Goal: Use online tool/utility: Use online tool/utility

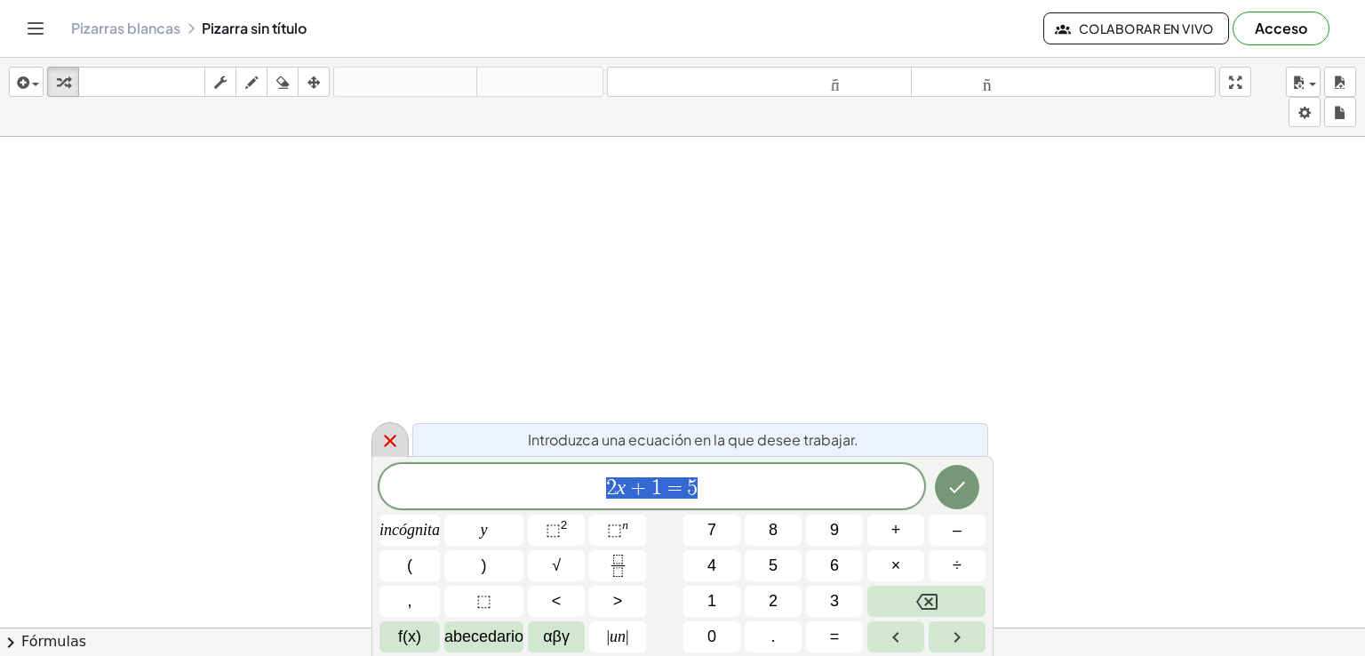
click at [380, 439] on icon at bounding box center [390, 440] width 21 height 21
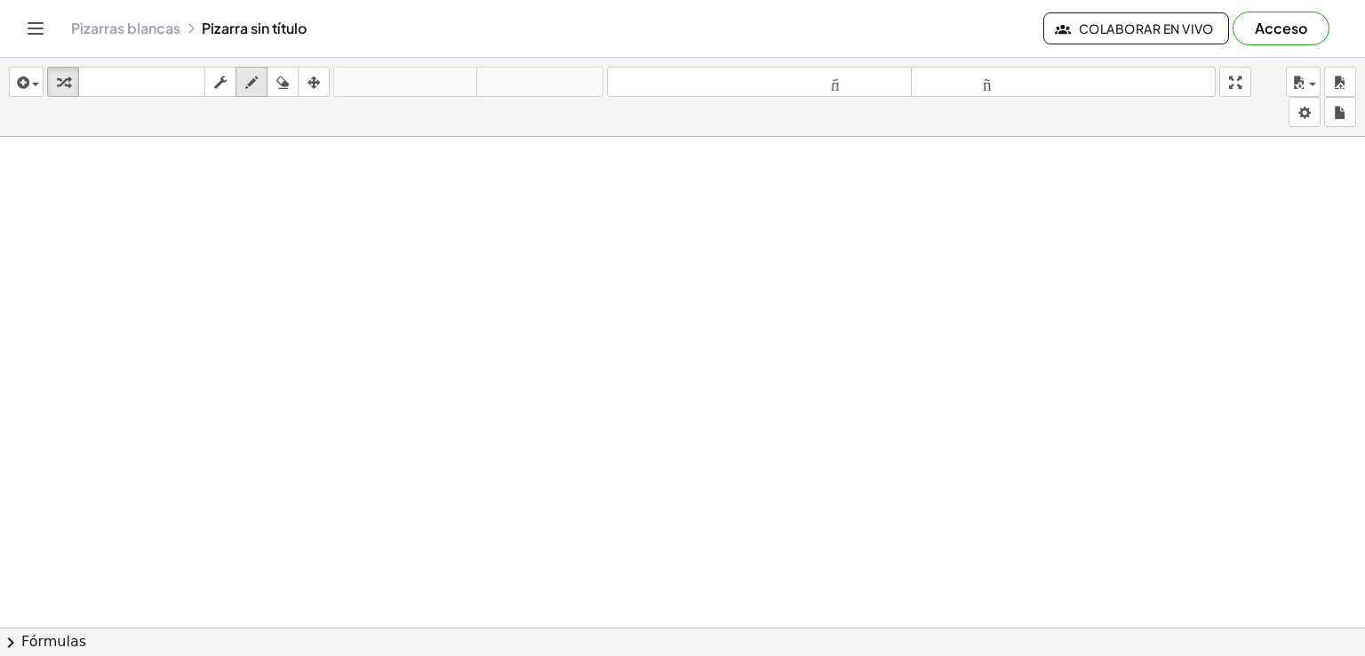
click at [251, 83] on icon "button" at bounding box center [251, 82] width 12 height 21
drag, startPoint x: 169, startPoint y: 211, endPoint x: 213, endPoint y: 284, distance: 85.4
click at [284, 84] on icon "button" at bounding box center [282, 82] width 12 height 21
drag, startPoint x: 228, startPoint y: 273, endPoint x: 140, endPoint y: 268, distance: 89.1
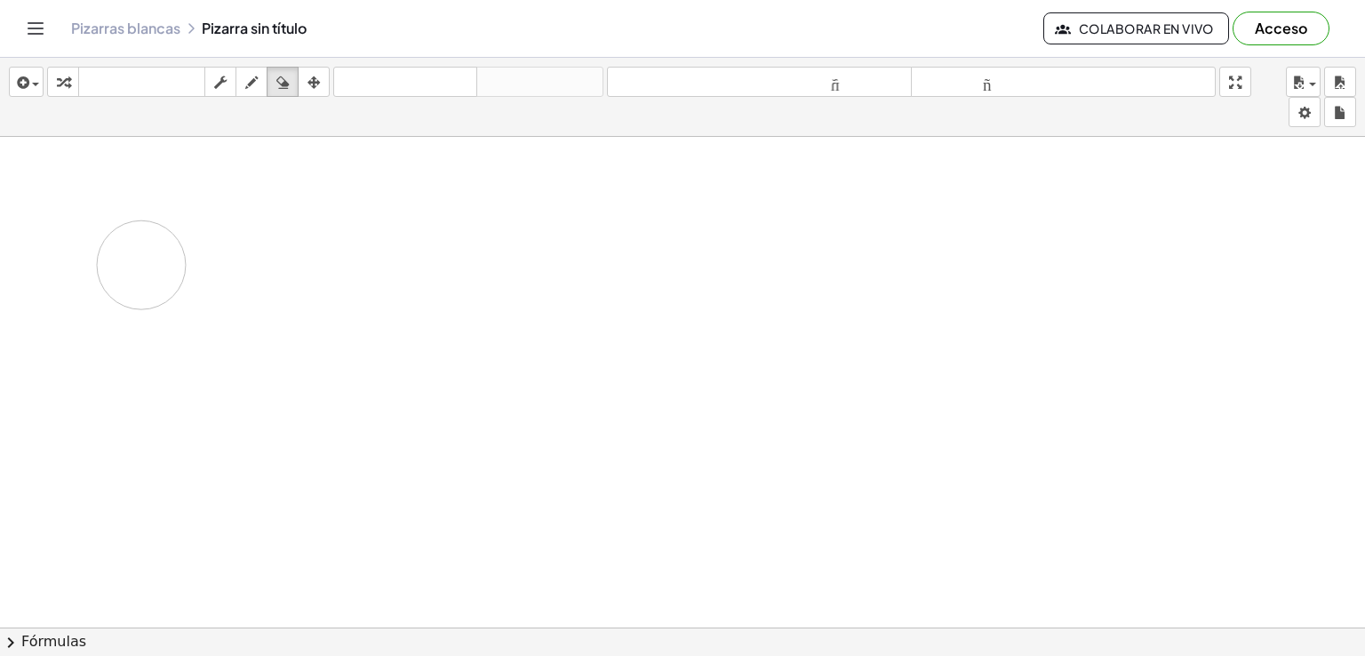
click at [281, 86] on icon "button" at bounding box center [282, 82] width 12 height 21
click at [316, 85] on icon "button" at bounding box center [314, 82] width 12 height 21
drag, startPoint x: 249, startPoint y: 253, endPoint x: 292, endPoint y: 260, distance: 44.1
click at [292, 260] on div at bounding box center [682, 627] width 1365 height 981
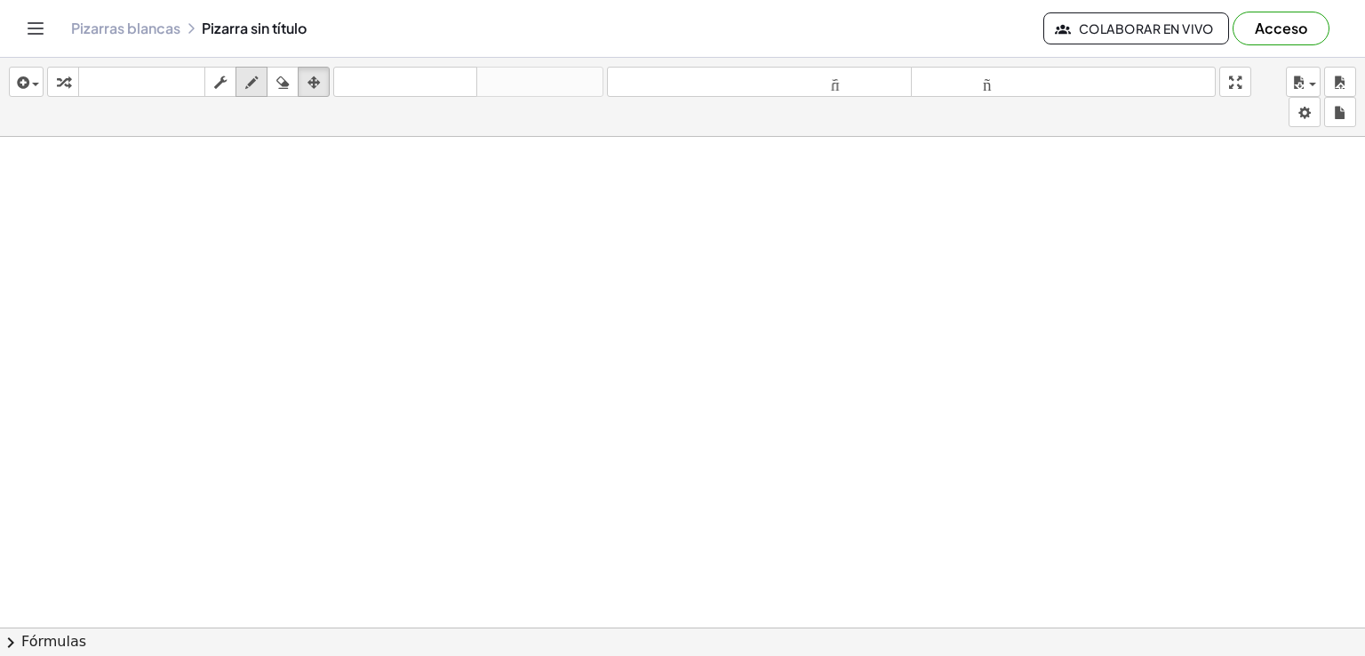
click at [256, 87] on icon "button" at bounding box center [251, 82] width 12 height 21
click at [32, 90] on div "button" at bounding box center [26, 81] width 26 height 21
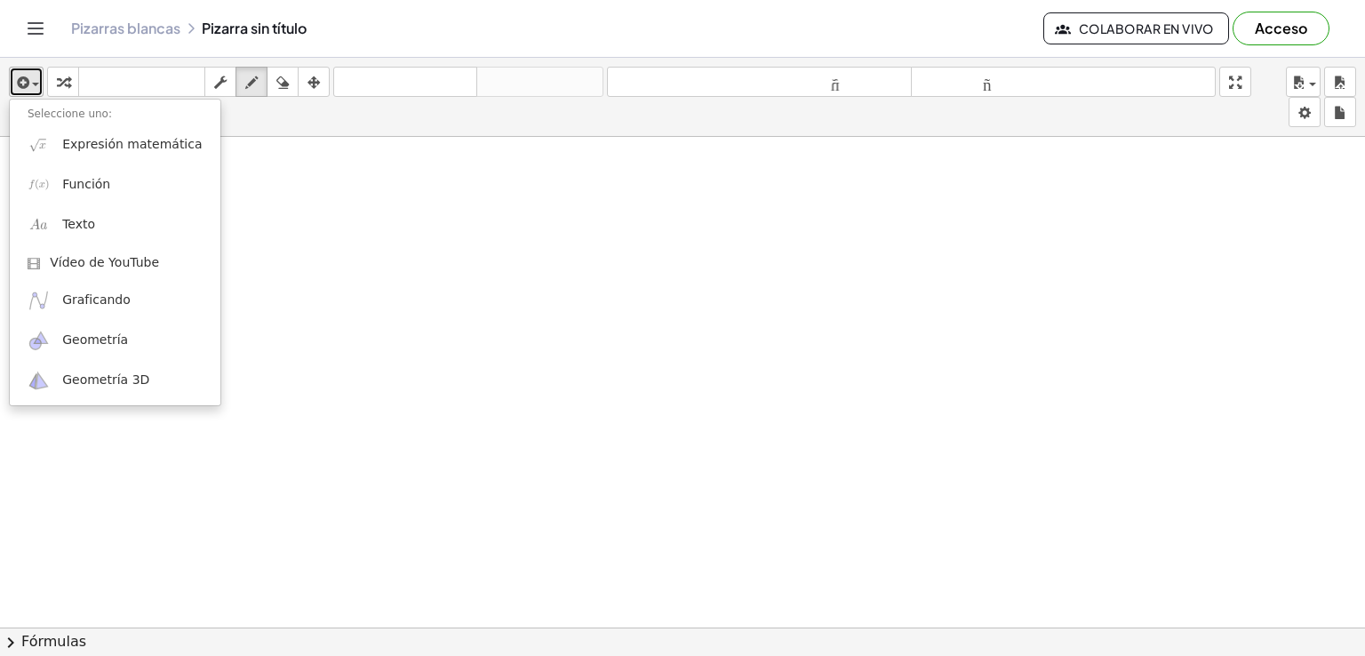
click at [20, 88] on icon "button" at bounding box center [21, 82] width 16 height 21
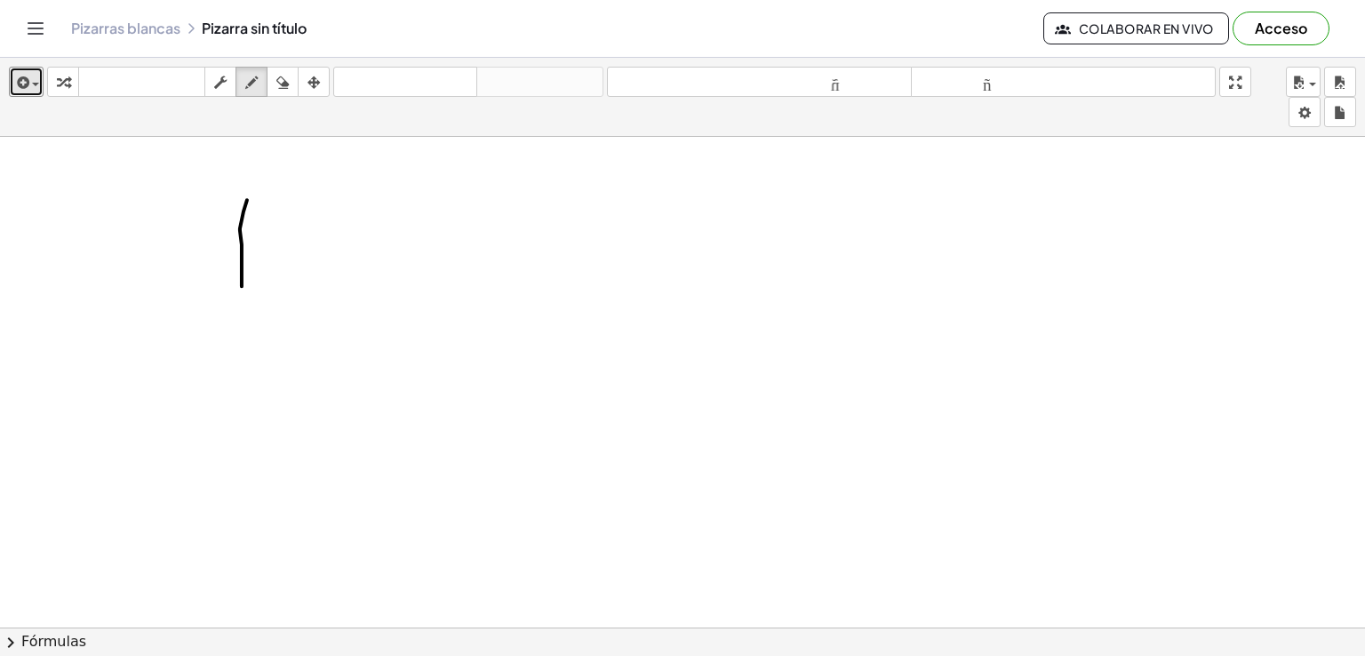
drag, startPoint x: 244, startPoint y: 211, endPoint x: 238, endPoint y: 300, distance: 89.9
click at [240, 300] on div at bounding box center [682, 627] width 1365 height 981
drag, startPoint x: 220, startPoint y: 306, endPoint x: 259, endPoint y: 335, distance: 48.2
click at [299, 321] on div at bounding box center [682, 627] width 1365 height 981
drag, startPoint x: 236, startPoint y: 342, endPoint x: 284, endPoint y: 348, distance: 48.4
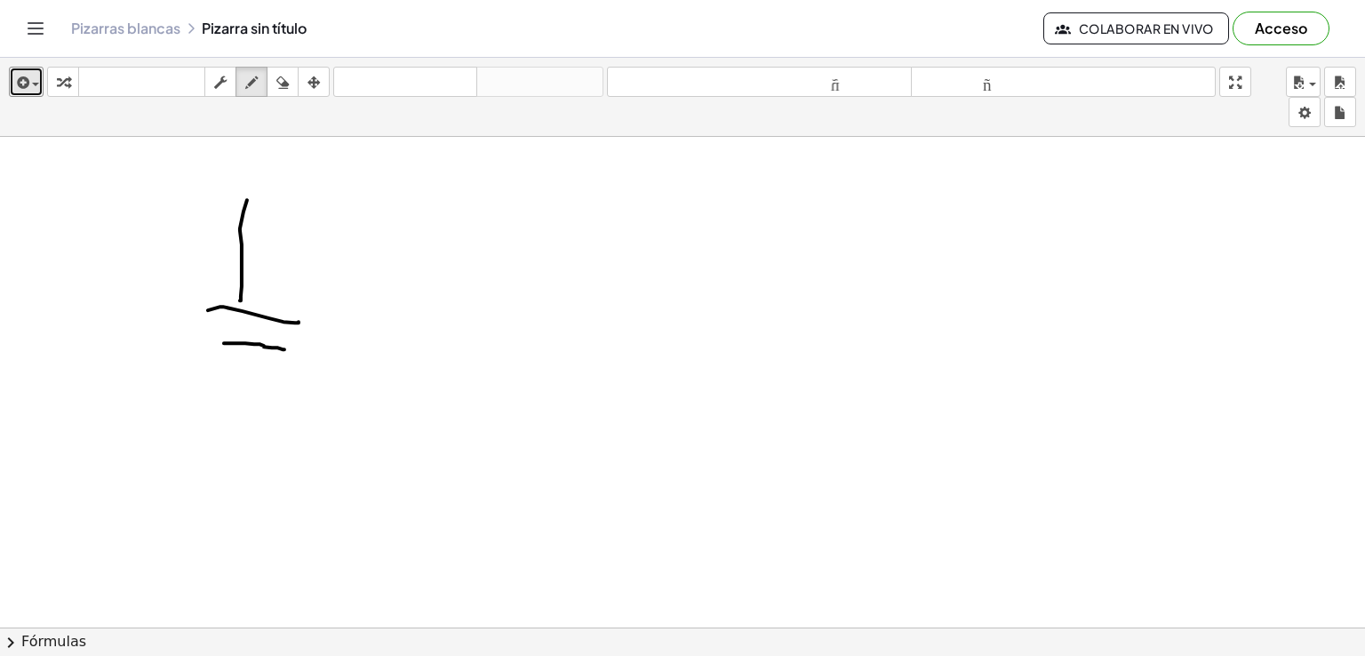
click at [284, 348] on div at bounding box center [682, 627] width 1365 height 981
drag, startPoint x: 249, startPoint y: 349, endPoint x: 393, endPoint y: 416, distance: 158.7
click at [393, 416] on div at bounding box center [682, 627] width 1365 height 981
drag, startPoint x: 395, startPoint y: 415, endPoint x: 448, endPoint y: 415, distance: 53.3
click at [448, 419] on div at bounding box center [682, 627] width 1365 height 981
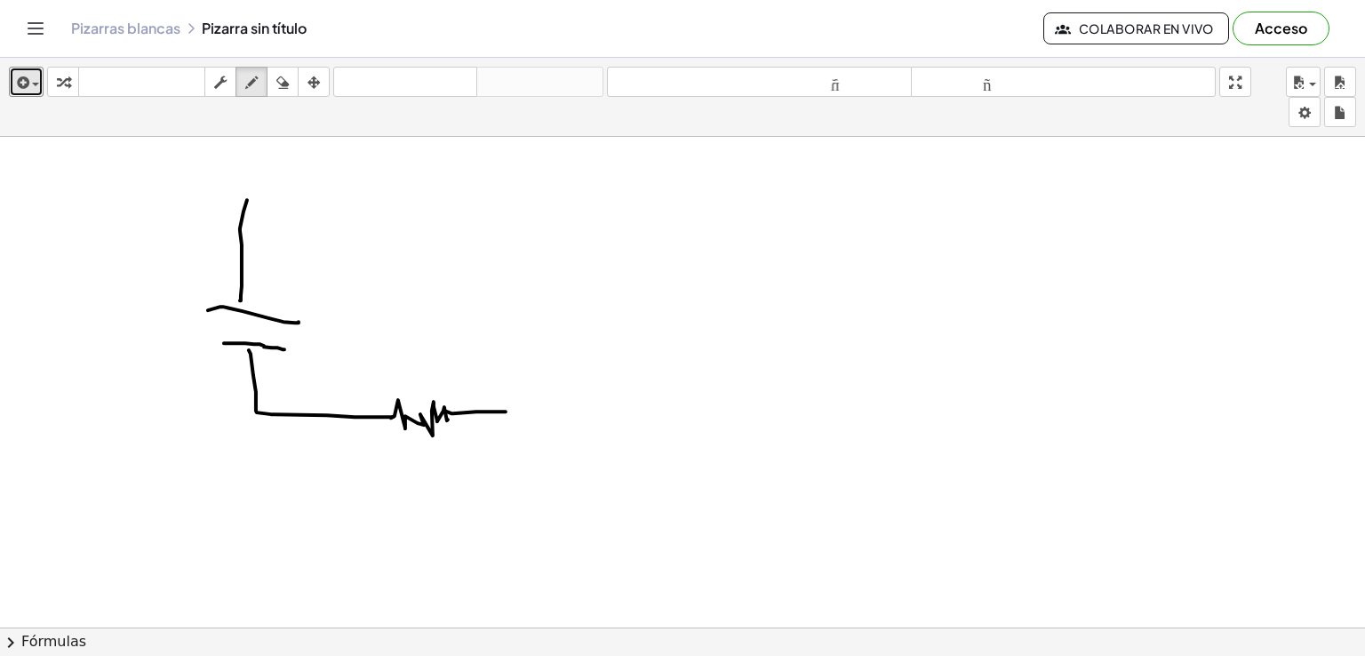
drag, startPoint x: 447, startPoint y: 411, endPoint x: 506, endPoint y: 411, distance: 58.7
click at [506, 411] on div at bounding box center [682, 627] width 1365 height 981
drag, startPoint x: 501, startPoint y: 379, endPoint x: 501, endPoint y: 411, distance: 32.0
click at [501, 412] on div at bounding box center [682, 627] width 1365 height 981
drag, startPoint x: 491, startPoint y: 374, endPoint x: 518, endPoint y: 374, distance: 27.6
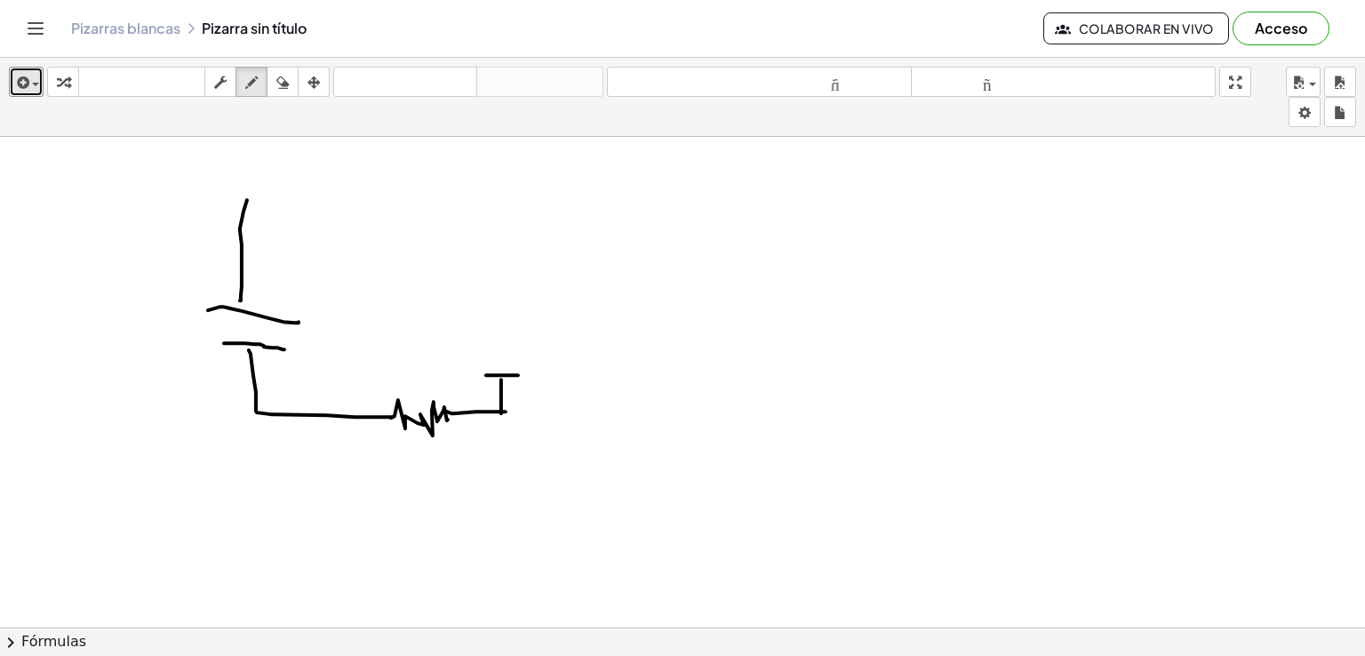
click at [518, 374] on div at bounding box center [682, 627] width 1365 height 981
drag, startPoint x: 474, startPoint y: 337, endPoint x: 548, endPoint y: 333, distance: 73.9
click at [548, 333] on div at bounding box center [682, 627] width 1365 height 981
click at [508, 334] on div at bounding box center [682, 627] width 1365 height 981
drag, startPoint x: 506, startPoint y: 282, endPoint x: 466, endPoint y: 224, distance: 70.3
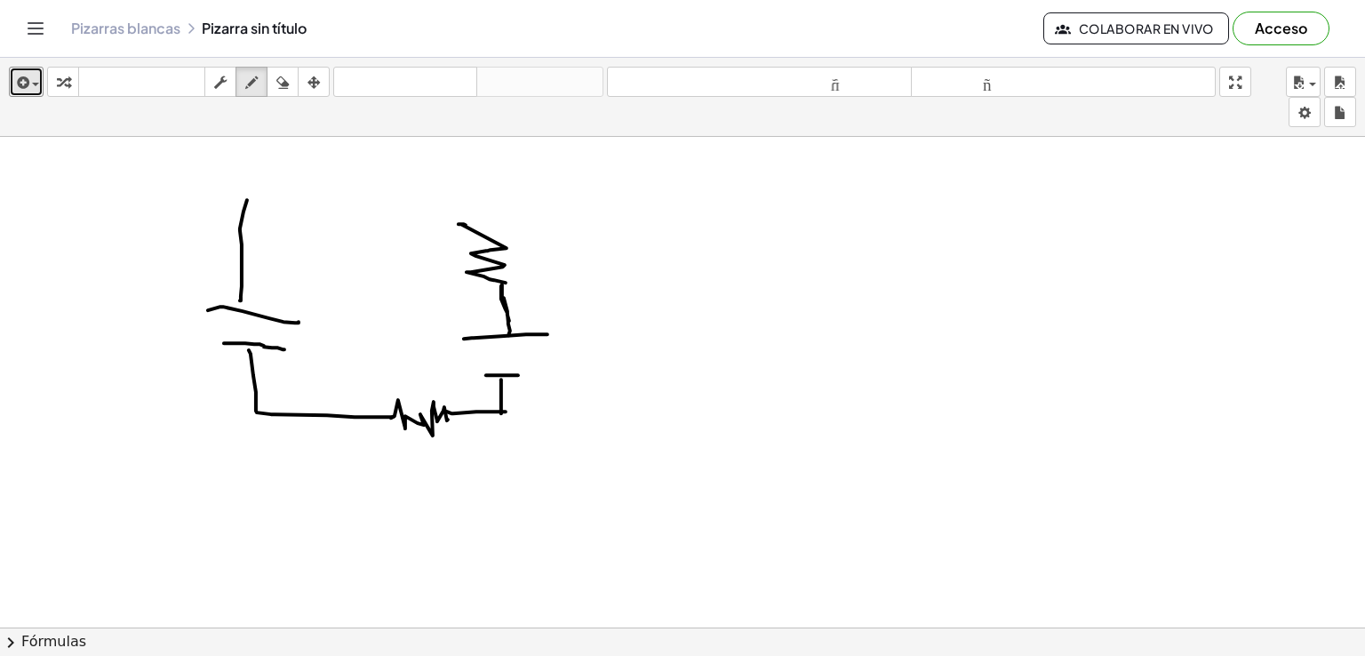
click at [466, 224] on div at bounding box center [682, 627] width 1365 height 981
drag, startPoint x: 476, startPoint y: 210, endPoint x: 480, endPoint y: 186, distance: 24.3
click at [480, 185] on div at bounding box center [682, 627] width 1365 height 981
drag, startPoint x: 246, startPoint y: 186, endPoint x: 478, endPoint y: 181, distance: 232.1
click at [478, 181] on div at bounding box center [682, 627] width 1365 height 981
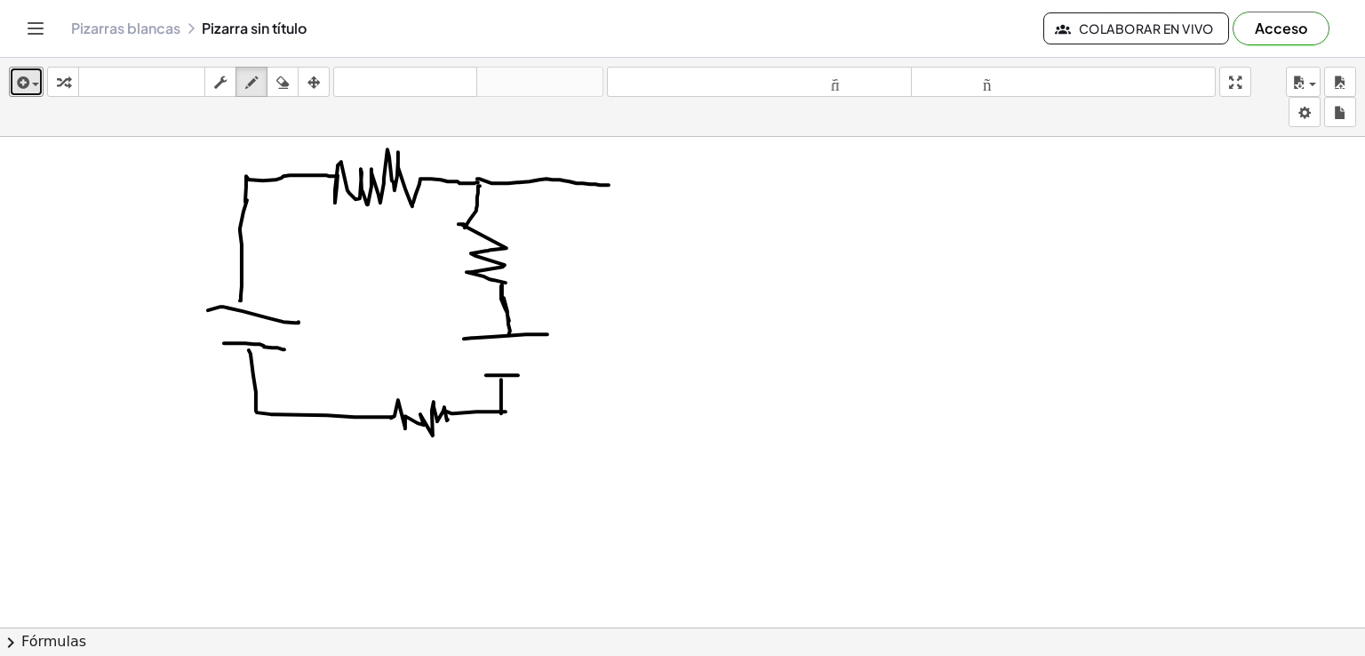
drag, startPoint x: 482, startPoint y: 179, endPoint x: 510, endPoint y: 46, distance: 135.5
click at [611, 184] on div at bounding box center [682, 627] width 1365 height 981
drag, startPoint x: 612, startPoint y: 182, endPoint x: 741, endPoint y: 185, distance: 128.9
click at [741, 185] on div at bounding box center [682, 627] width 1365 height 981
drag, startPoint x: 743, startPoint y: 189, endPoint x: 752, endPoint y: 348, distance: 158.5
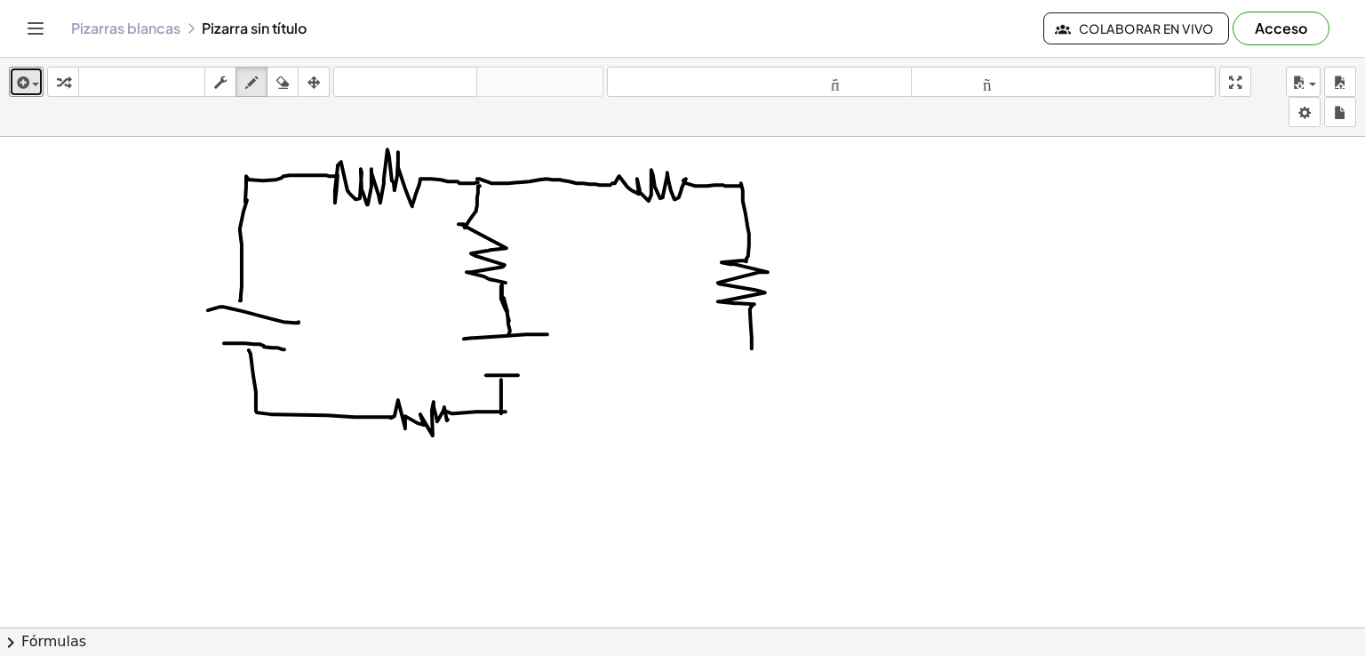
click at [752, 348] on div at bounding box center [682, 627] width 1365 height 981
drag, startPoint x: 751, startPoint y: 368, endPoint x: 750, endPoint y: 418, distance: 49.8
click at [750, 418] on div at bounding box center [682, 627] width 1365 height 981
drag, startPoint x: 512, startPoint y: 416, endPoint x: 760, endPoint y: 420, distance: 248.1
click at [760, 420] on div at bounding box center [682, 627] width 1365 height 981
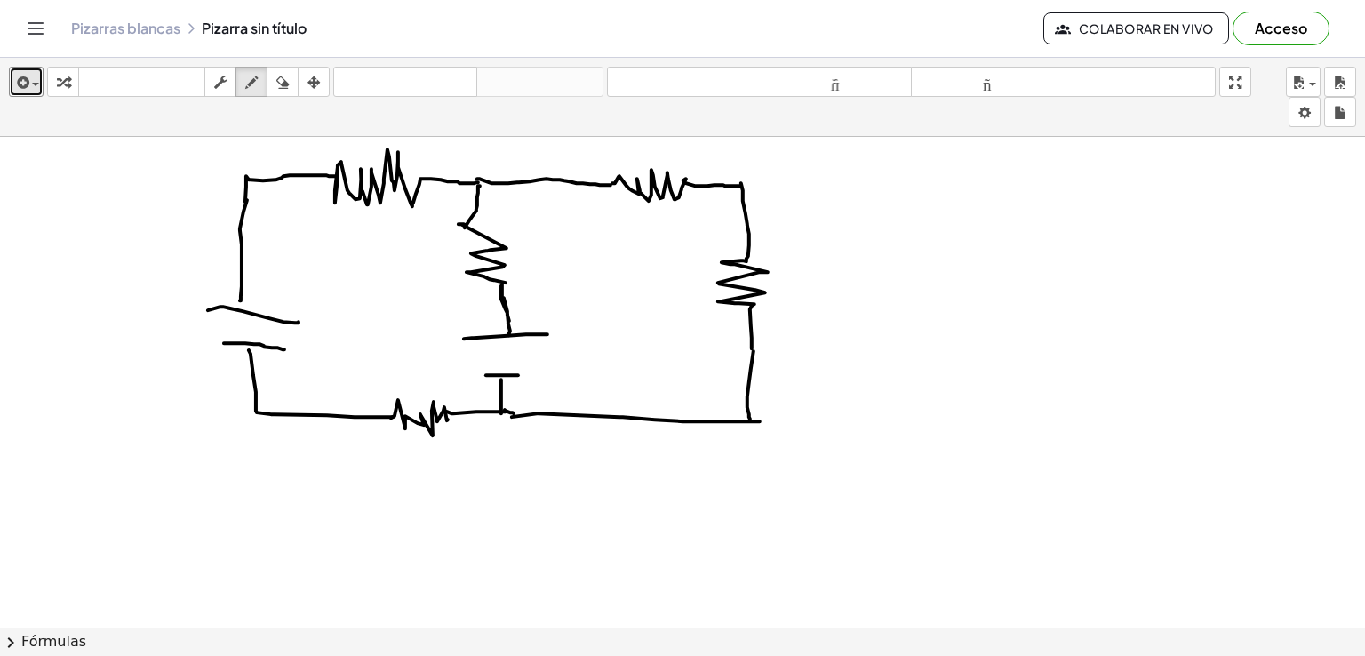
drag, startPoint x: 514, startPoint y: 412, endPoint x: 505, endPoint y: 409, distance: 9.6
click at [505, 409] on div at bounding box center [682, 627] width 1365 height 981
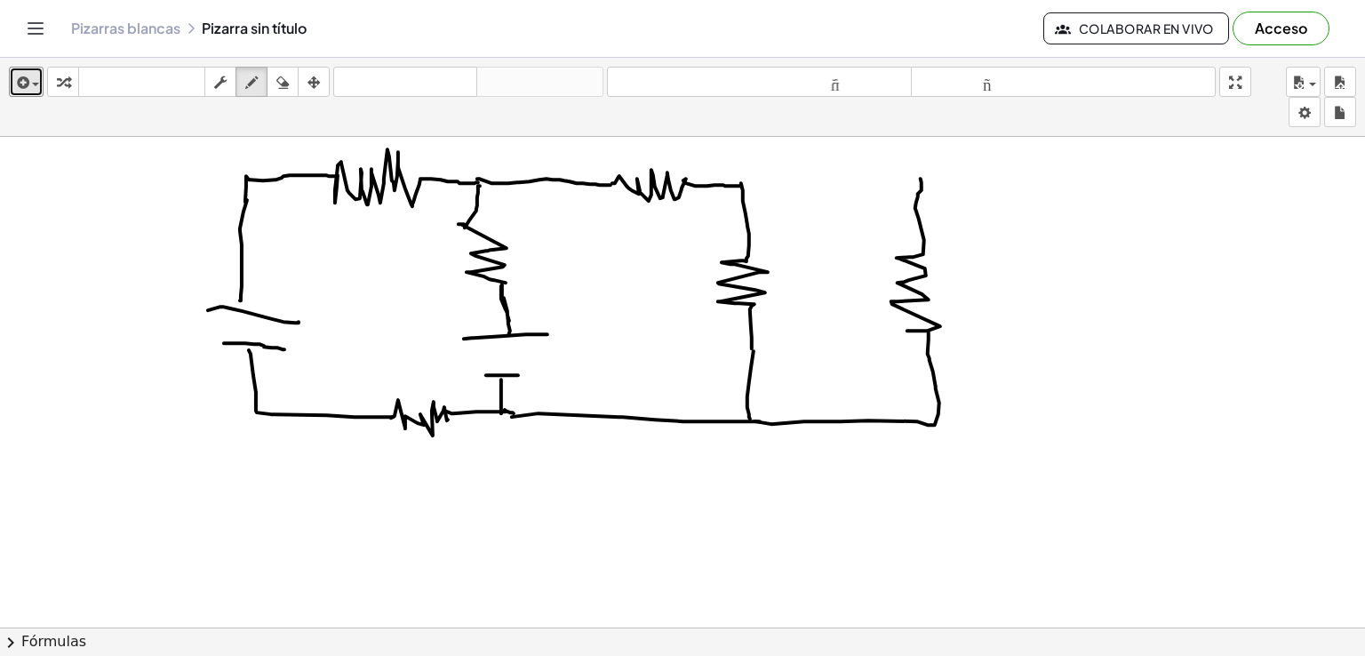
drag, startPoint x: 772, startPoint y: 423, endPoint x: 920, endPoint y: 178, distance: 286.8
click at [920, 178] on div at bounding box center [682, 627] width 1365 height 981
drag, startPoint x: 781, startPoint y: 182, endPoint x: 845, endPoint y: 179, distance: 63.2
click at [845, 177] on div at bounding box center [682, 627] width 1365 height 981
drag, startPoint x: 849, startPoint y: 161, endPoint x: 882, endPoint y: 189, distance: 43.5
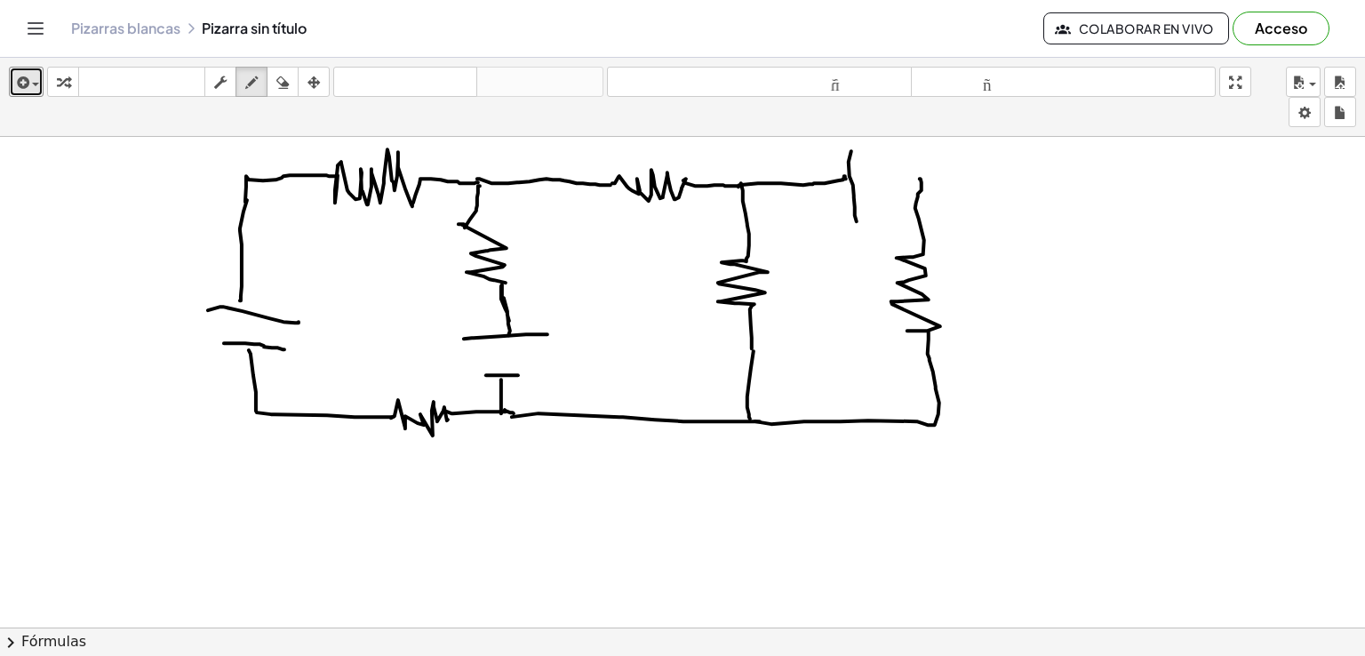
click at [857, 224] on div at bounding box center [682, 627] width 1365 height 981
drag, startPoint x: 885, startPoint y: 158, endPoint x: 885, endPoint y: 198, distance: 40.0
click at [885, 198] on div at bounding box center [682, 627] width 1365 height 981
drag, startPoint x: 888, startPoint y: 181, endPoint x: 923, endPoint y: 180, distance: 34.7
click at [923, 180] on div at bounding box center [682, 627] width 1365 height 981
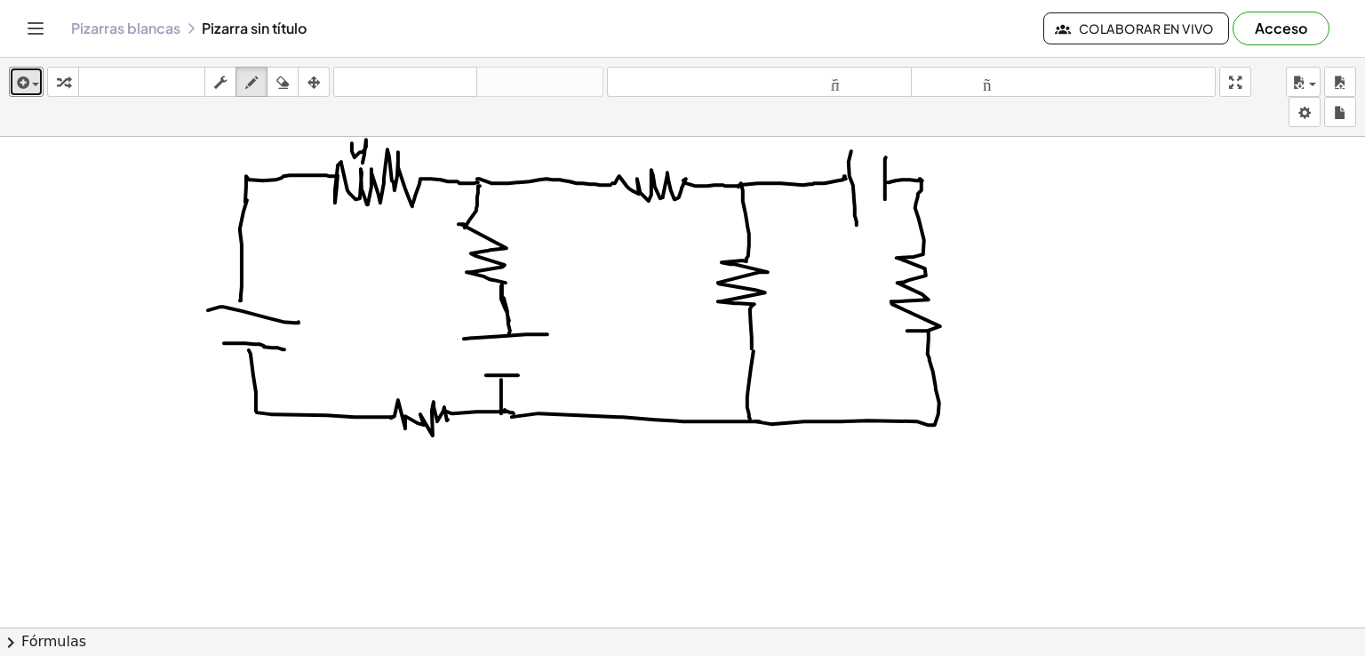
drag, startPoint x: 355, startPoint y: 156, endPoint x: 363, endPoint y: 162, distance: 9.6
click at [363, 162] on div at bounding box center [682, 627] width 1365 height 981
drag, startPoint x: 207, startPoint y: 271, endPoint x: 210, endPoint y: 296, distance: 25.0
click at [210, 295] on div at bounding box center [682, 627] width 1365 height 981
drag, startPoint x: 205, startPoint y: 284, endPoint x: 218, endPoint y: 275, distance: 15.3
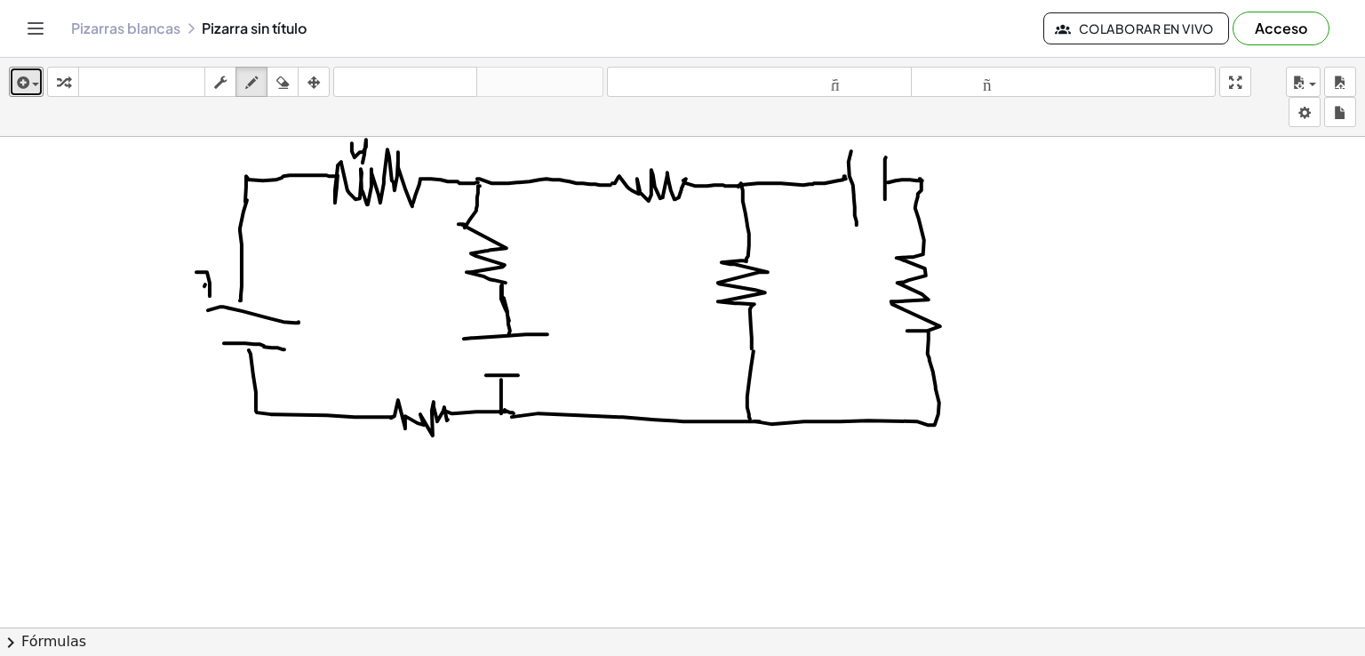
click at [218, 274] on div at bounding box center [682, 627] width 1365 height 981
click at [392, 379] on div at bounding box center [682, 627] width 1365 height 981
click at [439, 316] on div at bounding box center [682, 627] width 1365 height 981
click at [455, 296] on div at bounding box center [682, 627] width 1365 height 981
drag, startPoint x: 449, startPoint y: 218, endPoint x: 436, endPoint y: 239, distance: 25.2
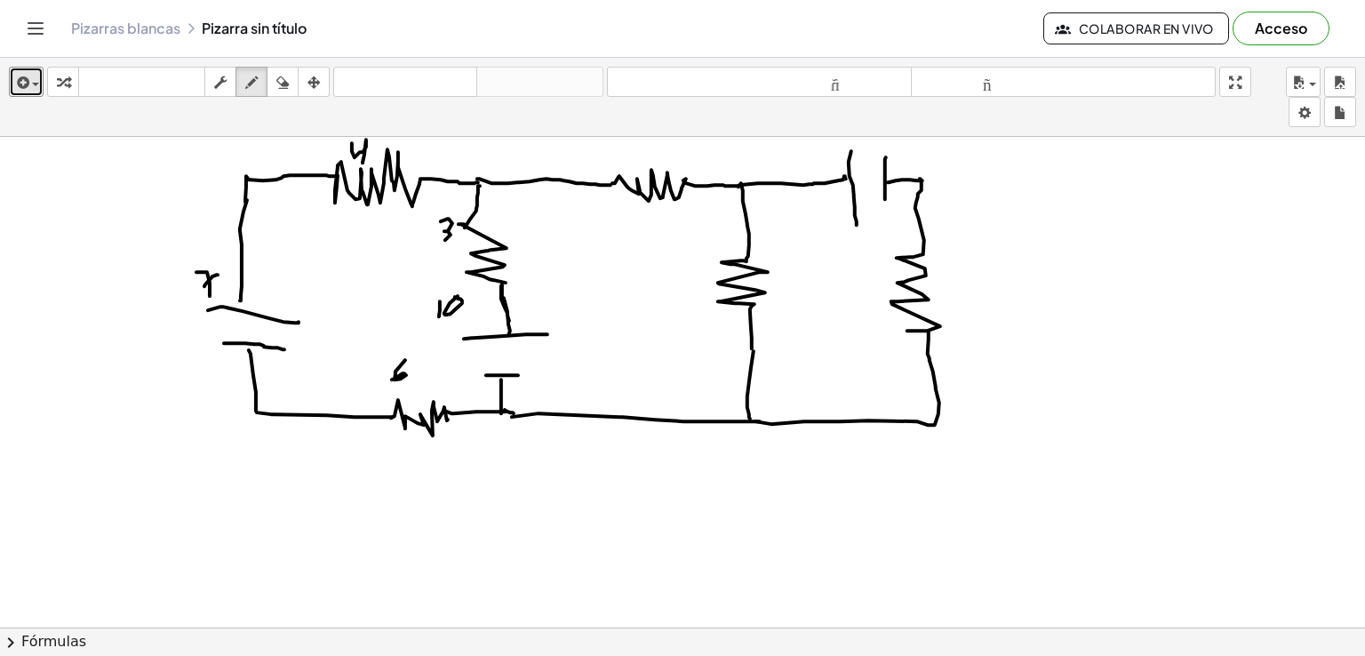
click at [436, 239] on div at bounding box center [682, 627] width 1365 height 981
drag, startPoint x: 660, startPoint y: 156, endPoint x: 661, endPoint y: 172, distance: 15.2
click at [661, 172] on div at bounding box center [682, 627] width 1365 height 981
drag, startPoint x: 704, startPoint y: 289, endPoint x: 703, endPoint y: 261, distance: 27.6
click at [703, 261] on div at bounding box center [682, 627] width 1365 height 981
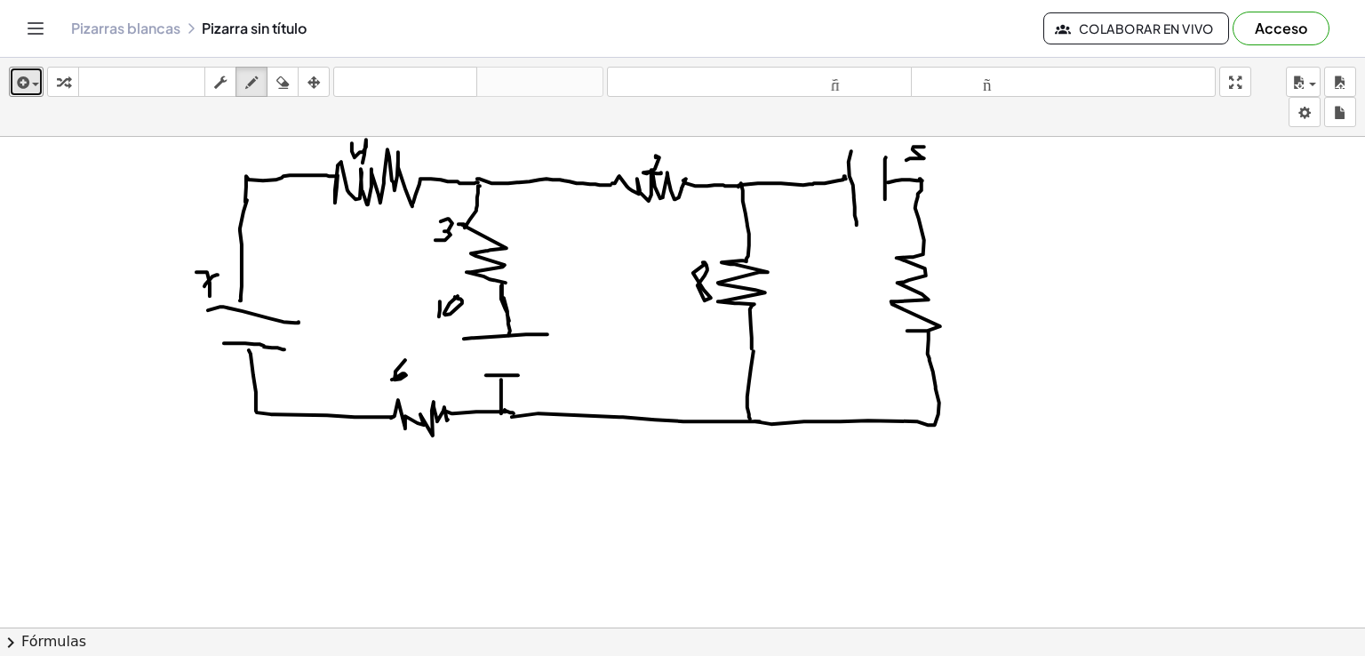
drag, startPoint x: 925, startPoint y: 146, endPoint x: 907, endPoint y: 166, distance: 27.1
click at [907, 159] on div at bounding box center [682, 627] width 1365 height 981
drag, startPoint x: 881, startPoint y: 275, endPoint x: 859, endPoint y: 300, distance: 34.0
click at [858, 300] on div at bounding box center [682, 627] width 1365 height 981
drag, startPoint x: 336, startPoint y: 275, endPoint x: 339, endPoint y: 289, distance: 14.5
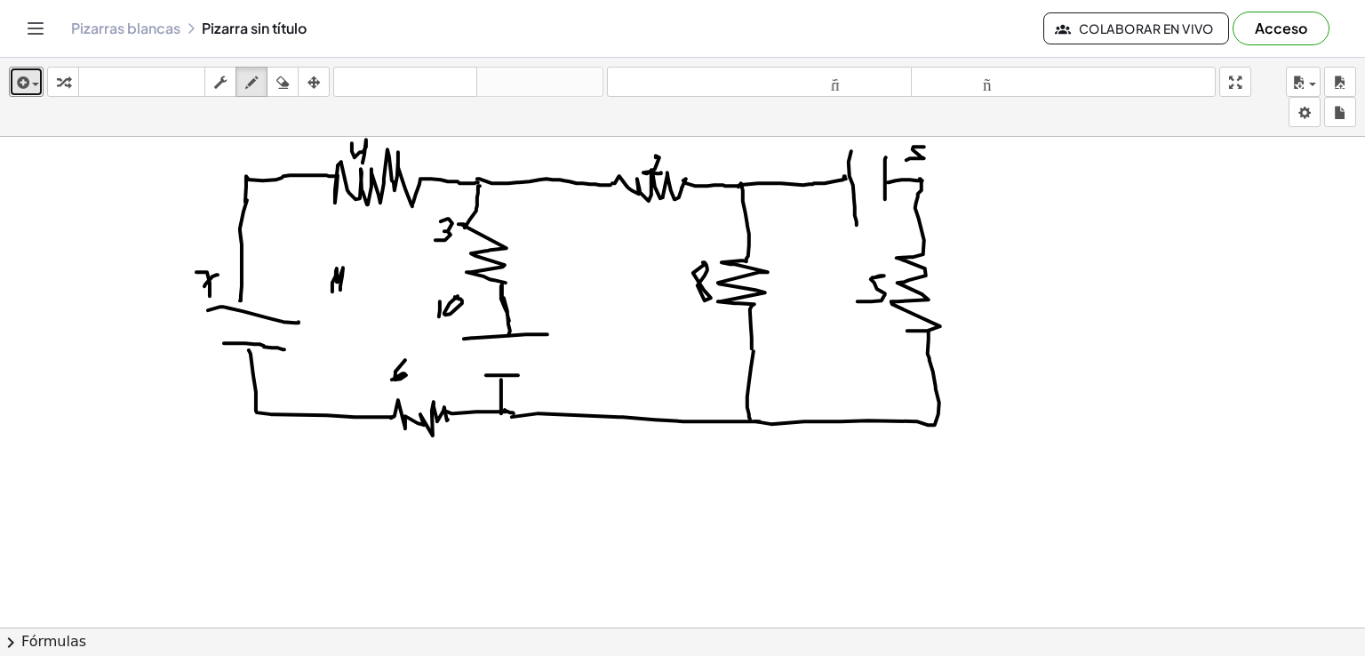
click at [339, 289] on div at bounding box center [682, 627] width 1365 height 981
click at [348, 295] on div at bounding box center [682, 627] width 1365 height 981
drag, startPoint x: 594, startPoint y: 299, endPoint x: 614, endPoint y: 305, distance: 21.4
click at [609, 306] on div at bounding box center [682, 627] width 1365 height 981
drag, startPoint x: 619, startPoint y: 296, endPoint x: 629, endPoint y: 311, distance: 18.5
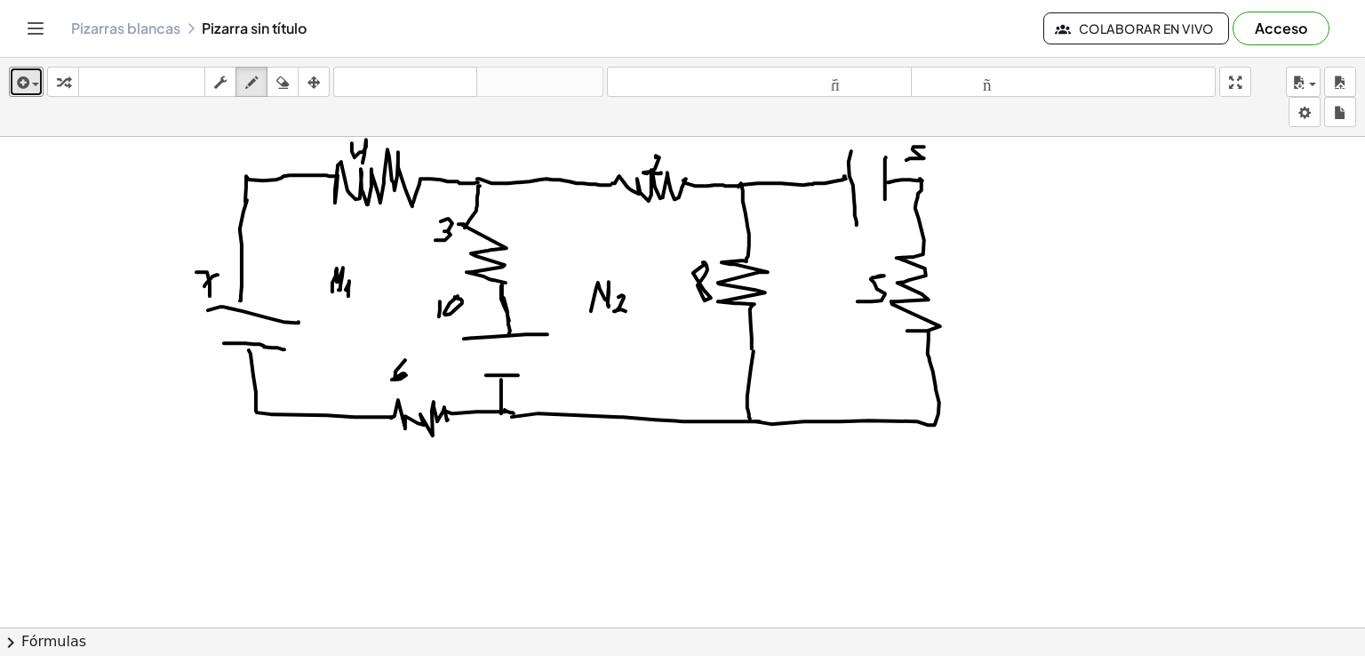
click at [629, 311] on div at bounding box center [682, 627] width 1365 height 981
drag, startPoint x: 813, startPoint y: 321, endPoint x: 837, endPoint y: 318, distance: 24.1
click at [829, 324] on div at bounding box center [682, 627] width 1365 height 981
drag, startPoint x: 843, startPoint y: 311, endPoint x: 835, endPoint y: 323, distance: 14.1
click at [835, 323] on div at bounding box center [682, 627] width 1365 height 981
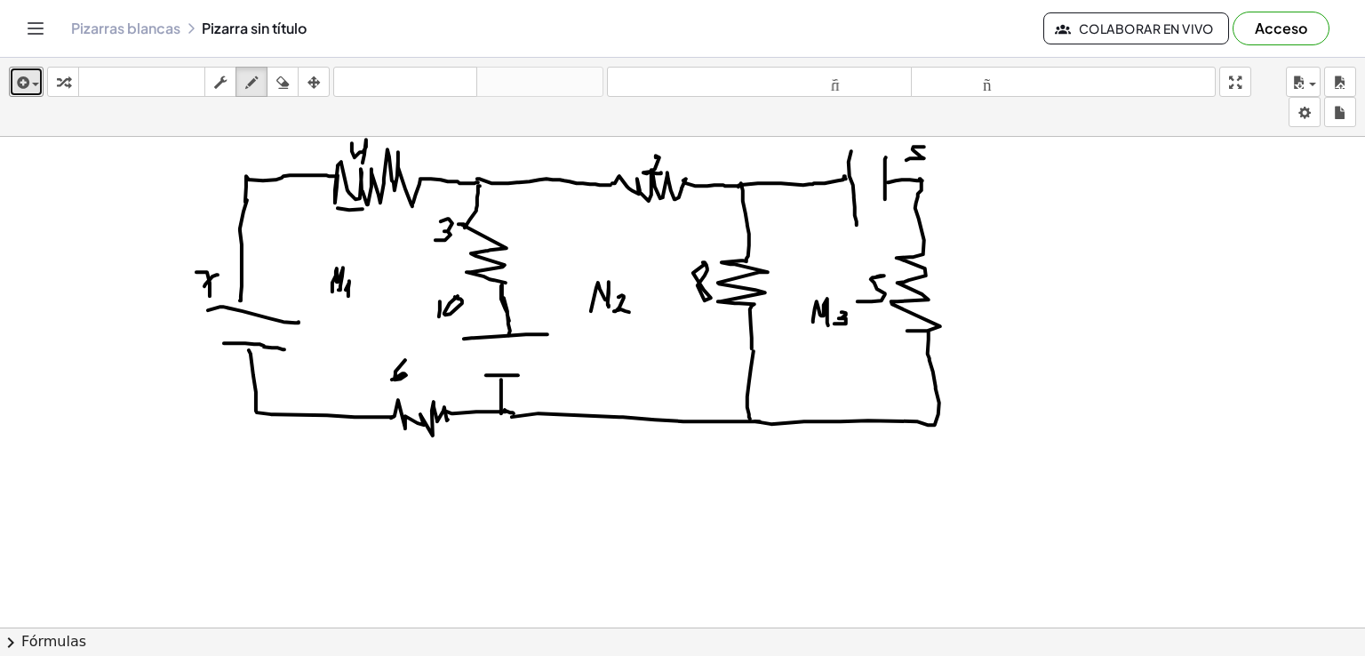
drag, startPoint x: 338, startPoint y: 207, endPoint x: 369, endPoint y: 208, distance: 31.1
click at [369, 208] on div at bounding box center [682, 627] width 1365 height 981
drag, startPoint x: 455, startPoint y: 244, endPoint x: 458, endPoint y: 264, distance: 20.6
click at [458, 264] on div at bounding box center [682, 627] width 1365 height 981
drag, startPoint x: 409, startPoint y: 441, endPoint x: 435, endPoint y: 442, distance: 25.8
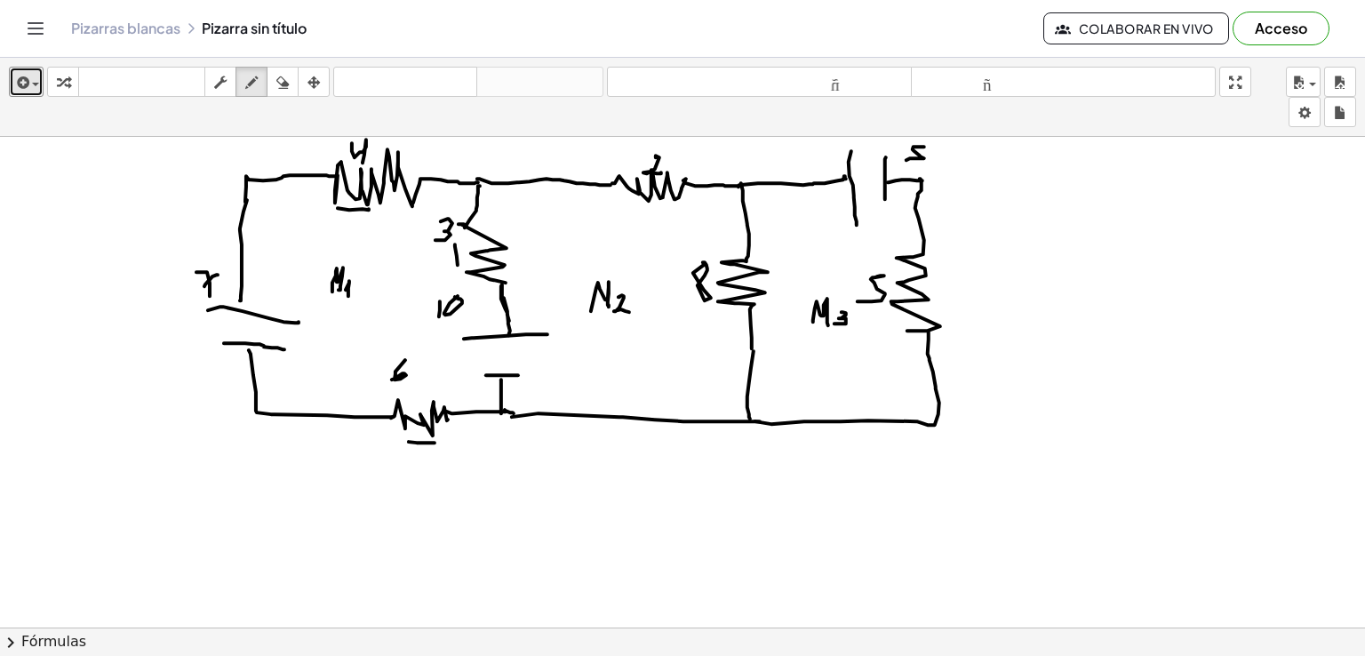
click at [435, 442] on div at bounding box center [682, 627] width 1365 height 981
drag, startPoint x: 171, startPoint y: 325, endPoint x: 192, endPoint y: 348, distance: 30.8
click at [192, 348] on div at bounding box center [682, 627] width 1365 height 981
drag, startPoint x: 549, startPoint y: 359, endPoint x: 537, endPoint y: 370, distance: 16.4
click at [537, 370] on div at bounding box center [682, 627] width 1365 height 981
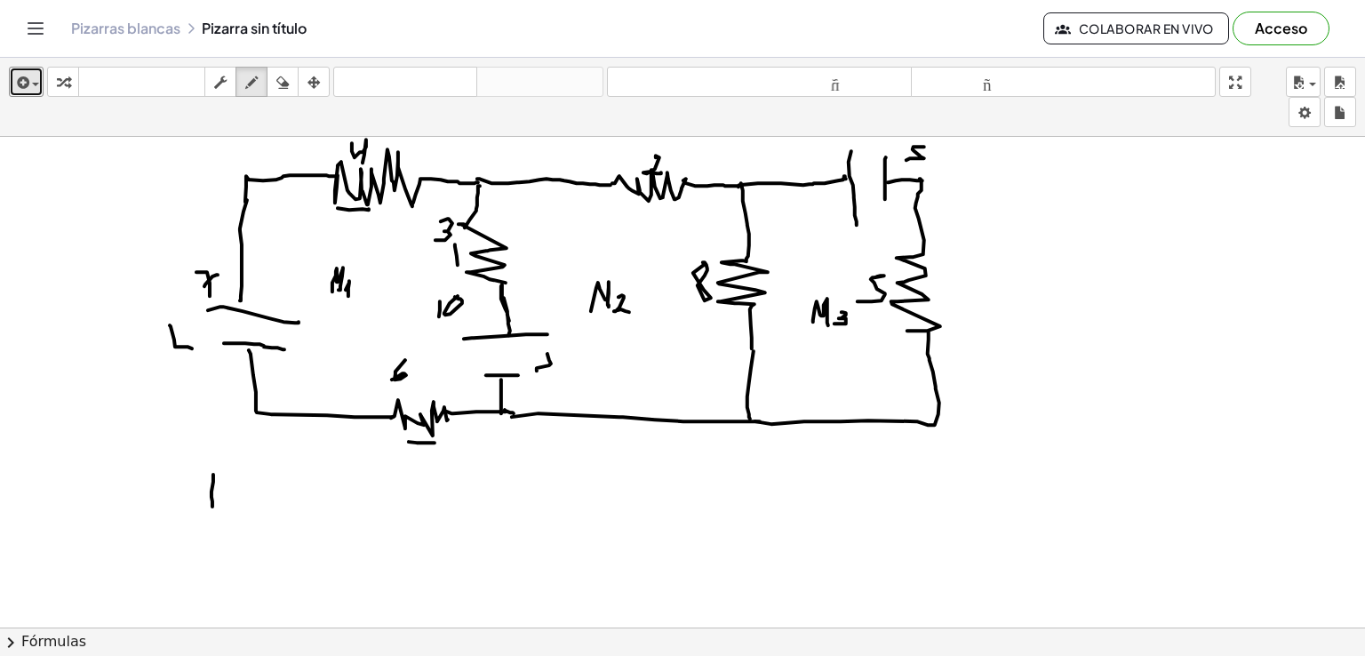
drag, startPoint x: 213, startPoint y: 474, endPoint x: 212, endPoint y: 506, distance: 32.0
click at [212, 506] on div at bounding box center [682, 627] width 1365 height 981
click at [229, 477] on div at bounding box center [682, 627] width 1365 height 981
drag, startPoint x: 132, startPoint y: 506, endPoint x: 147, endPoint y: 499, distance: 16.7
click at [142, 506] on div at bounding box center [682, 627] width 1365 height 981
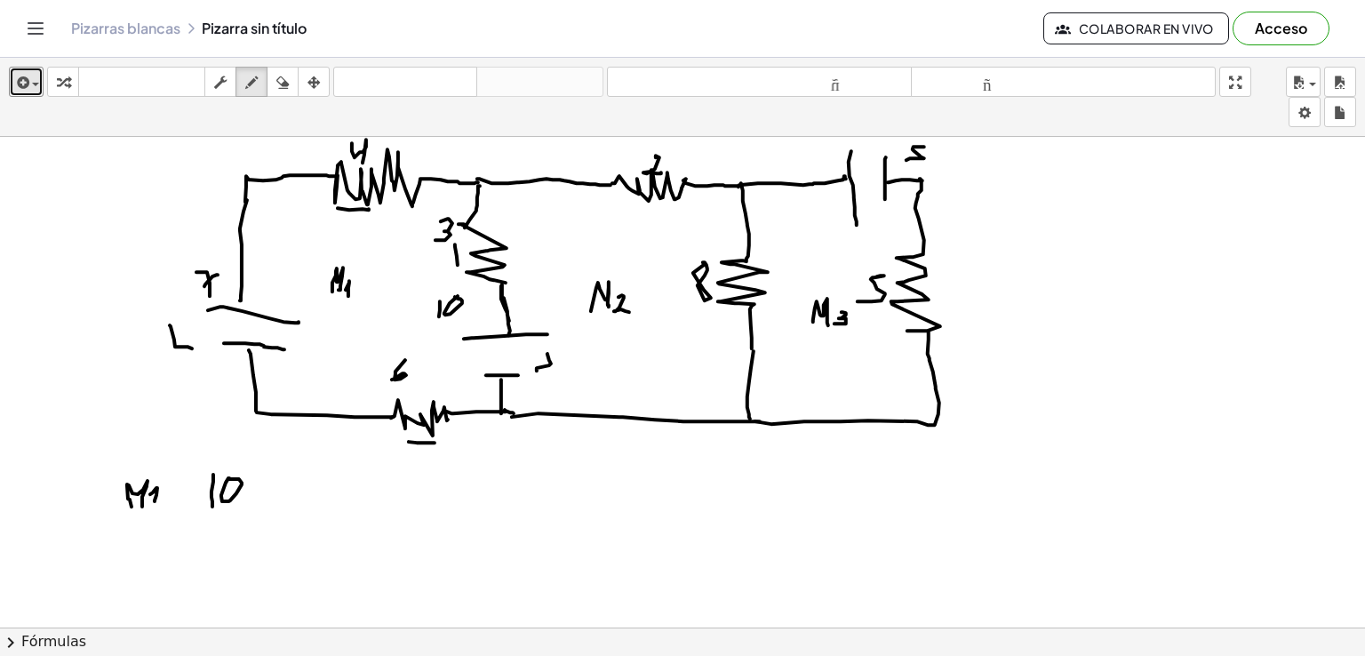
drag, startPoint x: 153, startPoint y: 492, endPoint x: 155, endPoint y: 500, distance: 9.1
click at [155, 500] on div at bounding box center [682, 627] width 1365 height 981
drag, startPoint x: 167, startPoint y: 492, endPoint x: 176, endPoint y: 493, distance: 8.9
click at [176, 493] on div at bounding box center [682, 627] width 1365 height 981
click at [174, 501] on div at bounding box center [682, 627] width 1365 height 981
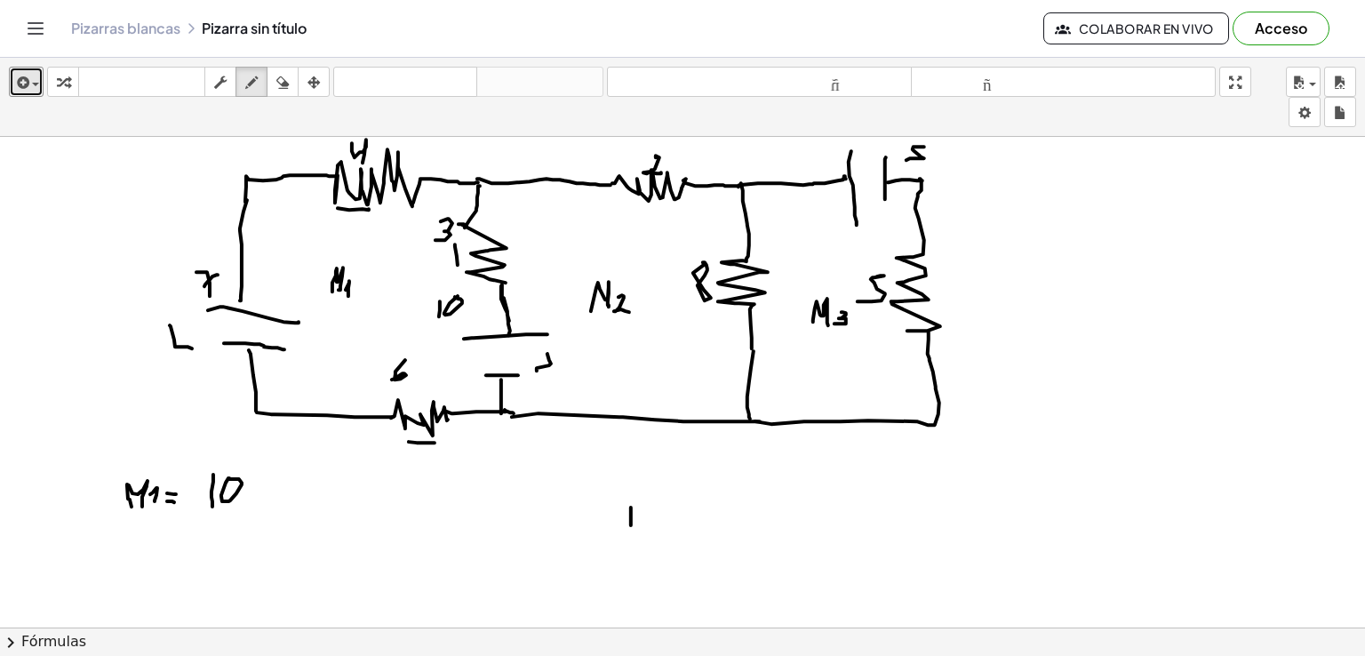
drag, startPoint x: 631, startPoint y: 515, endPoint x: 631, endPoint y: 526, distance: 11.6
click at [631, 526] on div at bounding box center [682, 627] width 1365 height 981
drag, startPoint x: 655, startPoint y: 487, endPoint x: 661, endPoint y: 539, distance: 51.9
click at [661, 539] on div at bounding box center [682, 627] width 1365 height 981
drag, startPoint x: 592, startPoint y: 559, endPoint x: 669, endPoint y: 562, distance: 76.5
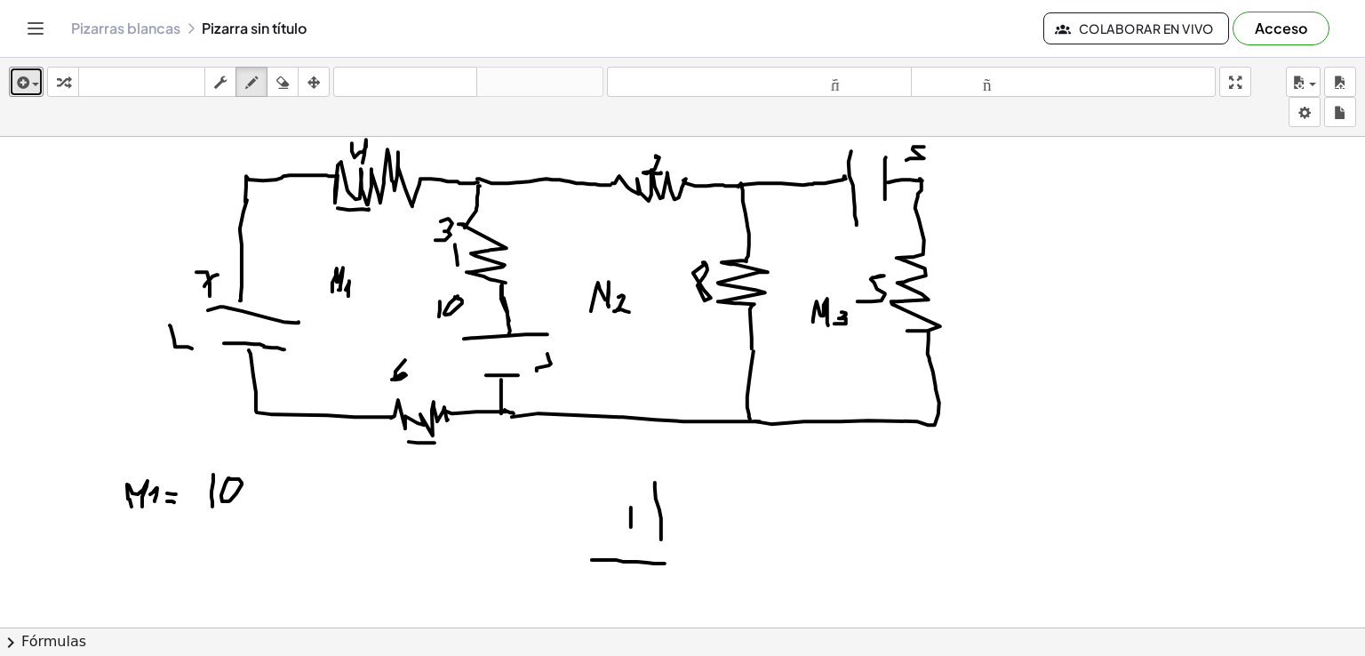
click at [669, 563] on div at bounding box center [682, 627] width 1365 height 981
drag, startPoint x: 669, startPoint y: 549, endPoint x: 666, endPoint y: 573, distance: 24.3
click at [666, 573] on div at bounding box center [682, 627] width 1365 height 981
drag, startPoint x: 459, startPoint y: 368, endPoint x: 457, endPoint y: 344, distance: 24.1
click at [457, 344] on div at bounding box center [682, 627] width 1365 height 981
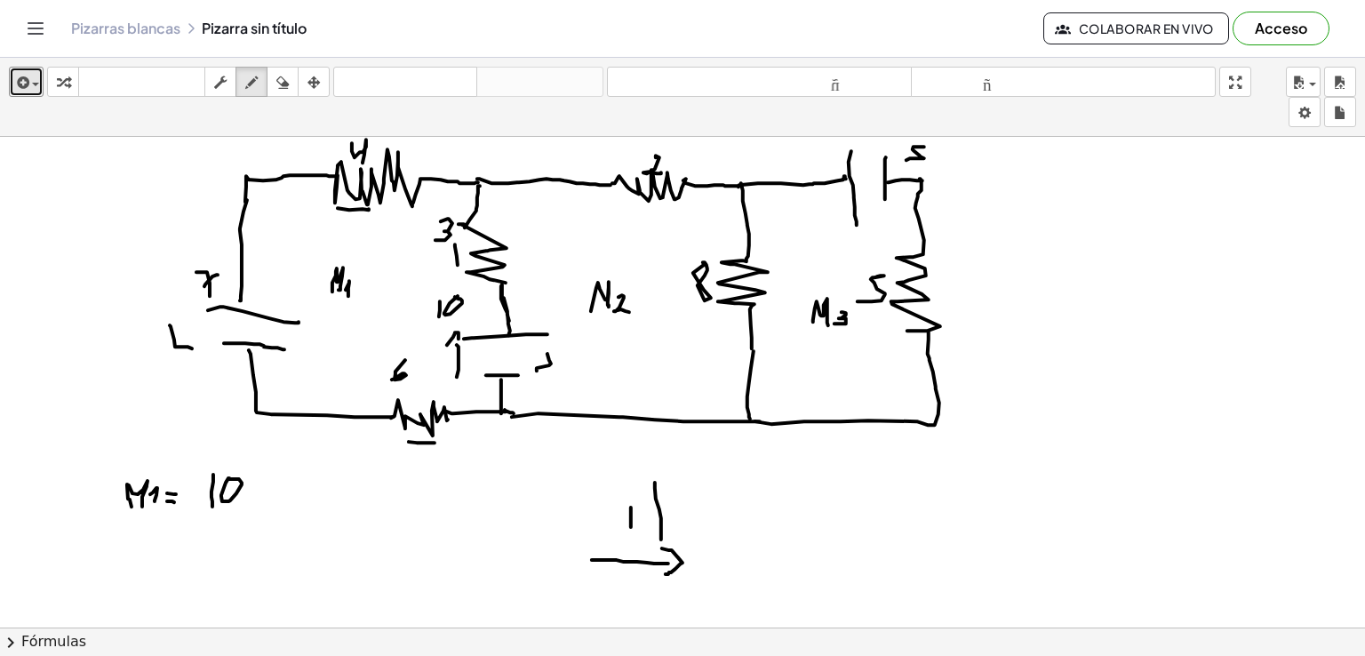
drag, startPoint x: 447, startPoint y: 344, endPoint x: 463, endPoint y: 335, distance: 18.3
click at [462, 340] on div at bounding box center [682, 627] width 1365 height 981
click at [436, 268] on div at bounding box center [682, 627] width 1365 height 981
drag, startPoint x: 424, startPoint y: 261, endPoint x: 442, endPoint y: 260, distance: 17.8
click at [441, 265] on div at bounding box center [682, 627] width 1365 height 981
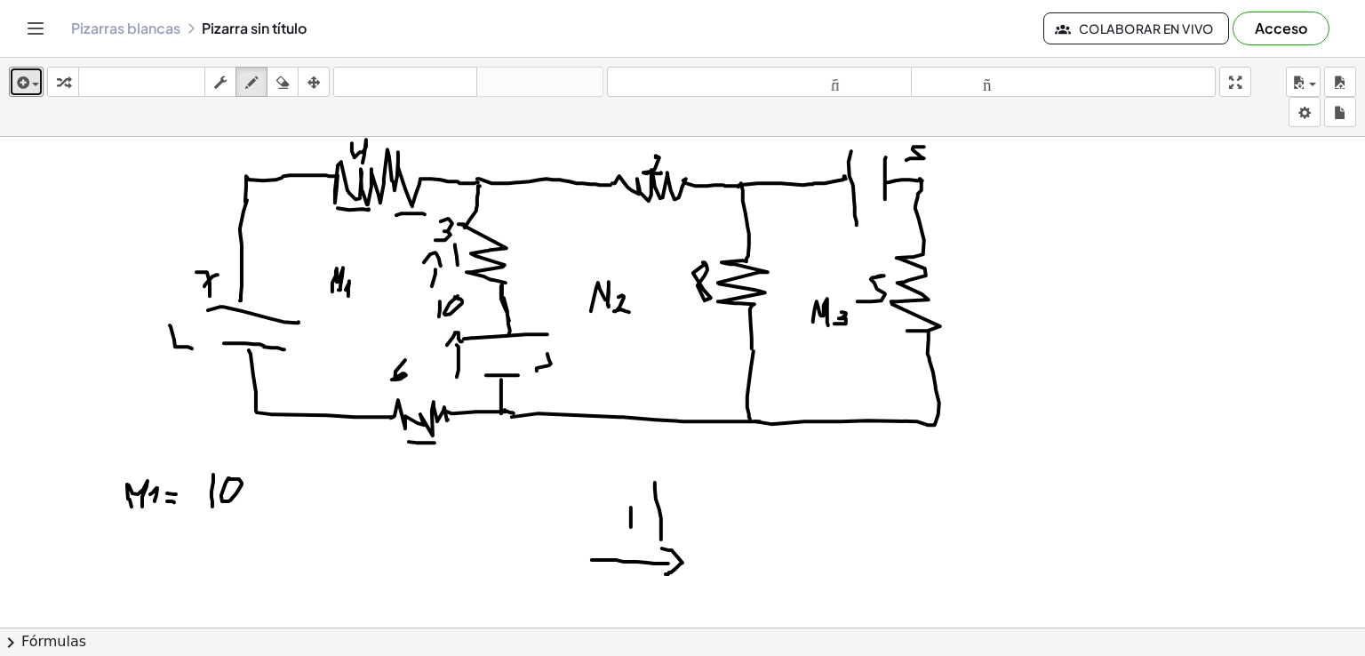
drag, startPoint x: 396, startPoint y: 214, endPoint x: 425, endPoint y: 213, distance: 28.5
click at [425, 213] on div at bounding box center [682, 627] width 1365 height 981
drag, startPoint x: 395, startPoint y: 204, endPoint x: 399, endPoint y: 221, distance: 17.5
click at [399, 220] on div at bounding box center [682, 627] width 1365 height 981
drag, startPoint x: 303, startPoint y: 218, endPoint x: 329, endPoint y: 214, distance: 26.0
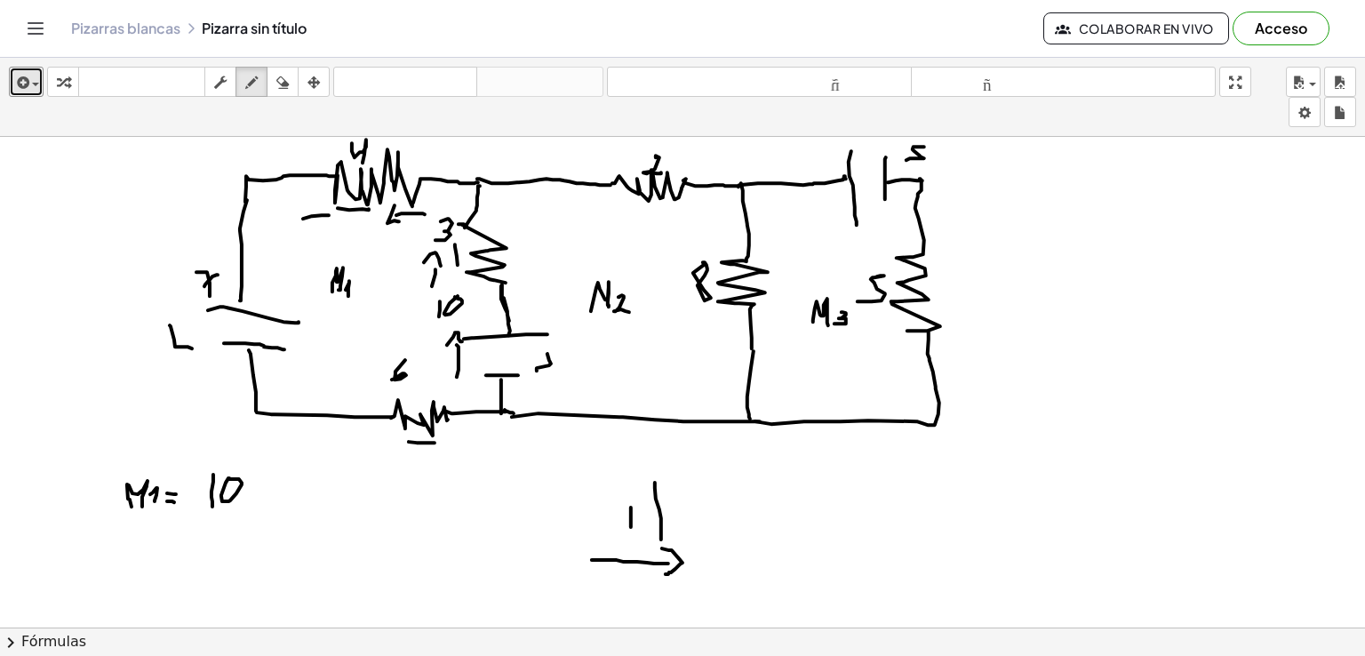
click at [329, 214] on div at bounding box center [682, 627] width 1365 height 981
drag, startPoint x: 298, startPoint y: 204, endPoint x: 309, endPoint y: 229, distance: 27.4
click at [314, 220] on div at bounding box center [682, 627] width 1365 height 981
drag, startPoint x: 273, startPoint y: 240, endPoint x: 271, endPoint y: 268, distance: 28.5
click at [271, 268] on div at bounding box center [682, 627] width 1365 height 981
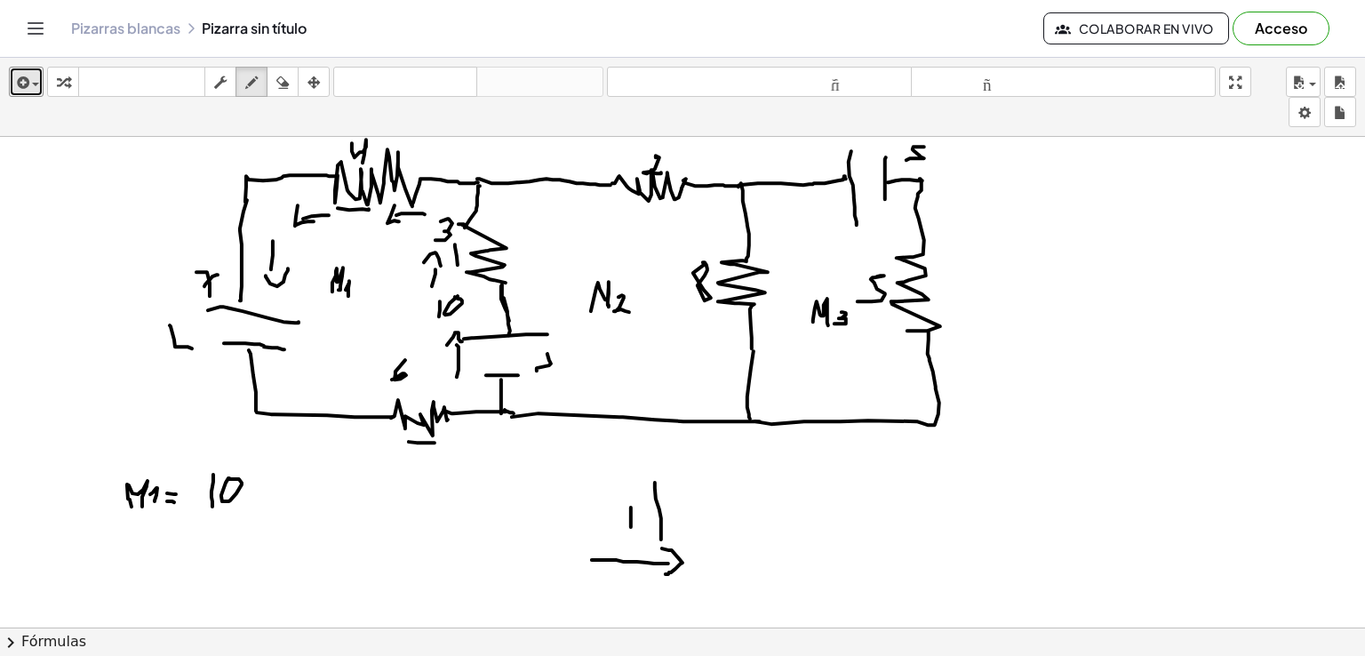
drag, startPoint x: 266, startPoint y: 275, endPoint x: 288, endPoint y: 268, distance: 23.3
click at [288, 268] on div at bounding box center [682, 627] width 1365 height 981
drag, startPoint x: 285, startPoint y: 360, endPoint x: 284, endPoint y: 395, distance: 34.7
click at [285, 382] on div at bounding box center [682, 627] width 1365 height 981
drag, startPoint x: 280, startPoint y: 395, endPoint x: 307, endPoint y: 380, distance: 30.7
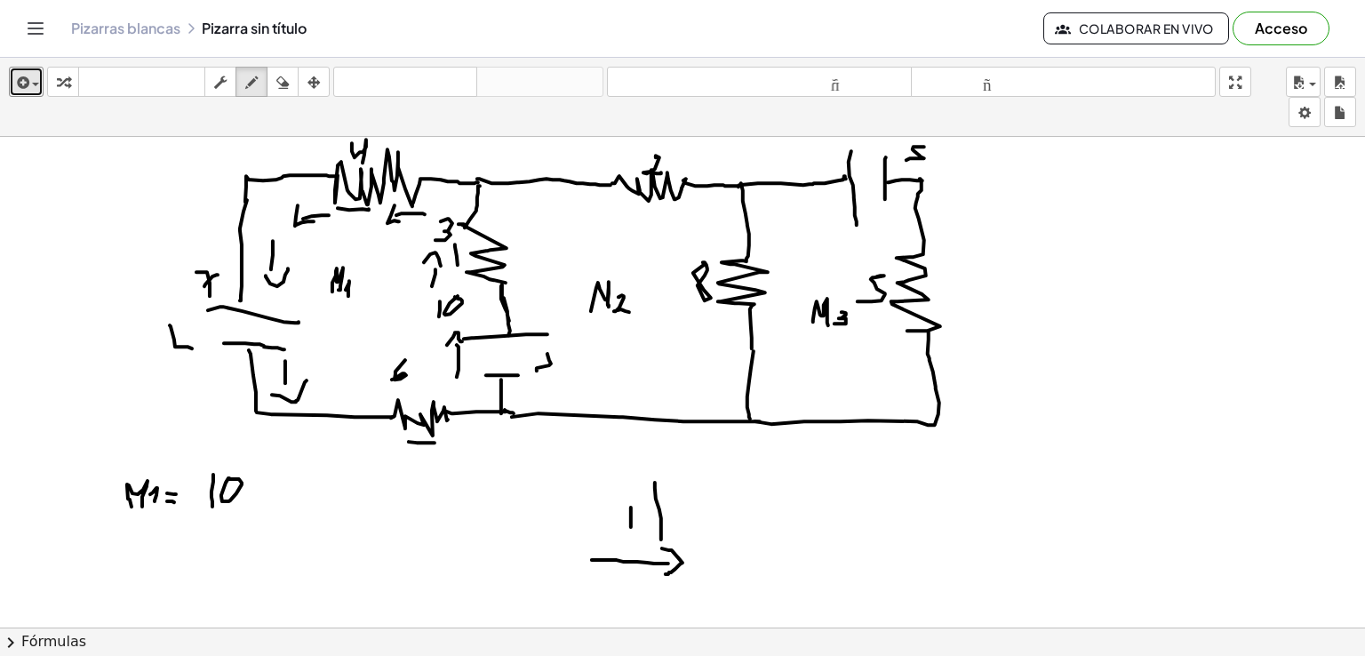
click at [307, 380] on div at bounding box center [682, 627] width 1365 height 981
drag, startPoint x: 203, startPoint y: 310, endPoint x: 188, endPoint y: 310, distance: 14.2
click at [188, 310] on div at bounding box center [682, 627] width 1365 height 981
drag, startPoint x: 295, startPoint y: 322, endPoint x: 315, endPoint y: 324, distance: 19.7
click at [315, 324] on div at bounding box center [682, 627] width 1365 height 981
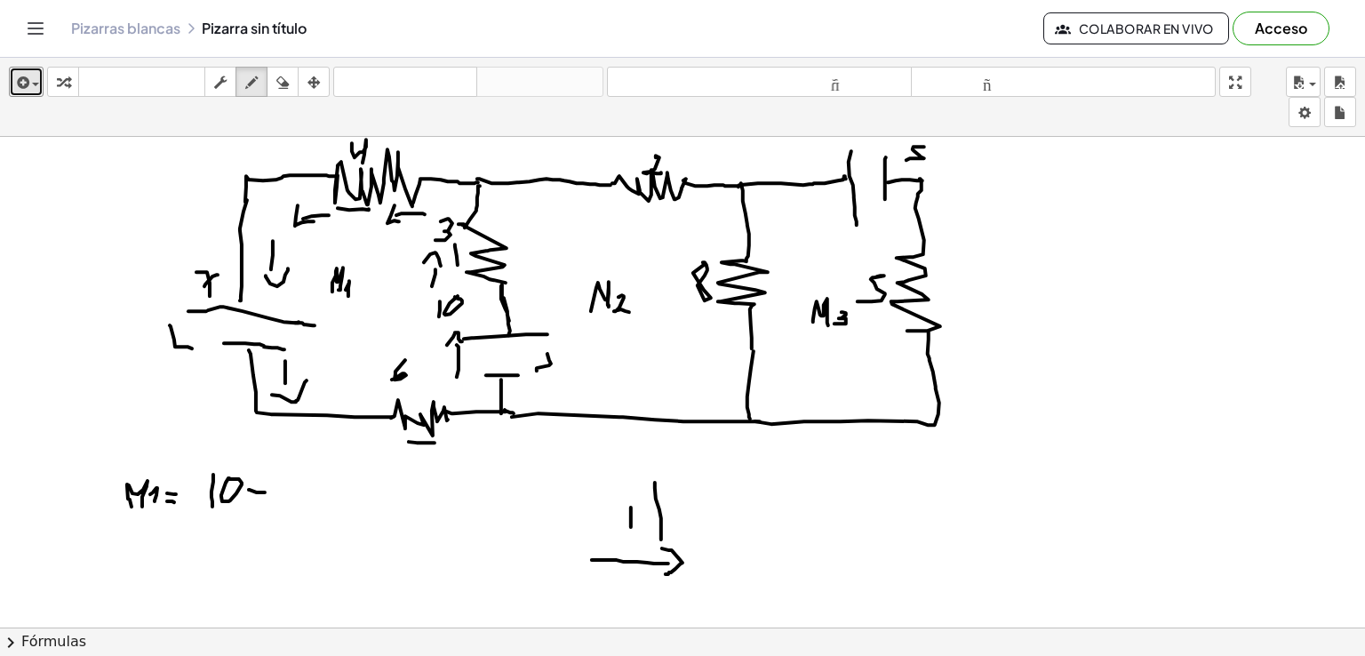
drag, startPoint x: 249, startPoint y: 489, endPoint x: 268, endPoint y: 492, distance: 19.7
click at [266, 492] on div at bounding box center [682, 627] width 1365 height 981
drag, startPoint x: 277, startPoint y: 478, endPoint x: 287, endPoint y: 506, distance: 29.2
click at [287, 506] on div at bounding box center [682, 627] width 1365 height 981
drag, startPoint x: 281, startPoint y: 495, endPoint x: 296, endPoint y: 490, distance: 16.0
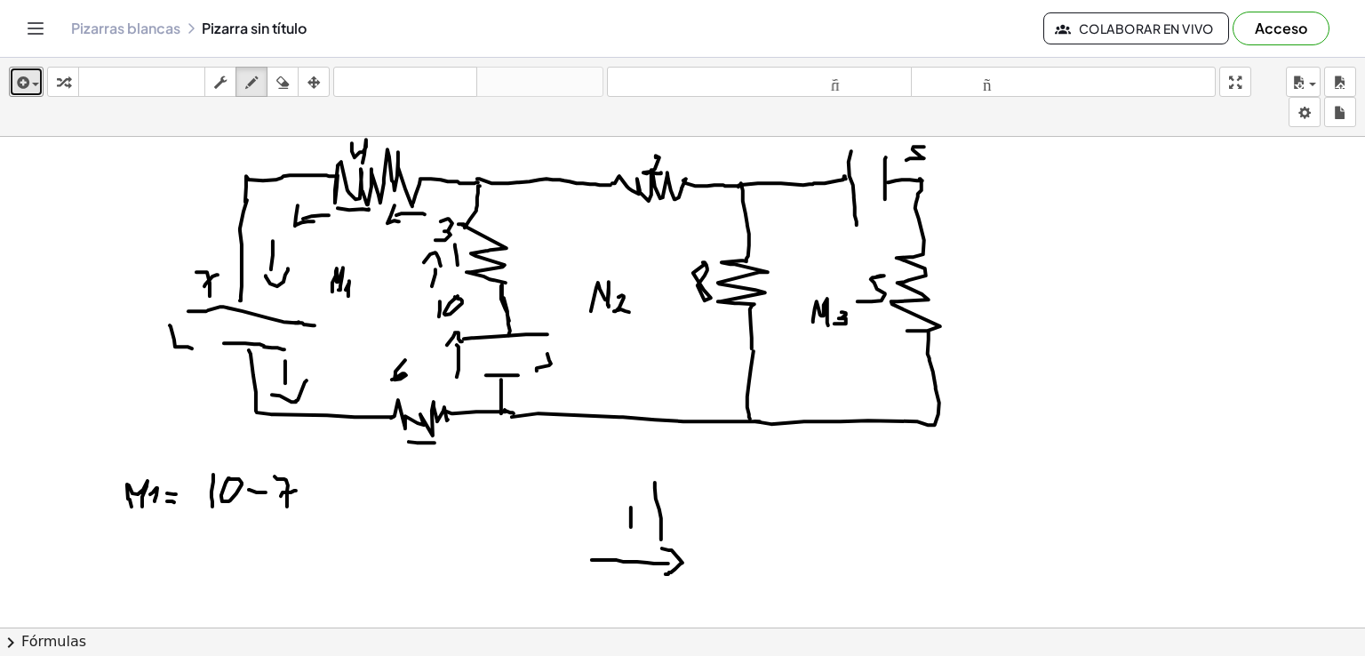
click at [296, 490] on div at bounding box center [682, 627] width 1365 height 981
drag, startPoint x: 310, startPoint y: 489, endPoint x: 324, endPoint y: 488, distance: 13.4
click at [324, 488] on div at bounding box center [682, 627] width 1365 height 981
drag, startPoint x: 316, startPoint y: 498, endPoint x: 326, endPoint y: 502, distance: 10.7
click at [324, 498] on div at bounding box center [682, 627] width 1365 height 981
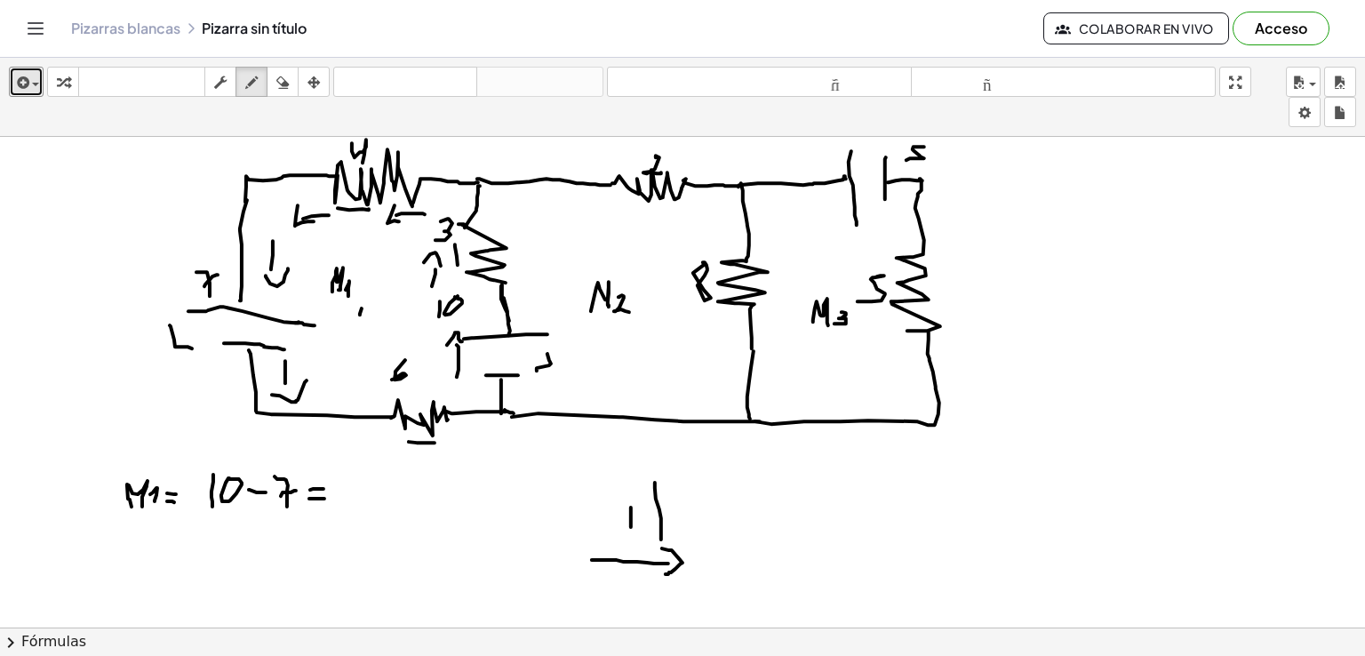
drag, startPoint x: 360, startPoint y: 313, endPoint x: 359, endPoint y: 322, distance: 8.9
click at [359, 322] on div at bounding box center [682, 627] width 1365 height 981
drag, startPoint x: 353, startPoint y: 303, endPoint x: 367, endPoint y: 307, distance: 14.7
click at [367, 307] on div at bounding box center [682, 627] width 1365 height 981
click at [365, 324] on div at bounding box center [682, 627] width 1365 height 981
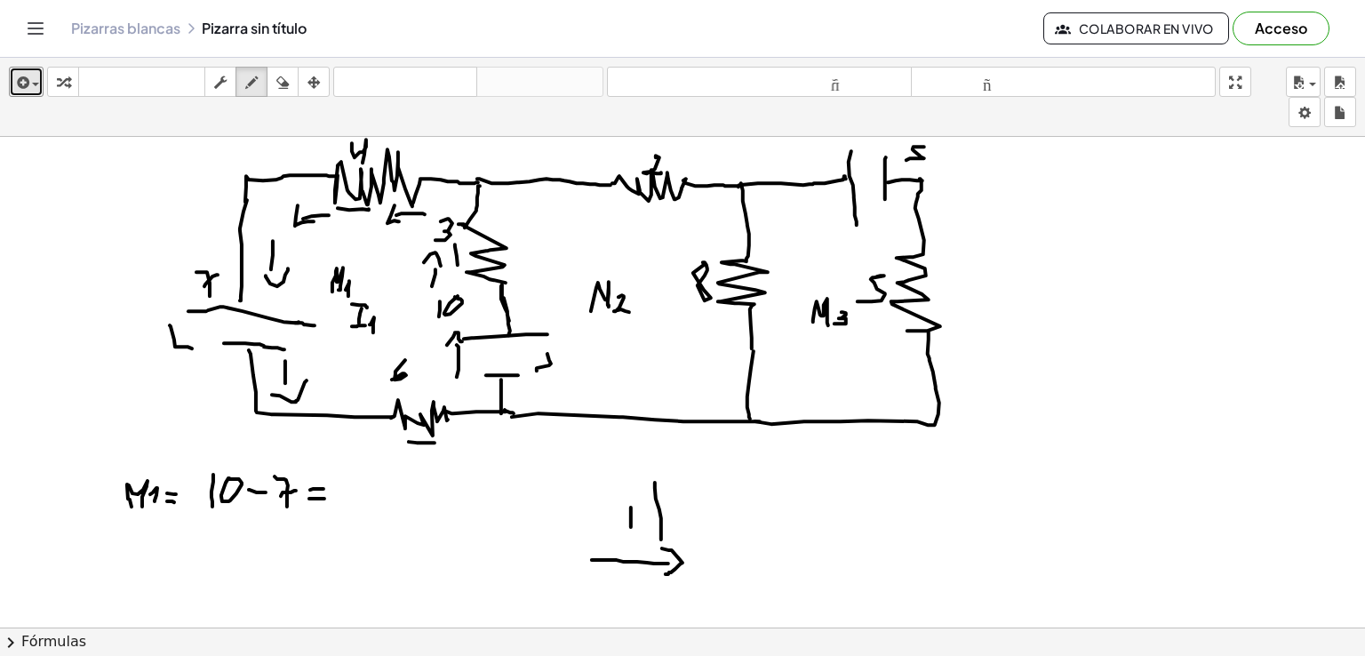
click at [373, 332] on div at bounding box center [682, 627] width 1365 height 981
drag, startPoint x: 370, startPoint y: 284, endPoint x: 372, endPoint y: 298, distance: 13.5
click at [372, 298] on div at bounding box center [682, 627] width 1365 height 981
drag, startPoint x: 365, startPoint y: 300, endPoint x: 376, endPoint y: 300, distance: 10.7
click at [376, 300] on div at bounding box center [682, 627] width 1365 height 981
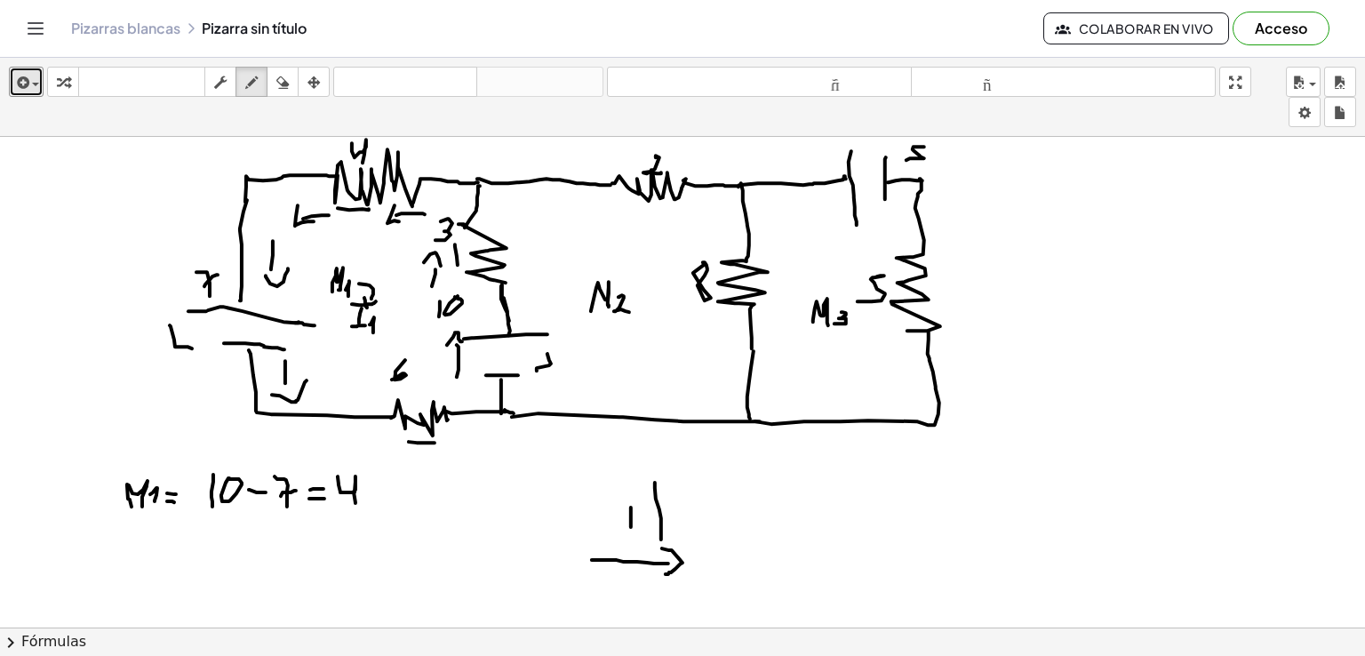
drag, startPoint x: 338, startPoint y: 476, endPoint x: 356, endPoint y: 513, distance: 41.4
click at [356, 513] on div at bounding box center [682, 627] width 1365 height 981
drag, startPoint x: 380, startPoint y: 476, endPoint x: 378, endPoint y: 501, distance: 25.0
click at [377, 507] on div at bounding box center [682, 627] width 1365 height 981
drag, startPoint x: 366, startPoint y: 476, endPoint x: 391, endPoint y: 476, distance: 24.9
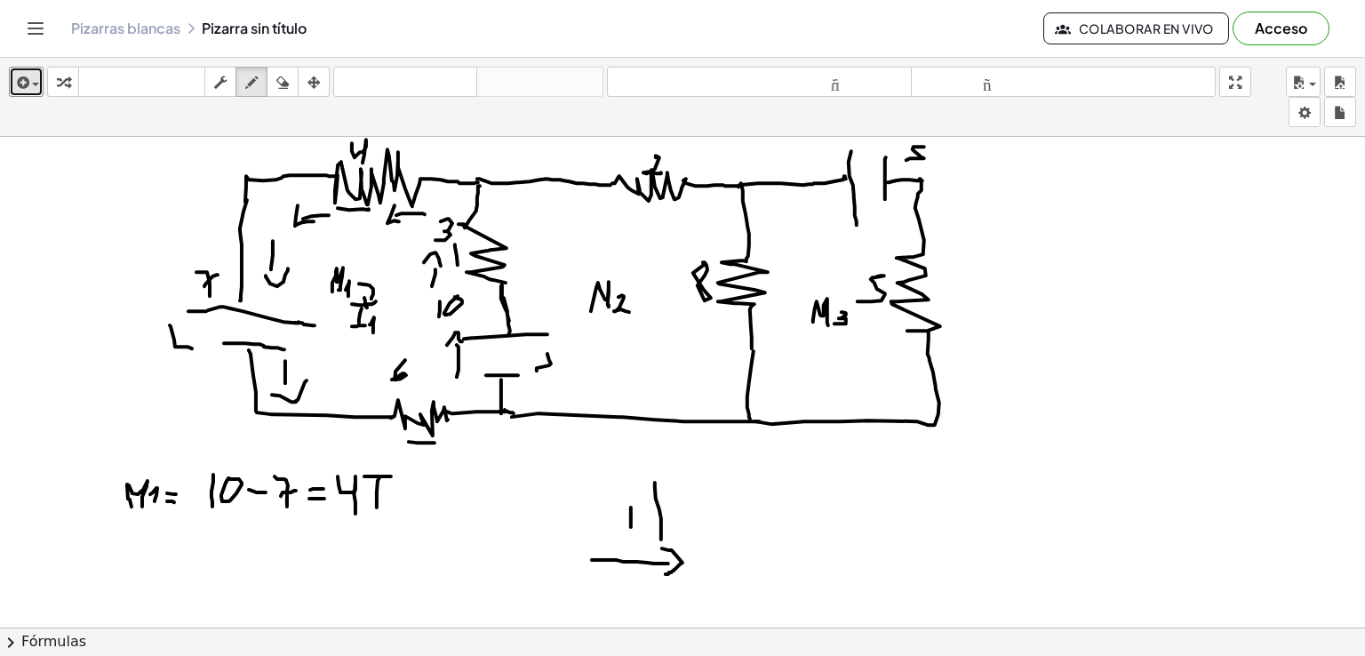
click at [391, 476] on div at bounding box center [682, 627] width 1365 height 981
drag, startPoint x: 366, startPoint y: 506, endPoint x: 385, endPoint y: 506, distance: 18.7
click at [385, 506] on div at bounding box center [682, 627] width 1365 height 981
drag, startPoint x: 391, startPoint y: 498, endPoint x: 413, endPoint y: 481, distance: 27.9
click at [395, 505] on div at bounding box center [682, 627] width 1365 height 981
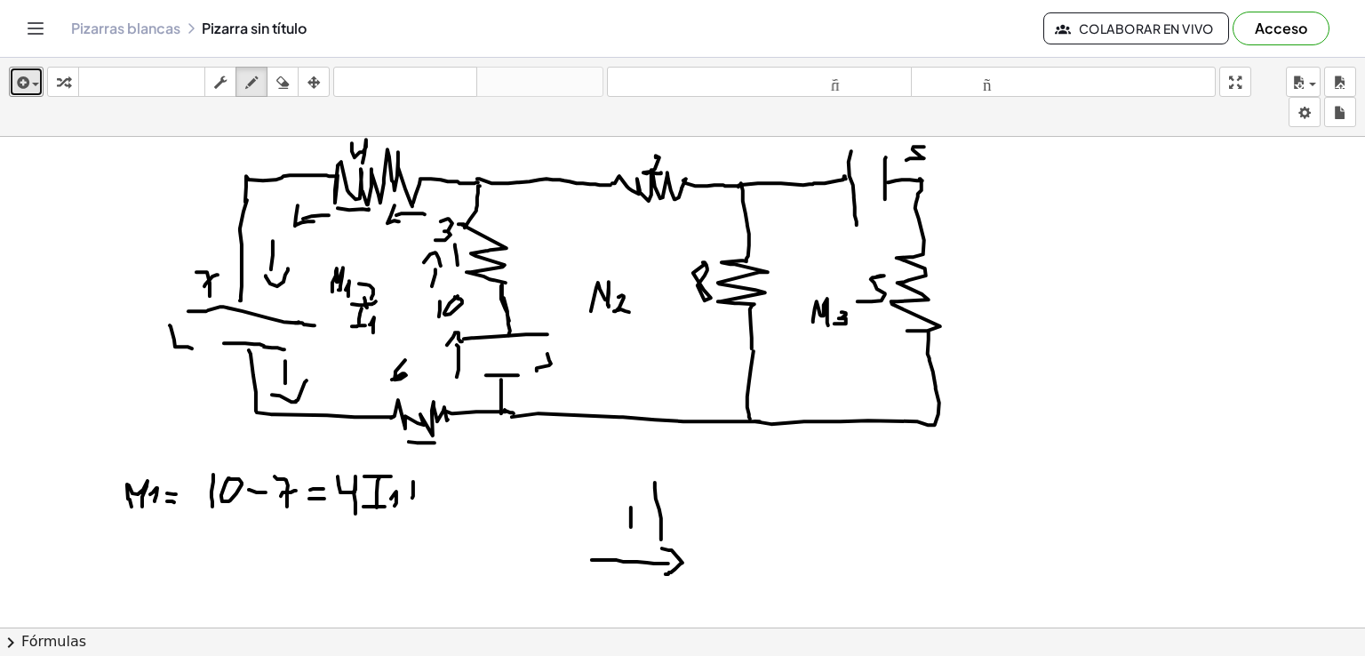
drag, startPoint x: 413, startPoint y: 481, endPoint x: 412, endPoint y: 500, distance: 18.7
click at [412, 500] on div at bounding box center [682, 627] width 1365 height 981
drag, startPoint x: 409, startPoint y: 492, endPoint x: 420, endPoint y: 492, distance: 11.6
click at [420, 492] on div at bounding box center [682, 627] width 1365 height 981
click at [285, 81] on icon "button" at bounding box center [282, 82] width 12 height 21
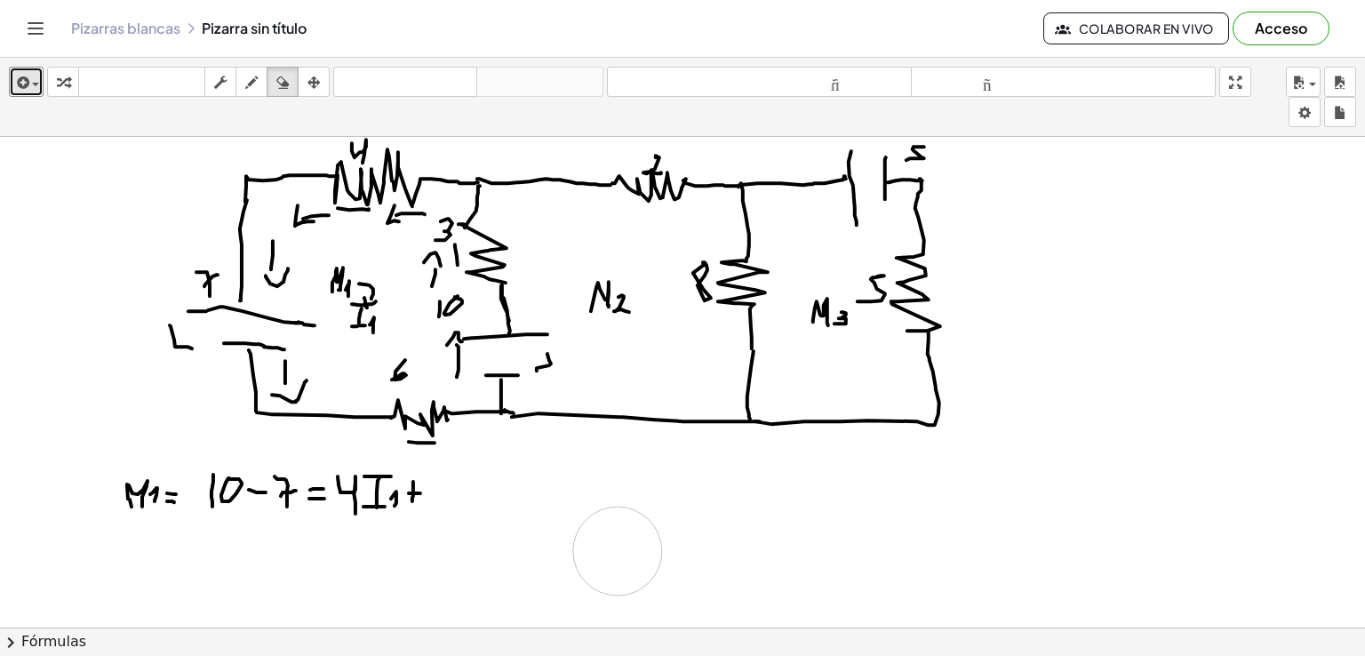
drag, startPoint x: 633, startPoint y: 511, endPoint x: 621, endPoint y: 552, distance: 42.5
click at [622, 551] on div at bounding box center [682, 627] width 1365 height 981
click at [247, 84] on icon "button" at bounding box center [251, 82] width 12 height 21
drag, startPoint x: 441, startPoint y: 476, endPoint x: 432, endPoint y: 502, distance: 27.3
click at [432, 502] on div at bounding box center [682, 627] width 1365 height 981
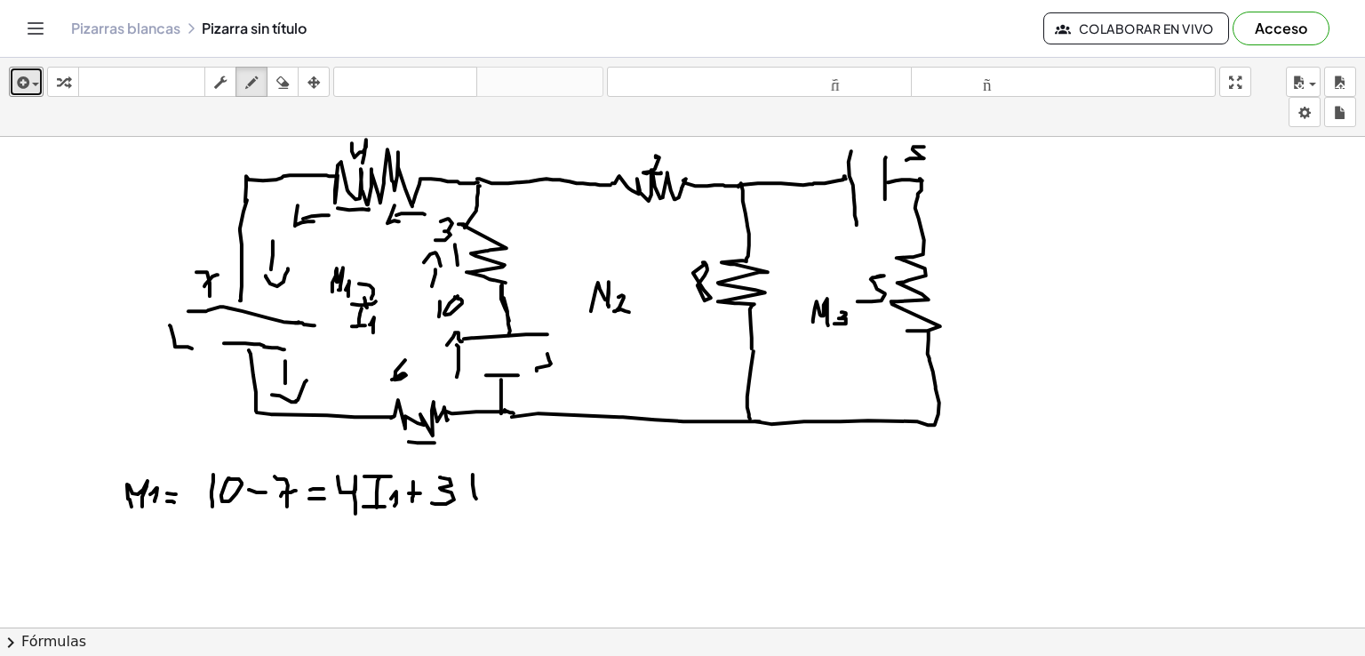
drag, startPoint x: 473, startPoint y: 484, endPoint x: 476, endPoint y: 507, distance: 23.4
click at [476, 507] on div at bounding box center [682, 627] width 1365 height 981
drag, startPoint x: 468, startPoint y: 474, endPoint x: 478, endPoint y: 486, distance: 16.4
click at [479, 475] on div at bounding box center [682, 627] width 1365 height 981
drag, startPoint x: 468, startPoint y: 509, endPoint x: 485, endPoint y: 503, distance: 18.8
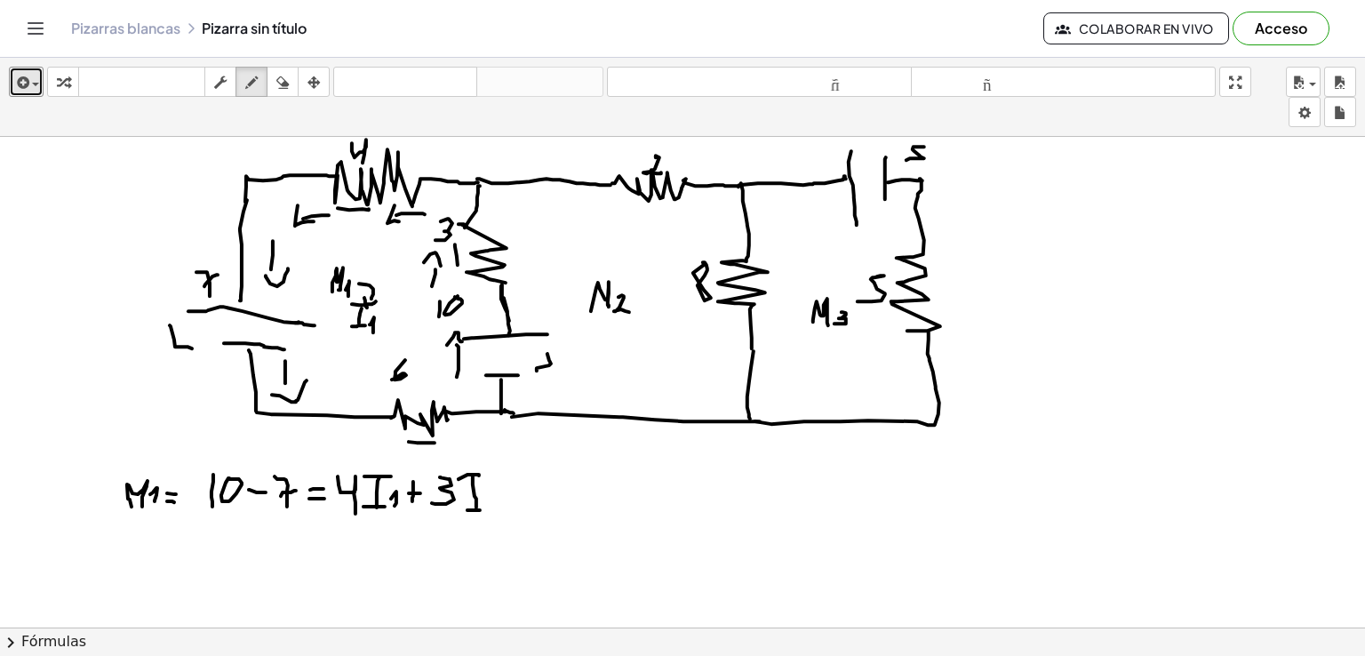
click at [484, 509] on div at bounding box center [682, 627] width 1365 height 981
drag, startPoint x: 492, startPoint y: 494, endPoint x: 503, endPoint y: 504, distance: 14.5
click at [503, 504] on div at bounding box center [682, 627] width 1365 height 981
drag, startPoint x: 524, startPoint y: 479, endPoint x: 524, endPoint y: 494, distance: 15.1
click at [524, 494] on div at bounding box center [682, 627] width 1365 height 981
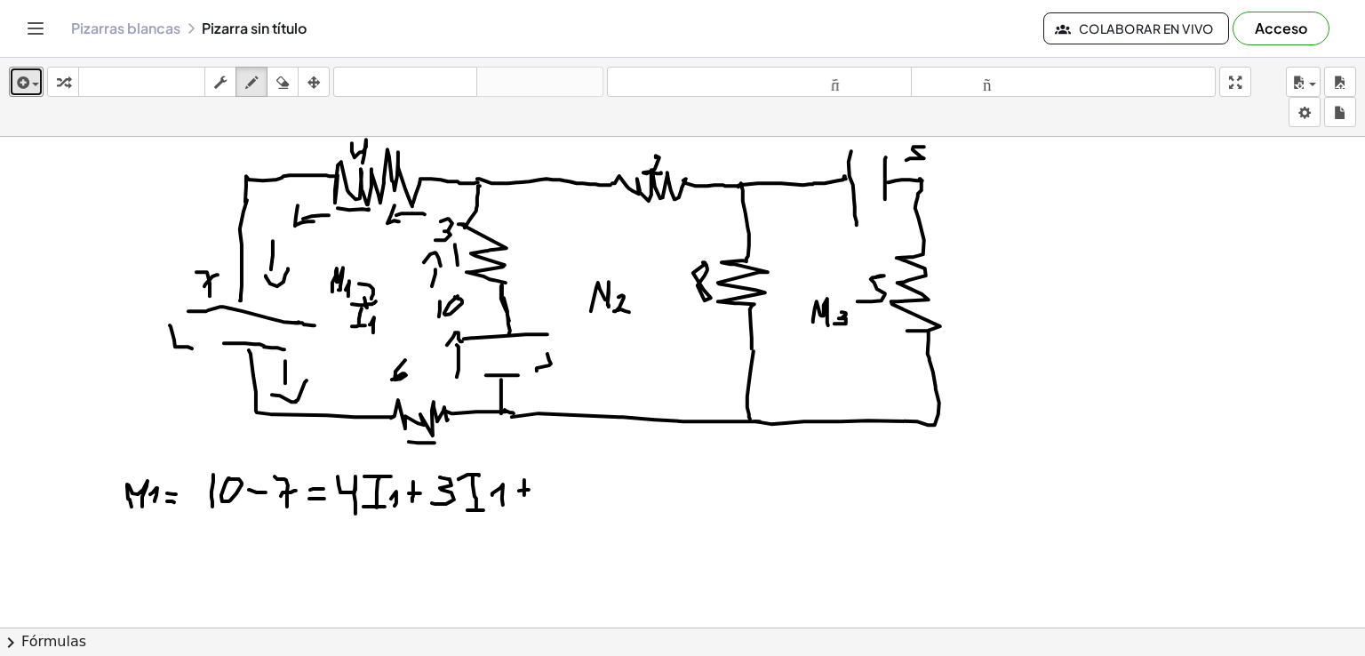
drag, startPoint x: 519, startPoint y: 490, endPoint x: 529, endPoint y: 489, distance: 9.8
click at [529, 489] on div at bounding box center [682, 627] width 1365 height 981
drag, startPoint x: 539, startPoint y: 484, endPoint x: 542, endPoint y: 495, distance: 11.2
click at [542, 495] on div at bounding box center [682, 627] width 1365 height 981
drag, startPoint x: 580, startPoint y: 470, endPoint x: 578, endPoint y: 495, distance: 25.0
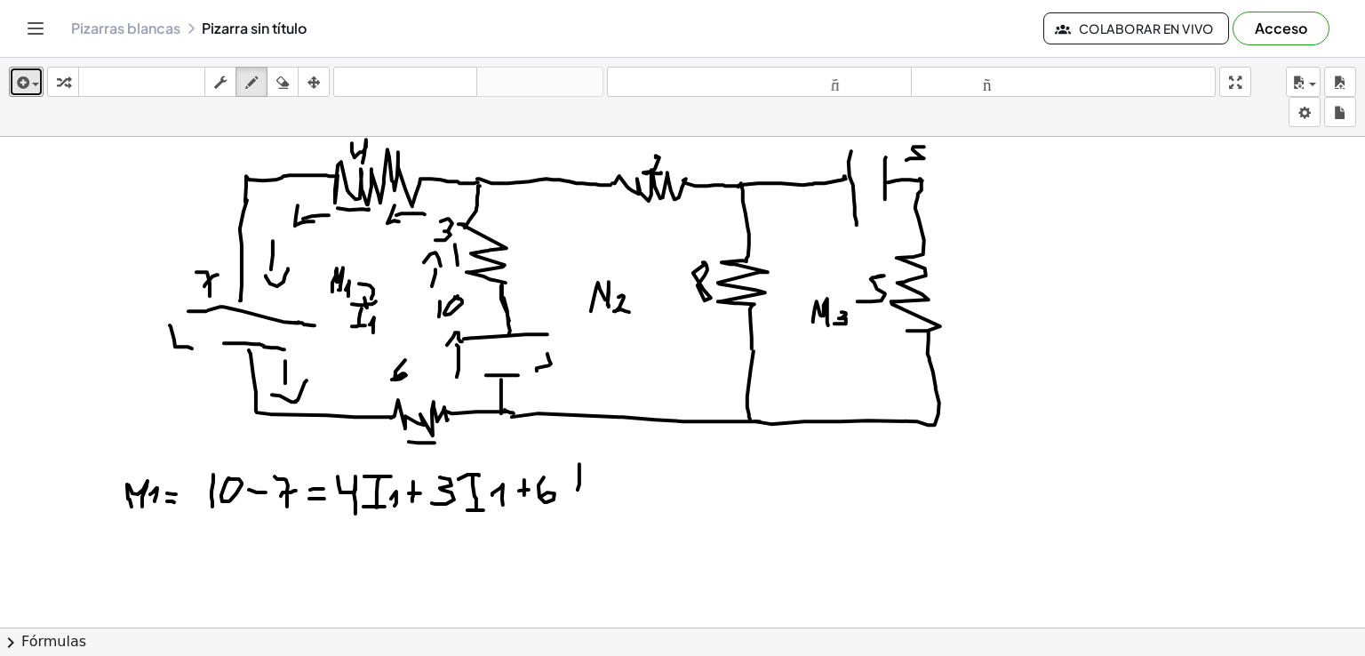
click at [578, 495] on div at bounding box center [682, 627] width 1365 height 981
drag, startPoint x: 572, startPoint y: 469, endPoint x: 593, endPoint y: 467, distance: 20.6
click at [593, 467] on div at bounding box center [682, 627] width 1365 height 981
drag, startPoint x: 572, startPoint y: 508, endPoint x: 601, endPoint y: 504, distance: 28.7
click at [601, 504] on div at bounding box center [682, 627] width 1365 height 981
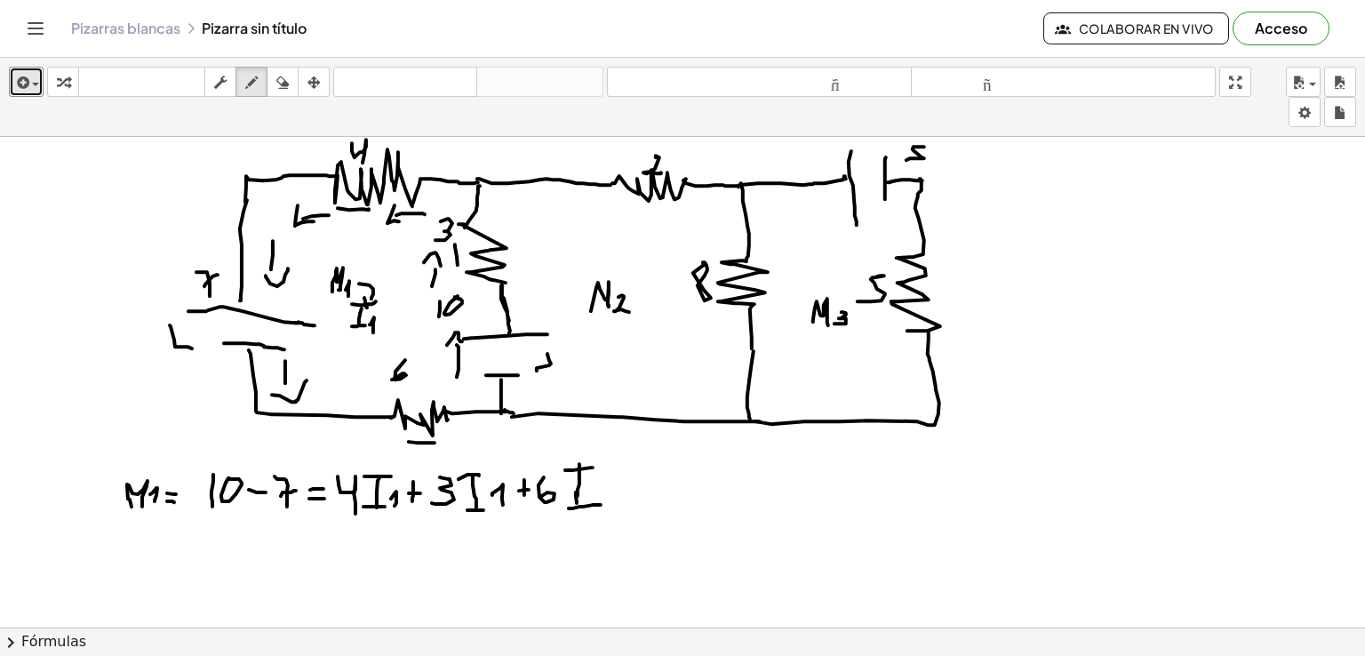
drag, startPoint x: 576, startPoint y: 492, endPoint x: 585, endPoint y: 502, distance: 13.9
click at [577, 503] on div at bounding box center [682, 627] width 1365 height 981
drag, startPoint x: 611, startPoint y: 486, endPoint x: 615, endPoint y: 507, distance: 20.9
click at [615, 507] on div at bounding box center [682, 627] width 1365 height 981
drag, startPoint x: 650, startPoint y: 324, endPoint x: 652, endPoint y: 345, distance: 20.5
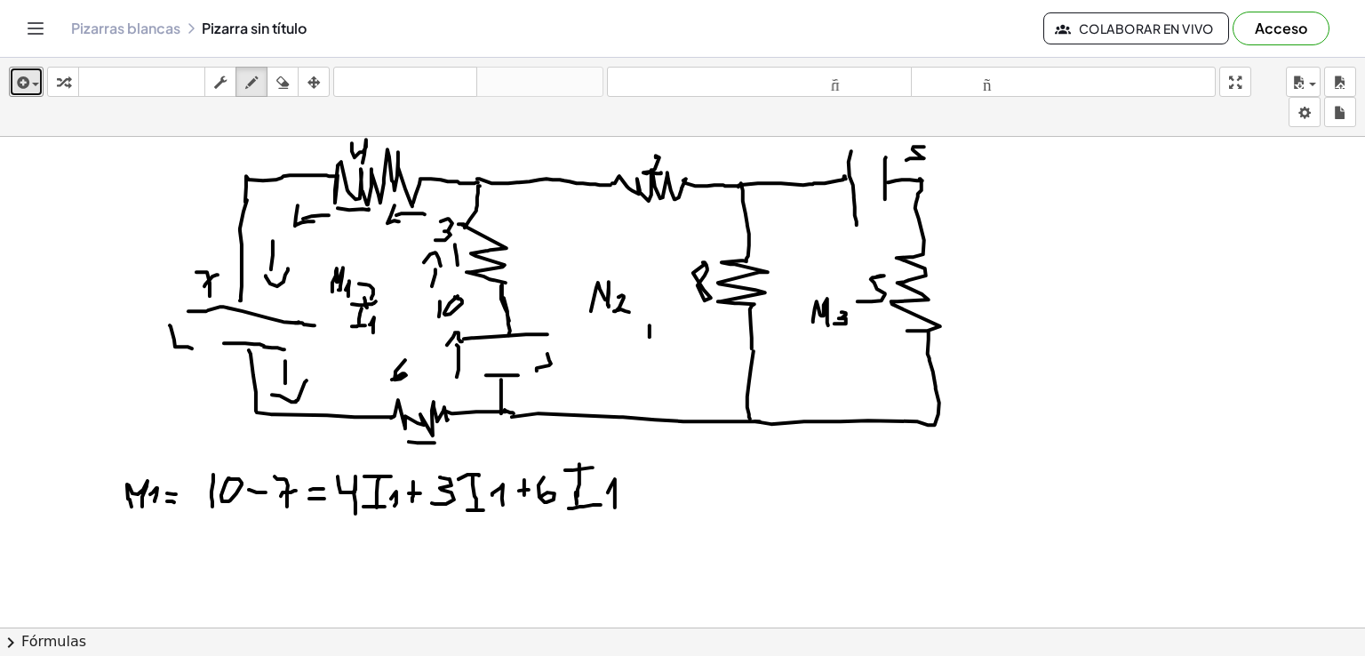
click at [651, 345] on div at bounding box center [682, 627] width 1365 height 981
click at [658, 321] on div at bounding box center [682, 627] width 1365 height 981
drag, startPoint x: 641, startPoint y: 349, endPoint x: 661, endPoint y: 345, distance: 20.1
click at [661, 345] on div at bounding box center [682, 627] width 1365 height 981
drag, startPoint x: 683, startPoint y: 328, endPoint x: 687, endPoint y: 340, distance: 13.2
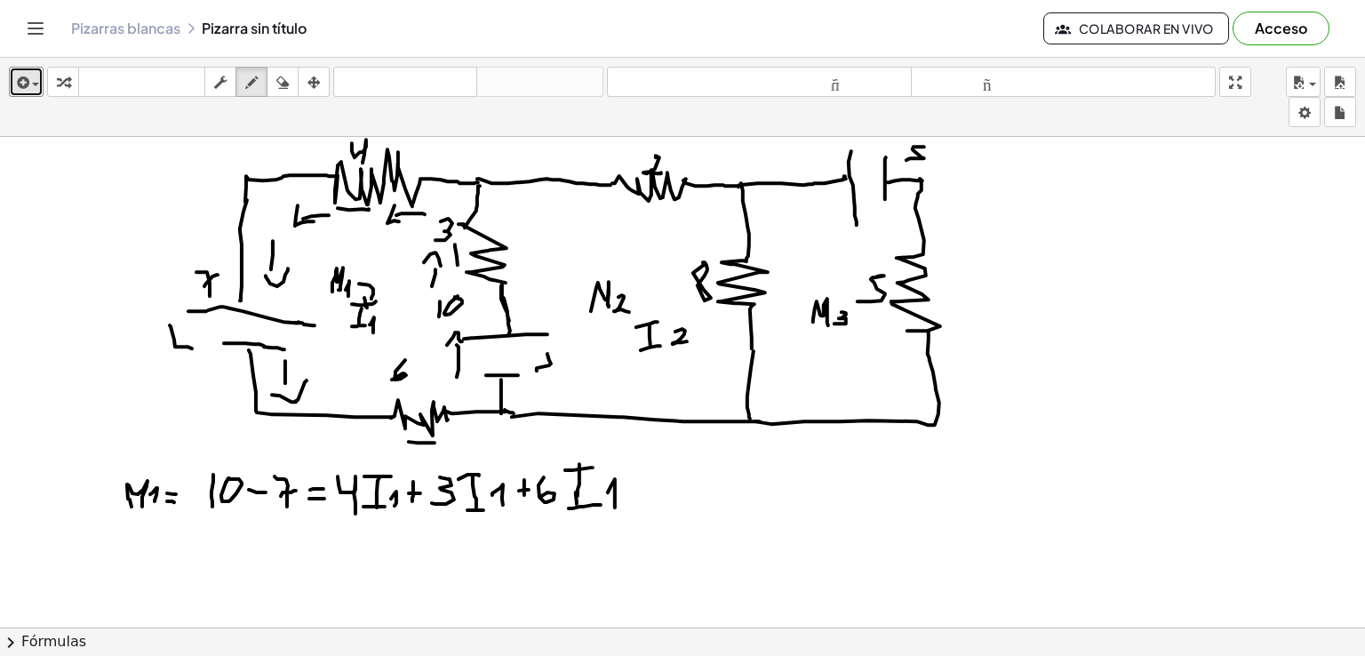
click at [687, 340] on div at bounding box center [682, 627] width 1365 height 981
drag, startPoint x: 535, startPoint y: 307, endPoint x: 537, endPoint y: 269, distance: 37.4
click at [537, 269] on div at bounding box center [682, 627] width 1365 height 981
drag, startPoint x: 536, startPoint y: 251, endPoint x: 558, endPoint y: 268, distance: 27.9
click at [558, 268] on div at bounding box center [682, 627] width 1365 height 981
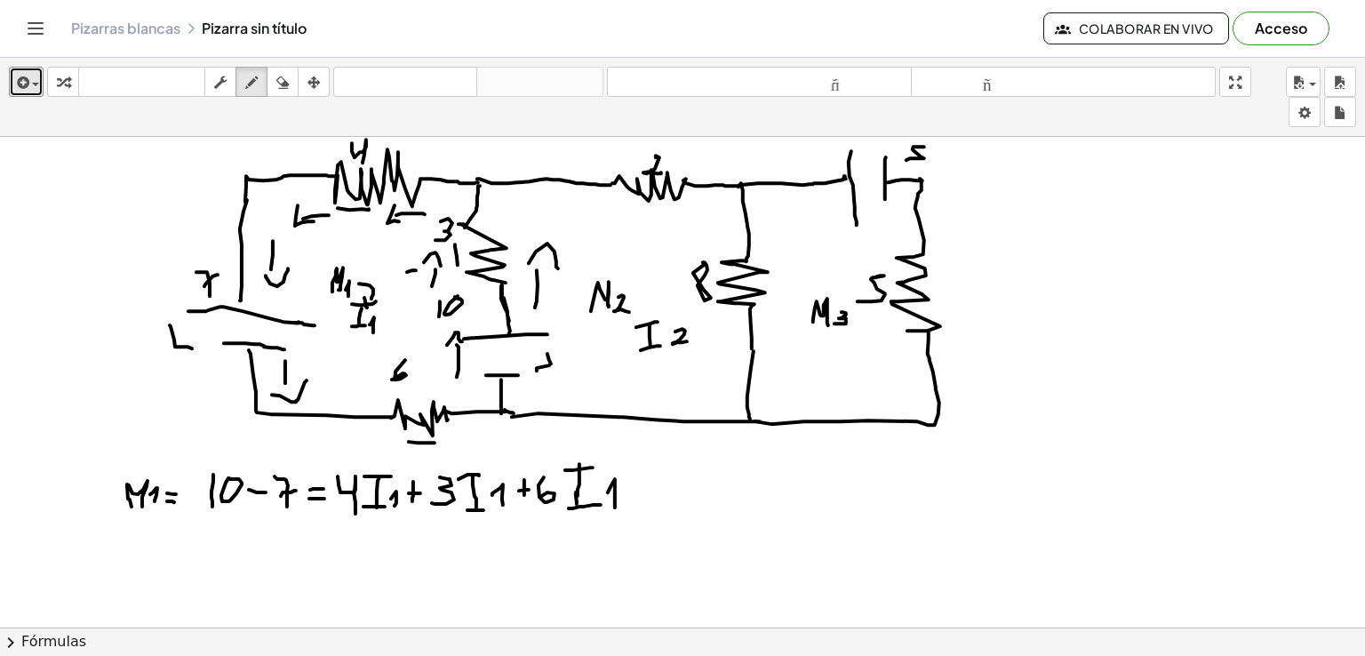
click at [418, 269] on div at bounding box center [682, 627] width 1365 height 981
drag, startPoint x: 558, startPoint y: 291, endPoint x: 549, endPoint y: 292, distance: 8.9
click at [549, 292] on div at bounding box center [682, 627] width 1365 height 981
drag, startPoint x: 531, startPoint y: 312, endPoint x: 549, endPoint y: 307, distance: 19.4
click at [549, 307] on div at bounding box center [682, 627] width 1365 height 981
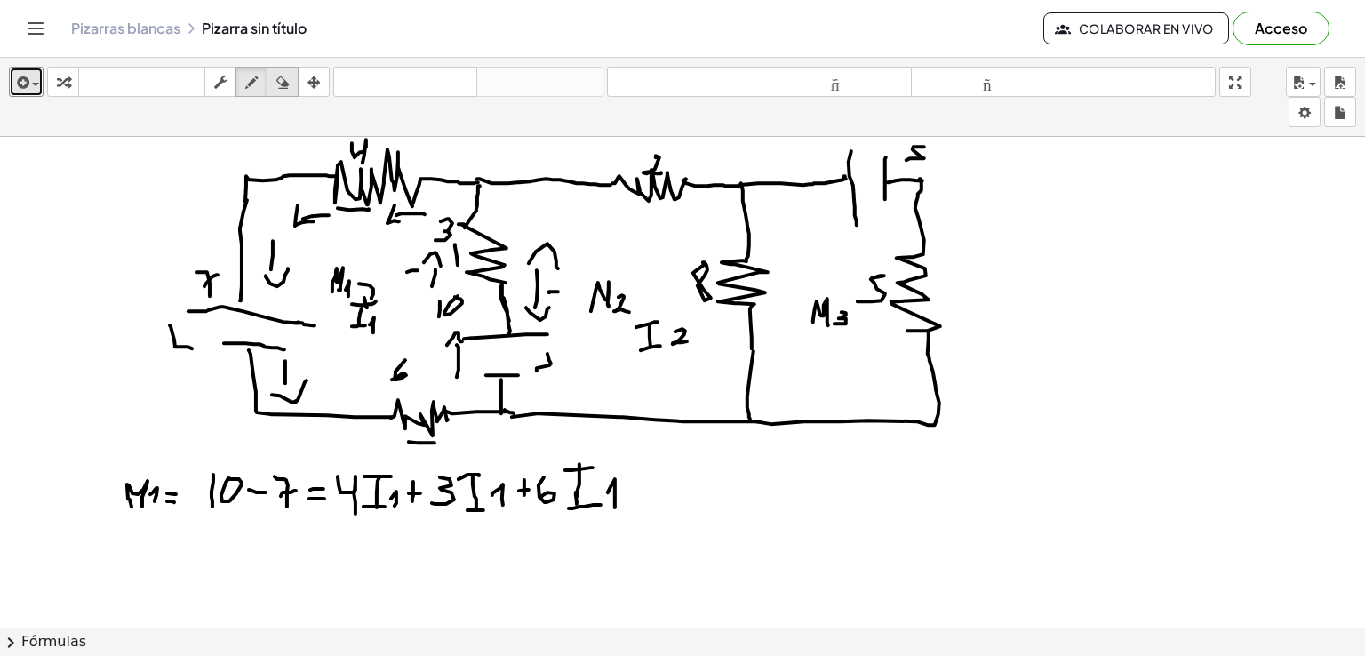
click at [291, 81] on div "button" at bounding box center [282, 81] width 23 height 21
drag, startPoint x: 544, startPoint y: 257, endPoint x: 549, endPoint y: 287, distance: 30.7
click at [549, 287] on div at bounding box center [682, 627] width 1365 height 981
click at [253, 70] on button "dibujar" at bounding box center [252, 82] width 32 height 30
drag, startPoint x: 594, startPoint y: 294, endPoint x: 593, endPoint y: 306, distance: 11.6
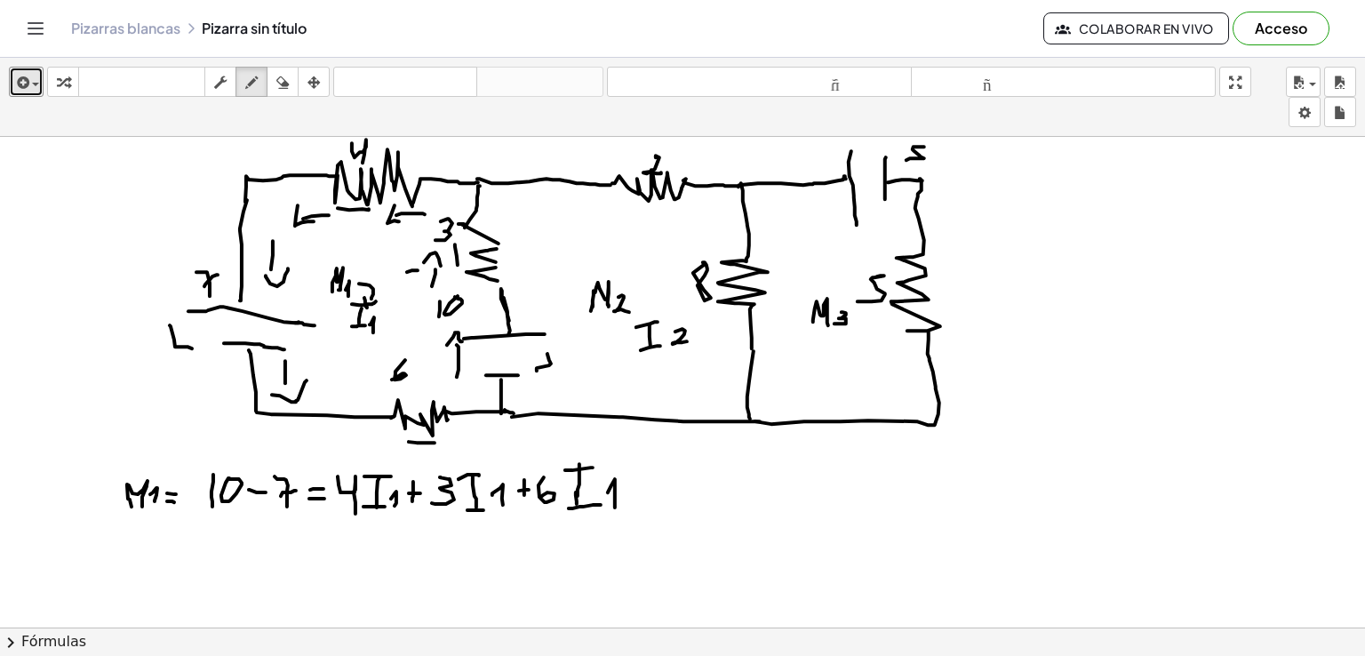
click at [593, 306] on div at bounding box center [682, 627] width 1365 height 981
click at [493, 279] on div at bounding box center [682, 627] width 1365 height 981
click at [495, 261] on div at bounding box center [682, 627] width 1365 height 981
click at [498, 246] on div at bounding box center [682, 627] width 1365 height 981
drag, startPoint x: 566, startPoint y: 344, endPoint x: 565, endPoint y: 367, distance: 23.1
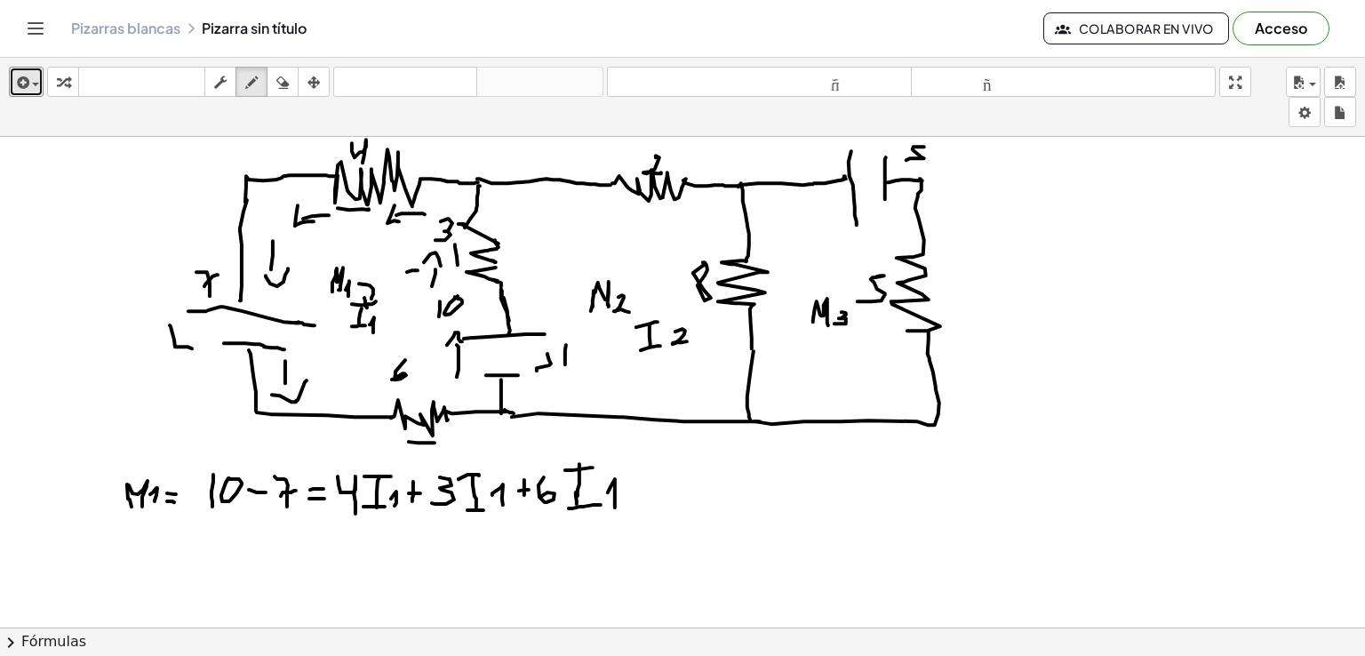
click at [565, 367] on div at bounding box center [682, 627] width 1365 height 981
drag, startPoint x: 552, startPoint y: 340, endPoint x: 575, endPoint y: 332, distance: 24.5
click at [578, 342] on div at bounding box center [682, 627] width 1365 height 981
click at [533, 300] on div at bounding box center [682, 627] width 1365 height 981
drag, startPoint x: 520, startPoint y: 275, endPoint x: 548, endPoint y: 276, distance: 27.6
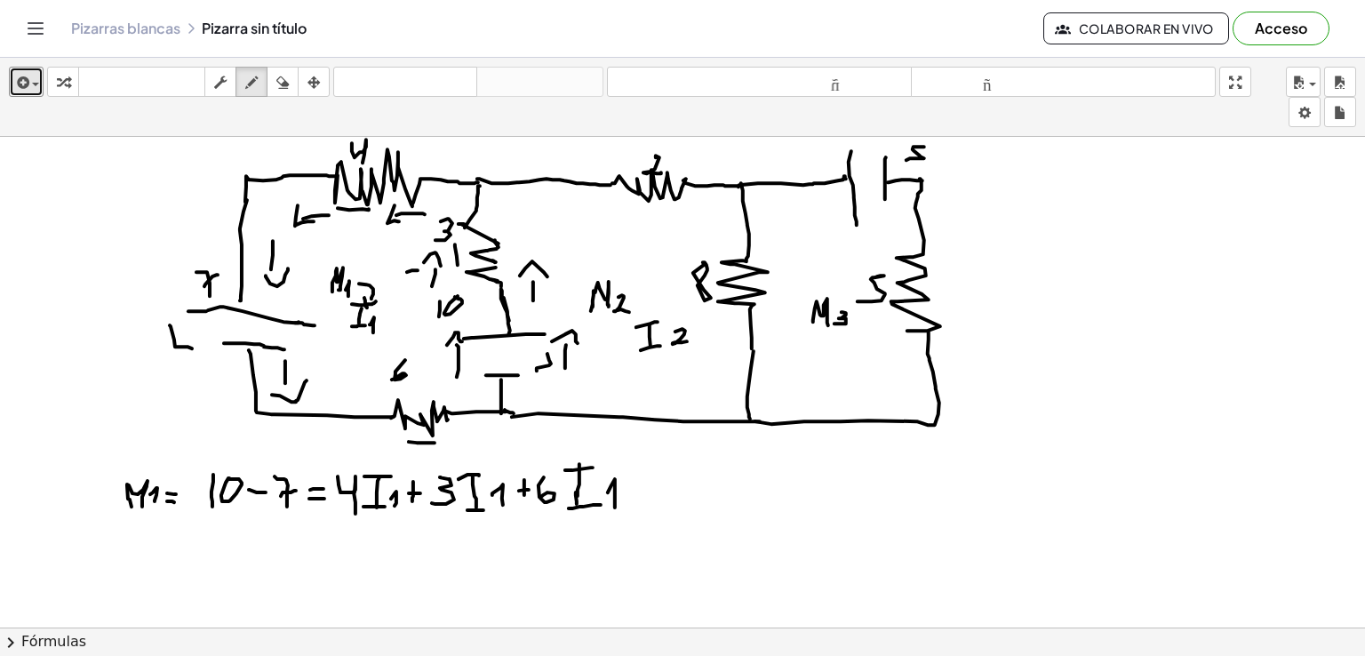
click at [548, 276] on div at bounding box center [682, 627] width 1365 height 981
drag, startPoint x: 532, startPoint y: 231, endPoint x: 539, endPoint y: 204, distance: 28.5
click at [537, 201] on div at bounding box center [682, 627] width 1365 height 981
drag, startPoint x: 537, startPoint y: 189, endPoint x: 551, endPoint y: 201, distance: 18.3
click at [548, 199] on div at bounding box center [682, 627] width 1365 height 981
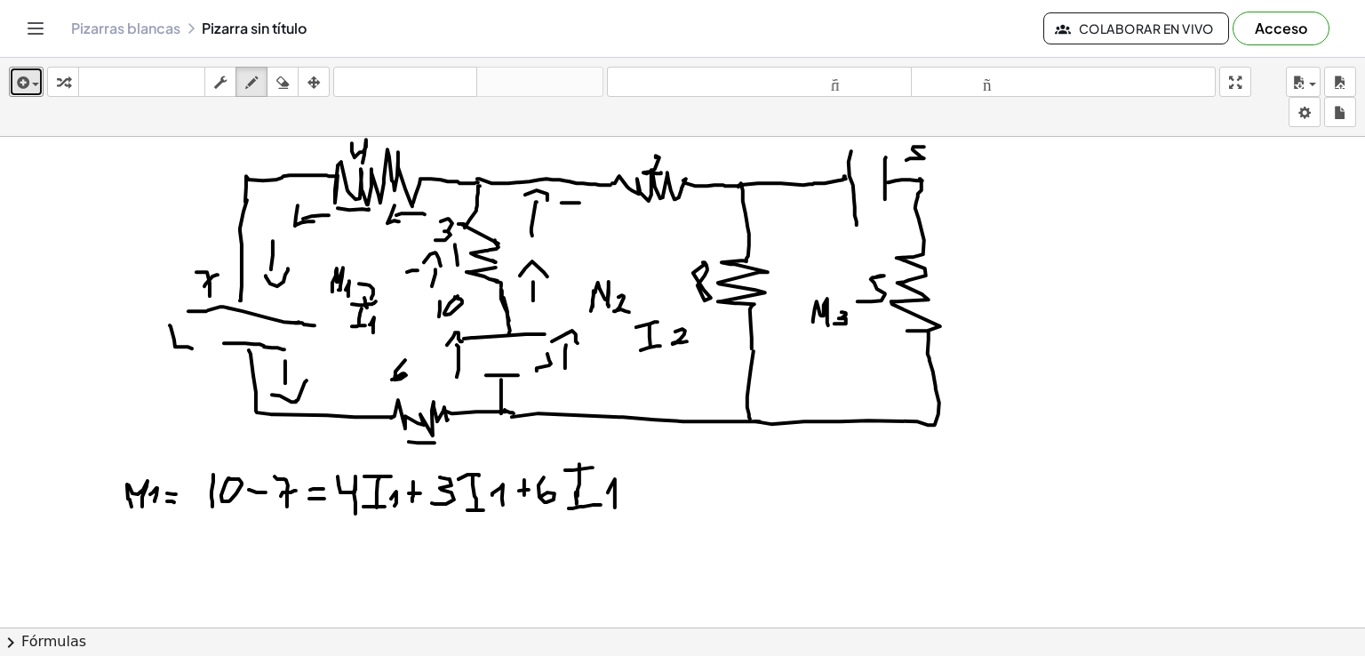
drag, startPoint x: 580, startPoint y: 202, endPoint x: 602, endPoint y: 204, distance: 22.3
click at [602, 204] on div at bounding box center [682, 627] width 1365 height 981
drag, startPoint x: 609, startPoint y: 202, endPoint x: 597, endPoint y: 215, distance: 17.6
click at [597, 215] on div at bounding box center [682, 627] width 1365 height 981
drag, startPoint x: 637, startPoint y: 213, endPoint x: 661, endPoint y: 214, distance: 24.9
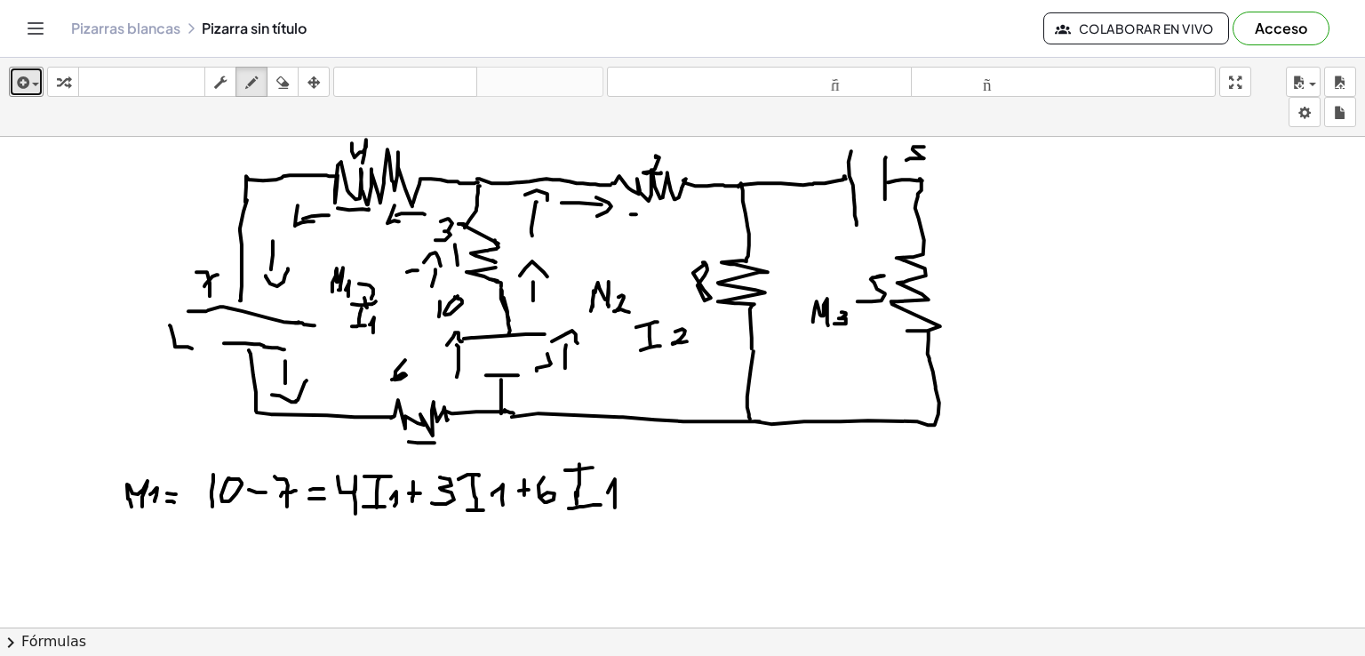
click at [661, 214] on div at bounding box center [682, 627] width 1365 height 981
drag, startPoint x: 661, startPoint y: 209, endPoint x: 666, endPoint y: 222, distance: 14.1
click at [666, 222] on div at bounding box center [682, 627] width 1365 height 981
drag, startPoint x: 697, startPoint y: 212, endPoint x: 722, endPoint y: 215, distance: 25.1
click at [718, 214] on div at bounding box center [682, 627] width 1365 height 981
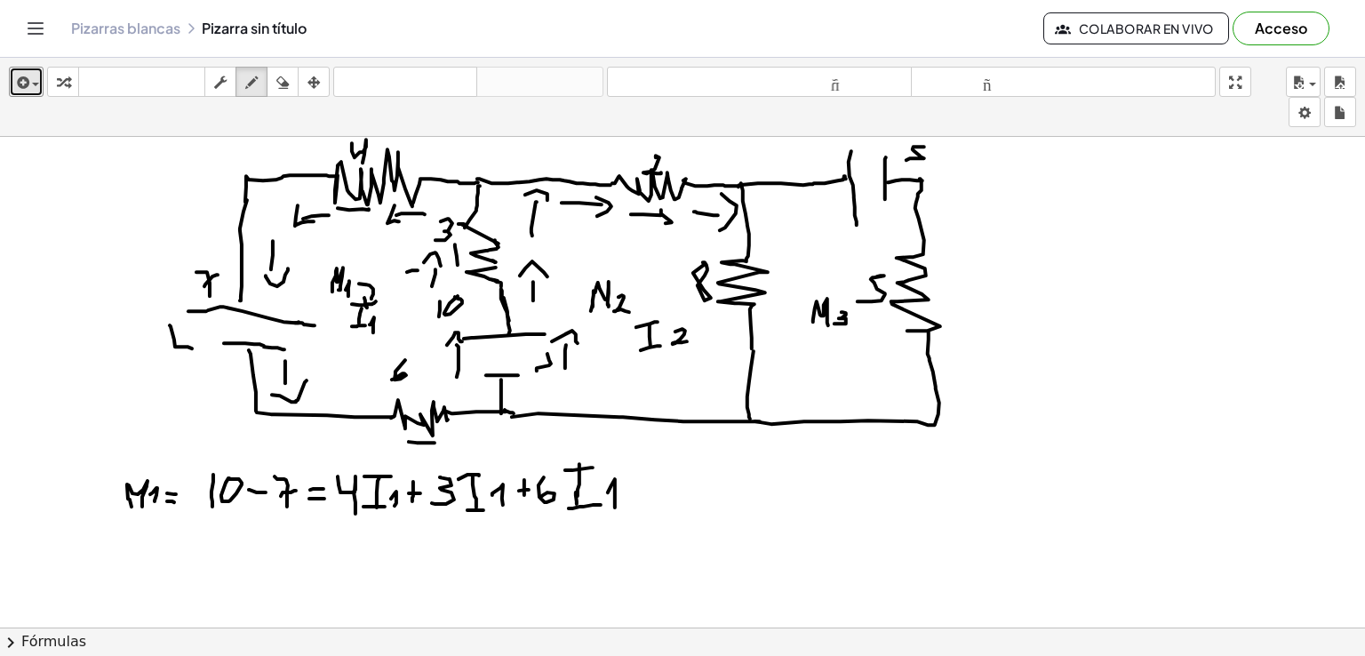
drag, startPoint x: 722, startPoint y: 193, endPoint x: 720, endPoint y: 229, distance: 36.5
click at [720, 229] on div at bounding box center [682, 627] width 1365 height 981
drag, startPoint x: 729, startPoint y: 317, endPoint x: 725, endPoint y: 335, distance: 18.3
click at [725, 335] on div at bounding box center [682, 627] width 1365 height 981
drag, startPoint x: 722, startPoint y: 337, endPoint x: 736, endPoint y: 342, distance: 15.2
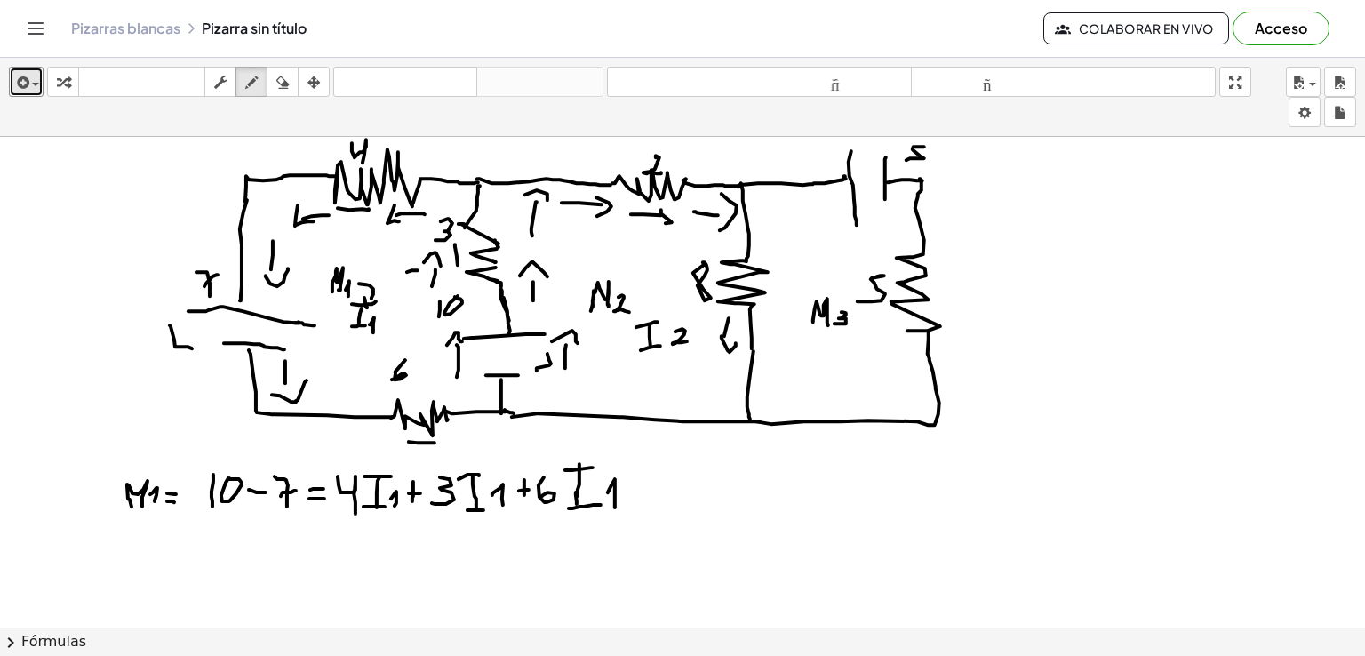
click at [736, 342] on div at bounding box center [682, 627] width 1365 height 981
drag, startPoint x: 679, startPoint y: 399, endPoint x: 708, endPoint y: 403, distance: 28.7
click at [708, 403] on div at bounding box center [682, 627] width 1365 height 981
drag, startPoint x: 661, startPoint y: 388, endPoint x: 677, endPoint y: 406, distance: 23.9
click at [677, 406] on div at bounding box center [682, 627] width 1365 height 981
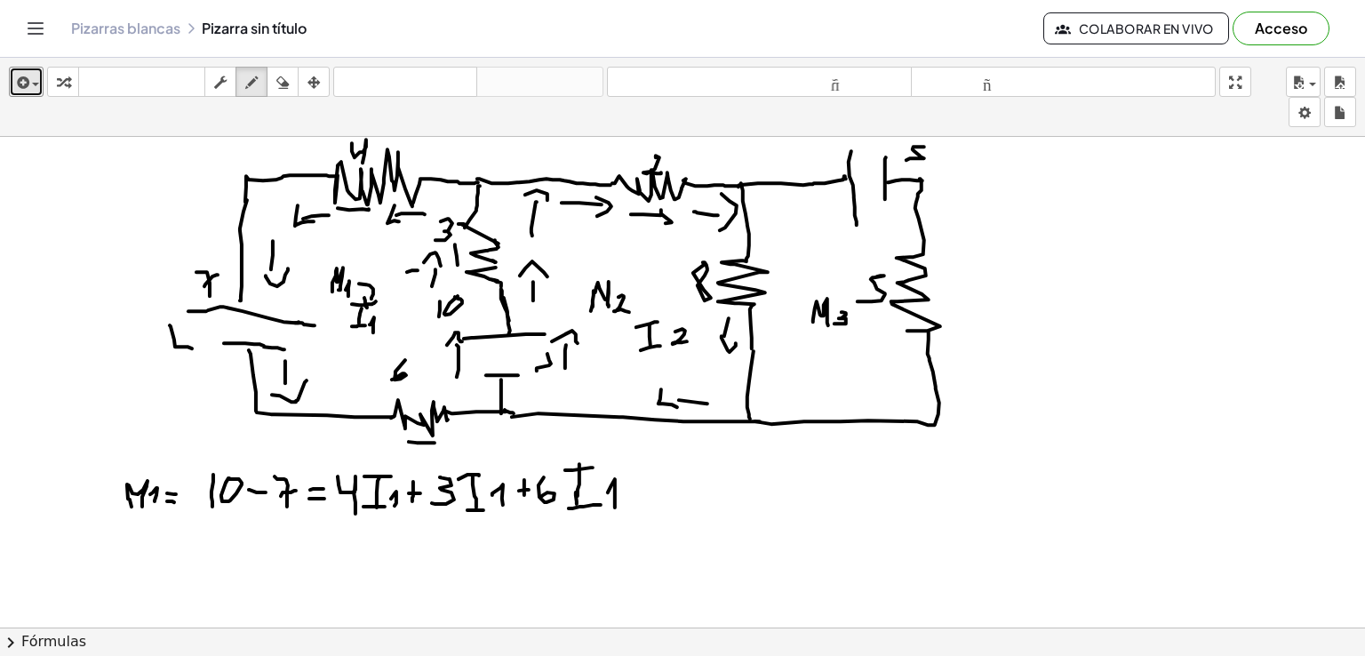
click at [622, 399] on div at bounding box center [682, 627] width 1365 height 981
drag, startPoint x: 589, startPoint y: 393, endPoint x: 604, endPoint y: 409, distance: 22.0
click at [603, 407] on div at bounding box center [682, 627] width 1365 height 981
drag, startPoint x: 408, startPoint y: 248, endPoint x: 419, endPoint y: 256, distance: 13.3
click at [419, 256] on div at bounding box center [682, 627] width 1365 height 981
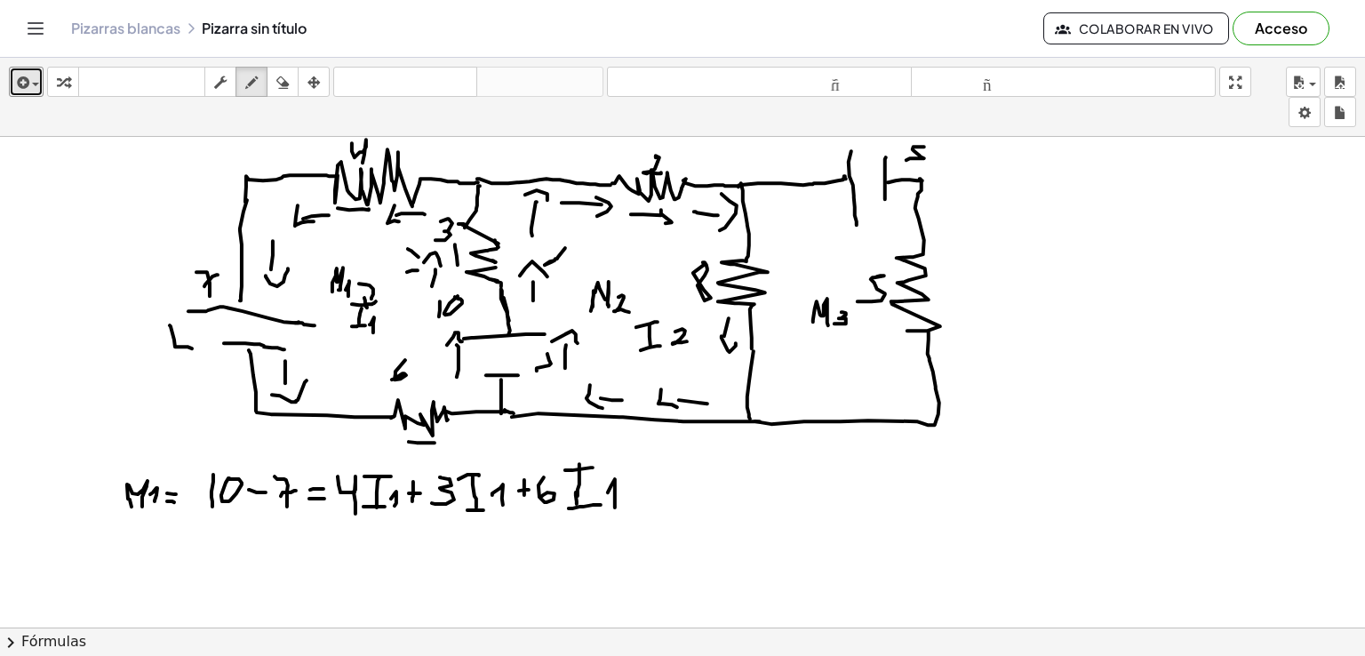
drag, startPoint x: 545, startPoint y: 264, endPoint x: 565, endPoint y: 247, distance: 26.5
click at [565, 247] on div at bounding box center [682, 627] width 1365 height 981
drag, startPoint x: 642, startPoint y: 486, endPoint x: 644, endPoint y: 500, distance: 13.5
click at [644, 500] on div at bounding box center [682, 627] width 1365 height 981
drag, startPoint x: 638, startPoint y: 492, endPoint x: 659, endPoint y: 490, distance: 20.5
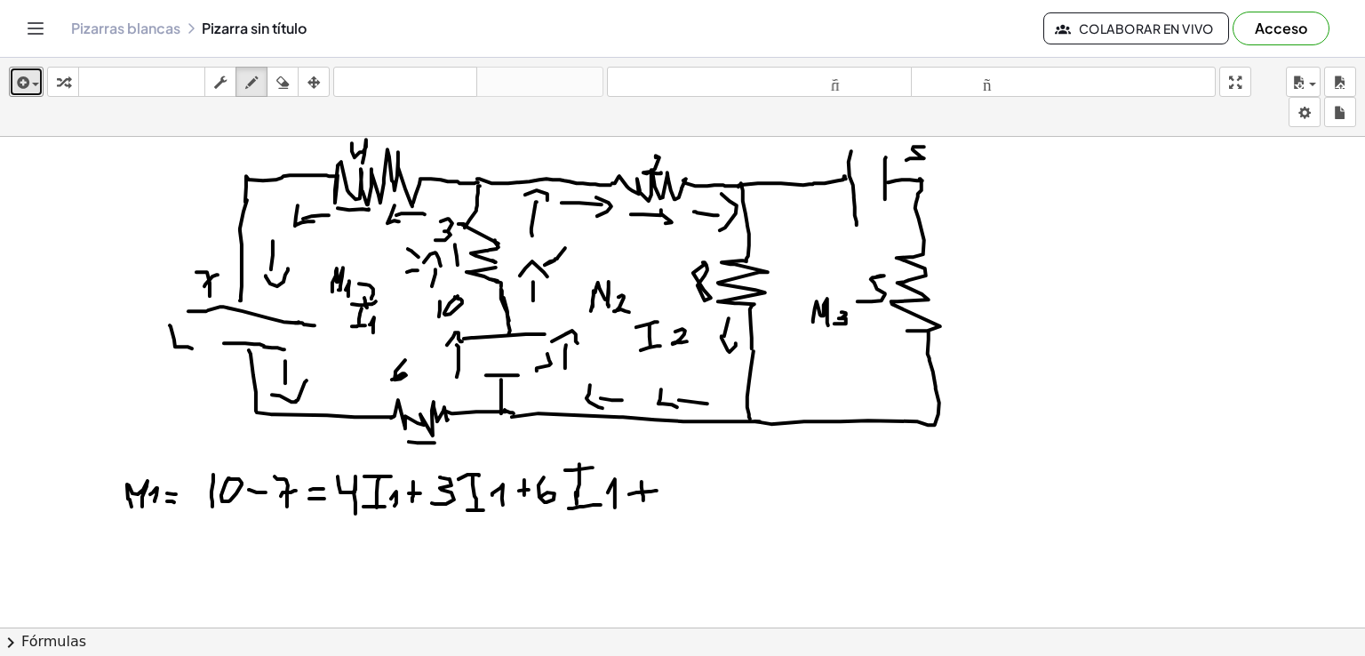
click at [659, 490] on div at bounding box center [682, 627] width 1365 height 981
drag, startPoint x: 674, startPoint y: 483, endPoint x: 669, endPoint y: 502, distance: 20.3
click at [665, 502] on div at bounding box center [682, 627] width 1365 height 981
drag, startPoint x: 702, startPoint y: 474, endPoint x: 709, endPoint y: 502, distance: 29.3
click at [709, 505] on div at bounding box center [682, 627] width 1365 height 981
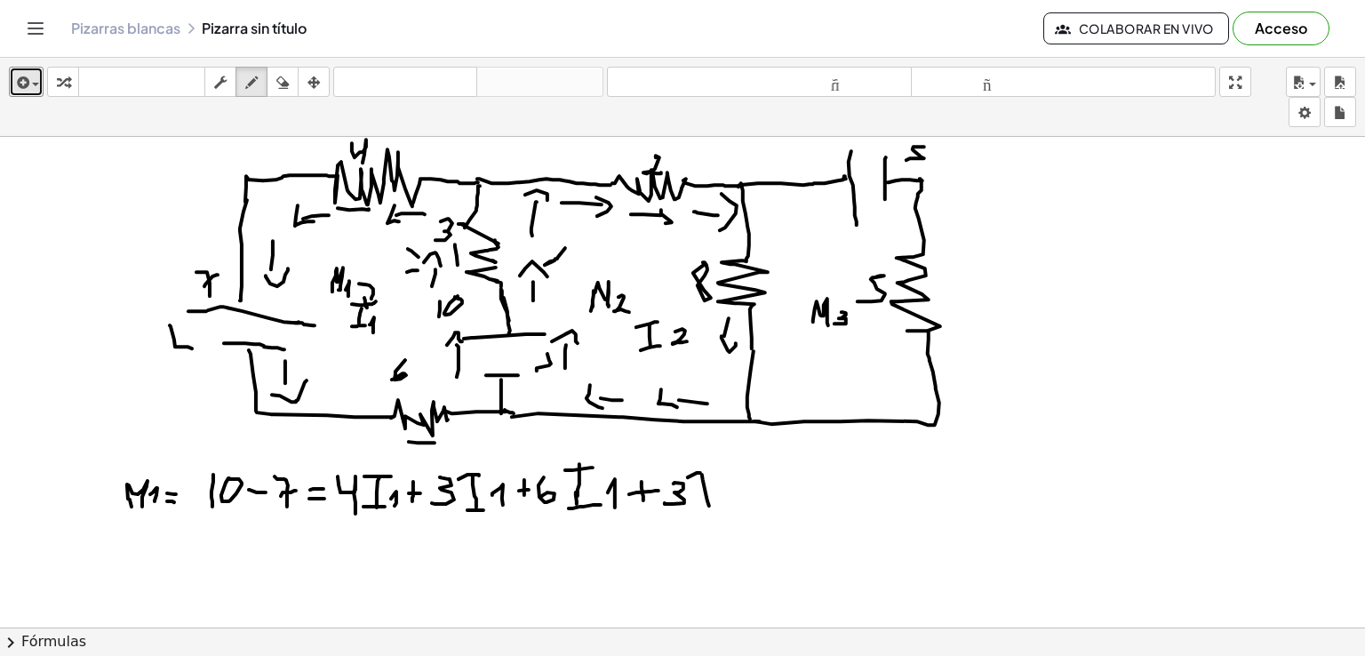
drag, startPoint x: 688, startPoint y: 476, endPoint x: 715, endPoint y: 473, distance: 26.9
click at [715, 468] on div at bounding box center [682, 627] width 1365 height 981
drag, startPoint x: 693, startPoint y: 505, endPoint x: 716, endPoint y: 505, distance: 22.2
click at [716, 505] on div at bounding box center [682, 627] width 1365 height 981
drag, startPoint x: 734, startPoint y: 486, endPoint x: 749, endPoint y: 498, distance: 19.0
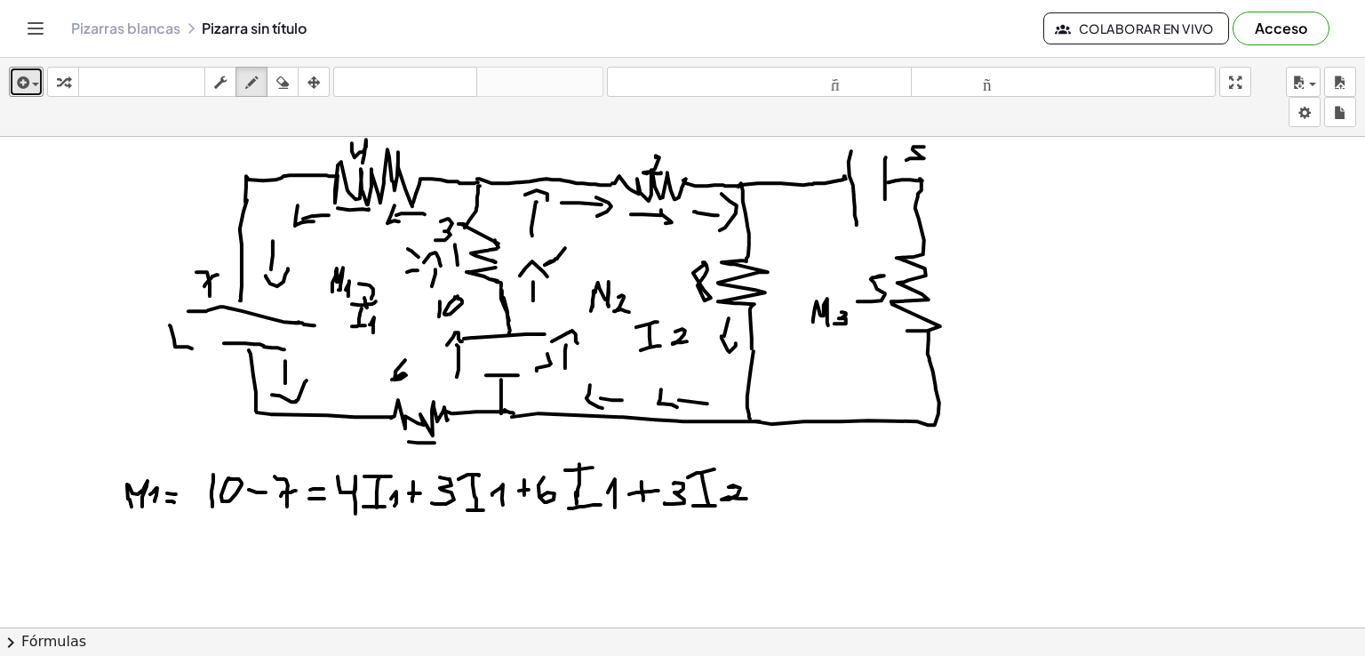
click at [749, 498] on div at bounding box center [682, 627] width 1365 height 981
drag, startPoint x: 131, startPoint y: 524, endPoint x: 129, endPoint y: 547, distance: 22.3
click at [129, 547] on div at bounding box center [682, 627] width 1365 height 981
drag, startPoint x: 132, startPoint y: 524, endPoint x: 140, endPoint y: 549, distance: 27.3
click at [139, 556] on div at bounding box center [682, 627] width 1365 height 981
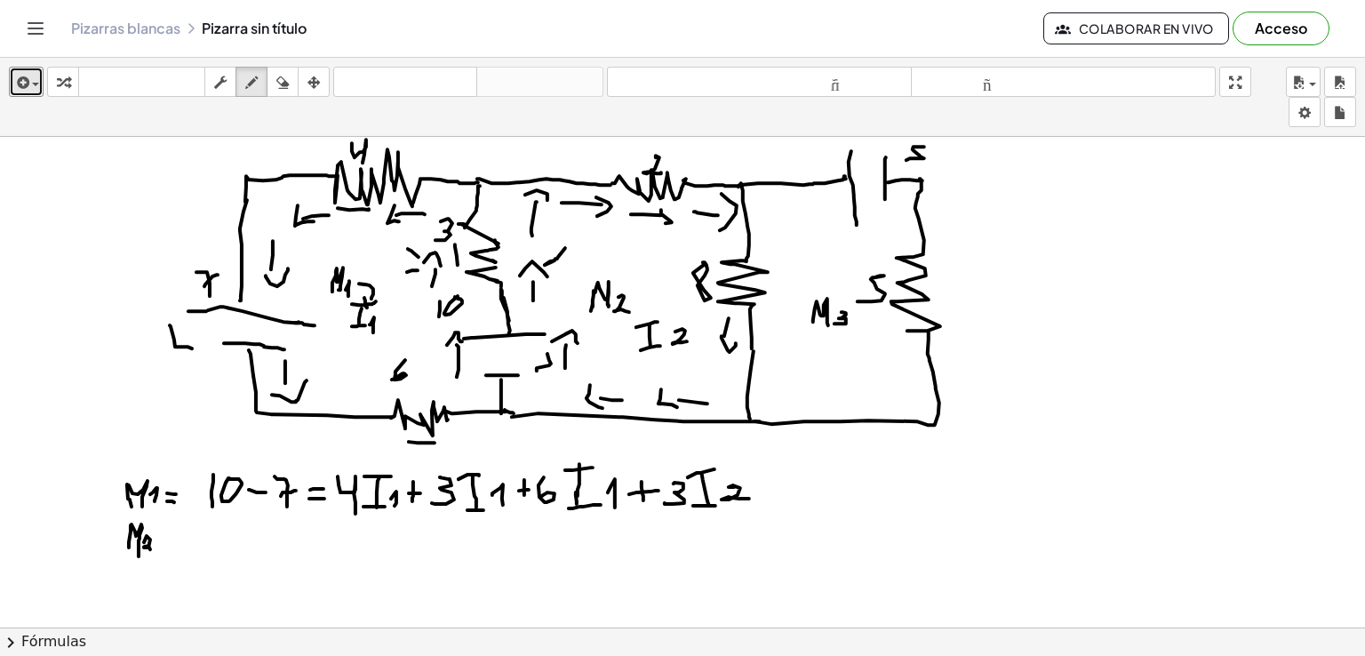
drag, startPoint x: 144, startPoint y: 541, endPoint x: 158, endPoint y: 545, distance: 14.7
click at [152, 548] on div at bounding box center [682, 627] width 1365 height 981
click at [173, 540] on div at bounding box center [682, 627] width 1365 height 981
drag, startPoint x: 160, startPoint y: 552, endPoint x: 174, endPoint y: 548, distance: 14.9
click at [174, 548] on div at bounding box center [682, 627] width 1365 height 981
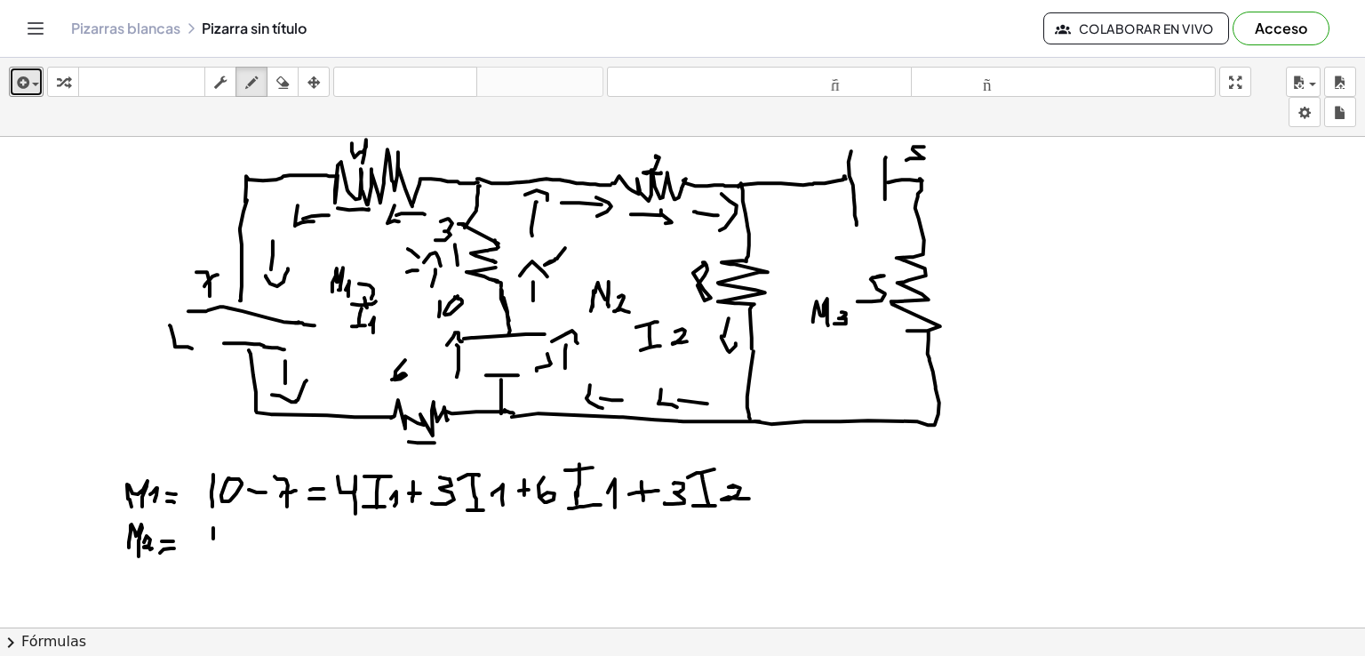
drag, startPoint x: 213, startPoint y: 538, endPoint x: 217, endPoint y: 548, distance: 10.4
click at [215, 550] on div at bounding box center [682, 627] width 1365 height 981
click at [231, 526] on div at bounding box center [682, 627] width 1365 height 981
click at [270, 537] on div at bounding box center [682, 627] width 1365 height 981
drag, startPoint x: 267, startPoint y: 545, endPoint x: 276, endPoint y: 544, distance: 9.8
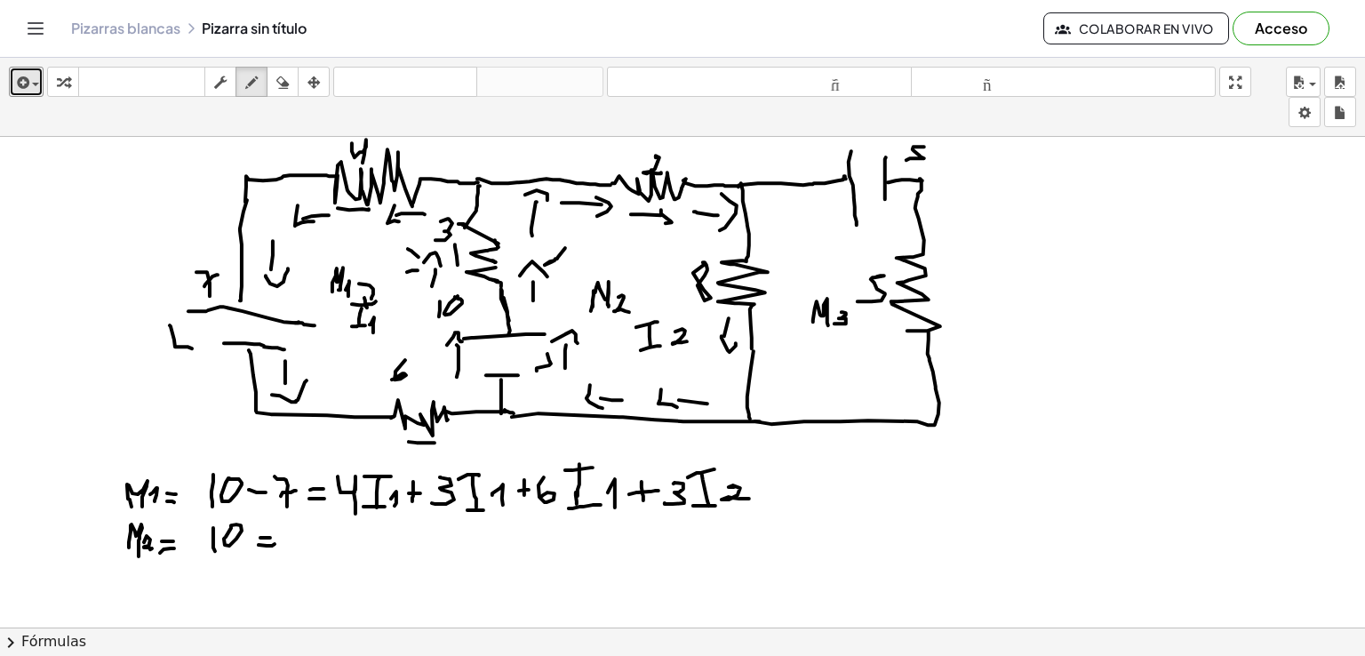
click at [276, 543] on div at bounding box center [682, 627] width 1365 height 981
drag, startPoint x: 304, startPoint y: 531, endPoint x: 297, endPoint y: 546, distance: 16.7
click at [297, 546] on div at bounding box center [682, 627] width 1365 height 981
drag, startPoint x: 332, startPoint y: 534, endPoint x: 332, endPoint y: 551, distance: 16.9
click at [332, 551] on div at bounding box center [682, 627] width 1365 height 981
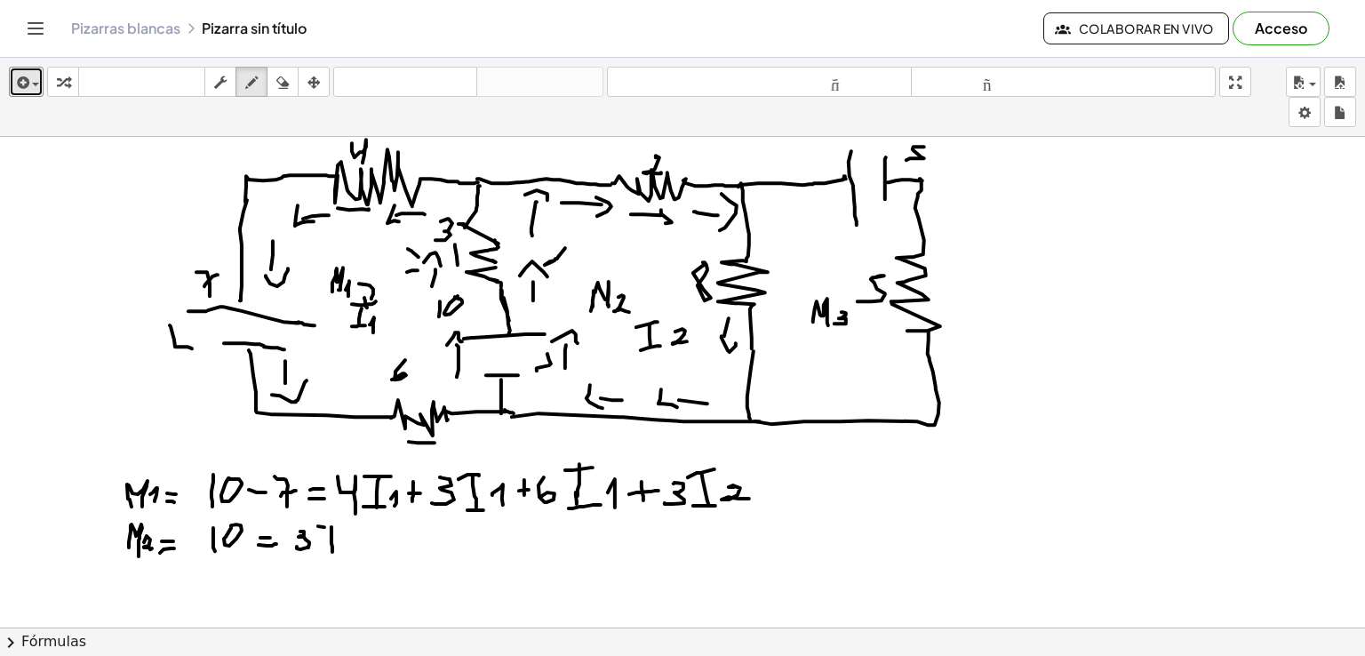
drag, startPoint x: 324, startPoint y: 526, endPoint x: 338, endPoint y: 526, distance: 13.3
click at [338, 525] on div at bounding box center [682, 627] width 1365 height 981
drag, startPoint x: 321, startPoint y: 549, endPoint x: 343, endPoint y: 550, distance: 22.2
click at [343, 550] on div at bounding box center [682, 627] width 1365 height 981
drag, startPoint x: 348, startPoint y: 537, endPoint x: 365, endPoint y: 547, distance: 19.5
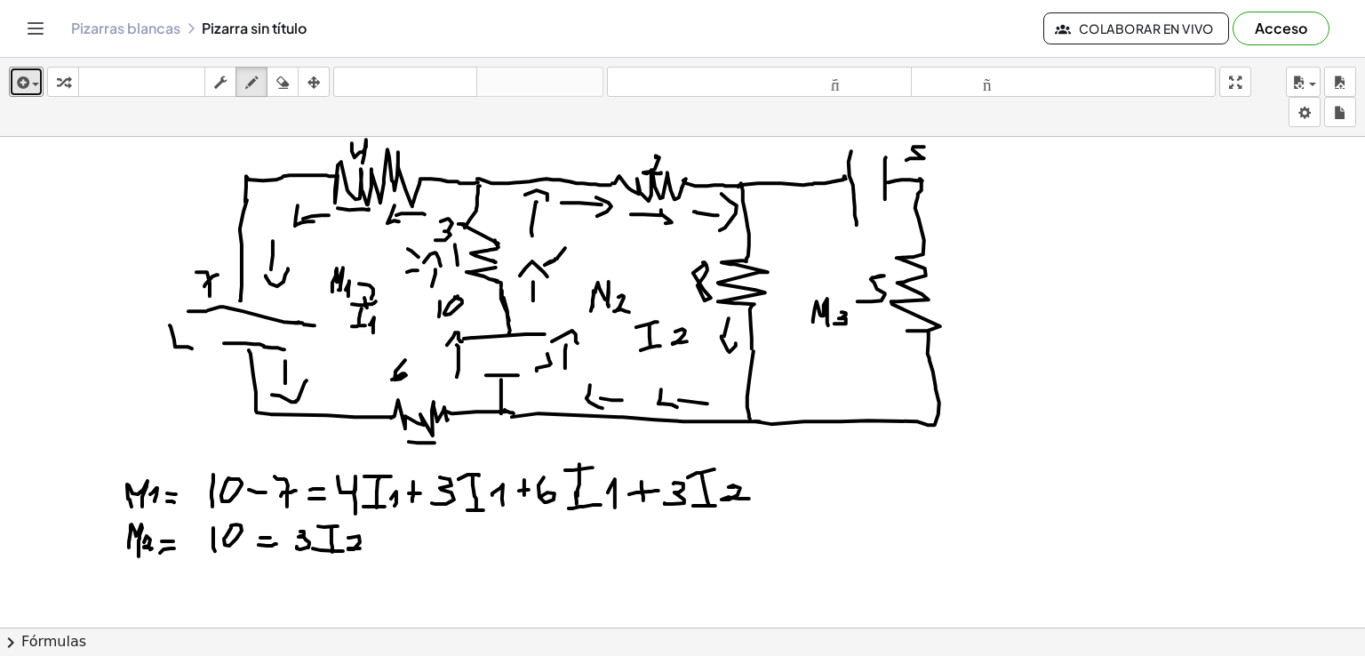
click at [365, 548] on div at bounding box center [682, 627] width 1365 height 981
click at [391, 544] on div at bounding box center [682, 627] width 1365 height 981
drag, startPoint x: 388, startPoint y: 540, endPoint x: 398, endPoint y: 539, distance: 10.7
click at [396, 539] on div at bounding box center [682, 627] width 1365 height 981
drag, startPoint x: 408, startPoint y: 535, endPoint x: 420, endPoint y: 548, distance: 18.2
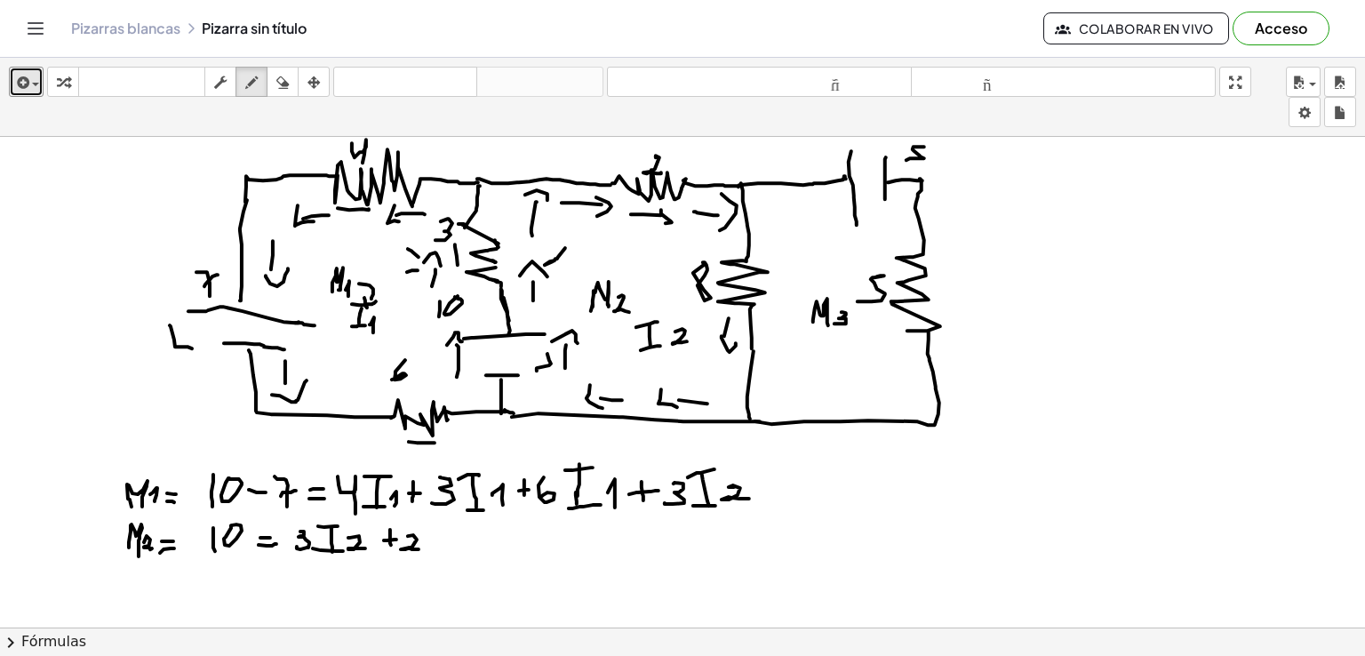
click at [420, 548] on div at bounding box center [682, 627] width 1365 height 981
drag, startPoint x: 439, startPoint y: 531, endPoint x: 444, endPoint y: 554, distance: 23.7
click at [444, 554] on div at bounding box center [682, 627] width 1365 height 981
drag, startPoint x: 428, startPoint y: 531, endPoint x: 444, endPoint y: 530, distance: 16.0
click at [444, 530] on div at bounding box center [682, 627] width 1365 height 981
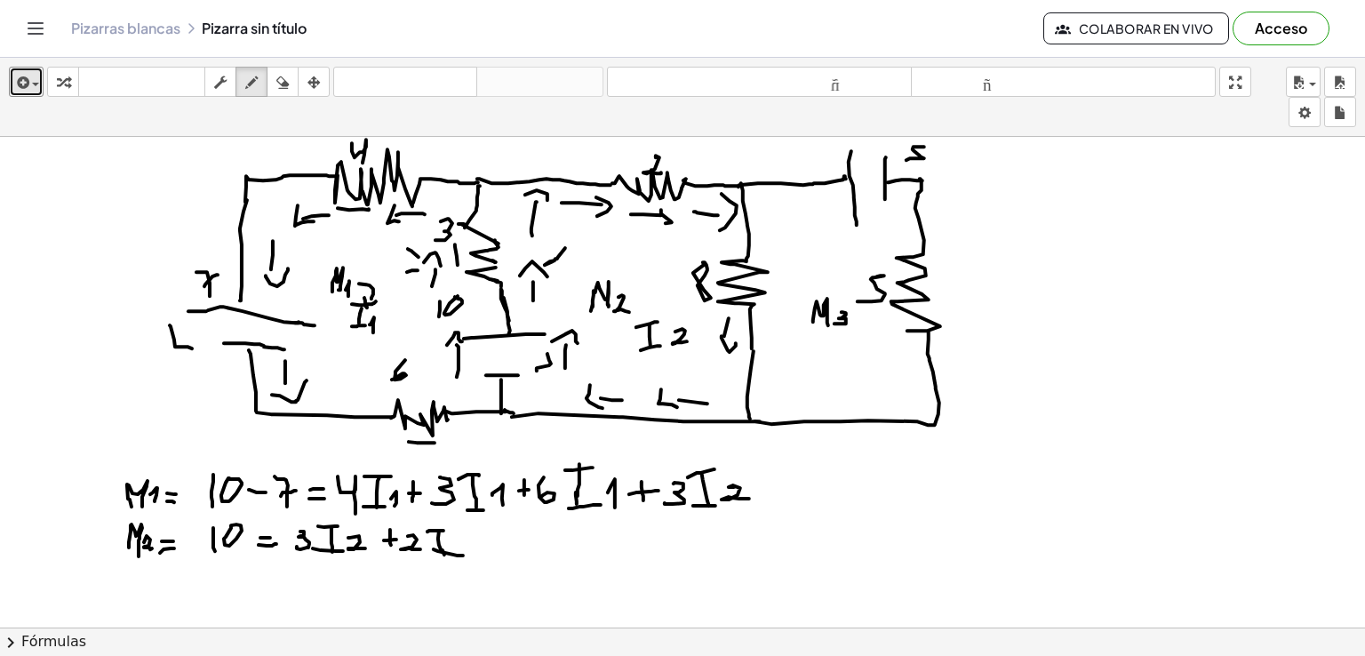
drag, startPoint x: 434, startPoint y: 548, endPoint x: 463, endPoint y: 555, distance: 30.0
click at [463, 555] on div at bounding box center [682, 627] width 1365 height 981
click at [468, 549] on div at bounding box center [682, 627] width 1365 height 981
click at [489, 549] on div at bounding box center [682, 627] width 1365 height 981
drag, startPoint x: 484, startPoint y: 544, endPoint x: 500, endPoint y: 543, distance: 15.1
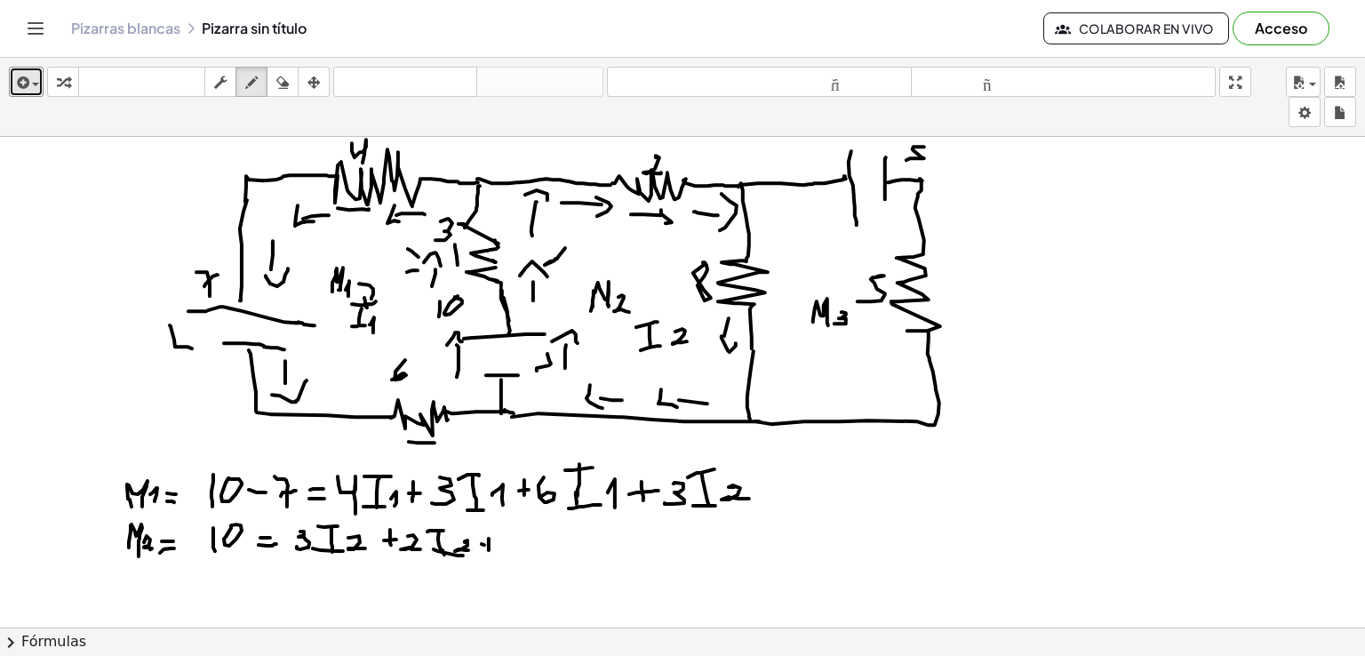
click at [498, 544] on div at bounding box center [682, 627] width 1365 height 981
click at [511, 532] on div at bounding box center [682, 627] width 1365 height 981
click at [277, 81] on icon "button" at bounding box center [282, 82] width 12 height 21
drag, startPoint x: 524, startPoint y: 554, endPoint x: 533, endPoint y: 556, distance: 9.1
click at [533, 556] on div at bounding box center [682, 627] width 1365 height 981
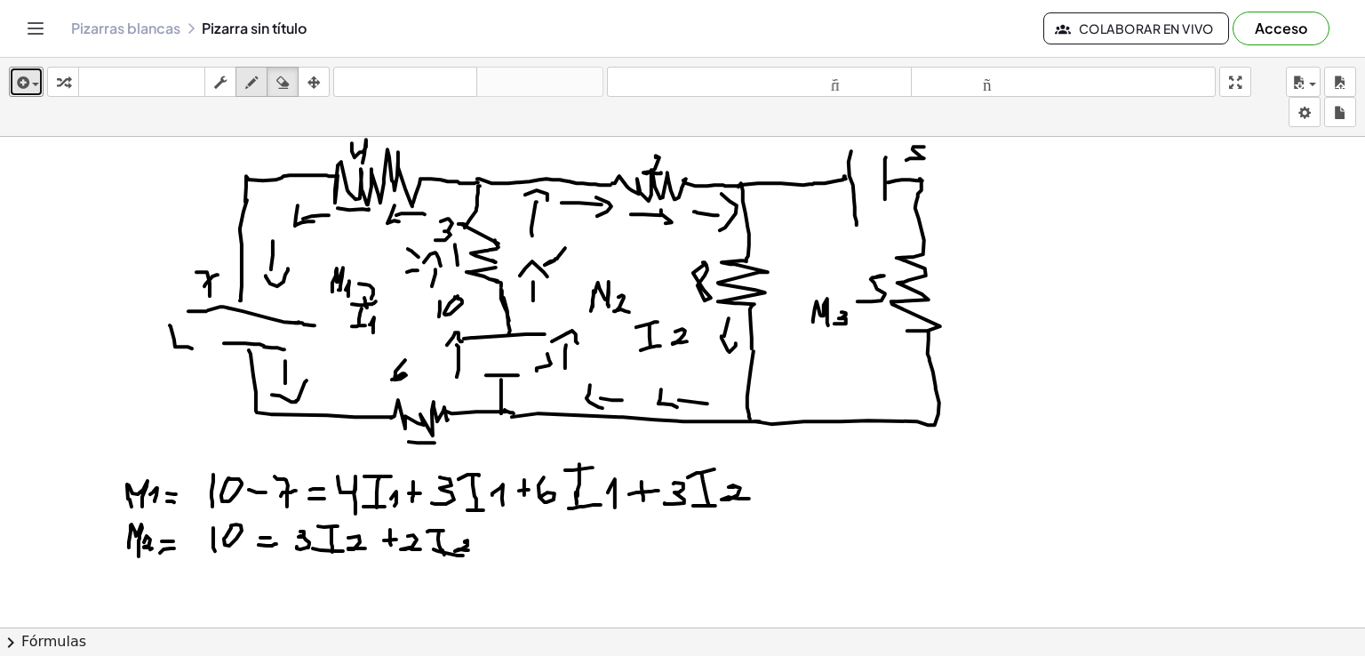
click at [245, 88] on icon "button" at bounding box center [251, 82] width 12 height 21
drag, startPoint x: 480, startPoint y: 538, endPoint x: 480, endPoint y: 548, distance: 10.7
click at [480, 548] on div at bounding box center [682, 627] width 1365 height 981
drag, startPoint x: 477, startPoint y: 545, endPoint x: 505, endPoint y: 540, distance: 28.1
click at [491, 545] on div at bounding box center [682, 627] width 1365 height 981
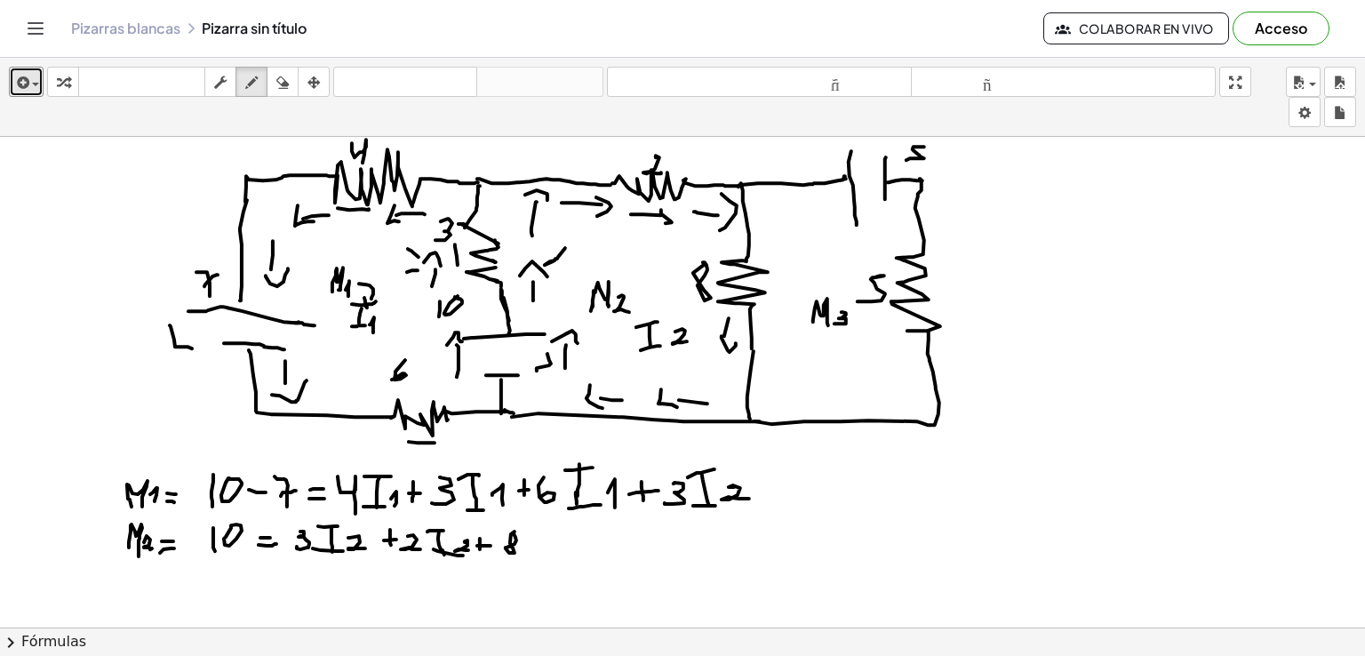
click at [513, 532] on div at bounding box center [682, 627] width 1365 height 981
drag, startPoint x: 532, startPoint y: 527, endPoint x: 532, endPoint y: 547, distance: 19.6
click at [532, 547] on div at bounding box center [682, 627] width 1365 height 981
drag, startPoint x: 526, startPoint y: 527, endPoint x: 538, endPoint y: 527, distance: 11.6
click at [538, 527] on div at bounding box center [682, 627] width 1365 height 981
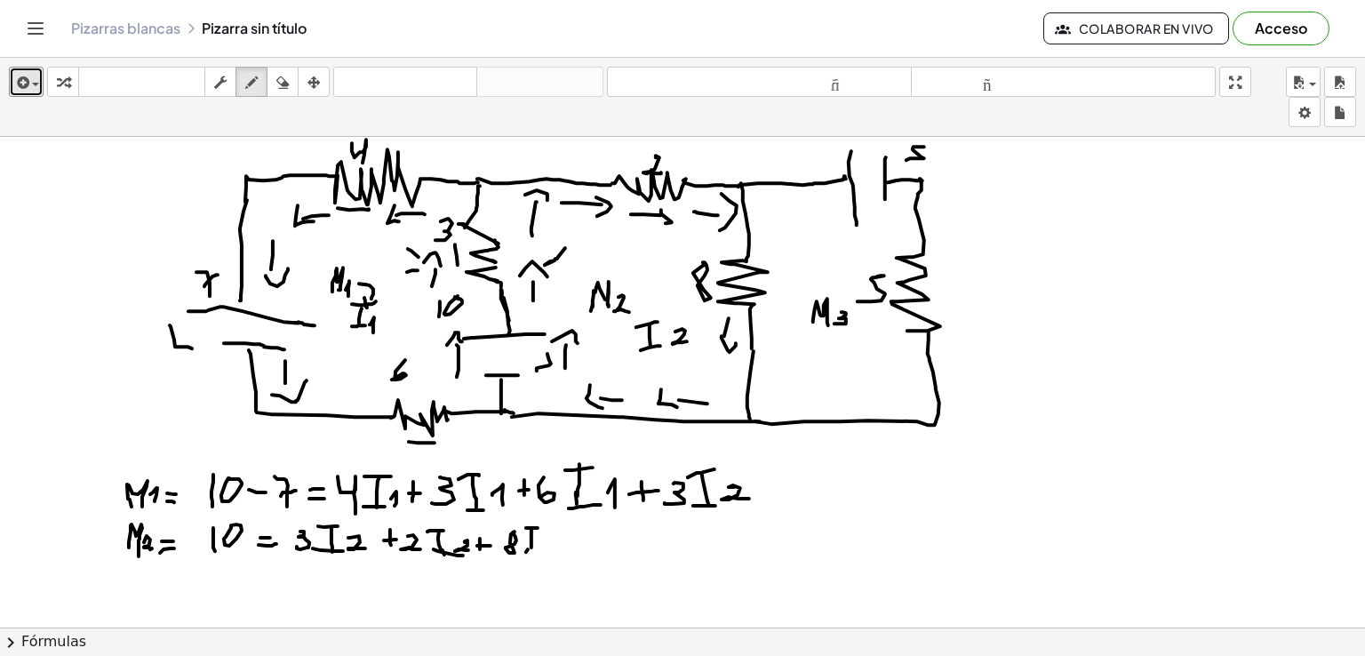
drag, startPoint x: 526, startPoint y: 551, endPoint x: 537, endPoint y: 548, distance: 11.0
click at [537, 548] on div at bounding box center [682, 627] width 1365 height 981
drag, startPoint x: 551, startPoint y: 533, endPoint x: 559, endPoint y: 548, distance: 16.3
click at [558, 548] on div at bounding box center [682, 627] width 1365 height 981
drag, startPoint x: 577, startPoint y: 539, endPoint x: 576, endPoint y: 548, distance: 9.8
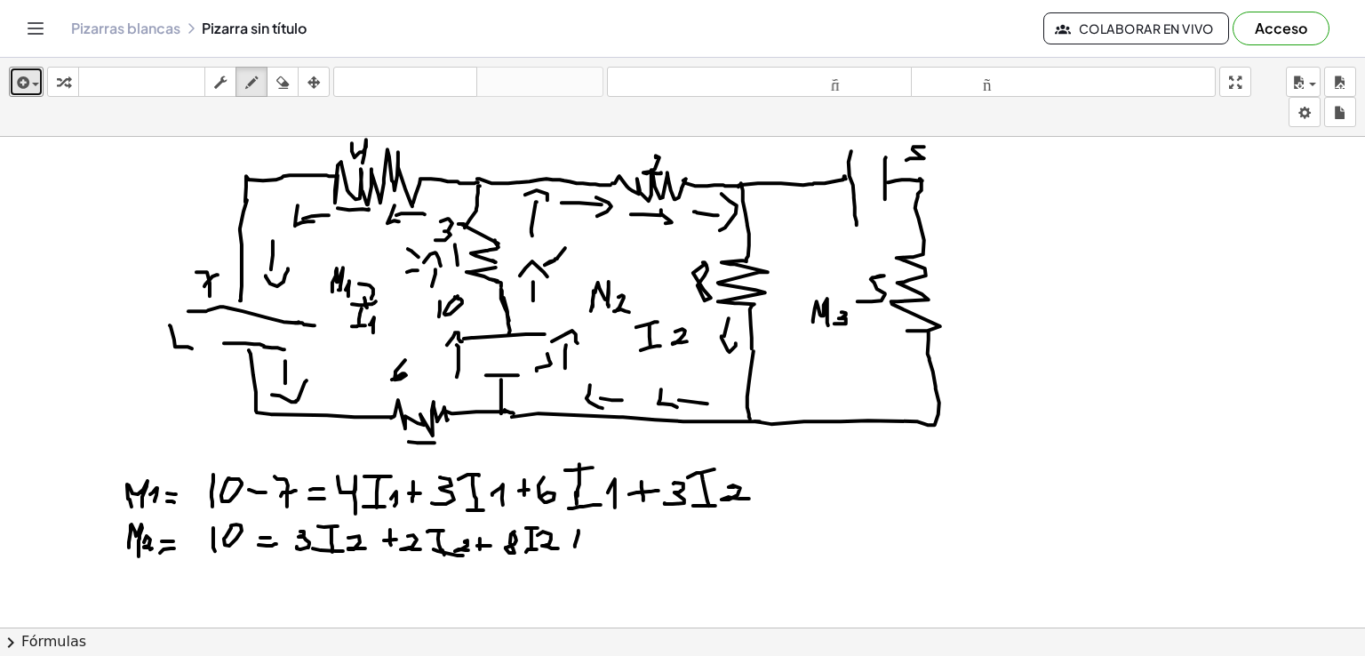
click at [576, 548] on div at bounding box center [682, 627] width 1365 height 981
drag, startPoint x: 571, startPoint y: 541, endPoint x: 588, endPoint y: 540, distance: 17.0
click at [588, 540] on div at bounding box center [682, 627] width 1365 height 981
drag, startPoint x: 601, startPoint y: 534, endPoint x: 596, endPoint y: 549, distance: 15.8
click at [596, 549] on div at bounding box center [682, 627] width 1365 height 981
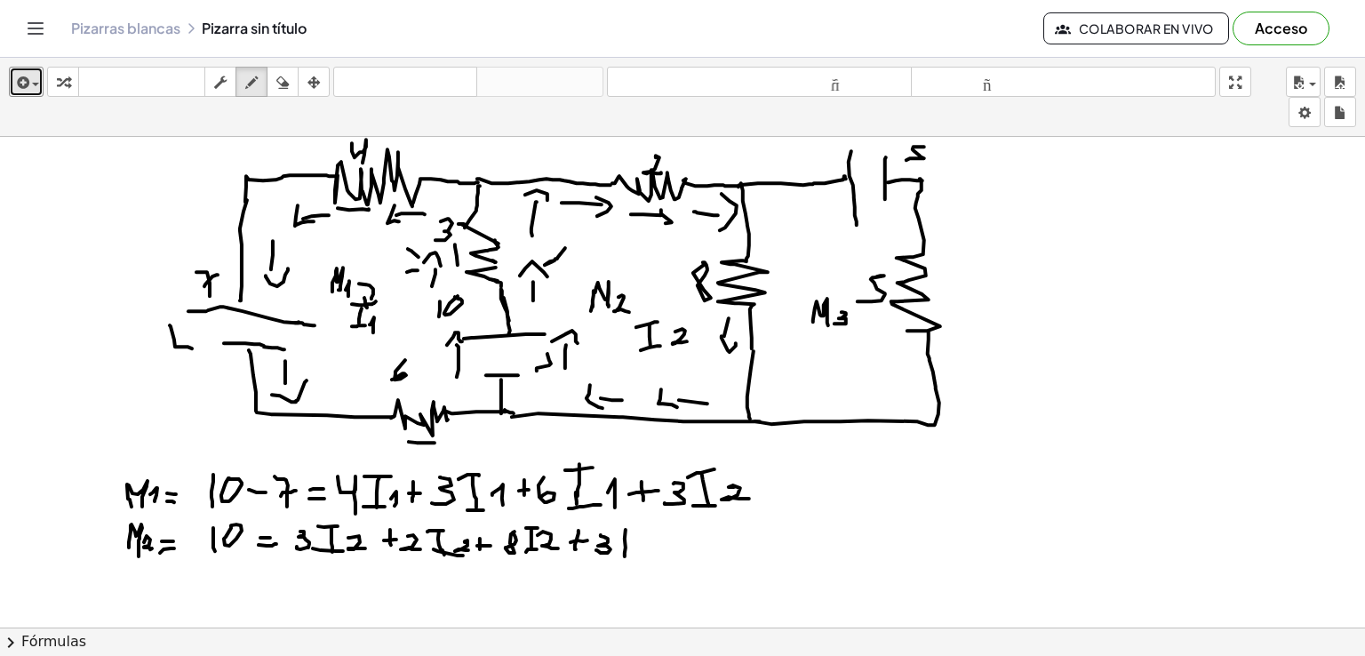
drag, startPoint x: 626, startPoint y: 529, endPoint x: 625, endPoint y: 556, distance: 26.7
click at [625, 556] on div at bounding box center [682, 627] width 1365 height 981
drag, startPoint x: 625, startPoint y: 531, endPoint x: 637, endPoint y: 527, distance: 12.1
click at [637, 527] on div at bounding box center [682, 627] width 1365 height 981
click at [630, 549] on div at bounding box center [682, 627] width 1365 height 981
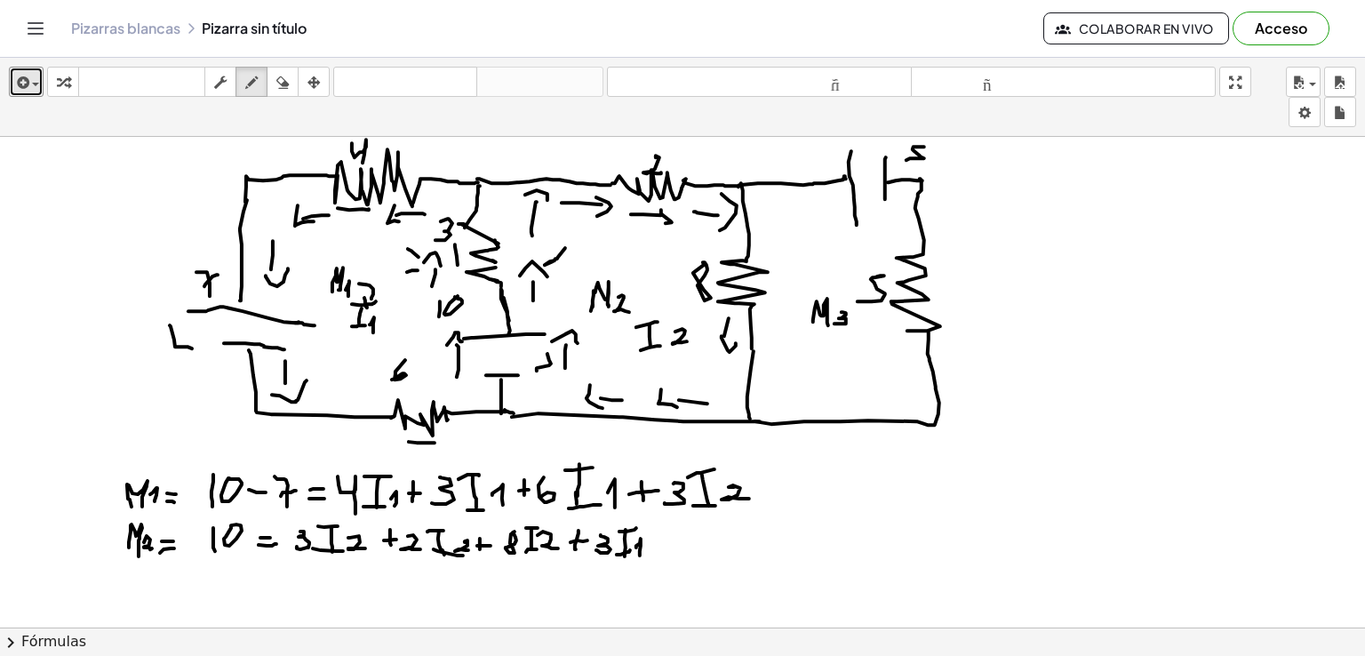
drag, startPoint x: 640, startPoint y: 543, endPoint x: 640, endPoint y: 555, distance: 11.6
click at [640, 555] on div at bounding box center [682, 627] width 1365 height 981
click at [851, 199] on div at bounding box center [682, 627] width 1365 height 981
drag, startPoint x: 825, startPoint y: 193, endPoint x: 837, endPoint y: 204, distance: 17.0
click at [837, 204] on div at bounding box center [682, 627] width 1365 height 981
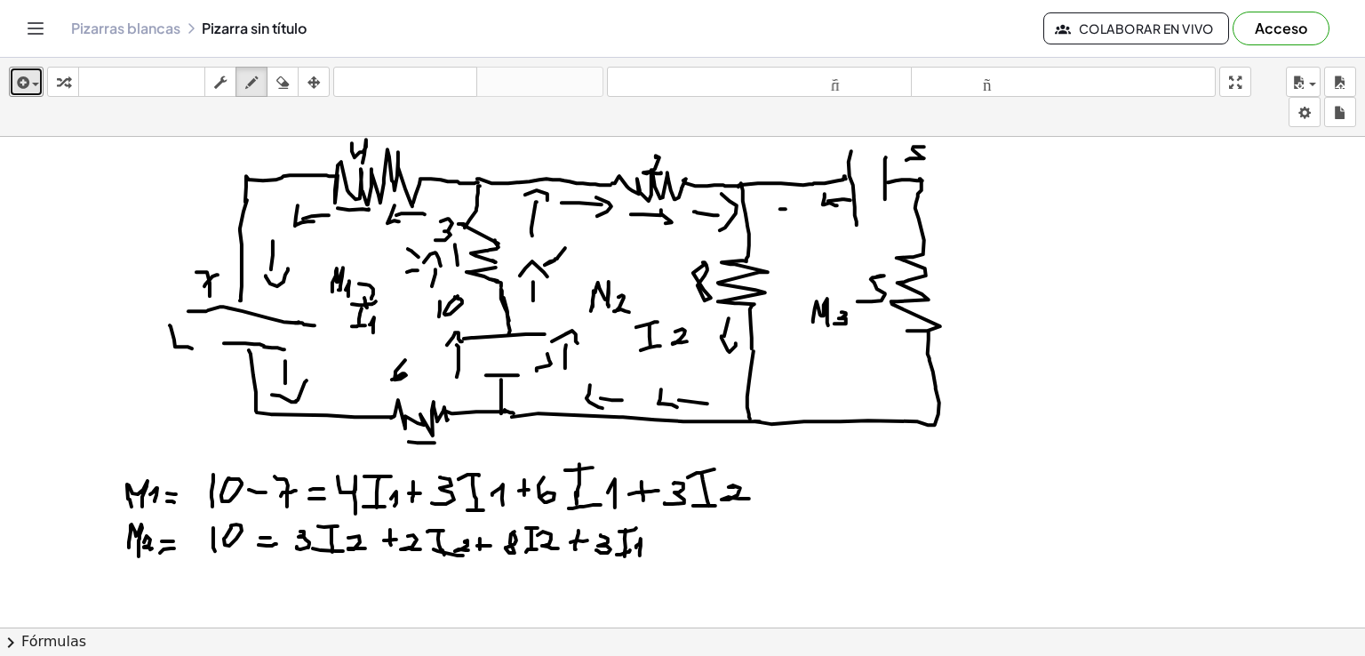
click at [800, 208] on div at bounding box center [682, 627] width 1365 height 981
drag, startPoint x: 771, startPoint y: 208, endPoint x: 778, endPoint y: 248, distance: 40.6
click at [781, 214] on div at bounding box center [682, 627] width 1365 height 981
drag, startPoint x: 775, startPoint y: 230, endPoint x: 772, endPoint y: 267, distance: 36.6
click at [772, 267] on div at bounding box center [682, 627] width 1365 height 981
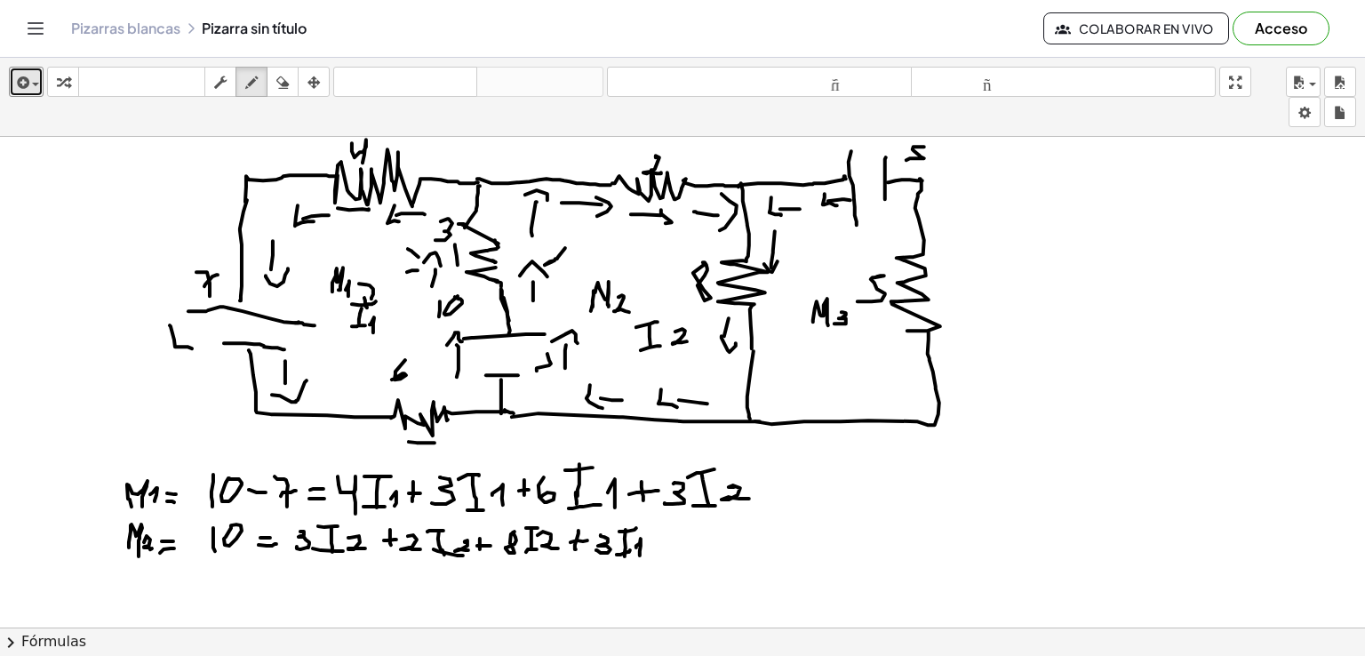
drag, startPoint x: 773, startPoint y: 271, endPoint x: 774, endPoint y: 291, distance: 19.6
click at [779, 260] on div at bounding box center [682, 627] width 1365 height 981
drag, startPoint x: 772, startPoint y: 307, endPoint x: 772, endPoint y: 332, distance: 25.8
click at [772, 329] on div at bounding box center [682, 627] width 1365 height 981
drag, startPoint x: 768, startPoint y: 342, endPoint x: 779, endPoint y: 342, distance: 10.7
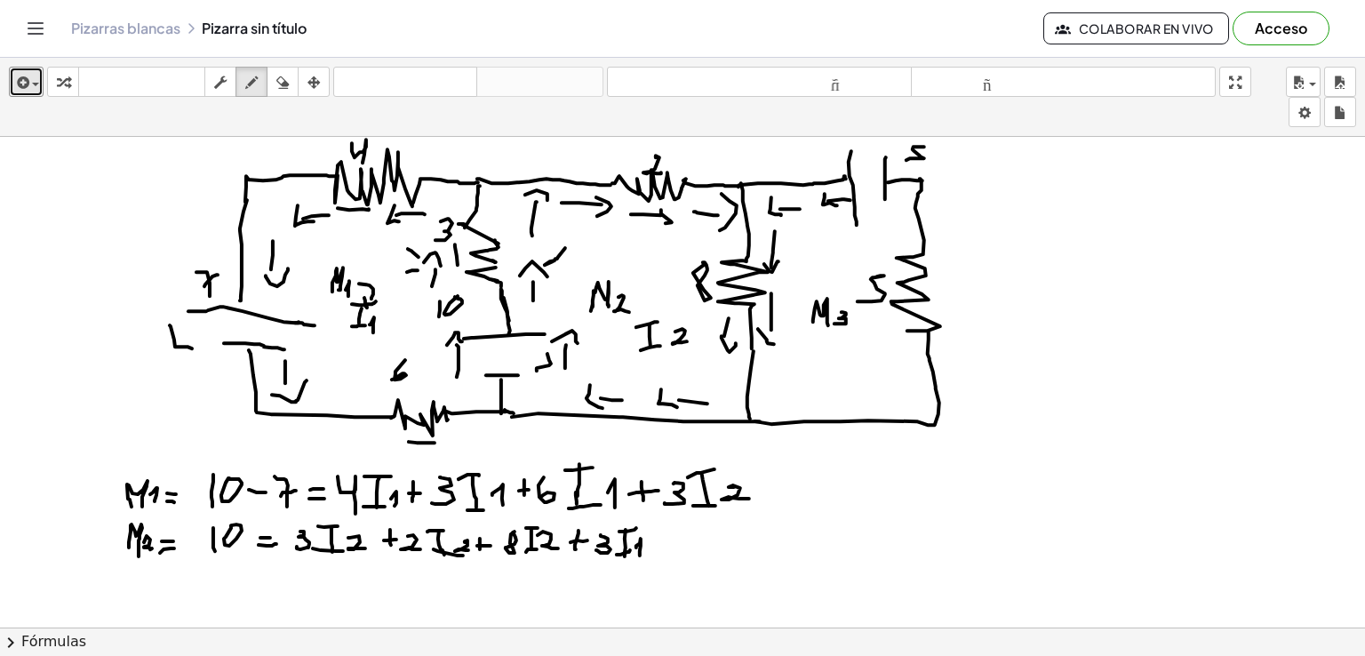
click at [779, 334] on div at bounding box center [682, 627] width 1365 height 981
drag, startPoint x: 776, startPoint y: 358, endPoint x: 772, endPoint y: 388, distance: 30.5
click at [772, 388] on div at bounding box center [682, 627] width 1365 height 981
drag, startPoint x: 765, startPoint y: 402, endPoint x: 788, endPoint y: 400, distance: 23.2
click at [781, 397] on div at bounding box center [682, 627] width 1365 height 981
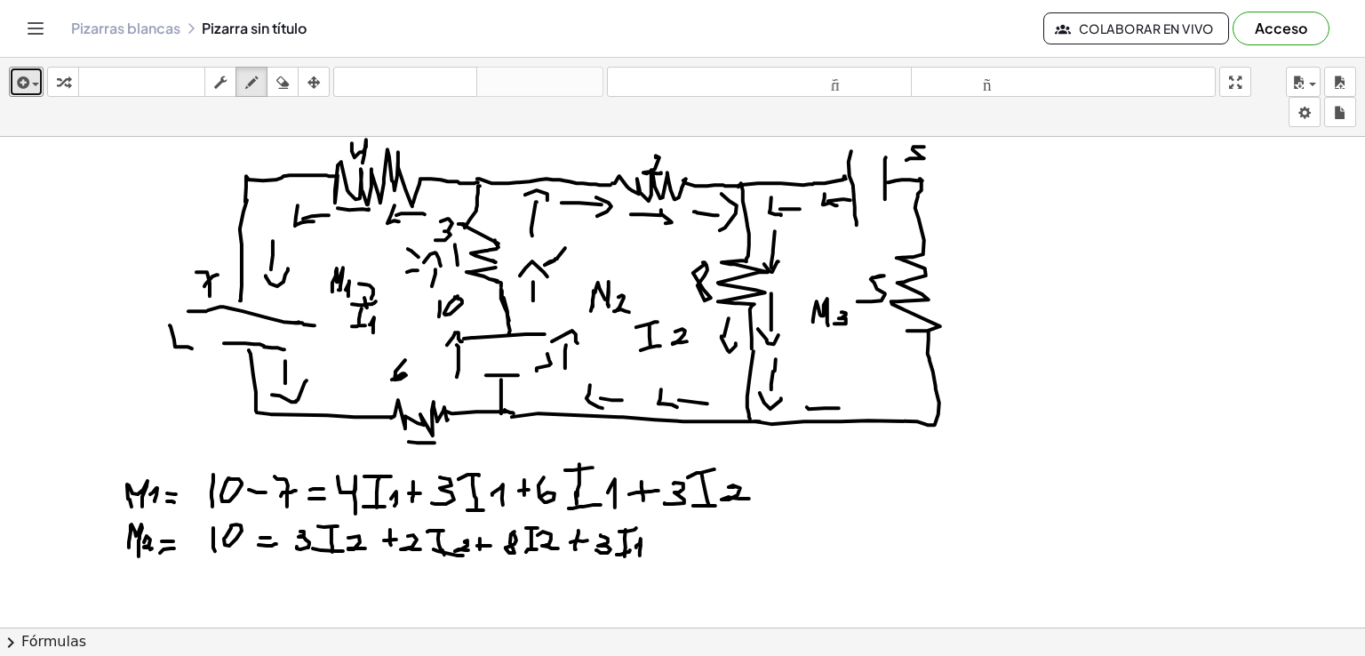
drag, startPoint x: 807, startPoint y: 406, endPoint x: 839, endPoint y: 407, distance: 32.0
click at [839, 407] on div at bounding box center [682, 627] width 1365 height 981
click at [845, 412] on div at bounding box center [682, 627] width 1365 height 981
drag, startPoint x: 886, startPoint y: 398, endPoint x: 900, endPoint y: 396, distance: 13.5
click at [899, 399] on div at bounding box center [682, 627] width 1365 height 981
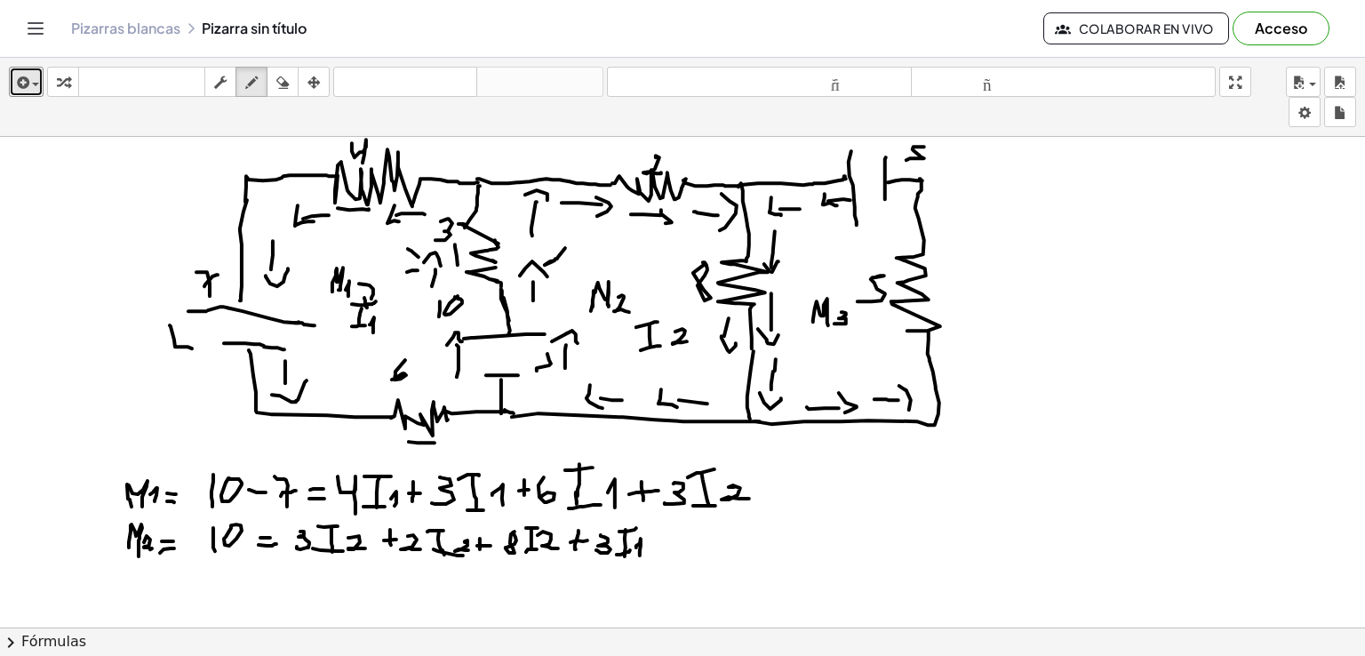
drag, startPoint x: 907, startPoint y: 389, endPoint x: 909, endPoint y: 409, distance: 19.7
click at [909, 409] on div at bounding box center [682, 627] width 1365 height 981
click at [905, 368] on div at bounding box center [682, 627] width 1365 height 981
drag, startPoint x: 900, startPoint y: 351, endPoint x: 909, endPoint y: 357, distance: 11.6
click at [909, 357] on div at bounding box center [682, 627] width 1365 height 981
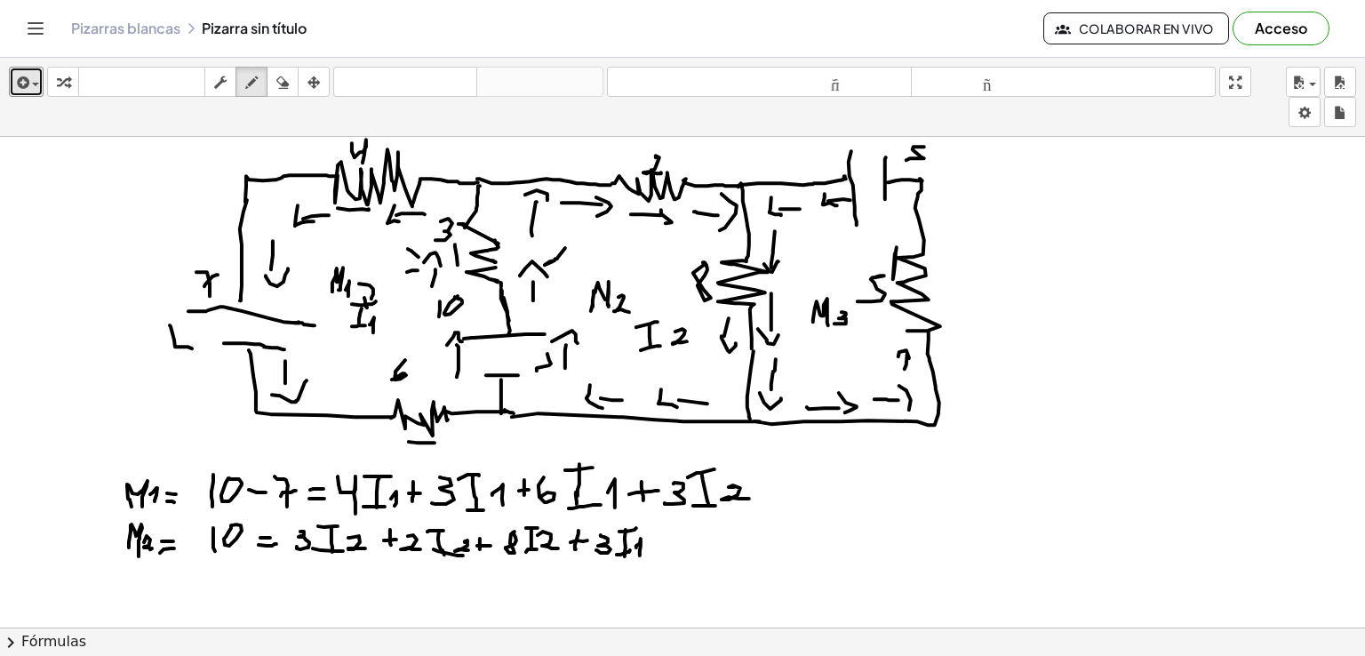
drag, startPoint x: 895, startPoint y: 252, endPoint x: 899, endPoint y: 236, distance: 16.4
click at [899, 236] on div at bounding box center [682, 627] width 1365 height 981
drag, startPoint x: 885, startPoint y: 231, endPoint x: 915, endPoint y: 250, distance: 34.8
click at [917, 246] on div at bounding box center [682, 627] width 1365 height 981
drag, startPoint x: 661, startPoint y: 532, endPoint x: 659, endPoint y: 552, distance: 19.7
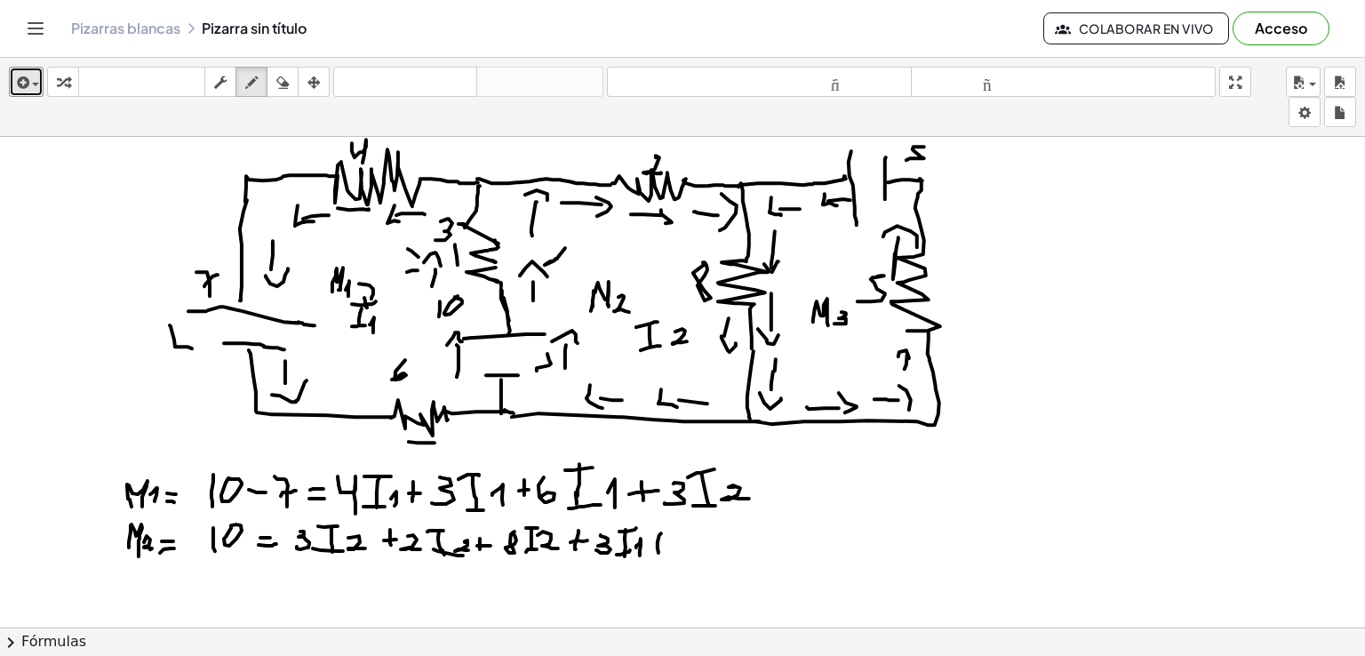
click at [659, 552] on div at bounding box center [682, 627] width 1365 height 981
drag, startPoint x: 661, startPoint y: 542, endPoint x: 672, endPoint y: 541, distance: 10.7
click at [672, 541] on div at bounding box center [682, 627] width 1365 height 981
click at [689, 534] on div at bounding box center [682, 627] width 1365 height 981
drag, startPoint x: 708, startPoint y: 540, endPoint x: 709, endPoint y: 551, distance: 11.6
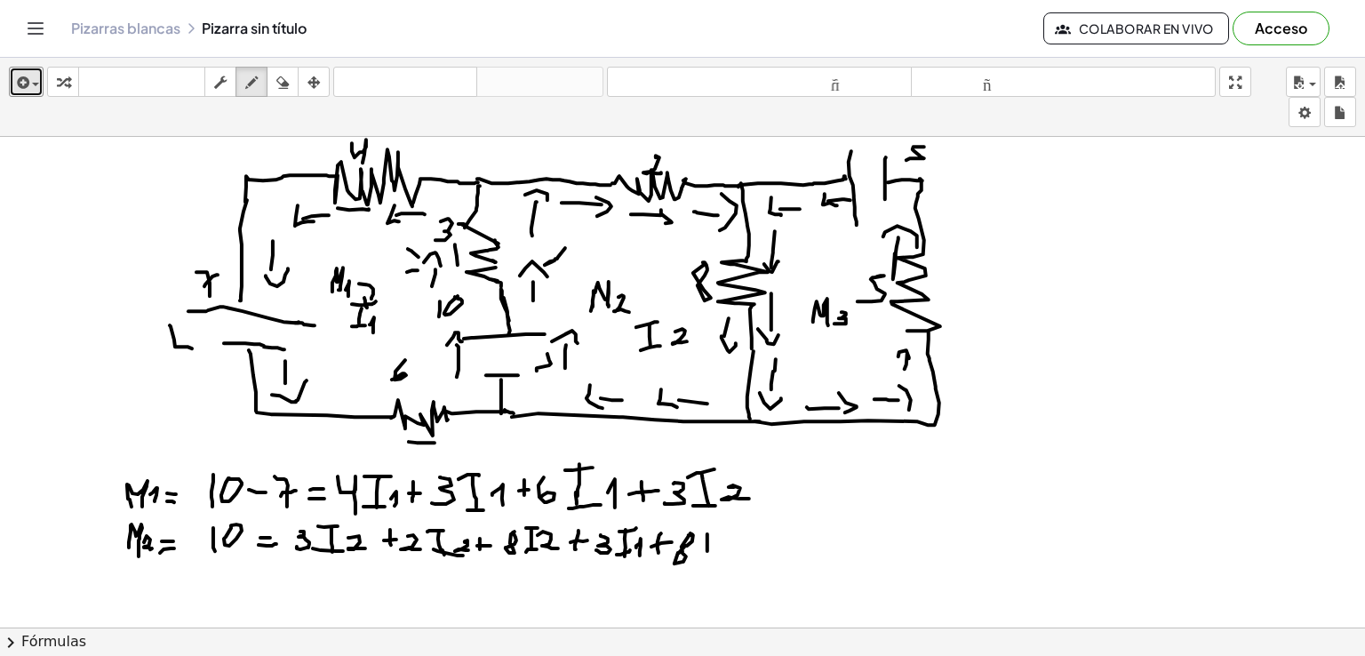
click at [709, 551] on div at bounding box center [682, 627] width 1365 height 981
click at [710, 532] on div at bounding box center [682, 627] width 1365 height 981
drag, startPoint x: 701, startPoint y: 548, endPoint x: 712, endPoint y: 549, distance: 10.7
click at [712, 549] on div at bounding box center [682, 627] width 1365 height 981
drag, startPoint x: 720, startPoint y: 537, endPoint x: 717, endPoint y: 556, distance: 18.9
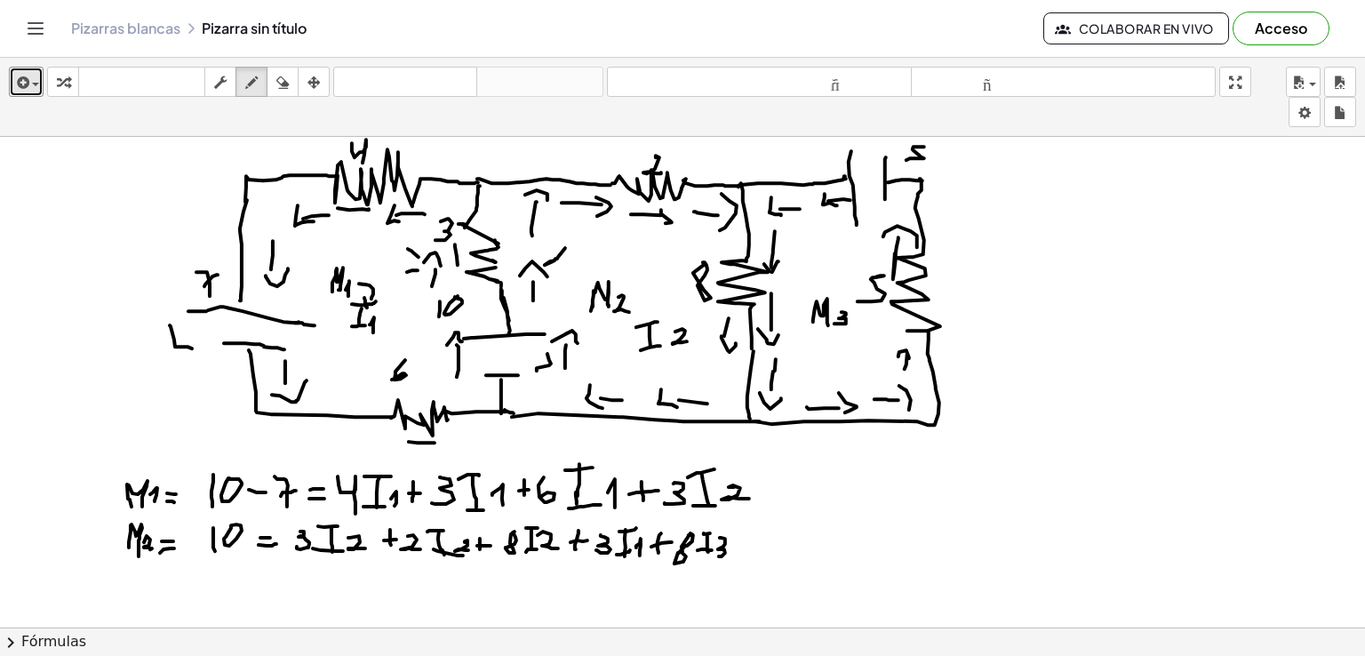
click at [717, 556] on div at bounding box center [682, 627] width 1365 height 981
drag, startPoint x: 132, startPoint y: 591, endPoint x: 131, endPoint y: 604, distance: 13.4
click at [131, 604] on div at bounding box center [682, 627] width 1365 height 981
drag, startPoint x: 136, startPoint y: 585, endPoint x: 139, endPoint y: 602, distance: 17.1
click at [139, 602] on div at bounding box center [682, 627] width 1365 height 981
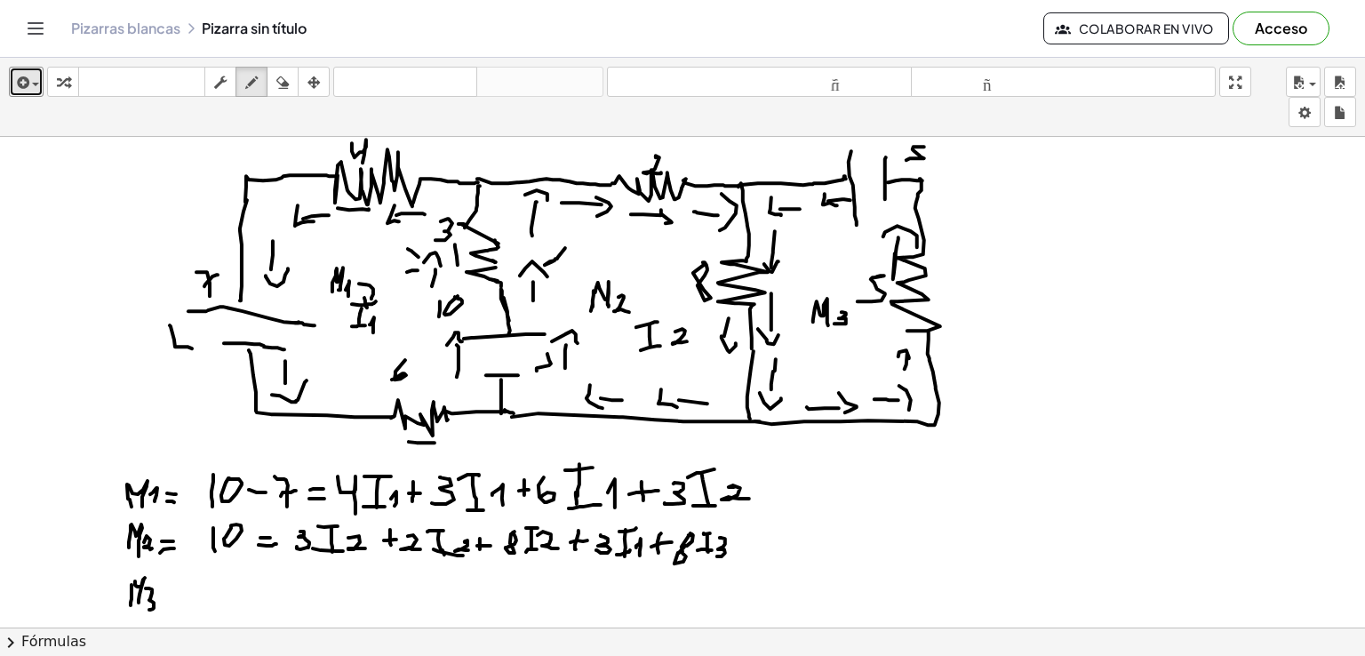
drag, startPoint x: 152, startPoint y: 588, endPoint x: 149, endPoint y: 606, distance: 18.0
click at [149, 606] on div at bounding box center [682, 627] width 1365 height 981
drag, startPoint x: 164, startPoint y: 592, endPoint x: 173, endPoint y: 591, distance: 8.9
click at [173, 591] on div at bounding box center [682, 627] width 1365 height 981
drag, startPoint x: 165, startPoint y: 596, endPoint x: 175, endPoint y: 593, distance: 10.4
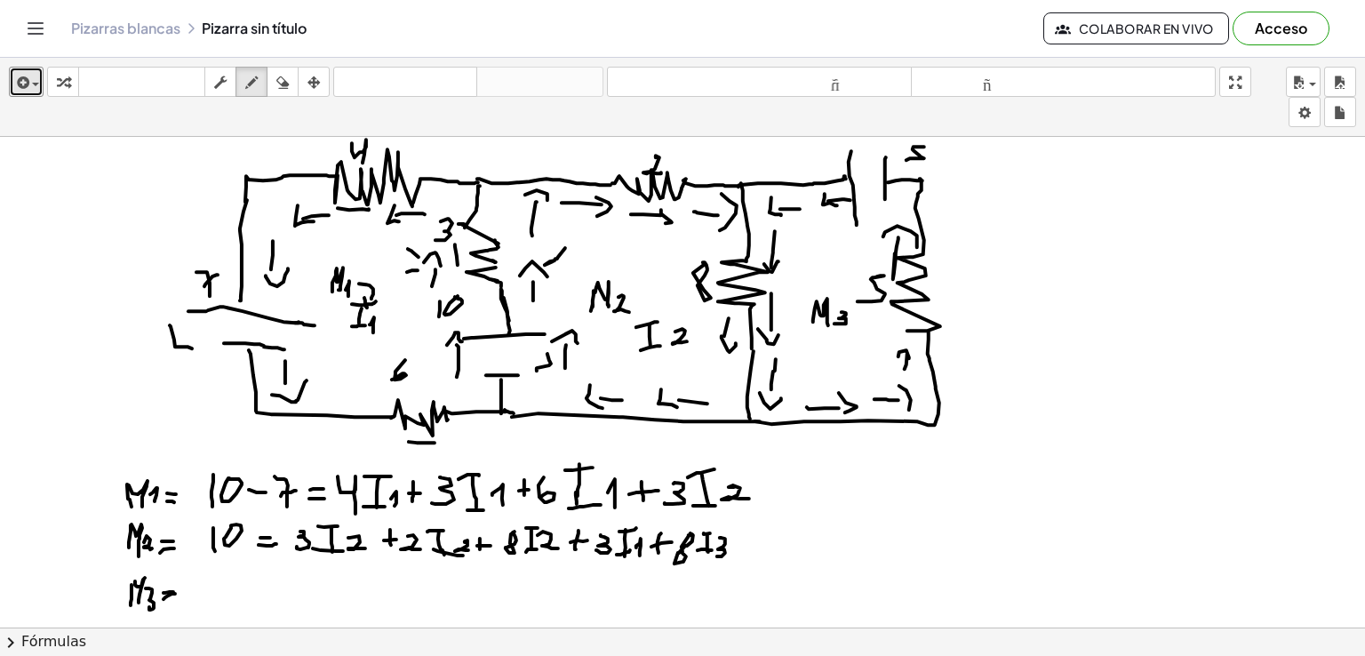
click at [175, 593] on div at bounding box center [682, 627] width 1365 height 981
click at [282, 72] on icon "button" at bounding box center [282, 82] width 12 height 21
click at [181, 601] on div at bounding box center [682, 627] width 1365 height 981
click at [243, 76] on div "button" at bounding box center [251, 81] width 23 height 21
drag, startPoint x: 134, startPoint y: 586, endPoint x: 146, endPoint y: 602, distance: 19.7
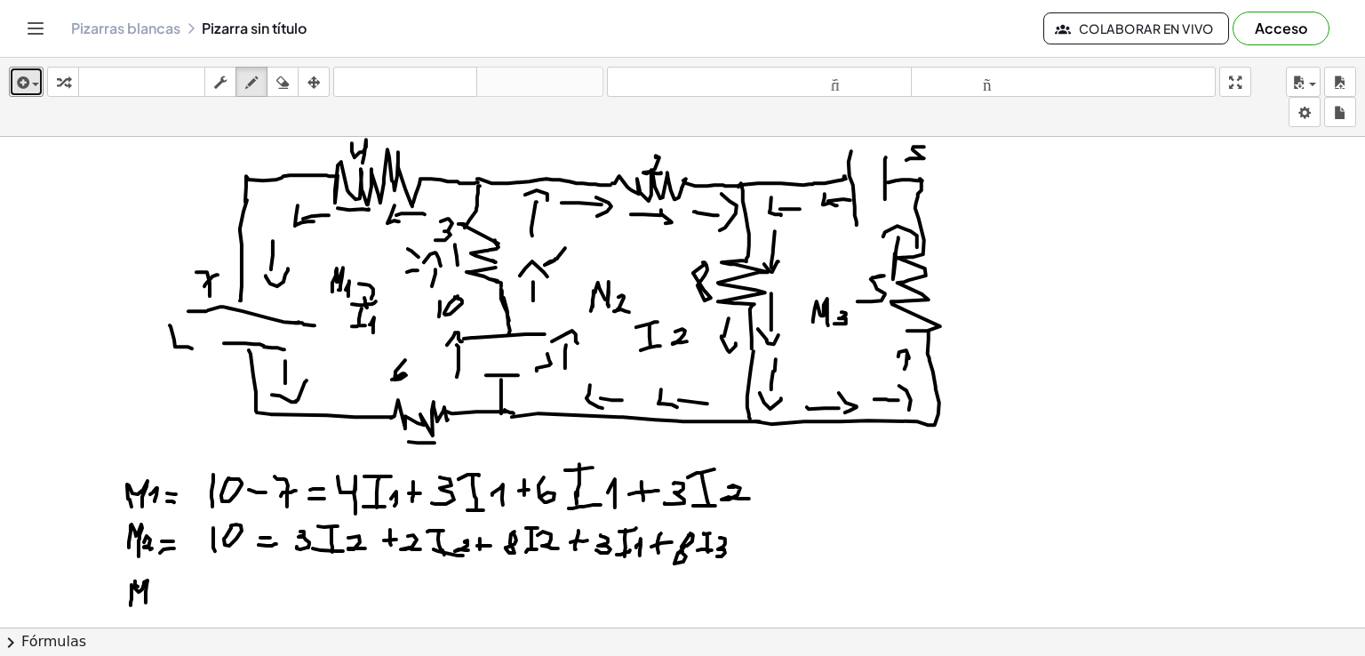
click at [146, 602] on div at bounding box center [682, 627] width 1365 height 981
drag, startPoint x: 155, startPoint y: 591, endPoint x: 152, endPoint y: 609, distance: 18.0
click at [152, 609] on div at bounding box center [682, 627] width 1365 height 981
drag, startPoint x: 166, startPoint y: 597, endPoint x: 180, endPoint y: 598, distance: 13.4
click at [180, 596] on div at bounding box center [682, 627] width 1365 height 981
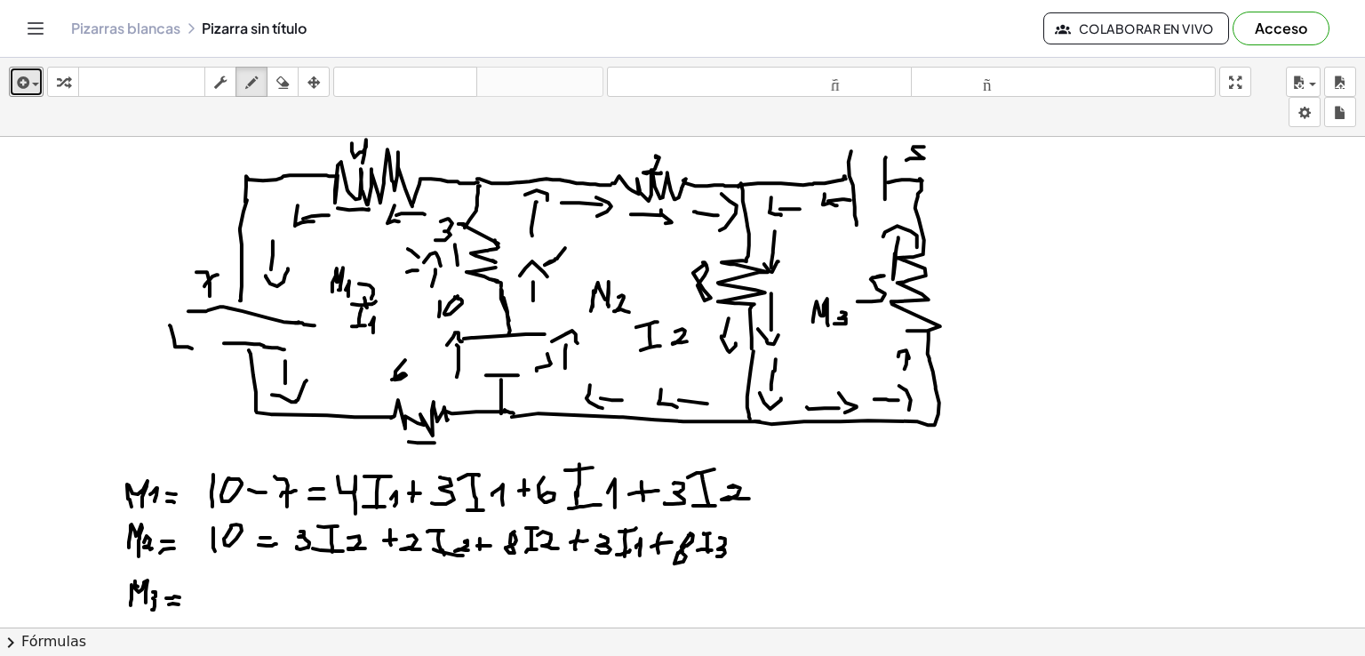
drag, startPoint x: 169, startPoint y: 604, endPoint x: 182, endPoint y: 603, distance: 13.4
click at [182, 603] on div at bounding box center [682, 627] width 1365 height 981
click at [232, 580] on div at bounding box center [682, 627] width 1365 height 981
drag, startPoint x: 221, startPoint y: 580, endPoint x: 219, endPoint y: 595, distance: 14.5
click at [219, 595] on div at bounding box center [682, 627] width 1365 height 981
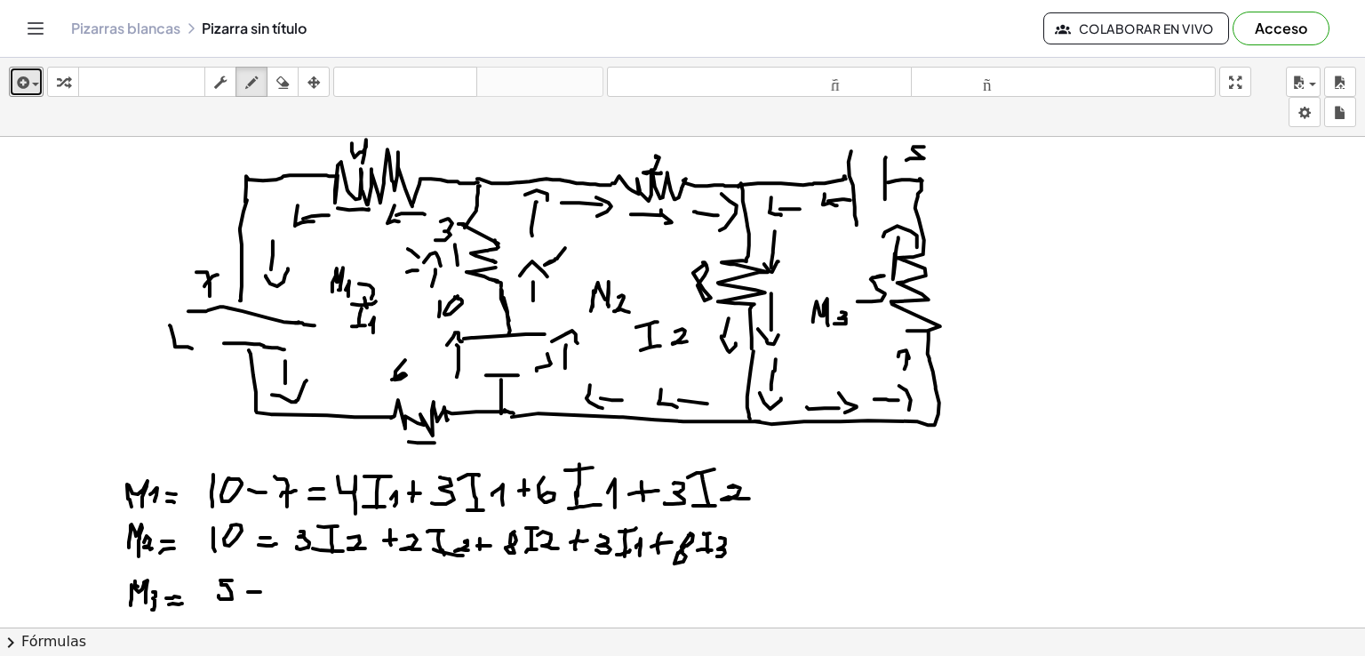
drag, startPoint x: 249, startPoint y: 591, endPoint x: 260, endPoint y: 591, distance: 11.6
click at [260, 591] on div at bounding box center [682, 627] width 1365 height 981
drag, startPoint x: 244, startPoint y: 600, endPoint x: 260, endPoint y: 600, distance: 16.0
click at [260, 600] on div at bounding box center [682, 627] width 1365 height 981
click at [302, 578] on div at bounding box center [682, 627] width 1365 height 981
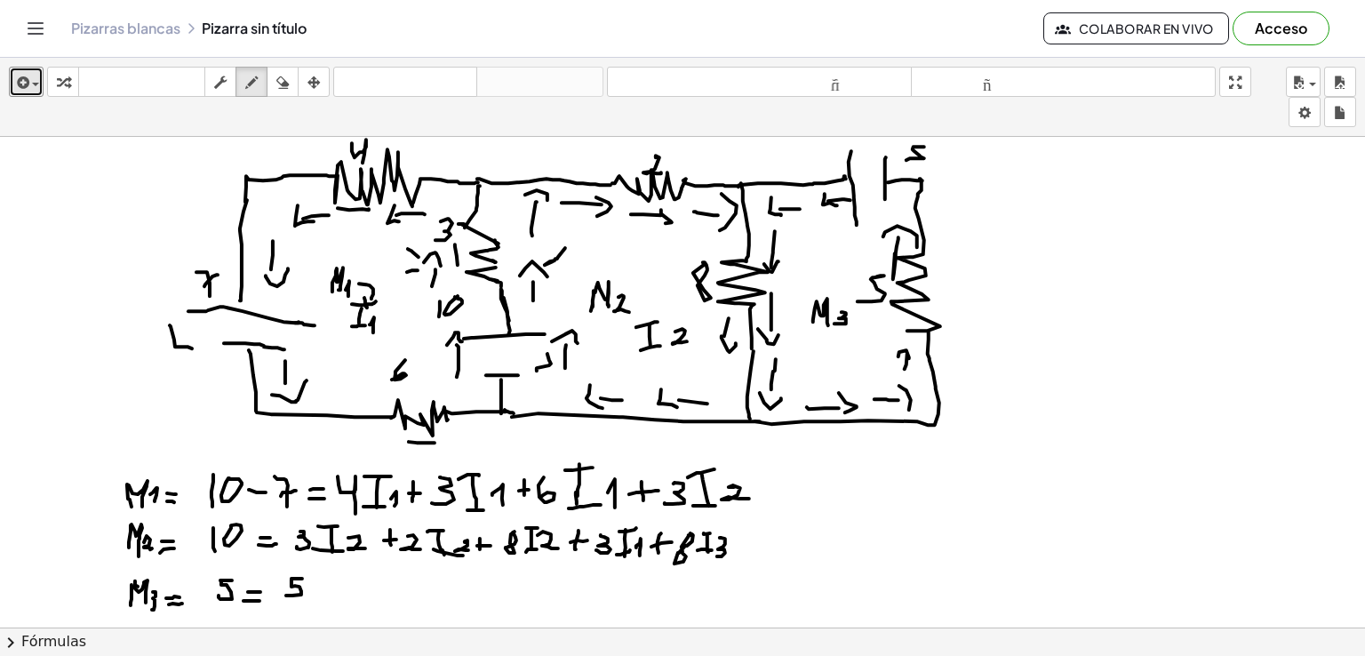
drag, startPoint x: 292, startPoint y: 579, endPoint x: 318, endPoint y: 595, distance: 31.1
click at [286, 595] on div at bounding box center [682, 627] width 1365 height 981
click at [319, 599] on div at bounding box center [682, 627] width 1365 height 981
drag, startPoint x: 308, startPoint y: 584, endPoint x: 324, endPoint y: 583, distance: 15.1
click at [324, 583] on div at bounding box center [682, 627] width 1365 height 981
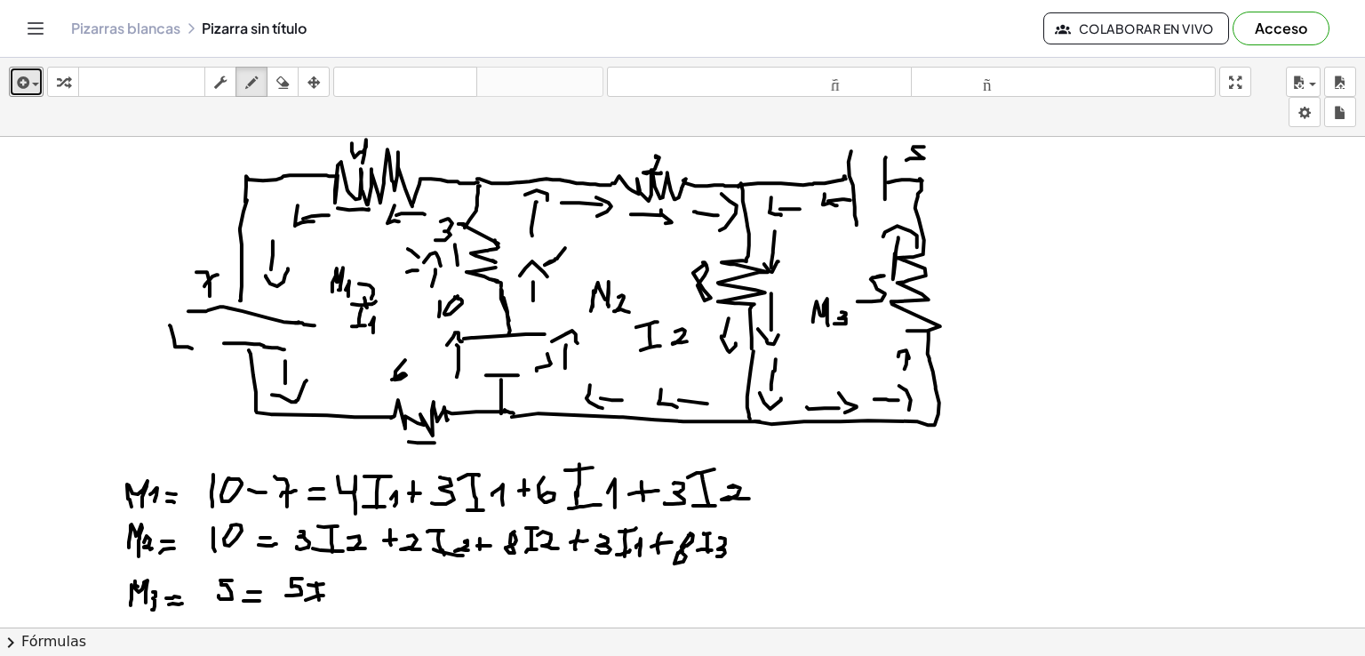
drag, startPoint x: 306, startPoint y: 599, endPoint x: 326, endPoint y: 595, distance: 20.9
click at [326, 595] on div at bounding box center [682, 627] width 1365 height 981
drag, startPoint x: 334, startPoint y: 586, endPoint x: 328, endPoint y: 593, distance: 9.4
click at [328, 593] on div at bounding box center [682, 627] width 1365 height 981
click at [346, 594] on div at bounding box center [682, 627] width 1365 height 981
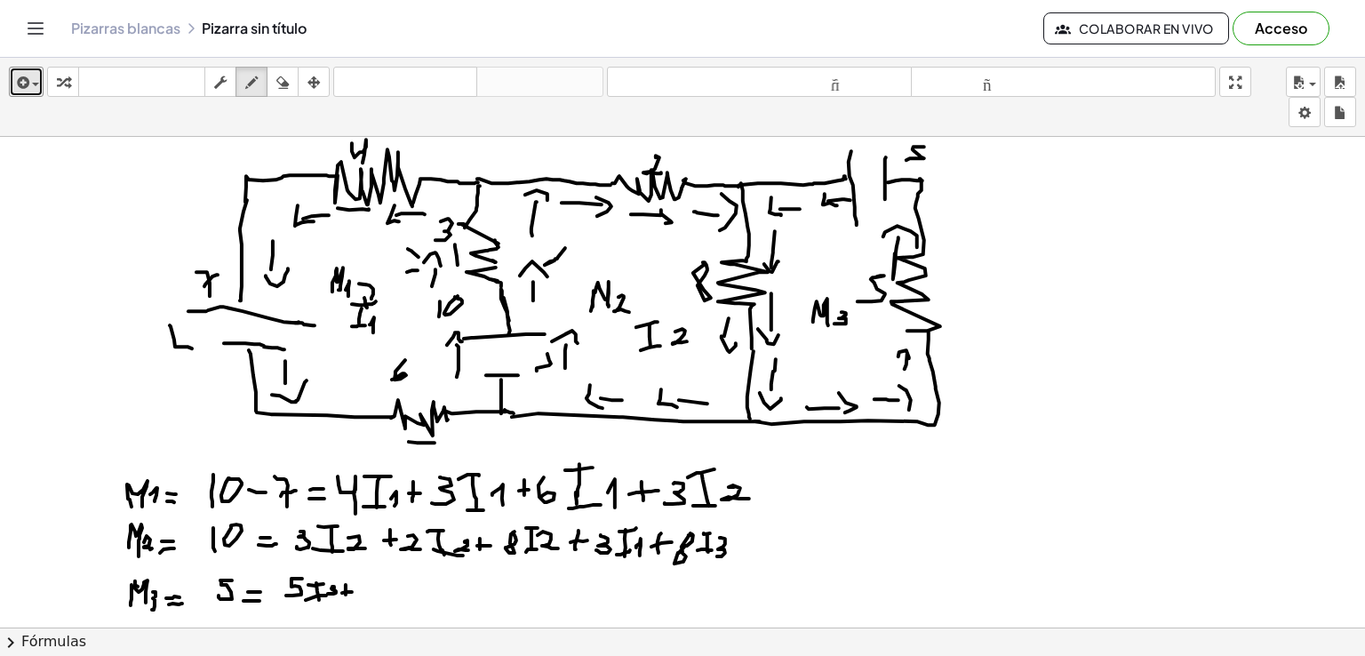
drag, startPoint x: 346, startPoint y: 591, endPoint x: 356, endPoint y: 590, distance: 9.8
click at [355, 590] on div at bounding box center [682, 627] width 1365 height 981
click at [374, 579] on div at bounding box center [682, 627] width 1365 height 981
drag, startPoint x: 390, startPoint y: 575, endPoint x: 388, endPoint y: 594, distance: 18.8
click at [388, 594] on div at bounding box center [682, 627] width 1365 height 981
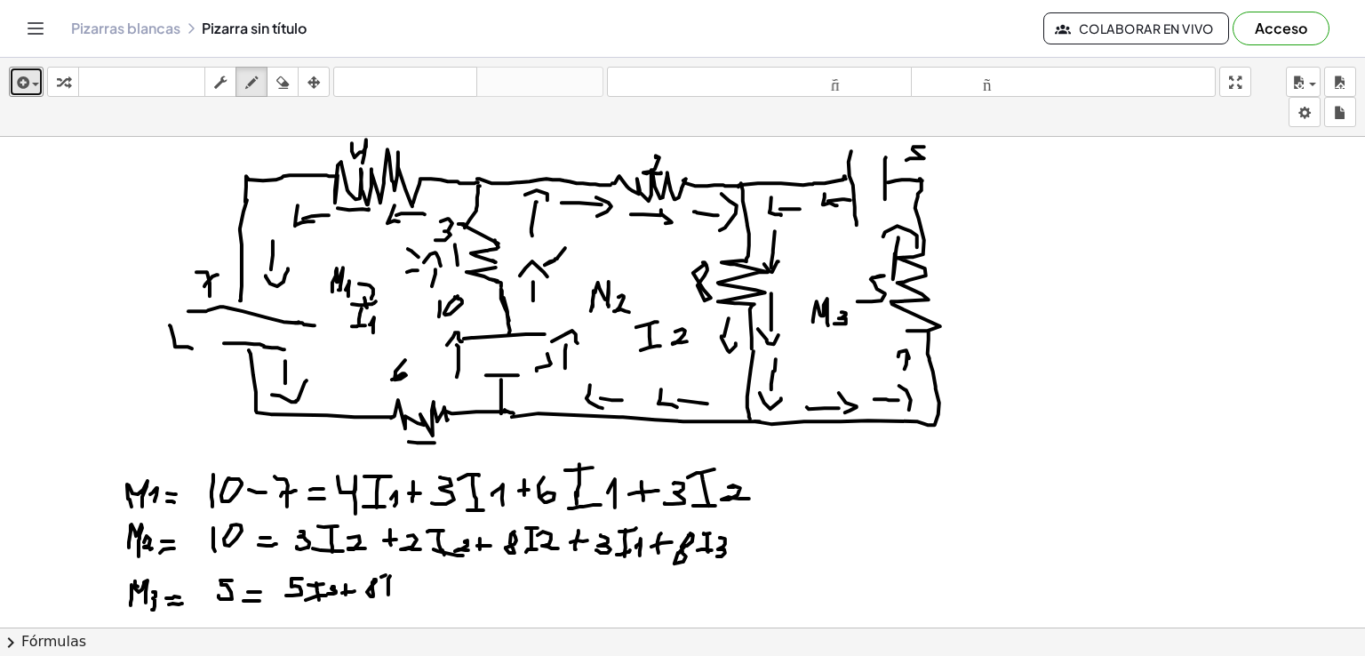
drag, startPoint x: 386, startPoint y: 574, endPoint x: 395, endPoint y: 572, distance: 9.1
click at [395, 572] on div at bounding box center [682, 627] width 1365 height 981
drag, startPoint x: 386, startPoint y: 593, endPoint x: 395, endPoint y: 592, distance: 8.9
click at [394, 593] on div at bounding box center [682, 627] width 1365 height 981
drag, startPoint x: 398, startPoint y: 580, endPoint x: 400, endPoint y: 596, distance: 15.2
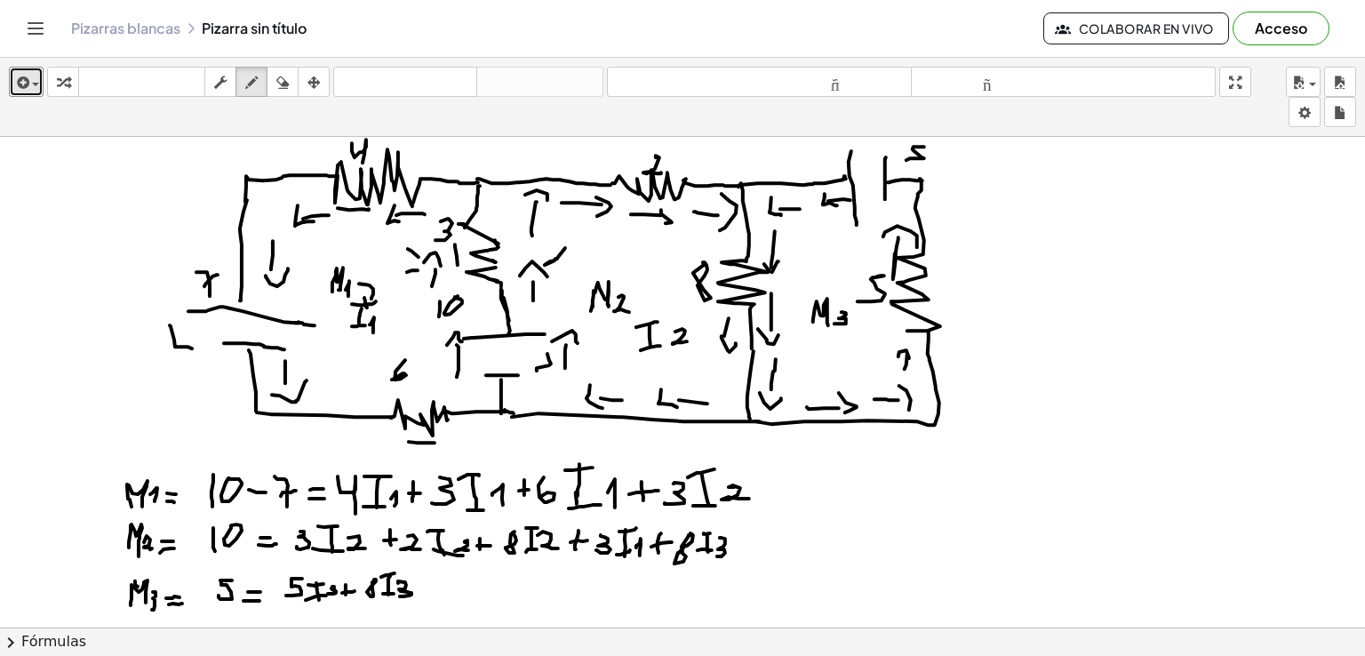
click at [400, 596] on div at bounding box center [682, 627] width 1365 height 981
drag, startPoint x: 437, startPoint y: 582, endPoint x: 437, endPoint y: 594, distance: 11.6
click at [437, 594] on div at bounding box center [682, 627] width 1365 height 981
click at [446, 588] on div at bounding box center [682, 627] width 1365 height 981
drag, startPoint x: 466, startPoint y: 579, endPoint x: 476, endPoint y: 577, distance: 10.8
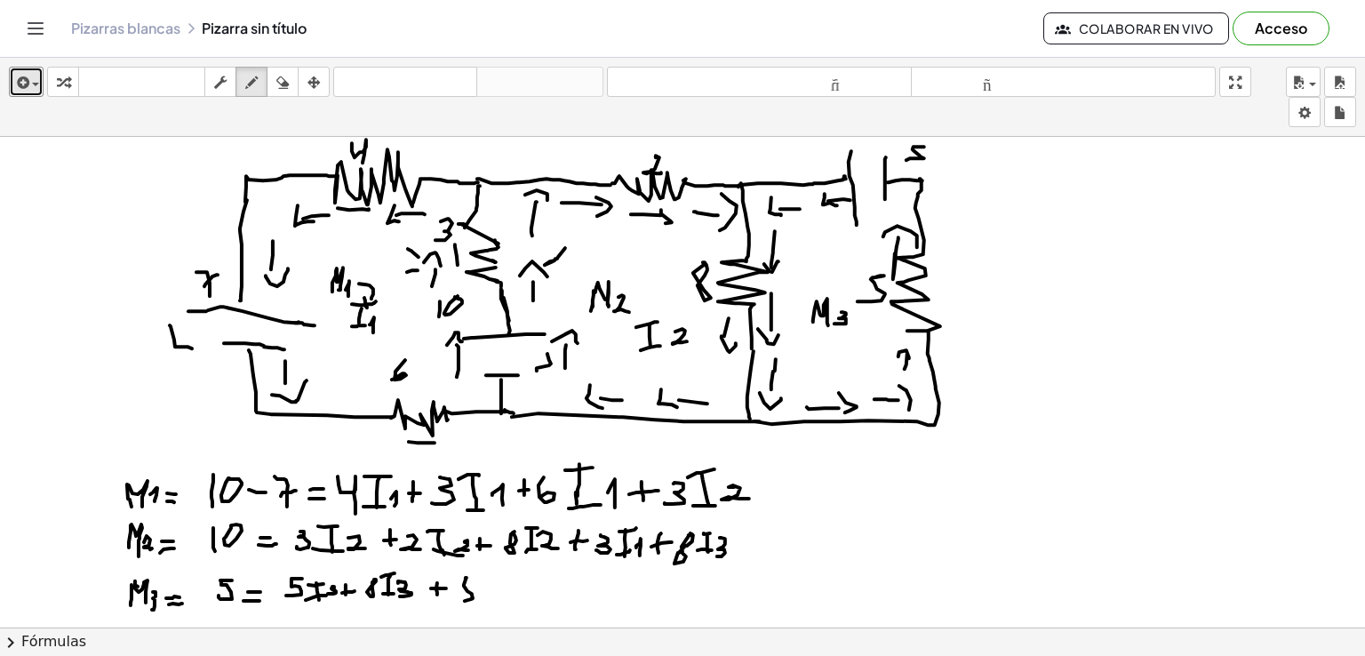
click at [469, 588] on div at bounding box center [682, 627] width 1365 height 981
click at [467, 573] on div at bounding box center [682, 627] width 1365 height 981
drag, startPoint x: 476, startPoint y: 572, endPoint x: 472, endPoint y: 588, distance: 15.5
click at [472, 588] on div at bounding box center [682, 627] width 1365 height 981
drag, startPoint x: 491, startPoint y: 577, endPoint x: 493, endPoint y: 599, distance: 22.4
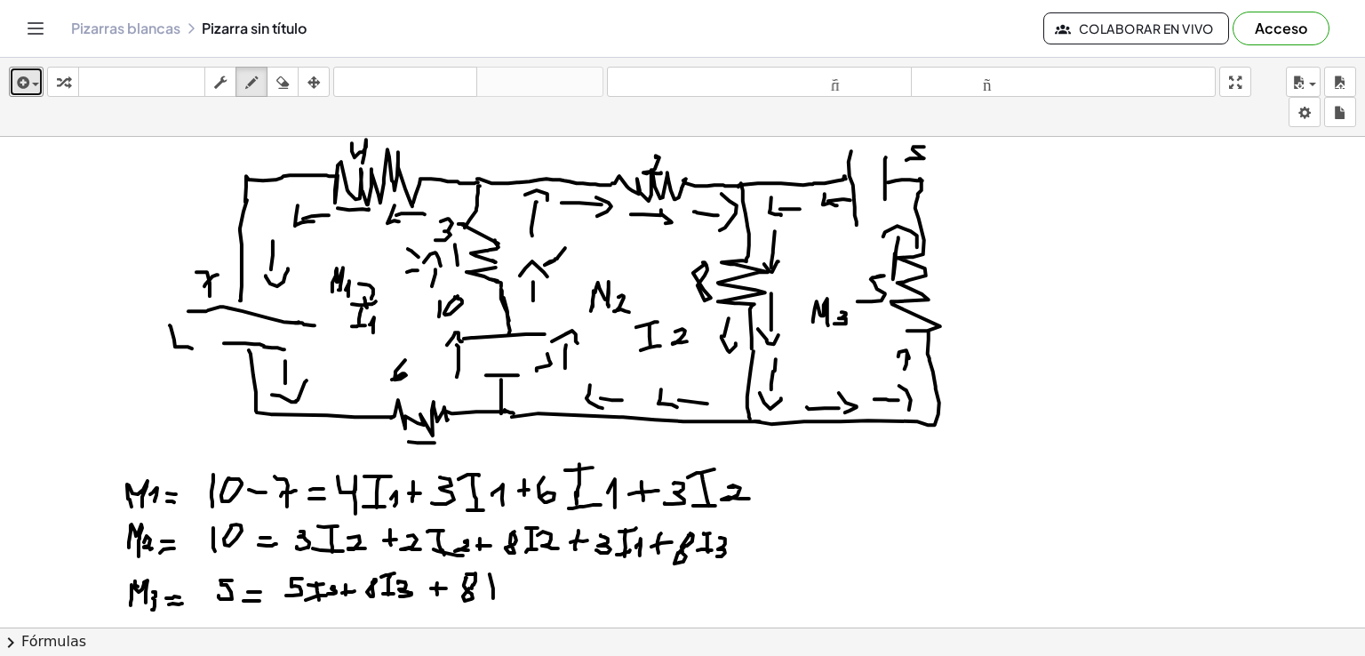
click at [493, 599] on div at bounding box center [682, 627] width 1365 height 981
click at [499, 572] on div at bounding box center [682, 627] width 1365 height 981
drag, startPoint x: 491, startPoint y: 591, endPoint x: 501, endPoint y: 592, distance: 10.7
click at [501, 592] on div at bounding box center [682, 627] width 1365 height 981
drag, startPoint x: 512, startPoint y: 580, endPoint x: 528, endPoint y: 594, distance: 20.8
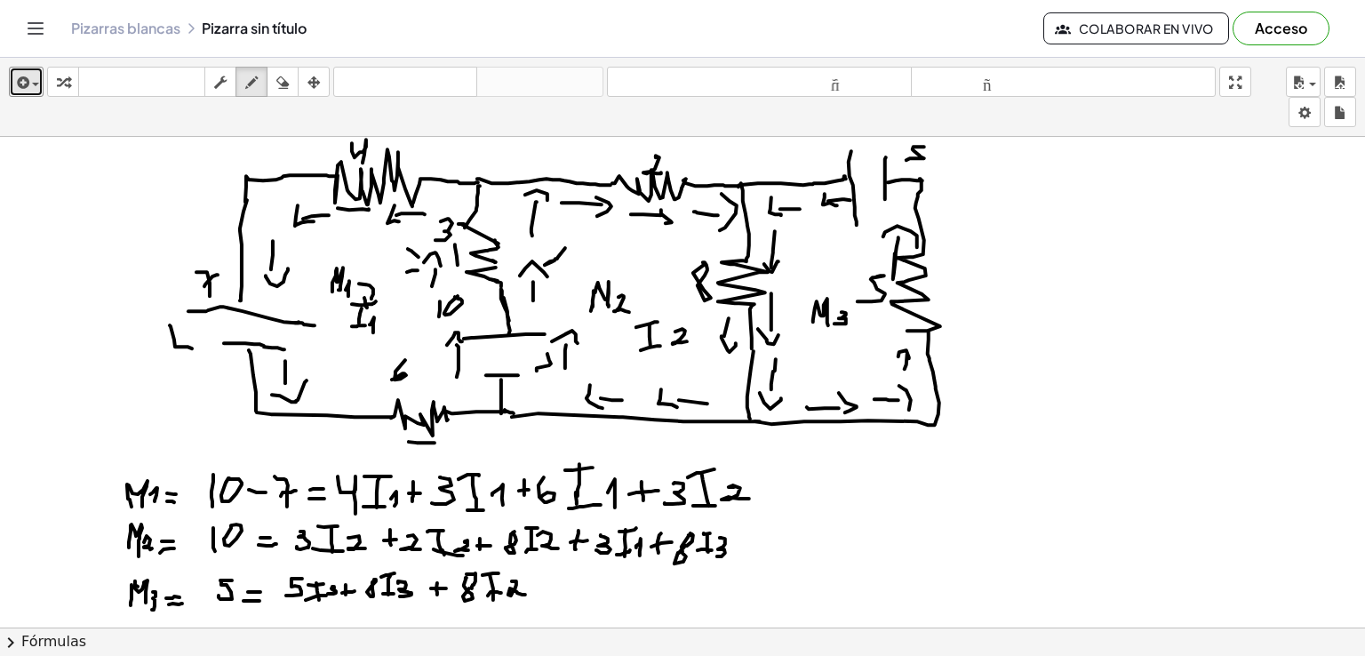
click at [526, 594] on div at bounding box center [682, 627] width 1365 height 981
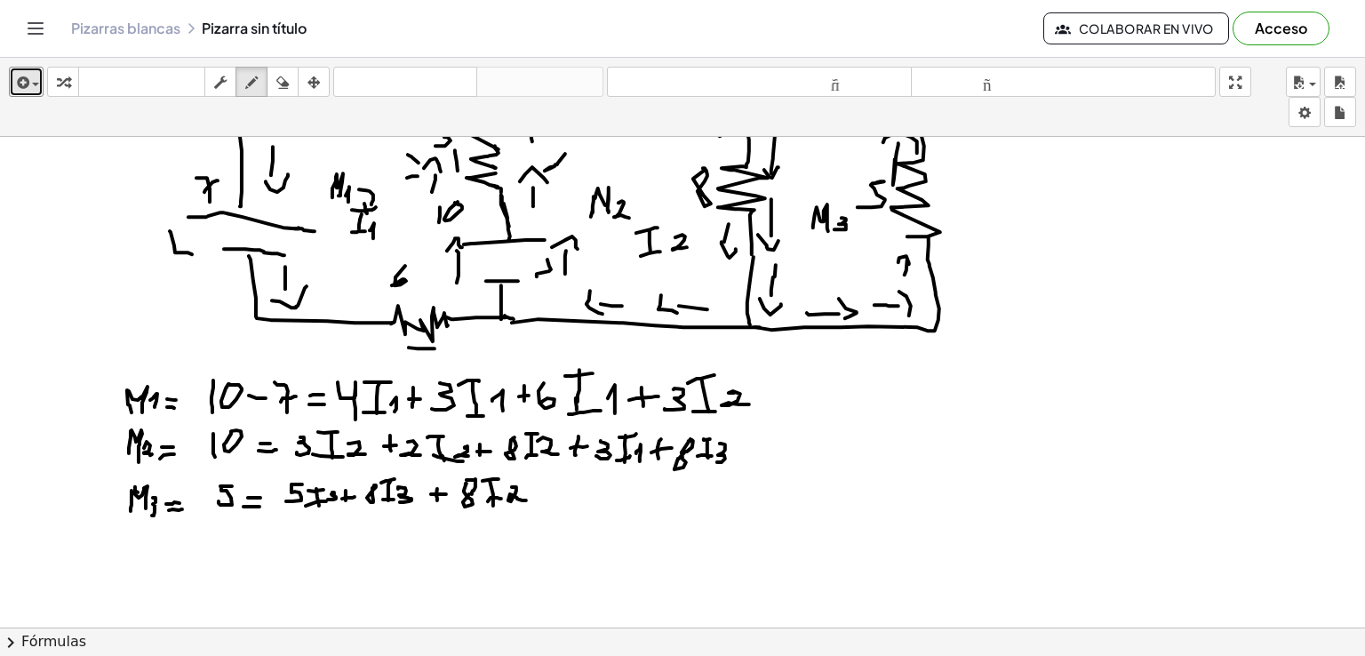
scroll to position [126, 0]
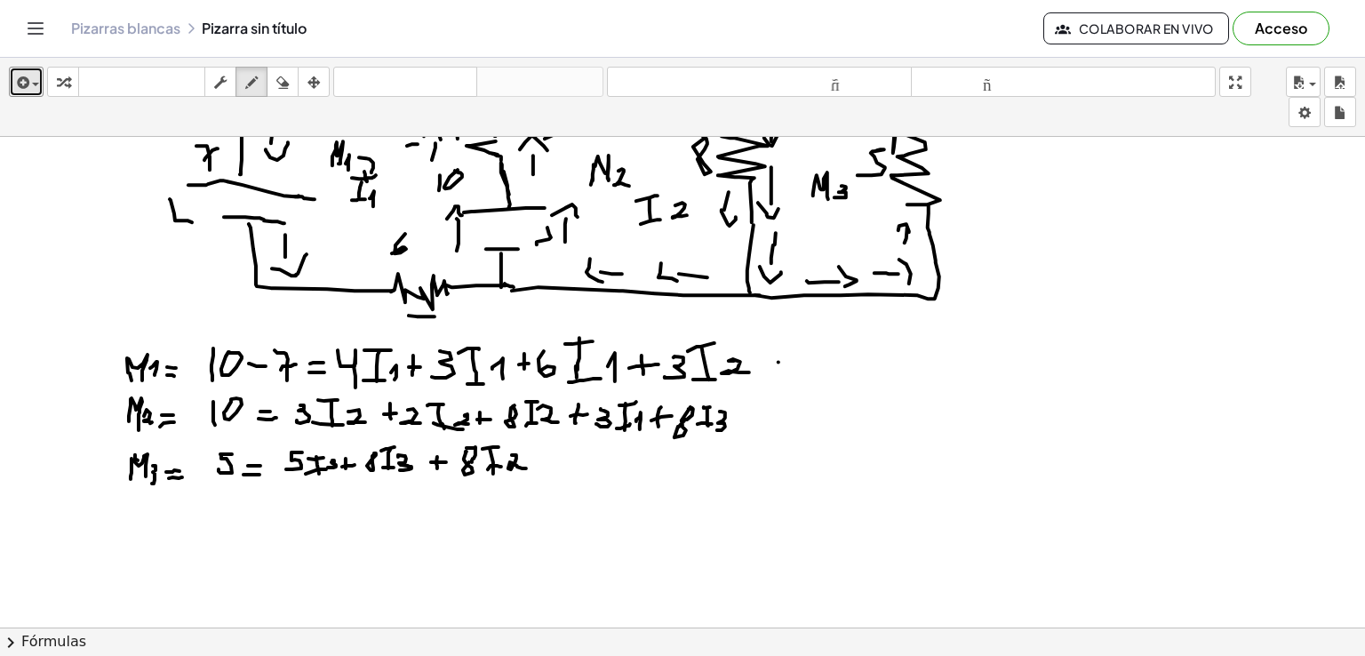
drag, startPoint x: 779, startPoint y: 361, endPoint x: 791, endPoint y: 361, distance: 12.4
click at [791, 361] on div at bounding box center [682, 501] width 1365 height 981
click at [793, 369] on div at bounding box center [682, 501] width 1365 height 981
drag, startPoint x: 746, startPoint y: 412, endPoint x: 758, endPoint y: 416, distance: 12.9
click at [758, 414] on div at bounding box center [682, 501] width 1365 height 981
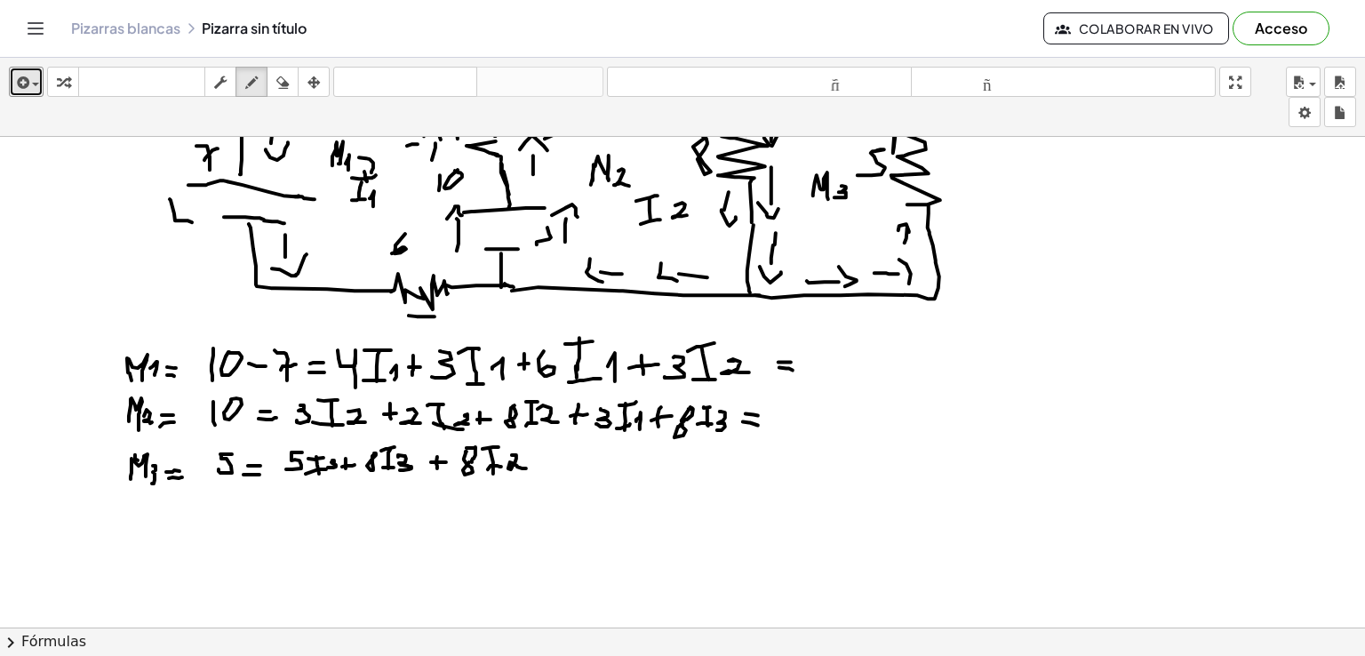
click at [758, 424] on div at bounding box center [682, 501] width 1365 height 981
click at [572, 456] on div at bounding box center [682, 501] width 1365 height 981
click at [573, 467] on div at bounding box center [682, 501] width 1365 height 981
drag, startPoint x: 820, startPoint y: 359, endPoint x: 823, endPoint y: 369, distance: 10.4
click at [823, 369] on div at bounding box center [682, 501] width 1365 height 981
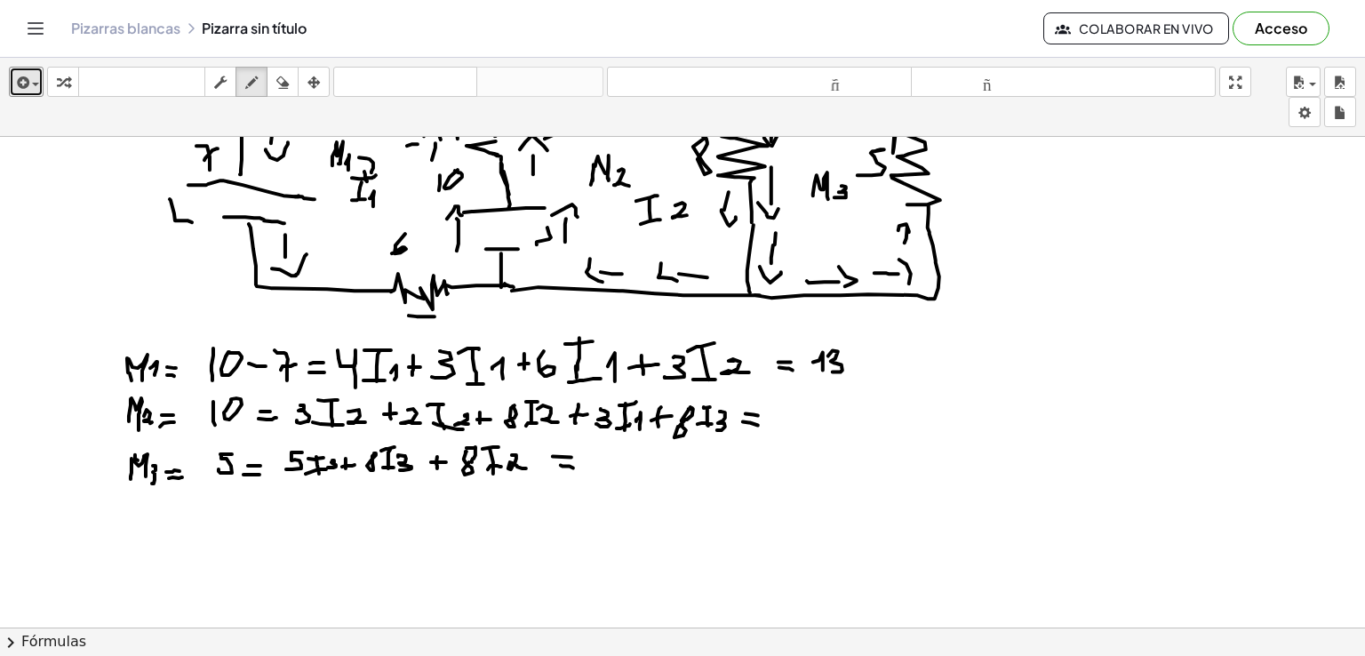
drag, startPoint x: 833, startPoint y: 349, endPoint x: 831, endPoint y: 371, distance: 21.4
click at [831, 371] on div at bounding box center [682, 501] width 1365 height 981
drag, startPoint x: 868, startPoint y: 354, endPoint x: 869, endPoint y: 372, distance: 18.8
click at [869, 372] on div at bounding box center [682, 501] width 1365 height 981
drag, startPoint x: 861, startPoint y: 348, endPoint x: 875, endPoint y: 351, distance: 14.5
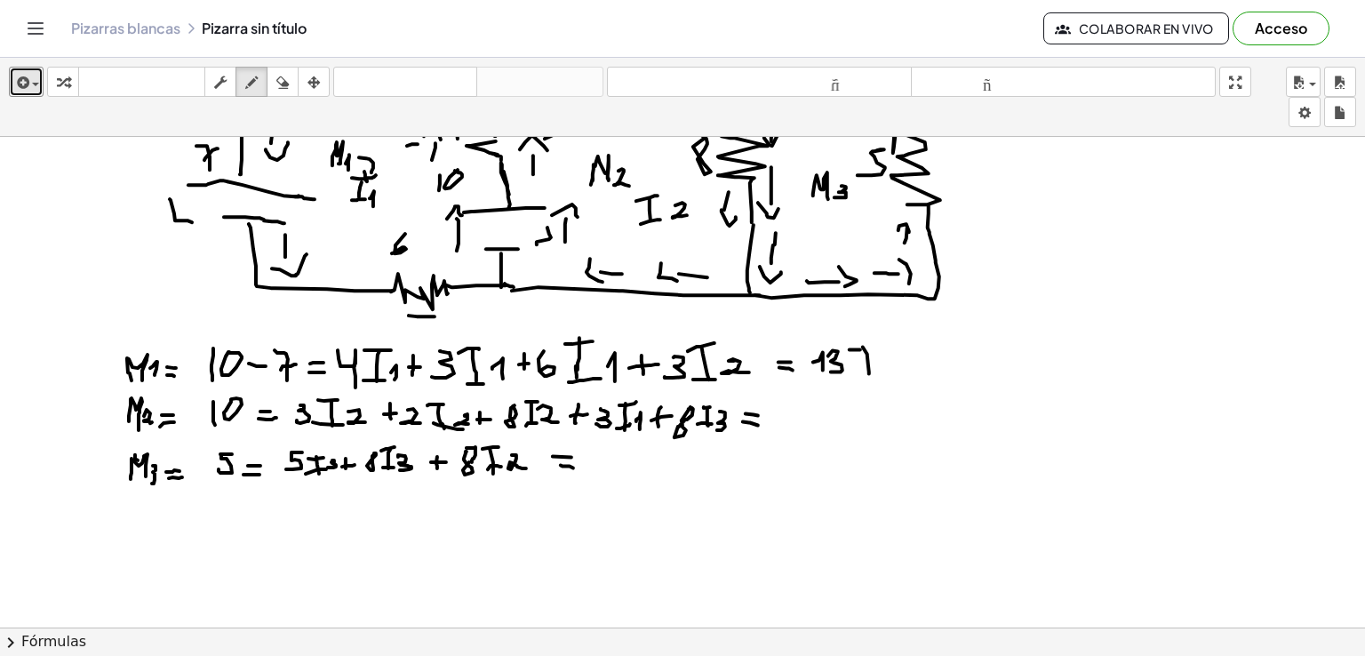
click at [877, 346] on div at bounding box center [682, 501] width 1365 height 981
drag, startPoint x: 867, startPoint y: 370, endPoint x: 876, endPoint y: 367, distance: 9.3
click at [876, 367] on div at bounding box center [682, 501] width 1365 height 981
drag, startPoint x: 883, startPoint y: 360, endPoint x: 890, endPoint y: 374, distance: 15.9
click at [890, 374] on div at bounding box center [682, 501] width 1365 height 981
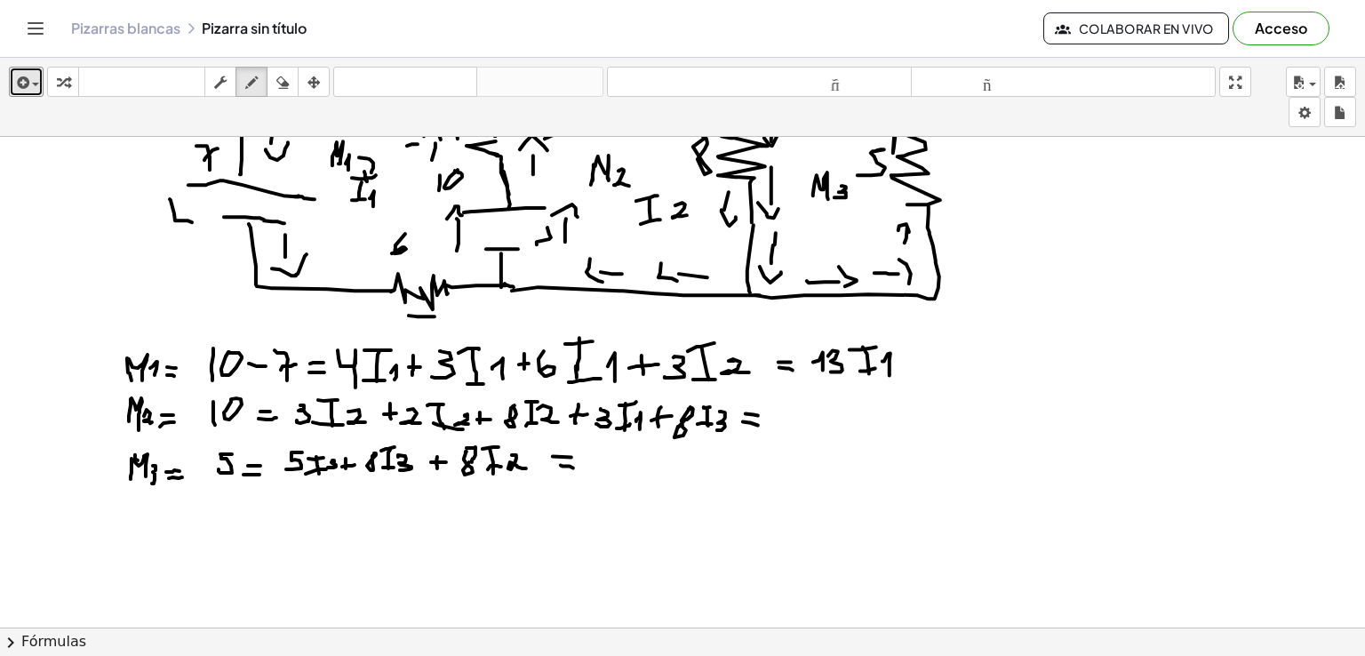
drag, startPoint x: 917, startPoint y: 351, endPoint x: 917, endPoint y: 370, distance: 18.7
click at [917, 370] on div at bounding box center [682, 501] width 1365 height 981
drag, startPoint x: 917, startPoint y: 363, endPoint x: 942, endPoint y: 351, distance: 28.3
click at [925, 362] on div at bounding box center [682, 501] width 1365 height 981
drag, startPoint x: 942, startPoint y: 349, endPoint x: 936, endPoint y: 371, distance: 22.2
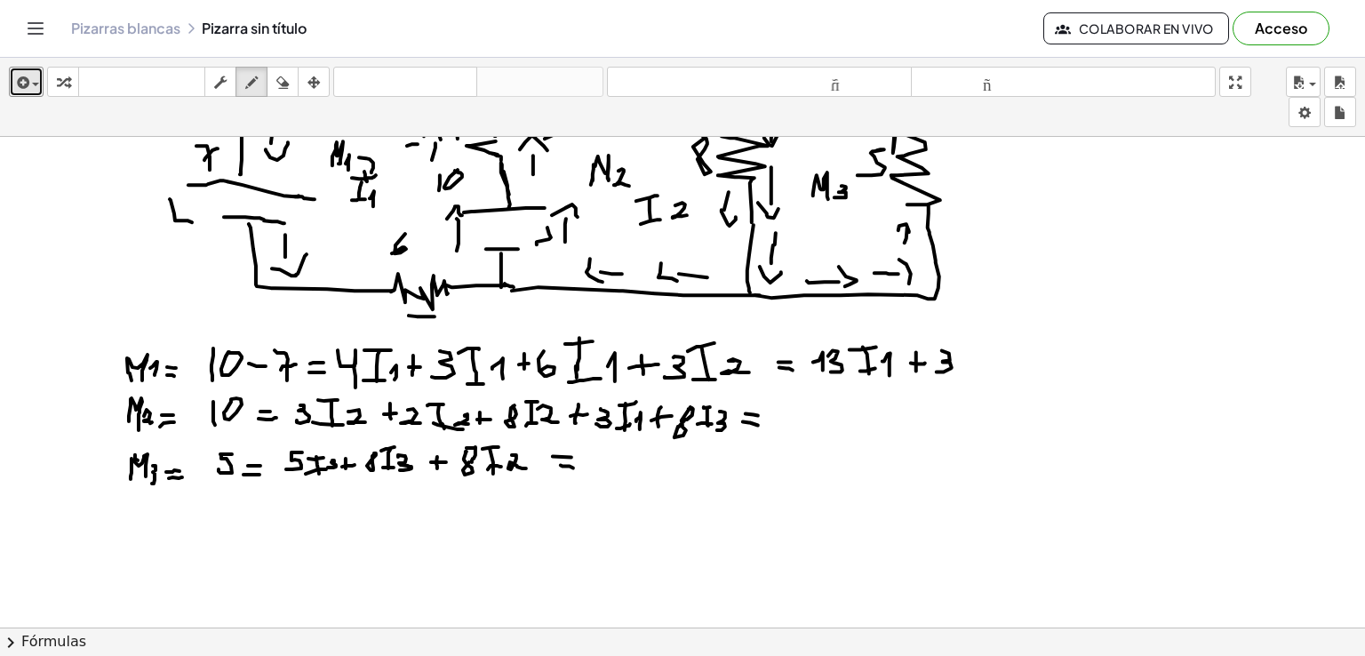
click at [935, 371] on div at bounding box center [682, 501] width 1365 height 981
drag, startPoint x: 968, startPoint y: 342, endPoint x: 971, endPoint y: 369, distance: 26.8
click at [971, 372] on div at bounding box center [682, 501] width 1365 height 981
drag, startPoint x: 964, startPoint y: 343, endPoint x: 978, endPoint y: 346, distance: 14.5
click at [979, 343] on div at bounding box center [682, 501] width 1365 height 981
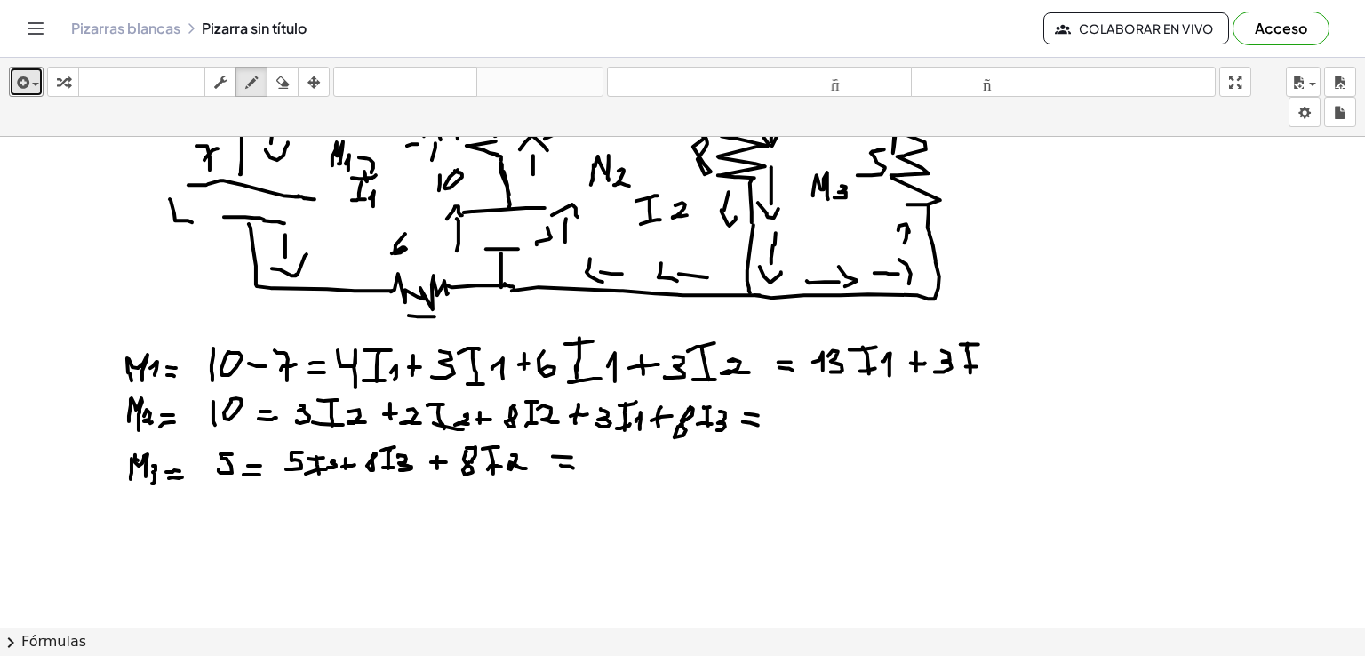
drag, startPoint x: 966, startPoint y: 365, endPoint x: 981, endPoint y: 366, distance: 14.3
click at [980, 367] on div at bounding box center [682, 501] width 1365 height 981
drag, startPoint x: 990, startPoint y: 353, endPoint x: 999, endPoint y: 367, distance: 16.8
click at [999, 367] on div at bounding box center [682, 501] width 1365 height 981
click at [1027, 360] on div at bounding box center [682, 501] width 1365 height 981
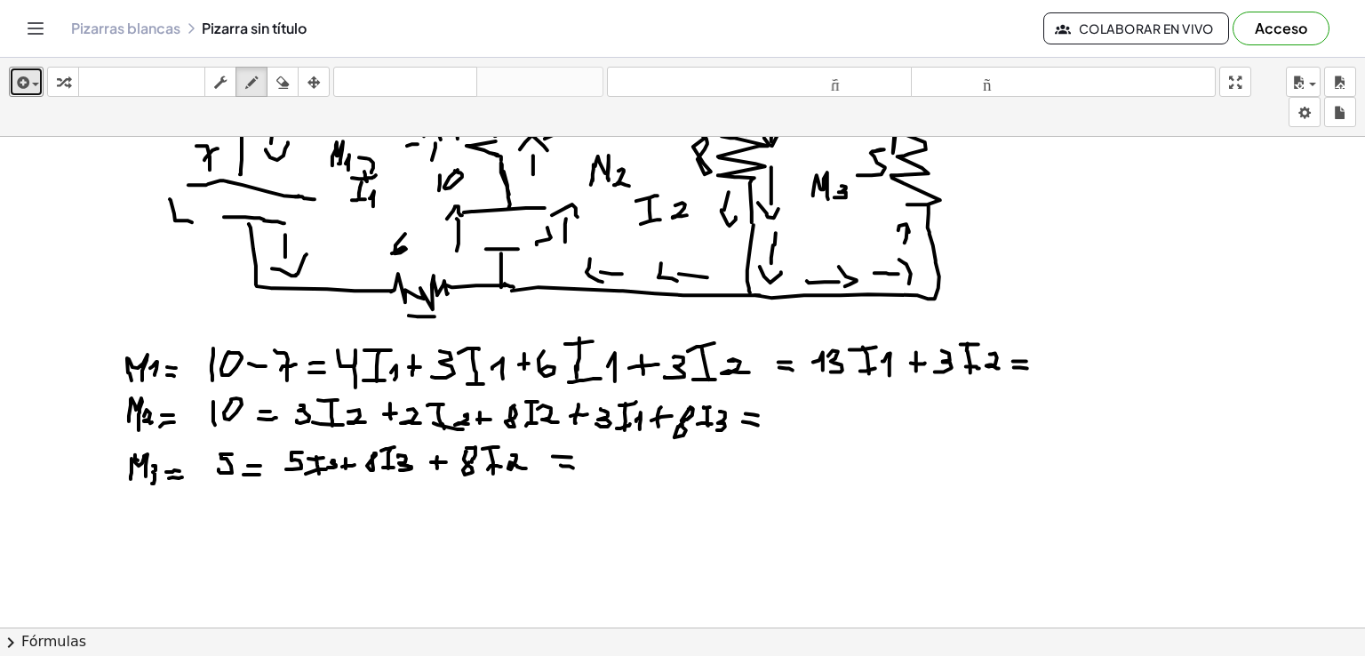
drag, startPoint x: 1014, startPoint y: 366, endPoint x: 1029, endPoint y: 367, distance: 15.1
click at [1029, 367] on div at bounding box center [682, 501] width 1365 height 981
drag, startPoint x: 1053, startPoint y: 344, endPoint x: 1045, endPoint y: 366, distance: 23.6
click at [1045, 366] on div at bounding box center [682, 501] width 1365 height 981
drag, startPoint x: 834, startPoint y: 383, endPoint x: 1056, endPoint y: 381, distance: 222.2
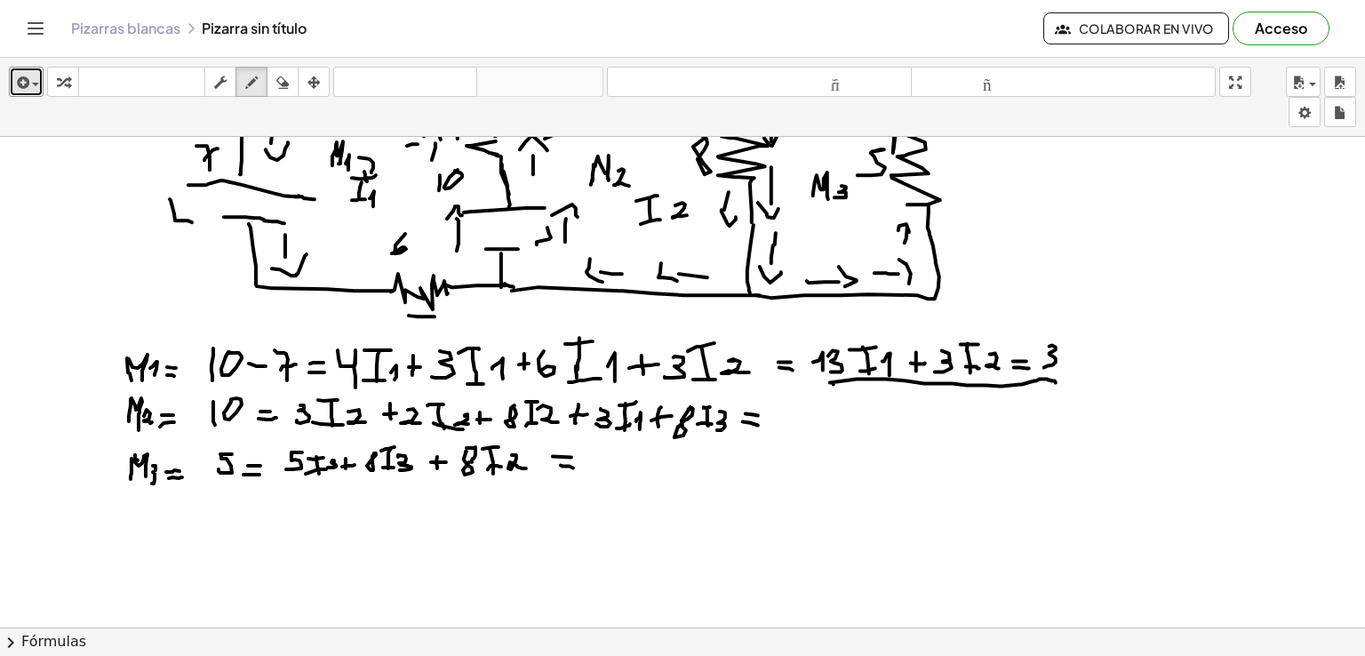
click at [1056, 381] on div at bounding box center [682, 501] width 1365 height 981
drag, startPoint x: 773, startPoint y: 413, endPoint x: 785, endPoint y: 431, distance: 21.7
click at [785, 431] on div at bounding box center [682, 501] width 1365 height 981
click at [285, 72] on icon "button" at bounding box center [282, 82] width 12 height 21
drag, startPoint x: 930, startPoint y: 473, endPoint x: 810, endPoint y: 433, distance: 126.5
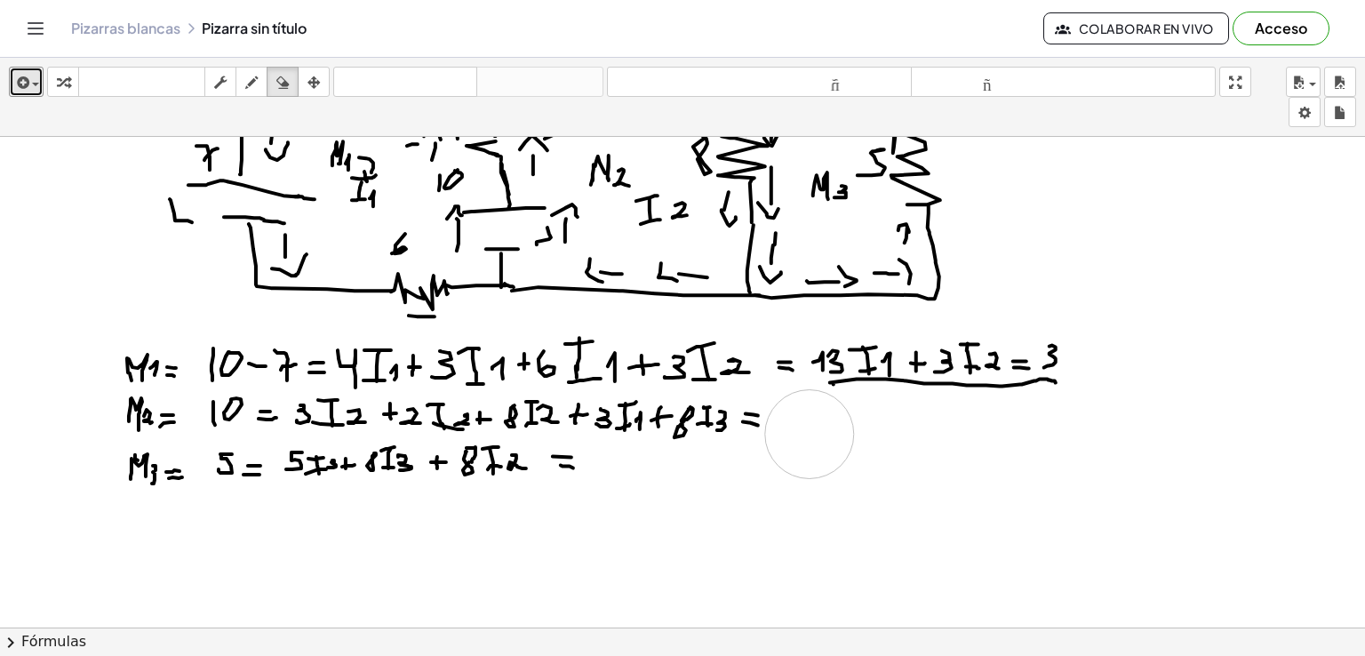
click at [810, 433] on div at bounding box center [682, 501] width 1365 height 981
click at [252, 84] on icon "button" at bounding box center [251, 82] width 12 height 21
drag, startPoint x: 789, startPoint y: 407, endPoint x: 784, endPoint y: 428, distance: 22.0
click at [784, 428] on div at bounding box center [682, 501] width 1365 height 981
drag, startPoint x: 825, startPoint y: 408, endPoint x: 826, endPoint y: 429, distance: 21.4
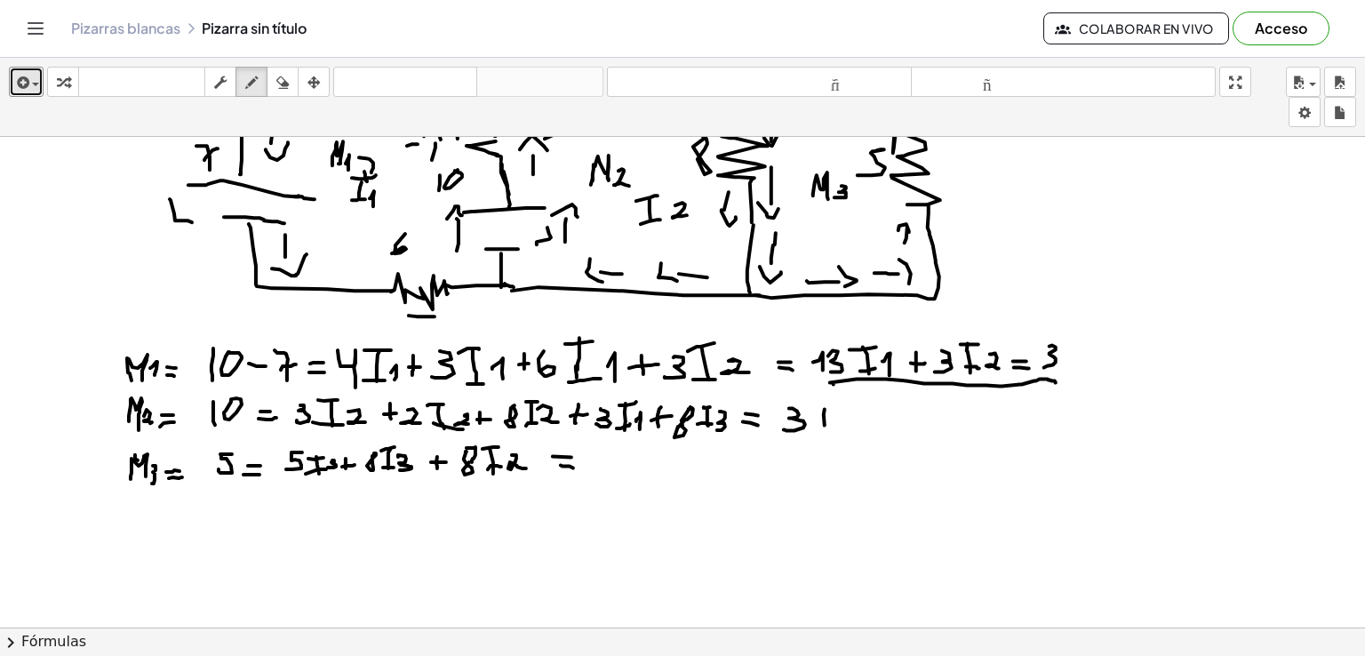
click at [826, 429] on div at bounding box center [682, 501] width 1365 height 981
drag, startPoint x: 811, startPoint y: 407, endPoint x: 829, endPoint y: 425, distance: 25.1
click at [829, 407] on div at bounding box center [682, 501] width 1365 height 981
drag, startPoint x: 824, startPoint y: 430, endPoint x: 834, endPoint y: 430, distance: 9.8
click at [834, 430] on div at bounding box center [682, 501] width 1365 height 981
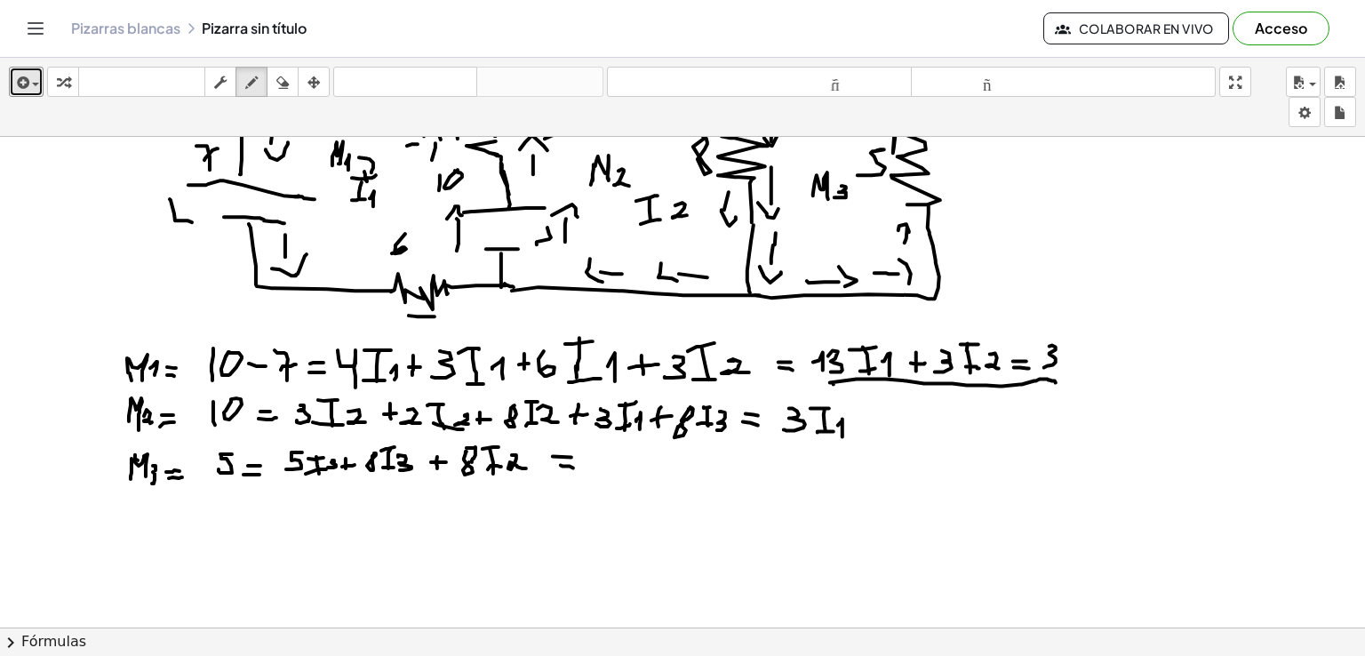
drag, startPoint x: 838, startPoint y: 424, endPoint x: 843, endPoint y: 436, distance: 12.4
click at [843, 436] on div at bounding box center [682, 501] width 1365 height 981
drag, startPoint x: 868, startPoint y: 417, endPoint x: 869, endPoint y: 434, distance: 16.9
click at [869, 435] on div at bounding box center [682, 501] width 1365 height 981
drag, startPoint x: 864, startPoint y: 427, endPoint x: 885, endPoint y: 428, distance: 20.5
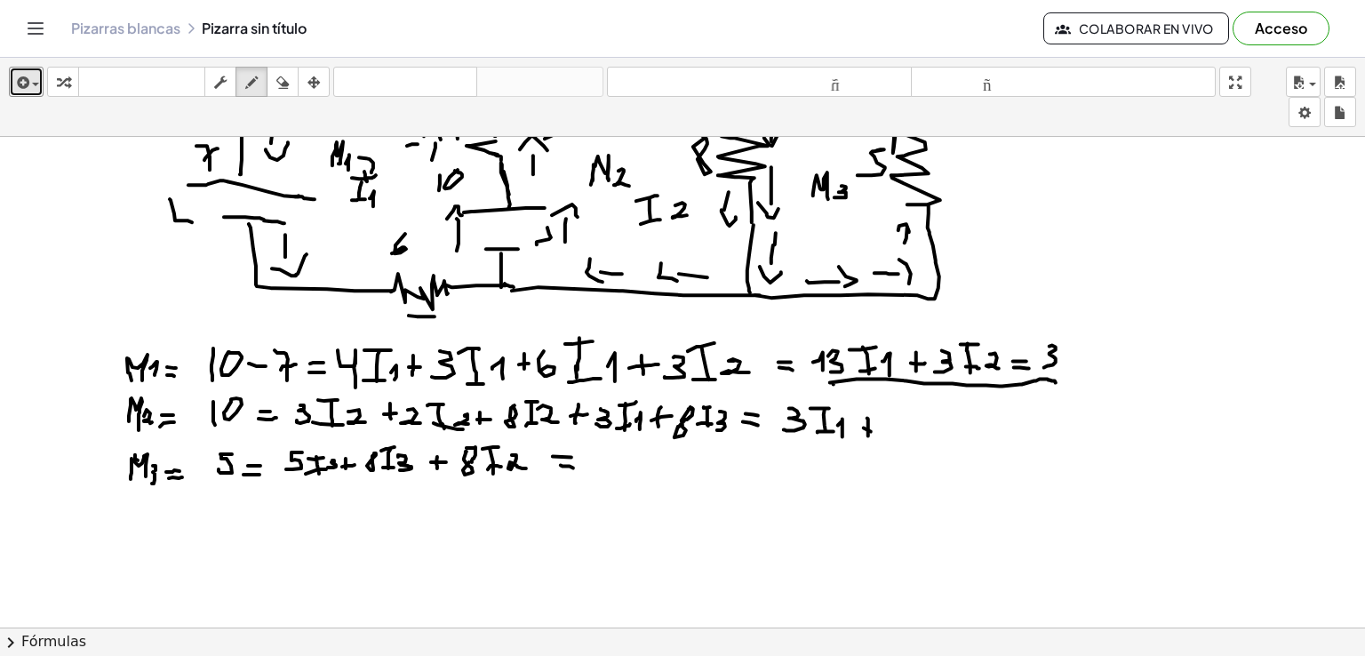
click at [885, 428] on div at bounding box center [682, 501] width 1365 height 981
drag, startPoint x: 902, startPoint y: 420, endPoint x: 906, endPoint y: 429, distance: 9.6
click at [906, 429] on div at bounding box center [682, 501] width 1365 height 981
drag, startPoint x: 915, startPoint y: 412, endPoint x: 924, endPoint y: 429, distance: 19.9
click at [914, 431] on div at bounding box center [682, 501] width 1365 height 981
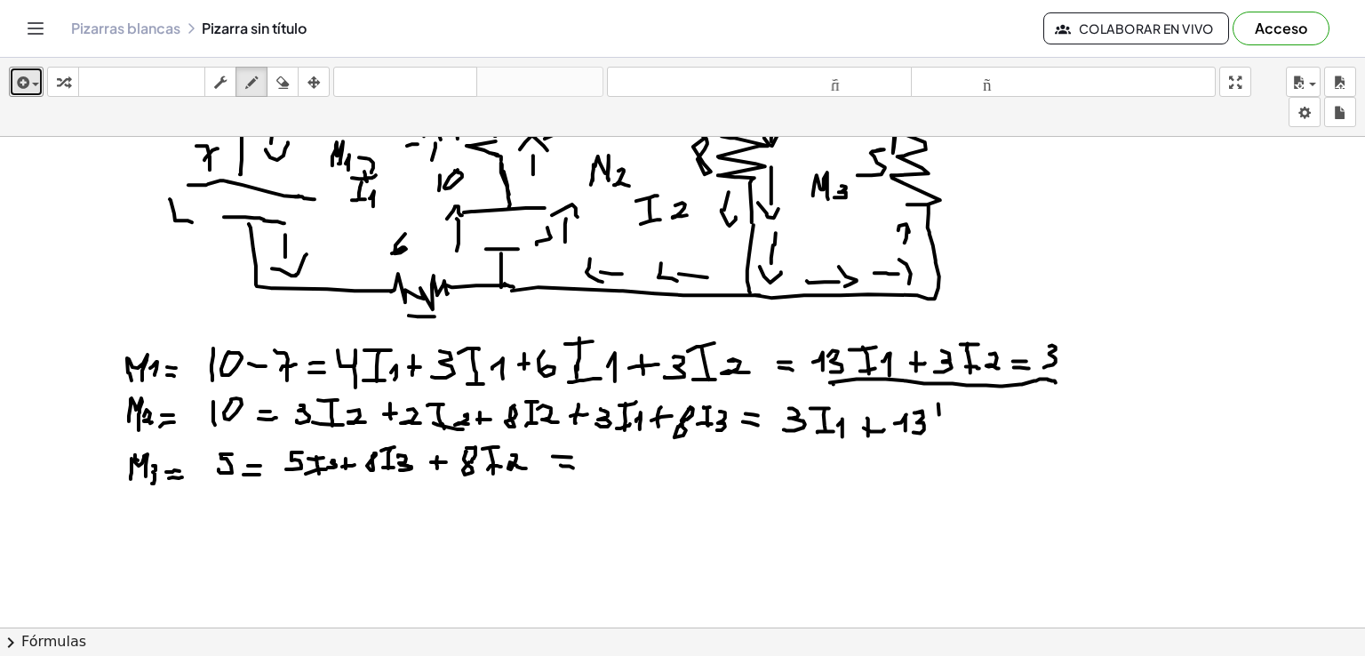
drag, startPoint x: 940, startPoint y: 413, endPoint x: 941, endPoint y: 428, distance: 14.3
click at [941, 428] on div at bounding box center [682, 501] width 1365 height 981
click at [945, 403] on div at bounding box center [682, 501] width 1365 height 981
drag, startPoint x: 943, startPoint y: 427, endPoint x: 956, endPoint y: 427, distance: 12.4
click at [953, 427] on div at bounding box center [682, 501] width 1365 height 981
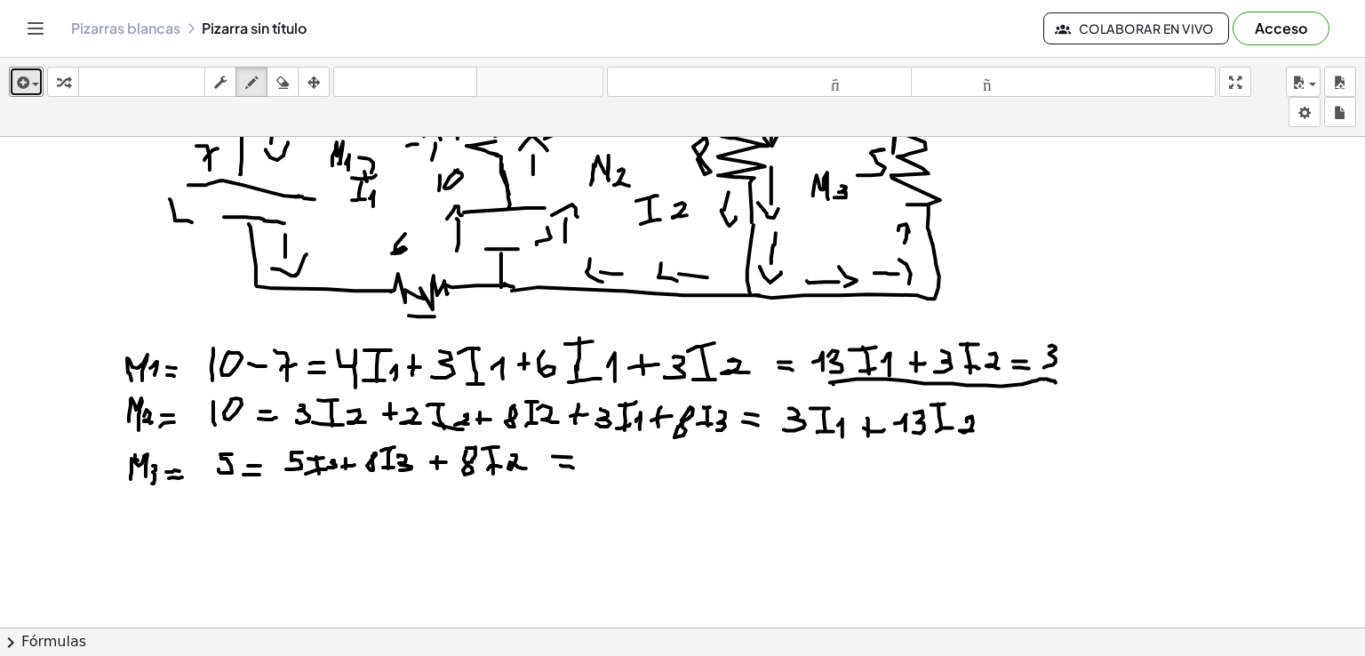
drag, startPoint x: 967, startPoint y: 417, endPoint x: 982, endPoint y: 420, distance: 15.5
click at [978, 428] on div at bounding box center [682, 501] width 1365 height 981
click at [989, 428] on div at bounding box center [682, 501] width 1365 height 981
drag
click at [997, 422] on div at bounding box center [682, 501] width 1365 height 981
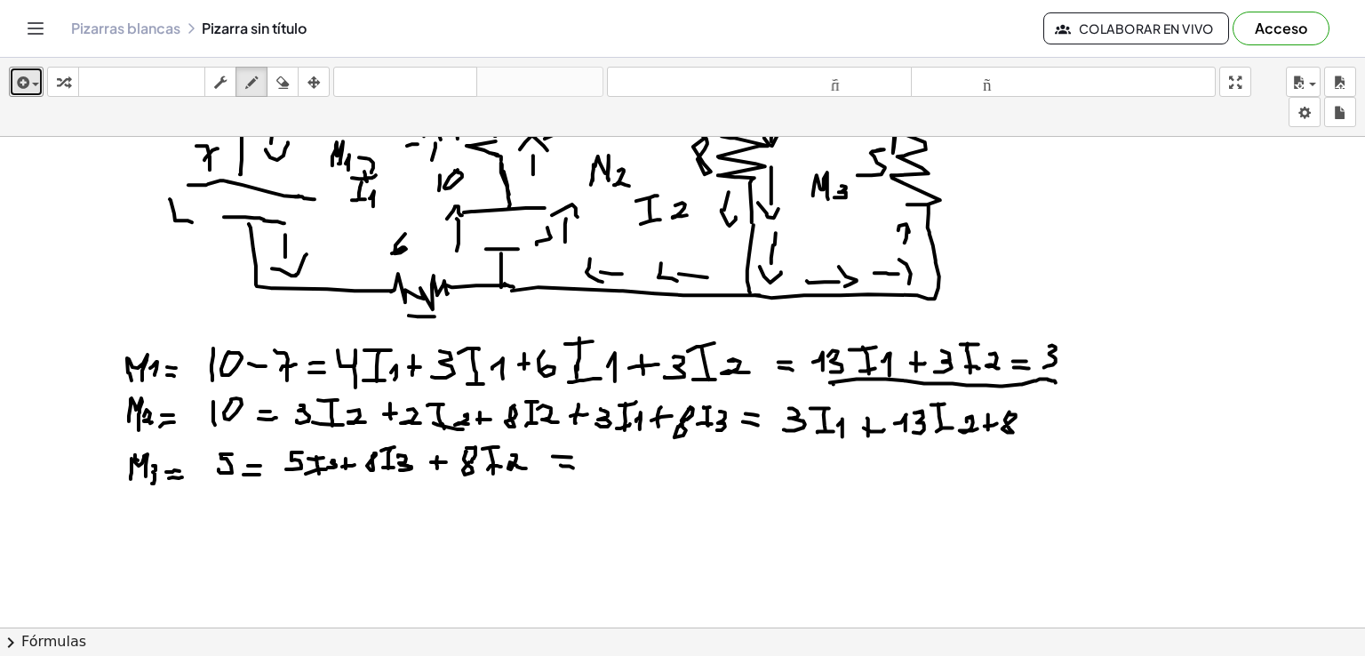
click at [1010, 413] on div at bounding box center [682, 501] width 1365 height 981
click at [1032, 428] on div at bounding box center [682, 501] width 1365 height 981
click at [1035, 409] on div at bounding box center [682, 501] width 1365 height 981
click at [1036, 428] on div at bounding box center [682, 501] width 1365 height 981
click at [1042, 430] on div at bounding box center [682, 501] width 1365 height 981
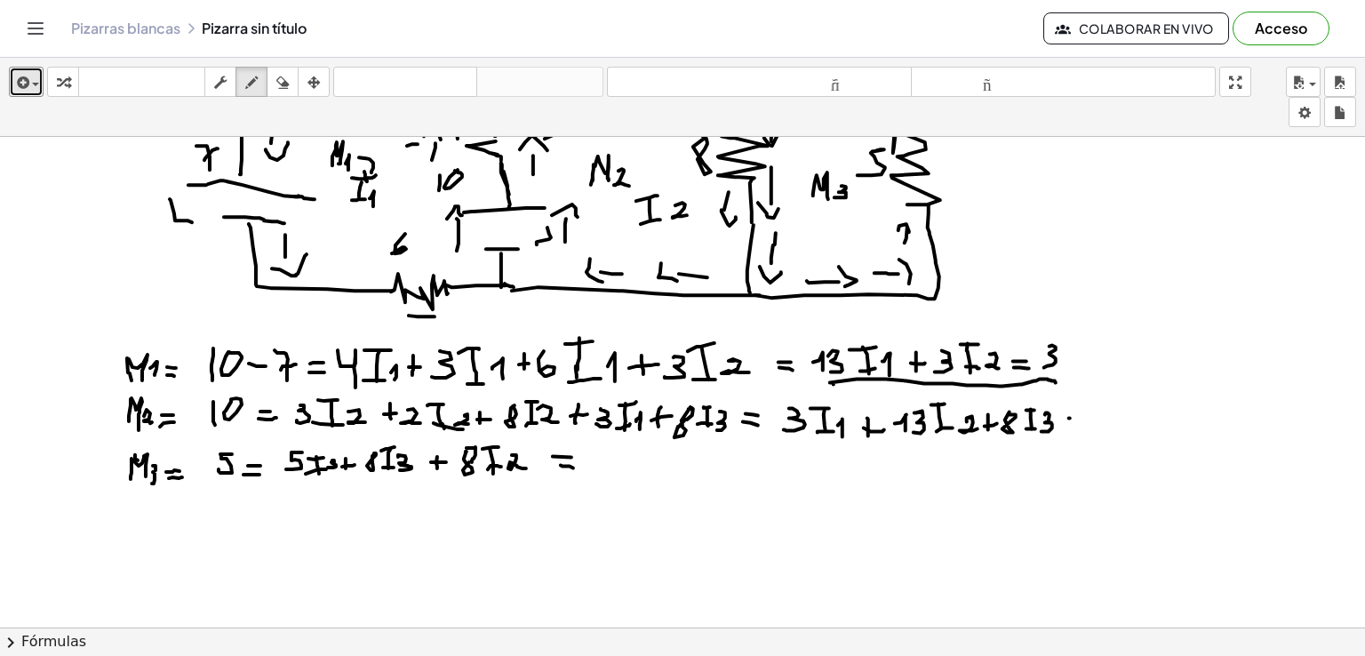
click at [1076, 417] on div at bounding box center [682, 501] width 1365 height 981
click at [1080, 424] on div at bounding box center [682, 501] width 1365 height 981
click at [1091, 437] on div at bounding box center [682, 501] width 1365 height 981
click at [1097, 419] on div at bounding box center [682, 501] width 1365 height 981
click at [1128, 433] on div at bounding box center [682, 501] width 1365 height 981
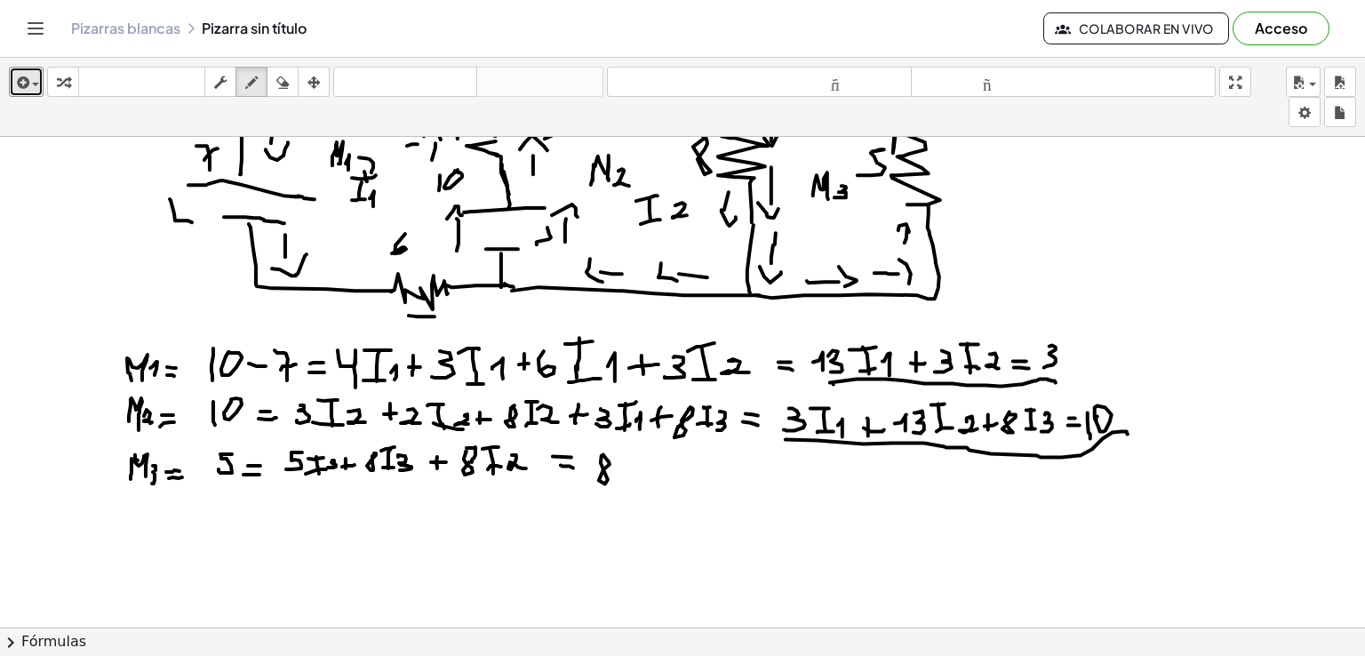
click at [604, 453] on div at bounding box center [682, 501] width 1365 height 981
drag, startPoint x: 628, startPoint y: 464, endPoint x: 630, endPoint y: 476, distance: 11.9
click at [629, 480] on div at bounding box center [682, 501] width 1365 height 981
drag, startPoint x: 619, startPoint y: 459, endPoint x: 640, endPoint y: 456, distance: 21.5
click at [640, 456] on div at bounding box center [682, 501] width 1365 height 981
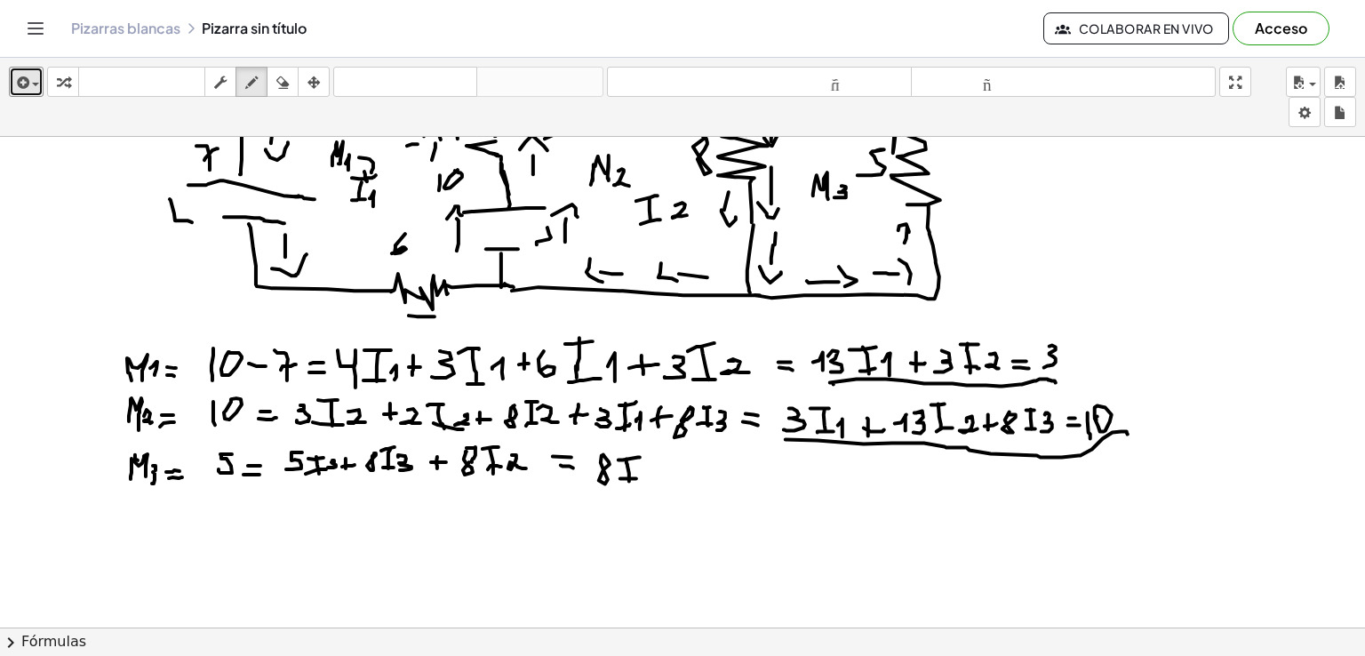
drag, startPoint x: 627, startPoint y: 477, endPoint x: 644, endPoint y: 474, distance: 17.3
click at [637, 477] on div at bounding box center [682, 501] width 1365 height 981
drag, startPoint x: 650, startPoint y: 463, endPoint x: 668, endPoint y: 476, distance: 21.7
click at [666, 476] on div at bounding box center [682, 501] width 1365 height 981
drag, startPoint x: 692, startPoint y: 463, endPoint x: 691, endPoint y: 476, distance: 12.5
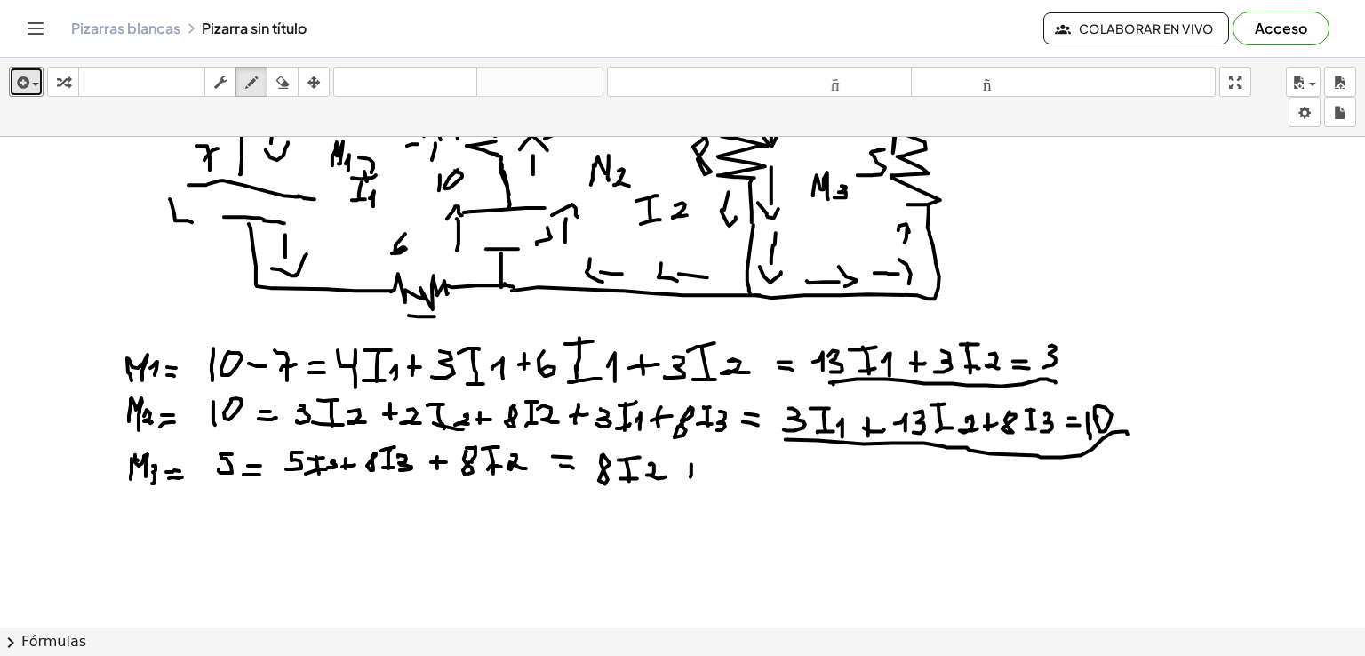
click at [691, 476] on div at bounding box center [682, 501] width 1365 height 981
drag, startPoint x: 685, startPoint y: 471, endPoint x: 697, endPoint y: 471, distance: 11.6
click at [697, 471] on div at bounding box center [682, 501] width 1365 height 981
drag, startPoint x: 717, startPoint y: 466, endPoint x: 722, endPoint y: 476, distance: 10.7
click at [722, 476] on div at bounding box center [682, 501] width 1365 height 981
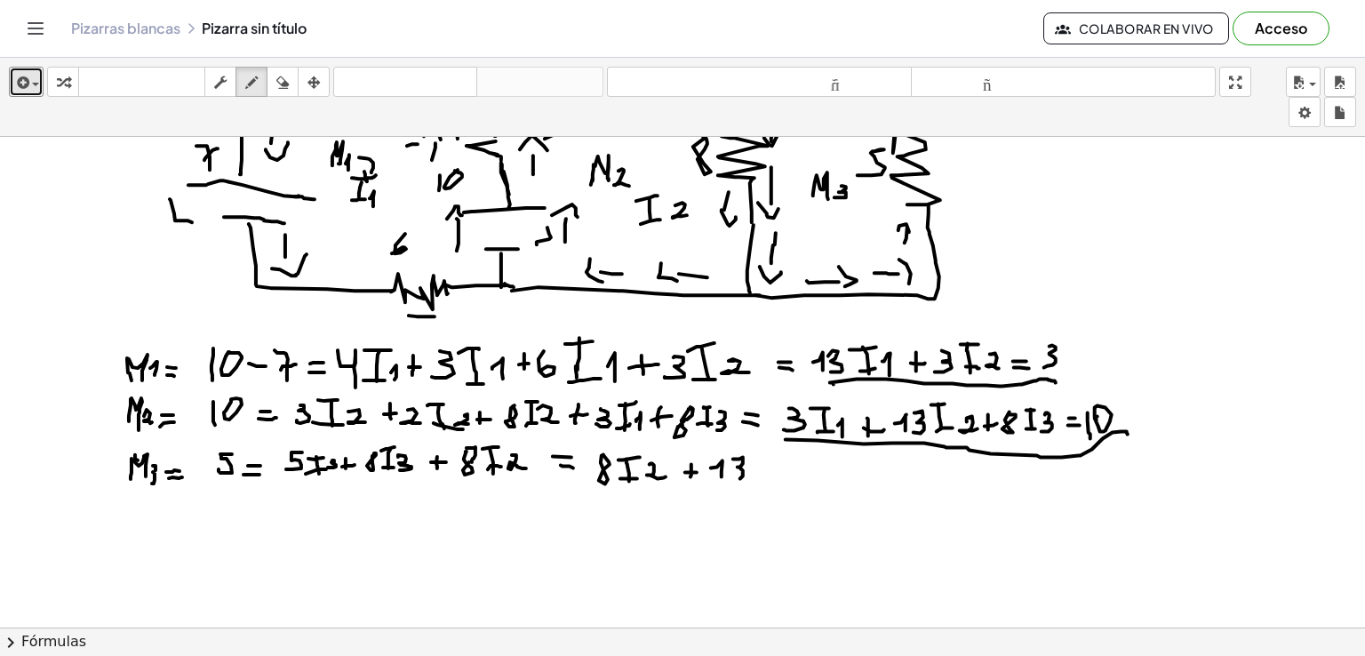
drag, startPoint x: 733, startPoint y: 458, endPoint x: 736, endPoint y: 476, distance: 18.0
click at [733, 476] on div at bounding box center [682, 501] width 1365 height 981
drag, startPoint x: 761, startPoint y: 468, endPoint x: 759, endPoint y: 482, distance: 13.5
click at [759, 482] on div at bounding box center [682, 501] width 1365 height 981
click at [775, 454] on div at bounding box center [682, 501] width 1365 height 981
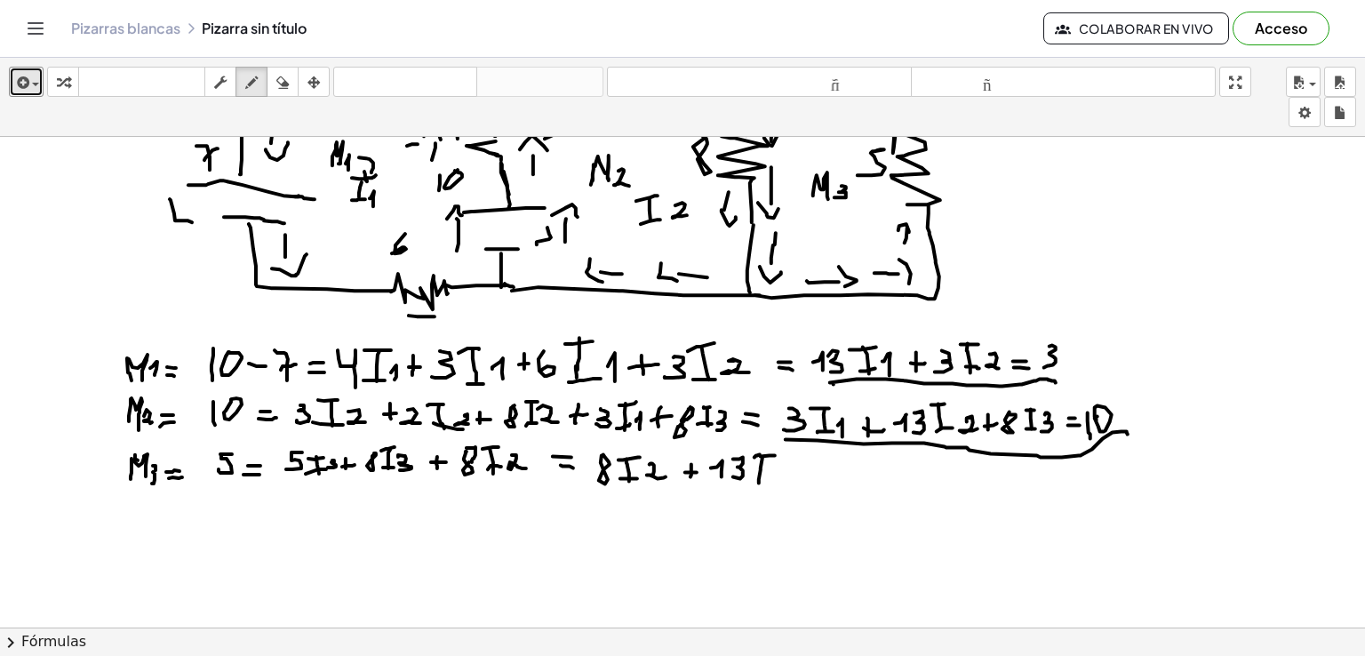
click at [755, 456] on div at bounding box center [682, 501] width 1365 height 981
drag, startPoint x: 755, startPoint y: 484, endPoint x: 773, endPoint y: 479, distance: 19.4
click at [768, 482] on div at bounding box center [682, 501] width 1365 height 981
click at [775, 480] on div at bounding box center [682, 501] width 1365 height 981
click at [807, 474] on div at bounding box center [682, 501] width 1365 height 981
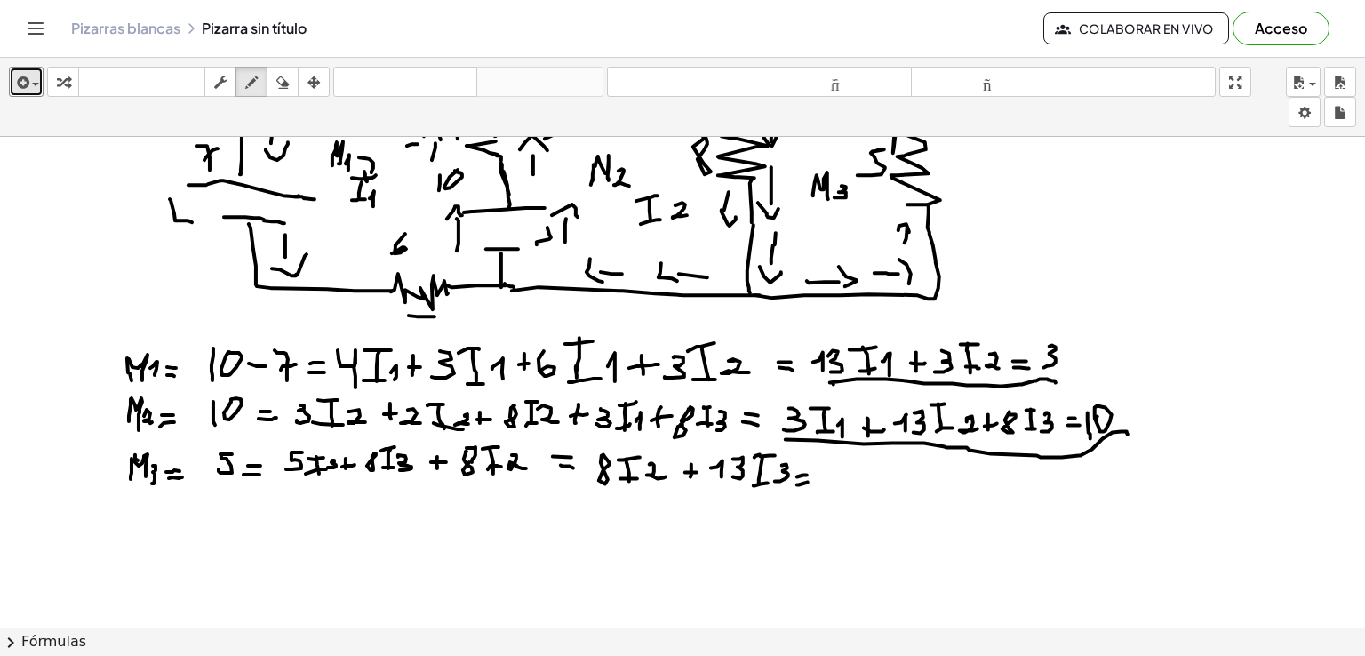
click at [811, 481] on div at bounding box center [682, 501] width 1365 height 981
click at [845, 463] on div at bounding box center [682, 501] width 1365 height 981
click at [831, 482] on div at bounding box center [682, 501] width 1365 height 981
click at [861, 494] on div at bounding box center [682, 501] width 1365 height 981
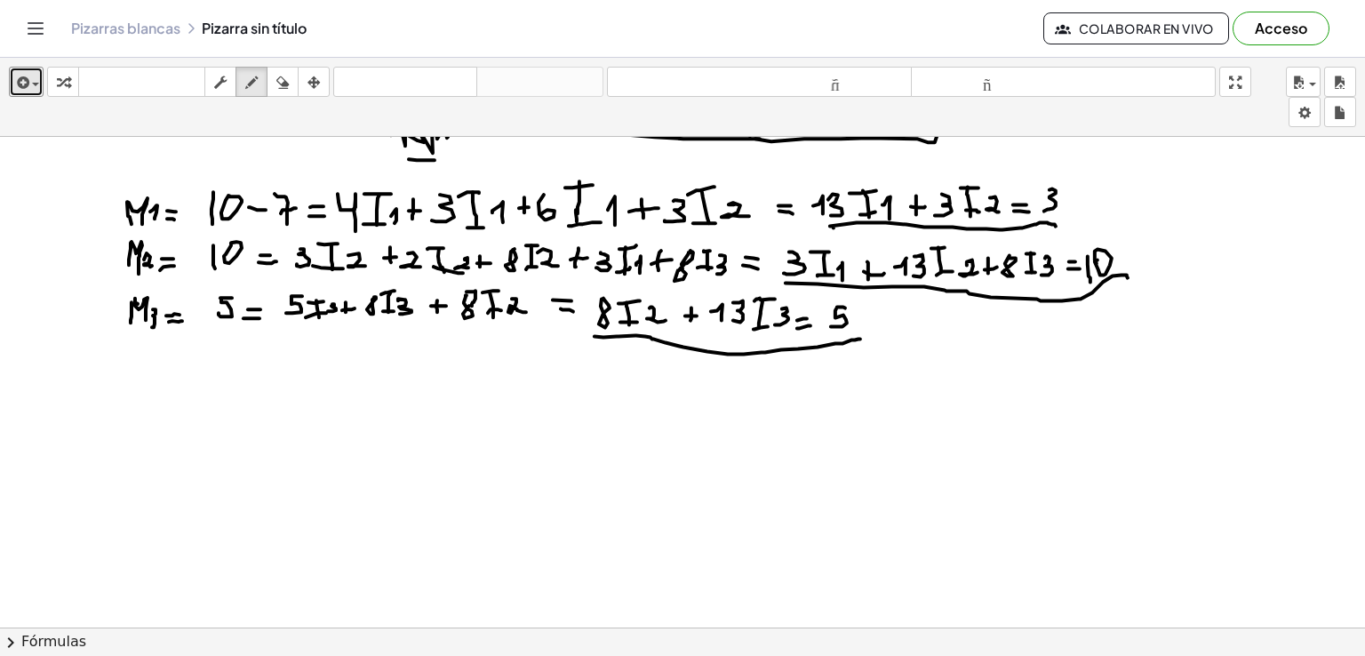
scroll to position [281, 0]
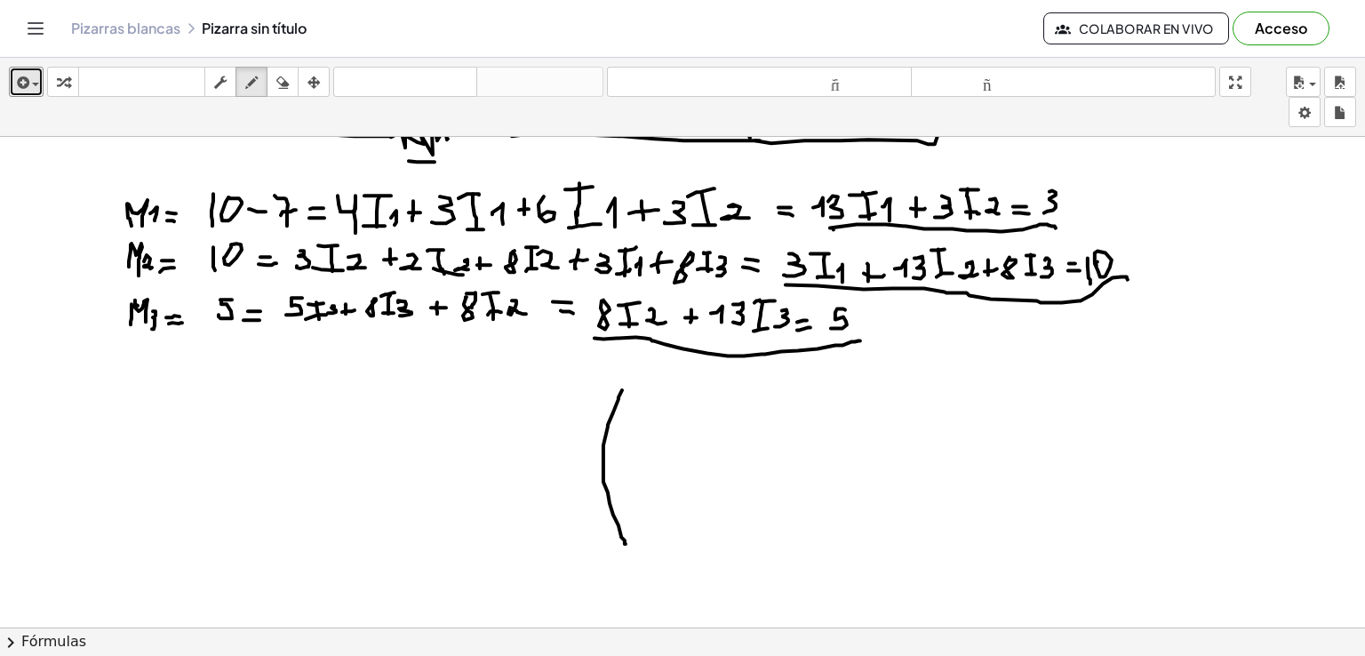
drag, startPoint x: 622, startPoint y: 389, endPoint x: 626, endPoint y: 543, distance: 153.8
click at [626, 543] on div at bounding box center [682, 593] width 1365 height 1474
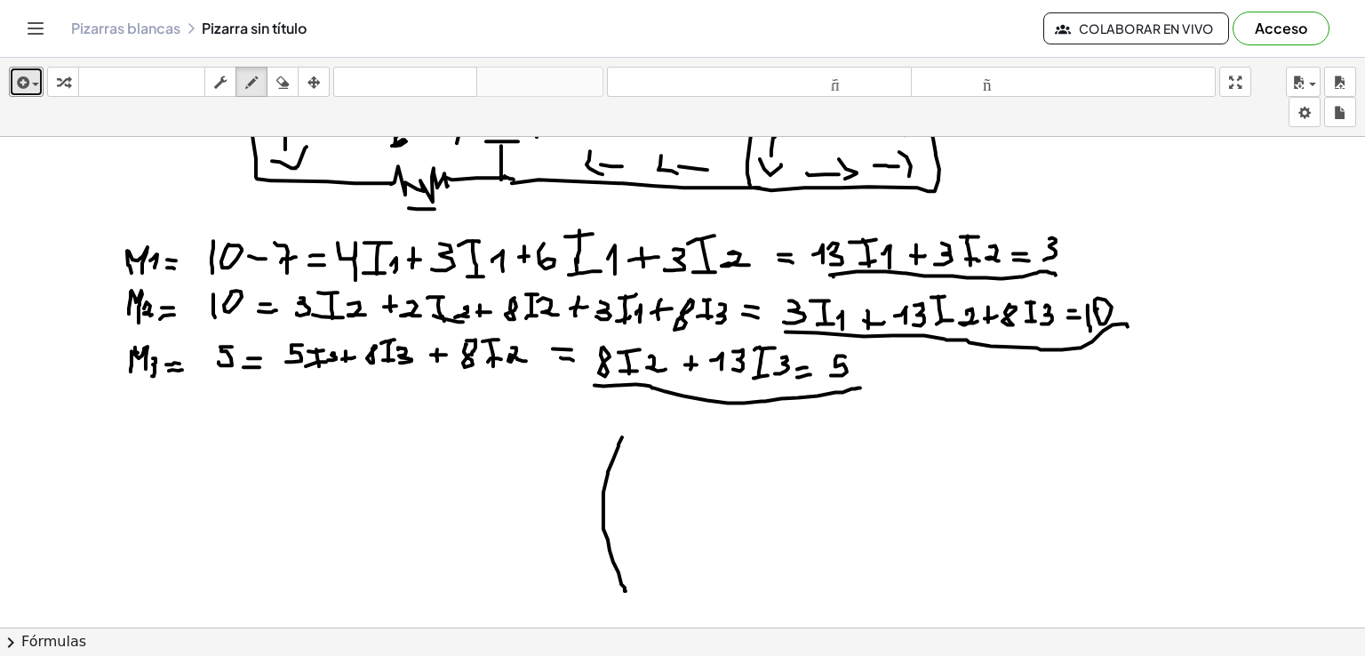
scroll to position [202, 0]
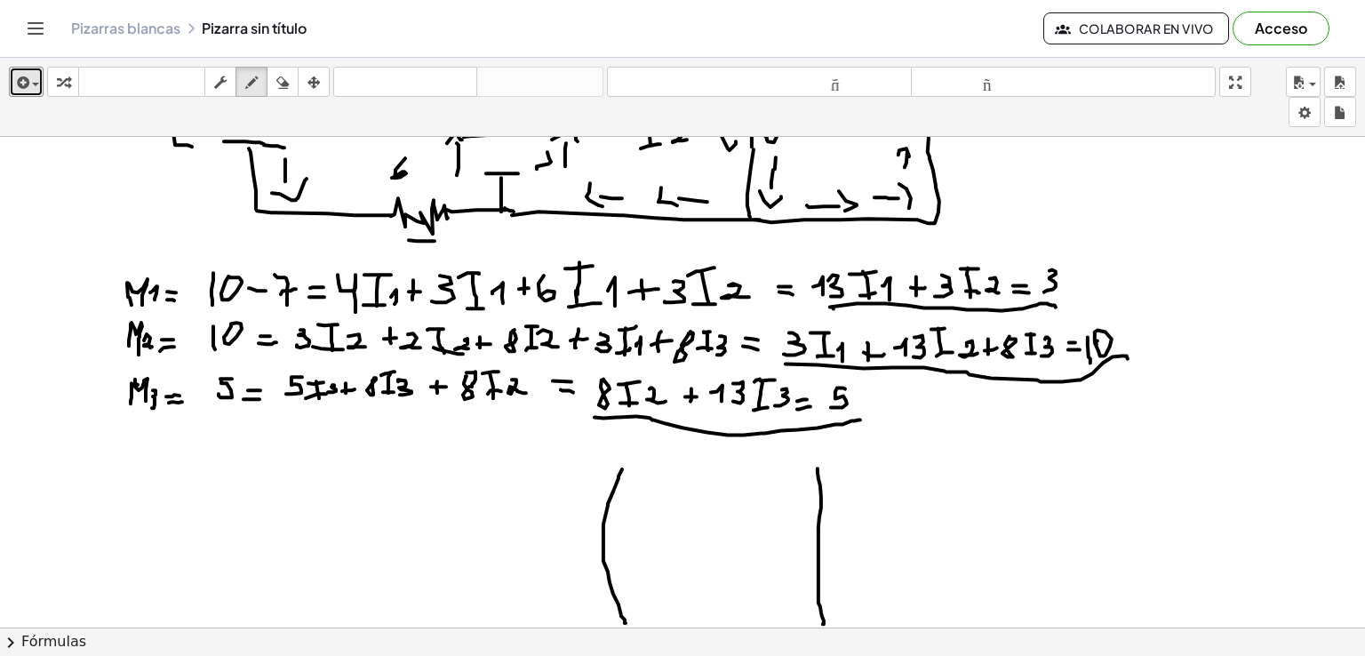
drag, startPoint x: 818, startPoint y: 468, endPoint x: 823, endPoint y: 623, distance: 155.7
drag, startPoint x: 877, startPoint y: 459, endPoint x: 882, endPoint y: 634, distance: 175.2
click at [882, 635] on div "insertar Seleccione uno: Expresión matemática Función Texto Vídeo de YouTube Gr…" at bounding box center [682, 357] width 1365 height 598
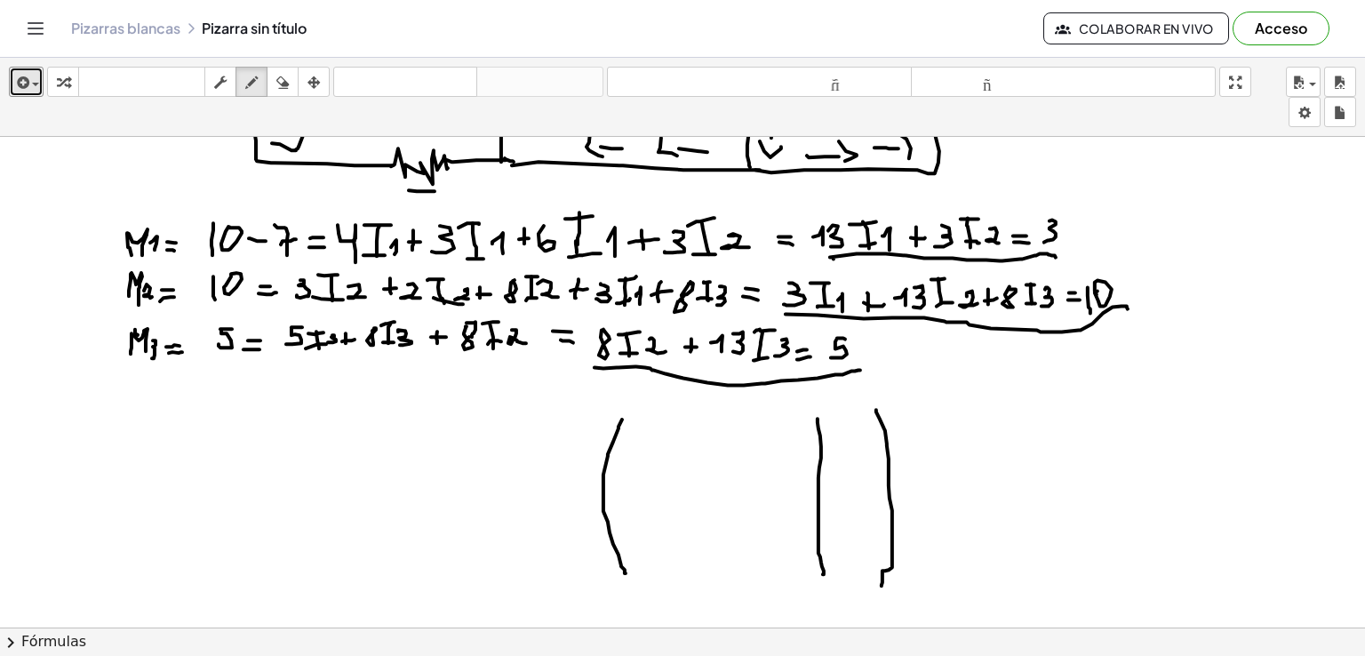
scroll to position [246, 0]
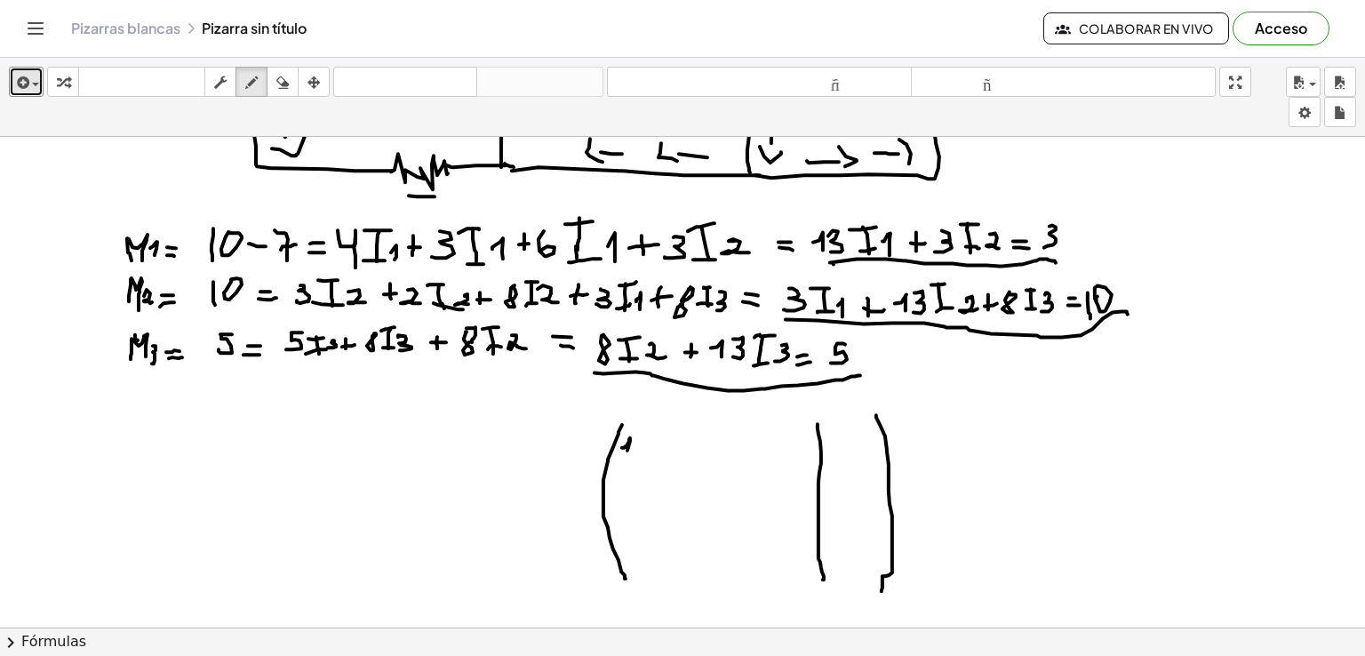
drag, startPoint x: 623, startPoint y: 446, endPoint x: 626, endPoint y: 463, distance: 17.1
click at [626, 463] on div at bounding box center [682, 628] width 1365 height 1474
drag, startPoint x: 637, startPoint y: 439, endPoint x: 637, endPoint y: 463, distance: 24.0
click at [637, 463] on div at bounding box center [682, 628] width 1365 height 1474
drag, startPoint x: 704, startPoint y: 437, endPoint x: 699, endPoint y: 468, distance: 30.7
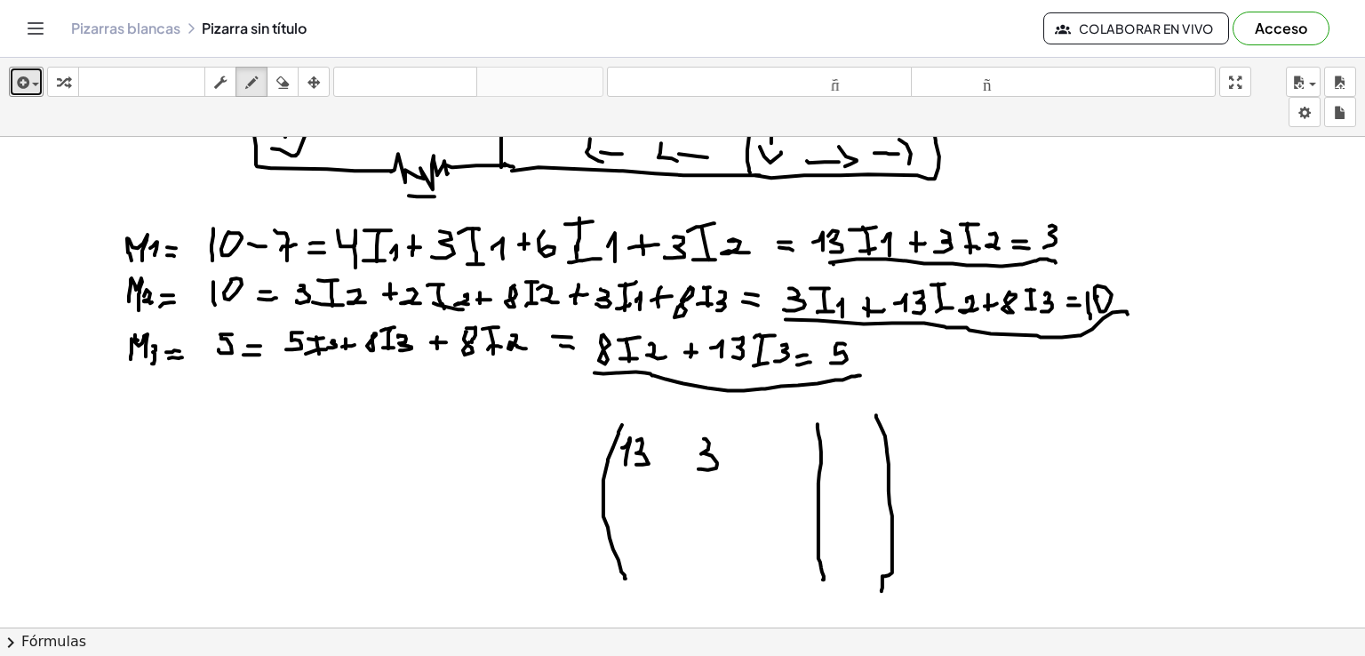
click at [699, 468] on div at bounding box center [682, 628] width 1365 height 1474
click at [771, 445] on div at bounding box center [682, 628] width 1365 height 1474
drag, startPoint x: 848, startPoint y: 438, endPoint x: 846, endPoint y: 463, distance: 25.0
click at [846, 463] on div at bounding box center [682, 628] width 1365 height 1474
drag, startPoint x: 633, startPoint y: 484, endPoint x: 622, endPoint y: 509, distance: 27.1
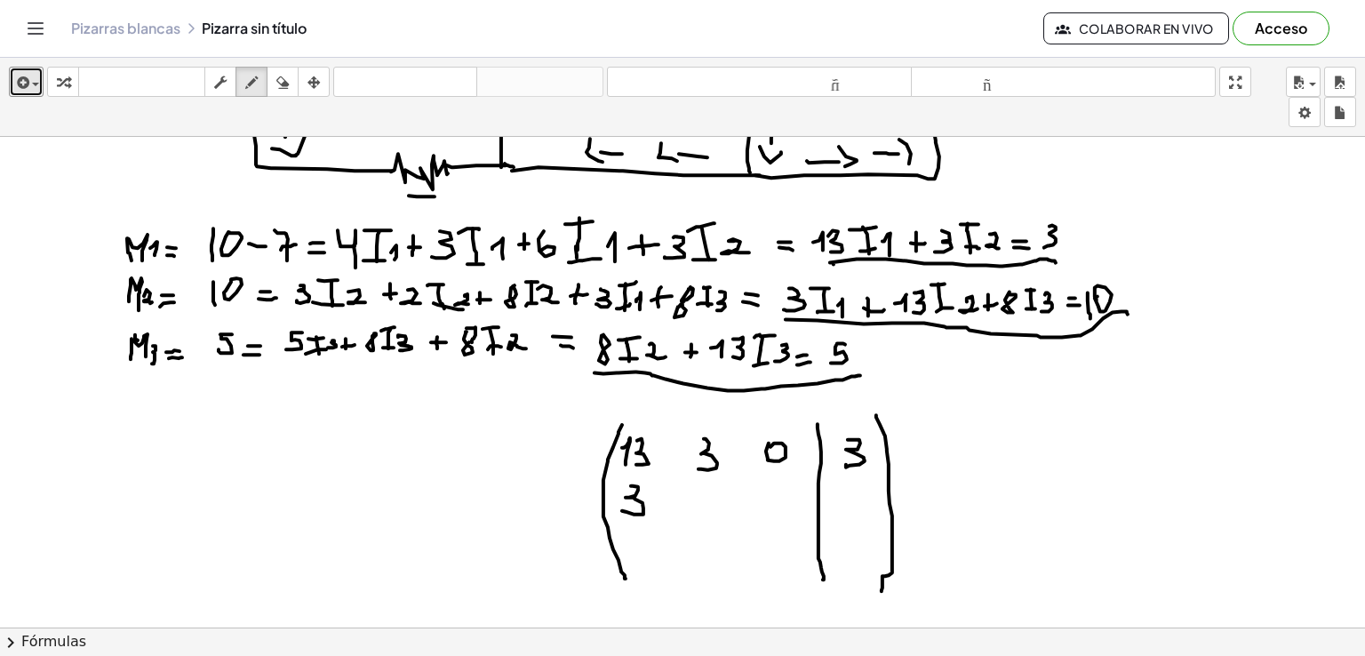
click at [622, 509] on div at bounding box center [682, 628] width 1365 height 1474
drag, startPoint x: 693, startPoint y: 492, endPoint x: 693, endPoint y: 510, distance: 17.8
click at [693, 510] on div at bounding box center [682, 628] width 1365 height 1474
drag, startPoint x: 711, startPoint y: 486, endPoint x: 705, endPoint y: 511, distance: 25.7
click at [705, 511] on div at bounding box center [682, 628] width 1365 height 1474
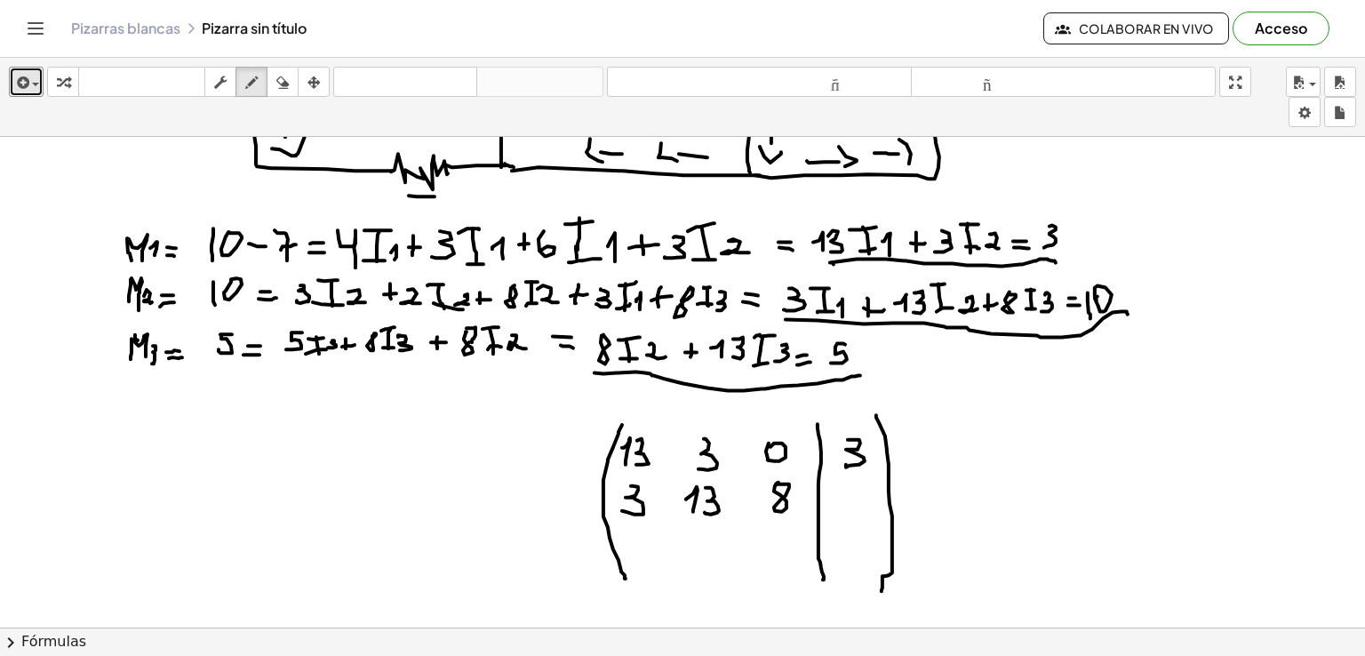
click at [775, 481] on div at bounding box center [682, 628] width 1365 height 1474
click at [839, 508] on div at bounding box center [682, 628] width 1365 height 1474
click at [854, 482] on div at bounding box center [682, 628] width 1365 height 1474
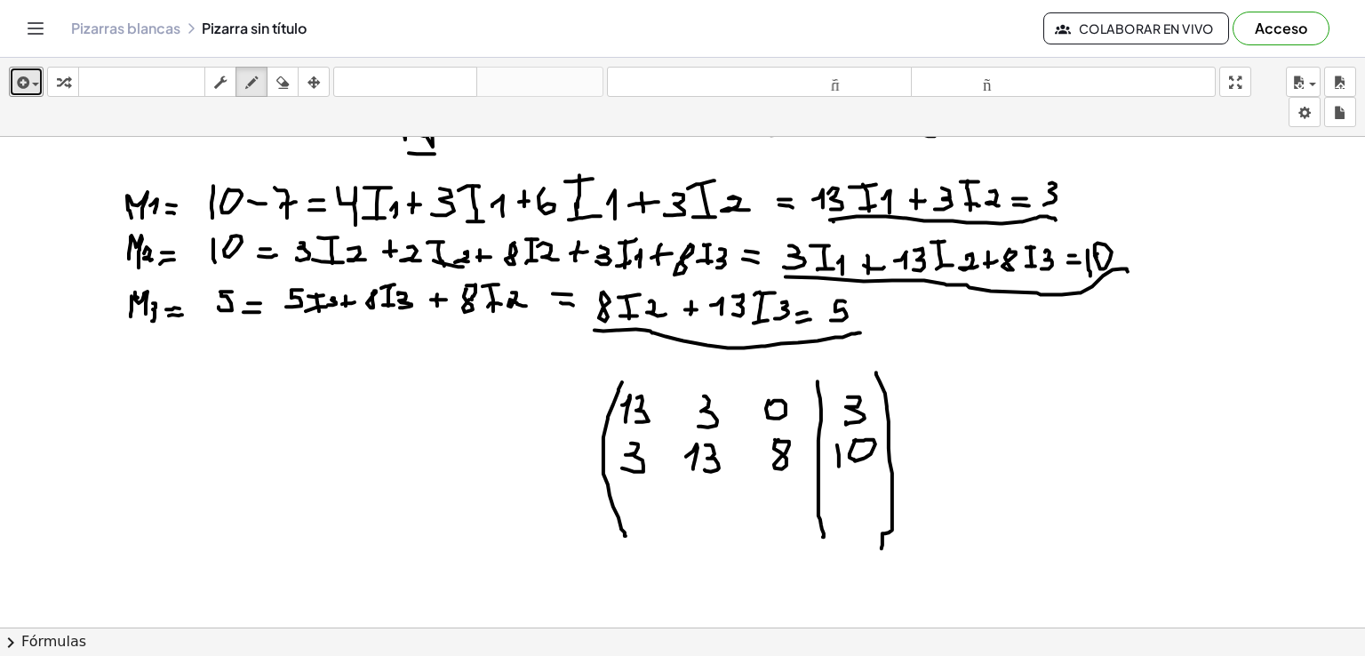
scroll to position [294, 0]
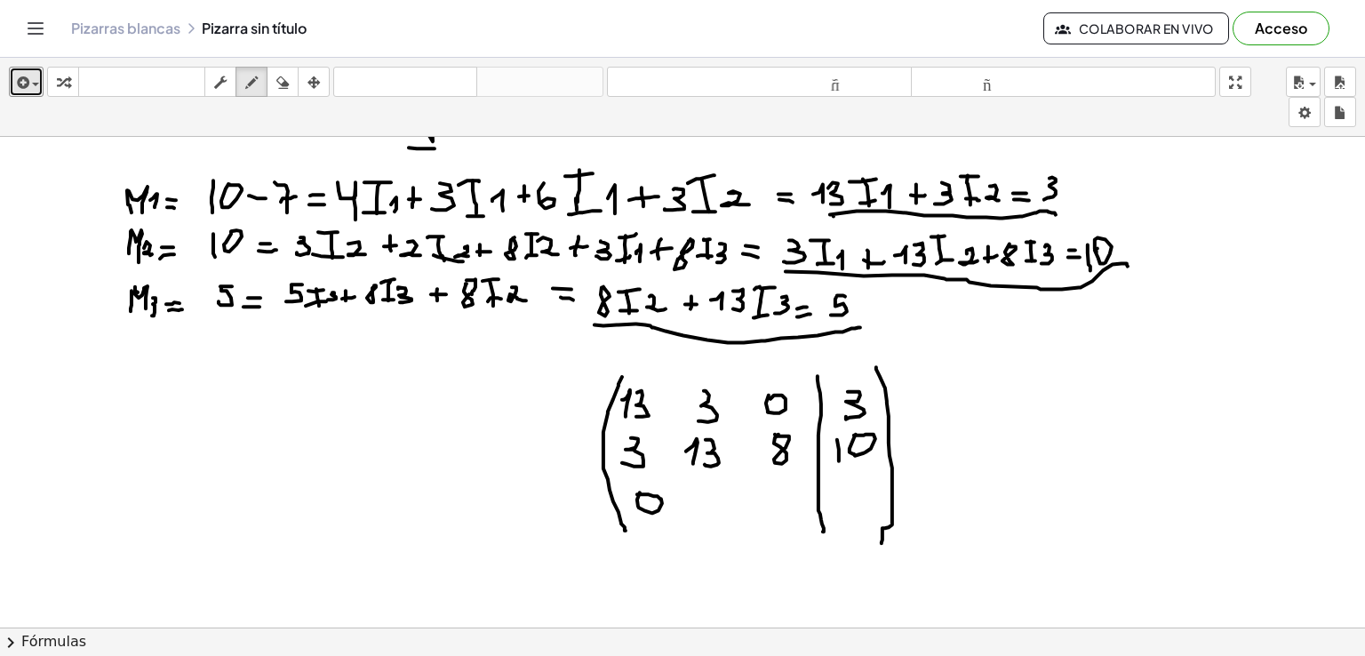
click at [637, 493] on div at bounding box center [682, 580] width 1365 height 1474
click at [716, 477] on div at bounding box center [682, 580] width 1365 height 1474
drag, startPoint x: 761, startPoint y: 492, endPoint x: 775, endPoint y: 505, distance: 19.5
click at [768, 513] on div at bounding box center [682, 580] width 1365 height 1474
drag, startPoint x: 781, startPoint y: 486, endPoint x: 774, endPoint y: 508, distance: 22.5
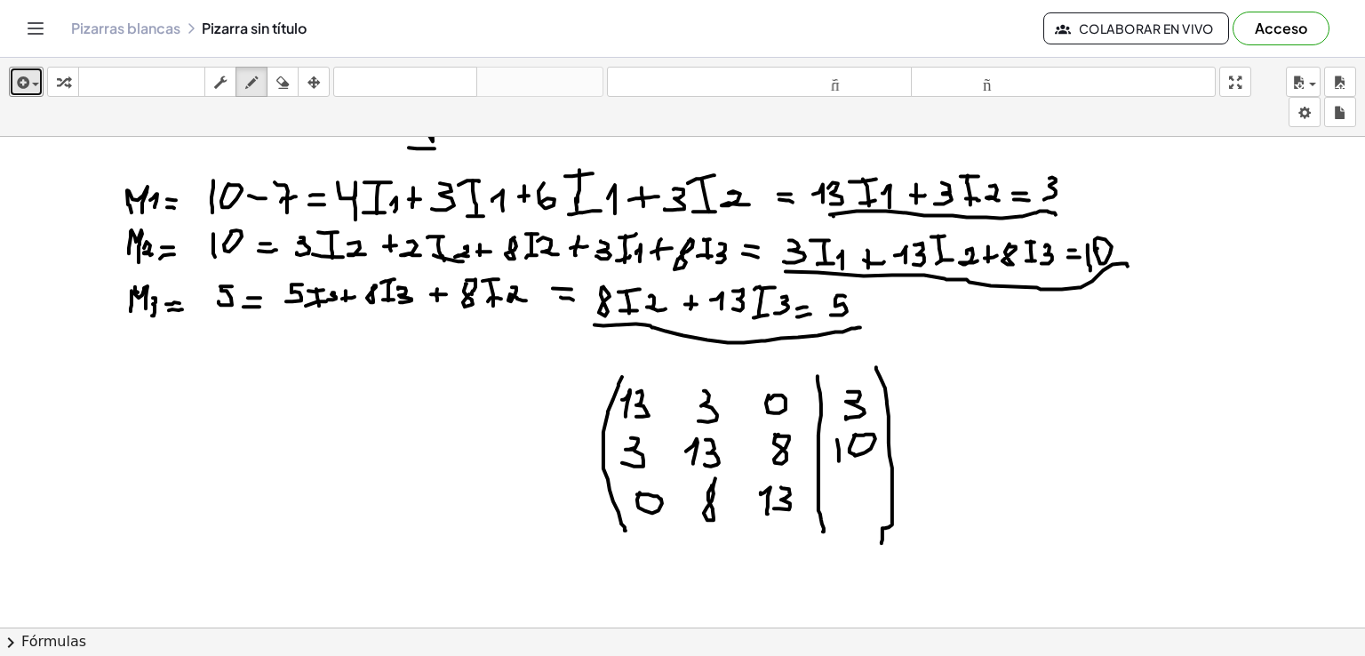
click at [774, 508] on div at bounding box center [682, 580] width 1365 height 1474
click at [867, 484] on div at bounding box center [682, 580] width 1365 height 1474
drag, startPoint x: 851, startPoint y: 481, endPoint x: 836, endPoint y: 500, distance: 24.0
click at [836, 500] on div at bounding box center [682, 580] width 1365 height 1474
click at [284, 86] on icon "button" at bounding box center [282, 82] width 12 height 21
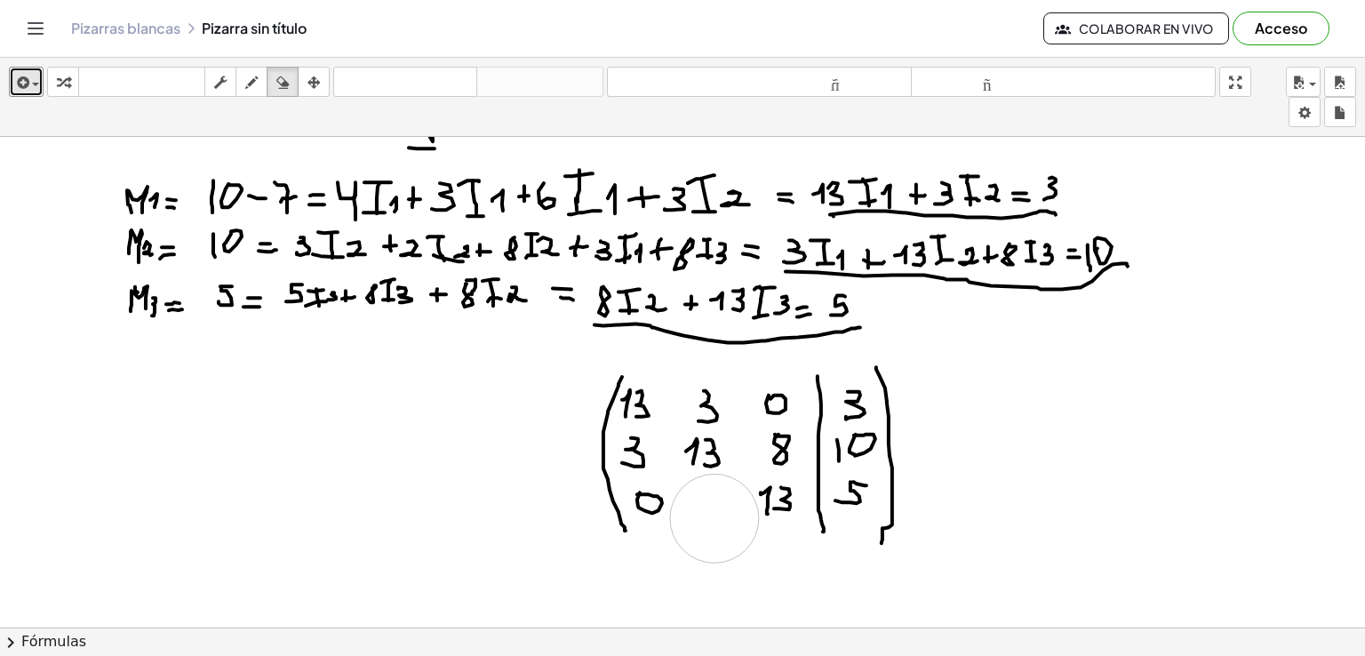
drag, startPoint x: 716, startPoint y: 551, endPoint x: 715, endPoint y: 517, distance: 33.8
click at [715, 517] on div at bounding box center [682, 580] width 1365 height 1474
click at [250, 76] on icon "button" at bounding box center [251, 82] width 12 height 21
click at [711, 481] on div at bounding box center [682, 580] width 1365 height 1474
click at [281, 79] on icon "button" at bounding box center [282, 82] width 12 height 21
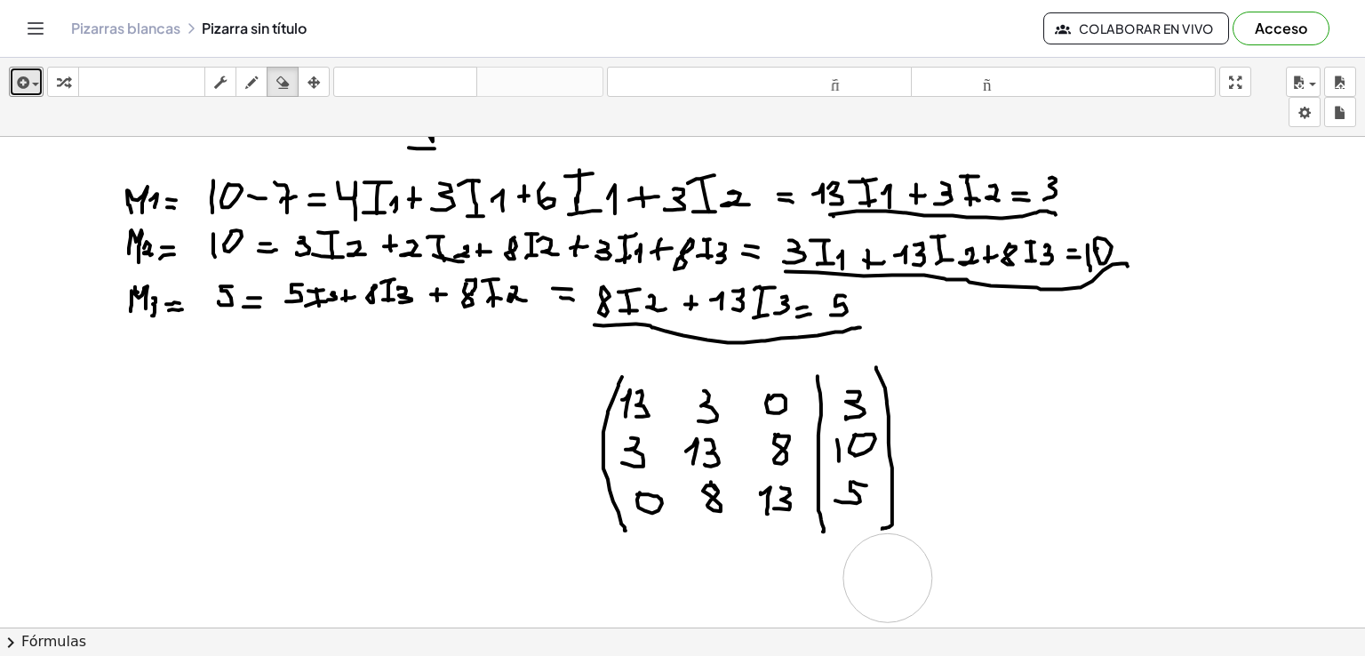
drag, startPoint x: 939, startPoint y: 601, endPoint x: 890, endPoint y: 602, distance: 48.9
click at [885, 580] on div at bounding box center [682, 580] width 1365 height 1474
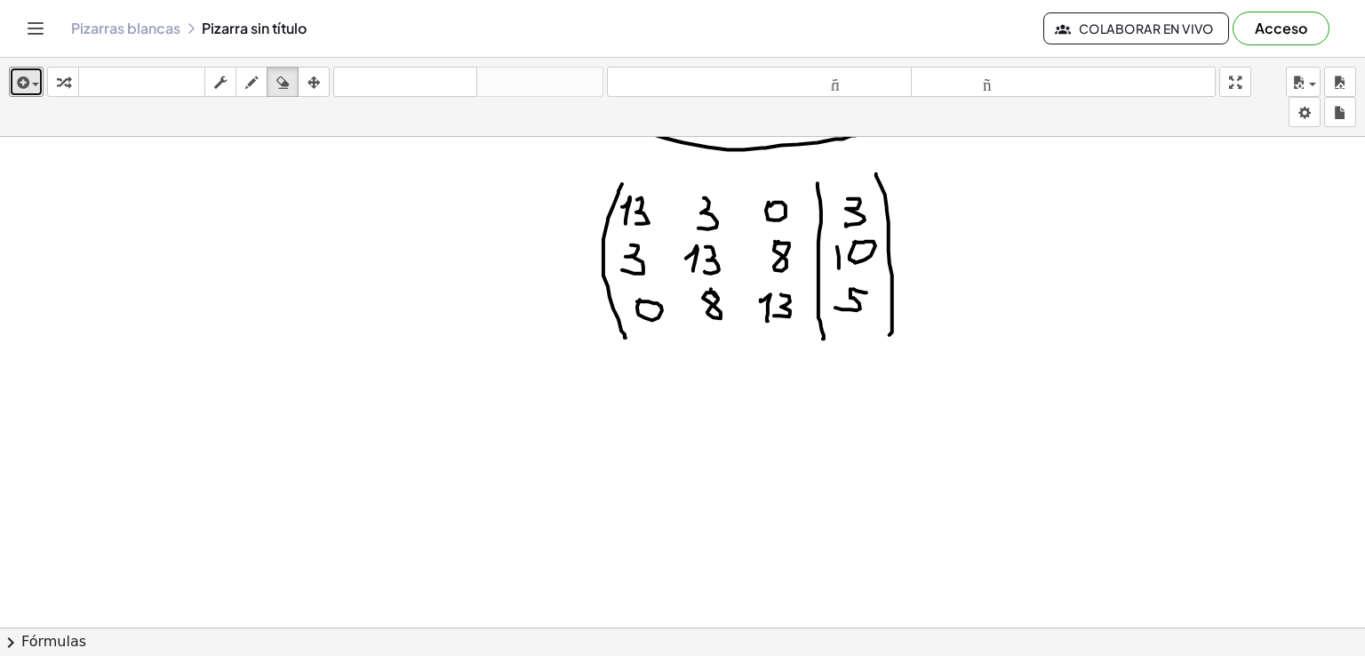
scroll to position [476, 0]
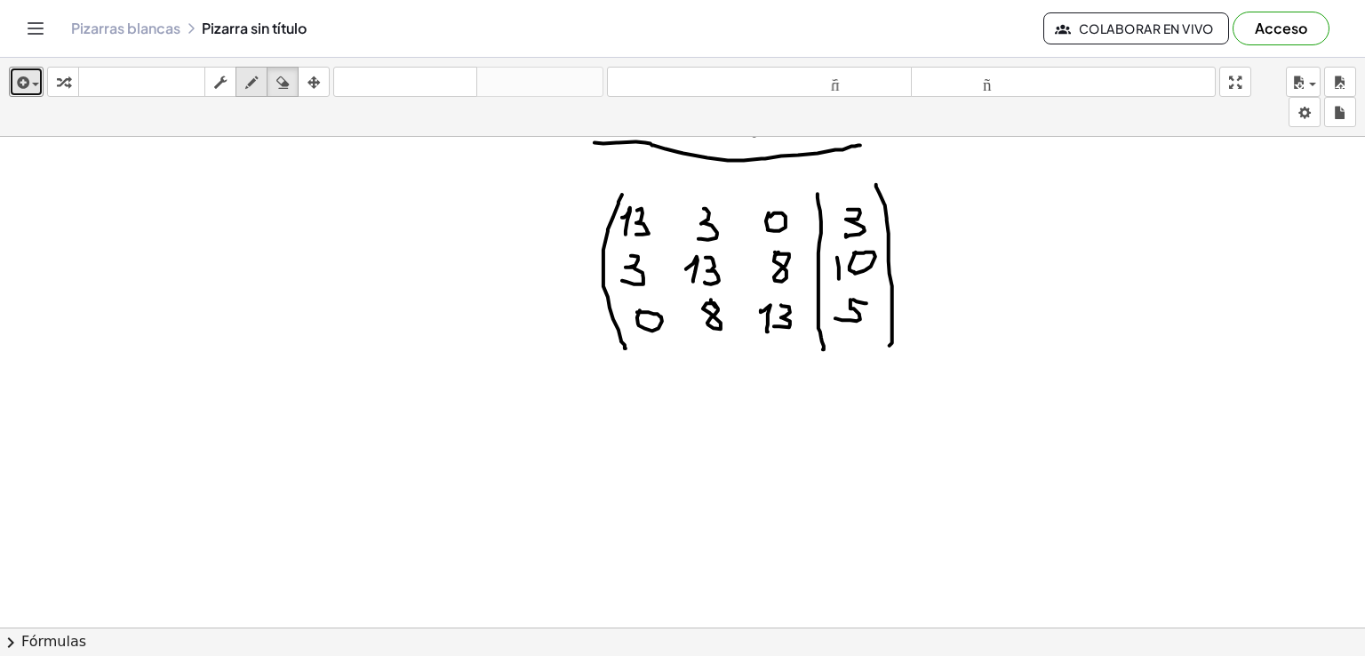
click at [249, 73] on icon "button" at bounding box center [251, 82] width 12 height 21
click at [619, 253] on div at bounding box center [682, 397] width 1365 height 1474
click at [624, 251] on div at bounding box center [682, 397] width 1365 height 1474
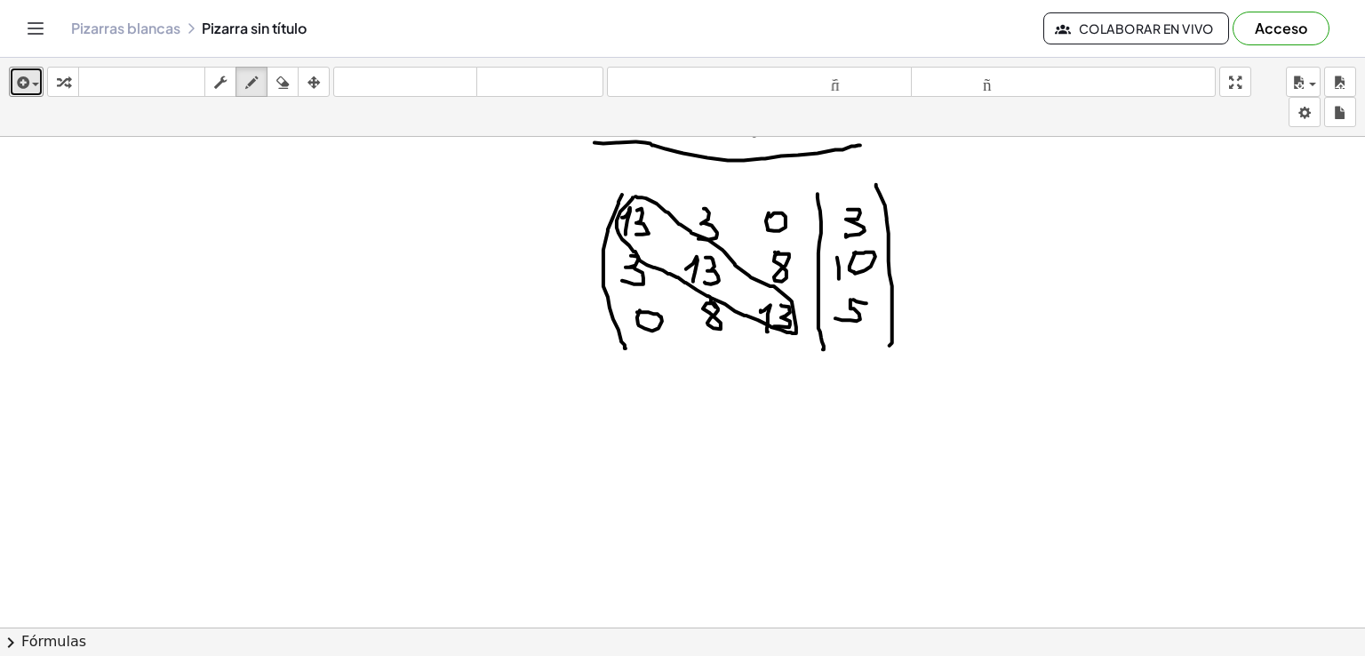
drag, startPoint x: 628, startPoint y: 204, endPoint x: 636, endPoint y: 196, distance: 11.3
click at [636, 196] on div at bounding box center [682, 397] width 1365 height 1474
drag, startPoint x: 665, startPoint y: 202, endPoint x: 635, endPoint y: 220, distance: 35.5
click at [635, 220] on div at bounding box center [682, 397] width 1365 height 1474
drag, startPoint x: 686, startPoint y: 260, endPoint x: 706, endPoint y: 276, distance: 25.3
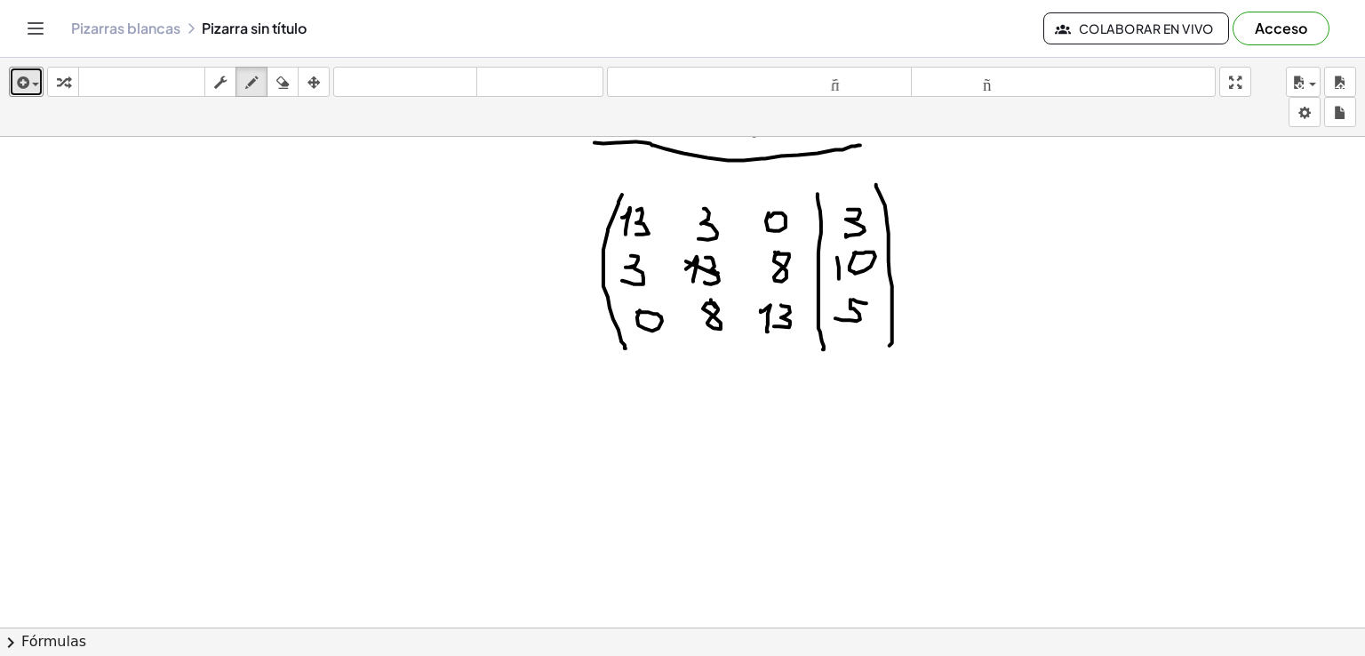
click at [706, 276] on div at bounding box center [682, 397] width 1365 height 1474
click at [701, 262] on div at bounding box center [682, 397] width 1365 height 1474
click at [588, 216] on div at bounding box center [682, 397] width 1365 height 1474
drag, startPoint x: 554, startPoint y: 264, endPoint x: 581, endPoint y: 265, distance: 27.6
click at [581, 265] on div at bounding box center [682, 397] width 1365 height 1474
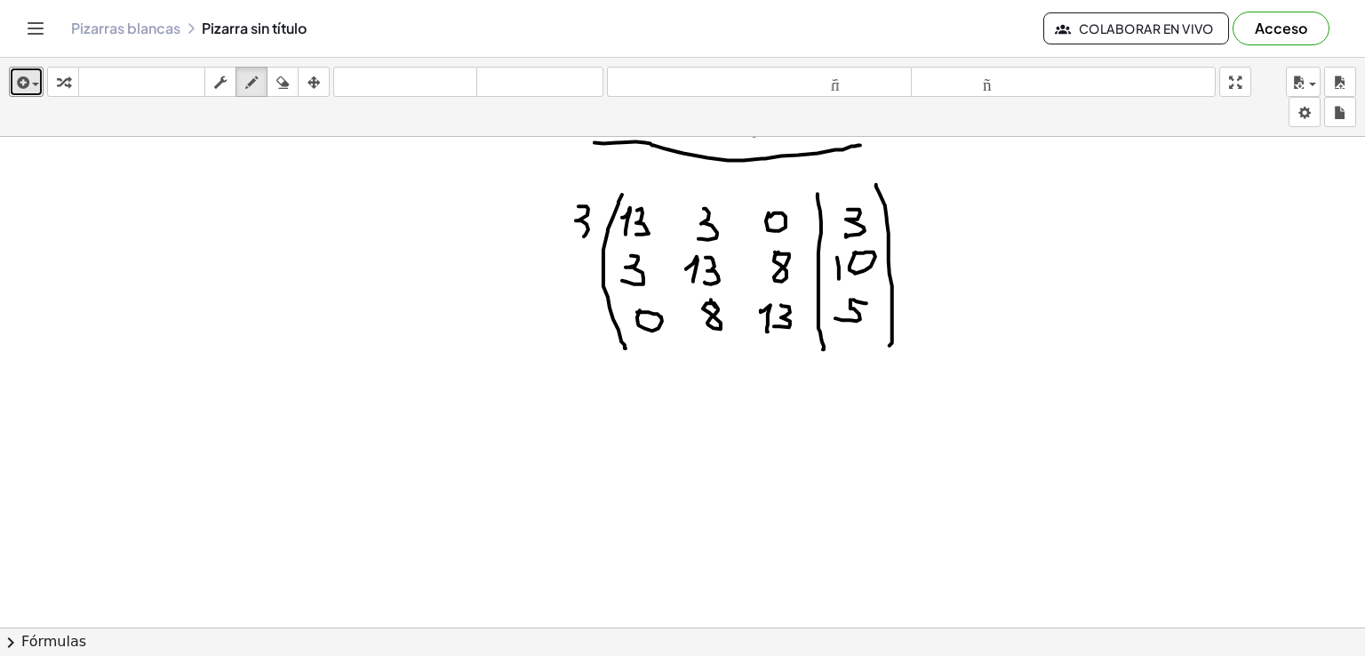
drag, startPoint x: 579, startPoint y: 205, endPoint x: 580, endPoint y: 237, distance: 32.0
click at [572, 232] on div at bounding box center [682, 397] width 1365 height 1474
drag, startPoint x: 551, startPoint y: 275, endPoint x: 564, endPoint y: 285, distance: 16.4
click at [564, 285] on div at bounding box center [682, 397] width 1365 height 1474
drag, startPoint x: 575, startPoint y: 257, endPoint x: 572, endPoint y: 282, distance: 25.0
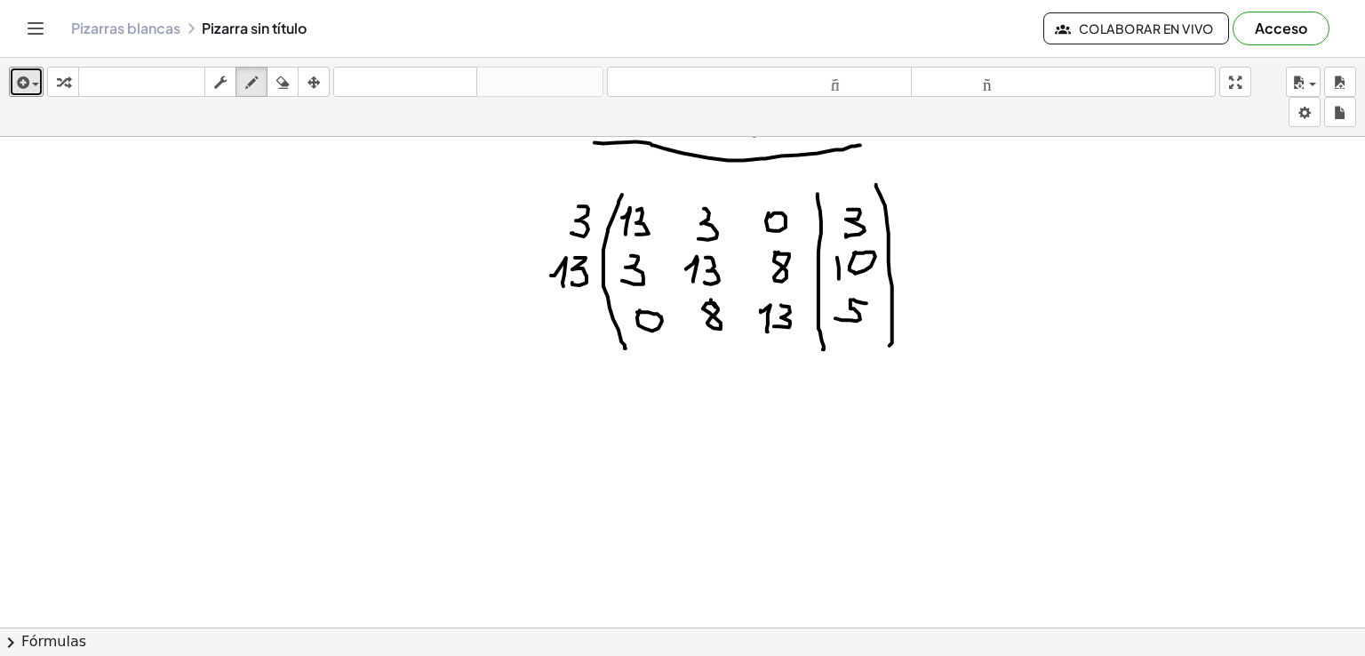
click at [572, 282] on div at bounding box center [682, 397] width 1365 height 1474
drag, startPoint x: 555, startPoint y: 218, endPoint x: 567, endPoint y: 216, distance: 12.6
click at [567, 216] on div at bounding box center [682, 397] width 1365 height 1474
drag, startPoint x: 548, startPoint y: 232, endPoint x: 556, endPoint y: 239, distance: 11.4
click at [556, 239] on div at bounding box center [682, 397] width 1365 height 1474
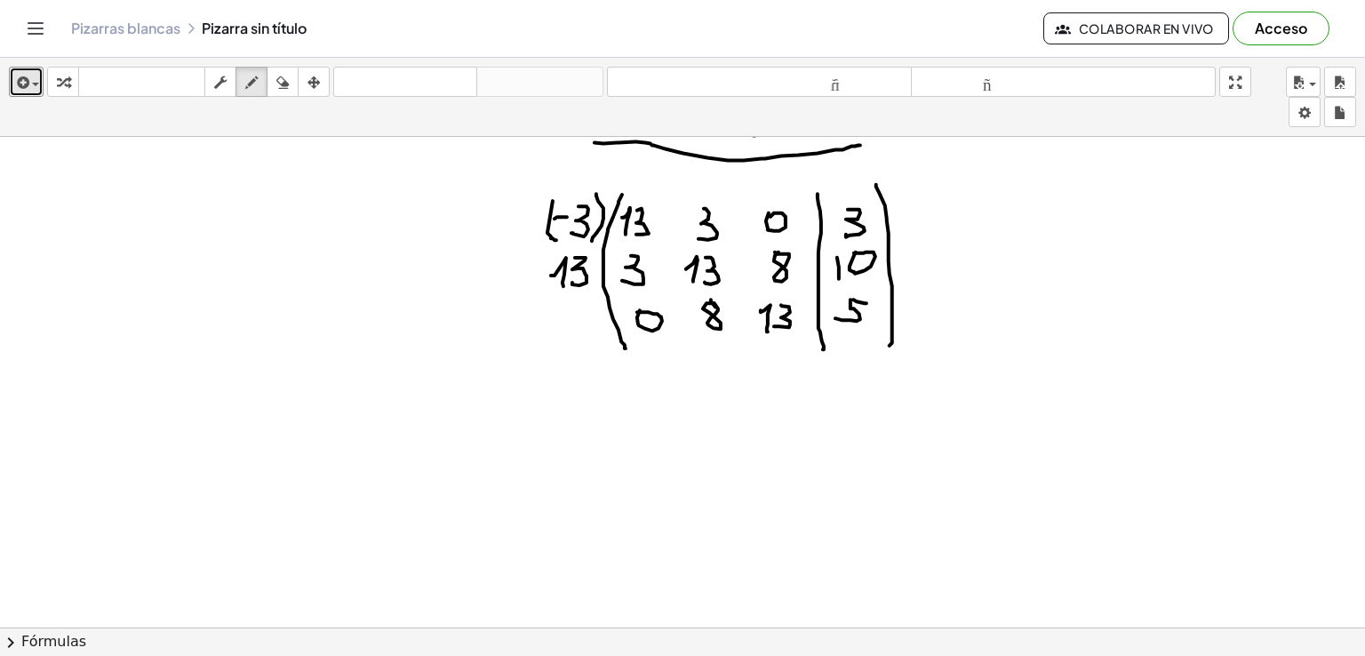
drag, startPoint x: 596, startPoint y: 193, endPoint x: 592, endPoint y: 243, distance: 50.0
click at [592, 243] on div at bounding box center [682, 397] width 1365 height 1474
drag, startPoint x: 549, startPoint y: 250, endPoint x: 555, endPoint y: 290, distance: 40.4
click at [555, 290] on div at bounding box center [682, 397] width 1365 height 1474
drag, startPoint x: 590, startPoint y: 246, endPoint x: 587, endPoint y: 293, distance: 47.2
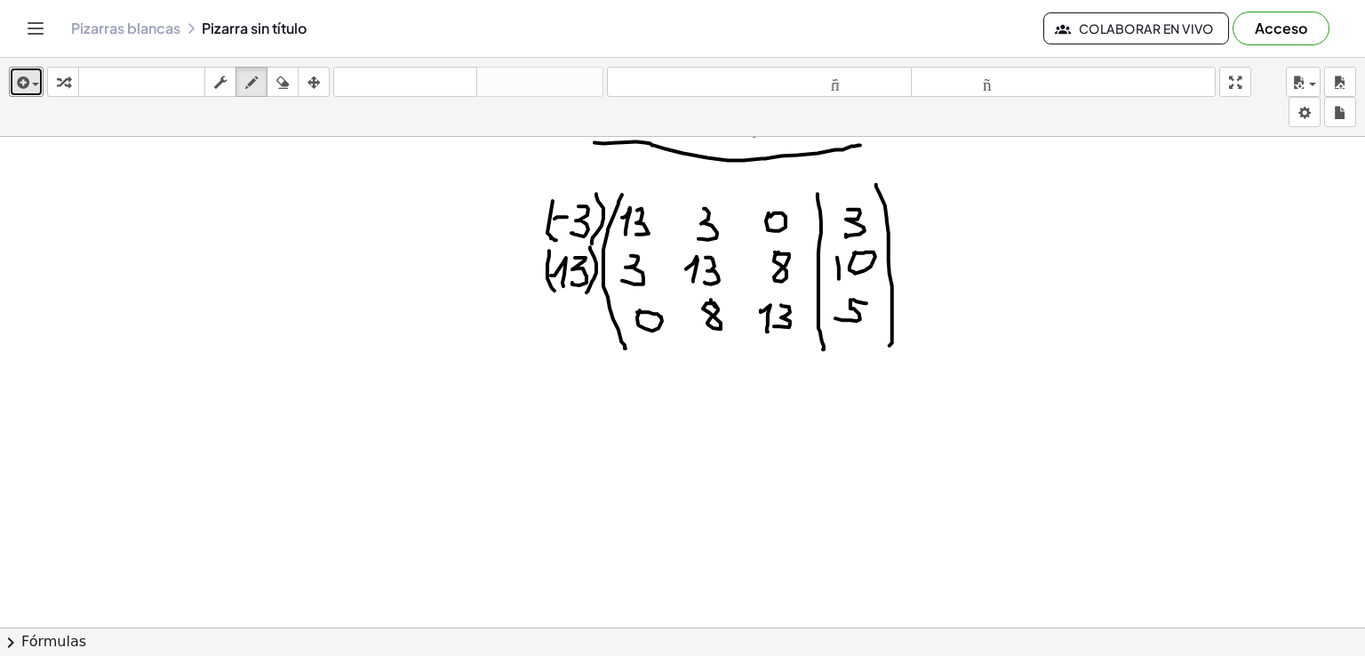
click at [587, 293] on div at bounding box center [682, 397] width 1365 height 1474
drag, startPoint x: 567, startPoint y: 408, endPoint x: 584, endPoint y: 408, distance: 16.9
click at [584, 408] on div at bounding box center [682, 397] width 1365 height 1474
drag, startPoint x: 597, startPoint y: 389, endPoint x: 606, endPoint y: 413, distance: 25.6
click at [606, 413] on div at bounding box center [682, 397] width 1365 height 1474
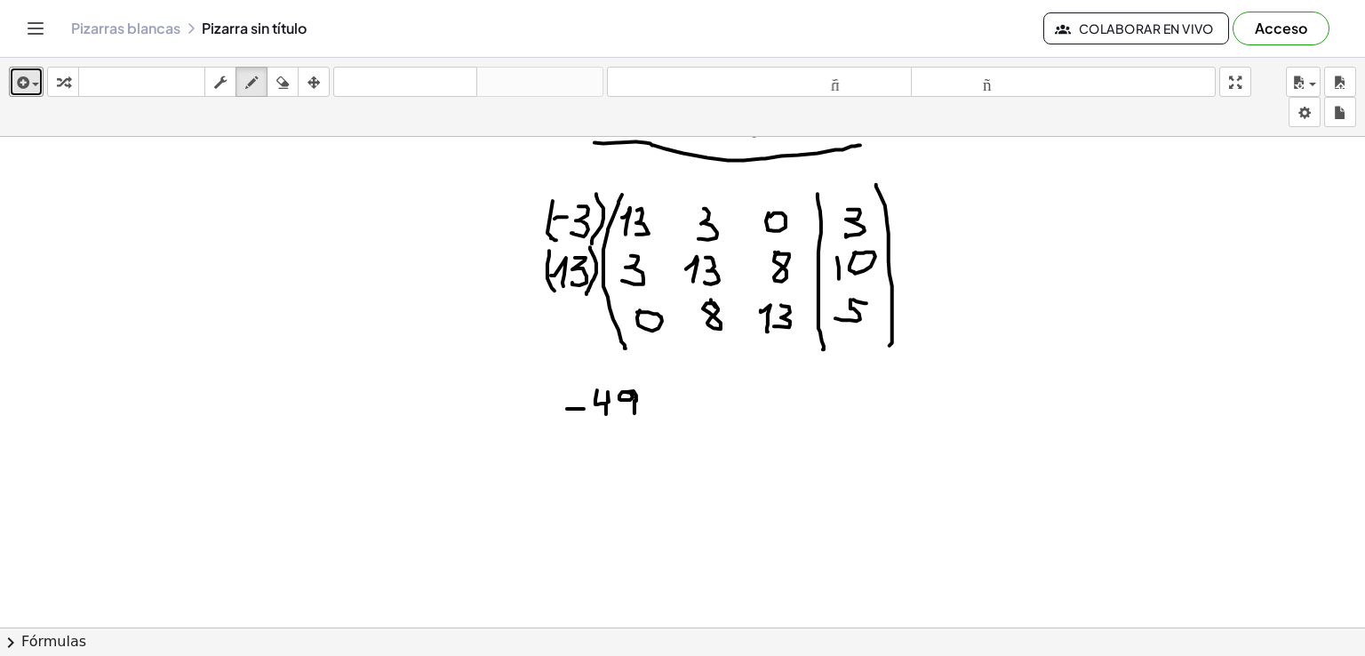
drag, startPoint x: 622, startPoint y: 391, endPoint x: 629, endPoint y: 425, distance: 34.5
click at [635, 413] on div at bounding box center [682, 397] width 1365 height 1474
drag, startPoint x: 597, startPoint y: 435, endPoint x: 613, endPoint y: 466, distance: 35.0
click at [613, 466] on div at bounding box center [682, 397] width 1365 height 1474
drag, startPoint x: 629, startPoint y: 438, endPoint x: 644, endPoint y: 466, distance: 31.0
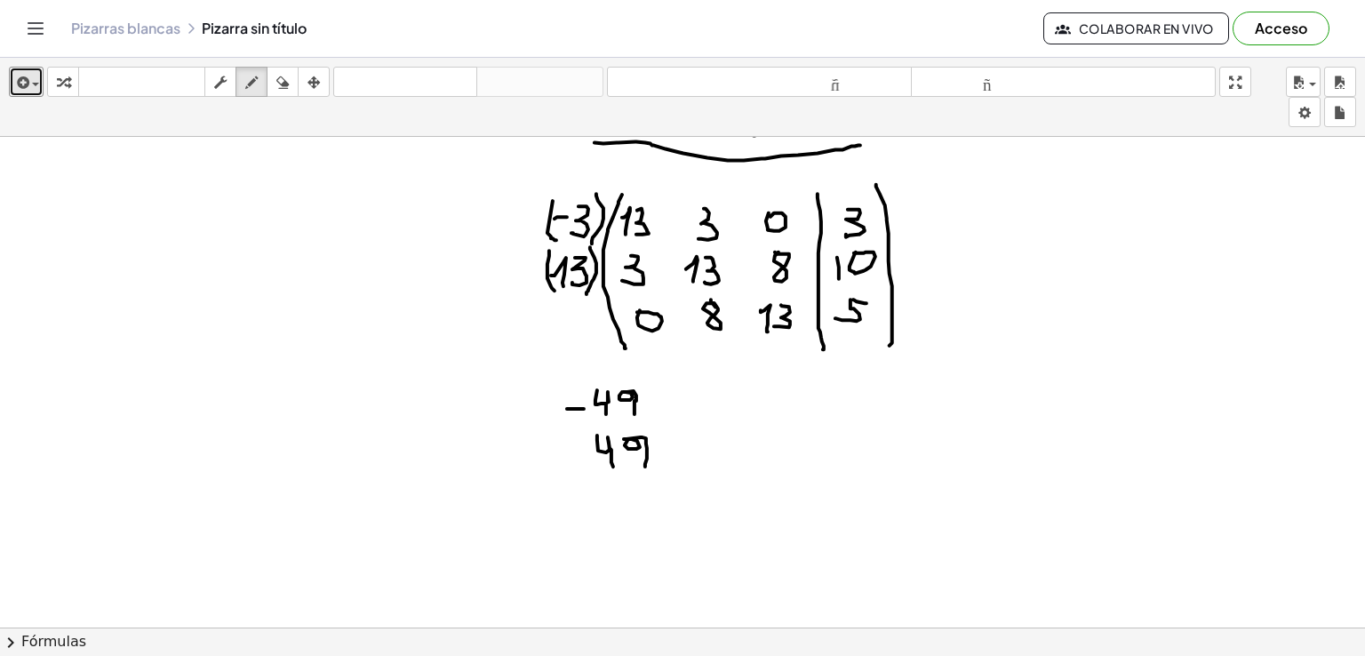
click at [644, 466] on div at bounding box center [682, 397] width 1365 height 1474
drag, startPoint x: 701, startPoint y: 399, endPoint x: 726, endPoint y: 406, distance: 26.7
click at [726, 406] on div at bounding box center [682, 397] width 1365 height 1474
drag, startPoint x: 740, startPoint y: 388, endPoint x: 749, endPoint y: 421, distance: 35.2
click at [749, 421] on div at bounding box center [682, 397] width 1365 height 1474
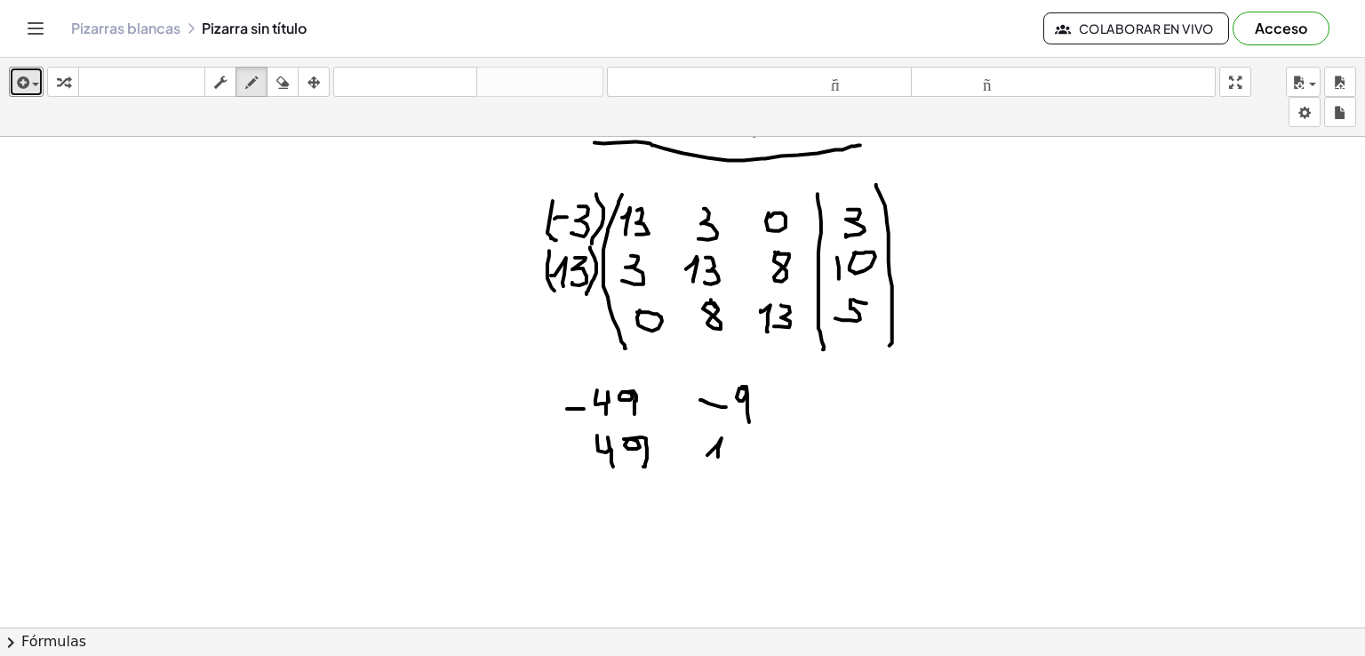
drag, startPoint x: 718, startPoint y: 444, endPoint x: 722, endPoint y: 459, distance: 15.5
click at [718, 463] on div at bounding box center [682, 397] width 1365 height 1474
drag, startPoint x: 738, startPoint y: 438, endPoint x: 737, endPoint y: 460, distance: 21.4
click at [737, 460] on div at bounding box center [682, 397] width 1365 height 1474
drag, startPoint x: 752, startPoint y: 439, endPoint x: 765, endPoint y: 470, distance: 33.9
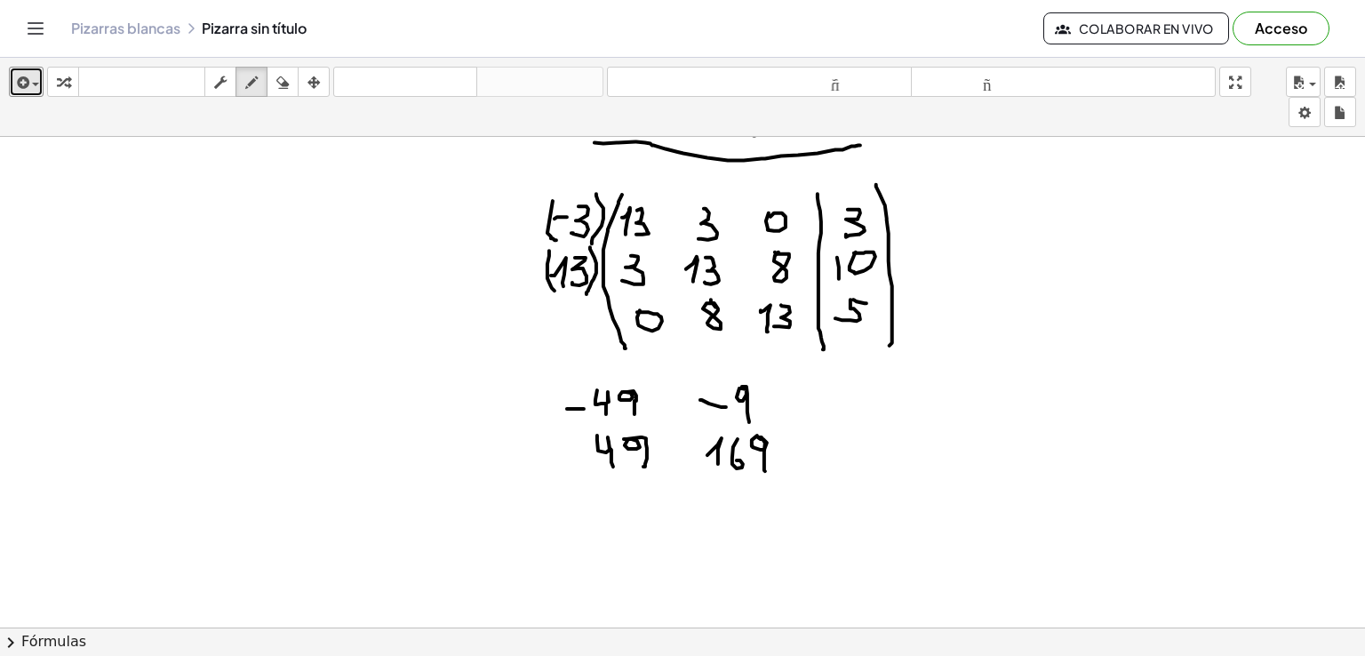
click at [765, 470] on div at bounding box center [682, 397] width 1365 height 1474
click at [822, 388] on div at bounding box center [682, 397] width 1365 height 1474
drag, startPoint x: 845, startPoint y: 450, endPoint x: 863, endPoint y: 476, distance: 32.6
click at [863, 476] on div at bounding box center [682, 397] width 1365 height 1474
drag, startPoint x: 825, startPoint y: 439, endPoint x: 824, endPoint y: 467, distance: 27.6
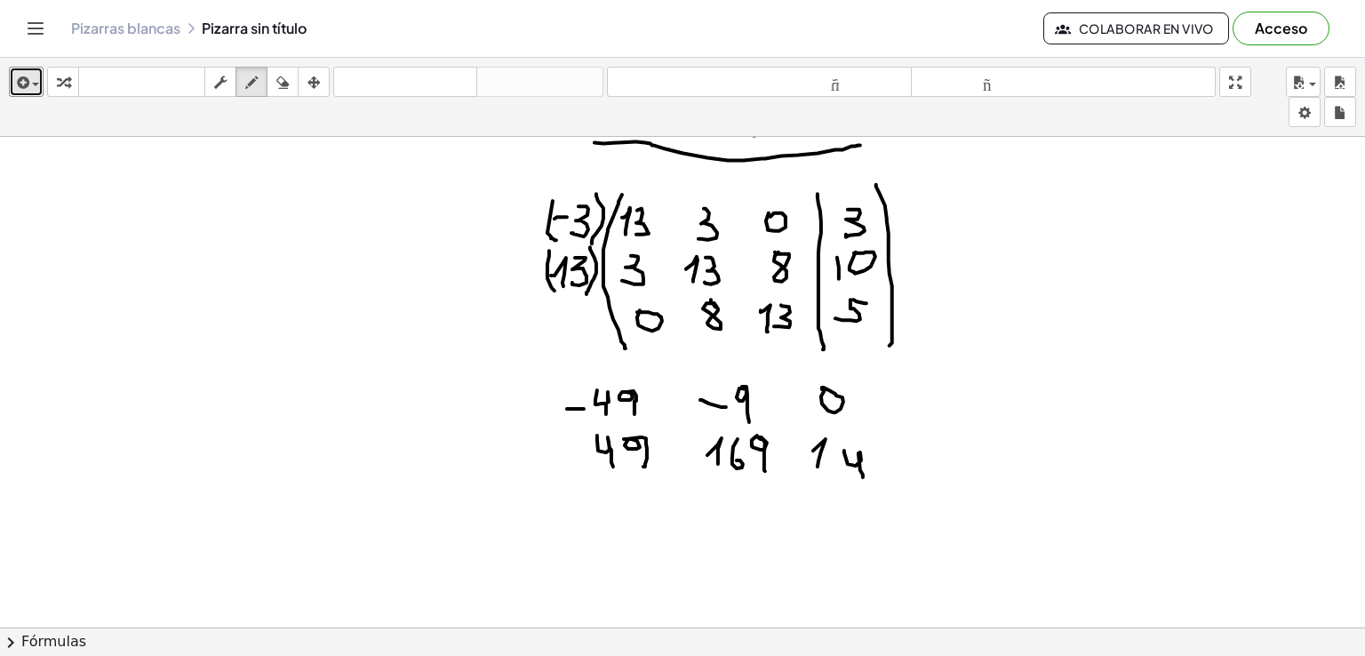
click at [818, 467] on div at bounding box center [682, 397] width 1365 height 1474
click at [835, 452] on div at bounding box center [682, 397] width 1365 height 1474
drag, startPoint x: 919, startPoint y: 404, endPoint x: 933, endPoint y: 400, distance: 14.9
click at [933, 400] on div at bounding box center [682, 397] width 1365 height 1474
drag, startPoint x: 941, startPoint y: 397, endPoint x: 962, endPoint y: 420, distance: 30.2
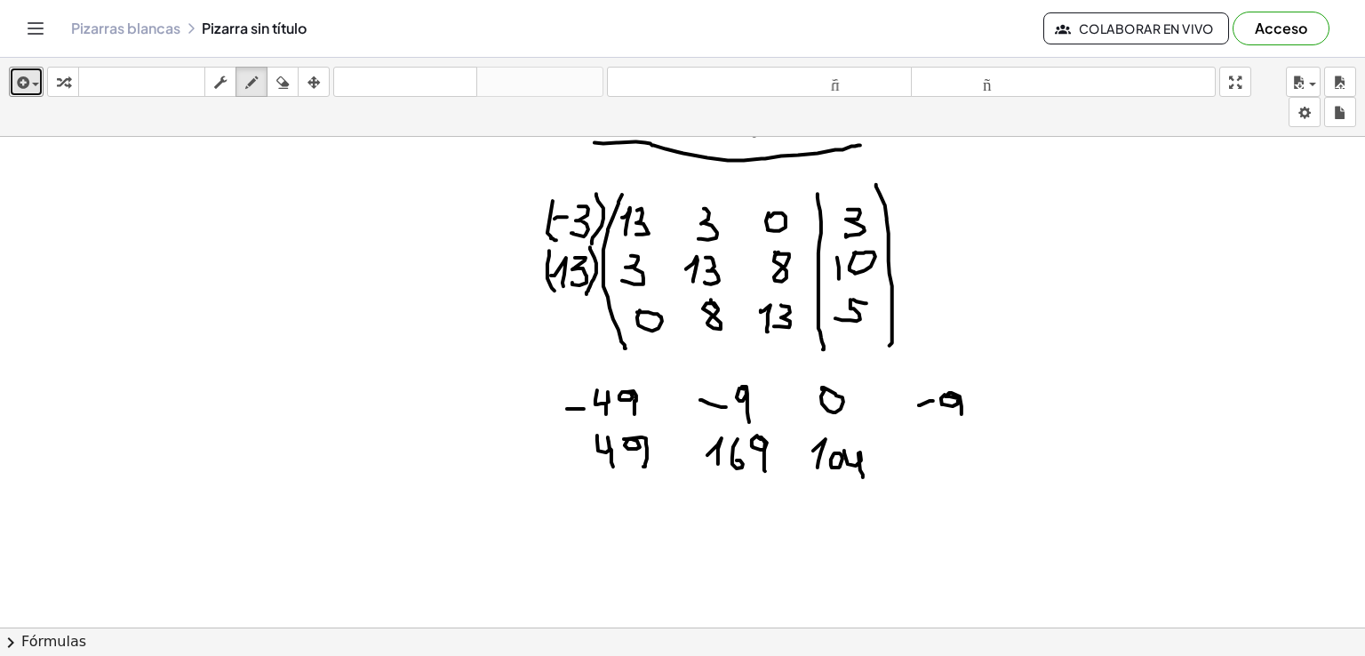
click at [962, 420] on div at bounding box center [682, 397] width 1365 height 1474
drag, startPoint x: 932, startPoint y: 442, endPoint x: 931, endPoint y: 463, distance: 21.4
click at [931, 463] on div at bounding box center [682, 397] width 1365 height 1474
drag, startPoint x: 943, startPoint y: 444, endPoint x: 945, endPoint y: 464, distance: 20.5
click at [945, 464] on div at bounding box center [682, 397] width 1365 height 1474
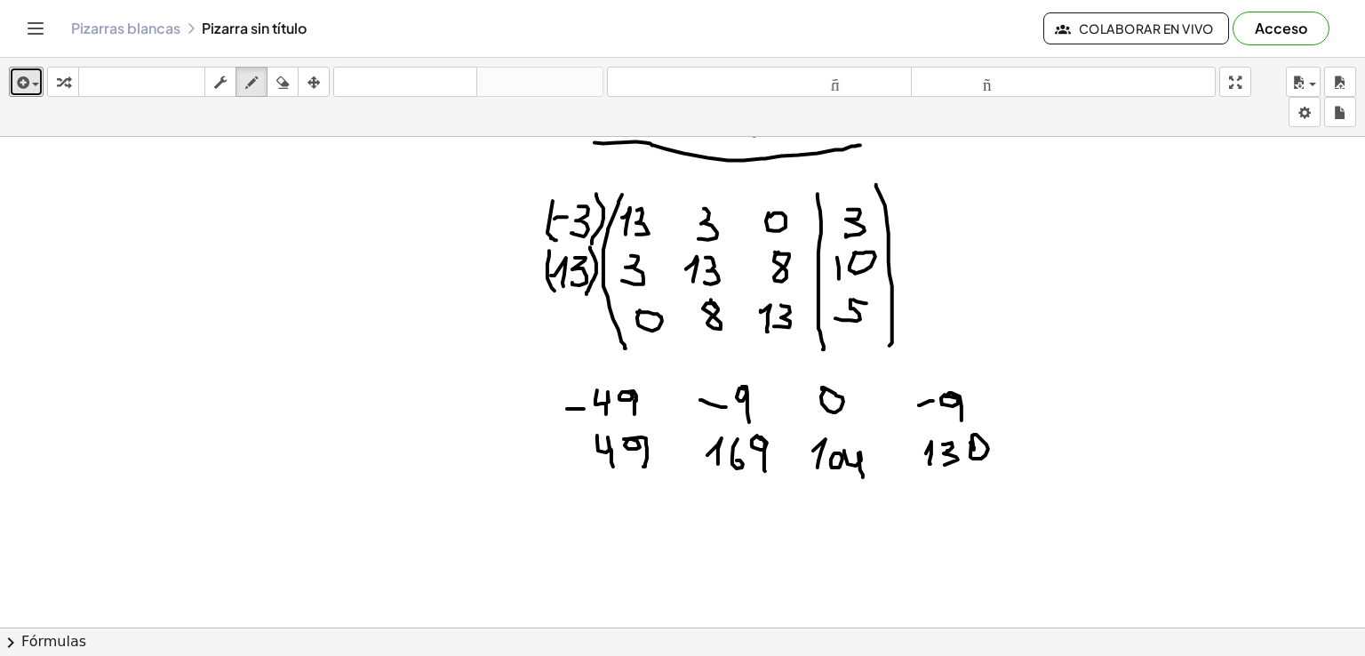
drag, startPoint x: 973, startPoint y: 440, endPoint x: 974, endPoint y: 450, distance: 9.9
click at [974, 450] on div at bounding box center [682, 397] width 1365 height 1474
drag, startPoint x: 596, startPoint y: 484, endPoint x: 1013, endPoint y: 497, distance: 417.1
click at [1013, 497] on div at bounding box center [682, 397] width 1365 height 1474
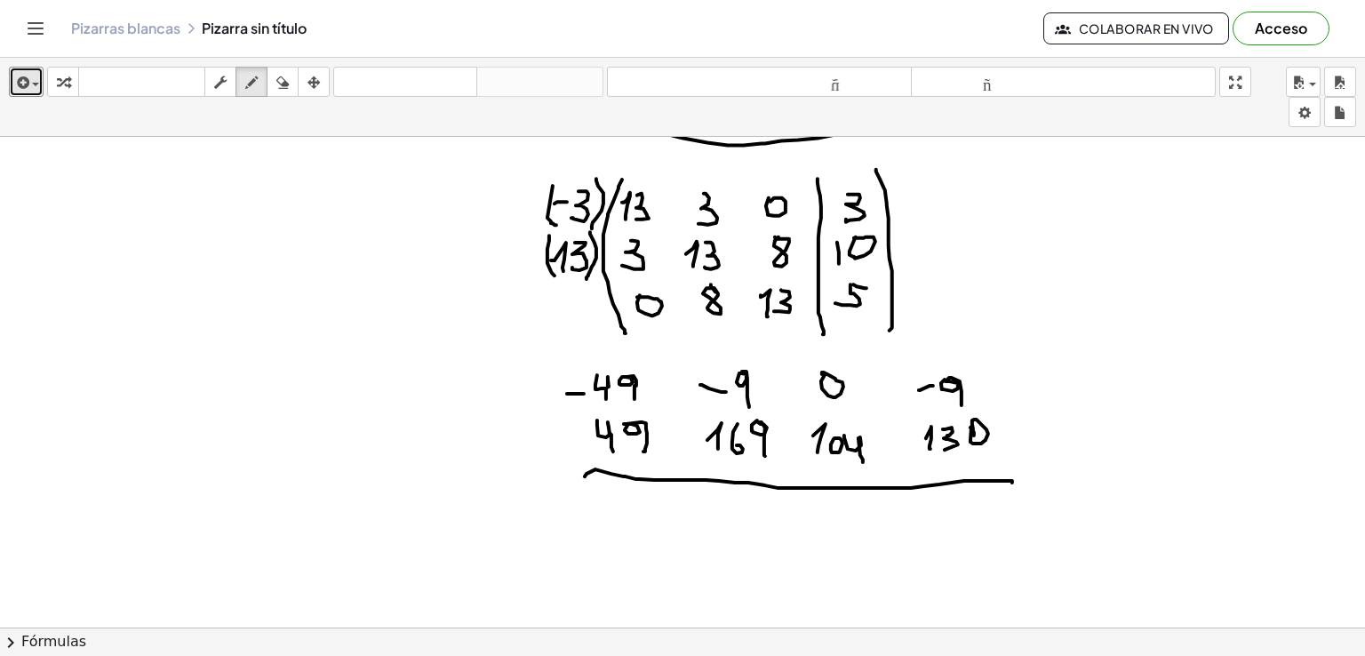
scroll to position [501, 0]
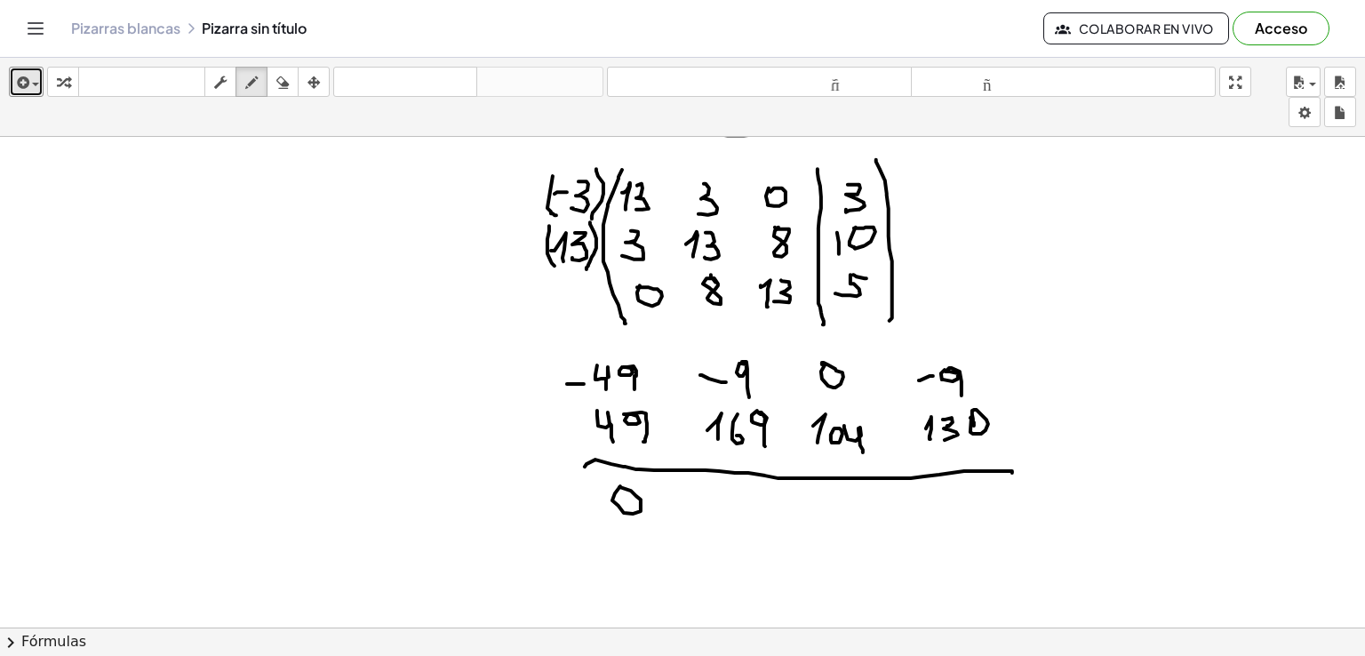
click at [616, 487] on div at bounding box center [682, 373] width 1365 height 1474
drag, startPoint x: 701, startPoint y: 510, endPoint x: 709, endPoint y: 527, distance: 19.1
click at [709, 527] on div at bounding box center [682, 373] width 1365 height 1474
drag, startPoint x: 724, startPoint y: 509, endPoint x: 722, endPoint y: 526, distance: 17.0
click at [722, 526] on div at bounding box center [682, 373] width 1365 height 1474
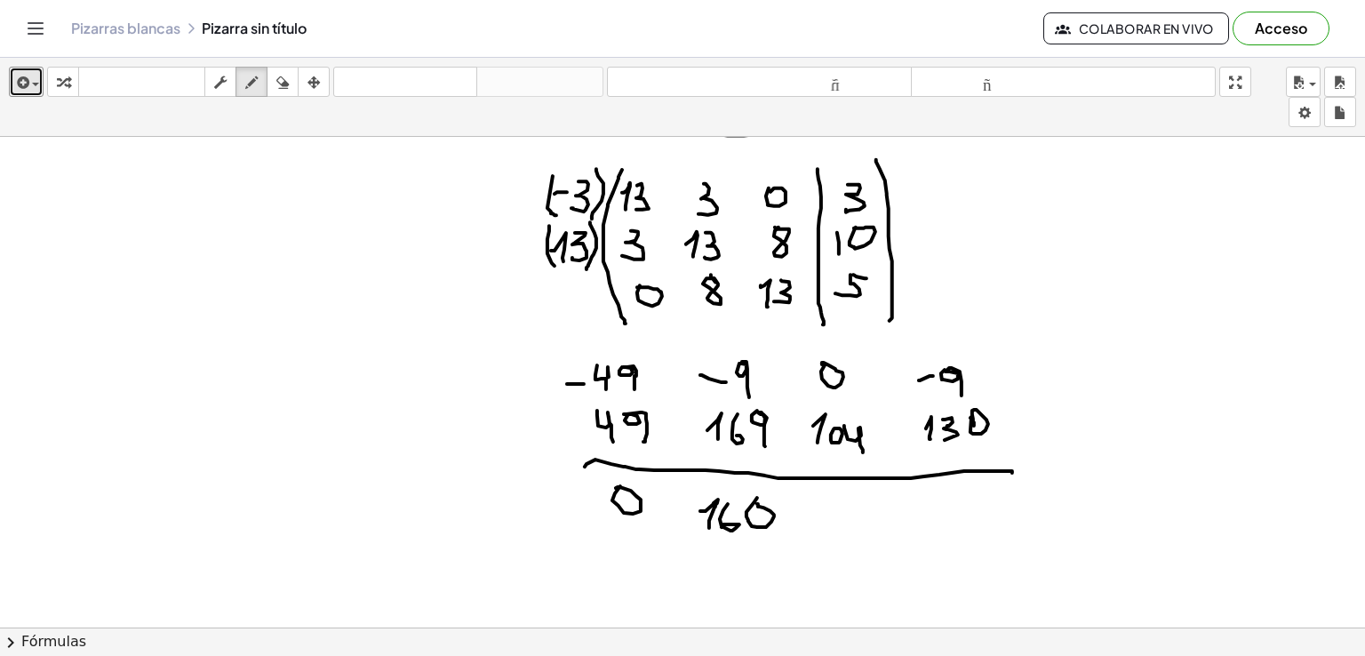
click at [757, 503] on div at bounding box center [682, 373] width 1365 height 1474
drag, startPoint x: 829, startPoint y: 503, endPoint x: 832, endPoint y: 528, distance: 25.1
click at [829, 530] on div at bounding box center [682, 373] width 1365 height 1474
drag, startPoint x: 833, startPoint y: 523, endPoint x: 843, endPoint y: 511, distance: 15.1
click at [843, 511] on div at bounding box center [682, 373] width 1365 height 1474
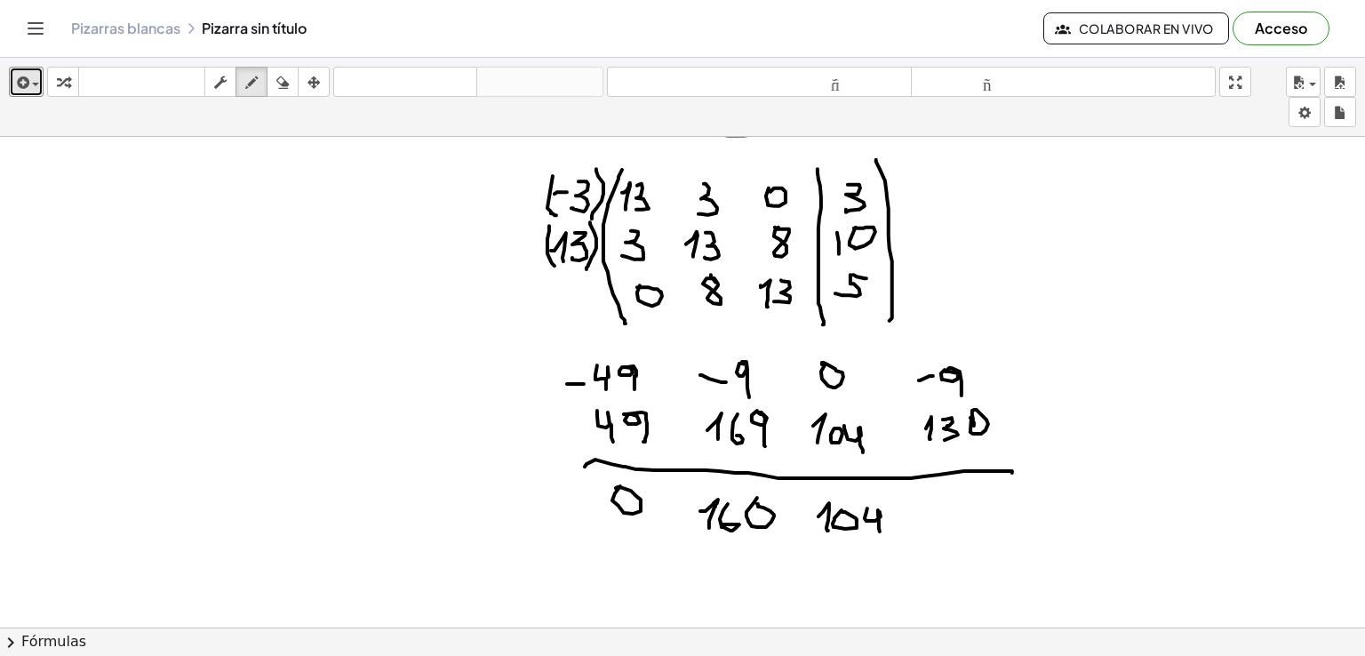
drag, startPoint x: 867, startPoint y: 511, endPoint x: 881, endPoint y: 532, distance: 24.9
click at [881, 532] on div at bounding box center [682, 373] width 1365 height 1474
drag, startPoint x: 940, startPoint y: 520, endPoint x: 952, endPoint y: 534, distance: 18.9
click at [952, 534] on div at bounding box center [682, 373] width 1365 height 1474
drag, startPoint x: 957, startPoint y: 516, endPoint x: 971, endPoint y: 525, distance: 17.3
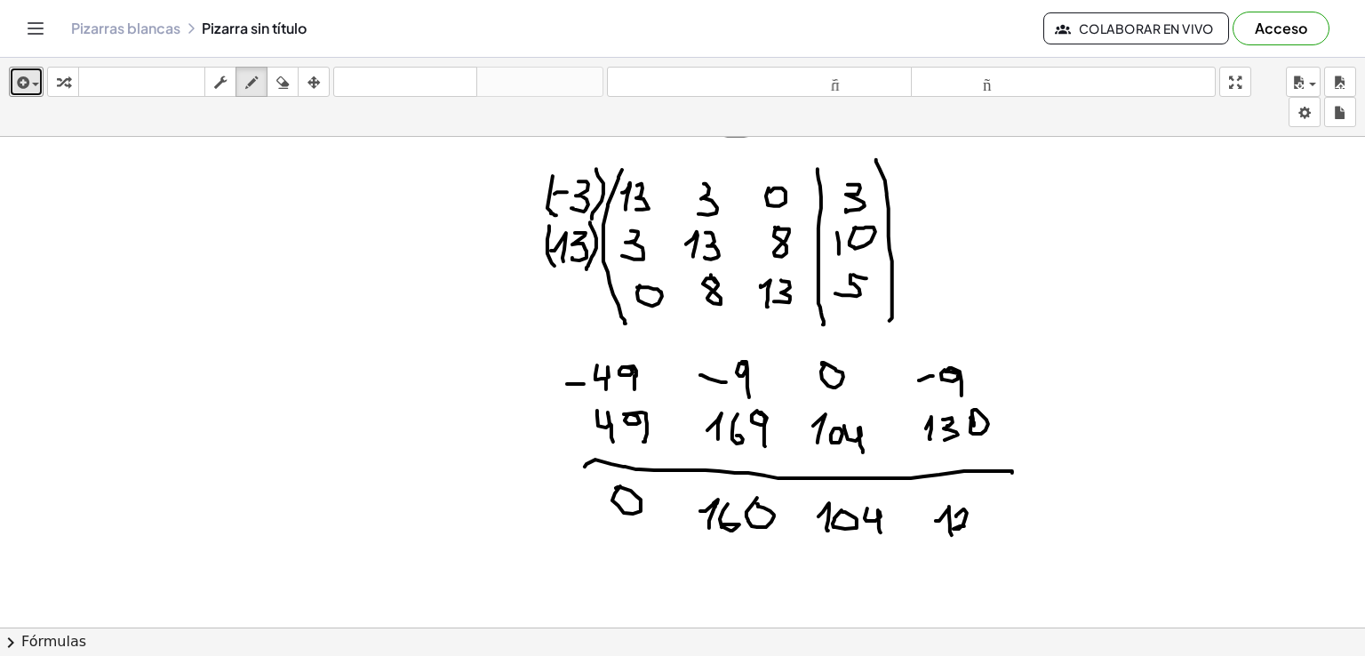
click at [971, 525] on div at bounding box center [682, 373] width 1365 height 1474
drag, startPoint x: 973, startPoint y: 513, endPoint x: 983, endPoint y: 527, distance: 17.8
click at [981, 527] on div at bounding box center [682, 373] width 1365 height 1474
click at [799, 595] on div at bounding box center [682, 373] width 1365 height 1474
click at [322, 88] on div "button" at bounding box center [313, 81] width 23 height 21
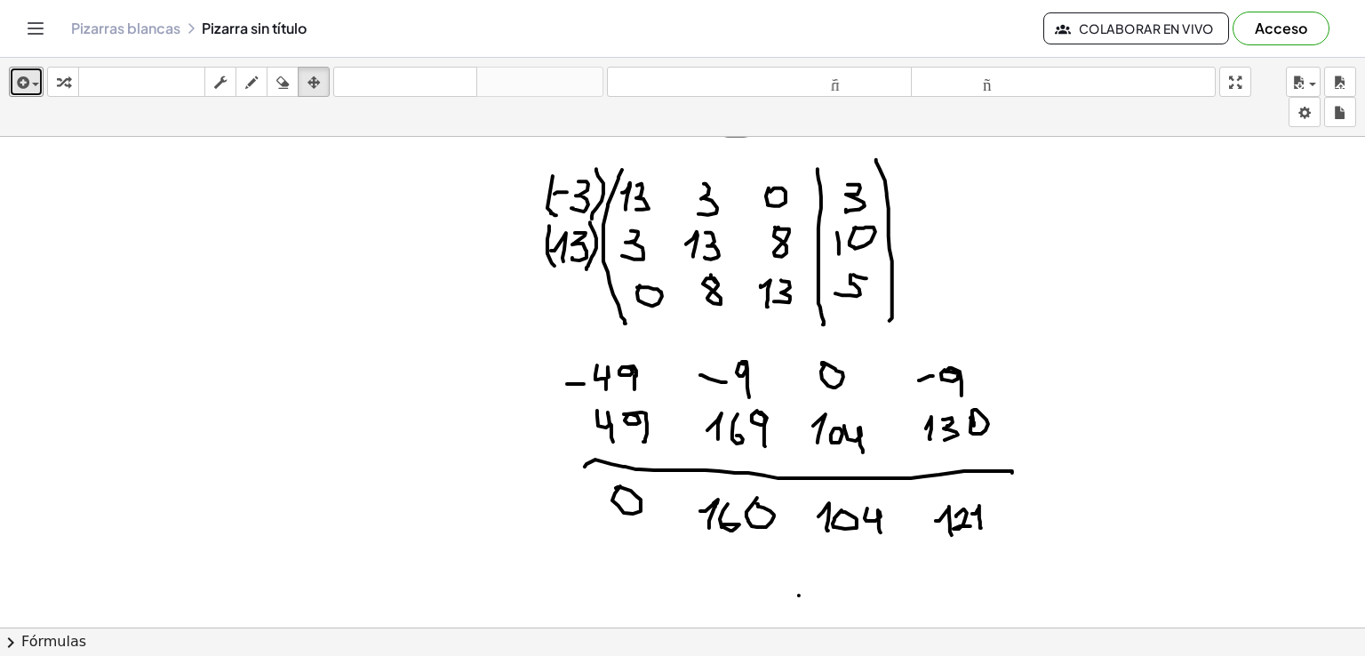
drag, startPoint x: 420, startPoint y: 301, endPoint x: 284, endPoint y: 293, distance: 136.2
click at [284, 293] on div at bounding box center [682, 373] width 1365 height 1474
drag, startPoint x: 423, startPoint y: 332, endPoint x: 316, endPoint y: 251, distance: 134.6
click at [325, 300] on div at bounding box center [682, 373] width 1365 height 1474
drag, startPoint x: 452, startPoint y: 270, endPoint x: 331, endPoint y: 294, distance: 123.3
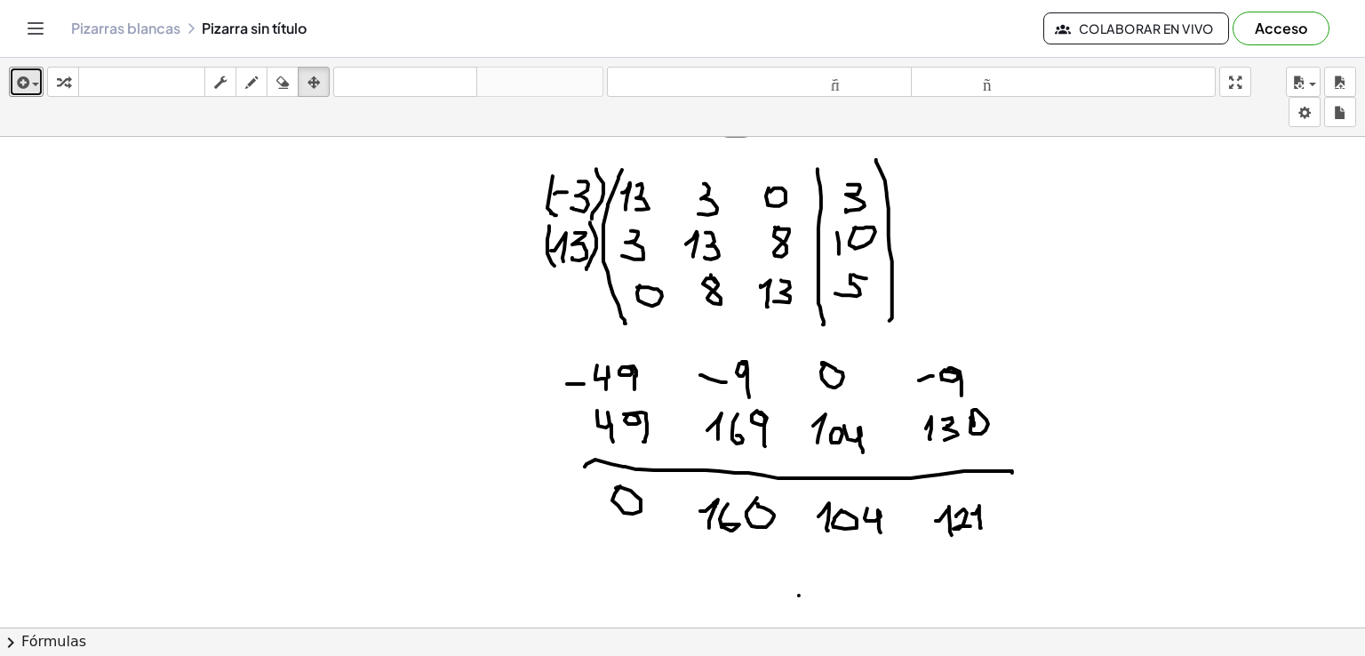
click at [328, 292] on div at bounding box center [682, 373] width 1365 height 1474
drag, startPoint x: 667, startPoint y: 353, endPoint x: 639, endPoint y: 292, distance: 66.4
click at [676, 336] on div at bounding box center [682, 373] width 1365 height 1474
drag, startPoint x: 624, startPoint y: 284, endPoint x: 588, endPoint y: 298, distance: 38.0
click at [585, 294] on div at bounding box center [682, 373] width 1365 height 1474
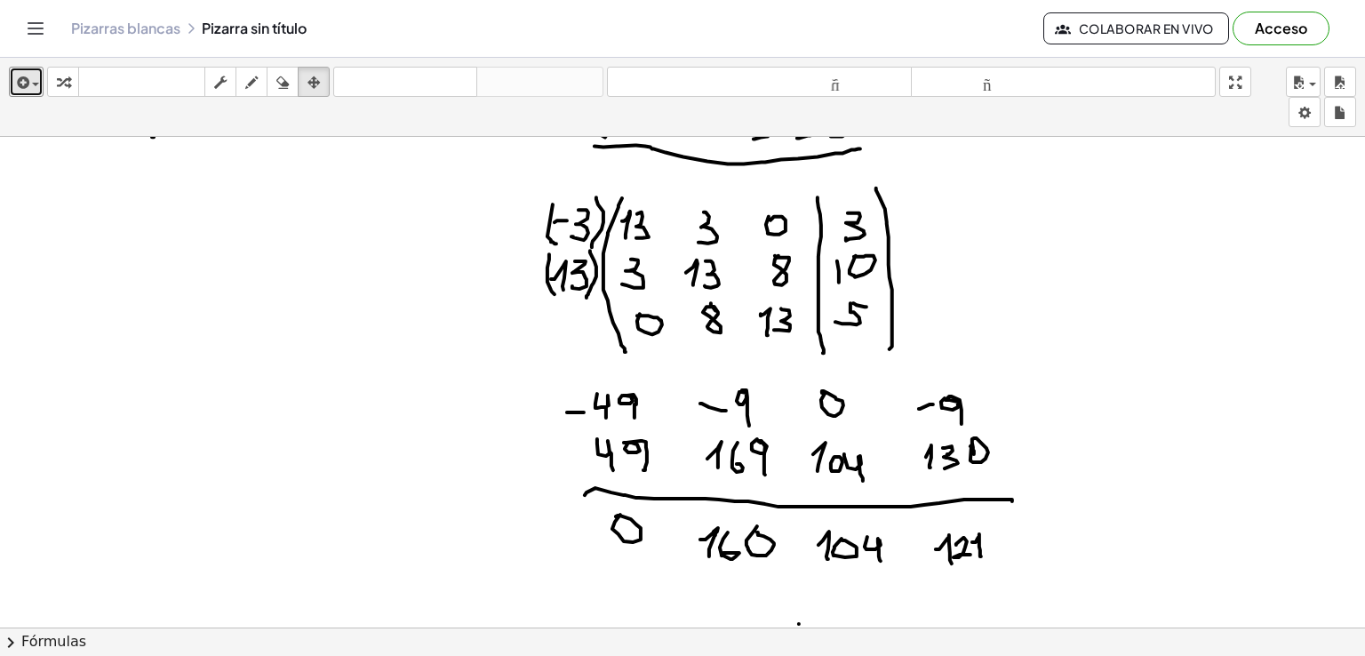
scroll to position [521, 0]
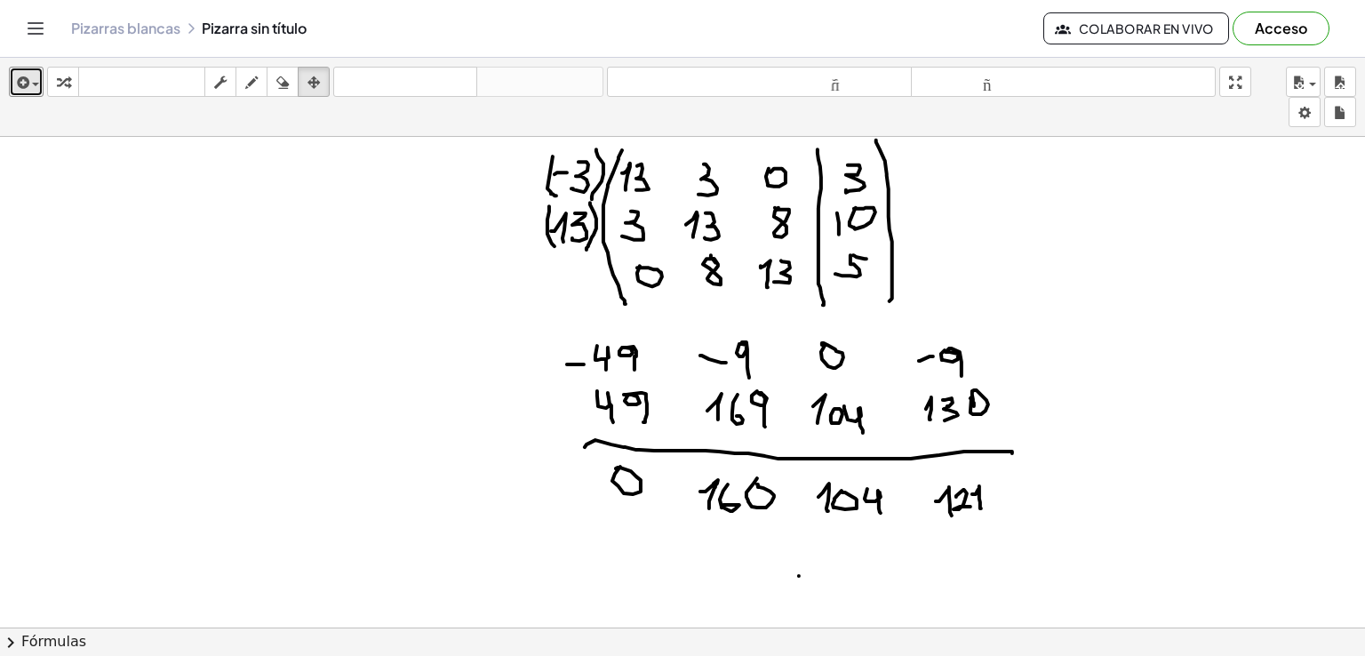
click at [1234, 372] on div at bounding box center [682, 353] width 1365 height 1474
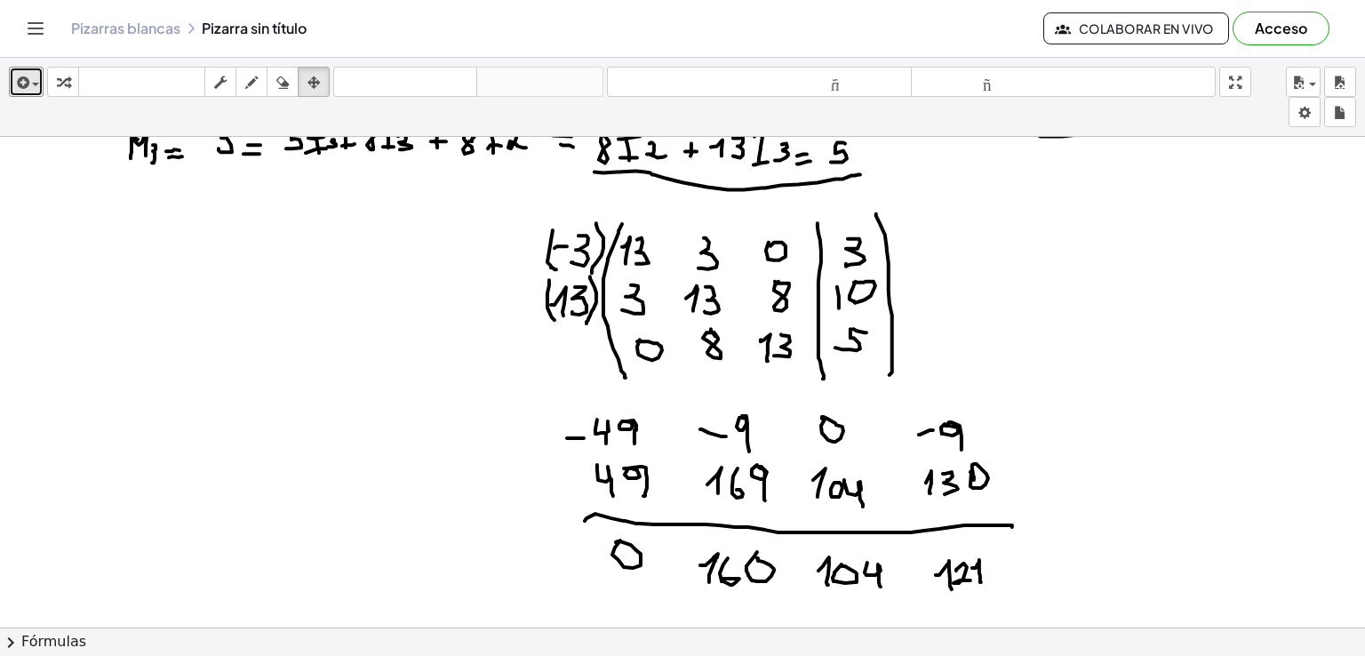
scroll to position [444, 0]
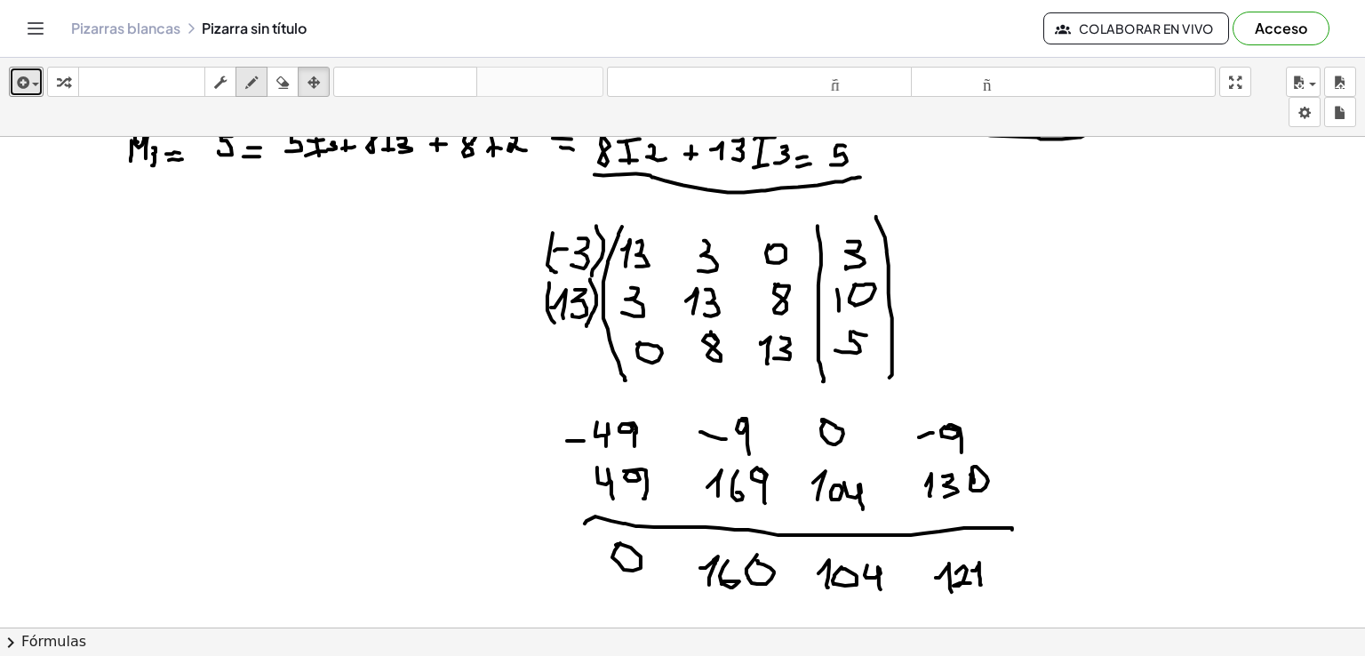
click at [247, 79] on icon "button" at bounding box center [251, 82] width 12 height 21
drag, startPoint x: 101, startPoint y: 248, endPoint x: 114, endPoint y: 390, distance: 142.8
click at [114, 390] on div at bounding box center [682, 429] width 1365 height 1474
drag, startPoint x: 126, startPoint y: 252, endPoint x: 126, endPoint y: 277, distance: 24.9
click at [126, 277] on div at bounding box center [682, 429] width 1365 height 1474
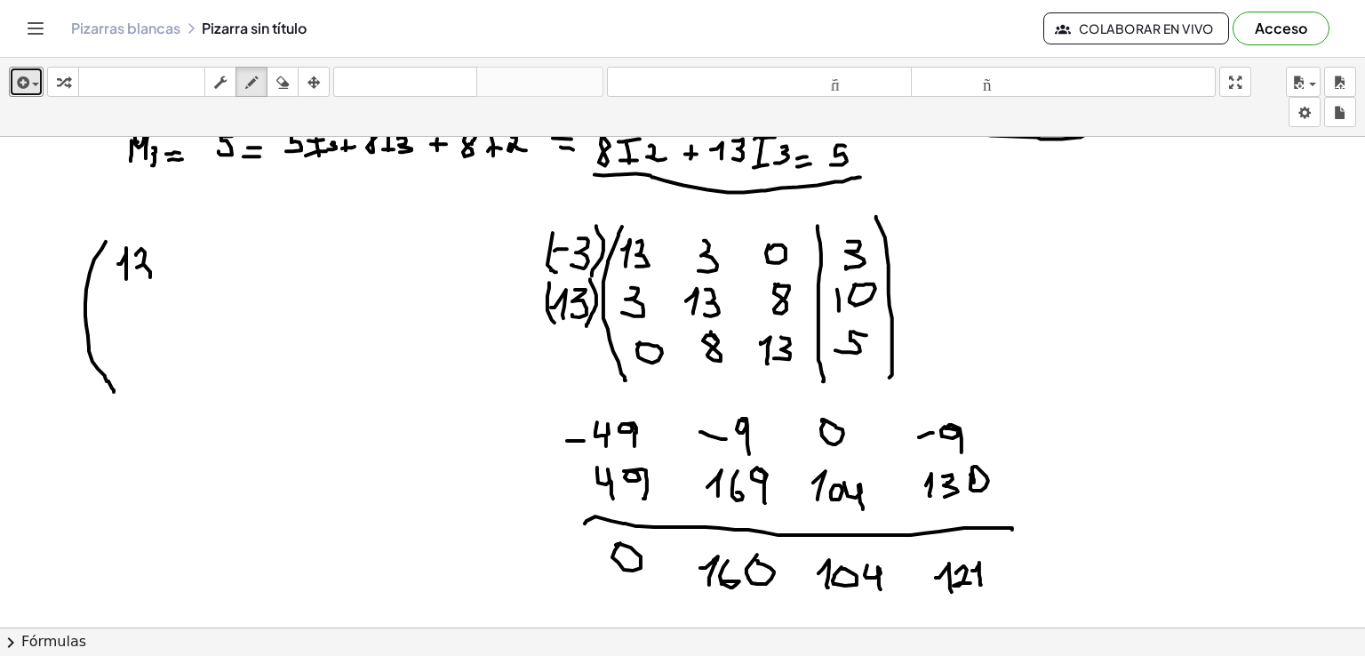
drag, startPoint x: 136, startPoint y: 253, endPoint x: 143, endPoint y: 278, distance: 25.9
click at [140, 278] on div at bounding box center [682, 429] width 1365 height 1474
drag, startPoint x: 212, startPoint y: 246, endPoint x: 205, endPoint y: 275, distance: 29.3
click at [201, 276] on div at bounding box center [682, 429] width 1365 height 1474
click at [272, 255] on div at bounding box center [682, 429] width 1365 height 1474
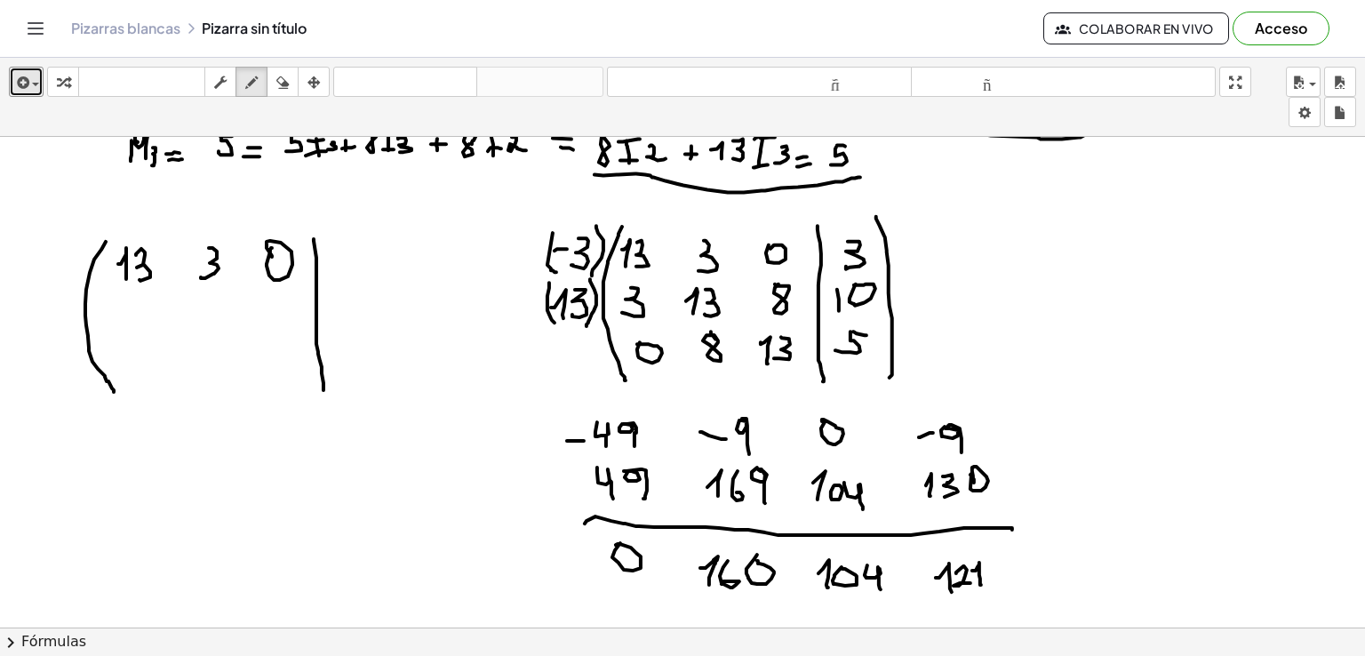
drag, startPoint x: 314, startPoint y: 237, endPoint x: 323, endPoint y: 388, distance: 151.4
click at [323, 388] on div at bounding box center [682, 429] width 1365 height 1474
drag, startPoint x: 353, startPoint y: 242, endPoint x: 348, endPoint y: 272, distance: 30.7
click at [347, 271] on div at bounding box center [682, 429] width 1365 height 1474
click at [135, 303] on div at bounding box center [682, 429] width 1365 height 1474
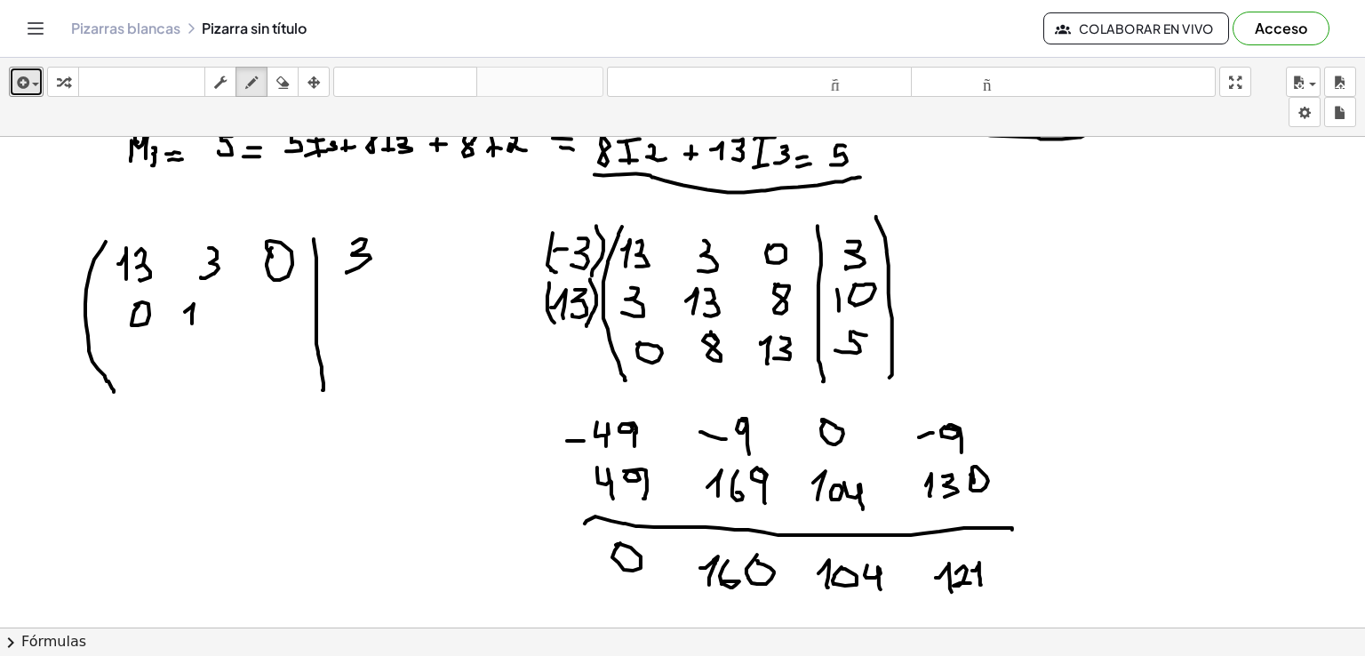
drag, startPoint x: 185, startPoint y: 310, endPoint x: 198, endPoint y: 313, distance: 13.6
click at [192, 324] on div at bounding box center [682, 429] width 1365 height 1474
drag, startPoint x: 203, startPoint y: 304, endPoint x: 210, endPoint y: 319, distance: 16.7
click at [199, 318] on div at bounding box center [682, 429] width 1365 height 1474
click at [224, 305] on div at bounding box center [682, 429] width 1365 height 1474
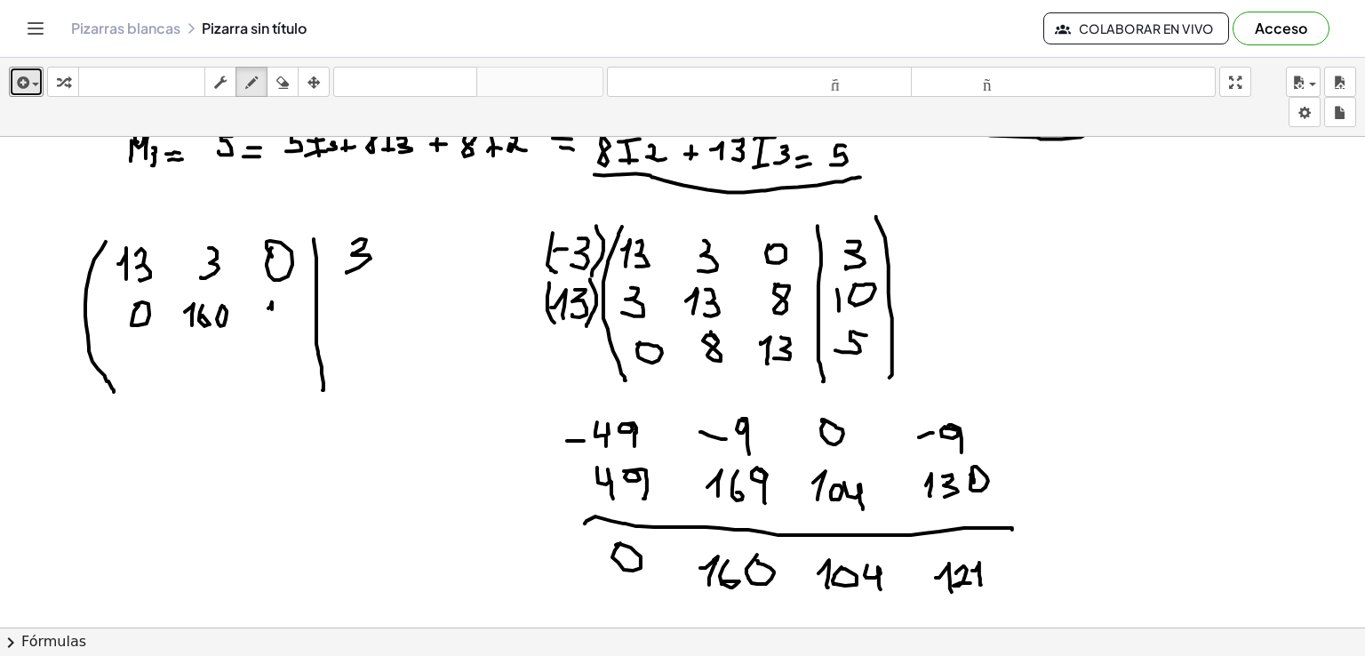
drag, startPoint x: 271, startPoint y: 303, endPoint x: 272, endPoint y: 320, distance: 16.9
click at [272, 320] on div at bounding box center [682, 429] width 1365 height 1474
click at [279, 306] on div at bounding box center [682, 429] width 1365 height 1474
drag, startPoint x: 298, startPoint y: 307, endPoint x: 306, endPoint y: 324, distance: 18.7
click at [303, 325] on div at bounding box center [682, 429] width 1365 height 1474
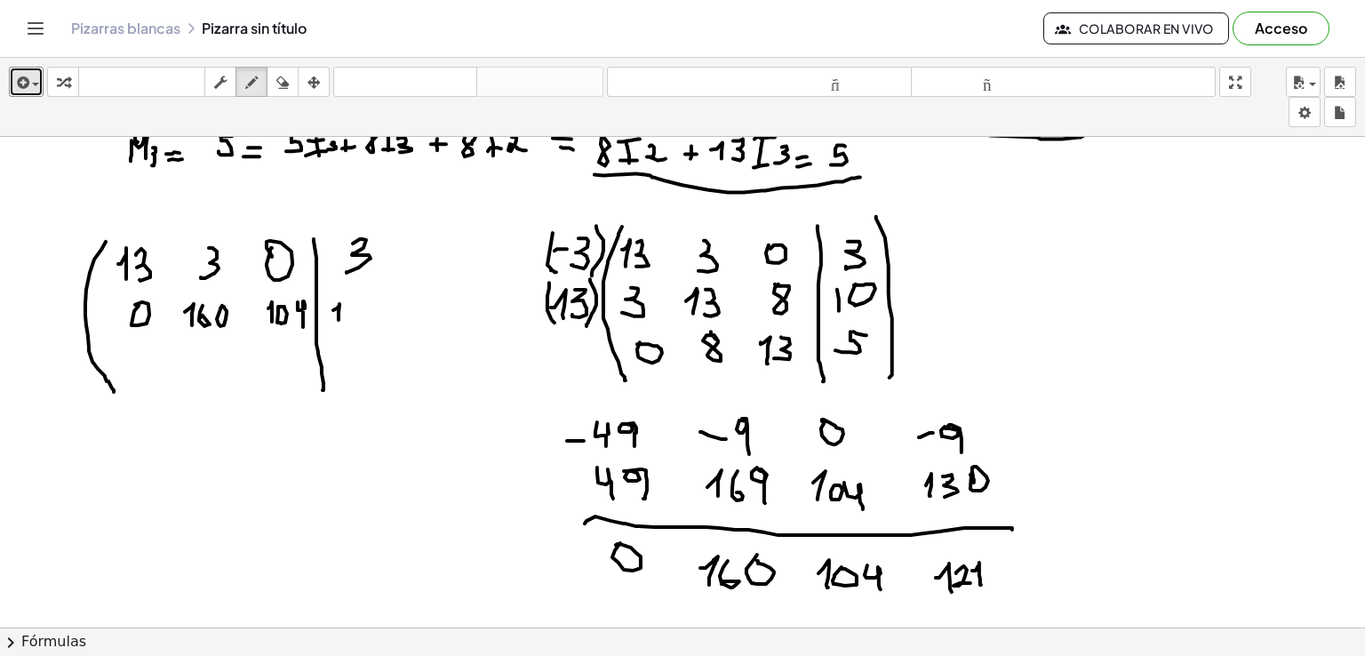
drag, startPoint x: 337, startPoint y: 307, endPoint x: 339, endPoint y: 321, distance: 14.3
click at [339, 321] on div at bounding box center [682, 429] width 1365 height 1474
drag, startPoint x: 344, startPoint y: 305, endPoint x: 353, endPoint y: 314, distance: 12.6
click at [351, 321] on div at bounding box center [682, 429] width 1365 height 1474
drag, startPoint x: 355, startPoint y: 308, endPoint x: 363, endPoint y: 316, distance: 11.3
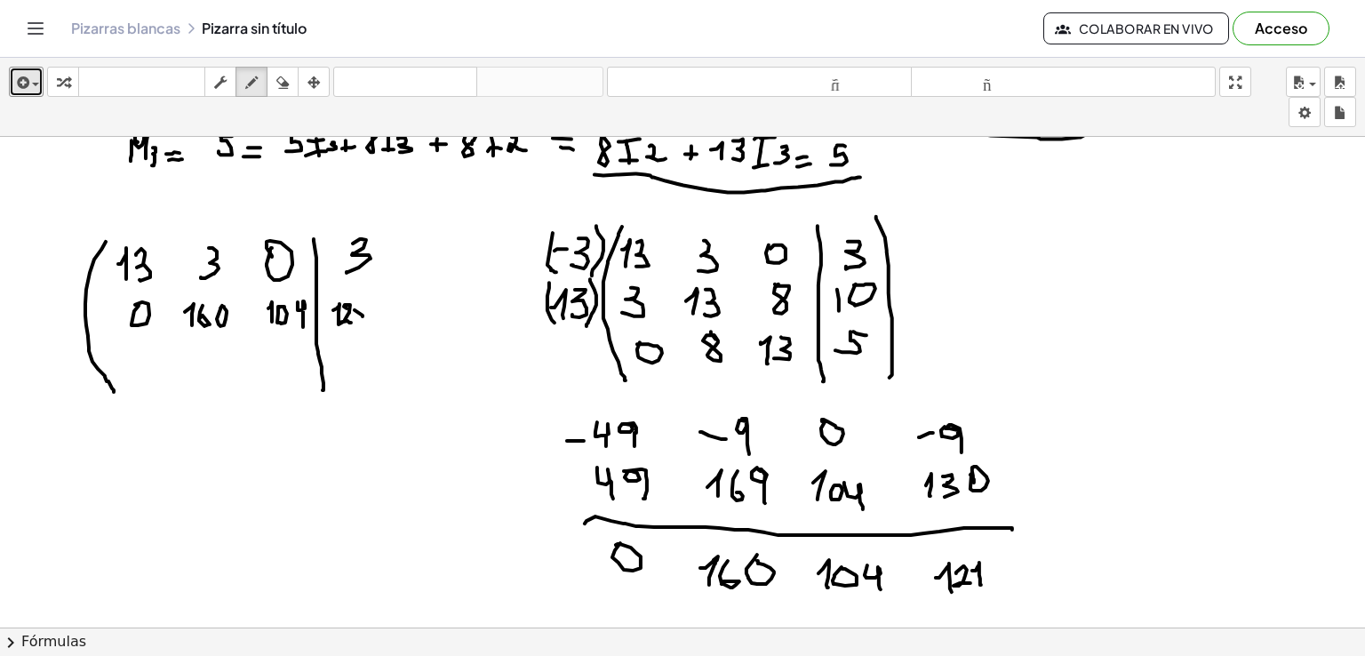
click at [363, 316] on div at bounding box center [682, 429] width 1365 height 1474
drag, startPoint x: 358, startPoint y: 307, endPoint x: 364, endPoint y: 323, distance: 16.9
click at [364, 323] on div at bounding box center [682, 429] width 1365 height 1474
drag, startPoint x: 373, startPoint y: 224, endPoint x: 373, endPoint y: 390, distance: 166.2
click at [372, 389] on div at bounding box center [682, 429] width 1365 height 1474
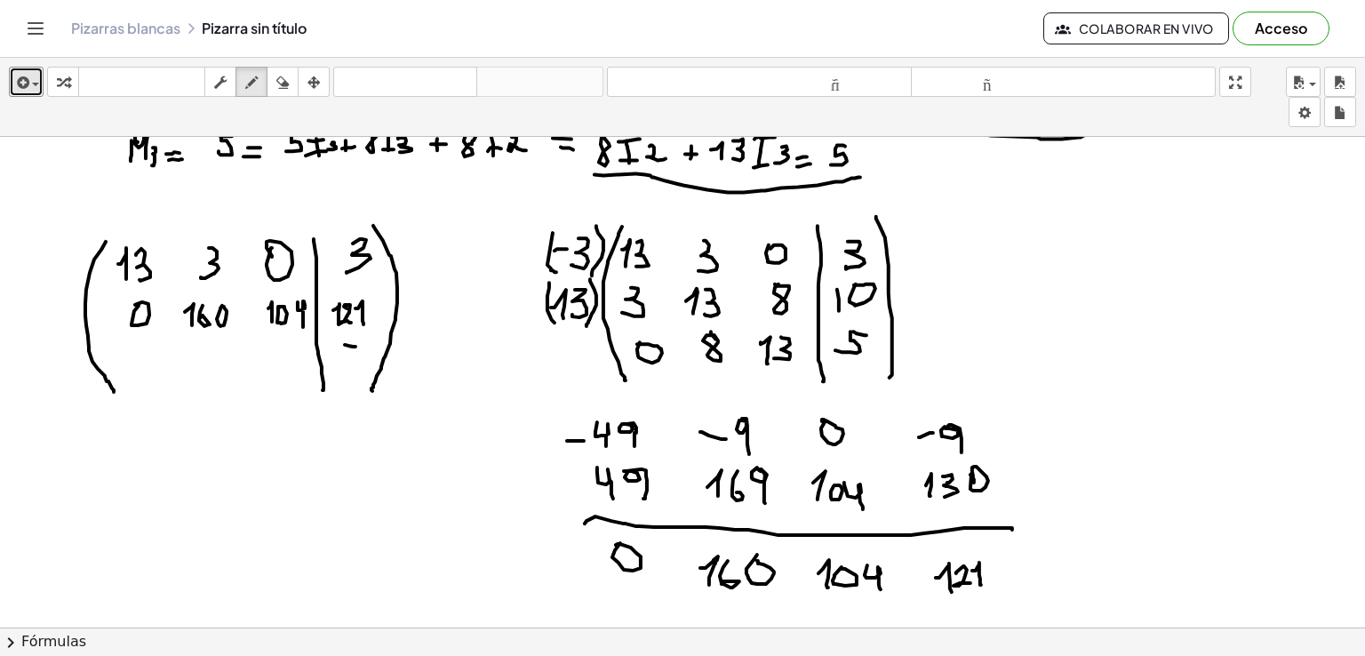
drag, startPoint x: 345, startPoint y: 343, endPoint x: 356, endPoint y: 345, distance: 10.8
click at [356, 345] on div at bounding box center [682, 429] width 1365 height 1474
drag, startPoint x: 341, startPoint y: 346, endPoint x: 341, endPoint y: 380, distance: 33.8
click at [341, 380] on div at bounding box center [682, 429] width 1365 height 1474
click at [354, 348] on div at bounding box center [682, 429] width 1365 height 1474
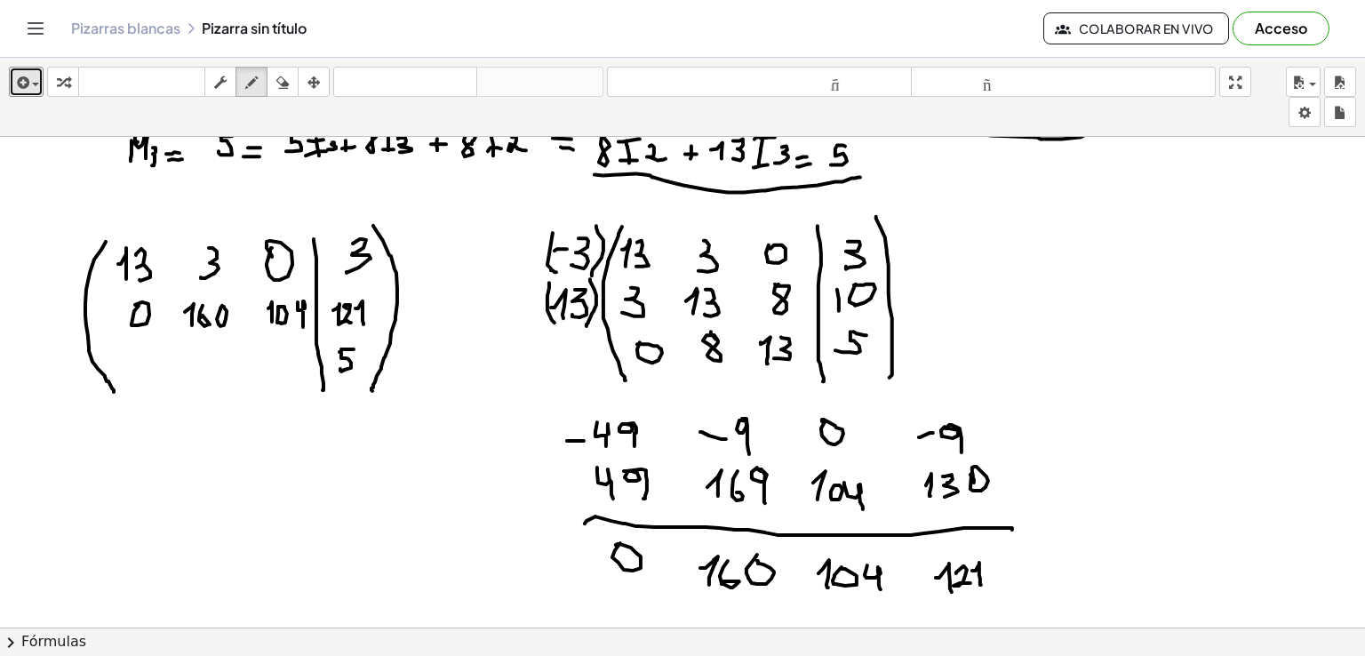
drag, startPoint x: 340, startPoint y: 350, endPoint x: 340, endPoint y: 367, distance: 16.9
click at [340, 367] on div at bounding box center [682, 429] width 1365 height 1474
drag, startPoint x: 281, startPoint y: 363, endPoint x: 284, endPoint y: 380, distance: 18.1
click at [284, 380] on div at bounding box center [682, 429] width 1365 height 1474
drag, startPoint x: 295, startPoint y: 360, endPoint x: 295, endPoint y: 379, distance: 18.7
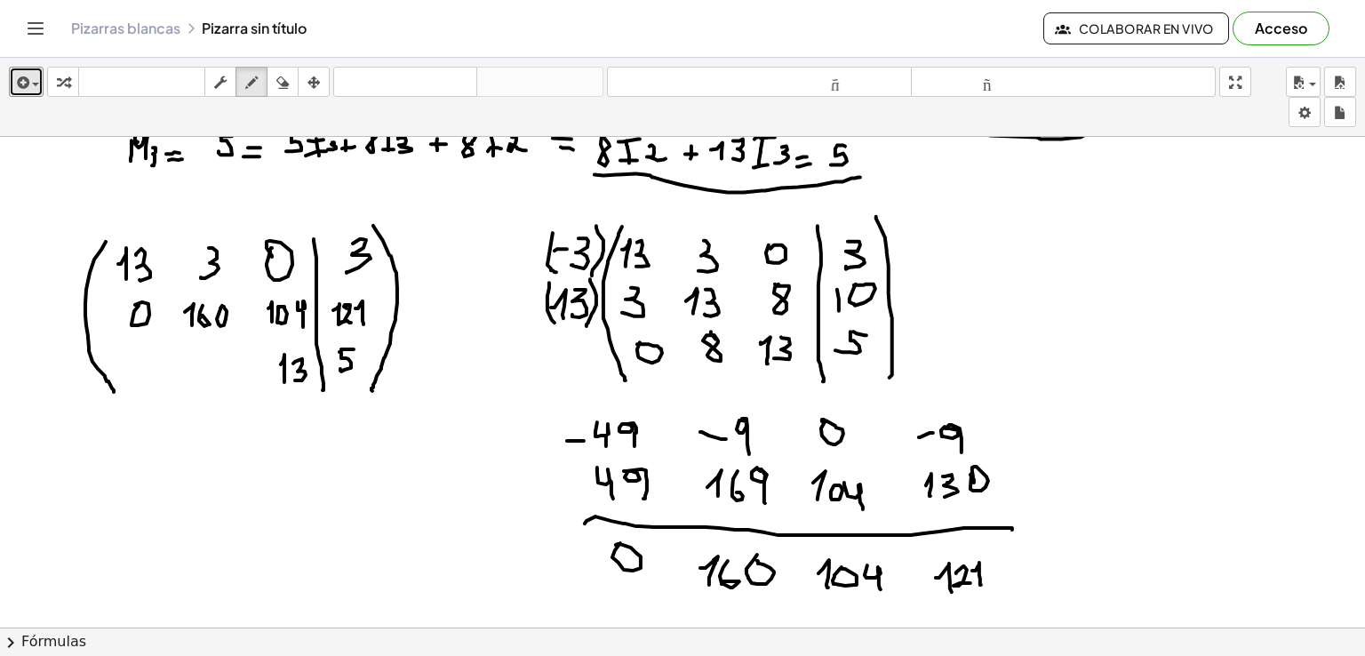
click at [295, 379] on div at bounding box center [682, 429] width 1365 height 1474
click at [234, 356] on div at bounding box center [682, 429] width 1365 height 1474
click at [144, 360] on div at bounding box center [682, 429] width 1365 height 1474
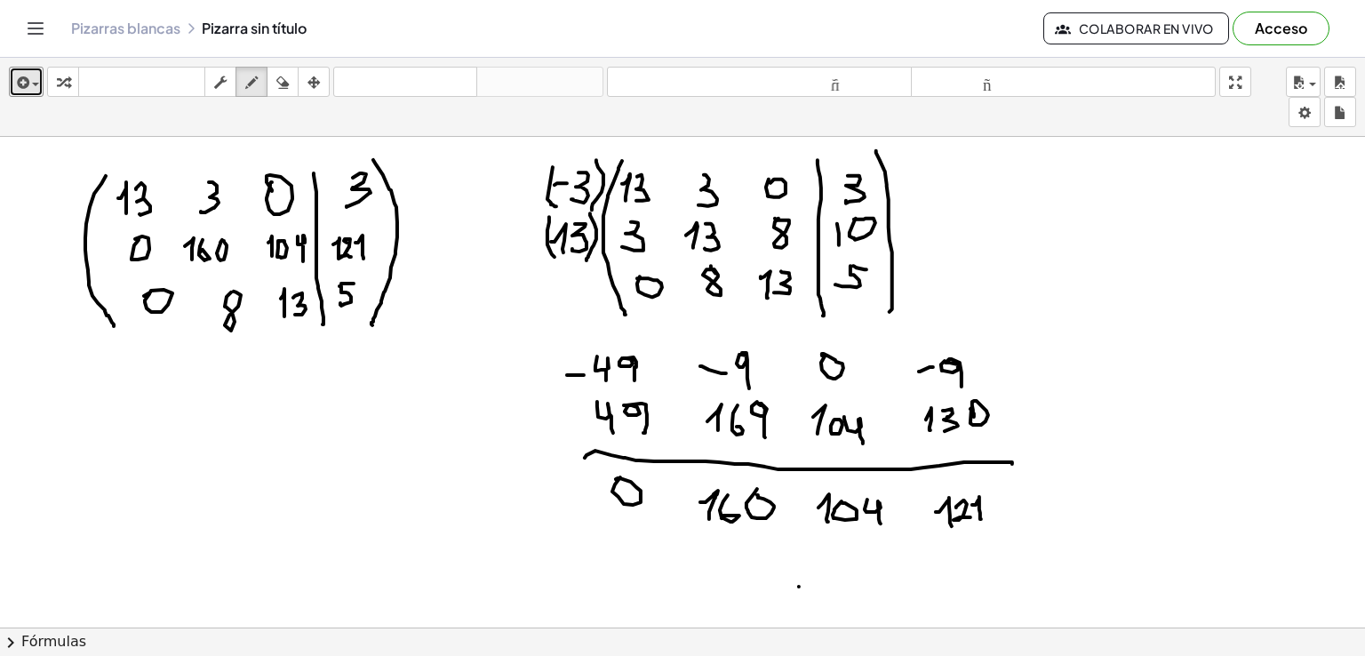
scroll to position [513, 0]
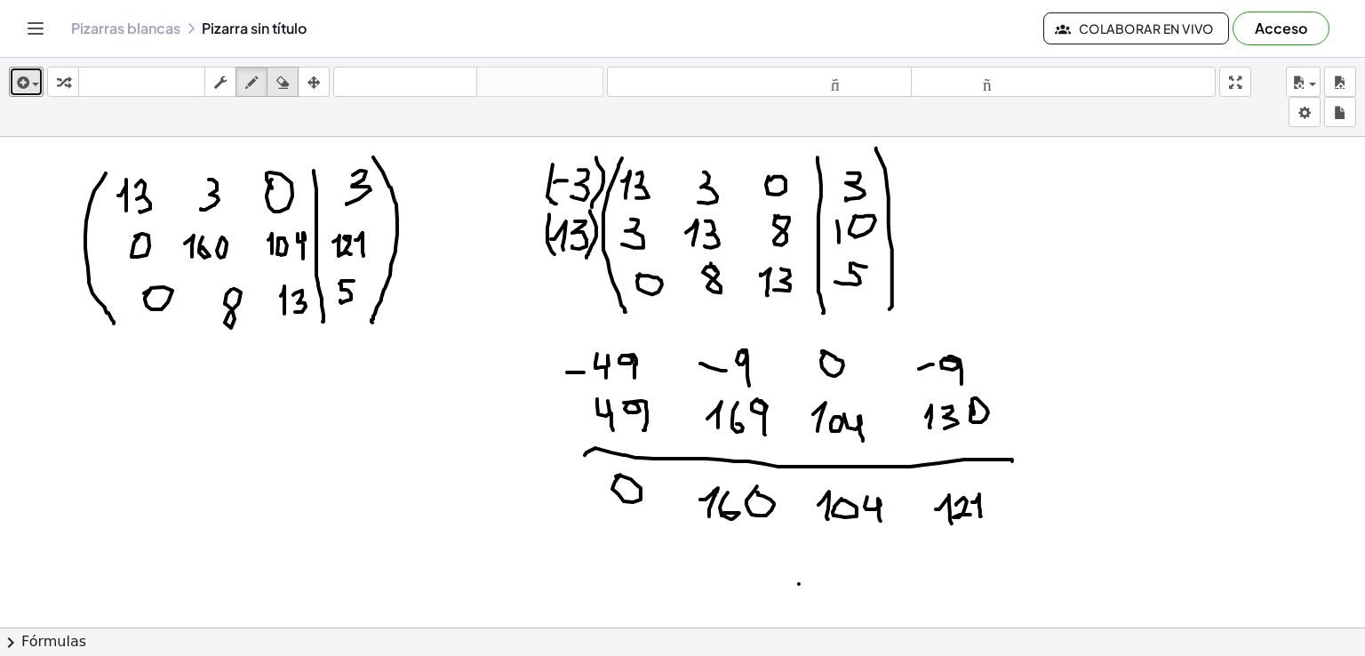
click at [267, 85] on button "dibujar" at bounding box center [252, 82] width 32 height 30
click at [274, 85] on div "button" at bounding box center [282, 81] width 23 height 21
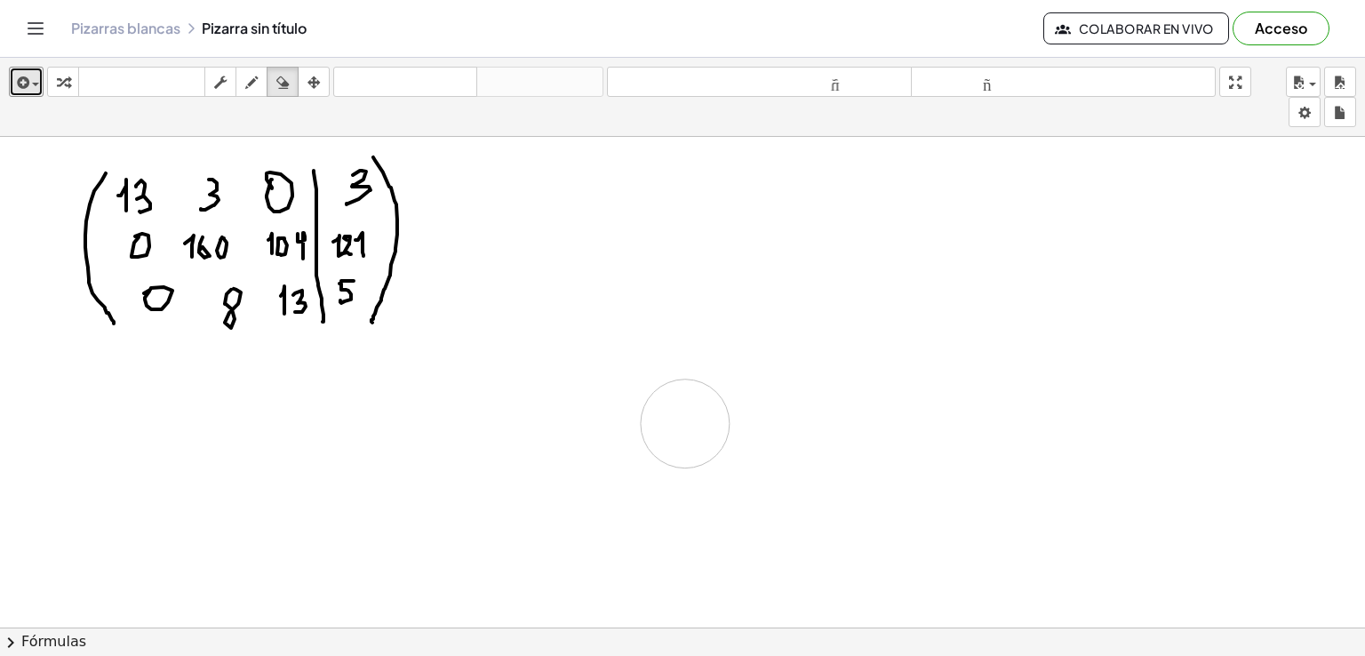
drag, startPoint x: 561, startPoint y: 164, endPoint x: 686, endPoint y: 424, distance: 288.3
click at [686, 424] on div at bounding box center [682, 361] width 1365 height 1474
click at [252, 81] on icon "button" at bounding box center [251, 82] width 12 height 21
drag, startPoint x: 222, startPoint y: 315, endPoint x: 237, endPoint y: 309, distance: 16.0
click at [236, 307] on div at bounding box center [682, 361] width 1365 height 1474
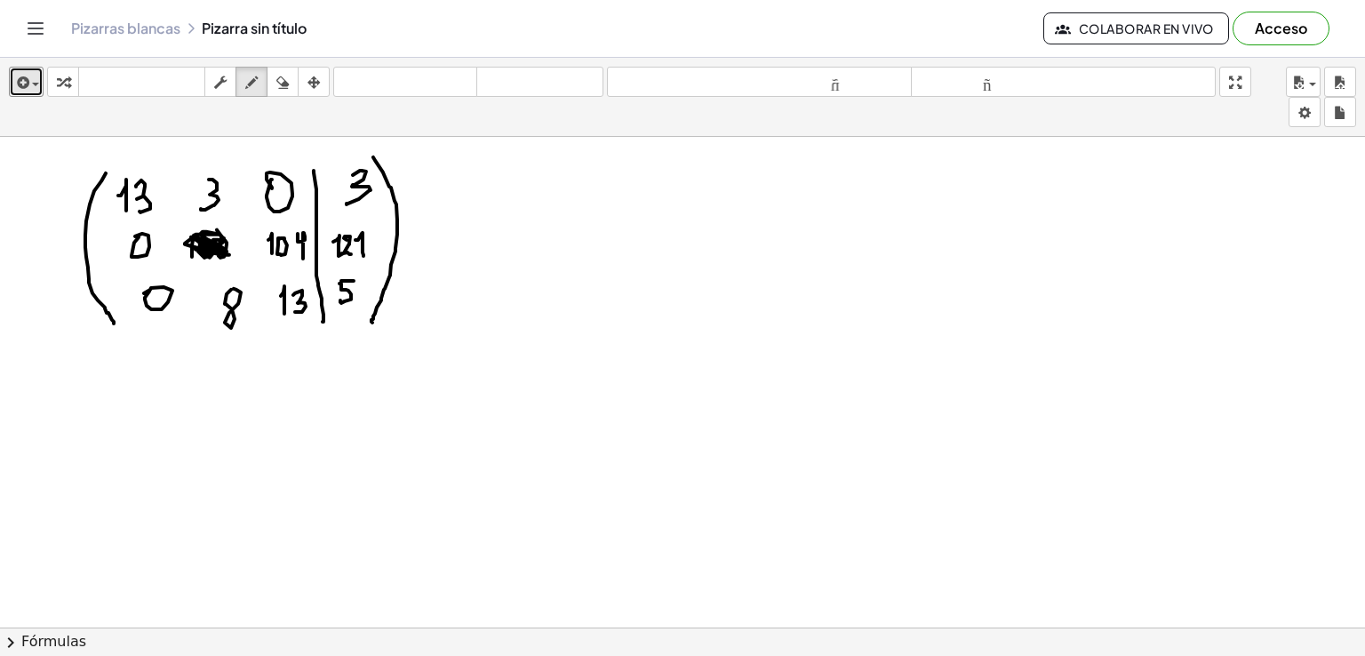
drag, startPoint x: 198, startPoint y: 250, endPoint x: 210, endPoint y: 248, distance: 11.7
click at [207, 244] on div at bounding box center [682, 361] width 1365 height 1474
click at [38, 314] on div at bounding box center [682, 361] width 1365 height 1474
drag, startPoint x: 46, startPoint y: 292, endPoint x: 52, endPoint y: 310, distance: 18.6
click at [51, 310] on div at bounding box center [682, 361] width 1365 height 1474
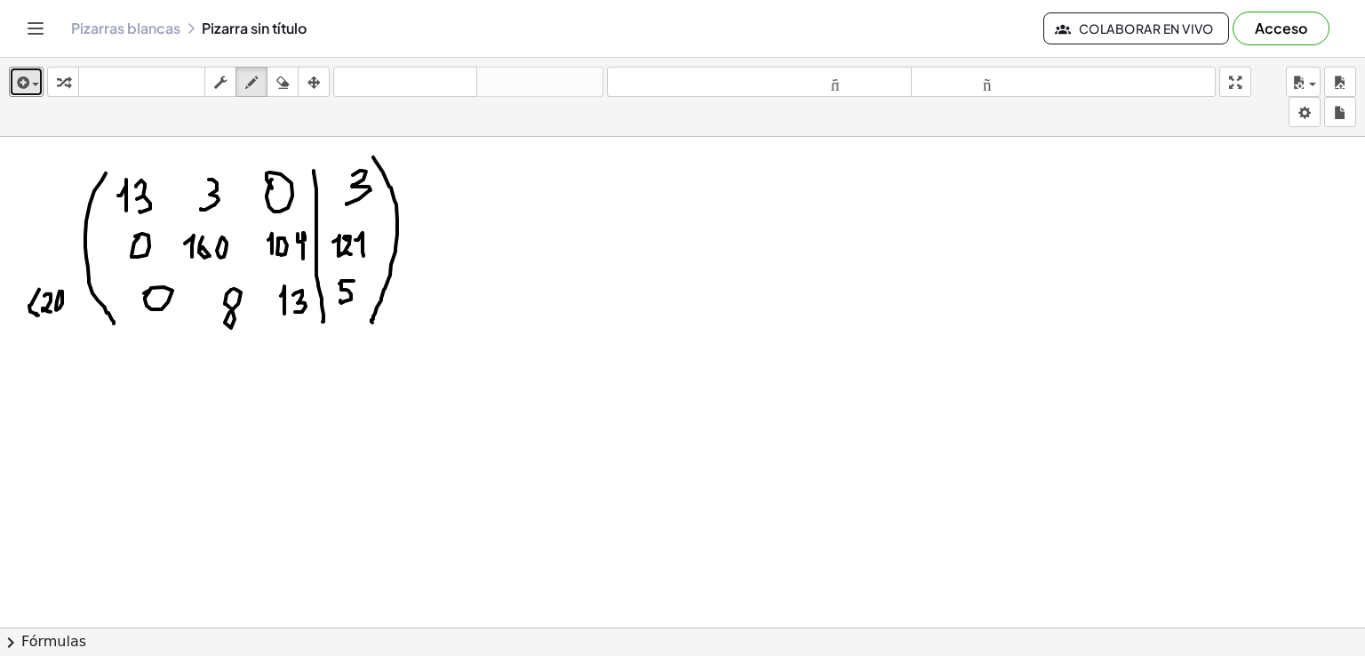
drag, startPoint x: 56, startPoint y: 307, endPoint x: 64, endPoint y: 292, distance: 16.3
click at [62, 289] on div at bounding box center [682, 361] width 1365 height 1474
drag, startPoint x: 68, startPoint y: 292, endPoint x: 68, endPoint y: 313, distance: 21.4
click at [68, 313] on div at bounding box center [682, 361] width 1365 height 1474
click at [49, 307] on div at bounding box center [682, 361] width 1365 height 1474
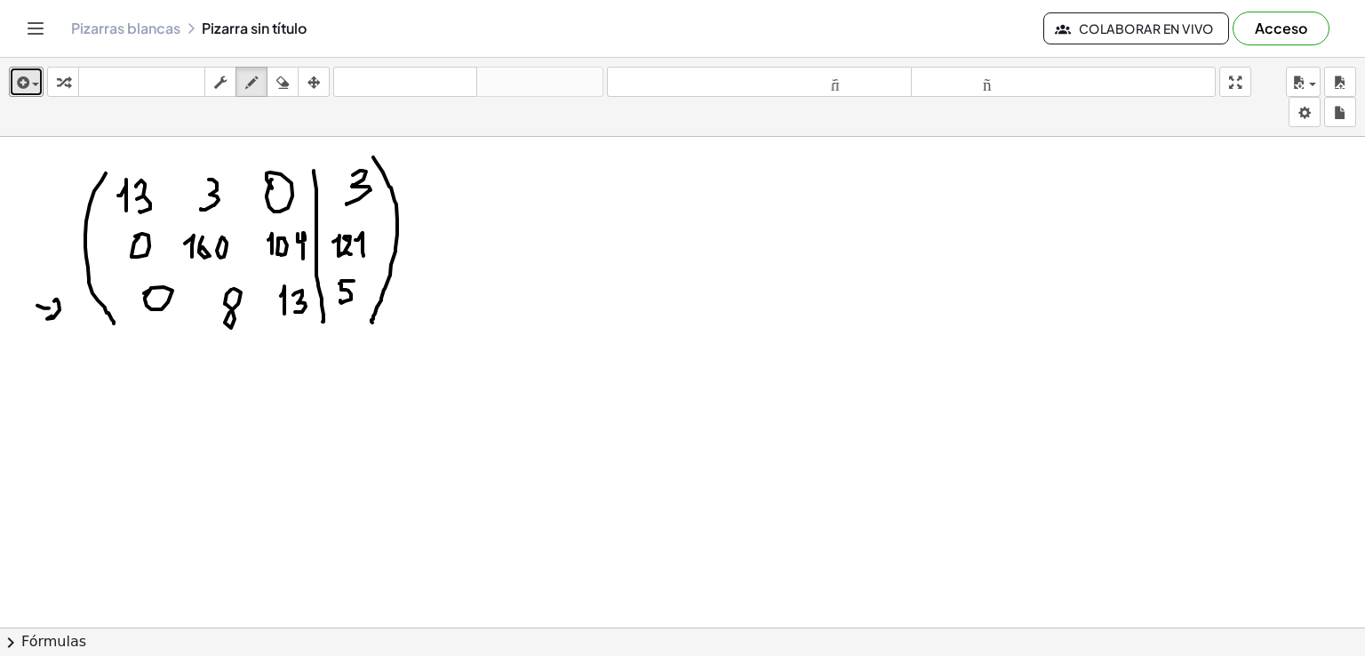
drag, startPoint x: 54, startPoint y: 300, endPoint x: 64, endPoint y: 318, distance: 21.1
click at [64, 320] on div at bounding box center [682, 361] width 1365 height 1474
click at [66, 298] on div at bounding box center [682, 361] width 1365 height 1474
drag, startPoint x: 23, startPoint y: 292, endPoint x: 53, endPoint y: 324, distance: 44.0
click at [36, 335] on div at bounding box center [682, 361] width 1365 height 1474
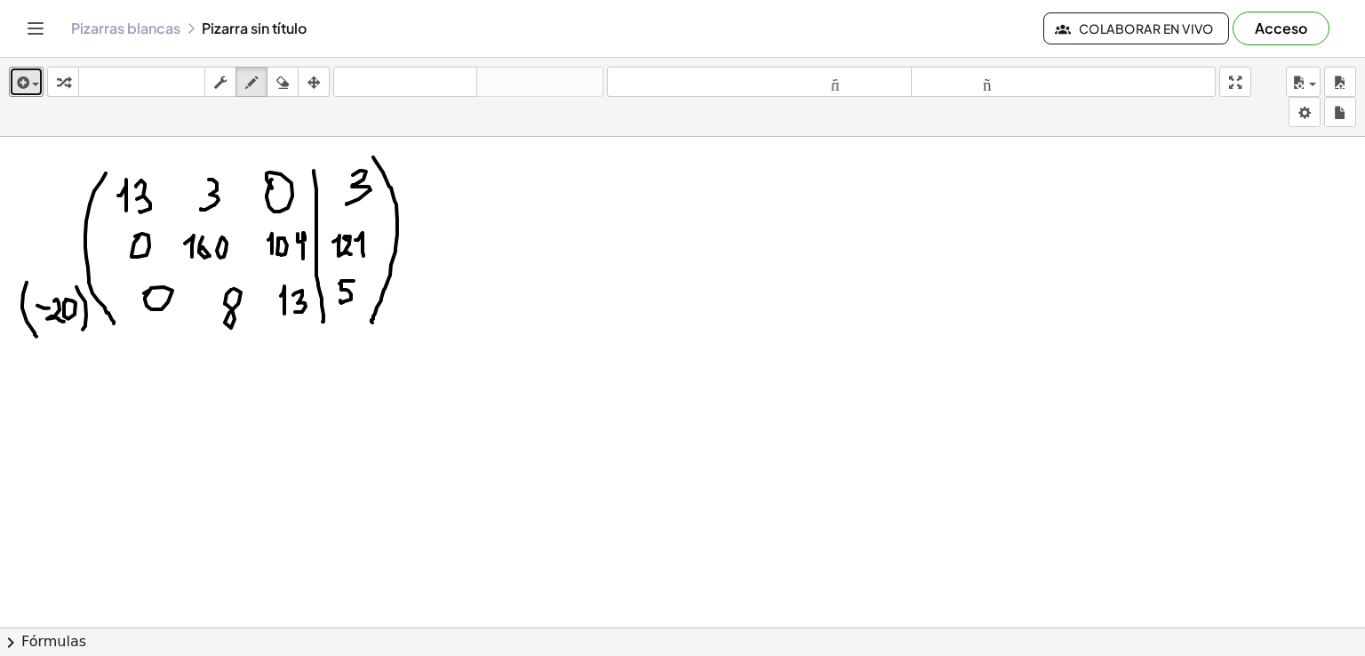
drag, startPoint x: 76, startPoint y: 285, endPoint x: 82, endPoint y: 328, distance: 43.0
click at [82, 328] on div at bounding box center [682, 361] width 1365 height 1474
drag, startPoint x: 132, startPoint y: 402, endPoint x: 148, endPoint y: 403, distance: 16.0
click at [131, 403] on div at bounding box center [682, 361] width 1365 height 1474
drag, startPoint x: 196, startPoint y: 409, endPoint x: 203, endPoint y: 423, distance: 15.5
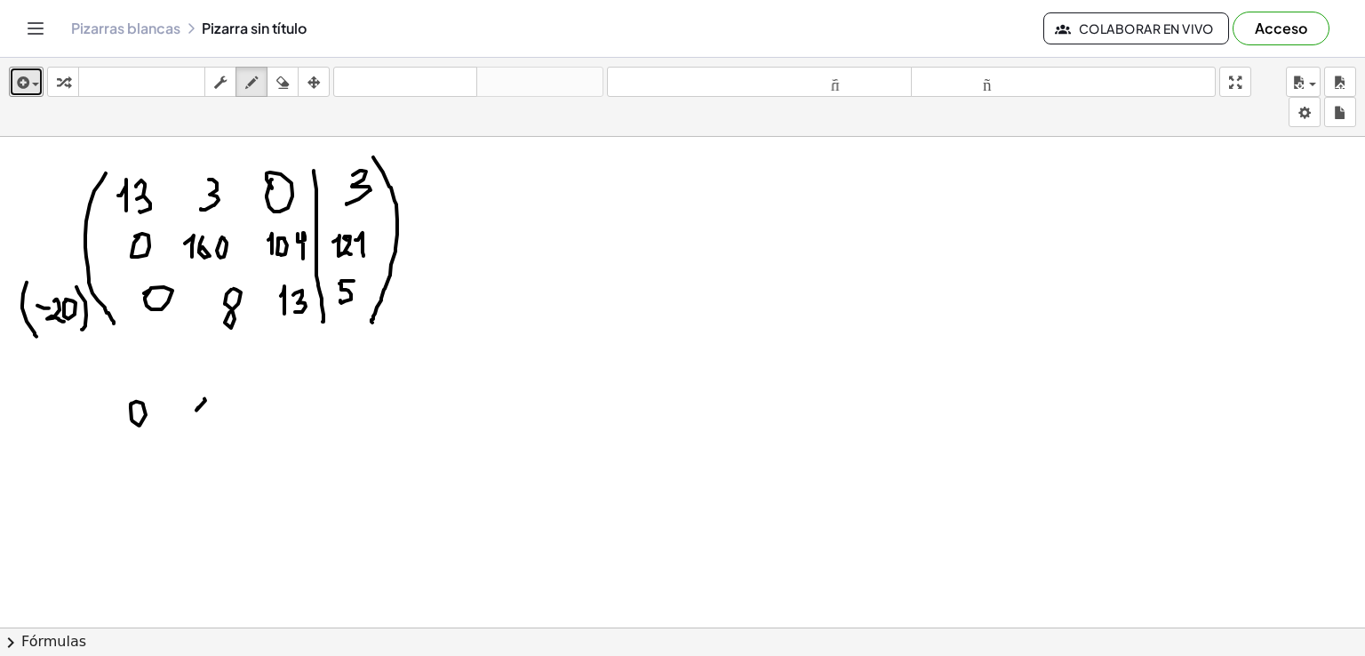
click at [203, 423] on div at bounding box center [682, 361] width 1365 height 1474
drag, startPoint x: 220, startPoint y: 409, endPoint x: 223, endPoint y: 420, distance: 12.1
click at [217, 420] on div at bounding box center [682, 361] width 1365 height 1474
click at [248, 399] on div at bounding box center [682, 361] width 1365 height 1474
drag, startPoint x: 306, startPoint y: 403, endPoint x: 311, endPoint y: 412, distance: 10.4
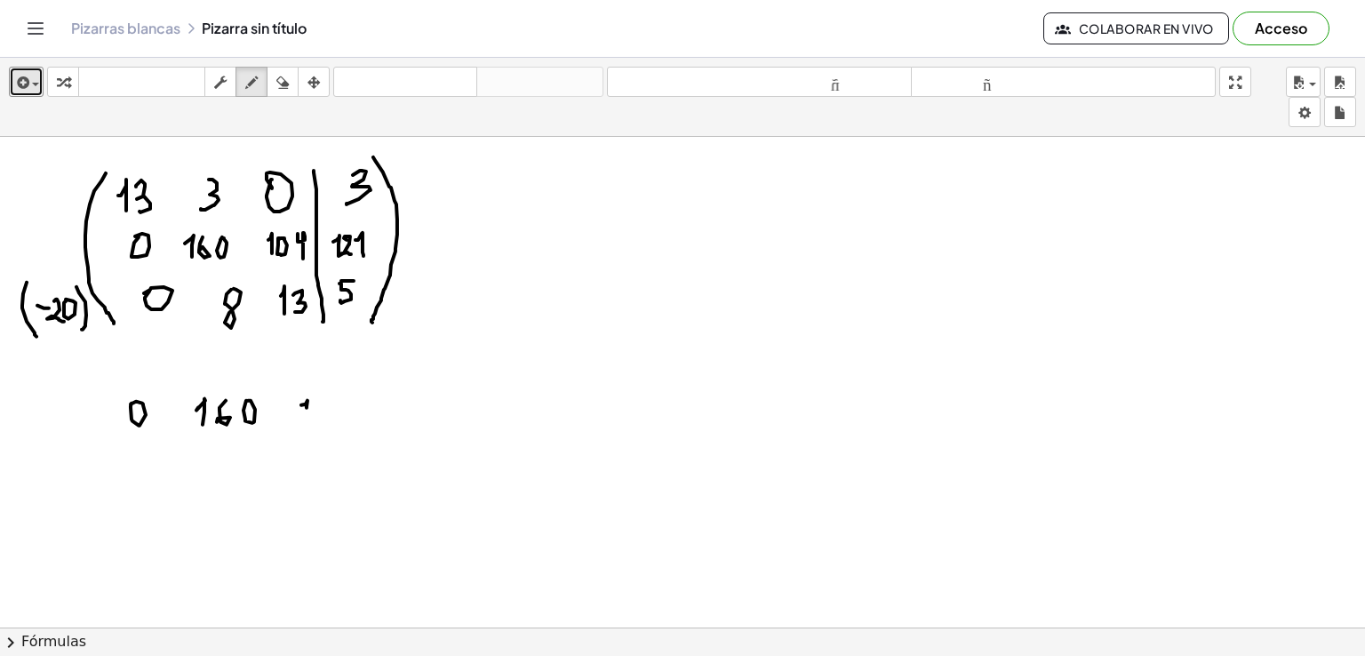
click at [307, 418] on div at bounding box center [682, 361] width 1365 height 1474
drag, startPoint x: 316, startPoint y: 409, endPoint x: 327, endPoint y: 399, distance: 14.5
click at [312, 396] on div at bounding box center [682, 361] width 1365 height 1474
drag, startPoint x: 333, startPoint y: 402, endPoint x: 344, endPoint y: 422, distance: 23.1
click at [344, 422] on div at bounding box center [682, 361] width 1365 height 1474
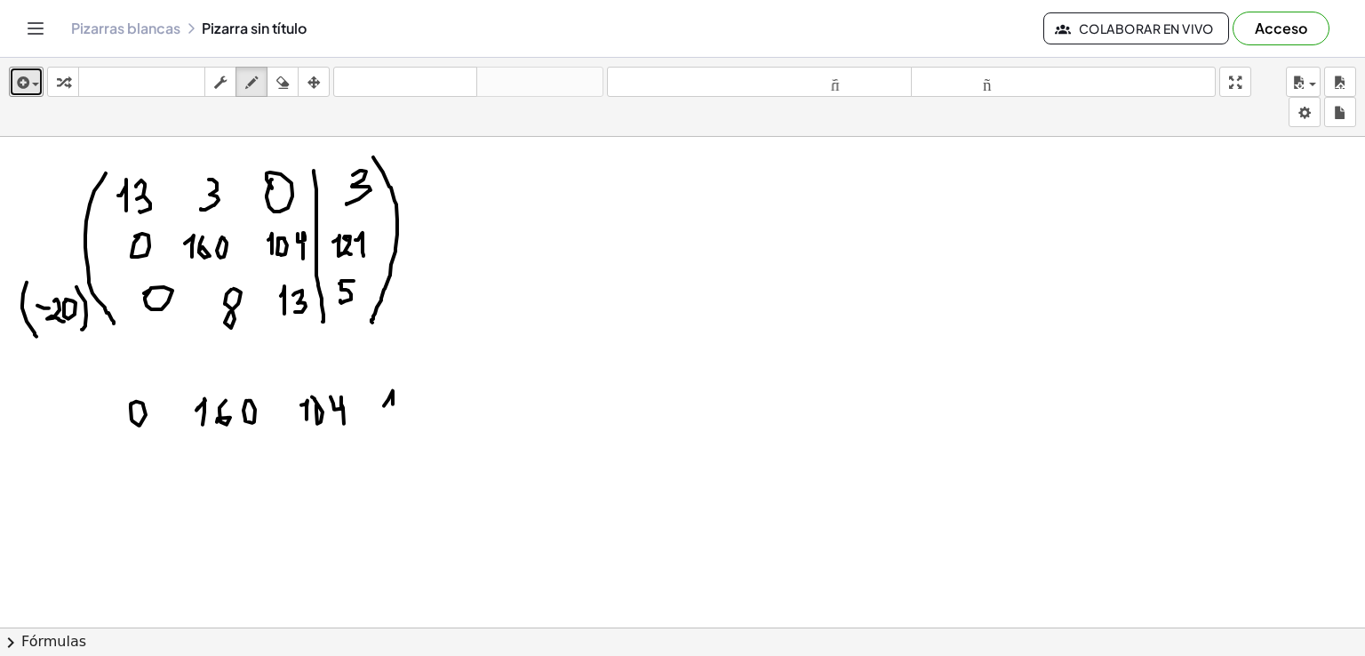
drag, startPoint x: 388, startPoint y: 398, endPoint x: 398, endPoint y: 410, distance: 15.1
click at [394, 416] on div at bounding box center [682, 361] width 1365 height 1474
drag, startPoint x: 406, startPoint y: 396, endPoint x: 404, endPoint y: 406, distance: 10.8
click at [404, 406] on div at bounding box center [682, 361] width 1365 height 1474
drag, startPoint x: 412, startPoint y: 410, endPoint x: 420, endPoint y: 403, distance: 10.1
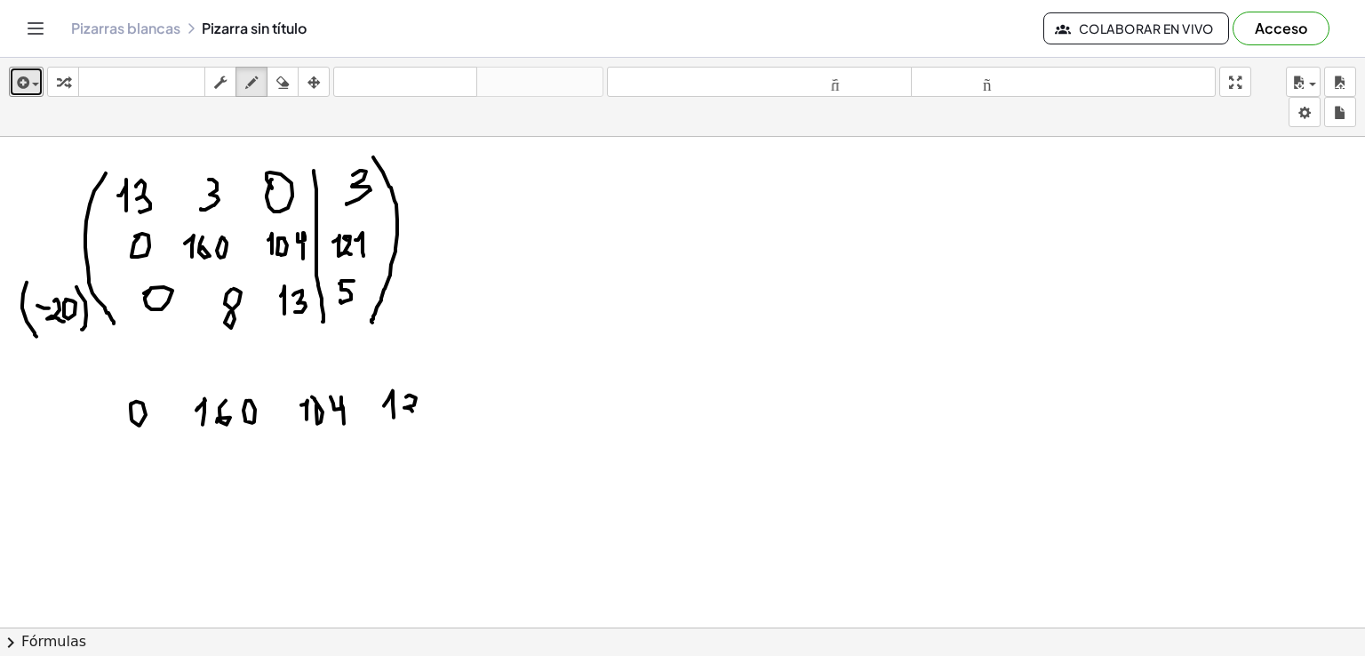
click at [414, 410] on div at bounding box center [682, 361] width 1365 height 1474
drag, startPoint x: 420, startPoint y: 400, endPoint x: 427, endPoint y: 412, distance: 13.6
click at [427, 412] on div at bounding box center [682, 361] width 1365 height 1474
click at [134, 452] on div at bounding box center [682, 361] width 1365 height 1474
drag, startPoint x: 186, startPoint y: 462, endPoint x: 204, endPoint y: 461, distance: 17.8
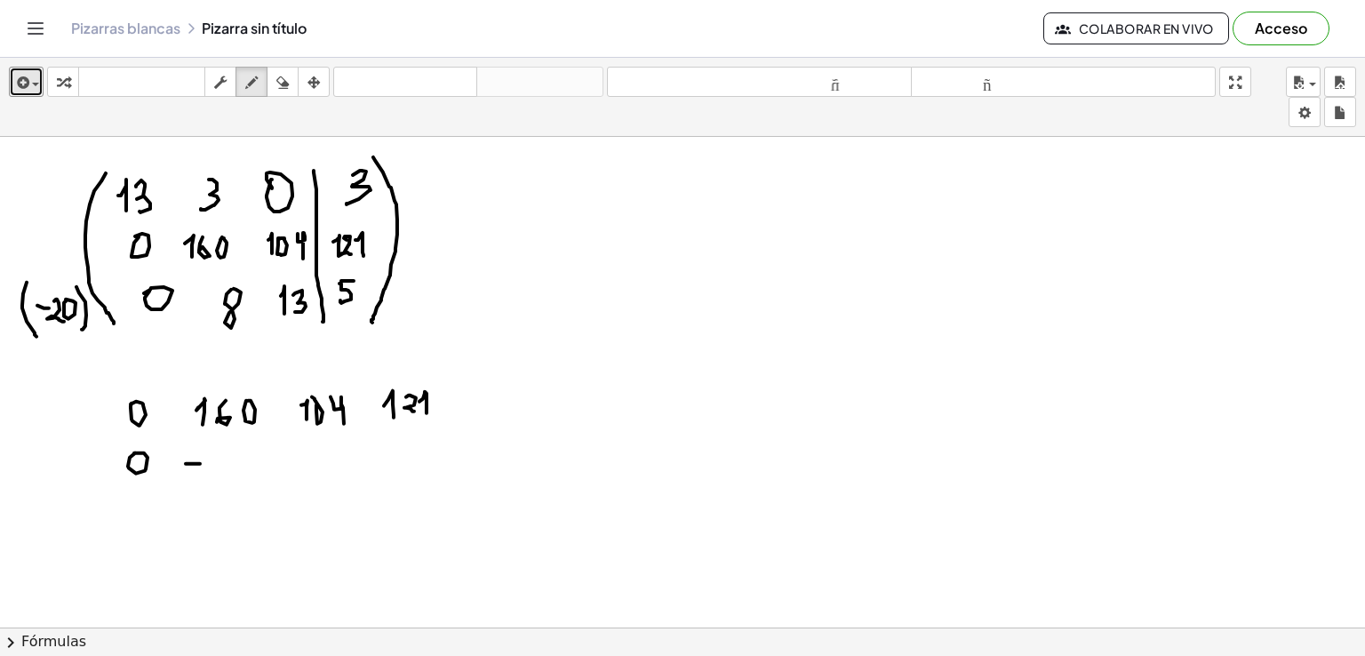
click at [202, 462] on div at bounding box center [682, 361] width 1365 height 1474
drag, startPoint x: 209, startPoint y: 456, endPoint x: 216, endPoint y: 470, distance: 15.9
click at [216, 470] on div at bounding box center [682, 361] width 1365 height 1474
drag, startPoint x: 229, startPoint y: 449, endPoint x: 255, endPoint y: 461, distance: 28.6
click at [226, 463] on div at bounding box center [682, 361] width 1365 height 1474
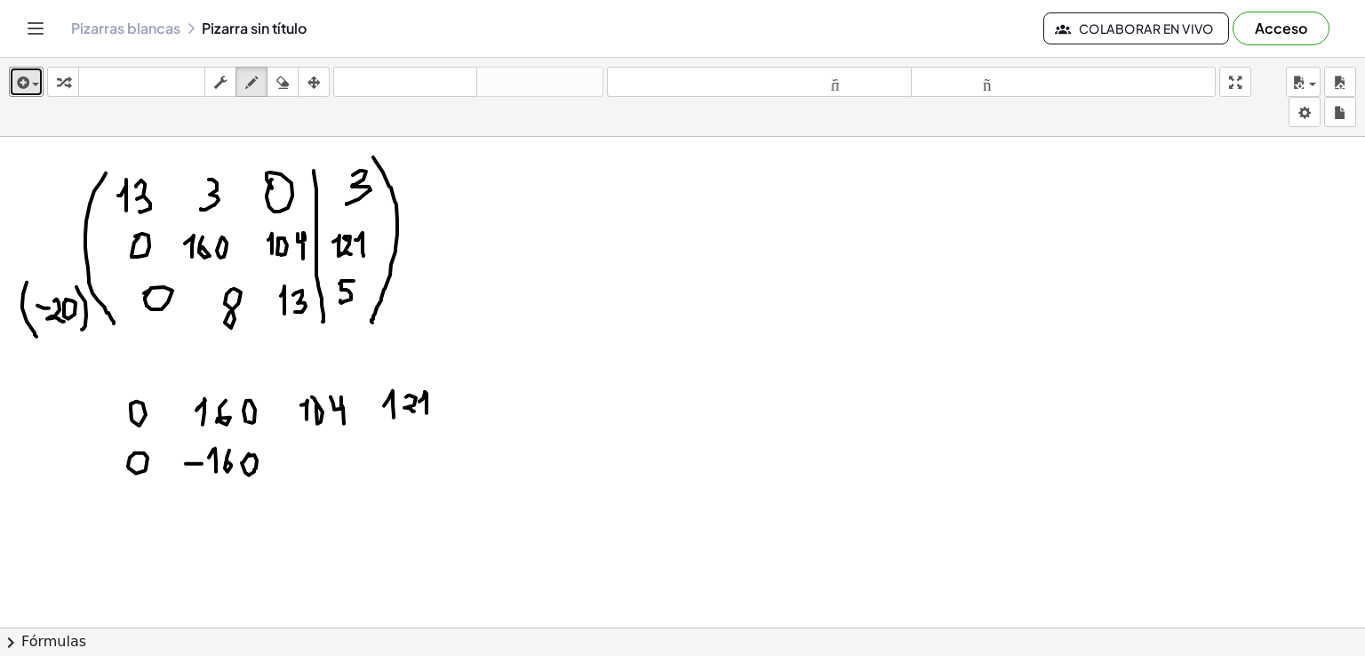
click at [247, 454] on div at bounding box center [682, 361] width 1365 height 1474
click at [292, 460] on div at bounding box center [682, 361] width 1365 height 1474
drag, startPoint x: 306, startPoint y: 449, endPoint x: 324, endPoint y: 460, distance: 20.7
click at [317, 469] on div at bounding box center [682, 361] width 1365 height 1474
drag, startPoint x: 324, startPoint y: 452, endPoint x: 334, endPoint y: 464, distance: 15.1
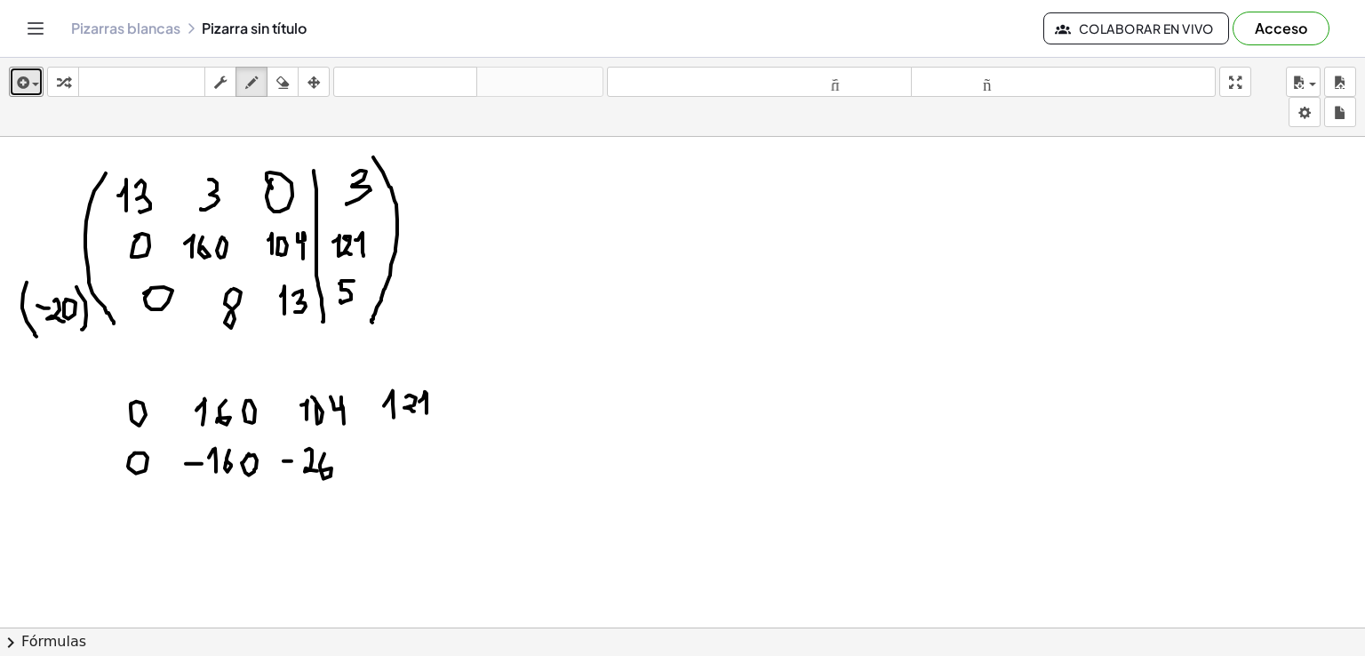
click at [320, 471] on div at bounding box center [682, 361] width 1365 height 1474
drag, startPoint x: 340, startPoint y: 469, endPoint x: 345, endPoint y: 450, distance: 20.3
click at [347, 449] on div at bounding box center [682, 361] width 1365 height 1474
click at [345, 456] on div at bounding box center [682, 361] width 1365 height 1474
click at [395, 454] on div at bounding box center [682, 361] width 1365 height 1474
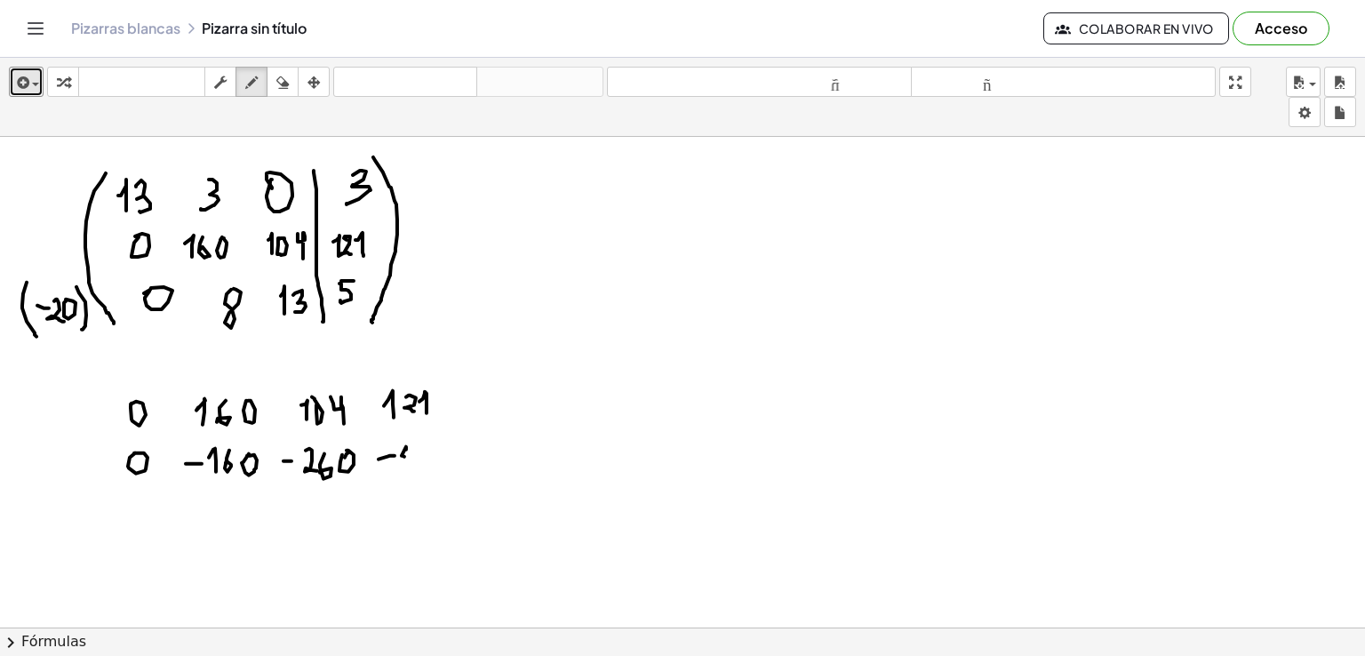
drag, startPoint x: 402, startPoint y: 454, endPoint x: 405, endPoint y: 466, distance: 12.1
click at [405, 467] on div at bounding box center [682, 361] width 1365 height 1474
drag, startPoint x: 410, startPoint y: 459, endPoint x: 416, endPoint y: 449, distance: 11.6
click at [415, 446] on div at bounding box center [682, 361] width 1365 height 1474
click at [432, 450] on div at bounding box center [682, 361] width 1365 height 1474
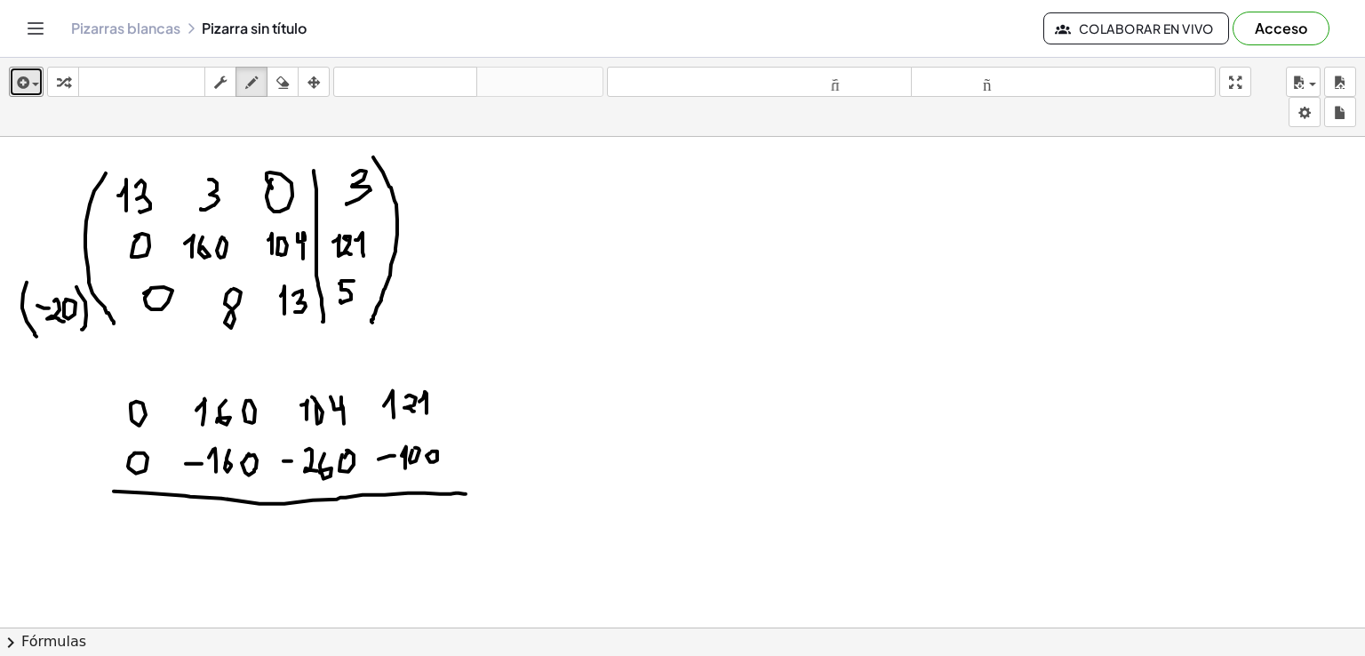
drag, startPoint x: 148, startPoint y: 492, endPoint x: 466, endPoint y: 495, distance: 318.3
click at [466, 493] on div at bounding box center [682, 361] width 1365 height 1474
click at [130, 516] on div at bounding box center [682, 361] width 1365 height 1474
drag, startPoint x: 132, startPoint y: 524, endPoint x: 145, endPoint y: 520, distance: 12.9
click at [145, 520] on div at bounding box center [682, 361] width 1365 height 1474
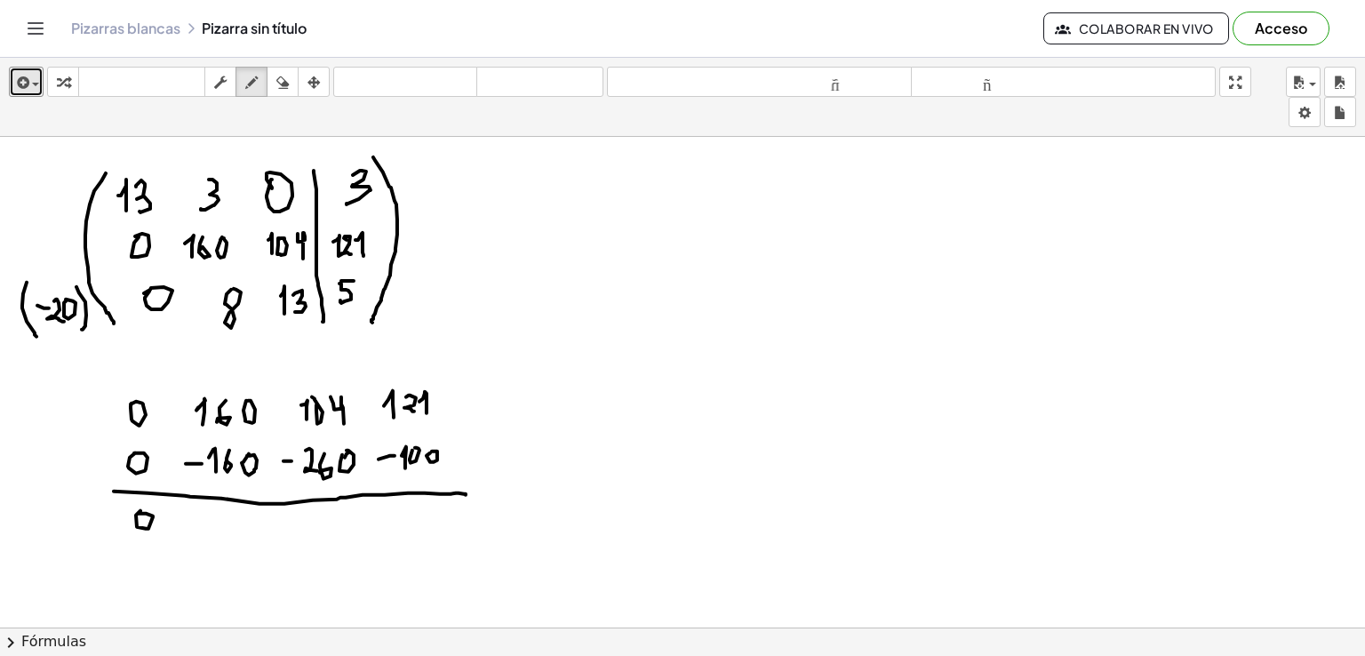
click at [139, 512] on div at bounding box center [682, 361] width 1365 height 1474
click at [228, 524] on div at bounding box center [682, 361] width 1365 height 1474
drag, startPoint x: 413, startPoint y: 516, endPoint x: 439, endPoint y: 524, distance: 26.7
click at [434, 534] on div at bounding box center [682, 361] width 1365 height 1474
drag, startPoint x: 438, startPoint y: 521, endPoint x: 444, endPoint y: 513, distance: 9.6
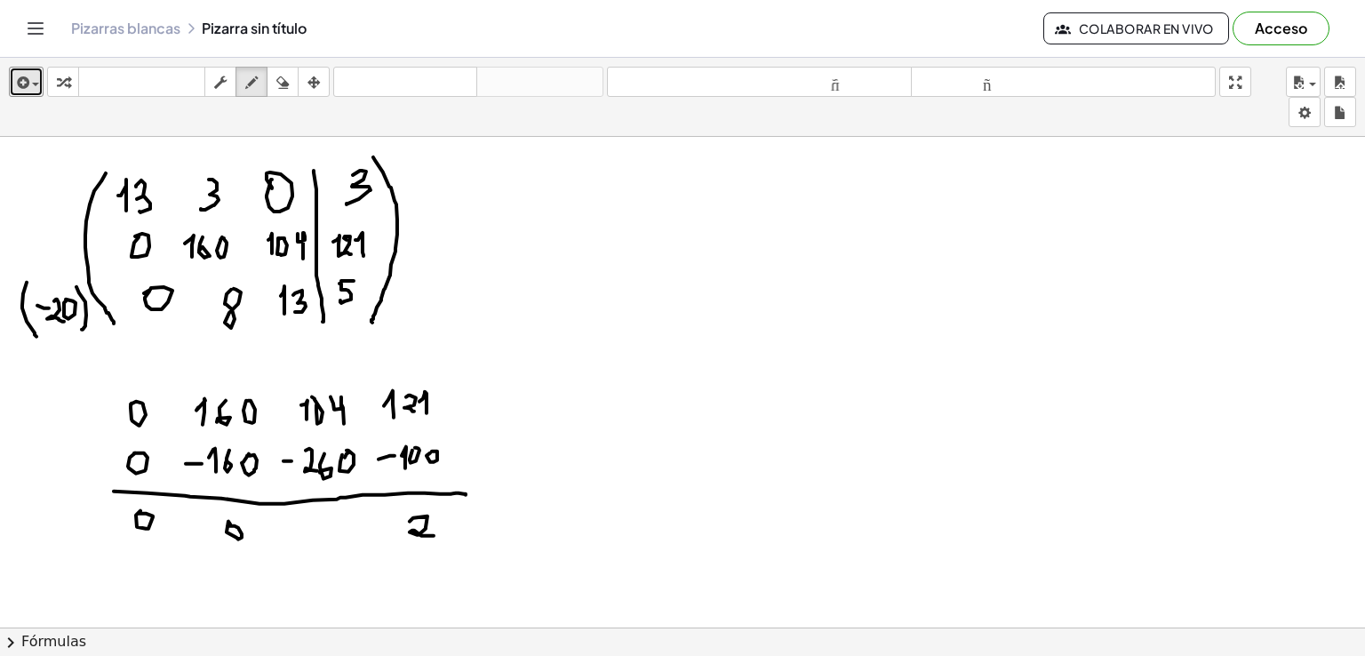
click at [442, 516] on div at bounding box center [682, 361] width 1365 height 1474
drag, startPoint x: 445, startPoint y: 510, endPoint x: 444, endPoint y: 536, distance: 25.8
click at [444, 536] on div at bounding box center [682, 361] width 1365 height 1474
drag, startPoint x: 293, startPoint y: 527, endPoint x: 308, endPoint y: 527, distance: 14.2
click at [308, 527] on div at bounding box center [682, 361] width 1365 height 1474
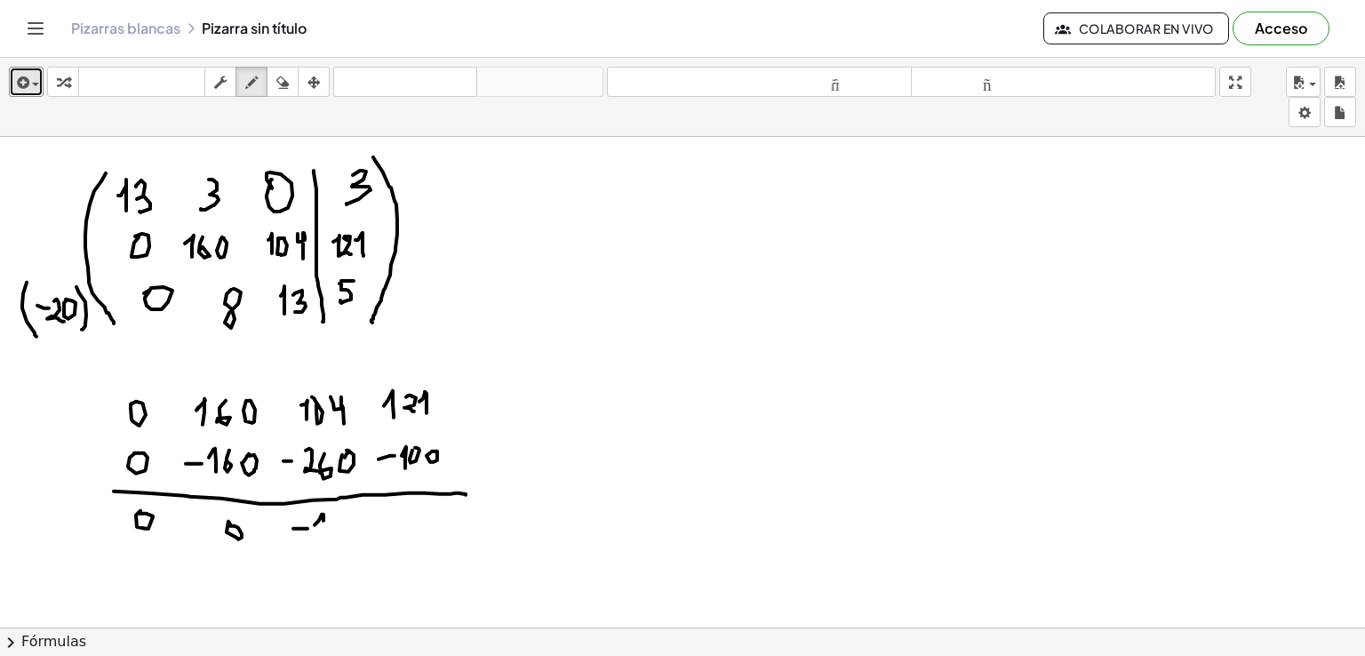
drag, startPoint x: 315, startPoint y: 524, endPoint x: 322, endPoint y: 533, distance: 12.1
click at [322, 533] on div at bounding box center [682, 361] width 1365 height 1474
click at [340, 519] on div at bounding box center [682, 361] width 1365 height 1474
drag, startPoint x: 333, startPoint y: 522, endPoint x: 332, endPoint y: 537, distance: 15.1
click at [332, 537] on div at bounding box center [682, 361] width 1365 height 1474
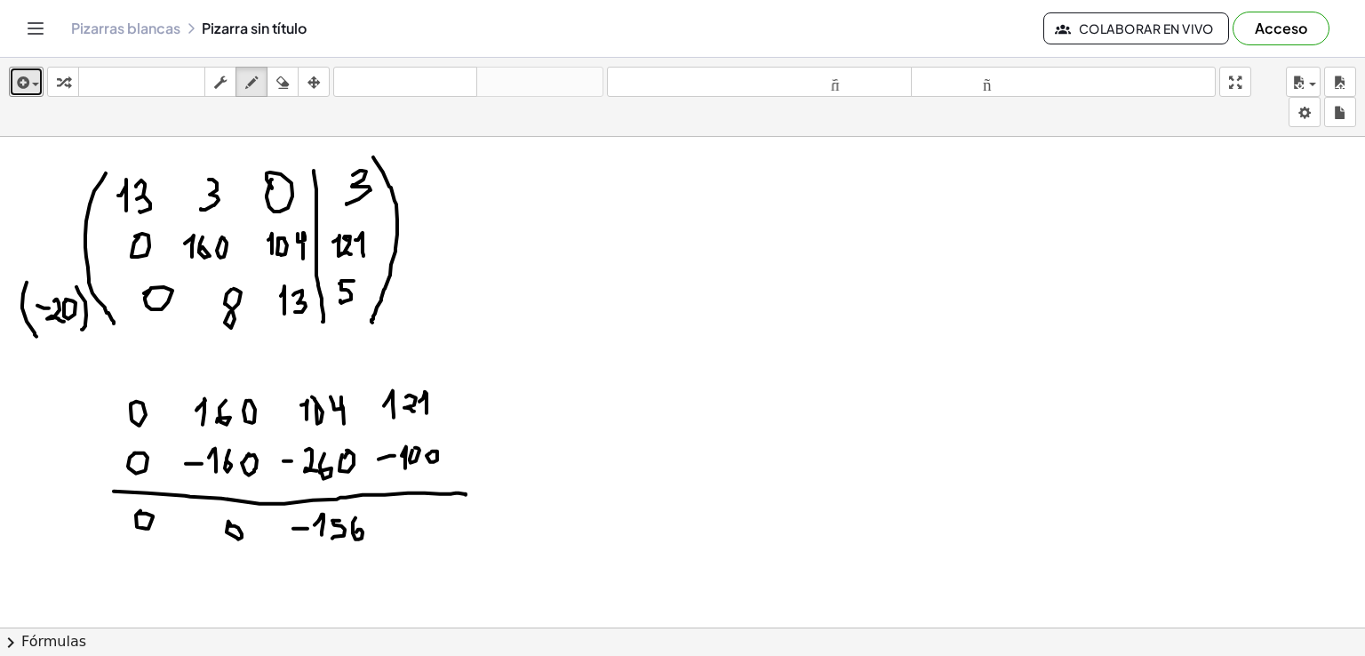
drag, startPoint x: 356, startPoint y: 516, endPoint x: 356, endPoint y: 533, distance: 16.9
click at [356, 532] on div at bounding box center [682, 361] width 1365 height 1474
drag, startPoint x: 409, startPoint y: 517, endPoint x: 427, endPoint y: 534, distance: 24.5
click at [427, 534] on div at bounding box center [682, 361] width 1365 height 1474
drag, startPoint x: 433, startPoint y: 519, endPoint x: 441, endPoint y: 528, distance: 12.0
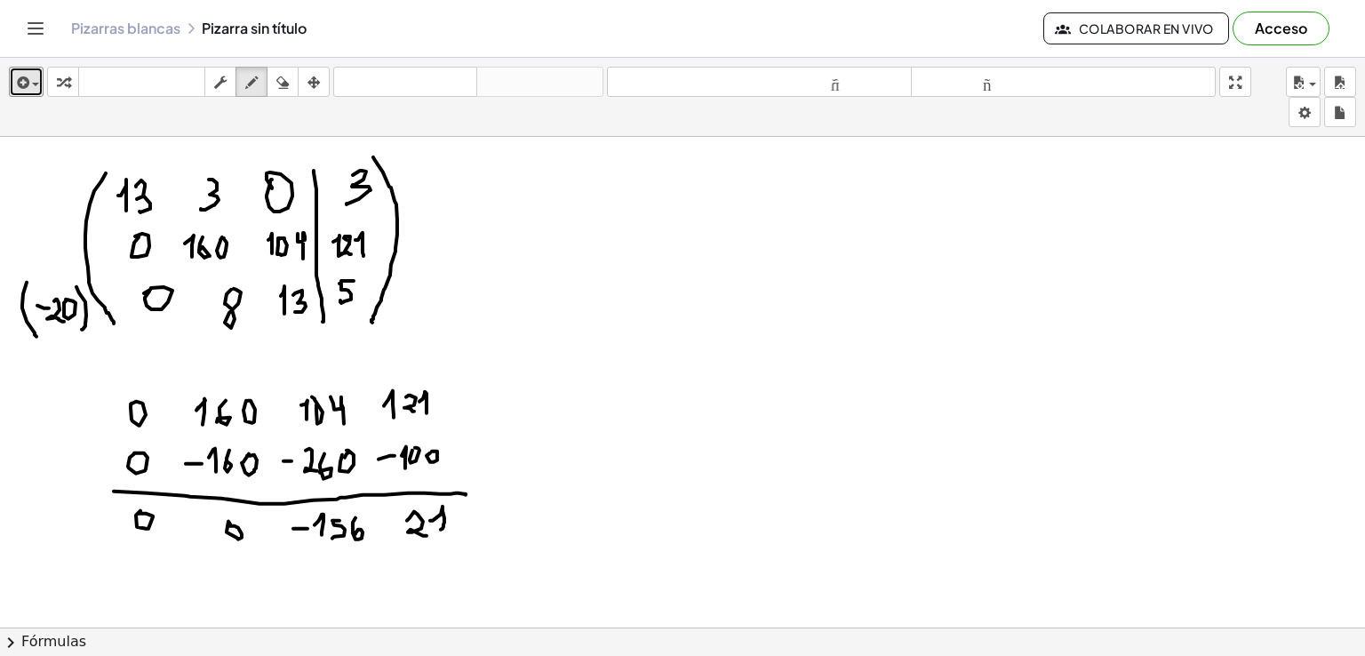
click at [441, 528] on div at bounding box center [682, 361] width 1365 height 1474
drag, startPoint x: 556, startPoint y: 177, endPoint x: 570, endPoint y: 337, distance: 160.6
click at [569, 335] on div at bounding box center [682, 361] width 1365 height 1474
drag, startPoint x: 577, startPoint y: 182, endPoint x: 586, endPoint y: 196, distance: 16.8
click at [586, 196] on div at bounding box center [682, 361] width 1365 height 1474
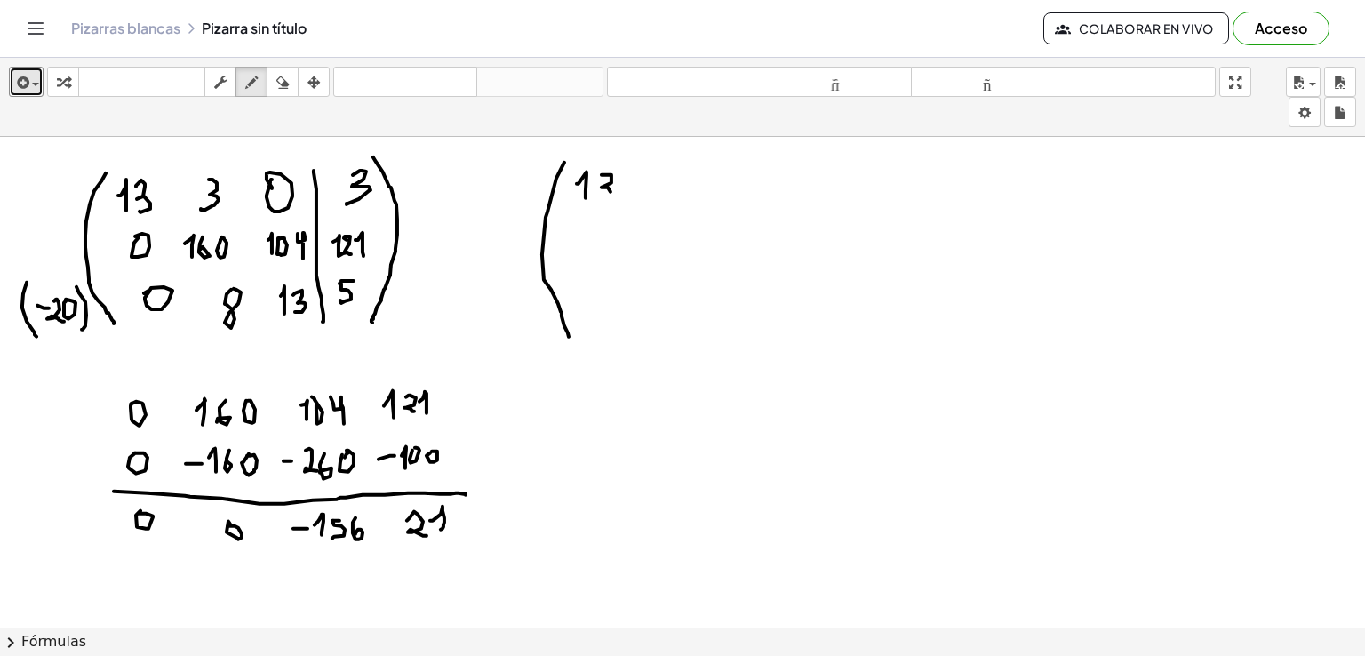
drag, startPoint x: 612, startPoint y: 173, endPoint x: 596, endPoint y: 195, distance: 26.7
click at [595, 195] on div at bounding box center [682, 361] width 1365 height 1474
drag, startPoint x: 658, startPoint y: 173, endPoint x: 647, endPoint y: 197, distance: 26.3
click at [646, 197] on div at bounding box center [682, 361] width 1365 height 1474
click at [703, 171] on div at bounding box center [682, 361] width 1365 height 1474
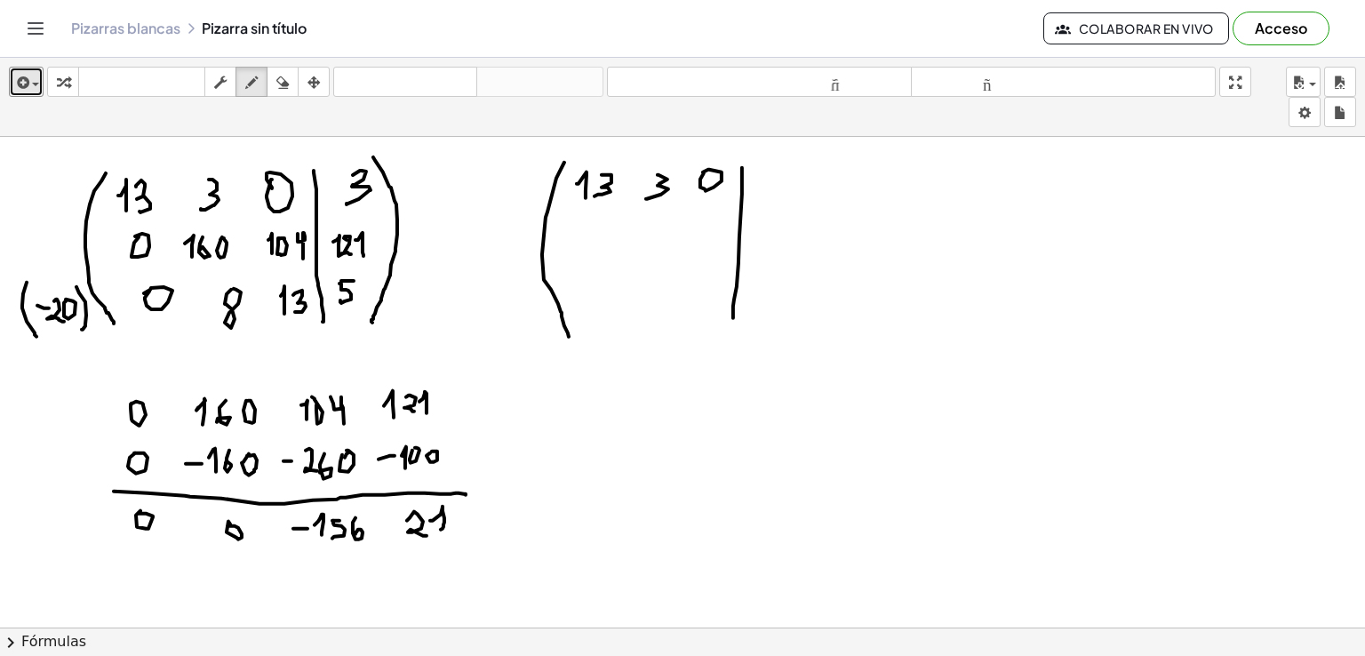
drag, startPoint x: 742, startPoint y: 193, endPoint x: 733, endPoint y: 316, distance: 123.9
click at [733, 316] on div at bounding box center [682, 361] width 1365 height 1474
drag, startPoint x: 765, startPoint y: 172, endPoint x: 767, endPoint y: 196, distance: 25.0
click at [765, 193] on div at bounding box center [682, 361] width 1365 height 1474
drag, startPoint x: 580, startPoint y: 231, endPoint x: 584, endPoint y: 219, distance: 12.9
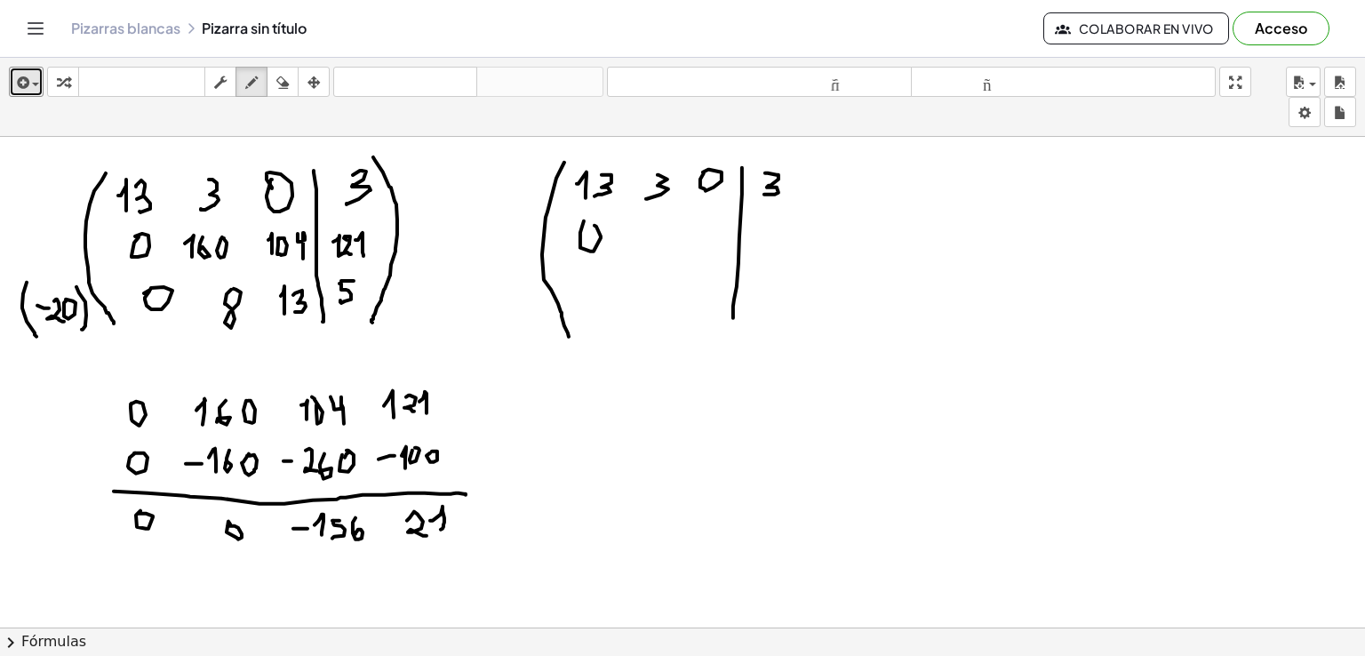
click at [584, 219] on div at bounding box center [682, 361] width 1365 height 1474
drag, startPoint x: 637, startPoint y: 232, endPoint x: 648, endPoint y: 240, distance: 14.1
click at [647, 240] on div at bounding box center [682, 361] width 1365 height 1474
drag, startPoint x: 663, startPoint y: 218, endPoint x: 663, endPoint y: 235, distance: 16.9
click at [661, 232] on div at bounding box center [682, 361] width 1365 height 1474
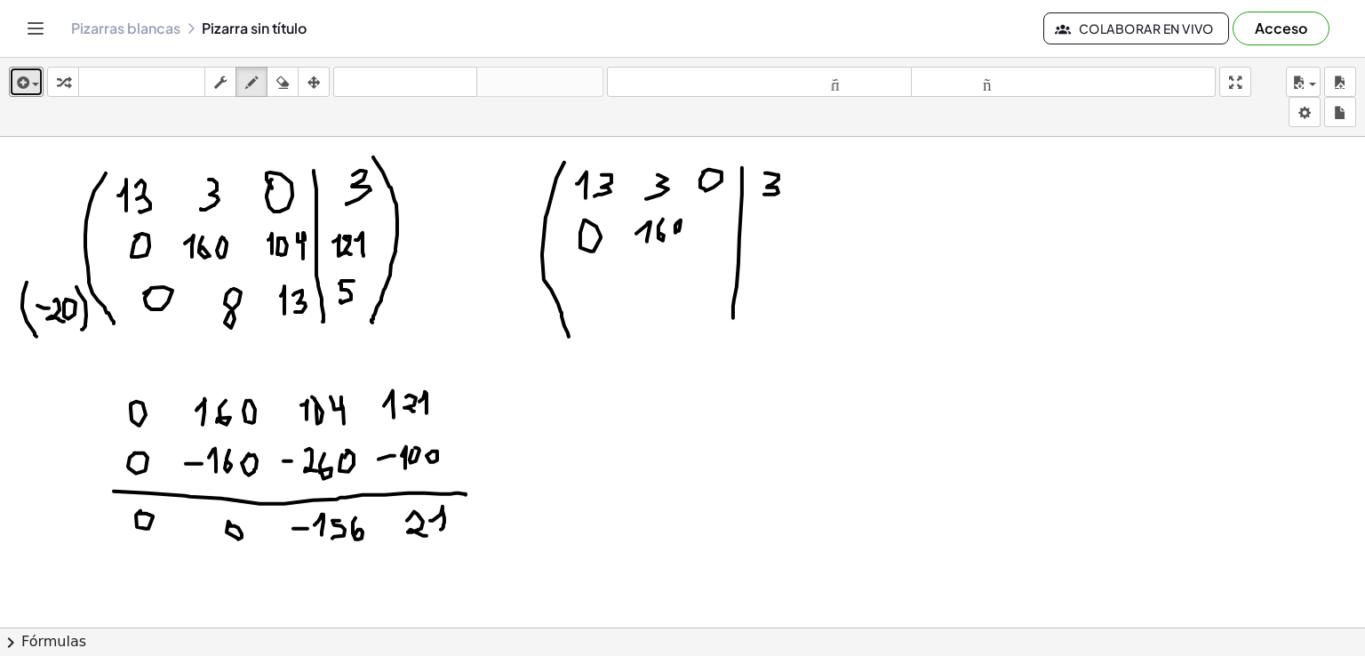
drag, startPoint x: 677, startPoint y: 221, endPoint x: 693, endPoint y: 230, distance: 18.3
click at [676, 222] on div at bounding box center [682, 361] width 1365 height 1474
drag, startPoint x: 688, startPoint y: 226, endPoint x: 697, endPoint y: 238, distance: 15.3
click at [697, 238] on div at bounding box center [682, 361] width 1365 height 1474
drag, startPoint x: 620, startPoint y: 226, endPoint x: 643, endPoint y: 225, distance: 22.2
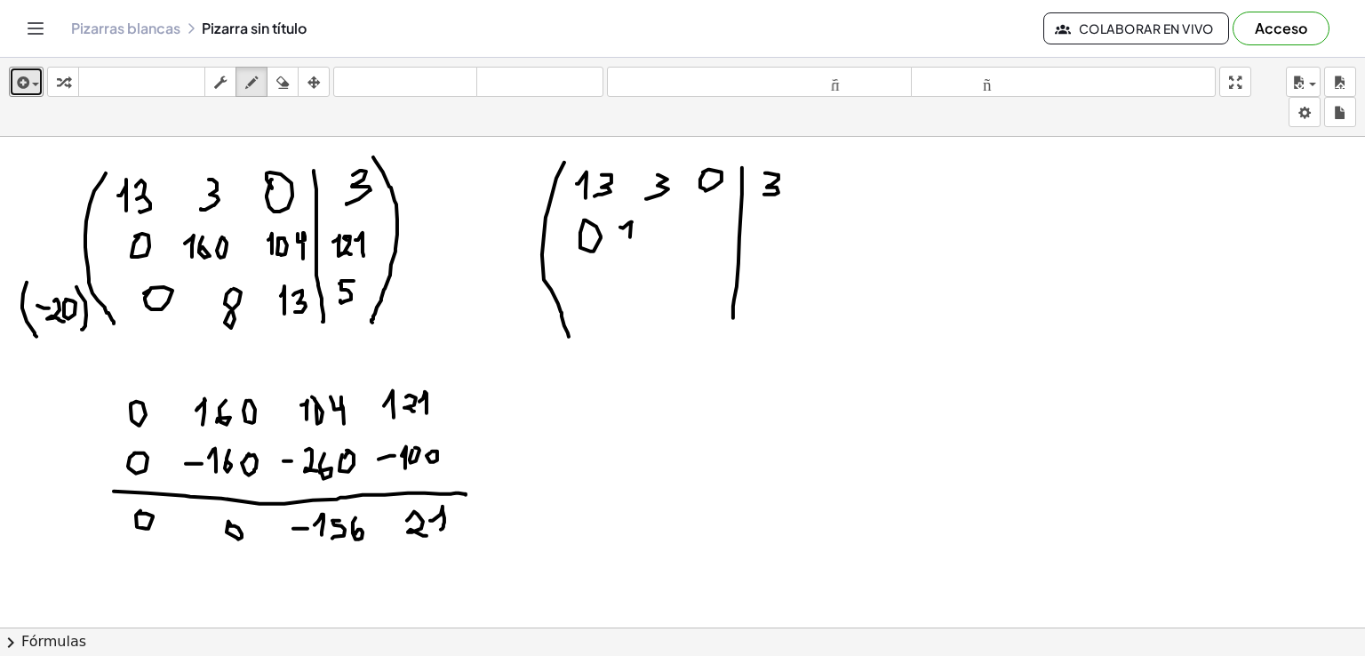
click at [630, 238] on div at bounding box center [682, 361] width 1365 height 1474
click at [641, 233] on div at bounding box center [682, 361] width 1365 height 1474
drag, startPoint x: 653, startPoint y: 230, endPoint x: 691, endPoint y: 232, distance: 37.4
click at [658, 215] on div at bounding box center [682, 361] width 1365 height 1474
drag, startPoint x: 689, startPoint y: 222, endPoint x: 695, endPoint y: 239, distance: 18.0
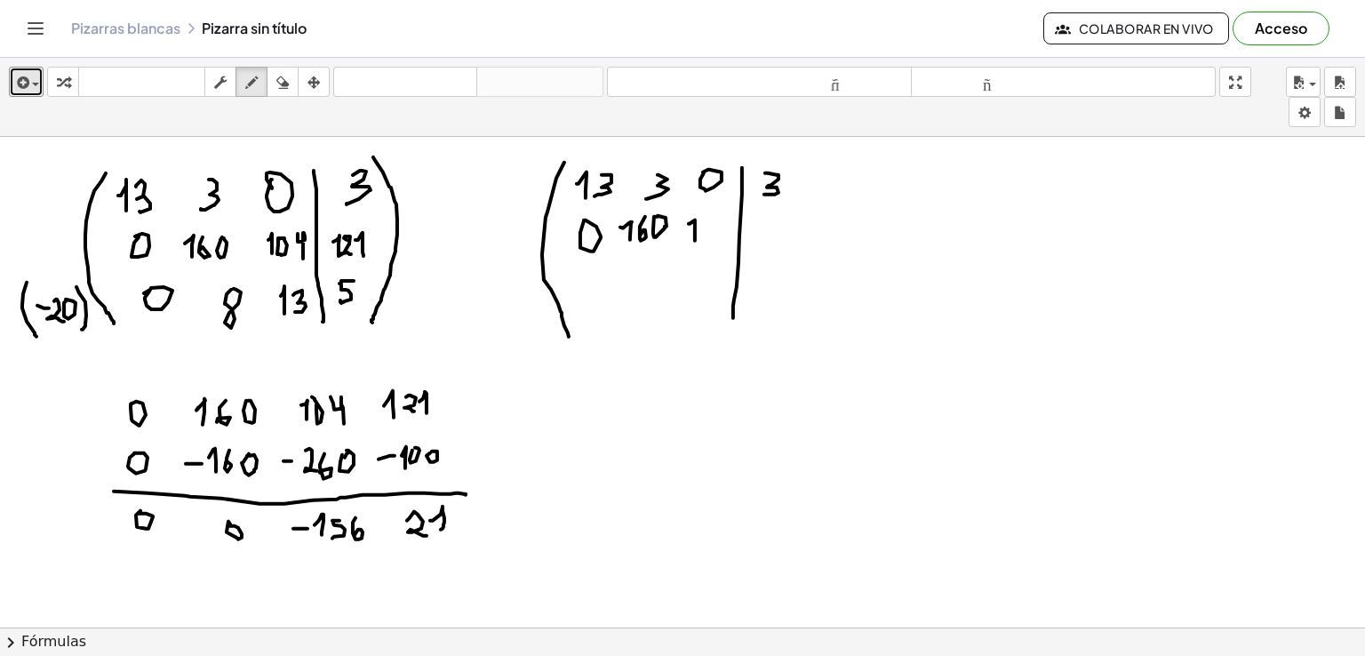
click at [695, 239] on div at bounding box center [682, 361] width 1365 height 1474
click at [706, 214] on div at bounding box center [682, 361] width 1365 height 1474
drag, startPoint x: 720, startPoint y: 218, endPoint x: 725, endPoint y: 237, distance: 20.1
click at [725, 237] on div at bounding box center [682, 361] width 1365 height 1474
click at [757, 239] on div at bounding box center [682, 361] width 1365 height 1474
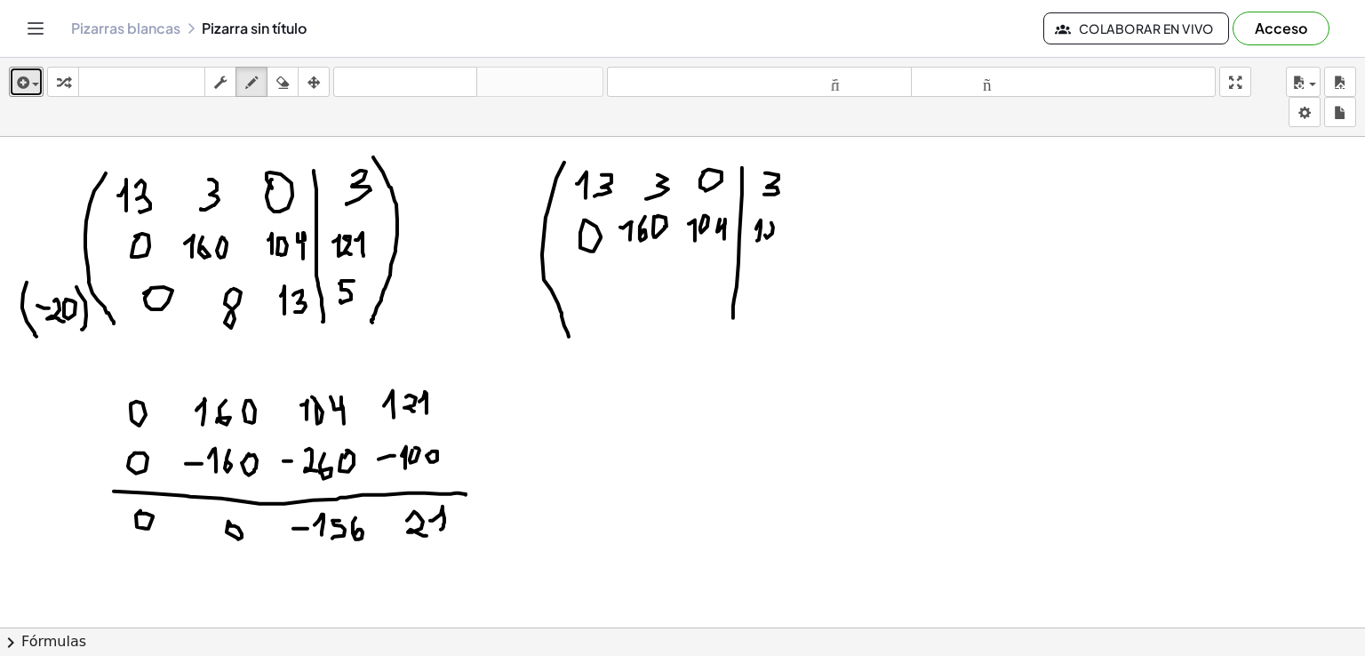
drag, startPoint x: 772, startPoint y: 221, endPoint x: 778, endPoint y: 228, distance: 9.4
click at [775, 232] on div at bounding box center [682, 361] width 1365 height 1474
click at [781, 230] on div at bounding box center [682, 361] width 1365 height 1474
drag, startPoint x: 793, startPoint y: 166, endPoint x: 776, endPoint y: 329, distance: 163.6
click at [776, 329] on div at bounding box center [682, 361] width 1365 height 1474
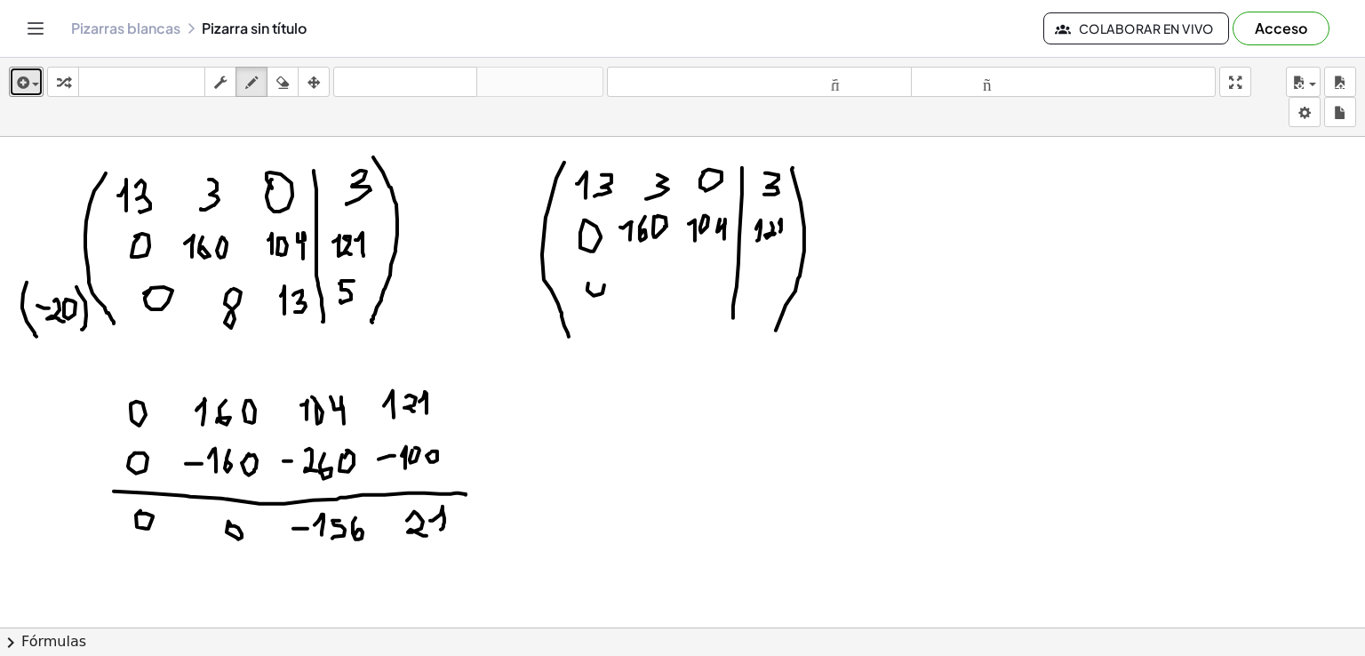
click at [584, 284] on div at bounding box center [682, 361] width 1365 height 1474
drag, startPoint x: 637, startPoint y: 285, endPoint x: 677, endPoint y: 288, distance: 40.1
click at [640, 279] on div at bounding box center [682, 361] width 1365 height 1474
click at [679, 285] on div at bounding box center [682, 361] width 1365 height 1474
drag, startPoint x: 686, startPoint y: 276, endPoint x: 686, endPoint y: 298, distance: 22.2
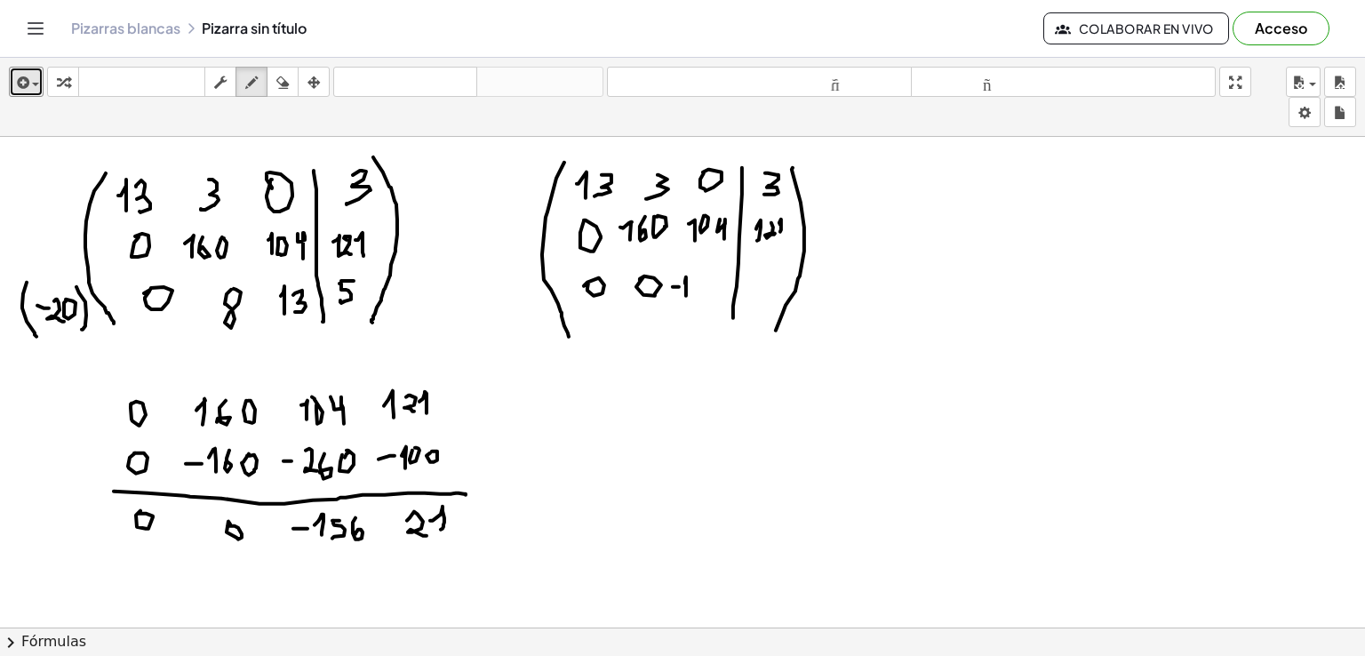
click at [686, 298] on div at bounding box center [682, 361] width 1365 height 1474
click at [703, 278] on div at bounding box center [682, 361] width 1365 height 1474
drag, startPoint x: 693, startPoint y: 279, endPoint x: 697, endPoint y: 289, distance: 10.4
click at [697, 289] on div at bounding box center [682, 361] width 1365 height 1474
click at [710, 287] on div at bounding box center [682, 361] width 1365 height 1474
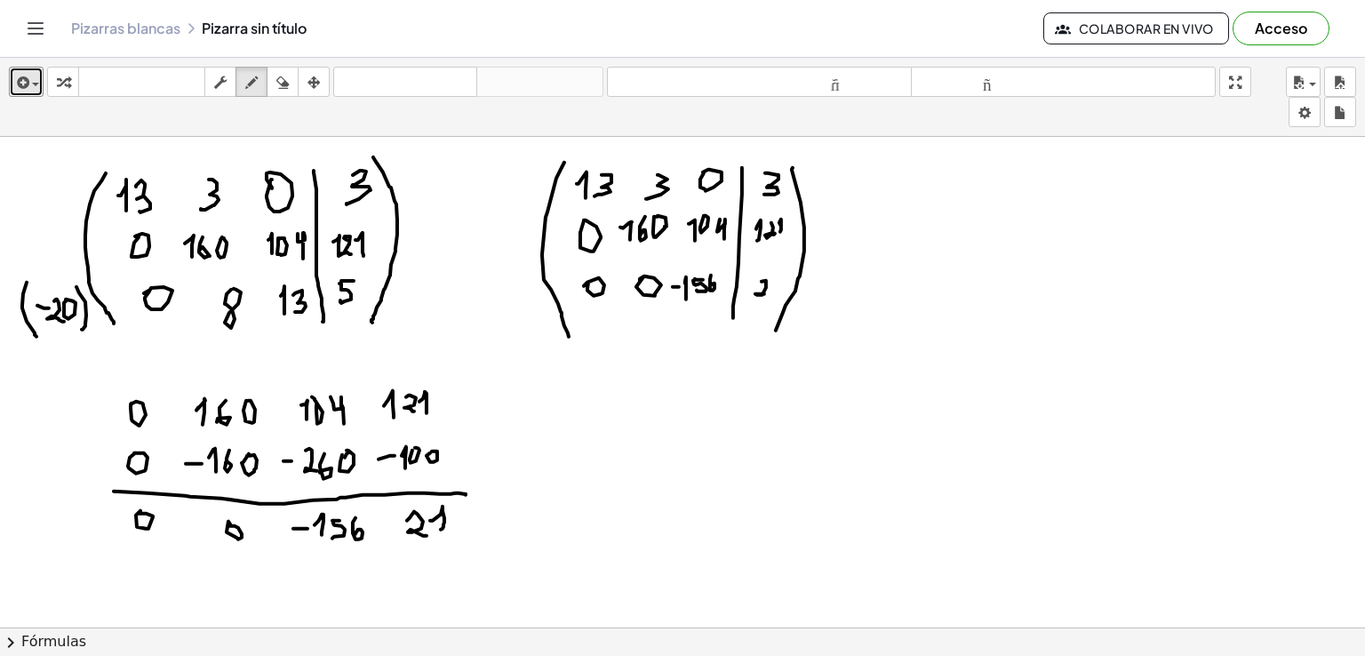
drag, startPoint x: 766, startPoint y: 279, endPoint x: 766, endPoint y: 292, distance: 13.3
click at [766, 292] on div at bounding box center [682, 361] width 1365 height 1474
click at [774, 300] on div at bounding box center [682, 361] width 1365 height 1474
click at [35, 317] on div at bounding box center [682, 361] width 1365 height 1474
drag, startPoint x: 35, startPoint y: 247, endPoint x: 39, endPoint y: 256, distance: 9.9
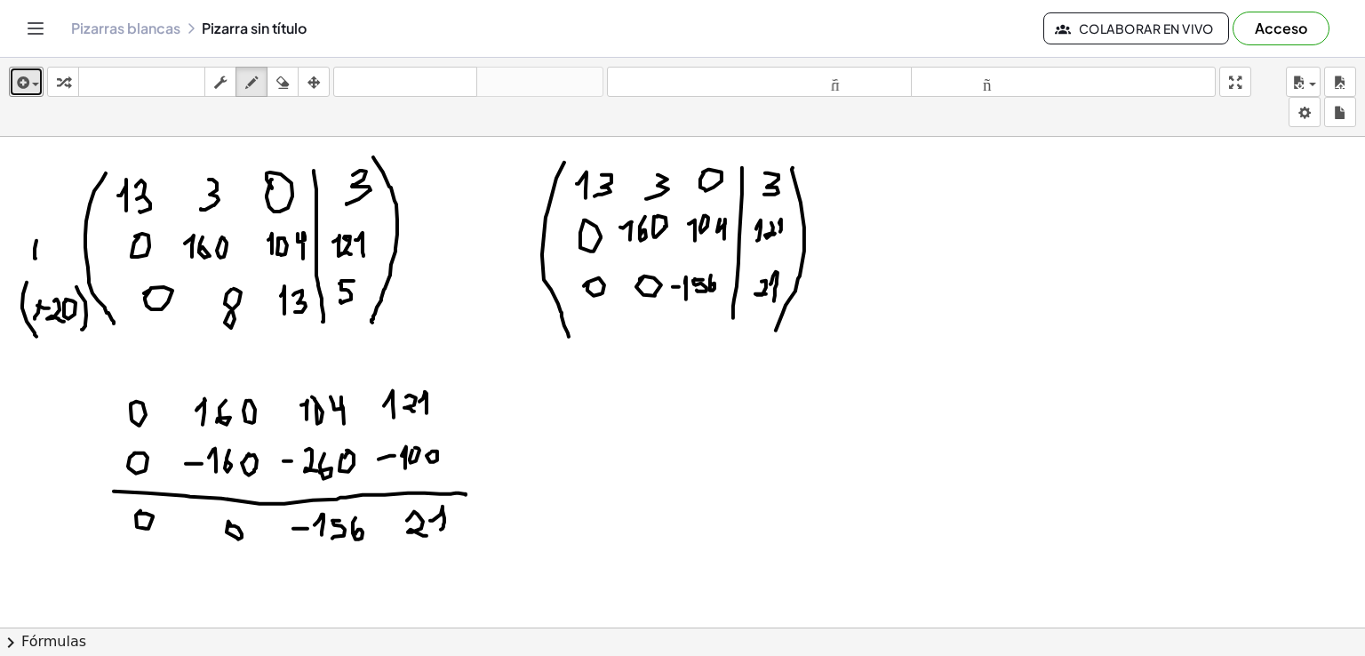
click at [38, 257] on div at bounding box center [682, 361] width 1365 height 1474
drag, startPoint x: 41, startPoint y: 250, endPoint x: 51, endPoint y: 250, distance: 9.8
click at [51, 250] on div at bounding box center [682, 361] width 1365 height 1474
drag, startPoint x: 62, startPoint y: 245, endPoint x: 64, endPoint y: 256, distance: 10.8
click at [64, 256] on div at bounding box center [682, 361] width 1365 height 1474
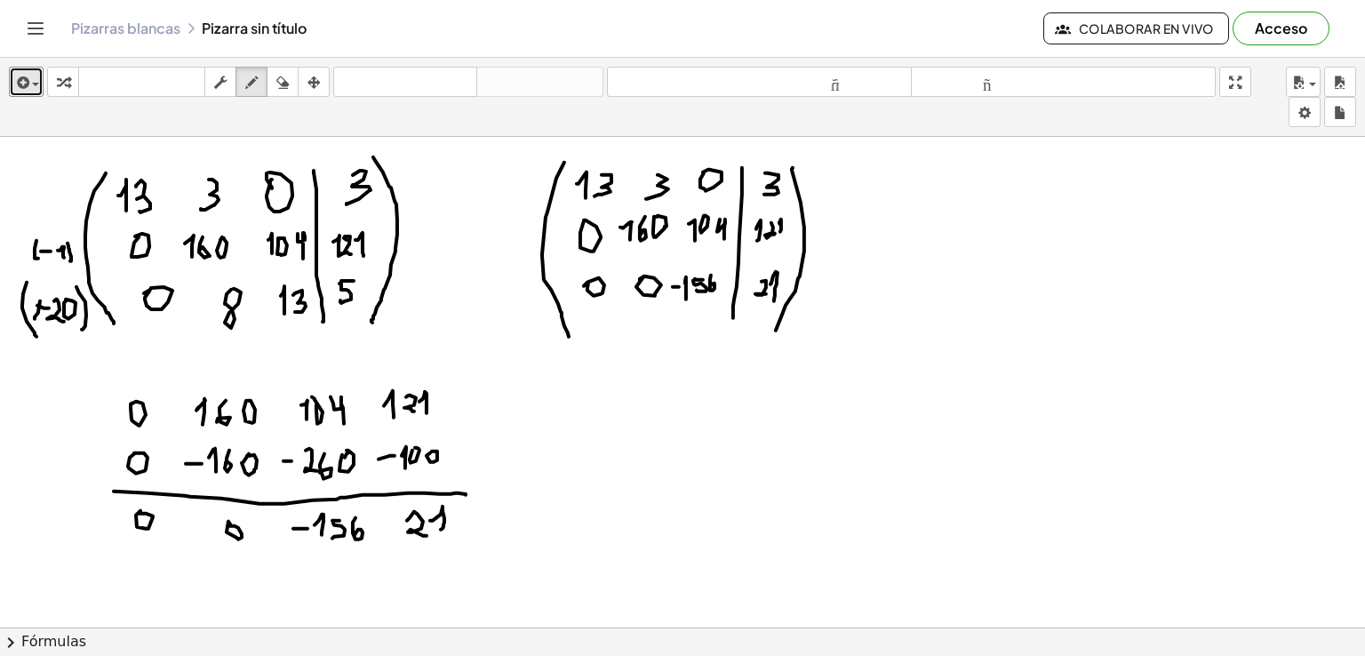
drag, startPoint x: 68, startPoint y: 244, endPoint x: 70, endPoint y: 260, distance: 15.2
click at [70, 260] on div at bounding box center [682, 361] width 1365 height 1474
drag, startPoint x: 174, startPoint y: 412, endPoint x: 189, endPoint y: 411, distance: 15.2
click at [189, 411] on div at bounding box center [682, 361] width 1365 height 1474
drag, startPoint x: 197, startPoint y: 460, endPoint x: 196, endPoint y: 469, distance: 9.8
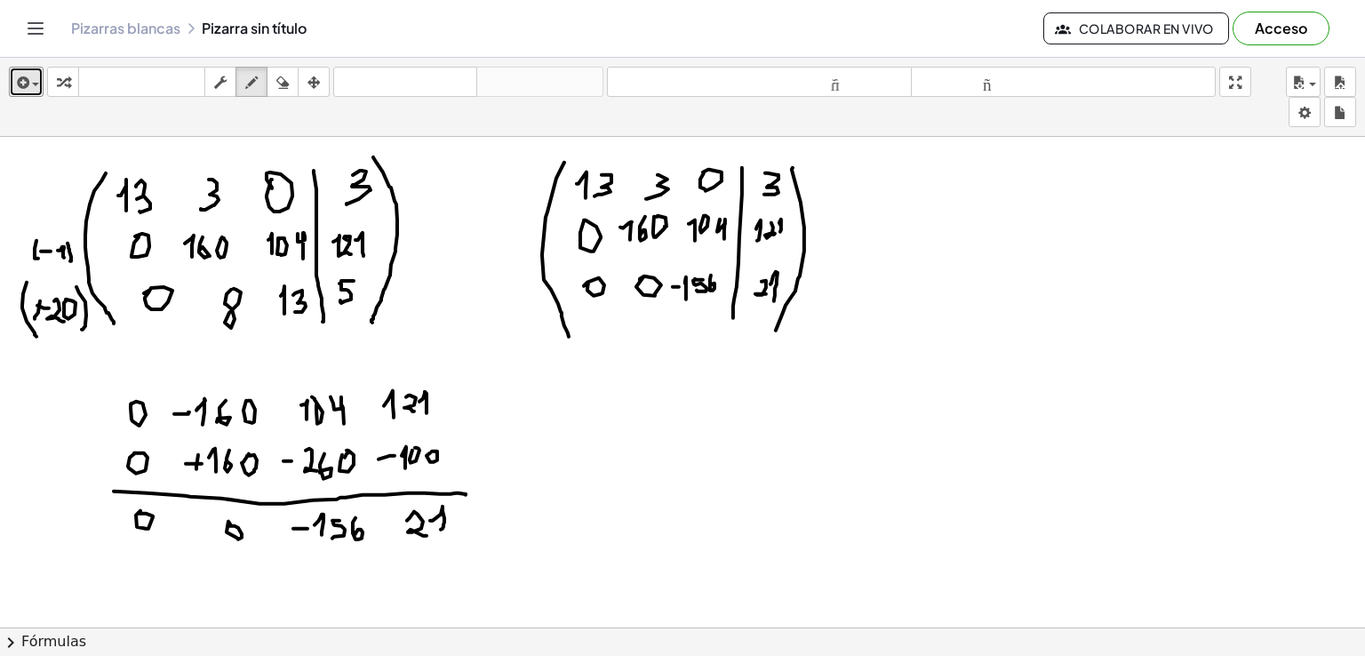
click at [196, 469] on div at bounding box center [682, 361] width 1365 height 1474
click at [288, 466] on div at bounding box center [682, 361] width 1365 height 1474
drag, startPoint x: 281, startPoint y: 412, endPoint x: 299, endPoint y: 412, distance: 17.8
click at [299, 412] on div at bounding box center [682, 361] width 1365 height 1474
click at [385, 403] on div at bounding box center [682, 361] width 1365 height 1474
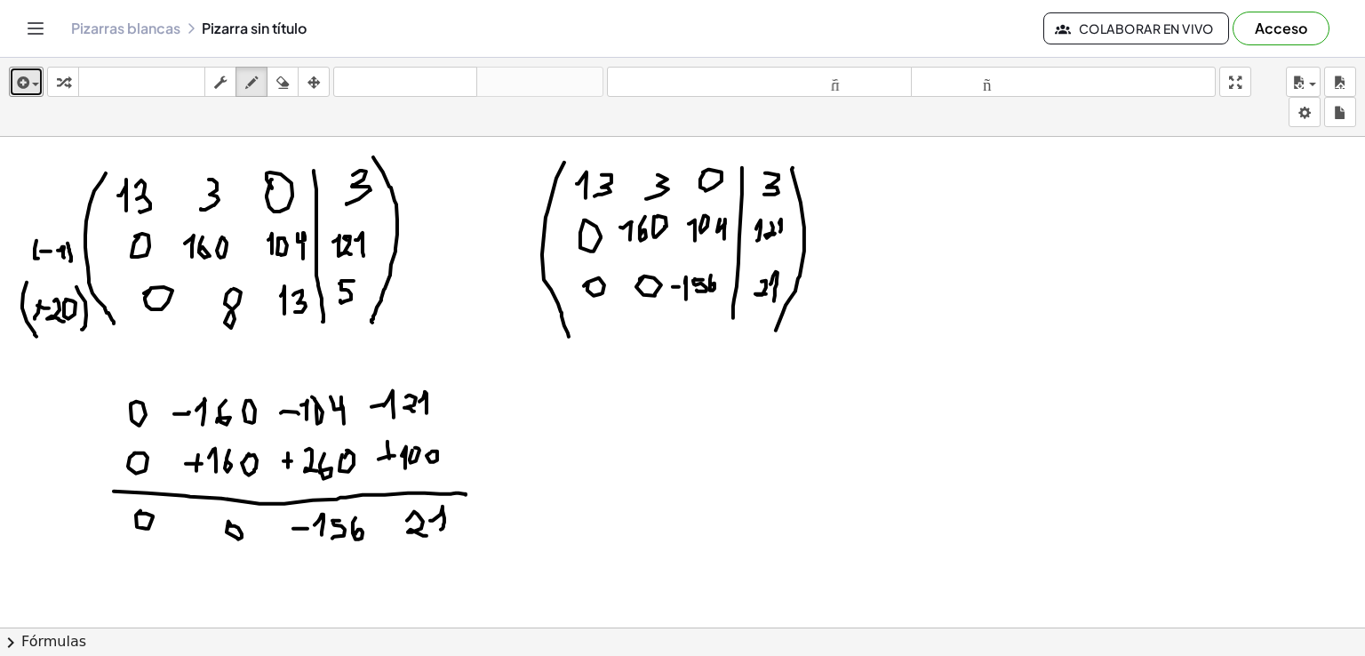
drag, startPoint x: 388, startPoint y: 444, endPoint x: 389, endPoint y: 457, distance: 12.6
click at [389, 457] on div at bounding box center [682, 361] width 1365 height 1474
drag, startPoint x: 391, startPoint y: 452, endPoint x: 389, endPoint y: 461, distance: 9.9
click at [389, 461] on div at bounding box center [682, 361] width 1365 height 1474
click at [398, 525] on div at bounding box center [682, 361] width 1365 height 1474
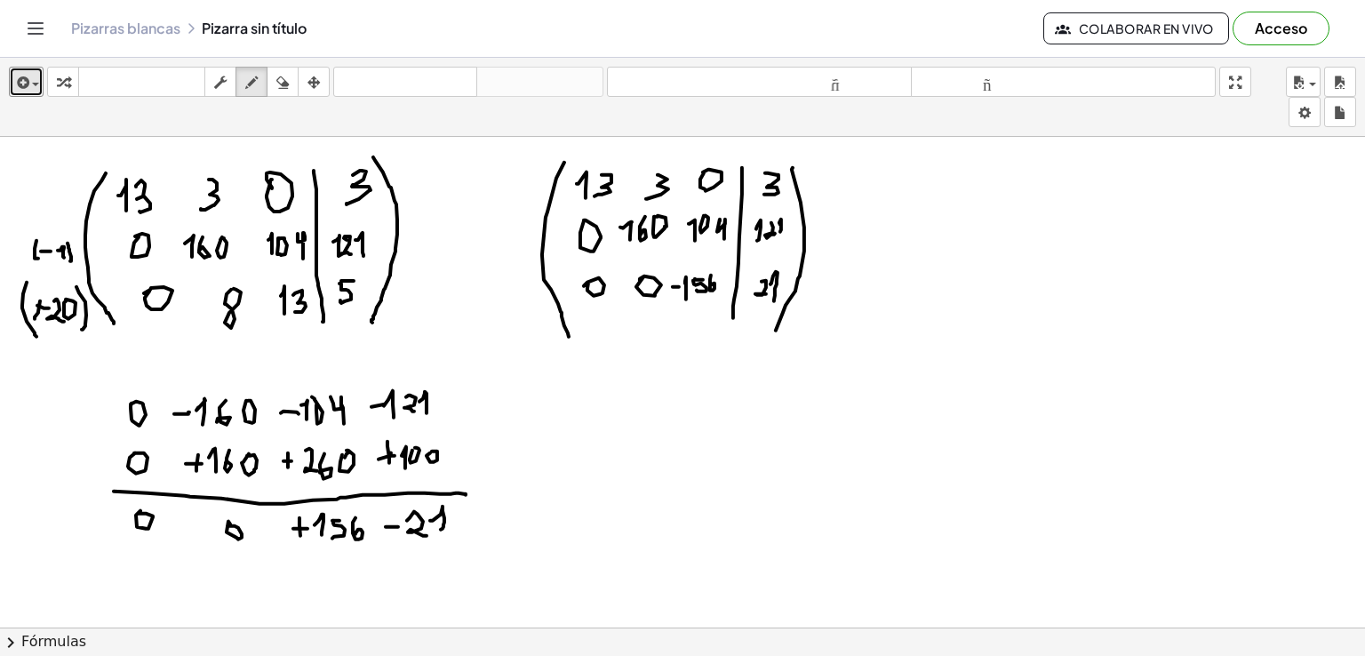
drag, startPoint x: 300, startPoint y: 516, endPoint x: 300, endPoint y: 536, distance: 19.6
click at [300, 536] on div at bounding box center [682, 361] width 1365 height 1474
drag, startPoint x: 676, startPoint y: 276, endPoint x: 678, endPoint y: 292, distance: 15.3
click at [678, 292] on div at bounding box center [682, 361] width 1365 height 1474
click at [749, 286] on div at bounding box center [682, 361] width 1365 height 1474
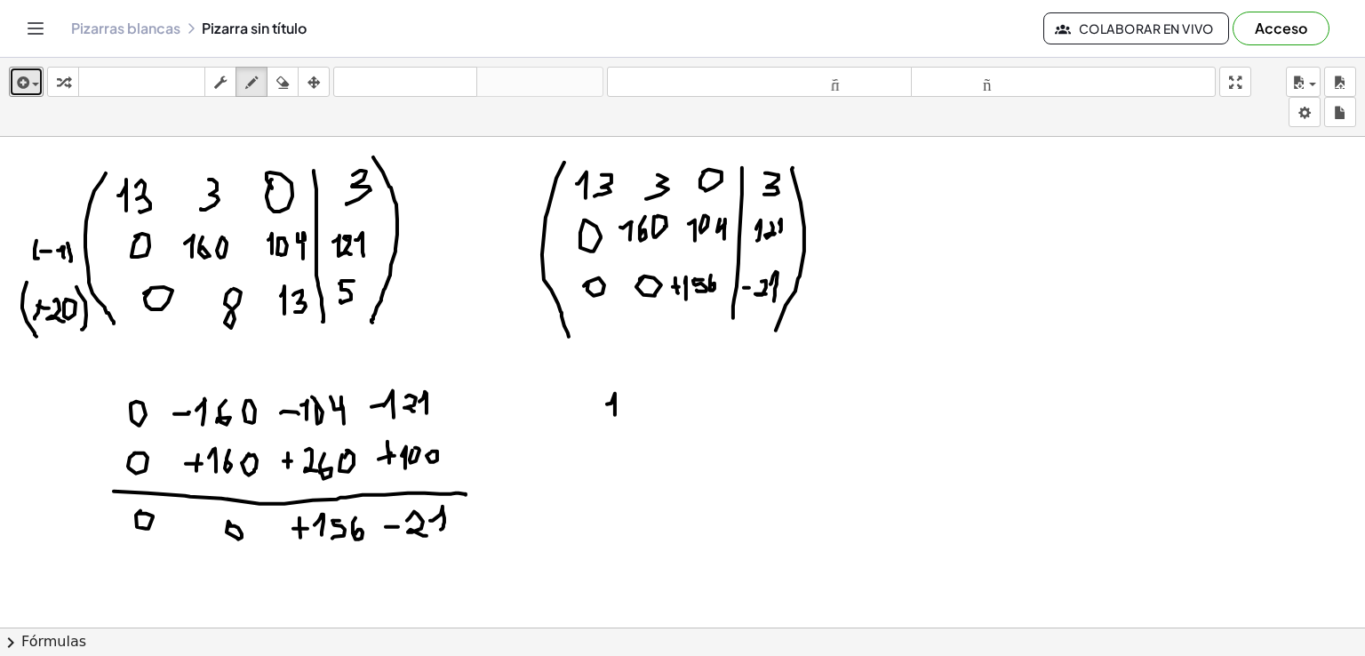
drag, startPoint x: 612, startPoint y: 402, endPoint x: 619, endPoint y: 410, distance: 10.7
click at [615, 416] on div at bounding box center [682, 361] width 1365 height 1474
drag, startPoint x: 629, startPoint y: 392, endPoint x: 647, endPoint y: 389, distance: 18.0
click at [648, 389] on div at bounding box center [682, 361] width 1365 height 1474
drag, startPoint x: 632, startPoint y: 391, endPoint x: 665, endPoint y: 404, distance: 35.5
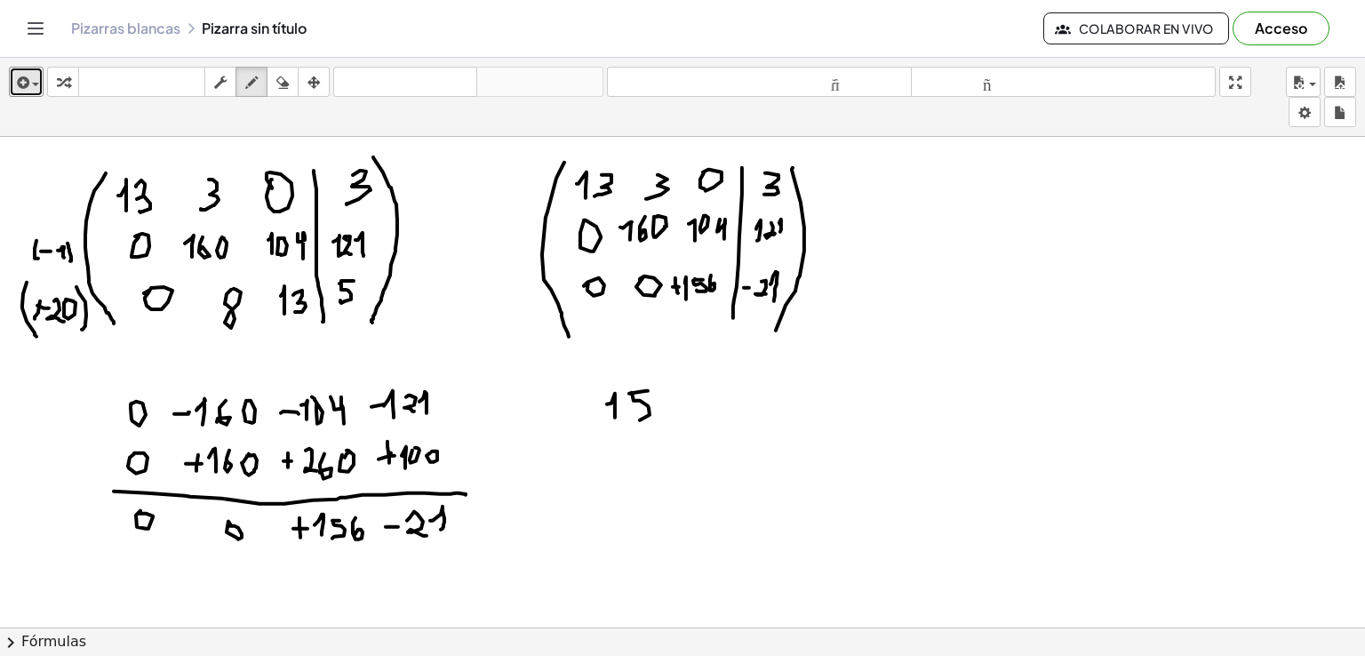
click at [634, 417] on div at bounding box center [682, 361] width 1365 height 1474
drag, startPoint x: 666, startPoint y: 384, endPoint x: 685, endPoint y: 400, distance: 24.6
click at [664, 410] on div at bounding box center [682, 361] width 1365 height 1474
drag, startPoint x: 704, startPoint y: 388, endPoint x: 704, endPoint y: 416, distance: 27.6
click at [704, 416] on div at bounding box center [682, 361] width 1365 height 1474
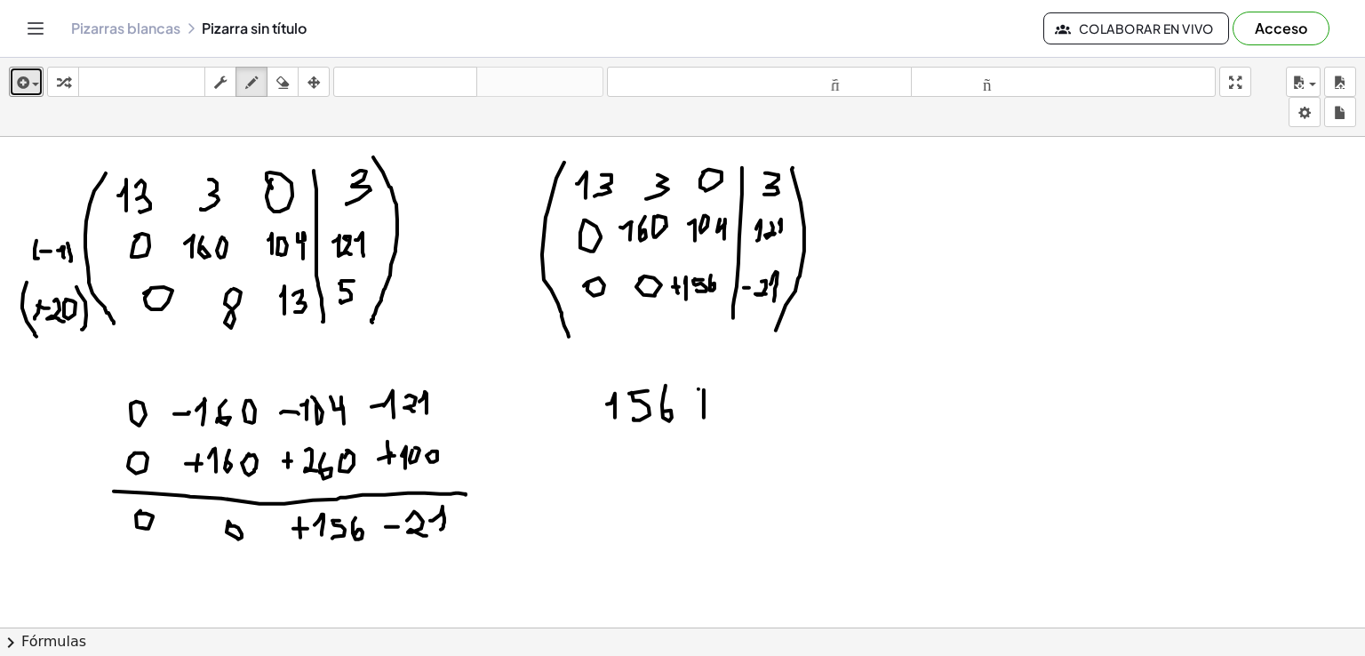
drag, startPoint x: 699, startPoint y: 388, endPoint x: 709, endPoint y: 387, distance: 9.8
click at [709, 387] on div at bounding box center [682, 361] width 1365 height 1474
drag, startPoint x: 699, startPoint y: 414, endPoint x: 709, endPoint y: 411, distance: 11.2
click at [707, 412] on div at bounding box center [682, 361] width 1365 height 1474
drag, startPoint x: 722, startPoint y: 403, endPoint x: 715, endPoint y: 422, distance: 20.8
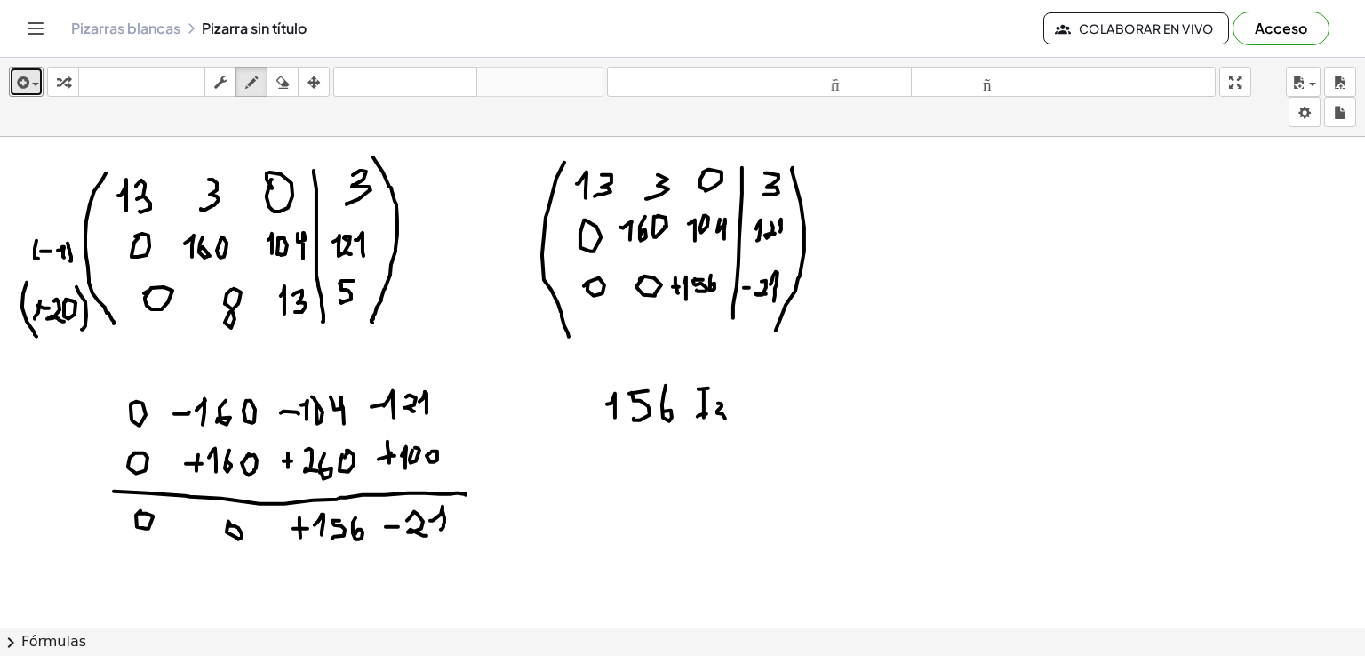
click at [715, 422] on div at bounding box center [682, 361] width 1365 height 1474
click at [749, 407] on div at bounding box center [682, 361] width 1365 height 1474
drag, startPoint x: 740, startPoint y: 413, endPoint x: 749, endPoint y: 414, distance: 8.9
click at [749, 414] on div at bounding box center [682, 361] width 1365 height 1474
click at [786, 406] on div at bounding box center [682, 361] width 1365 height 1474
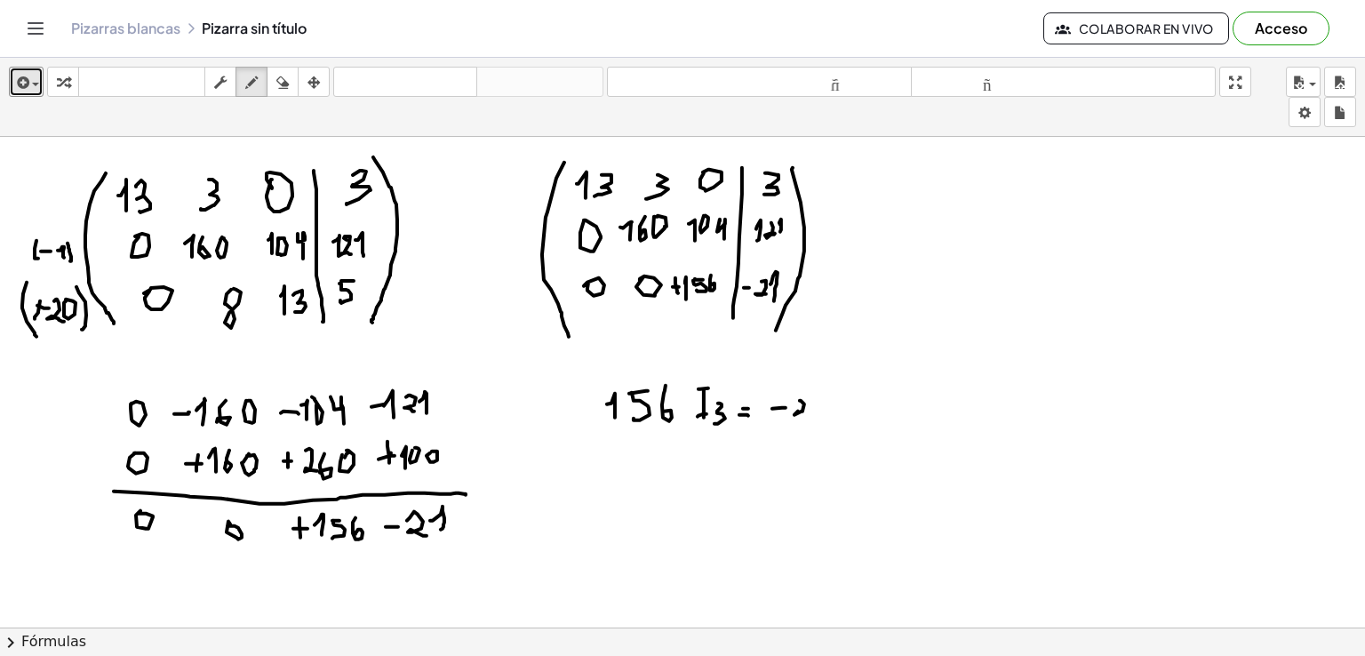
drag, startPoint x: 800, startPoint y: 399, endPoint x: 813, endPoint y: 409, distance: 15.8
click at [808, 414] on div at bounding box center [682, 361] width 1365 height 1474
drag, startPoint x: 811, startPoint y: 407, endPoint x: 816, endPoint y: 416, distance: 10.4
click at [816, 416] on div at bounding box center [682, 361] width 1365 height 1474
click at [694, 474] on div at bounding box center [682, 361] width 1365 height 1474
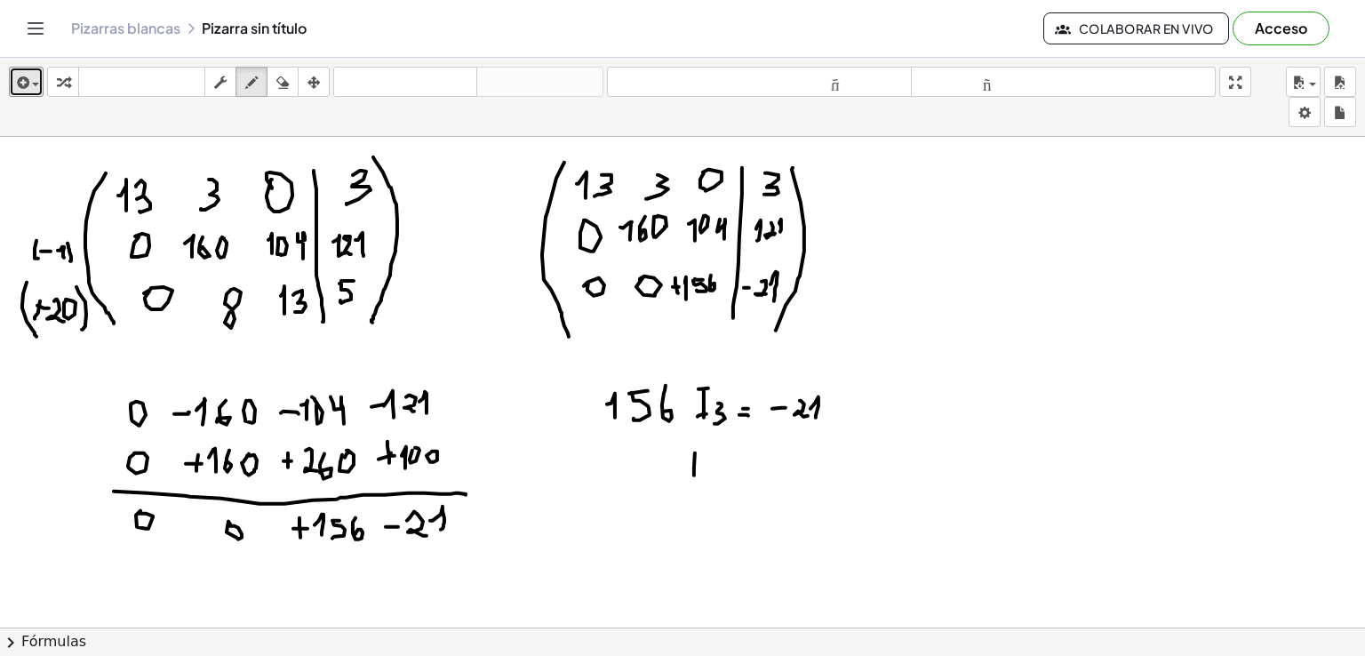
drag, startPoint x: 679, startPoint y: 450, endPoint x: 713, endPoint y: 443, distance: 34.5
click at [711, 443] on div at bounding box center [682, 361] width 1365 height 1474
drag, startPoint x: 706, startPoint y: 468, endPoint x: 715, endPoint y: 465, distance: 9.6
click at [707, 468] on div at bounding box center [682, 361] width 1365 height 1474
drag, startPoint x: 715, startPoint y: 463, endPoint x: 712, endPoint y: 477, distance: 14.5
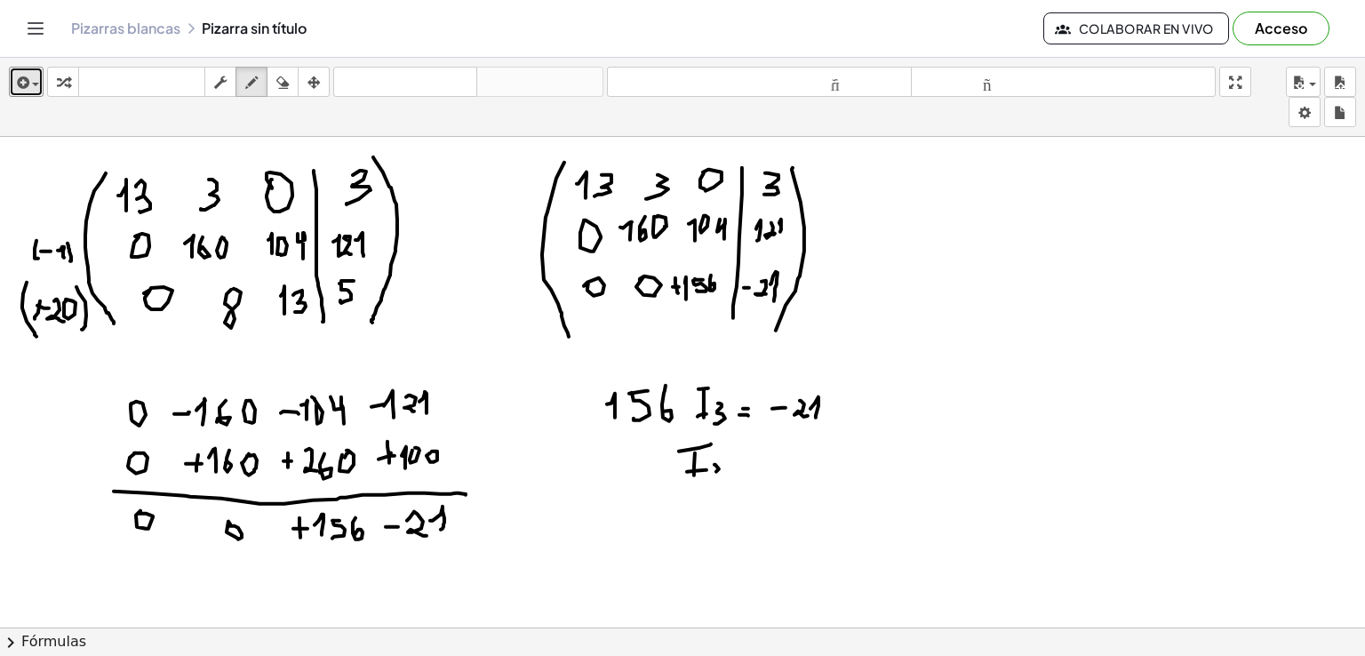
click at [712, 477] on div at bounding box center [682, 361] width 1365 height 1474
click at [752, 467] on div at bounding box center [682, 361] width 1365 height 1474
drag, startPoint x: 748, startPoint y: 475, endPoint x: 761, endPoint y: 475, distance: 13.3
click at [761, 475] on div at bounding box center [682, 361] width 1365 height 1474
drag, startPoint x: 772, startPoint y: 468, endPoint x: 789, endPoint y: 466, distance: 18.0
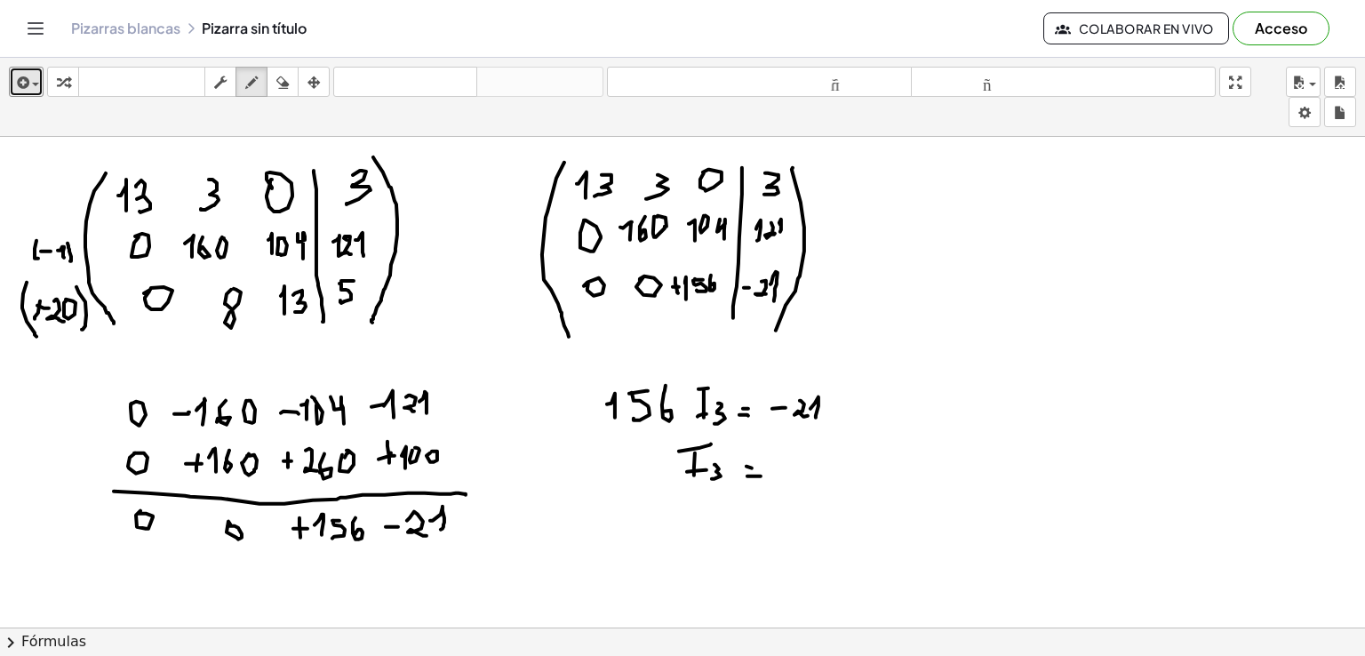
click at [779, 468] on div at bounding box center [682, 361] width 1365 height 1474
drag, startPoint x: 798, startPoint y: 462, endPoint x: 785, endPoint y: 472, distance: 16.5
click at [785, 472] on div at bounding box center [682, 361] width 1365 height 1474
click at [797, 472] on div at bounding box center [682, 361] width 1365 height 1474
drag, startPoint x: 803, startPoint y: 467, endPoint x: 806, endPoint y: 483, distance: 16.4
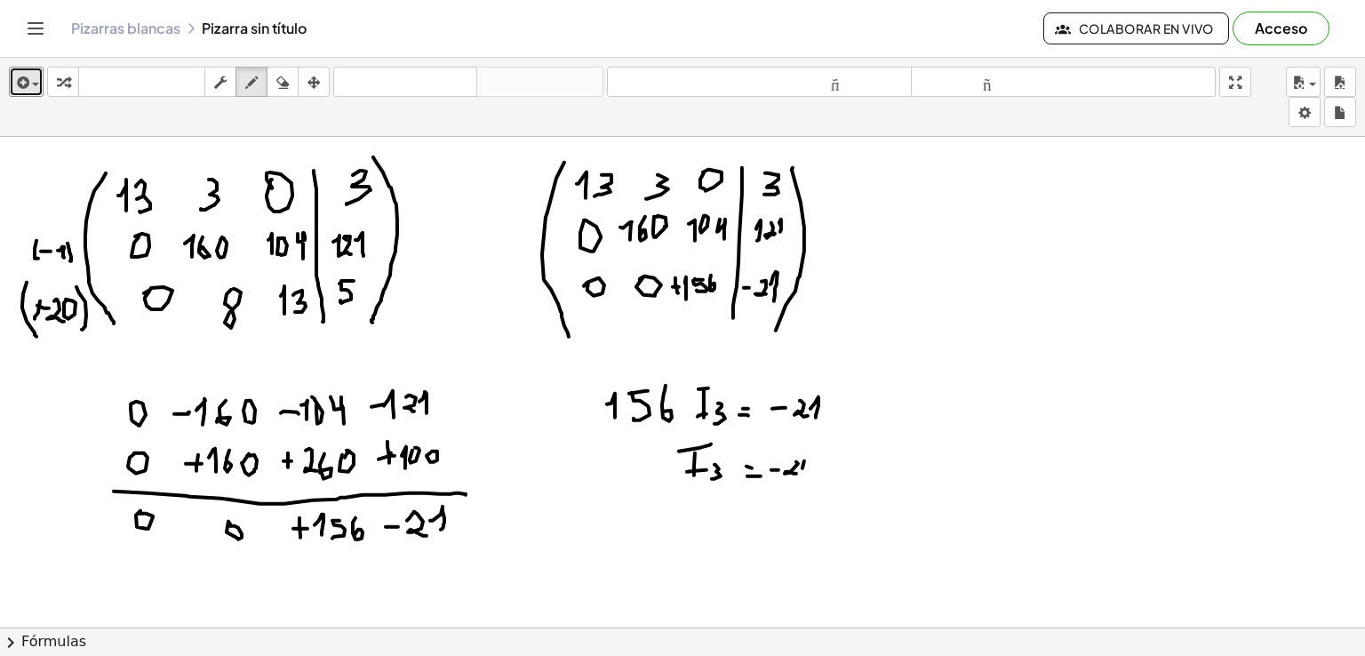
click at [806, 483] on div at bounding box center [682, 361] width 1365 height 1474
drag, startPoint x: 758, startPoint y: 492, endPoint x: 821, endPoint y: 491, distance: 63.1
click at [821, 491] on div at bounding box center [682, 361] width 1365 height 1474
drag, startPoint x: 762, startPoint y: 508, endPoint x: 777, endPoint y: 524, distance: 21.4
click at [777, 524] on div at bounding box center [682, 361] width 1365 height 1474
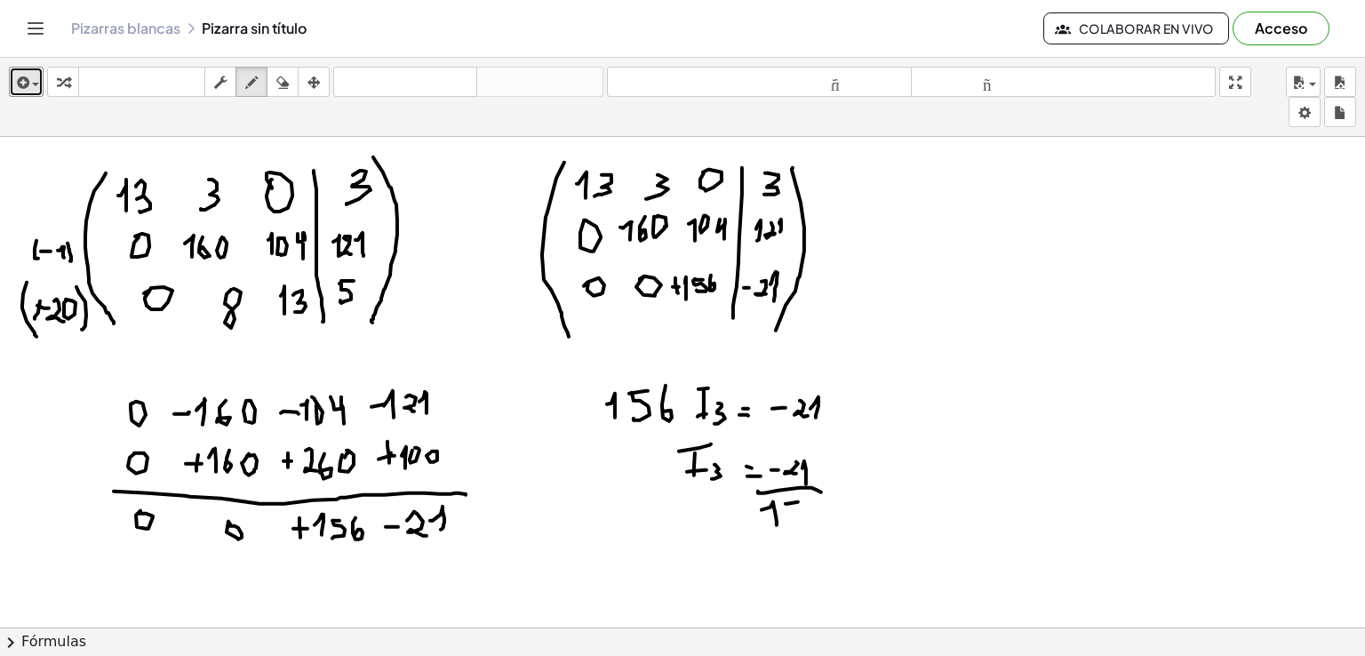
drag, startPoint x: 786, startPoint y: 502, endPoint x: 800, endPoint y: 500, distance: 14.3
click at [801, 500] on div at bounding box center [682, 361] width 1365 height 1474
drag, startPoint x: 792, startPoint y: 506, endPoint x: 798, endPoint y: 521, distance: 16.3
click at [793, 520] on div at bounding box center [682, 361] width 1365 height 1474
drag, startPoint x: 821, startPoint y: 500, endPoint x: 824, endPoint y: 515, distance: 15.3
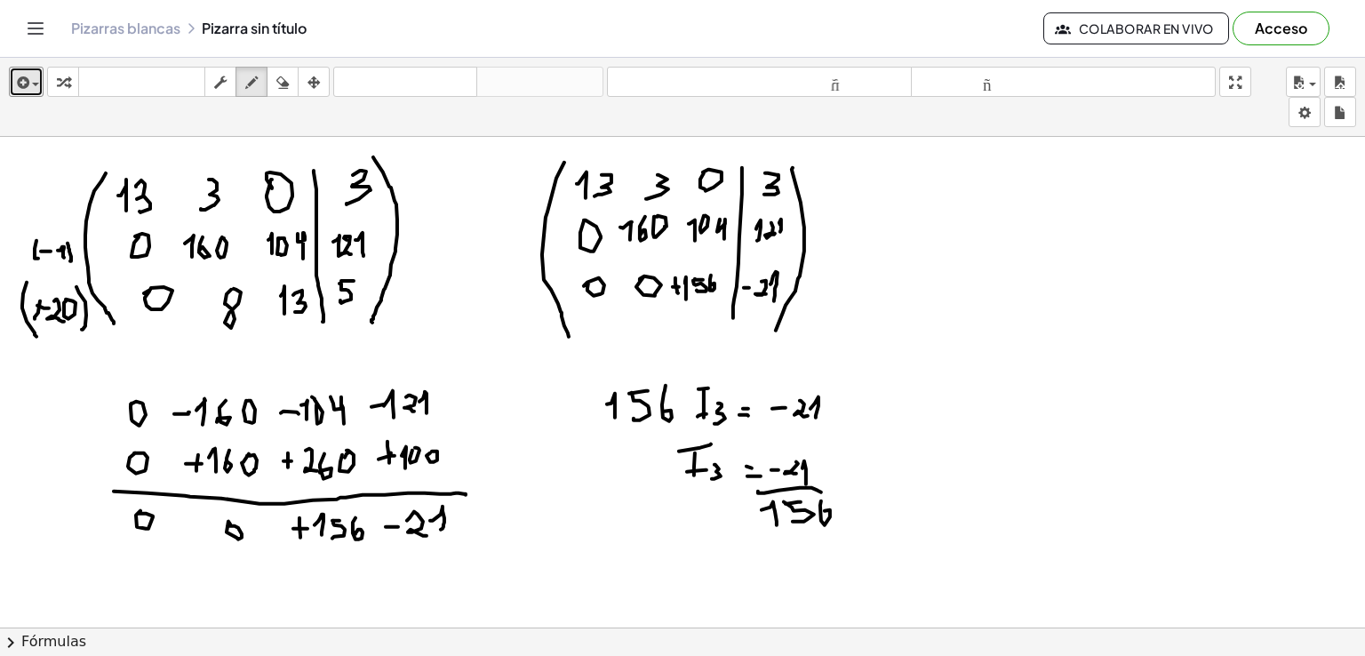
click at [821, 514] on div at bounding box center [682, 361] width 1365 height 1474
click at [698, 545] on div at bounding box center [682, 361] width 1365 height 1474
click at [703, 515] on div at bounding box center [682, 361] width 1365 height 1474
click at [691, 540] on div at bounding box center [682, 361] width 1365 height 1474
click at [704, 513] on div at bounding box center [682, 361] width 1365 height 1474
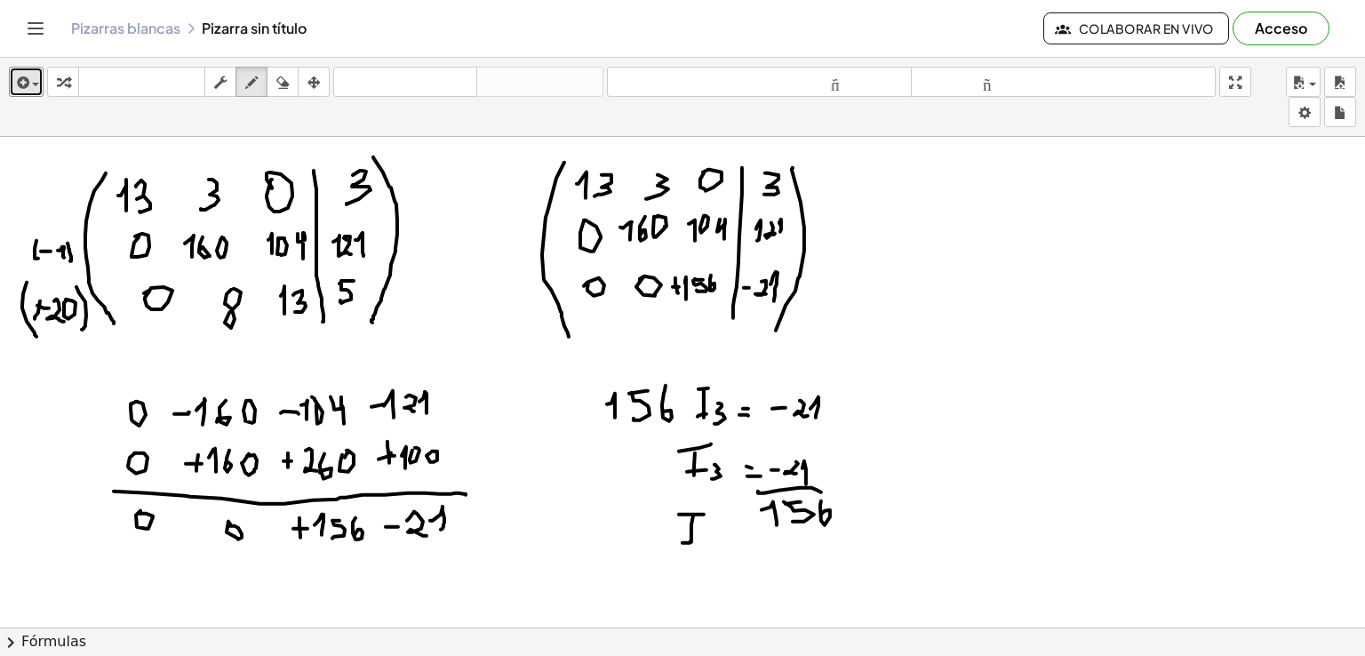
click at [701, 542] on div at bounding box center [682, 361] width 1365 height 1474
click at [708, 554] on div at bounding box center [682, 361] width 1365 height 1474
click at [754, 559] on div at bounding box center [682, 361] width 1365 height 1474
click at [756, 568] on div at bounding box center [682, 361] width 1365 height 1474
click at [784, 562] on div at bounding box center [682, 361] width 1365 height 1474
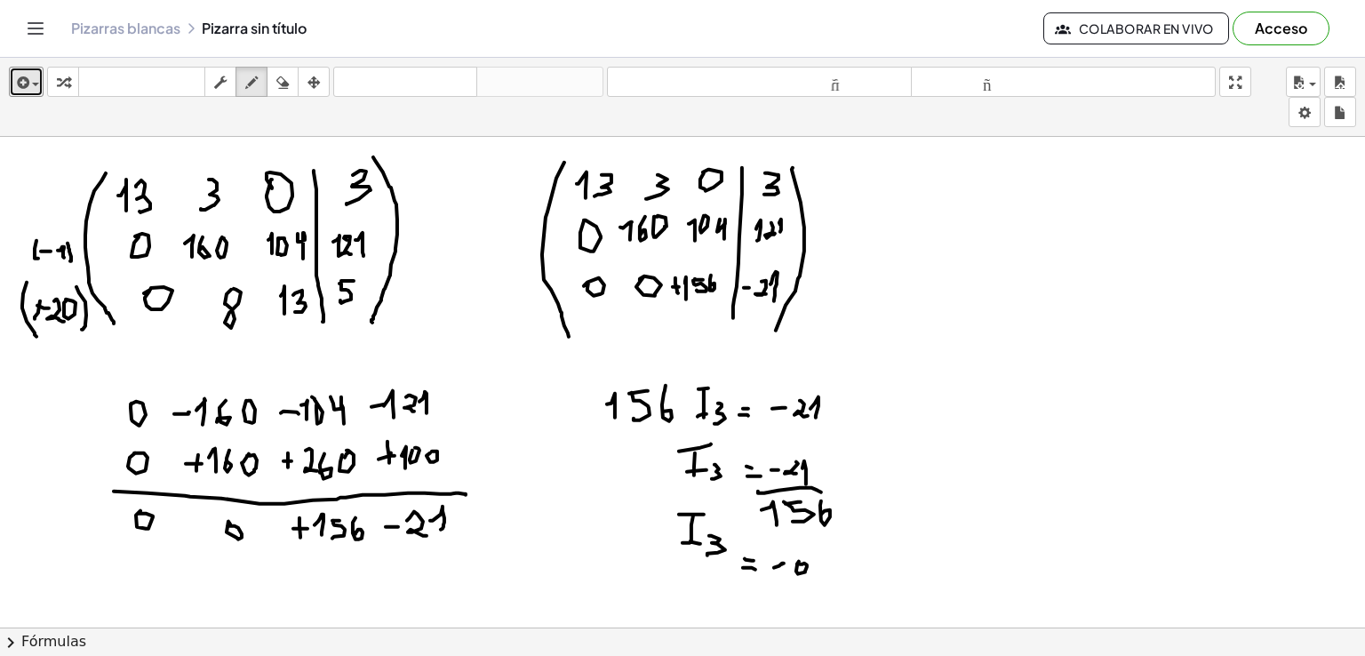
click at [800, 563] on div at bounding box center [682, 361] width 1365 height 1474
drag, startPoint x: 816, startPoint y: 568, endPoint x: 813, endPoint y: 577, distance: 9.6
click at [811, 580] on div at bounding box center [682, 361] width 1365 height 1474
drag, startPoint x: 826, startPoint y: 561, endPoint x: 825, endPoint y: 573, distance: 12.5
click at [825, 573] on div at bounding box center [682, 361] width 1365 height 1474
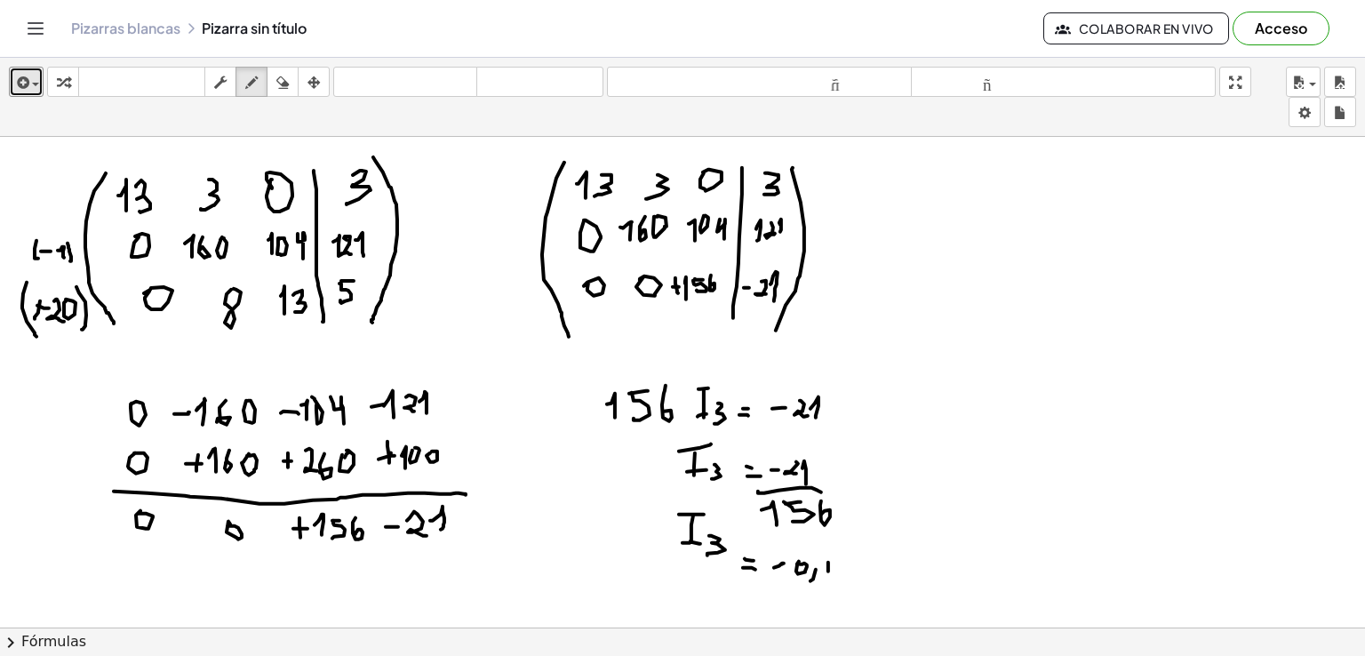
drag, startPoint x: 829, startPoint y: 561, endPoint x: 829, endPoint y: 572, distance: 10.7
click at [829, 572] on div at bounding box center [682, 361] width 1365 height 1474
drag, startPoint x: 840, startPoint y: 557, endPoint x: 839, endPoint y: 573, distance: 16.0
click at [839, 573] on div at bounding box center [682, 361] width 1365 height 1474
drag, startPoint x: 869, startPoint y: 575, endPoint x: 882, endPoint y: 588, distance: 18.2
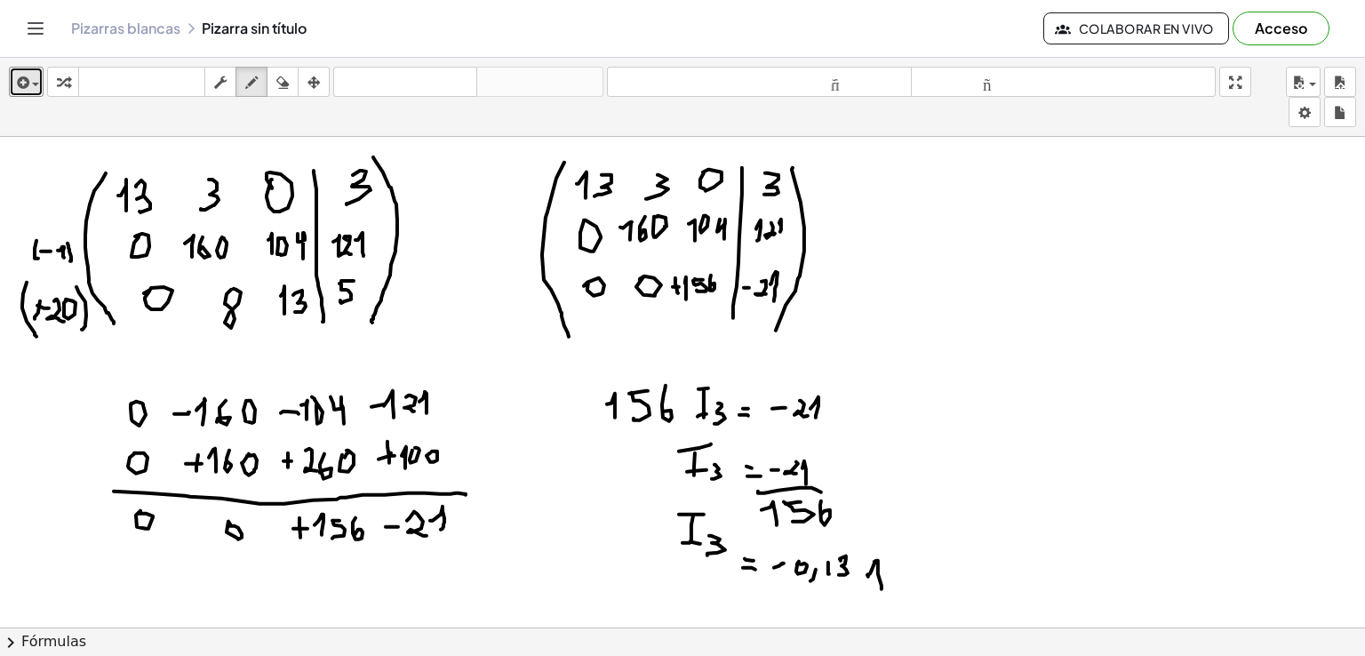
click at [882, 588] on div at bounding box center [682, 361] width 1365 height 1474
click at [881, 575] on div at bounding box center [682, 361] width 1365 height 1474
click at [871, 575] on div at bounding box center [682, 361] width 1365 height 1474
drag, startPoint x: 875, startPoint y: 570, endPoint x: 868, endPoint y: 581, distance: 13.6
click at [868, 581] on div at bounding box center [682, 361] width 1365 height 1474
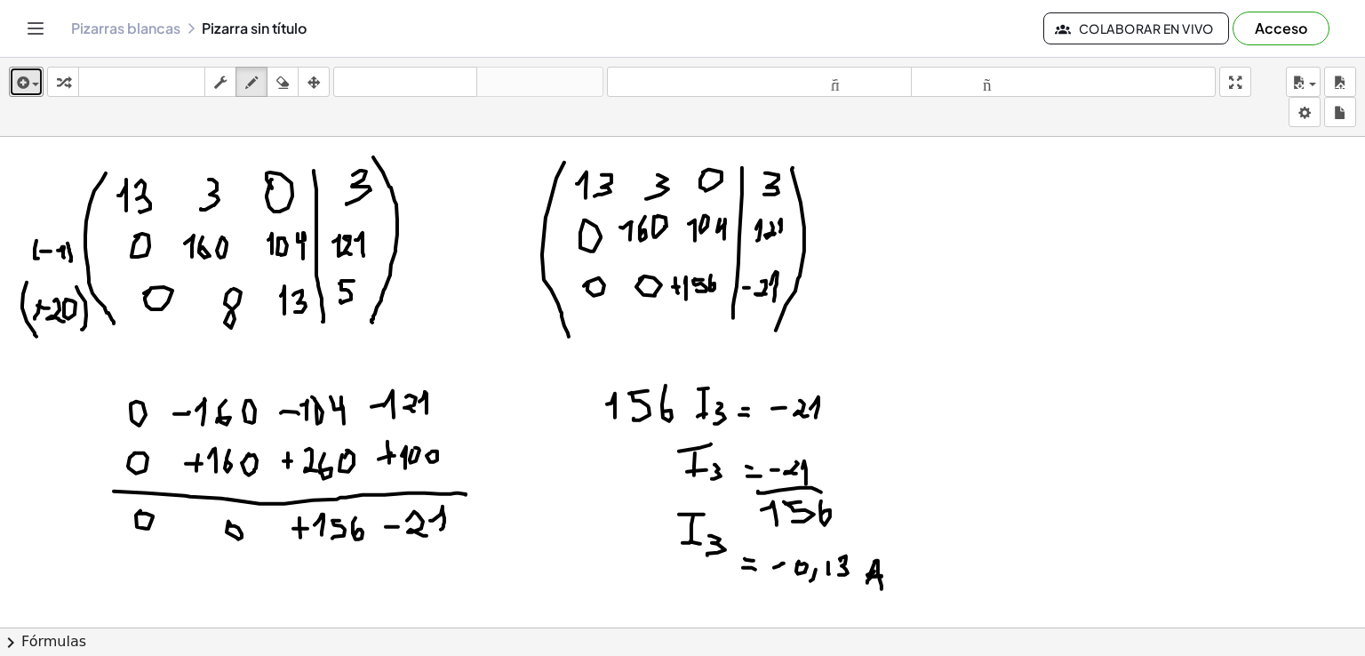
click at [805, 587] on div at bounding box center [682, 361] width 1365 height 1474
drag, startPoint x: 805, startPoint y: 587, endPoint x: 846, endPoint y: 590, distance: 41.0
click at [845, 588] on div at bounding box center [682, 361] width 1365 height 1474
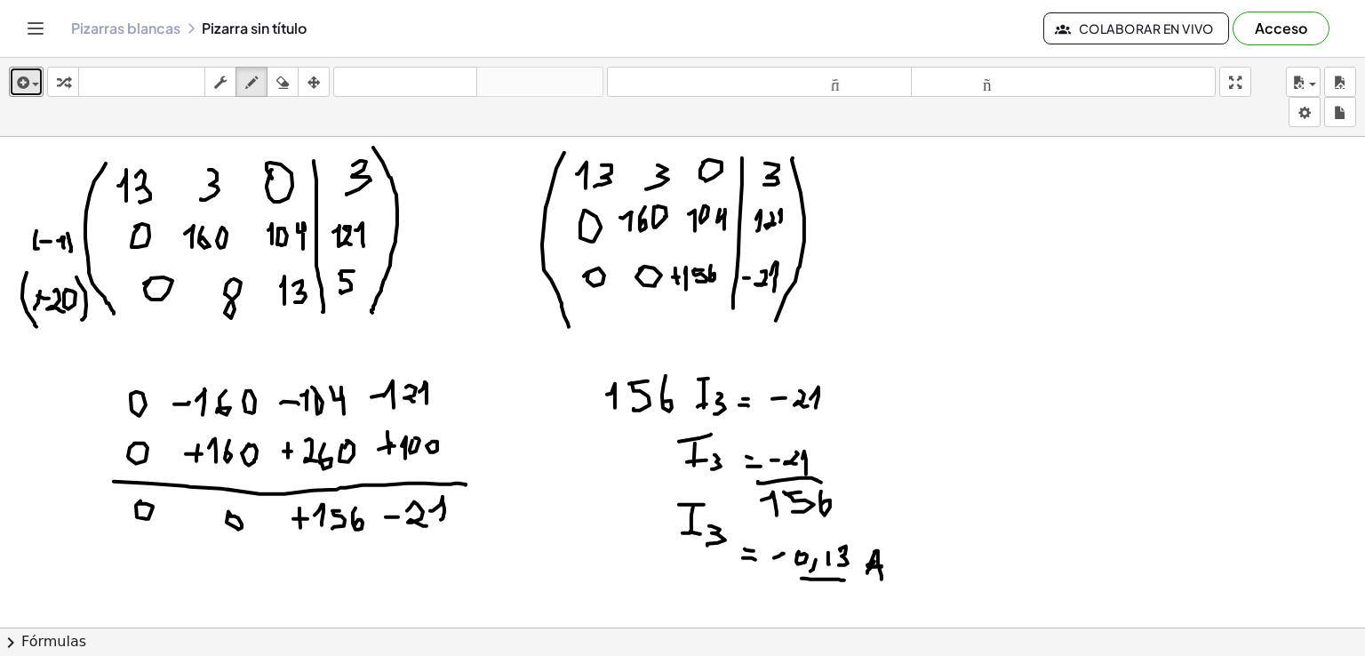
scroll to position [512, 0]
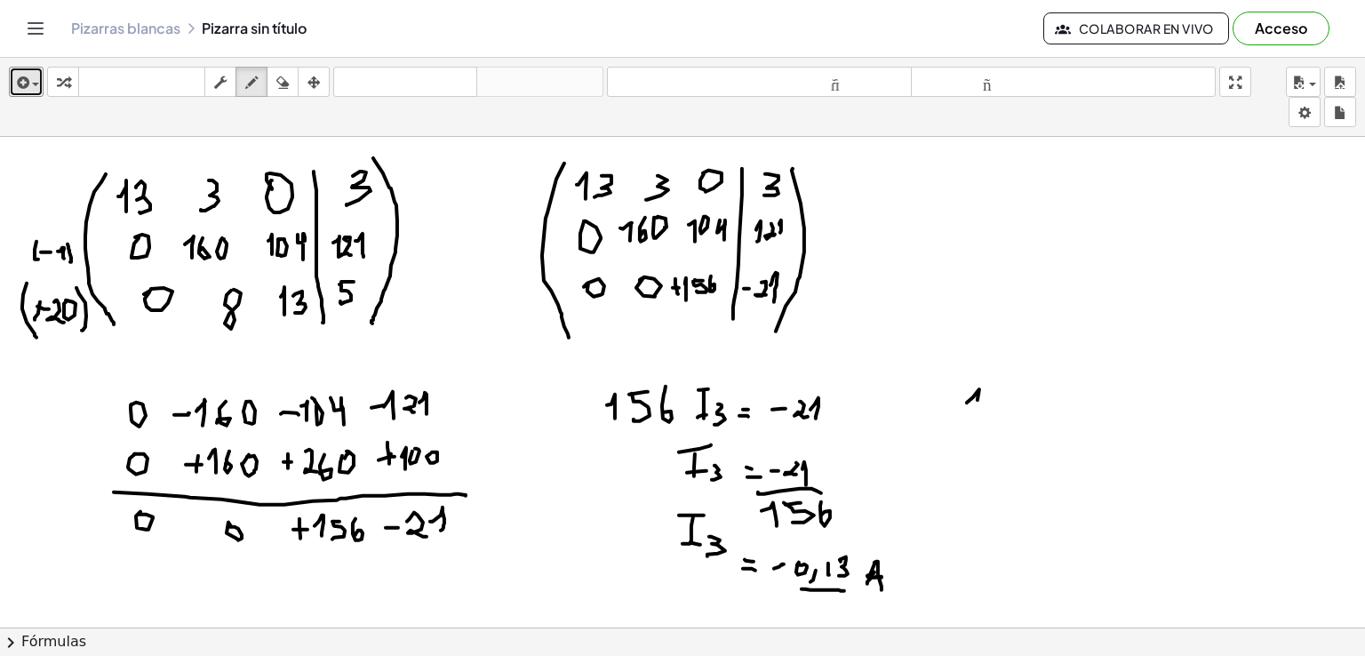
drag, startPoint x: 967, startPoint y: 402, endPoint x: 974, endPoint y: 421, distance: 20.8
click at [974, 422] on div at bounding box center [682, 362] width 1365 height 1474
click at [989, 413] on div at bounding box center [682, 362] width 1365 height 1474
click at [1006, 396] on div at bounding box center [682, 362] width 1365 height 1474
click at [1051, 421] on div at bounding box center [682, 362] width 1365 height 1474
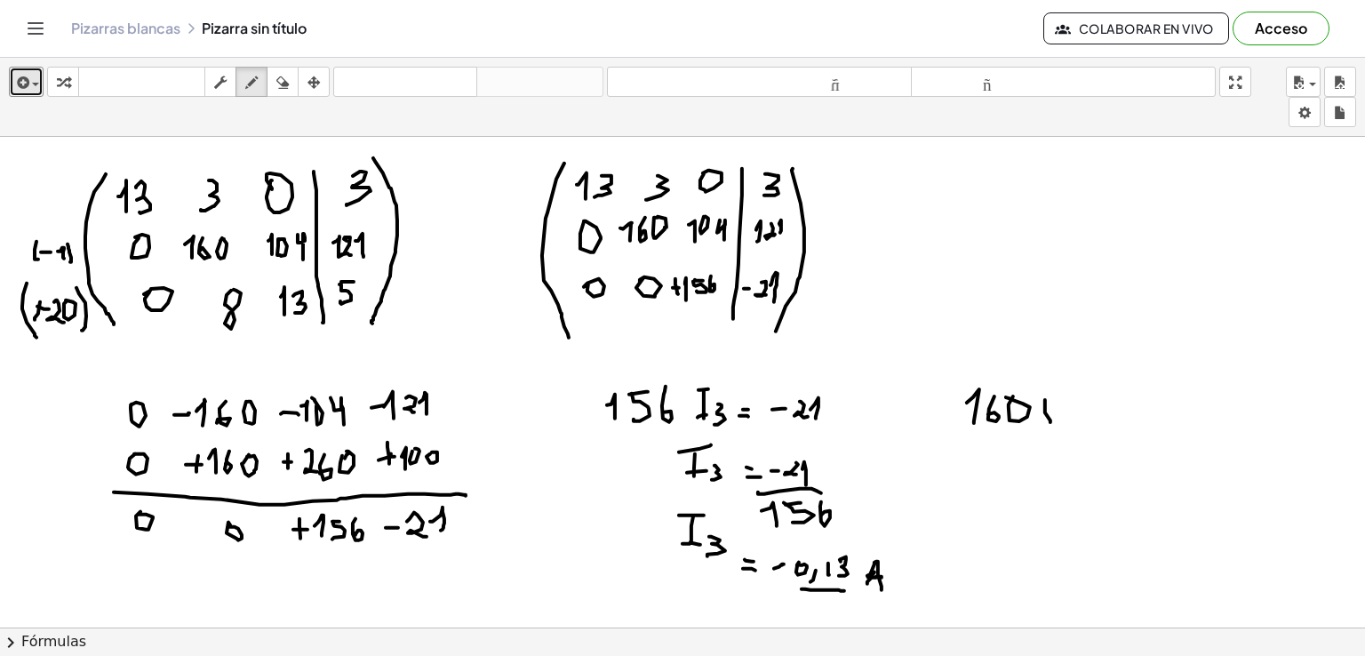
click at [1058, 396] on div at bounding box center [682, 362] width 1365 height 1474
drag, startPoint x: 1044, startPoint y: 420, endPoint x: 1060, endPoint y: 417, distance: 16.4
click at [1060, 417] on div at bounding box center [682, 362] width 1365 height 1474
drag, startPoint x: 1073, startPoint y: 399, endPoint x: 1088, endPoint y: 417, distance: 23.3
click at [1085, 417] on div at bounding box center [682, 362] width 1365 height 1474
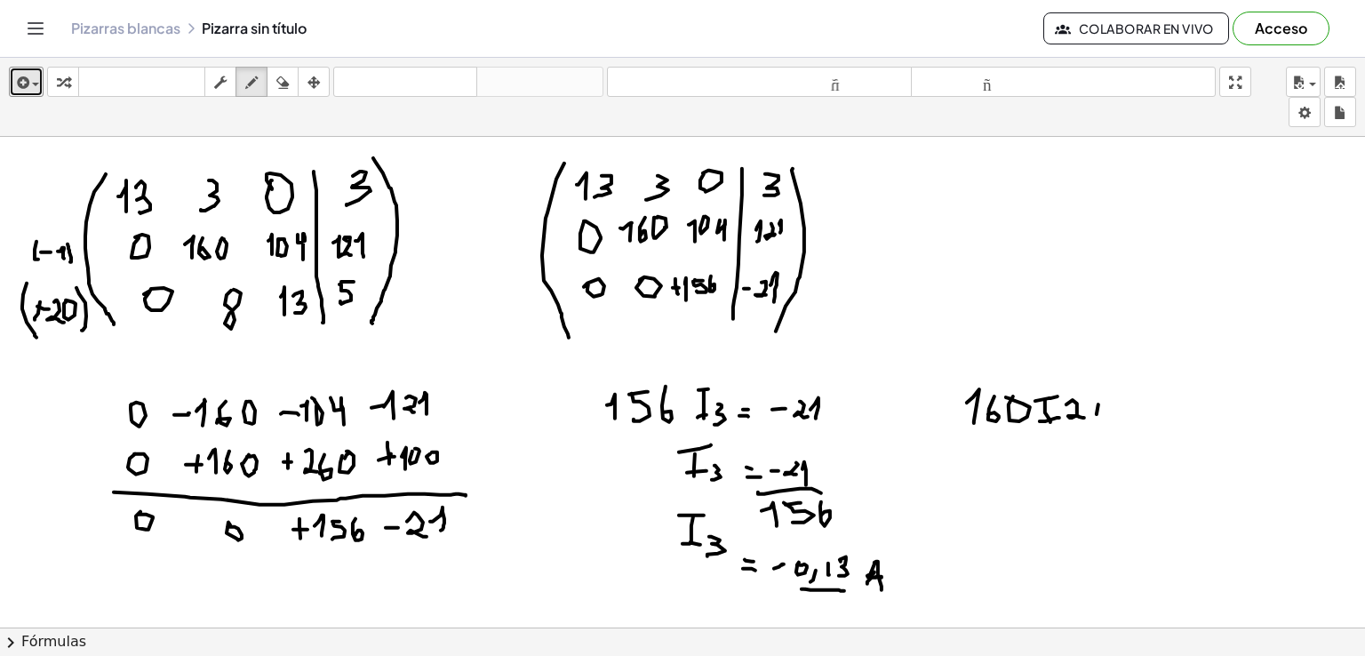
click at [1097, 417] on div at bounding box center [682, 362] width 1365 height 1474
drag, startPoint x: 1090, startPoint y: 411, endPoint x: 1110, endPoint y: 411, distance: 20.4
click at [1109, 411] on div at bounding box center [682, 362] width 1365 height 1474
drag, startPoint x: 1122, startPoint y: 410, endPoint x: 1132, endPoint y: 420, distance: 13.8
click at [1131, 424] on div at bounding box center [682, 362] width 1365 height 1474
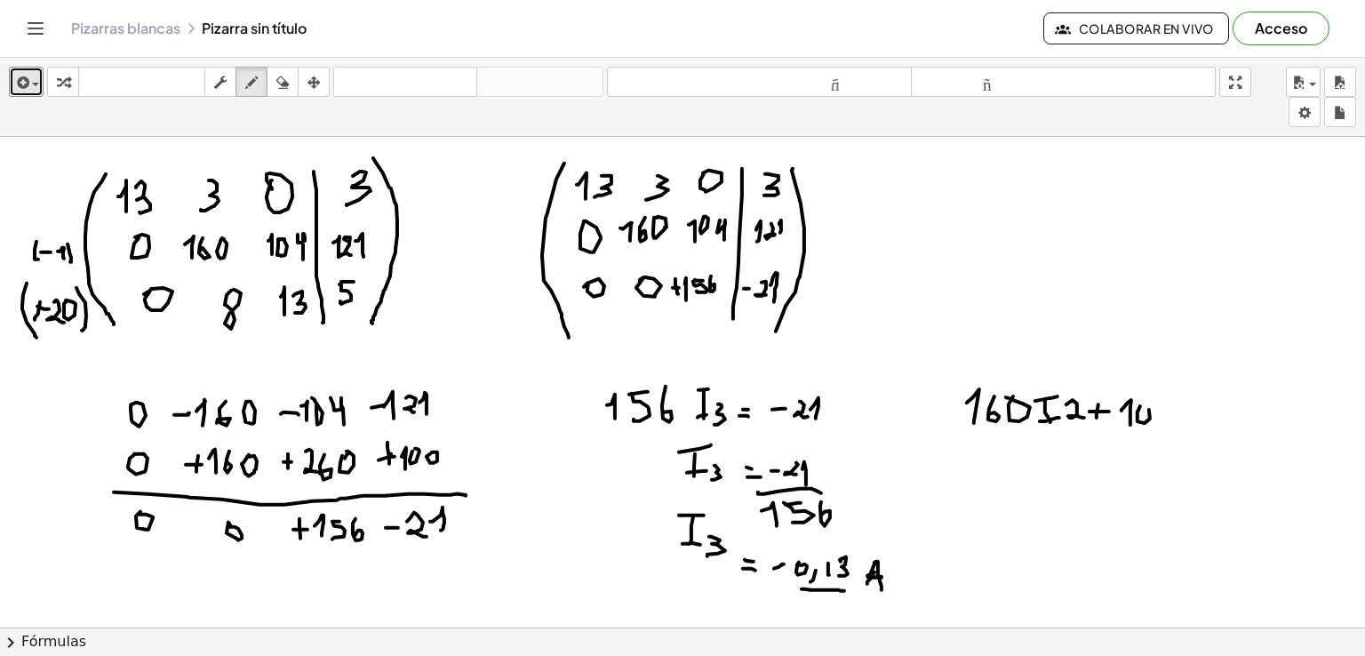
click at [1138, 403] on div at bounding box center [682, 362] width 1365 height 1474
drag, startPoint x: 1158, startPoint y: 401, endPoint x: 1166, endPoint y: 425, distance: 25.3
click at [1166, 425] on div at bounding box center [682, 362] width 1365 height 1474
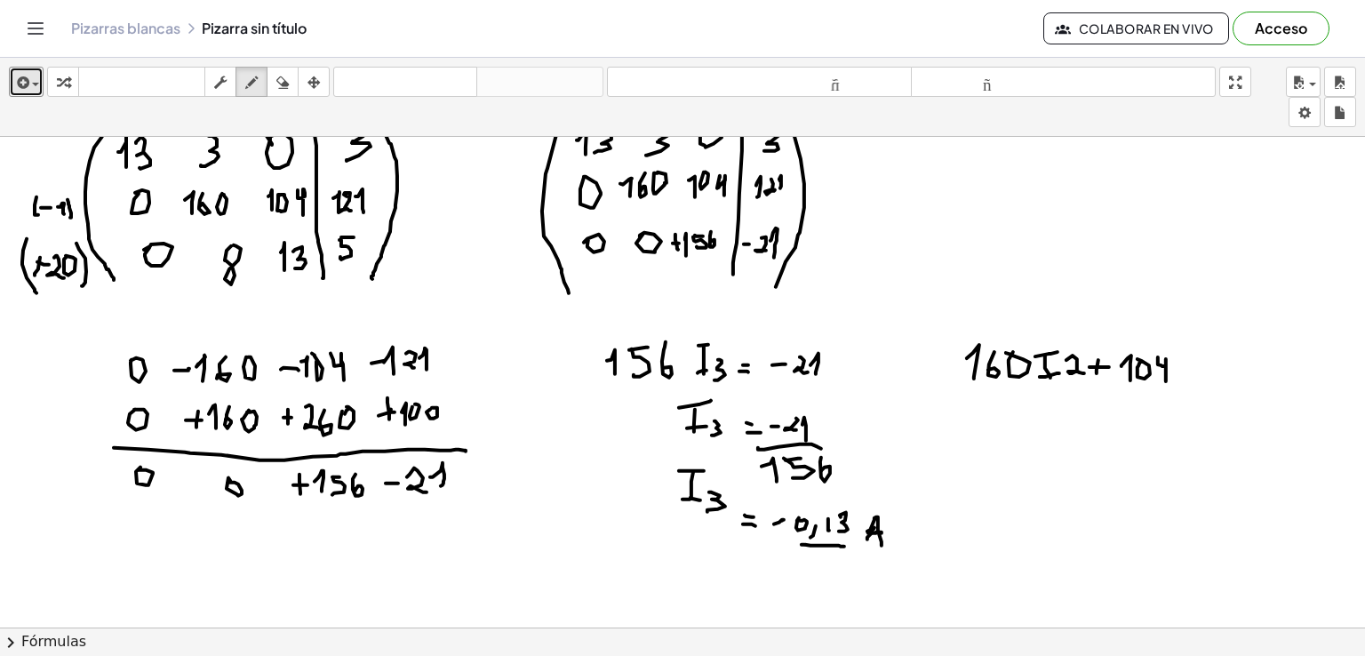
scroll to position [518, 0]
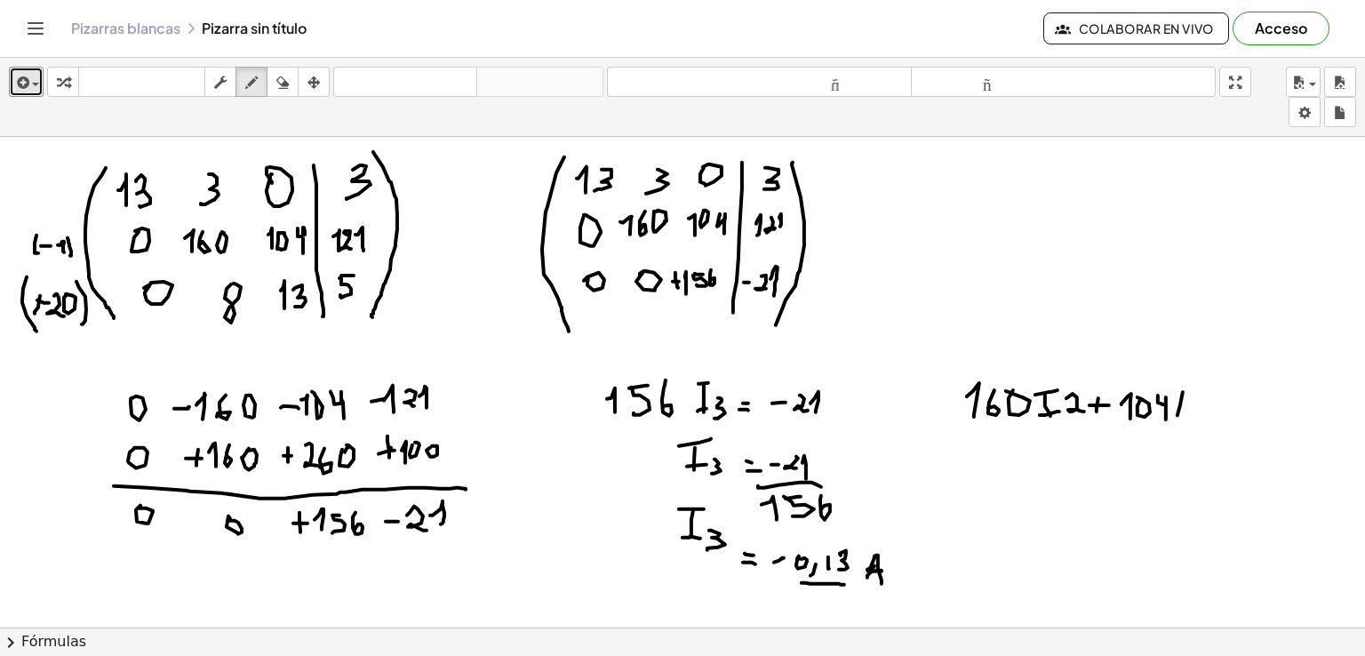
click at [1182, 421] on div at bounding box center [682, 356] width 1365 height 1474
click at [1197, 409] on div at bounding box center [682, 356] width 1365 height 1474
drag, startPoint x: 1206, startPoint y: 401, endPoint x: 1221, endPoint y: 406, distance: 15.2
click at [1210, 399] on div at bounding box center [682, 356] width 1365 height 1474
click at [1228, 416] on div at bounding box center [682, 356] width 1365 height 1474
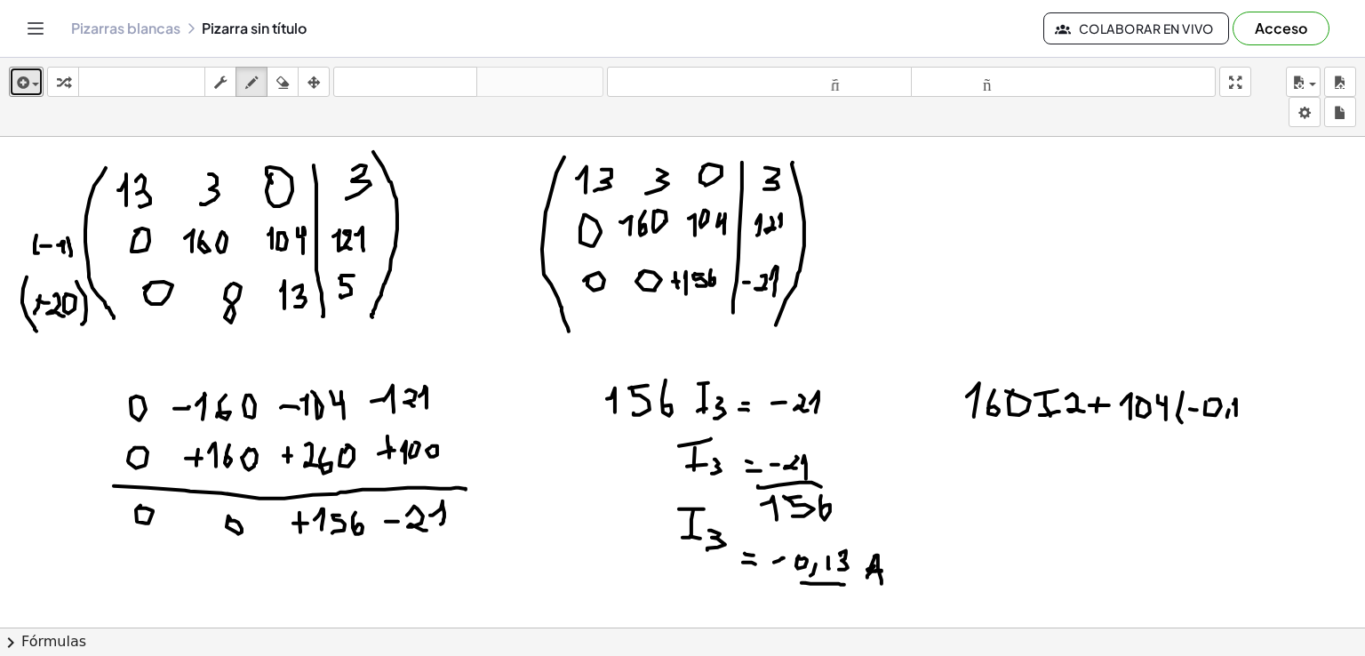
drag, startPoint x: 1234, startPoint y: 403, endPoint x: 1237, endPoint y: 414, distance: 11.9
click at [1237, 414] on div at bounding box center [682, 356] width 1365 height 1474
drag, startPoint x: 1243, startPoint y: 395, endPoint x: 1248, endPoint y: 412, distance: 18.6
click at [1245, 413] on div at bounding box center [682, 356] width 1365 height 1474
drag, startPoint x: 1262, startPoint y: 397, endPoint x: 1259, endPoint y: 430, distance: 33.1
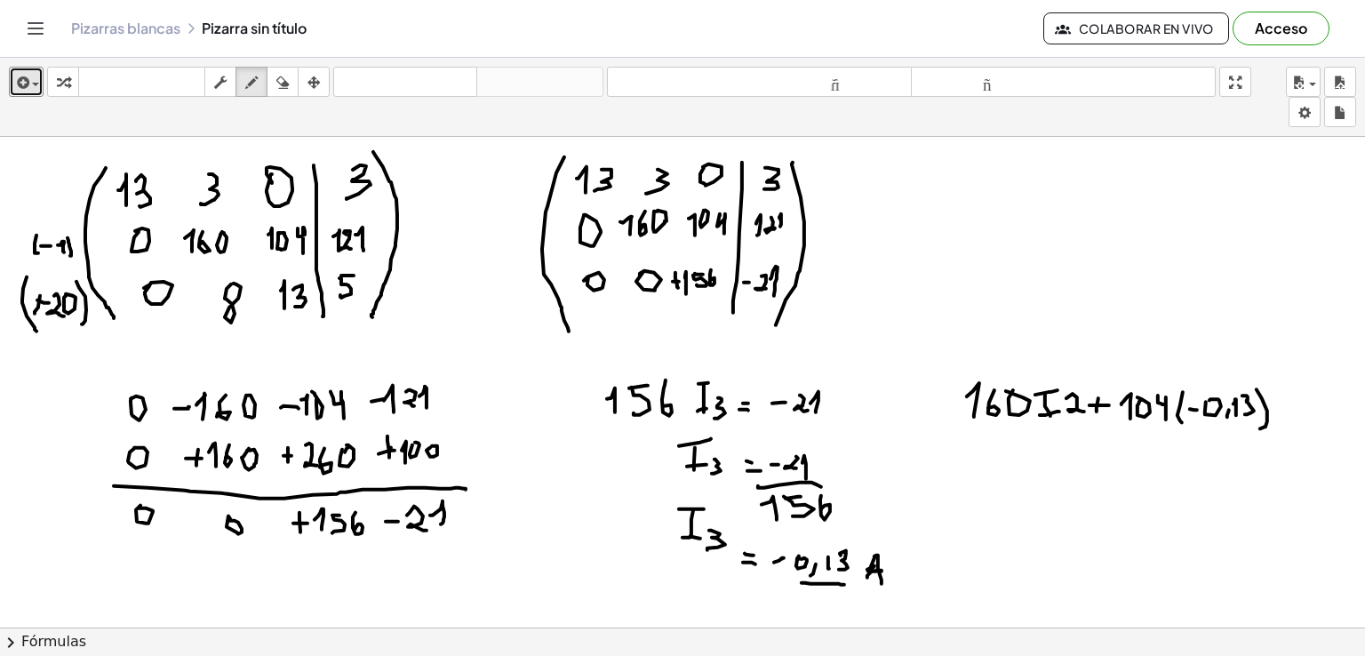
click at [1259, 430] on div at bounding box center [682, 356] width 1365 height 1474
click at [1289, 406] on div at bounding box center [682, 356] width 1365 height 1474
drag, startPoint x: 1280, startPoint y: 411, endPoint x: 1290, endPoint y: 412, distance: 9.8
click at [1290, 412] on div at bounding box center [682, 356] width 1365 height 1474
drag, startPoint x: 1294, startPoint y: 407, endPoint x: 1301, endPoint y: 423, distance: 17.2
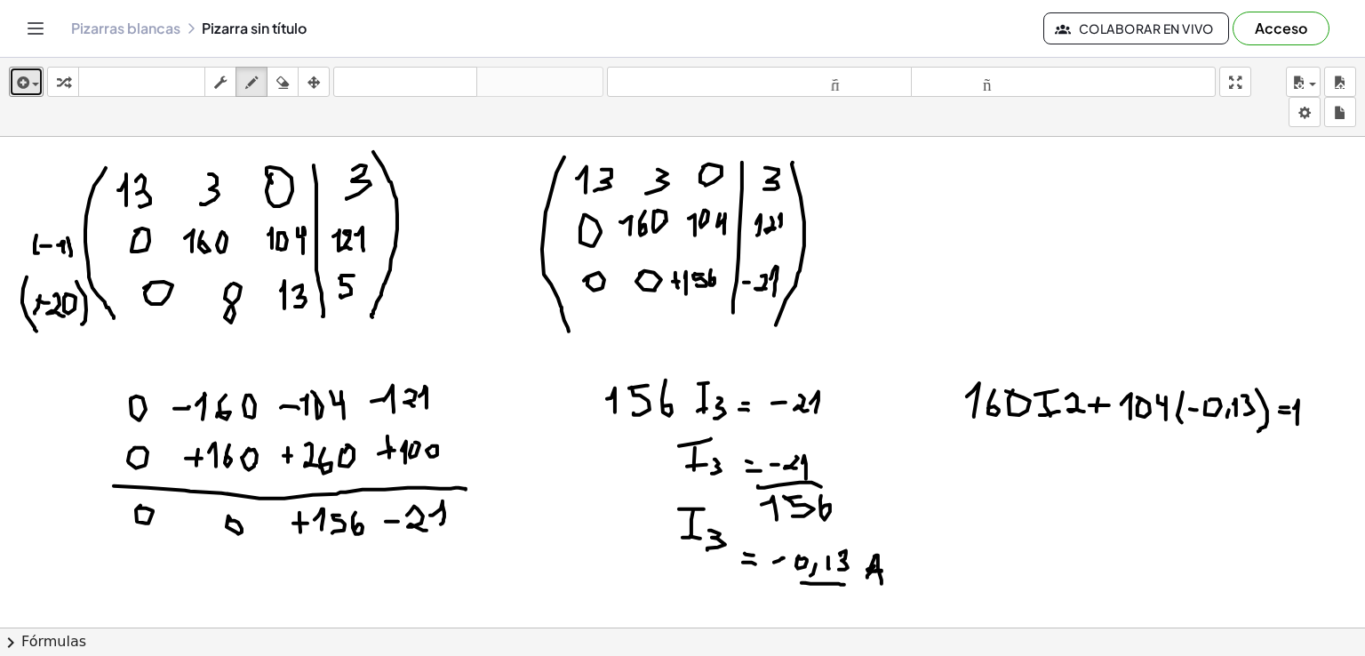
click at [1297, 428] on div at bounding box center [682, 356] width 1365 height 1474
drag, startPoint x: 1308, startPoint y: 406, endPoint x: 1321, endPoint y: 420, distance: 18.9
click at [1317, 424] on div at bounding box center [682, 356] width 1365 height 1474
drag, startPoint x: 1326, startPoint y: 412, endPoint x: 1331, endPoint y: 428, distance: 17.5
click at [1332, 428] on div at bounding box center [682, 356] width 1365 height 1474
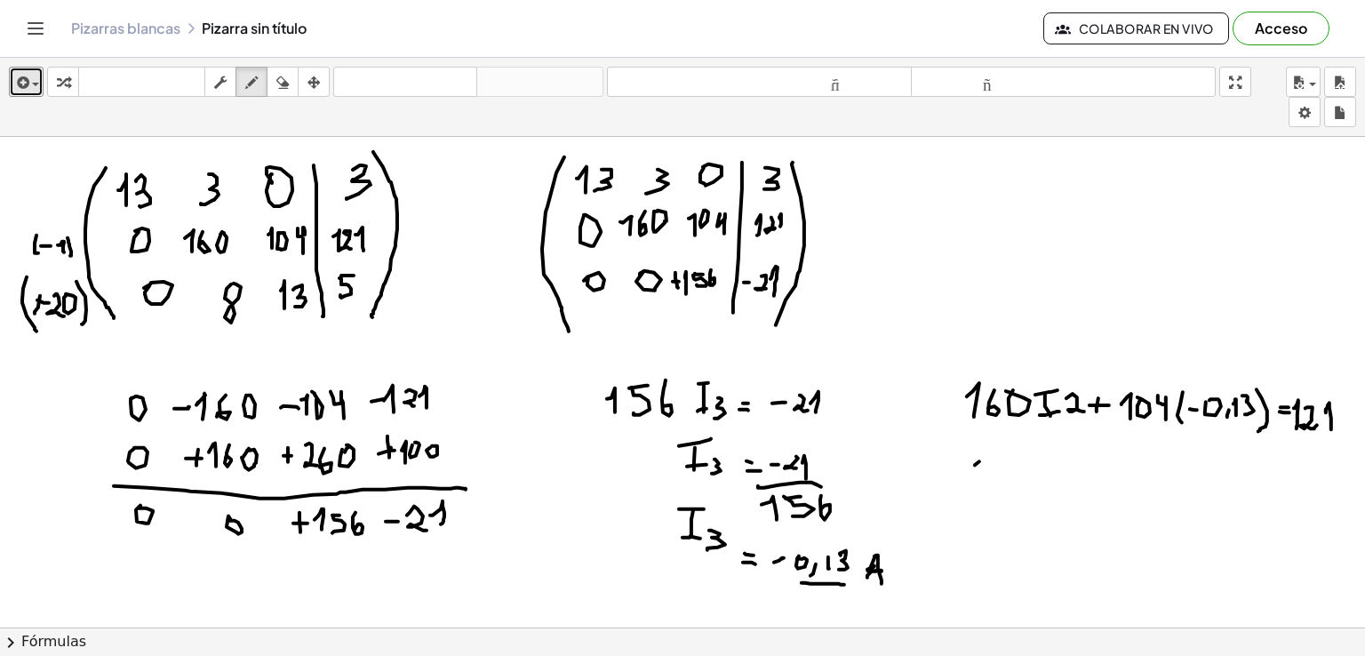
drag, startPoint x: 980, startPoint y: 460, endPoint x: 985, endPoint y: 452, distance: 9.6
click at [985, 454] on div at bounding box center [682, 356] width 1365 height 1474
drag, startPoint x: 985, startPoint y: 452, endPoint x: 982, endPoint y: 476, distance: 23.3
click at [982, 476] on div at bounding box center [682, 356] width 1365 height 1474
drag, startPoint x: 999, startPoint y: 467, endPoint x: 1030, endPoint y: 456, distance: 32.9
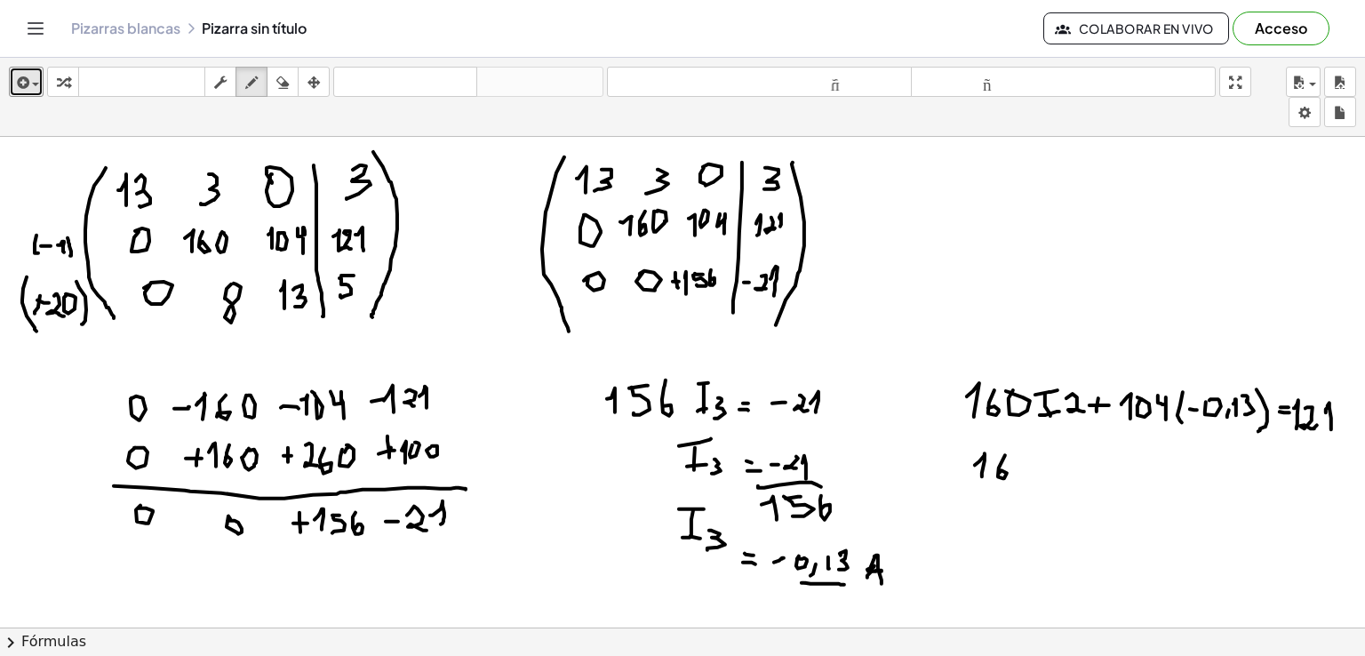
click at [1000, 474] on div at bounding box center [682, 356] width 1365 height 1474
drag, startPoint x: 1015, startPoint y: 464, endPoint x: 1026, endPoint y: 456, distance: 13.3
click at [1026, 456] on div at bounding box center [682, 356] width 1365 height 1474
click at [1053, 476] on div at bounding box center [682, 356] width 1365 height 1474
click at [1058, 460] on div at bounding box center [682, 356] width 1365 height 1474
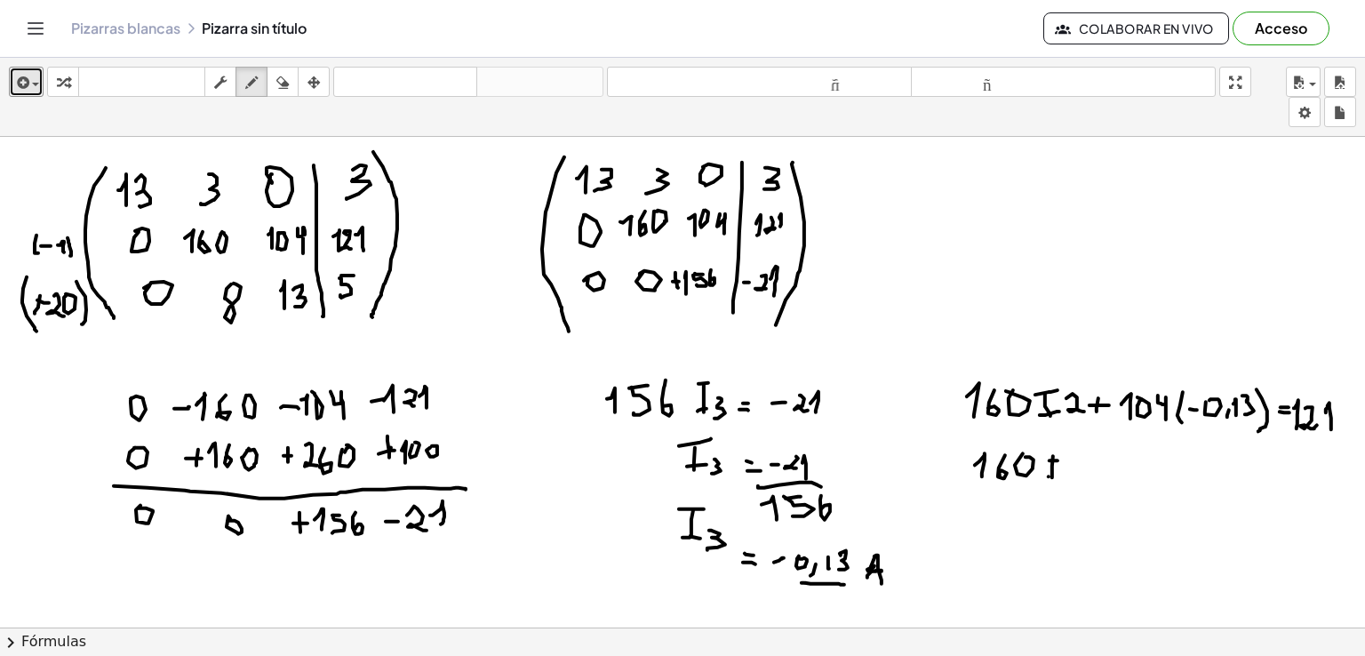
drag, startPoint x: 1049, startPoint y: 476, endPoint x: 1062, endPoint y: 474, distance: 13.5
click at [1061, 474] on div at bounding box center [682, 356] width 1365 height 1474
drag, startPoint x: 1077, startPoint y: 463, endPoint x: 1086, endPoint y: 477, distance: 16.8
click at [1086, 477] on div at bounding box center [682, 356] width 1365 height 1474
drag, startPoint x: 1097, startPoint y: 469, endPoint x: 1109, endPoint y: 467, distance: 11.9
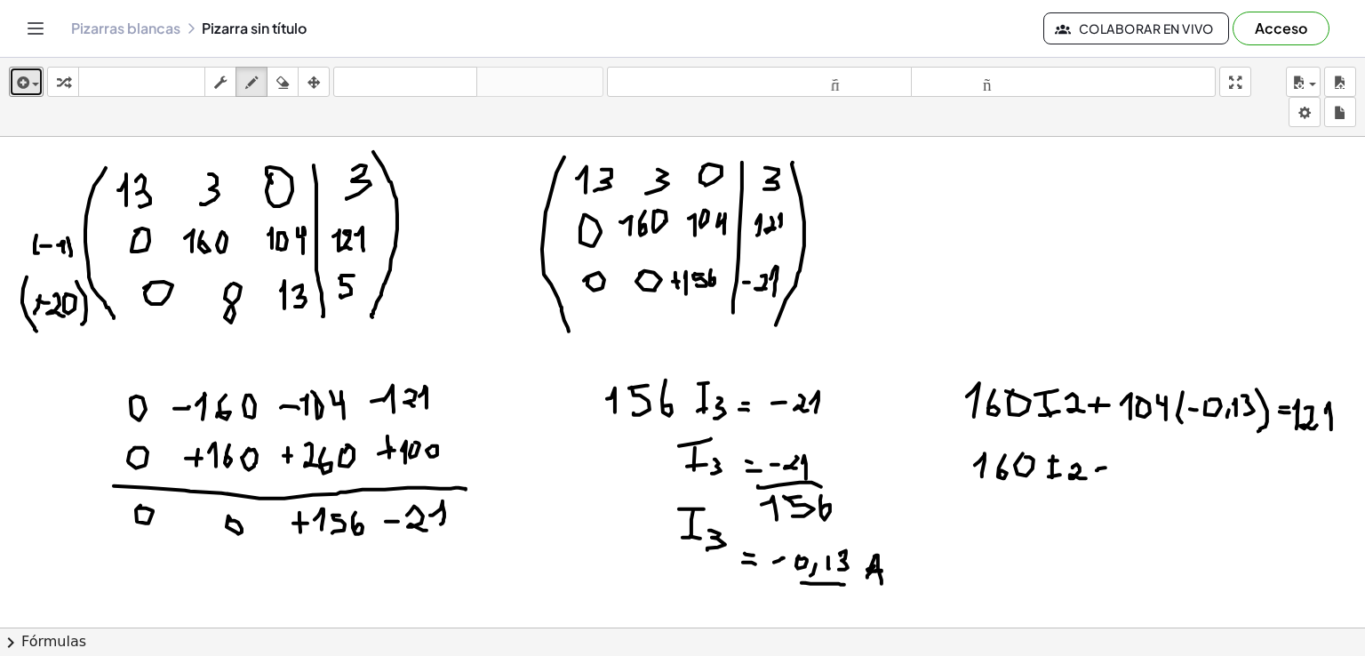
click at [1109, 467] on div at bounding box center [682, 356] width 1365 height 1474
drag, startPoint x: 572, startPoint y: 403, endPoint x: 564, endPoint y: 395, distance: 11.3
click at [572, 403] on div at bounding box center [682, 356] width 1365 height 1474
drag, startPoint x: 564, startPoint y: 395, endPoint x: 578, endPoint y: 395, distance: 13.3
click at [578, 395] on div at bounding box center [682, 356] width 1365 height 1474
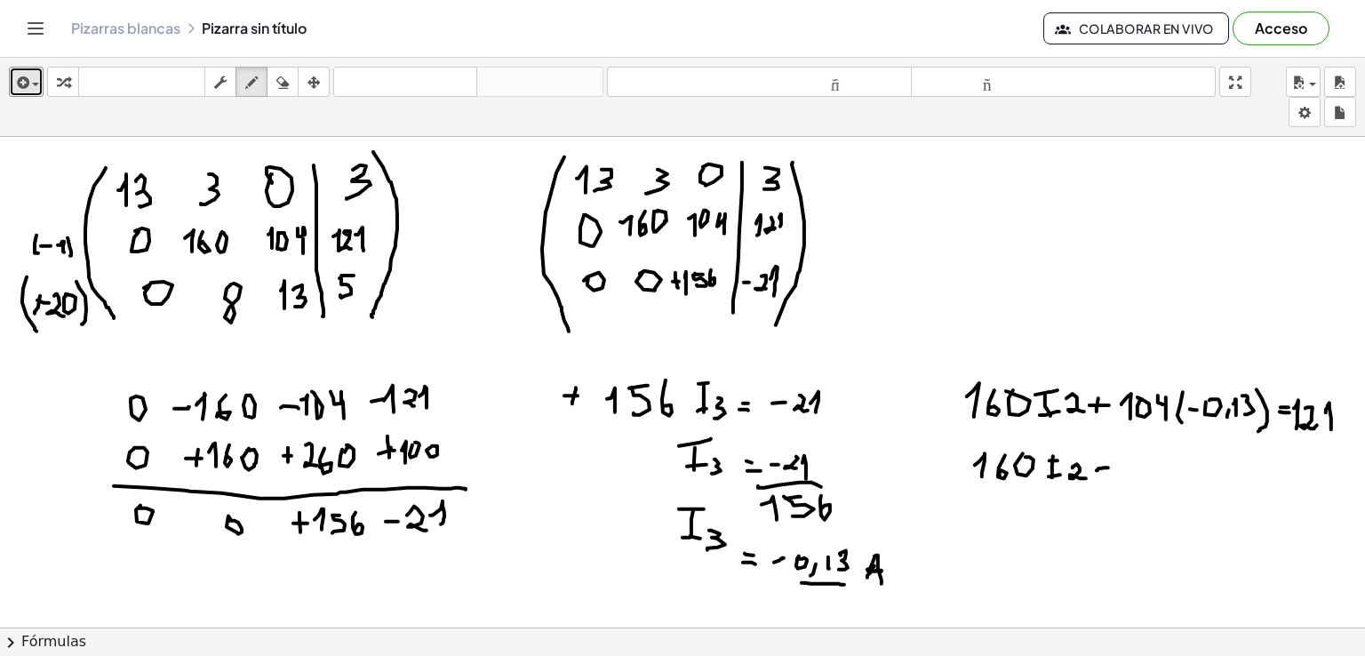
click at [578, 403] on div at bounding box center [682, 356] width 1365 height 1474
drag, startPoint x: 571, startPoint y: 399, endPoint x: 559, endPoint y: 403, distance: 12.1
click at [559, 401] on div at bounding box center [682, 356] width 1365 height 1474
drag, startPoint x: 949, startPoint y: 400, endPoint x: 949, endPoint y: 413, distance: 13.4
click at [949, 413] on div at bounding box center [682, 356] width 1365 height 1474
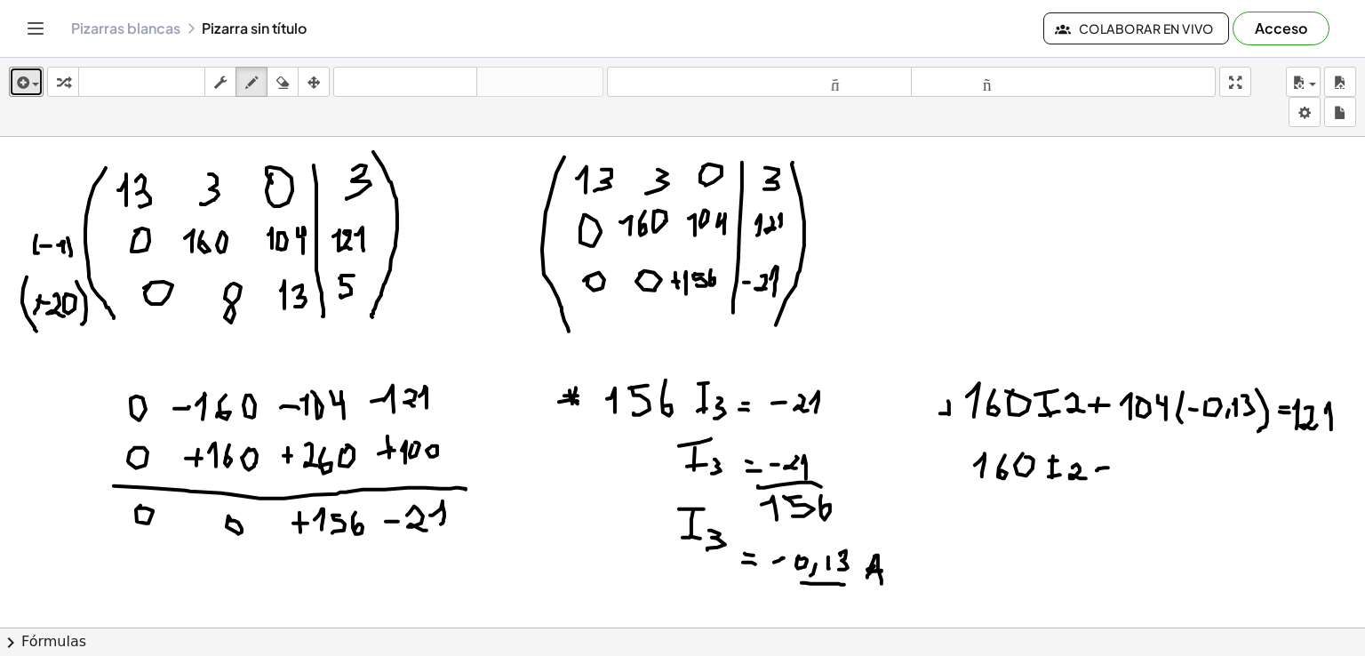
click at [951, 412] on div at bounding box center [682, 356] width 1365 height 1474
drag, startPoint x: 942, startPoint y: 400, endPoint x: 949, endPoint y: 407, distance: 10.1
click at [949, 407] on div at bounding box center [682, 356] width 1365 height 1474
drag, startPoint x: 956, startPoint y: 404, endPoint x: 945, endPoint y: 421, distance: 20.0
click at [945, 421] on div at bounding box center [682, 356] width 1365 height 1474
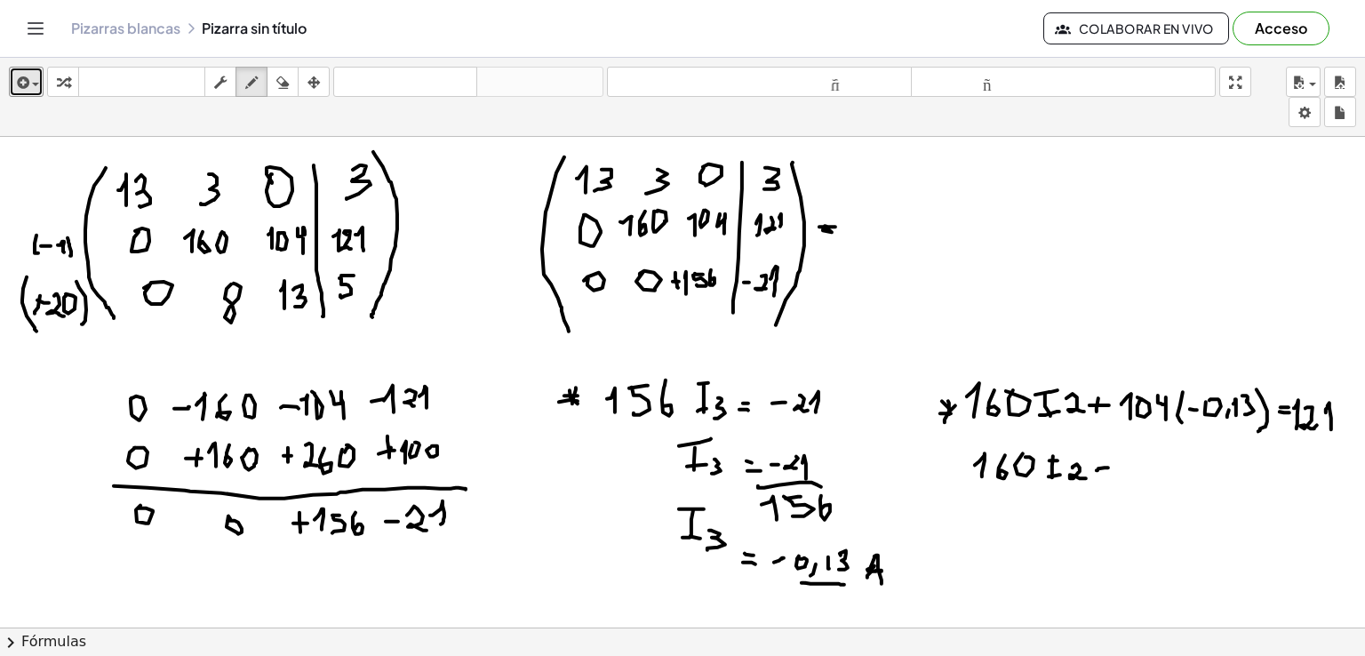
click at [829, 225] on div at bounding box center [682, 356] width 1365 height 1474
drag, startPoint x: 1121, startPoint y: 462, endPoint x: 1124, endPoint y: 481, distance: 18.9
click at [1124, 481] on div at bounding box center [682, 356] width 1365 height 1474
drag, startPoint x: 1141, startPoint y: 466, endPoint x: 1136, endPoint y: 481, distance: 15.8
click at [1136, 481] on div at bounding box center [682, 356] width 1365 height 1474
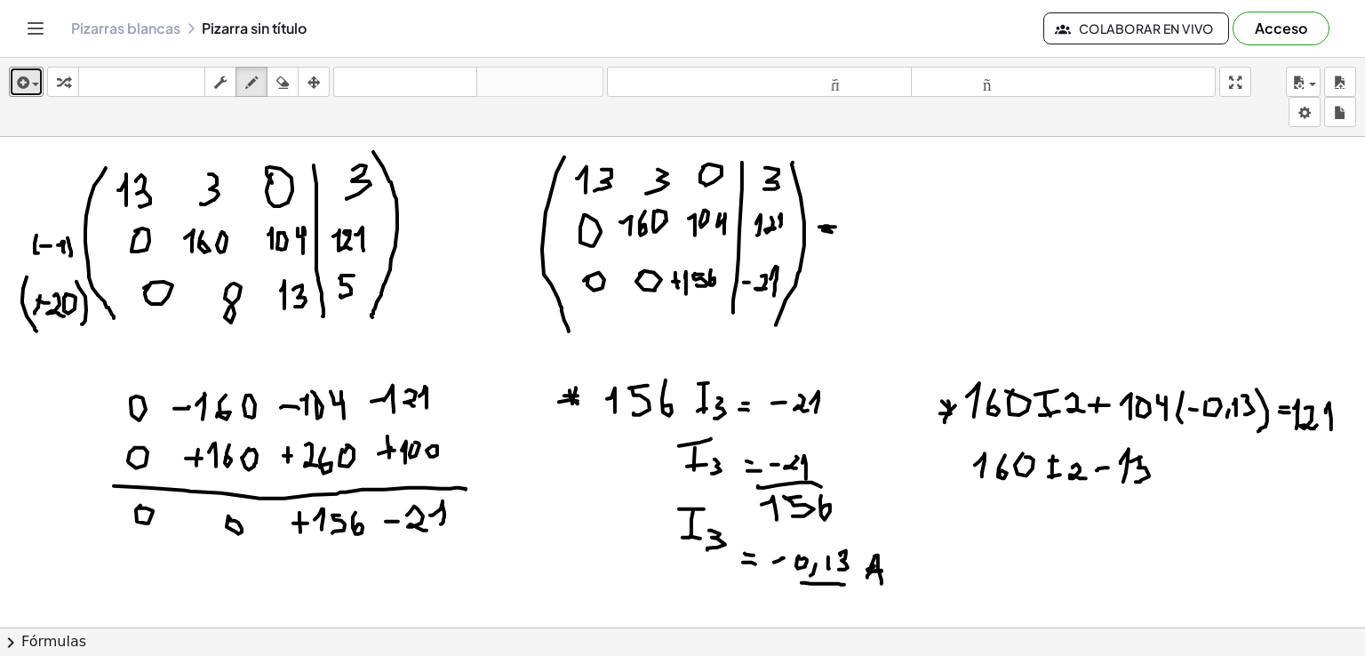
drag, startPoint x: 1131, startPoint y: 460, endPoint x: 1141, endPoint y: 456, distance: 11.6
click at [1141, 456] on div at bounding box center [682, 356] width 1365 height 1474
click at [1159, 491] on div at bounding box center [682, 356] width 1365 height 1474
drag, startPoint x: 1175, startPoint y: 458, endPoint x: 1187, endPoint y: 457, distance: 11.6
click at [1188, 457] on div at bounding box center [682, 356] width 1365 height 1474
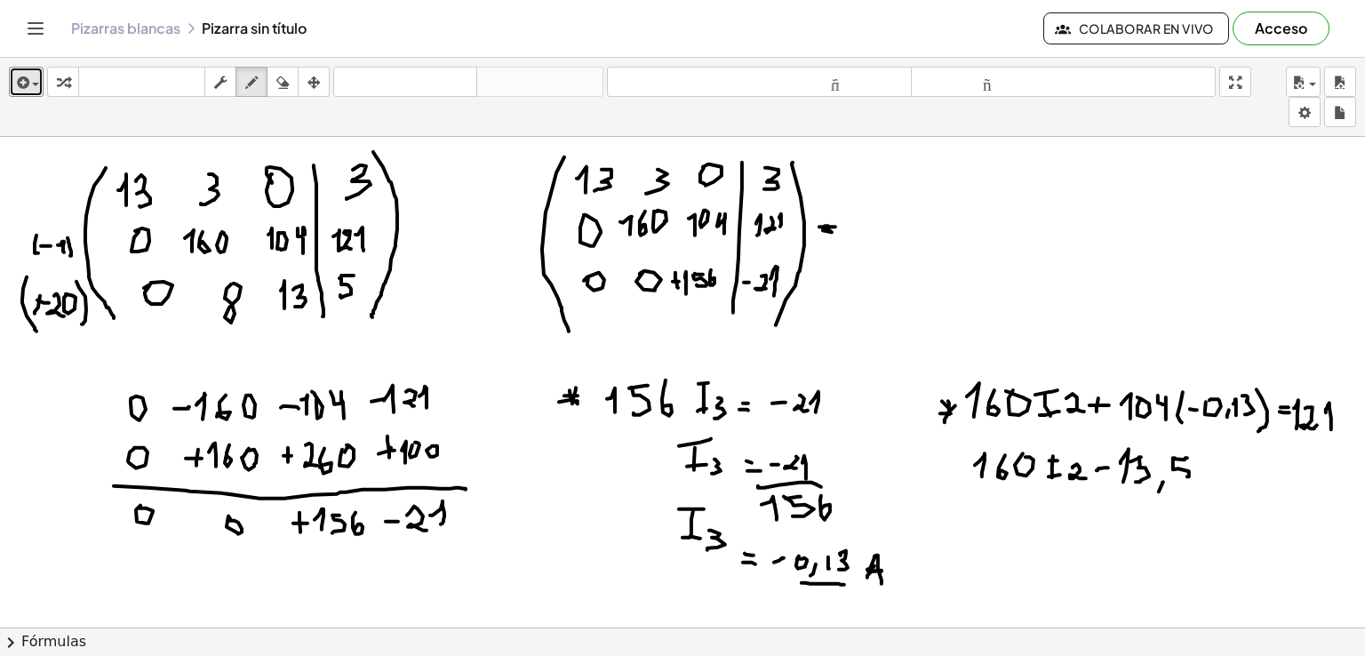
drag, startPoint x: 1173, startPoint y: 463, endPoint x: 1174, endPoint y: 477, distance: 14.3
click at [1174, 477] on div at bounding box center [682, 356] width 1365 height 1474
drag, startPoint x: 1197, startPoint y: 460, endPoint x: 1213, endPoint y: 476, distance: 22.6
click at [1213, 476] on div at bounding box center [682, 356] width 1365 height 1474
click at [1245, 462] on div at bounding box center [682, 356] width 1365 height 1474
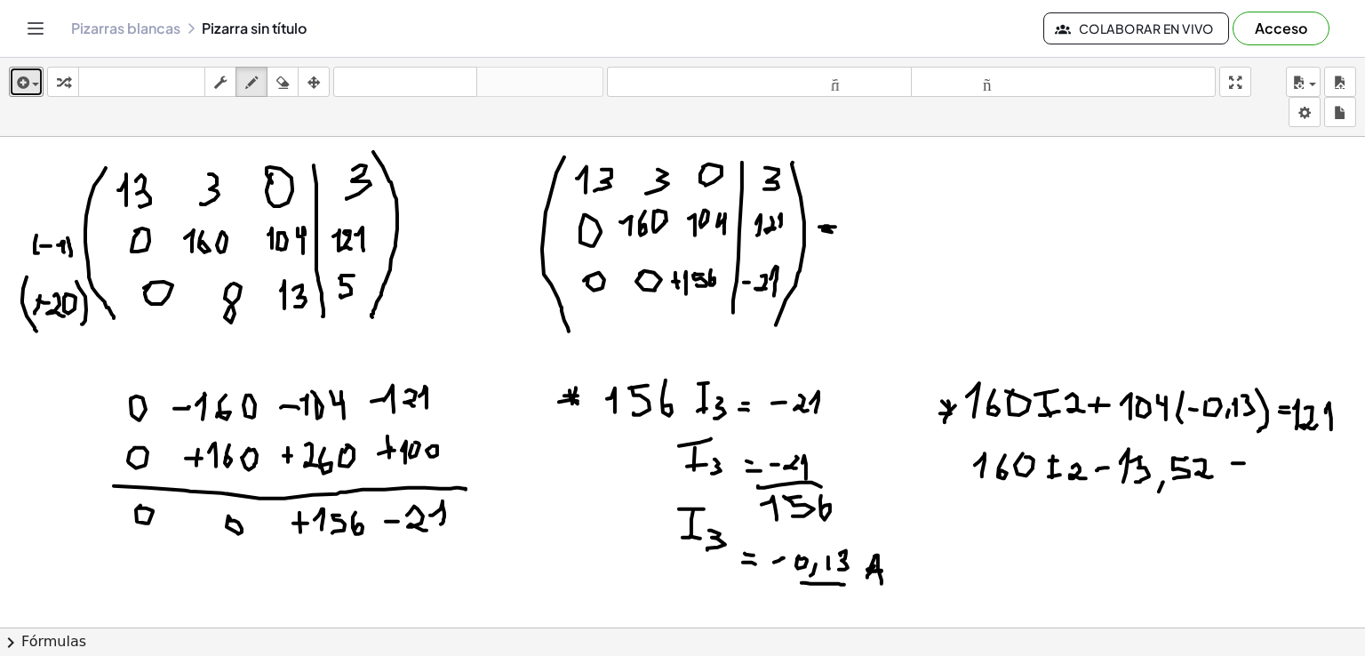
drag, startPoint x: 1230, startPoint y: 466, endPoint x: 1245, endPoint y: 470, distance: 15.8
click at [1245, 470] on div at bounding box center [682, 356] width 1365 height 1474
drag, startPoint x: 1266, startPoint y: 460, endPoint x: 1267, endPoint y: 483, distance: 22.2
click at [1267, 483] on div at bounding box center [682, 356] width 1365 height 1474
drag, startPoint x: 1279, startPoint y: 464, endPoint x: 1293, endPoint y: 477, distance: 18.9
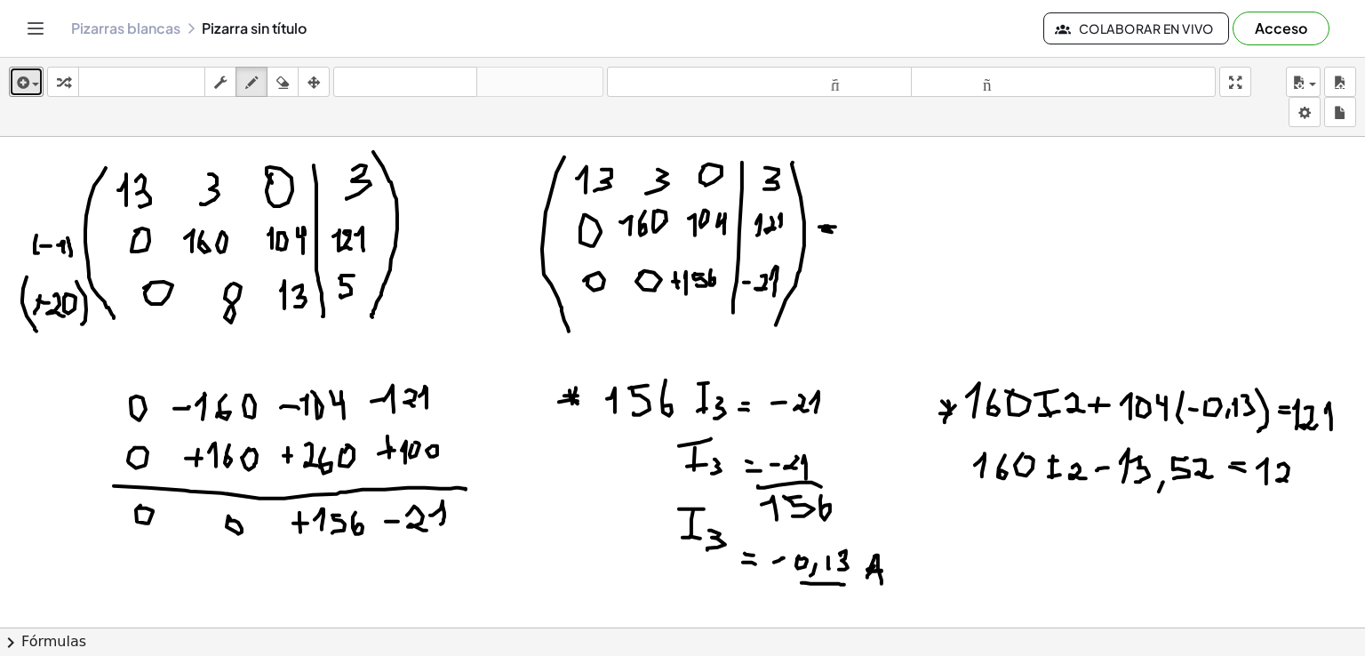
click at [1291, 478] on div at bounding box center [682, 356] width 1365 height 1474
drag, startPoint x: 1293, startPoint y: 468, endPoint x: 1301, endPoint y: 480, distance: 14.1
click at [1301, 480] on div at bounding box center [682, 356] width 1365 height 1474
drag, startPoint x: 981, startPoint y: 523, endPoint x: 988, endPoint y: 534, distance: 13.1
click at [988, 534] on div at bounding box center [682, 356] width 1365 height 1474
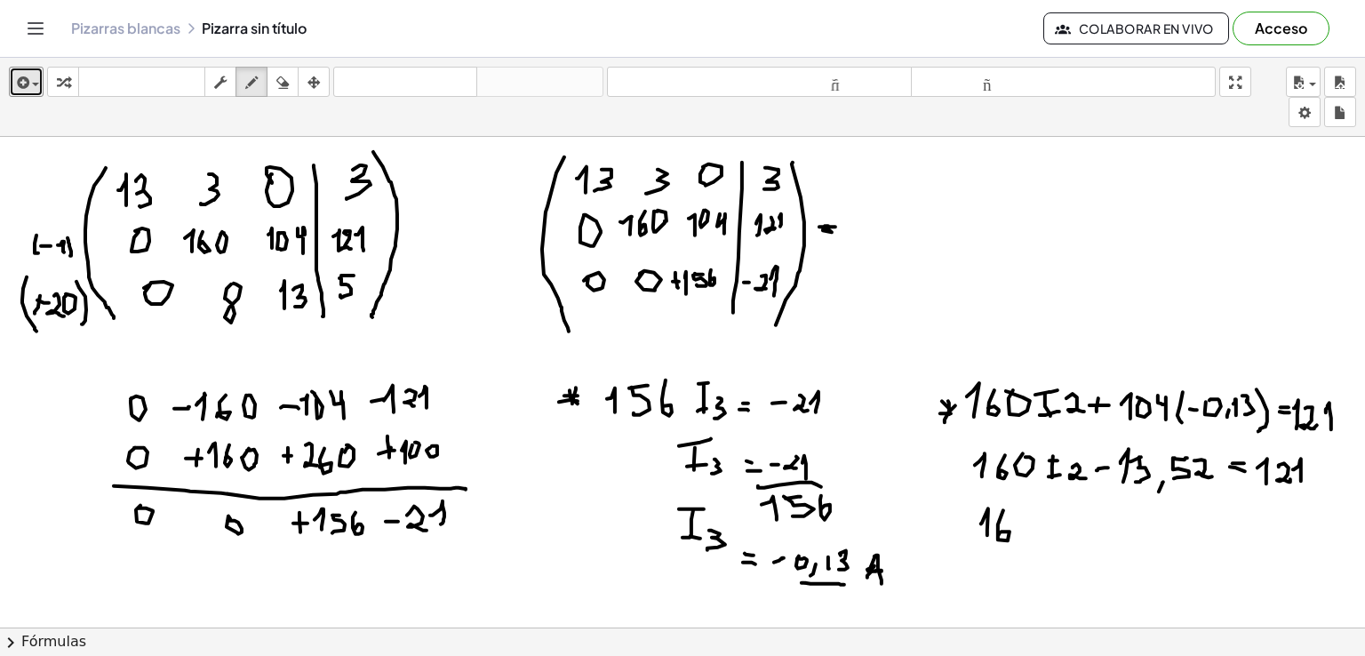
drag, startPoint x: 998, startPoint y: 524, endPoint x: 1028, endPoint y: 519, distance: 29.8
click at [997, 537] on div at bounding box center [682, 356] width 1365 height 1474
drag, startPoint x: 1025, startPoint y: 528, endPoint x: 1026, endPoint y: 513, distance: 15.1
click at [1026, 513] on div at bounding box center [682, 356] width 1365 height 1474
drag, startPoint x: 1068, startPoint y: 509, endPoint x: 1069, endPoint y: 524, distance: 14.3
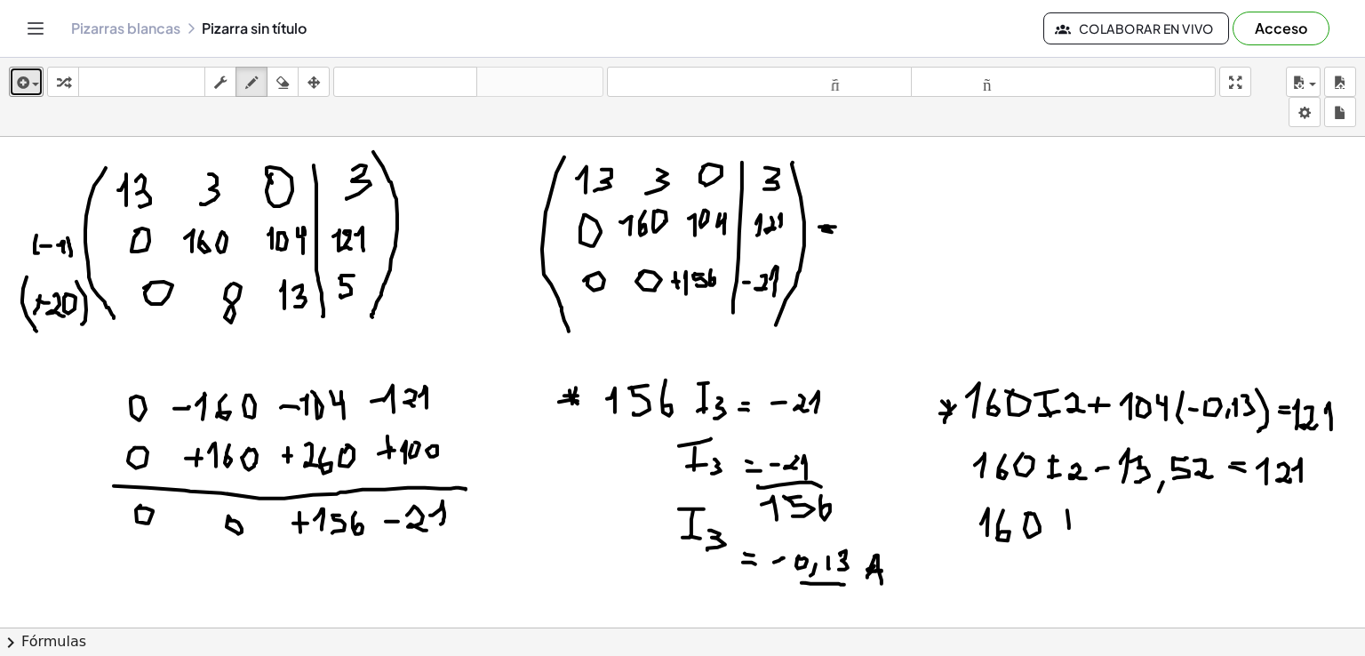
click at [1069, 534] on div at bounding box center [682, 356] width 1365 height 1474
drag, startPoint x: 1056, startPoint y: 513, endPoint x: 1075, endPoint y: 516, distance: 19.0
click at [1077, 508] on div at bounding box center [682, 356] width 1365 height 1474
drag, startPoint x: 1069, startPoint y: 534, endPoint x: 1082, endPoint y: 527, distance: 15.1
click at [1076, 533] on div at bounding box center [682, 356] width 1365 height 1474
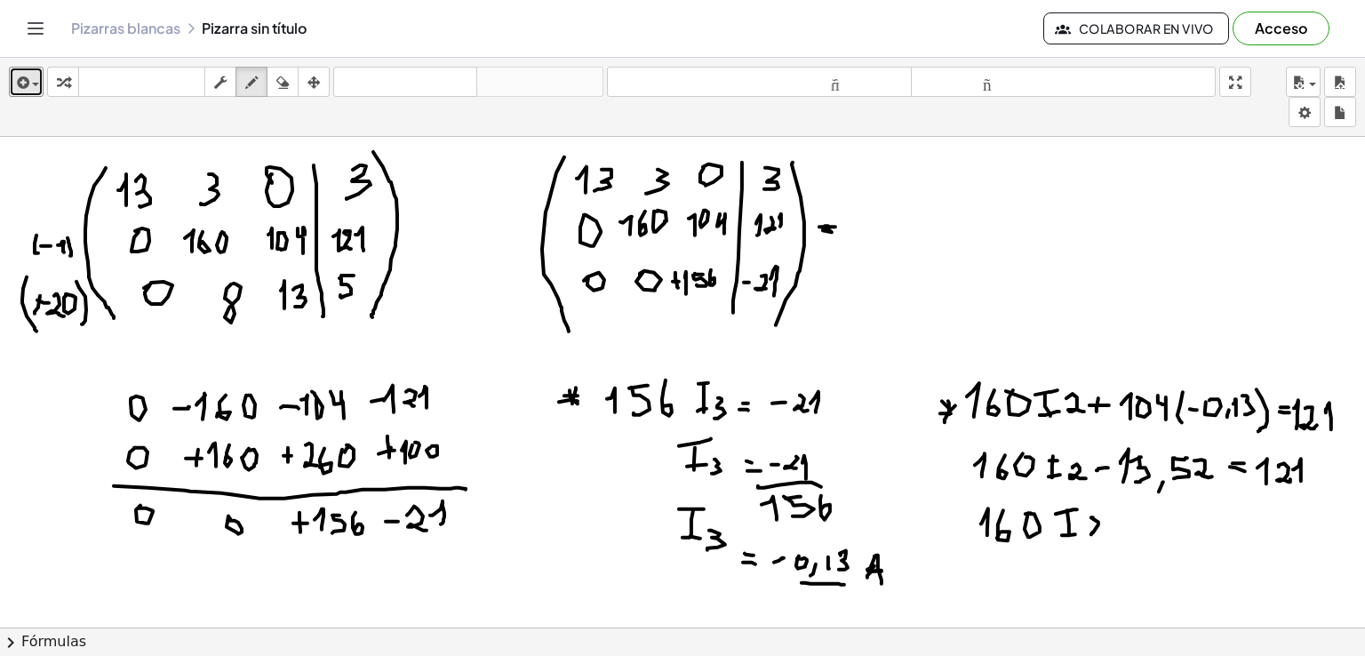
drag, startPoint x: 1093, startPoint y: 516, endPoint x: 1099, endPoint y: 532, distance: 16.9
click at [1088, 532] on div at bounding box center [682, 356] width 1365 height 1474
drag, startPoint x: 1099, startPoint y: 532, endPoint x: 1108, endPoint y: 538, distance: 10.4
click at [1108, 538] on div at bounding box center [682, 356] width 1365 height 1474
click at [1127, 531] on div at bounding box center [682, 356] width 1365 height 1474
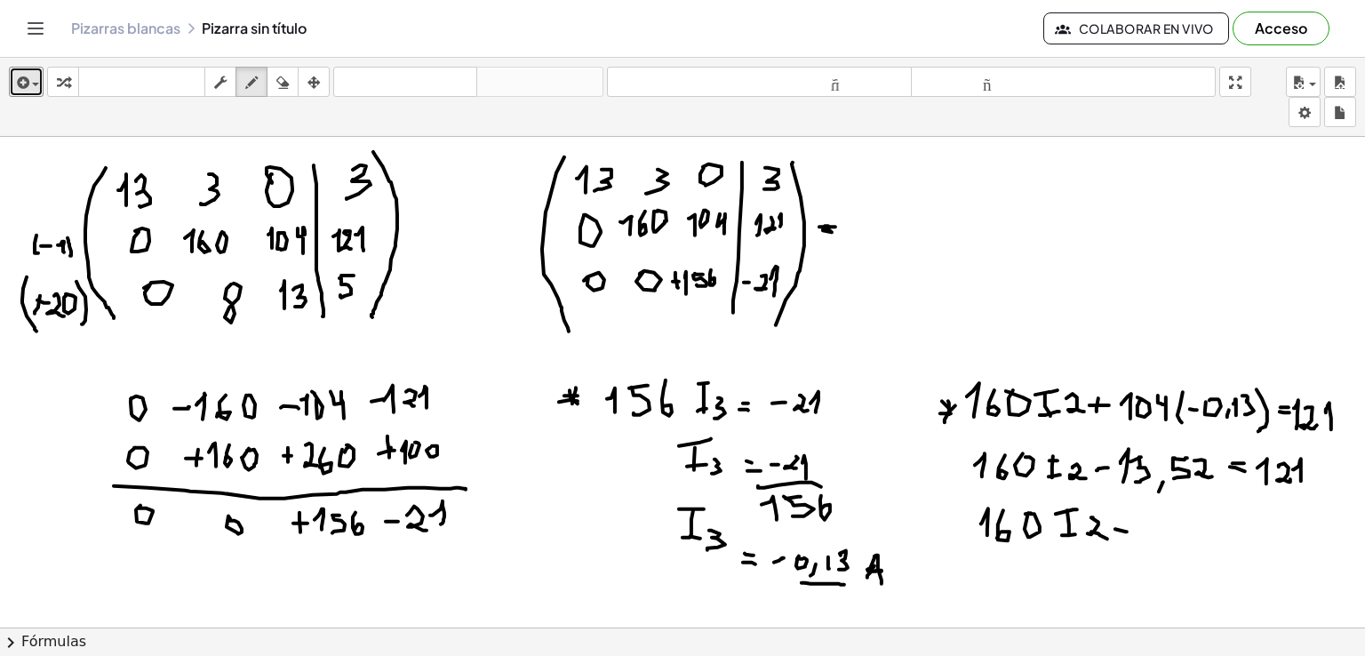
drag, startPoint x: 1117, startPoint y: 535, endPoint x: 1143, endPoint y: 530, distance: 27.2
click at [1130, 534] on div at bounding box center [682, 356] width 1365 height 1474
drag, startPoint x: 1144, startPoint y: 524, endPoint x: 1145, endPoint y: 538, distance: 13.4
click at [1145, 538] on div at bounding box center [682, 356] width 1365 height 1474
drag, startPoint x: 1155, startPoint y: 522, endPoint x: 1163, endPoint y: 539, distance: 18.7
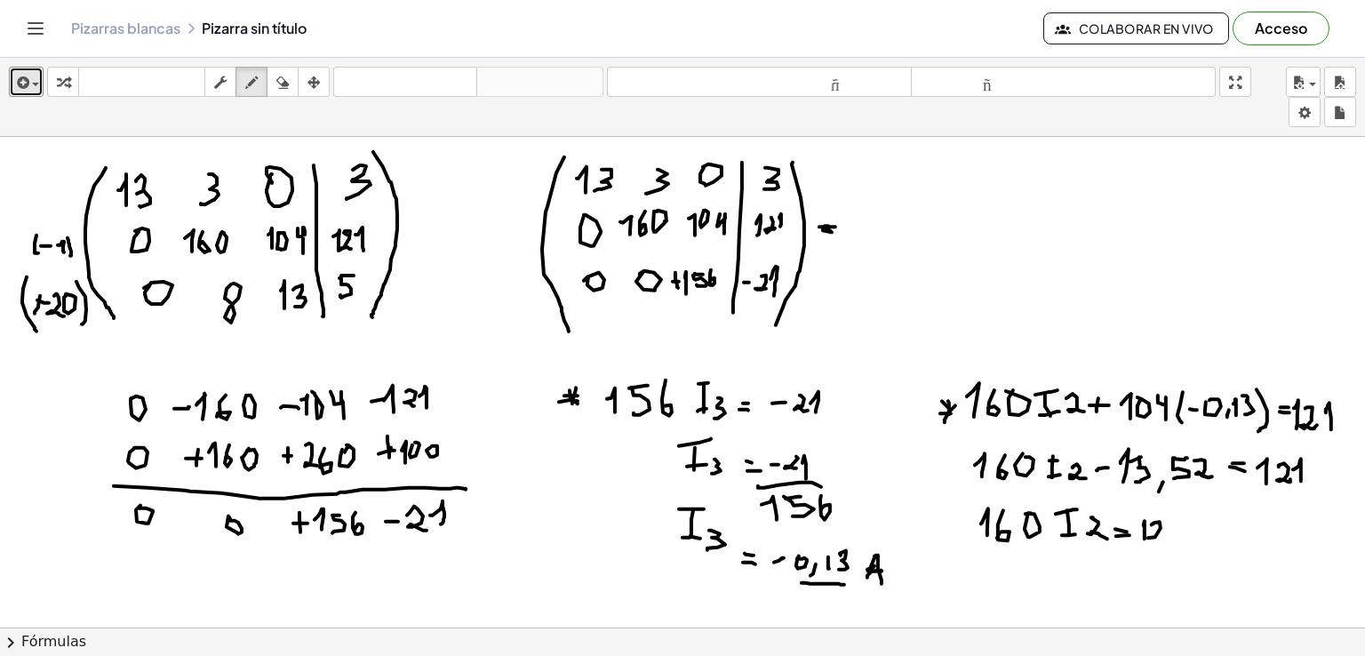
click at [1163, 539] on div at bounding box center [682, 356] width 1365 height 1474
drag, startPoint x: 1166, startPoint y: 532, endPoint x: 1181, endPoint y: 537, distance: 14.9
click at [1178, 538] on div at bounding box center [682, 356] width 1365 height 1474
click at [1189, 533] on div at bounding box center [682, 356] width 1365 height 1474
click at [1192, 531] on div at bounding box center [682, 356] width 1365 height 1474
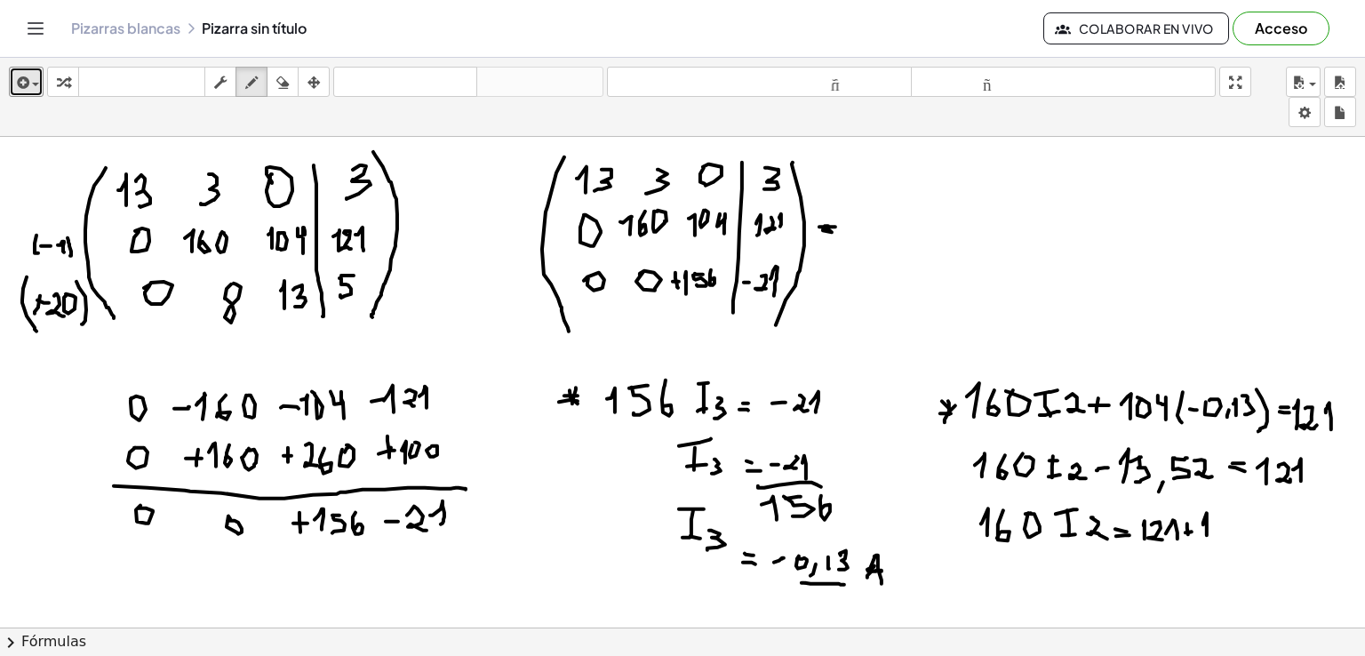
drag, startPoint x: 1204, startPoint y: 522, endPoint x: 1207, endPoint y: 534, distance: 12.9
click at [1207, 534] on div at bounding box center [682, 356] width 1365 height 1474
drag, startPoint x: 1228, startPoint y: 516, endPoint x: 1221, endPoint y: 536, distance: 20.5
click at [1221, 536] on div at bounding box center [682, 356] width 1365 height 1474
click at [1241, 548] on div at bounding box center [682, 356] width 1365 height 1474
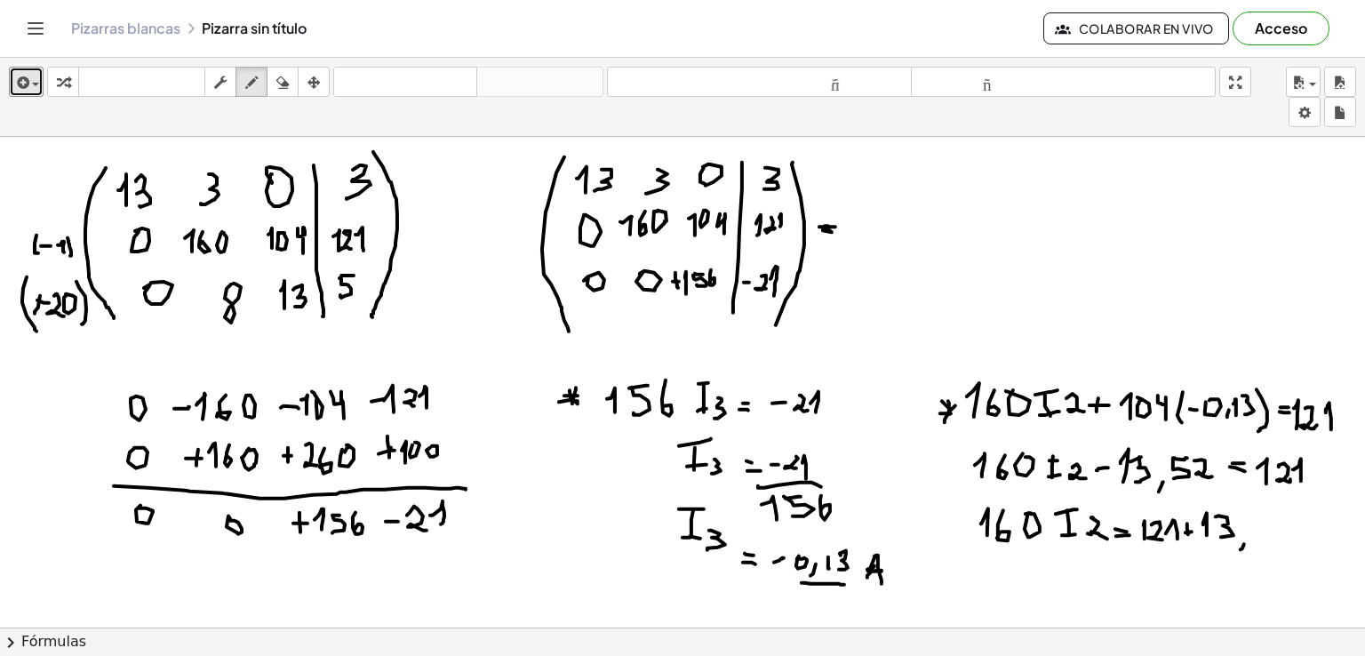
click at [1262, 518] on div at bounding box center [682, 356] width 1365 height 1474
drag, startPoint x: 1251, startPoint y: 519, endPoint x: 1260, endPoint y: 534, distance: 17.5
click at [1255, 534] on div at bounding box center [682, 356] width 1365 height 1474
drag, startPoint x: 1279, startPoint y: 508, endPoint x: 1293, endPoint y: 533, distance: 28.2
click at [1293, 533] on div at bounding box center [682, 356] width 1365 height 1474
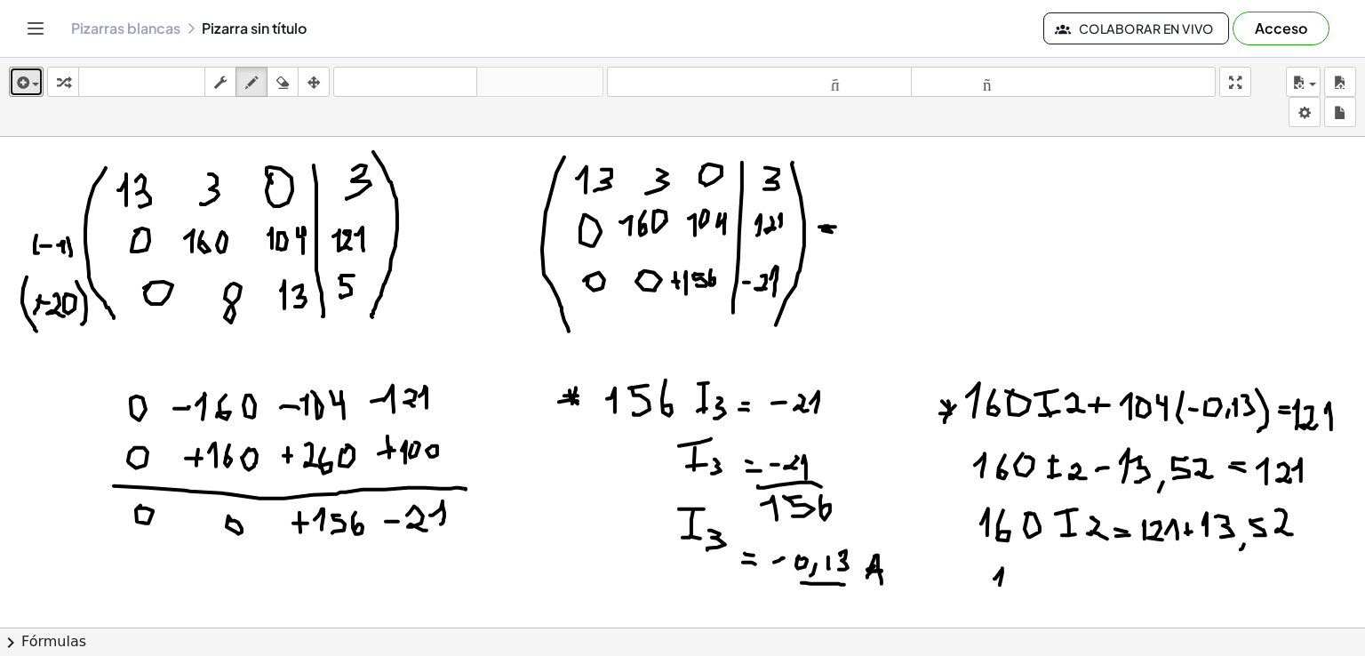
drag, startPoint x: 1003, startPoint y: 567, endPoint x: 1000, endPoint y: 587, distance: 19.7
click at [1000, 587] on div at bounding box center [682, 356] width 1365 height 1474
click at [1013, 579] on div at bounding box center [682, 356] width 1365 height 1474
click at [1038, 565] on div at bounding box center [682, 356] width 1365 height 1474
drag, startPoint x: 1064, startPoint y: 568, endPoint x: 1065, endPoint y: 577, distance: 8.9
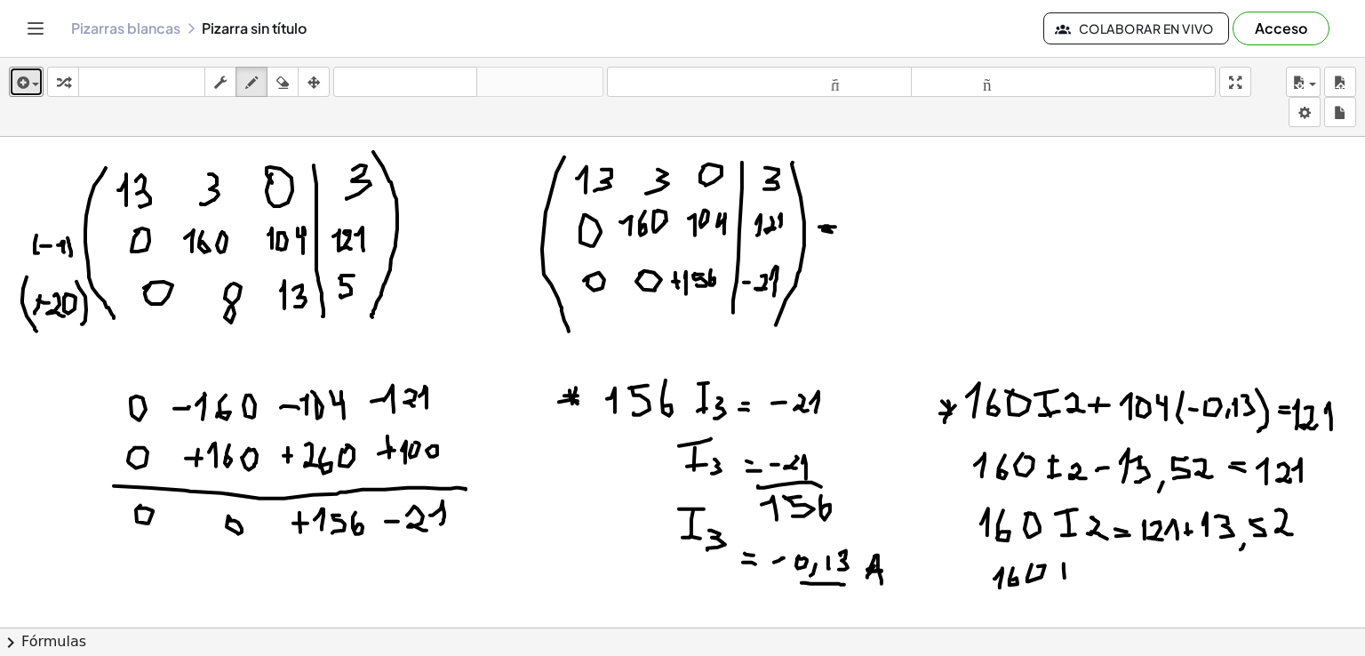
click at [1065, 577] on div at bounding box center [682, 356] width 1365 height 1474
click at [1071, 556] on div at bounding box center [682, 356] width 1365 height 1474
click at [1068, 577] on div at bounding box center [682, 356] width 1365 height 1474
drag, startPoint x: 1090, startPoint y: 569, endPoint x: 1101, endPoint y: 577, distance: 13.3
click at [1092, 580] on div at bounding box center [682, 356] width 1365 height 1474
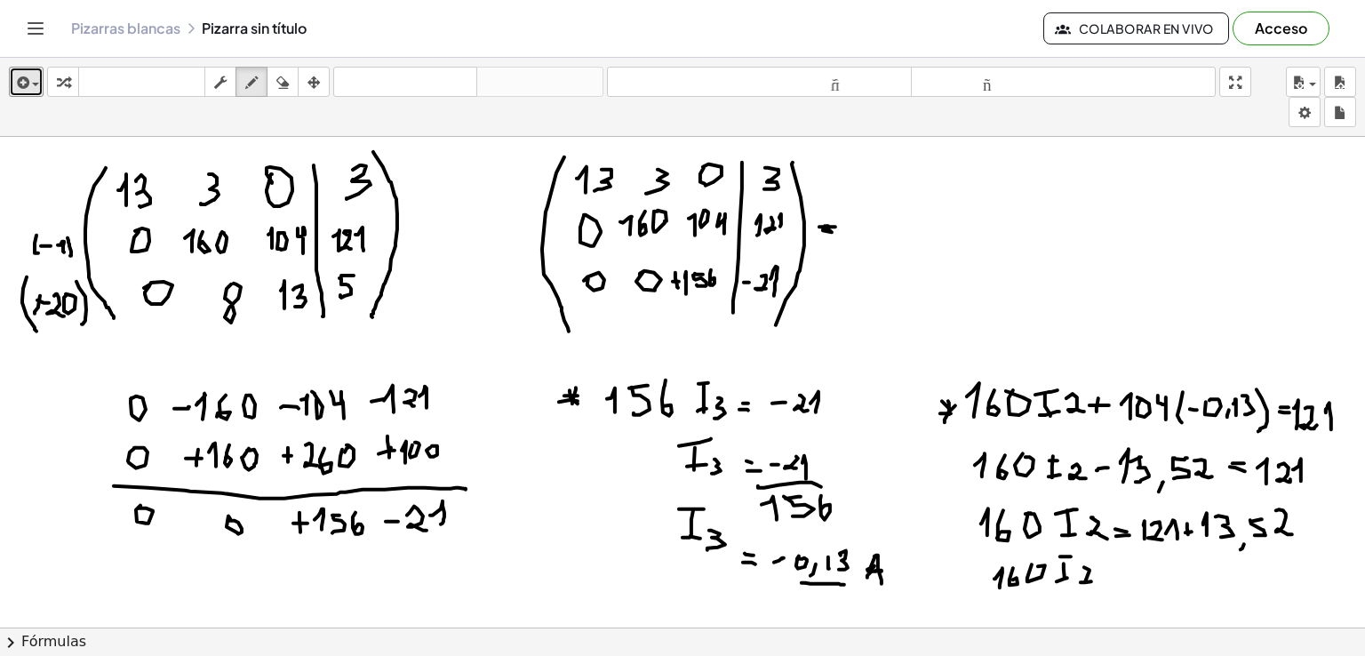
click at [1109, 573] on div at bounding box center [682, 356] width 1365 height 1474
click at [1114, 579] on div at bounding box center [682, 356] width 1365 height 1474
drag, startPoint x: 1141, startPoint y: 570, endPoint x: 1140, endPoint y: 586, distance: 16.0
click at [1140, 586] on div at bounding box center [682, 356] width 1365 height 1474
click at [1147, 592] on div at bounding box center [682, 356] width 1365 height 1474
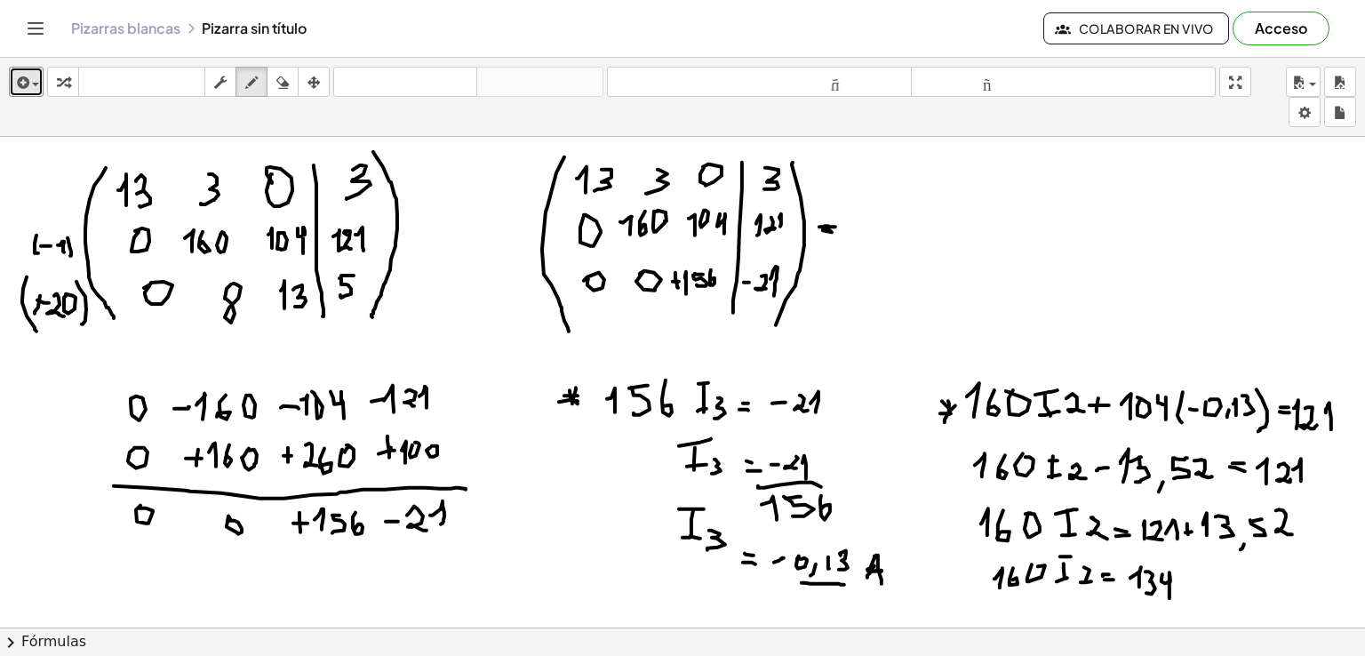
click at [1170, 597] on div at bounding box center [682, 356] width 1365 height 1474
click at [1178, 596] on div at bounding box center [682, 356] width 1365 height 1474
click at [1195, 570] on div at bounding box center [682, 356] width 1365 height 1474
click at [1189, 596] on div at bounding box center [682, 356] width 1365 height 1474
click at [1202, 591] on div at bounding box center [682, 356] width 1365 height 1474
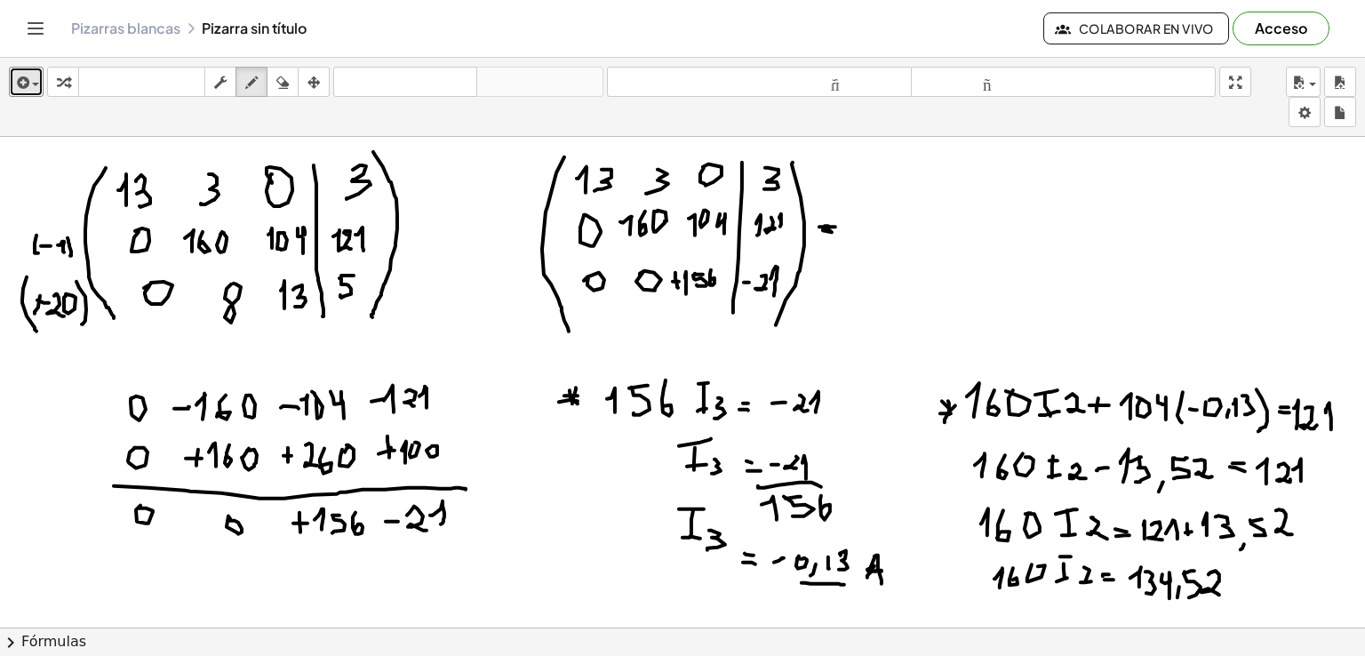
click at [1221, 593] on div at bounding box center [682, 356] width 1365 height 1474
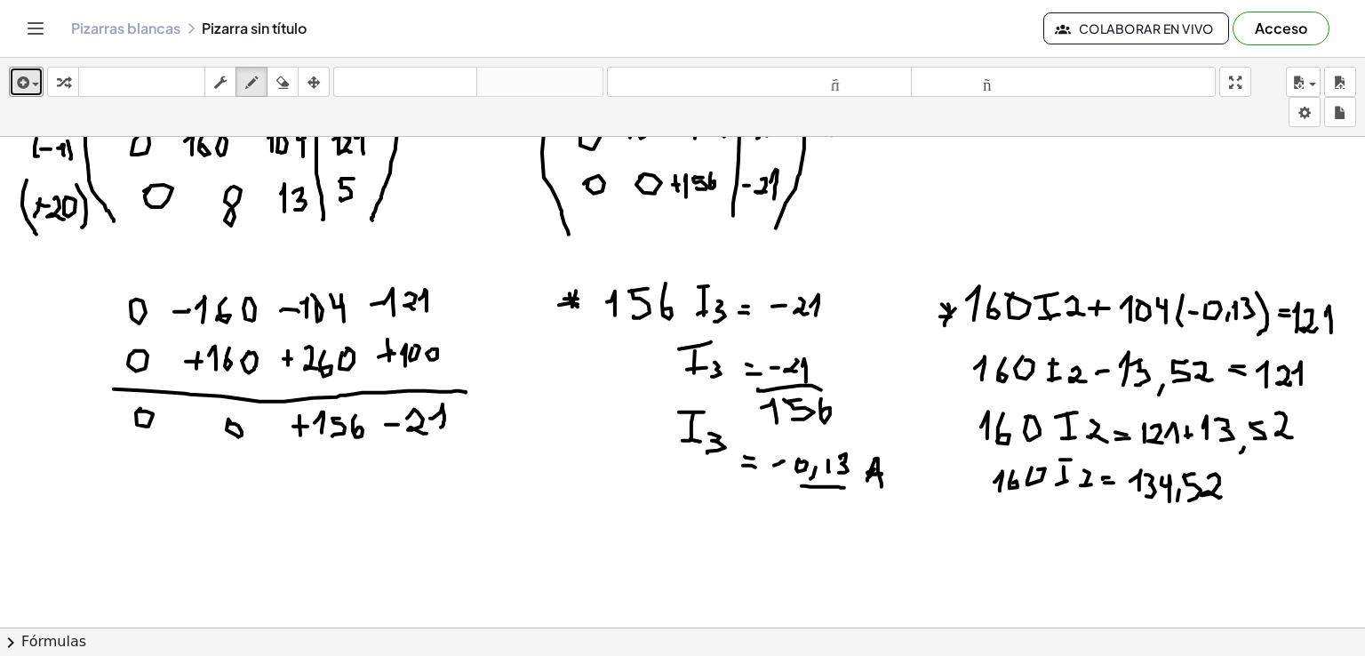
scroll to position [659, 0]
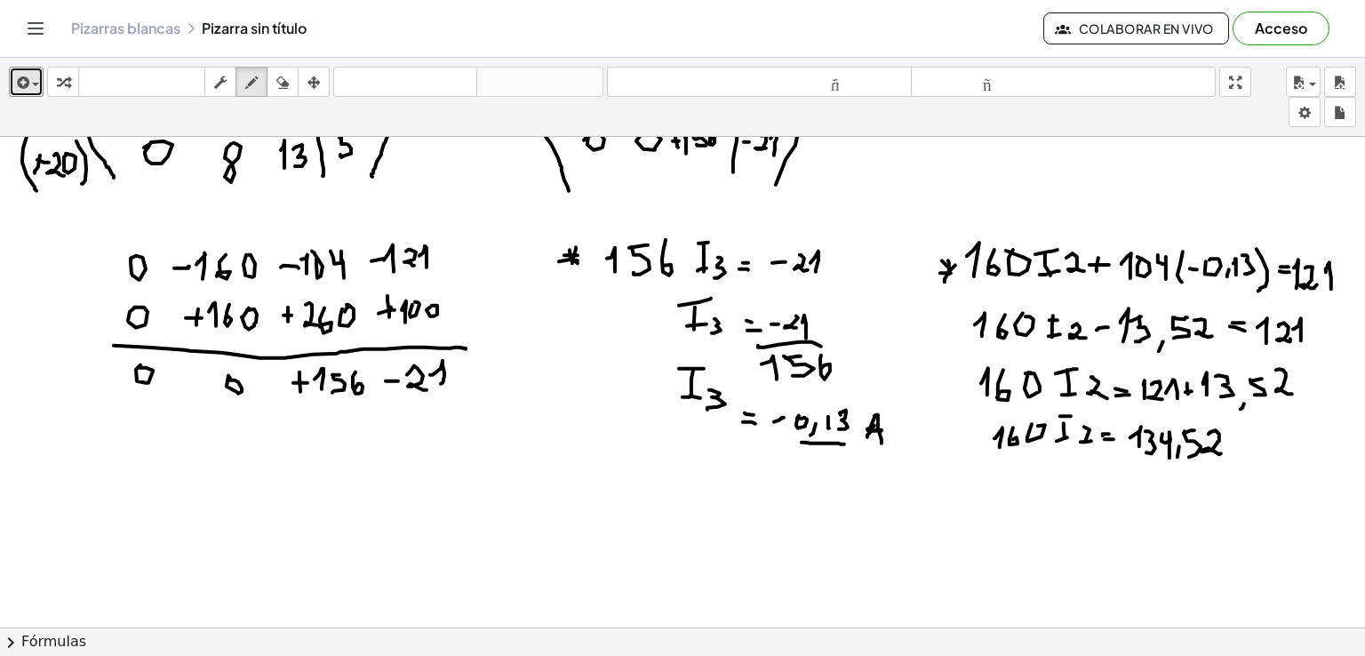
click at [1038, 503] on div at bounding box center [682, 215] width 1365 height 1474
click at [1049, 487] on div at bounding box center [682, 215] width 1365 height 1474
click at [1047, 499] on div at bounding box center [682, 215] width 1365 height 1474
click at [1069, 500] on div at bounding box center [682, 215] width 1365 height 1474
click at [1093, 492] on div at bounding box center [682, 215] width 1365 height 1474
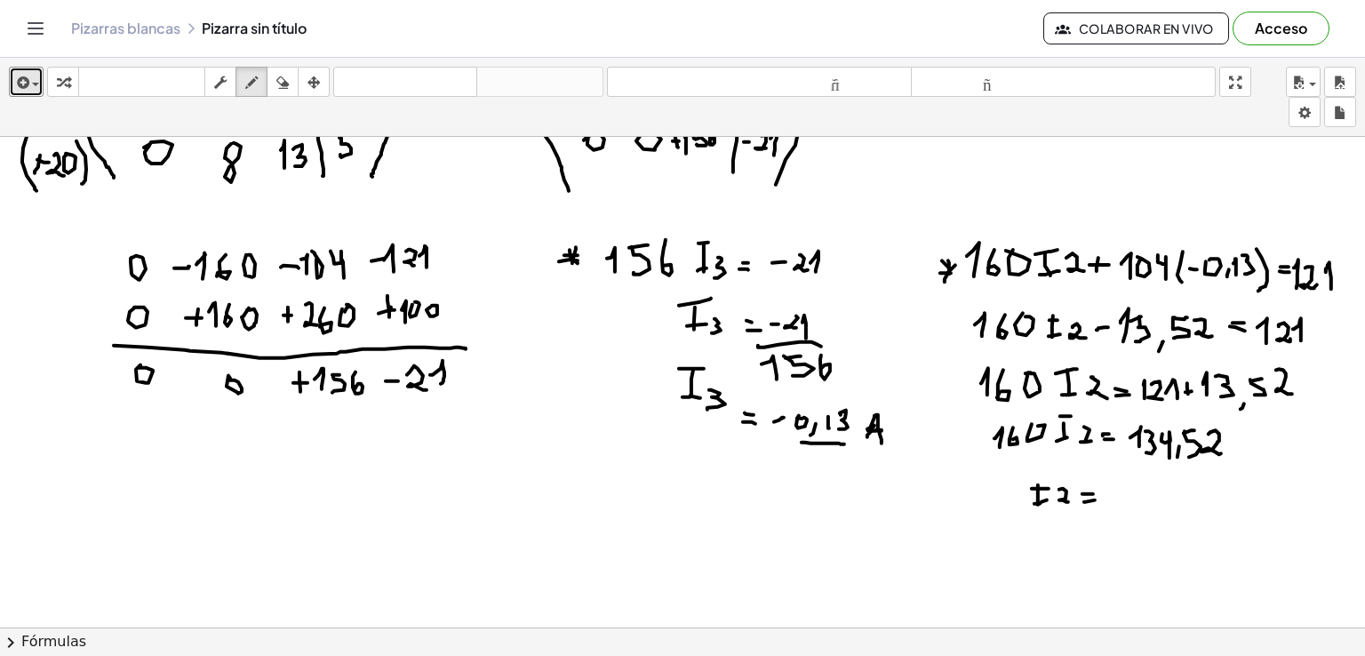
click at [1099, 499] on div at bounding box center [682, 215] width 1365 height 1474
click at [1111, 490] on div at bounding box center [682, 215] width 1365 height 1474
click at [1110, 500] on div at bounding box center [682, 215] width 1365 height 1474
click at [1117, 501] on div at bounding box center [682, 215] width 1365 height 1474
click at [1138, 505] on div at bounding box center [682, 215] width 1365 height 1474
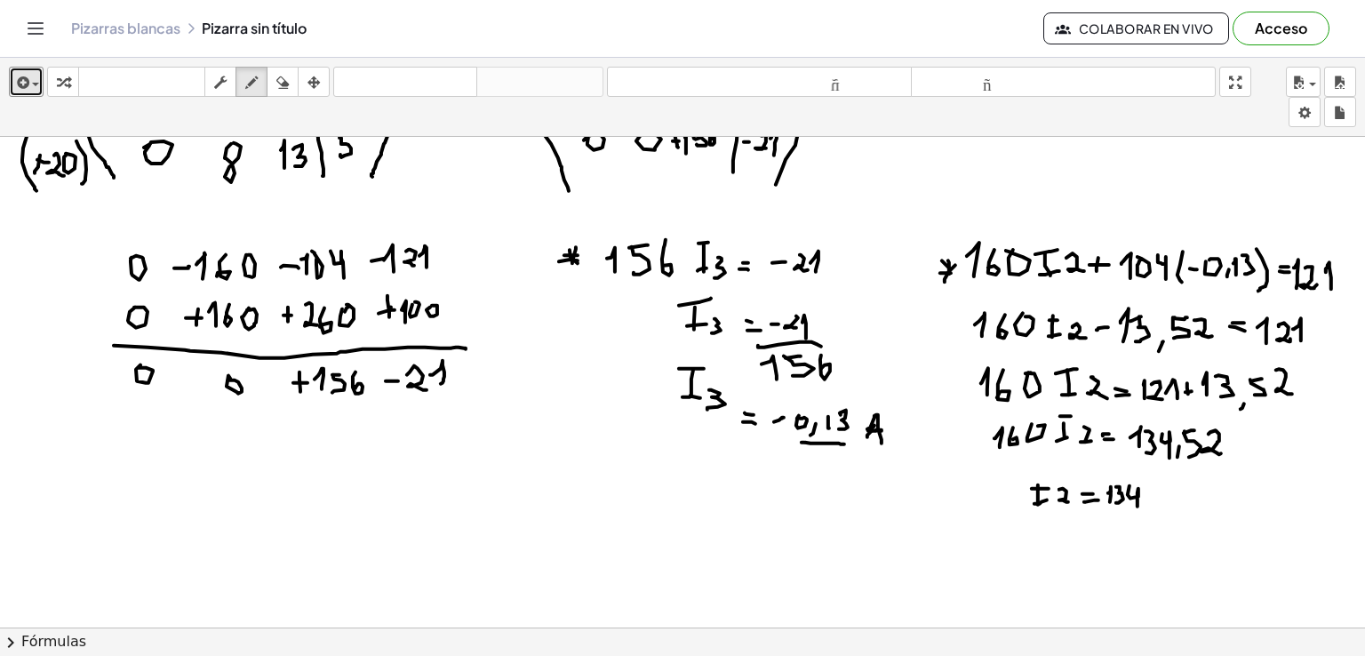
click at [1141, 510] on div at bounding box center [682, 215] width 1365 height 1474
click at [1163, 488] on div at bounding box center [682, 215] width 1365 height 1474
click at [1157, 502] on div at bounding box center [682, 215] width 1365 height 1474
click at [1176, 508] on div at bounding box center [682, 215] width 1365 height 1474
click at [1200, 516] on div at bounding box center [682, 215] width 1365 height 1474
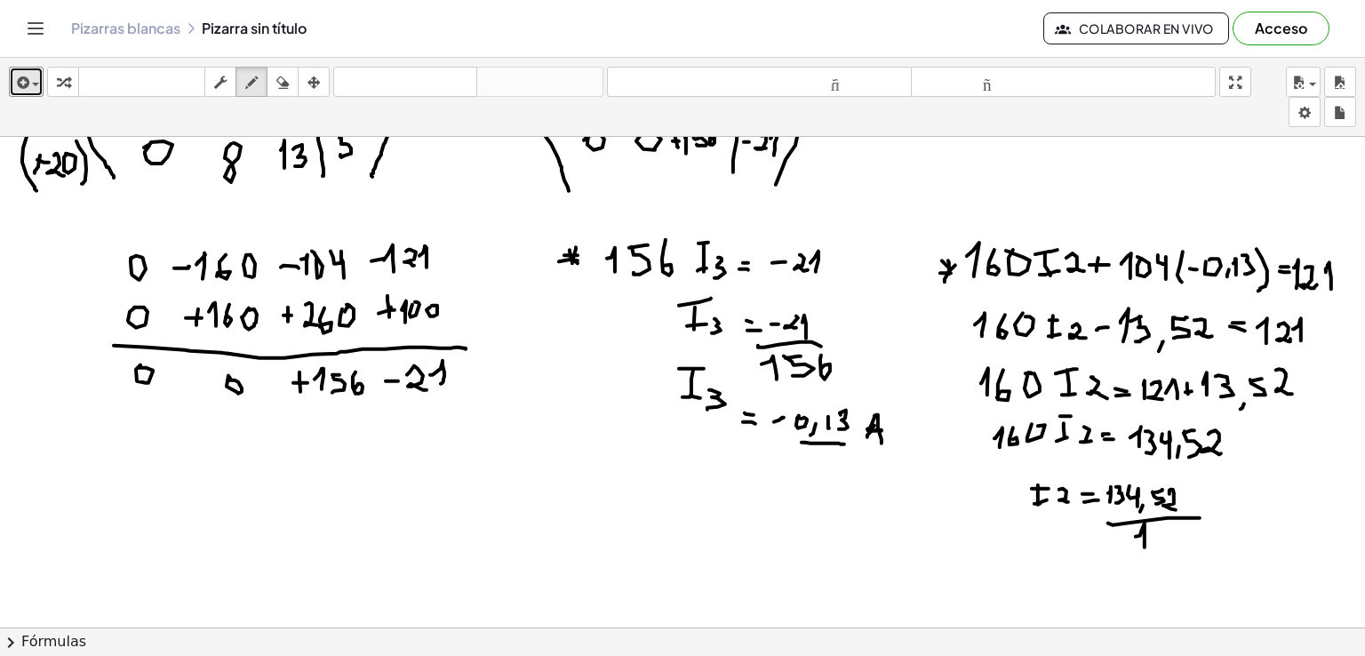
click at [1145, 548] on div at bounding box center [682, 215] width 1365 height 1474
click at [1156, 550] on div at bounding box center [682, 215] width 1365 height 1474
click at [1177, 532] on div at bounding box center [682, 215] width 1365 height 1474
click at [1227, 499] on div at bounding box center [682, 215] width 1365 height 1474
click at [1225, 508] on div at bounding box center [682, 215] width 1365 height 1474
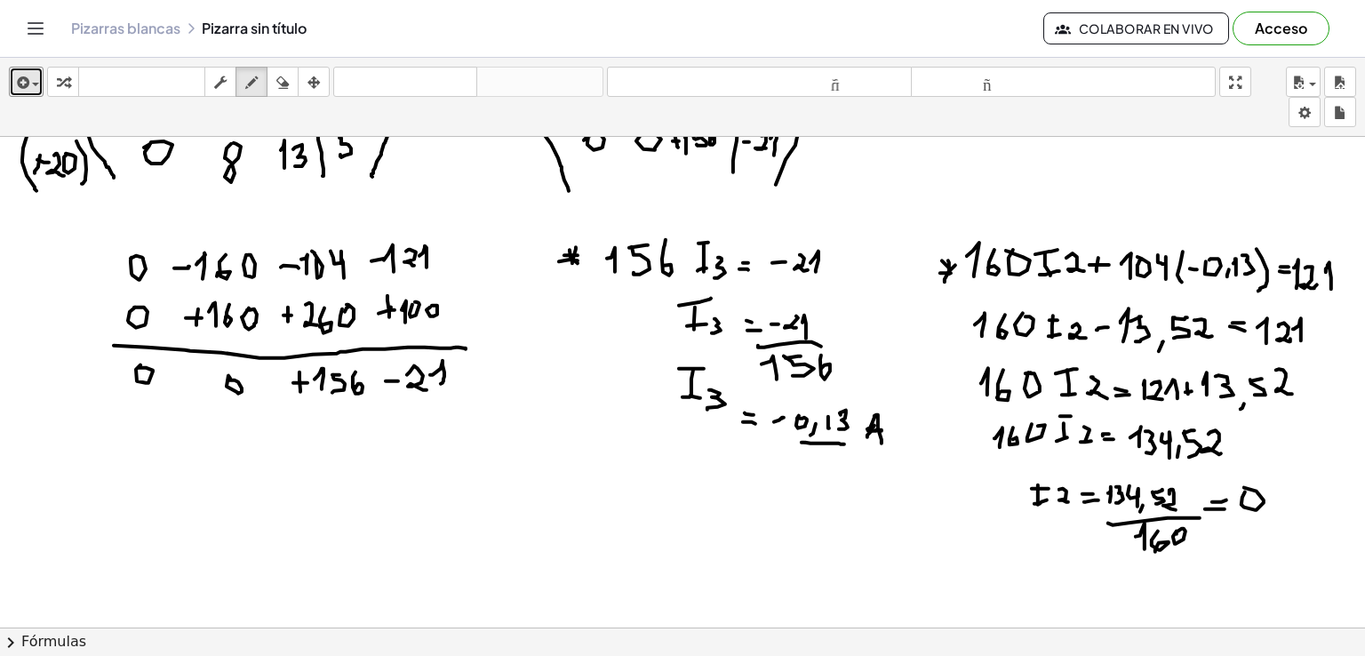
click at [1244, 486] on div at bounding box center [682, 215] width 1365 height 1474
click at [1271, 513] on div at bounding box center [682, 215] width 1365 height 1474
click at [1293, 512] on div at bounding box center [682, 215] width 1365 height 1474
click at [1292, 485] on div at bounding box center [682, 215] width 1365 height 1474
click at [1328, 513] on div at bounding box center [682, 215] width 1365 height 1474
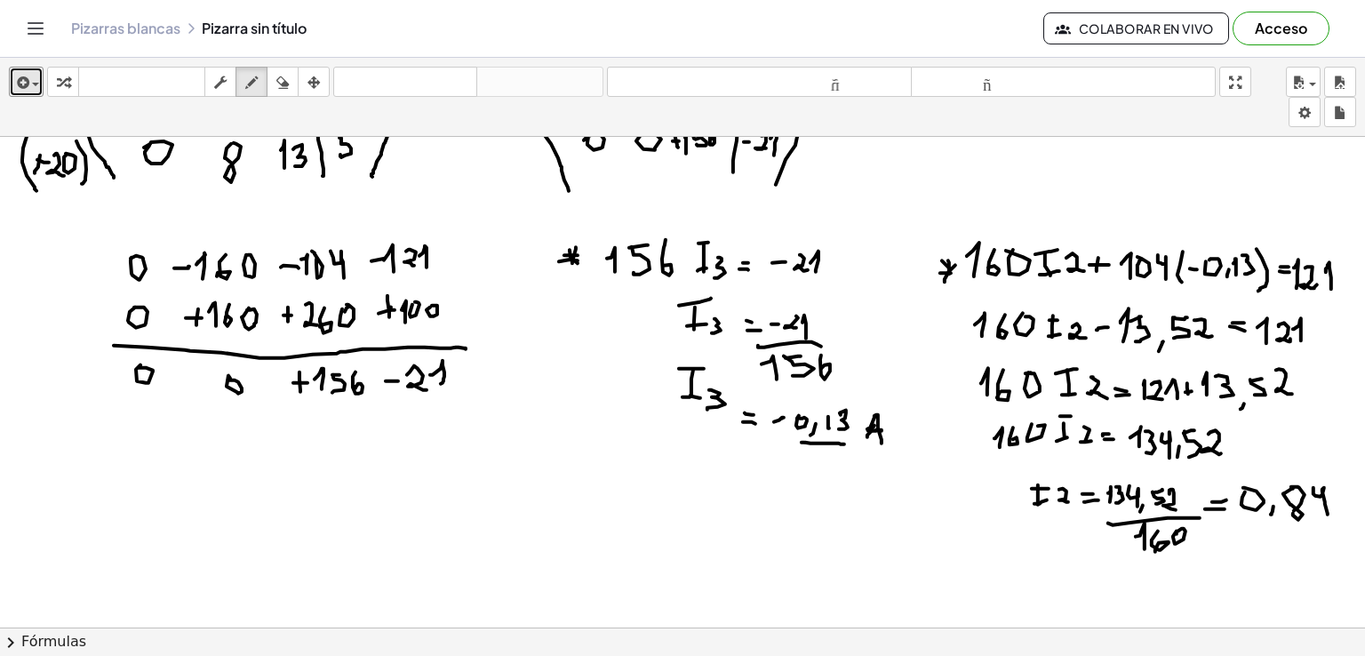
click at [1293, 510] on div at bounding box center [682, 215] width 1365 height 1474
click at [1344, 524] on div at bounding box center [682, 215] width 1365 height 1474
click at [1349, 513] on div at bounding box center [682, 215] width 1365 height 1474
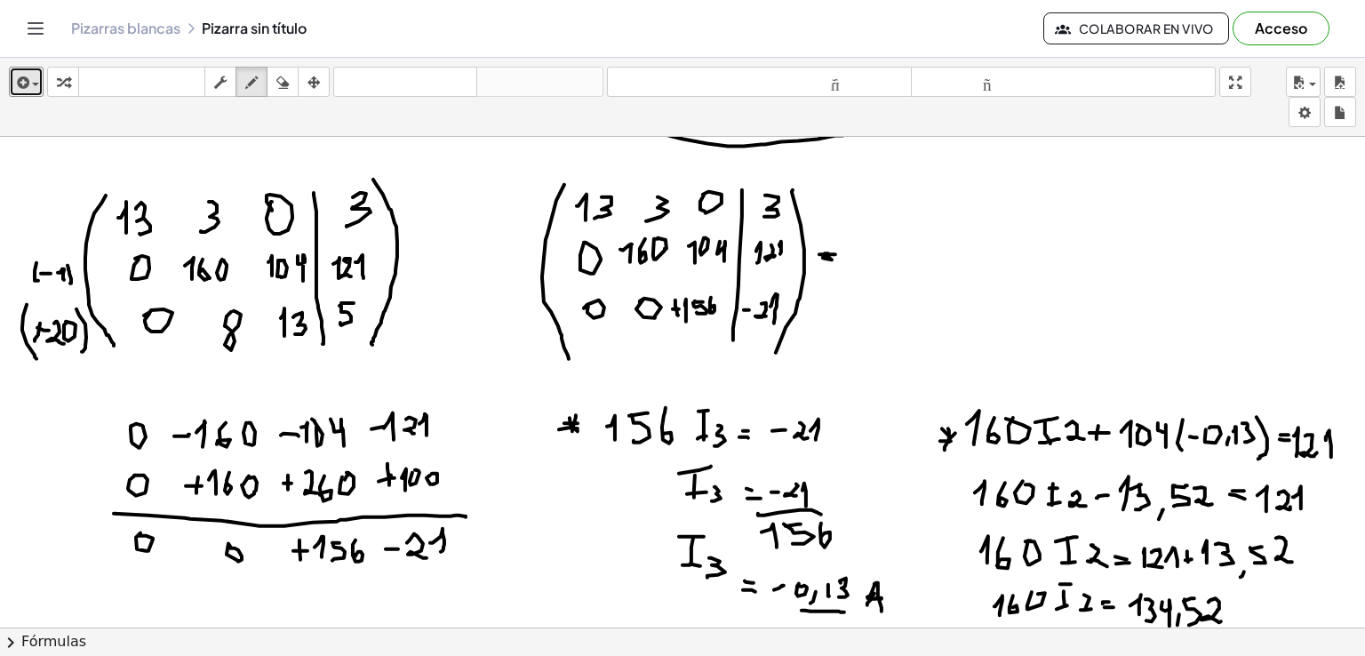
scroll to position [493, 0]
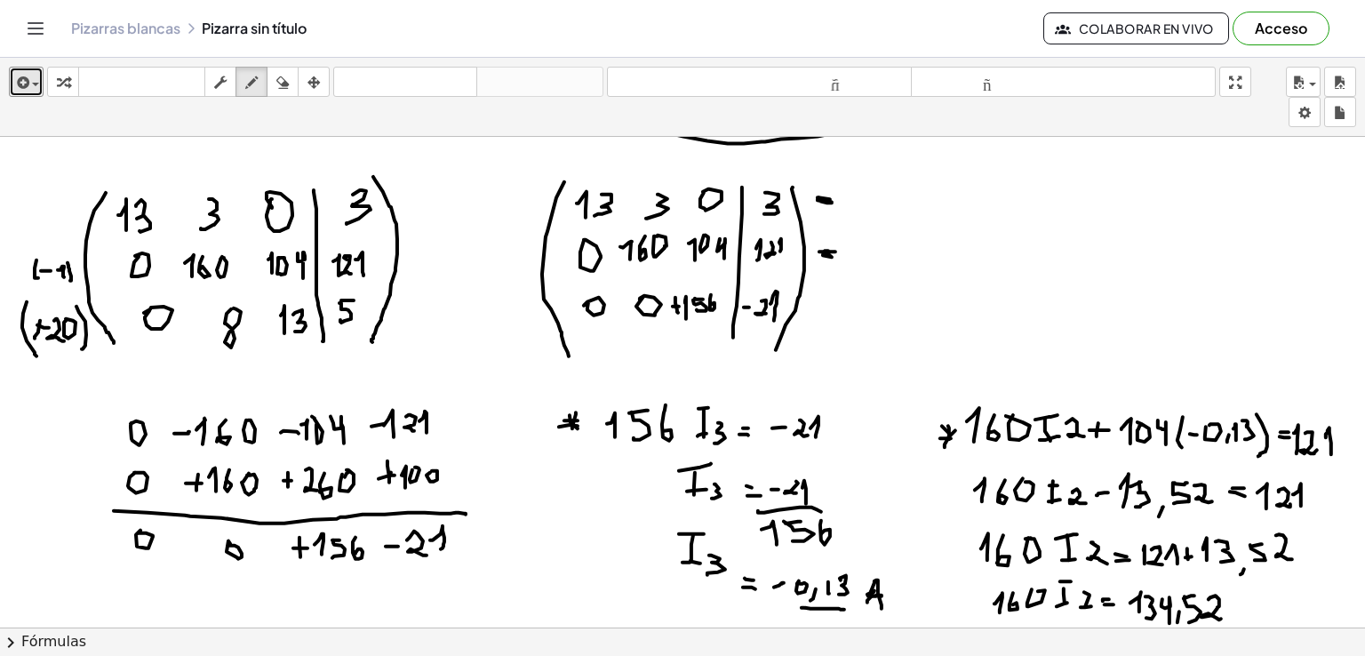
drag, startPoint x: 832, startPoint y: 202, endPoint x: 821, endPoint y: 198, distance: 11.2
click at [821, 198] on div at bounding box center [682, 381] width 1365 height 1474
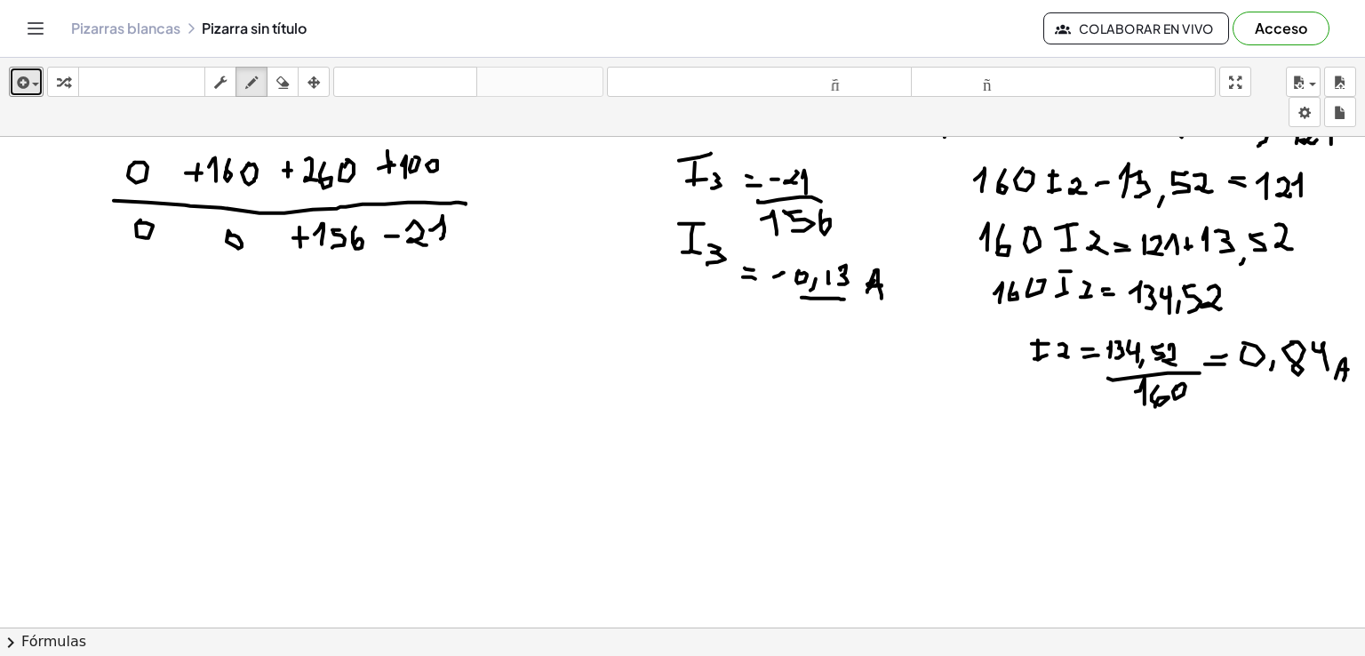
scroll to position [763, 0]
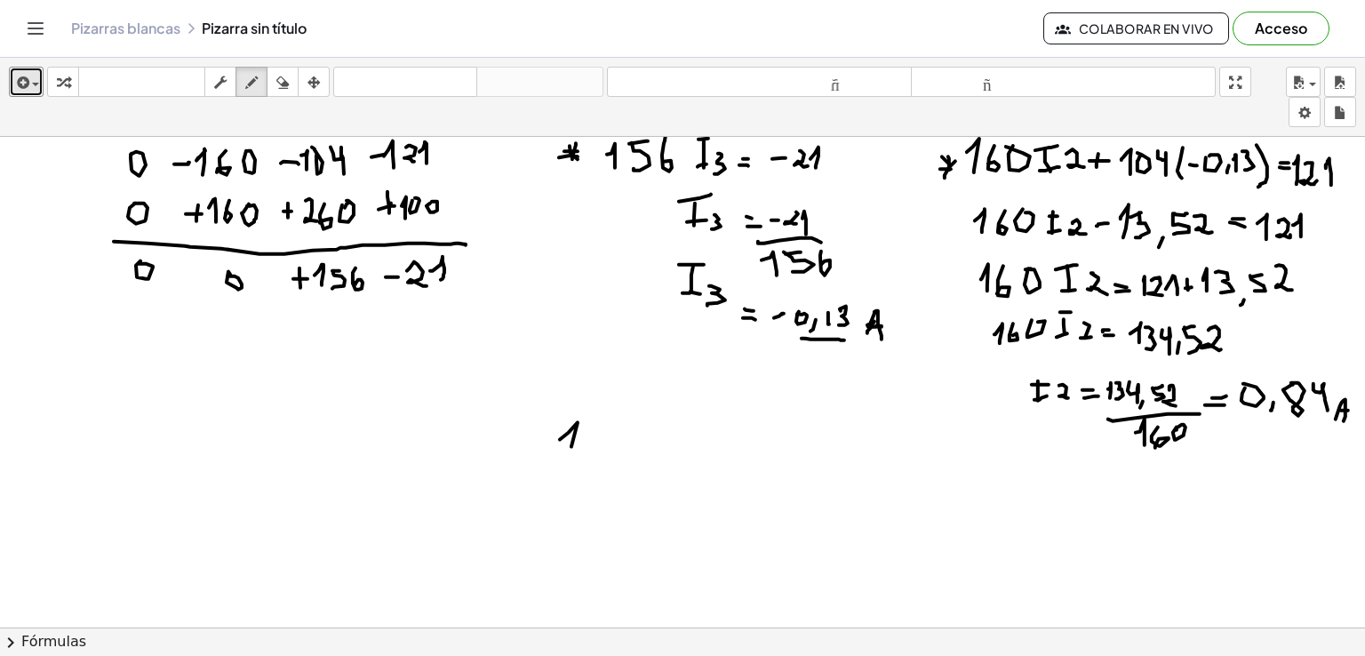
drag, startPoint x: 569, startPoint y: 431, endPoint x: 568, endPoint y: 460, distance: 28.5
click at [568, 460] on div at bounding box center [682, 111] width 1365 height 1474
drag, startPoint x: 590, startPoint y: 429, endPoint x: 596, endPoint y: 456, distance: 27.4
click at [580, 463] on div at bounding box center [682, 111] width 1365 height 1474
click at [625, 471] on div at bounding box center [682, 111] width 1365 height 1474
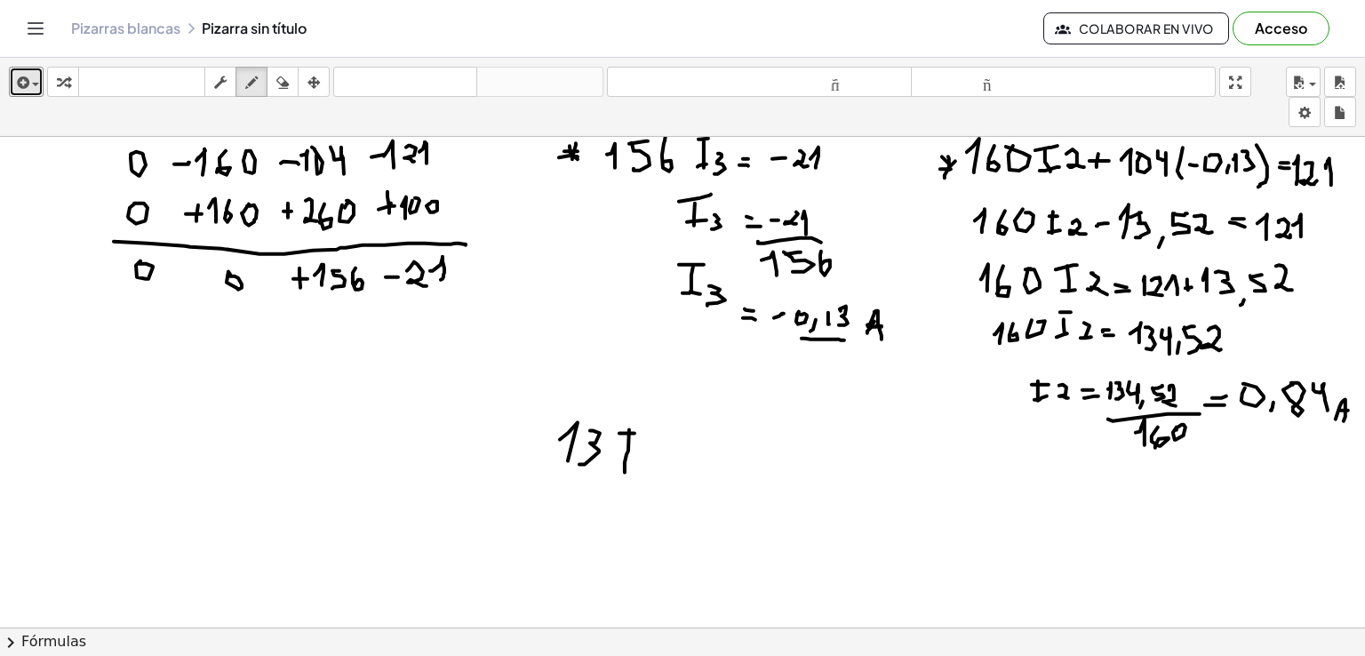
drag, startPoint x: 620, startPoint y: 432, endPoint x: 629, endPoint y: 460, distance: 29.2
click at [645, 432] on div at bounding box center [682, 111] width 1365 height 1474
drag, startPoint x: 629, startPoint y: 463, endPoint x: 640, endPoint y: 458, distance: 12.7
click at [636, 463] on div at bounding box center [682, 111] width 1365 height 1474
drag, startPoint x: 645, startPoint y: 448, endPoint x: 645, endPoint y: 464, distance: 16.0
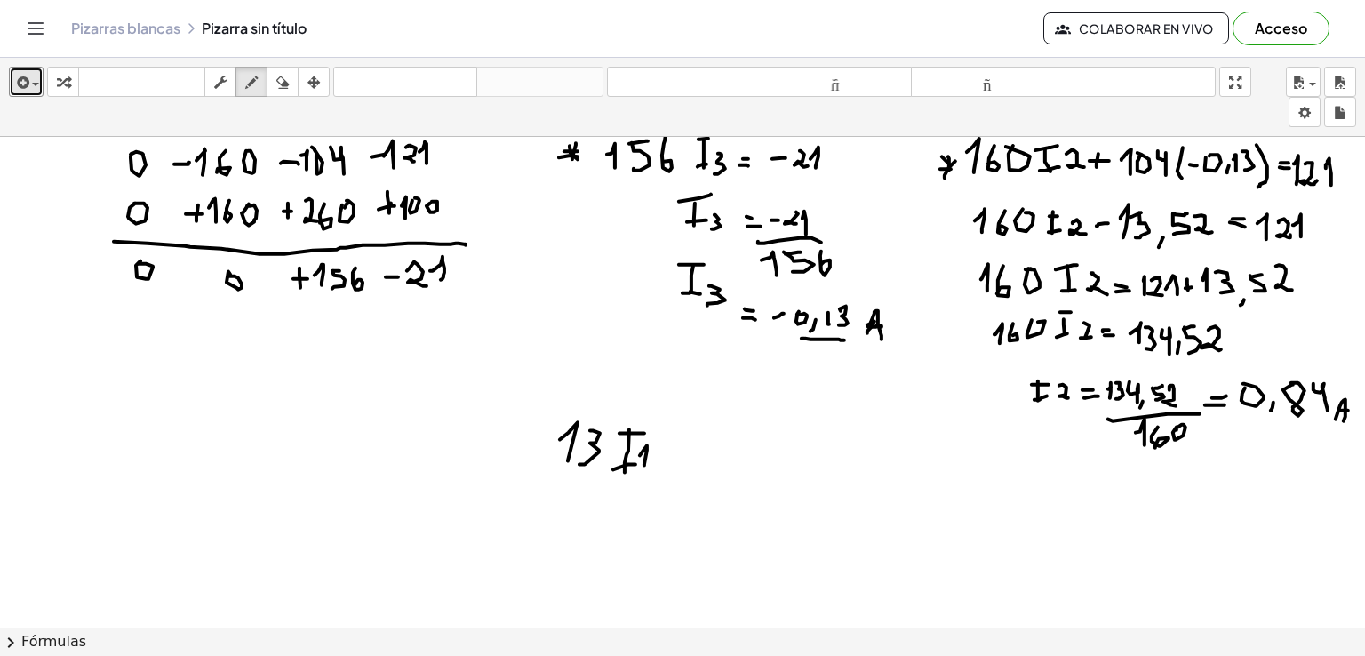
click at [645, 464] on div at bounding box center [682, 111] width 1365 height 1474
drag, startPoint x: 670, startPoint y: 452, endPoint x: 669, endPoint y: 464, distance: 12.5
click at [669, 464] on div at bounding box center [682, 111] width 1365 height 1474
drag, startPoint x: 665, startPoint y: 460, endPoint x: 694, endPoint y: 444, distance: 33.4
click at [680, 454] on div at bounding box center [682, 111] width 1365 height 1474
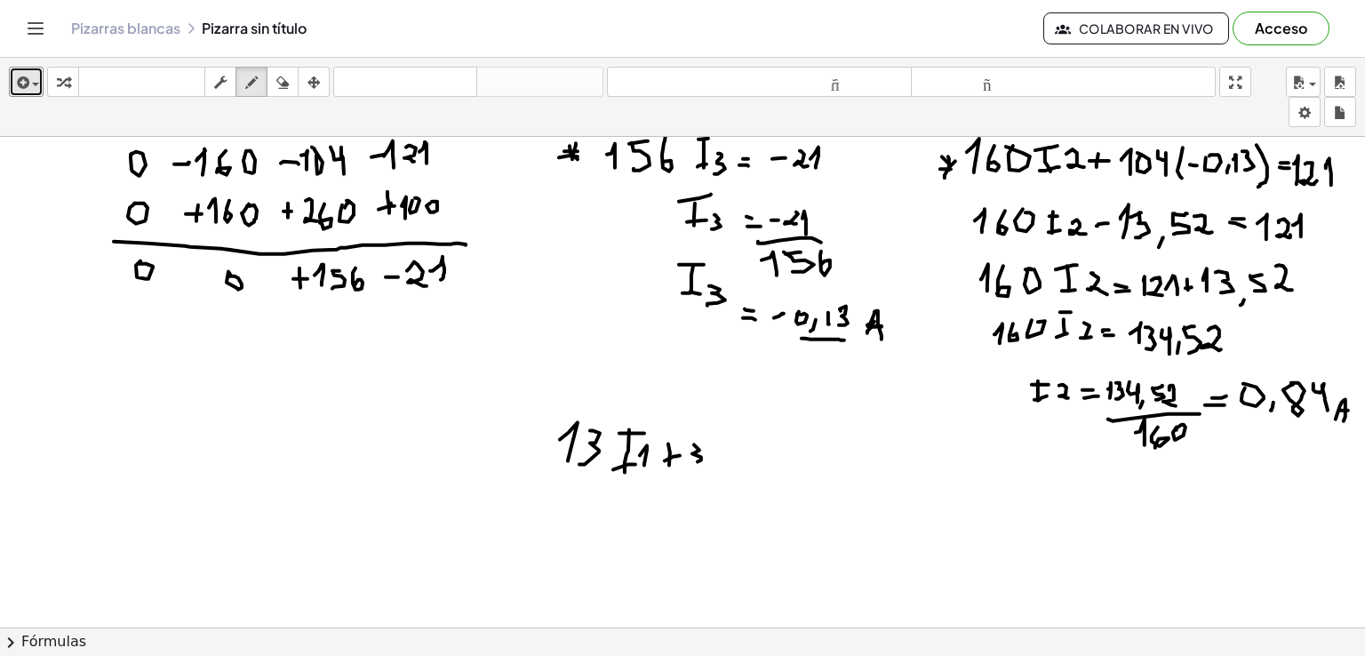
click at [694, 460] on div at bounding box center [682, 111] width 1365 height 1474
click at [723, 458] on div at bounding box center [682, 111] width 1365 height 1474
click at [729, 438] on div at bounding box center [682, 111] width 1365 height 1474
click at [725, 462] on div at bounding box center [682, 111] width 1365 height 1474
click at [747, 467] on div at bounding box center [682, 111] width 1365 height 1474
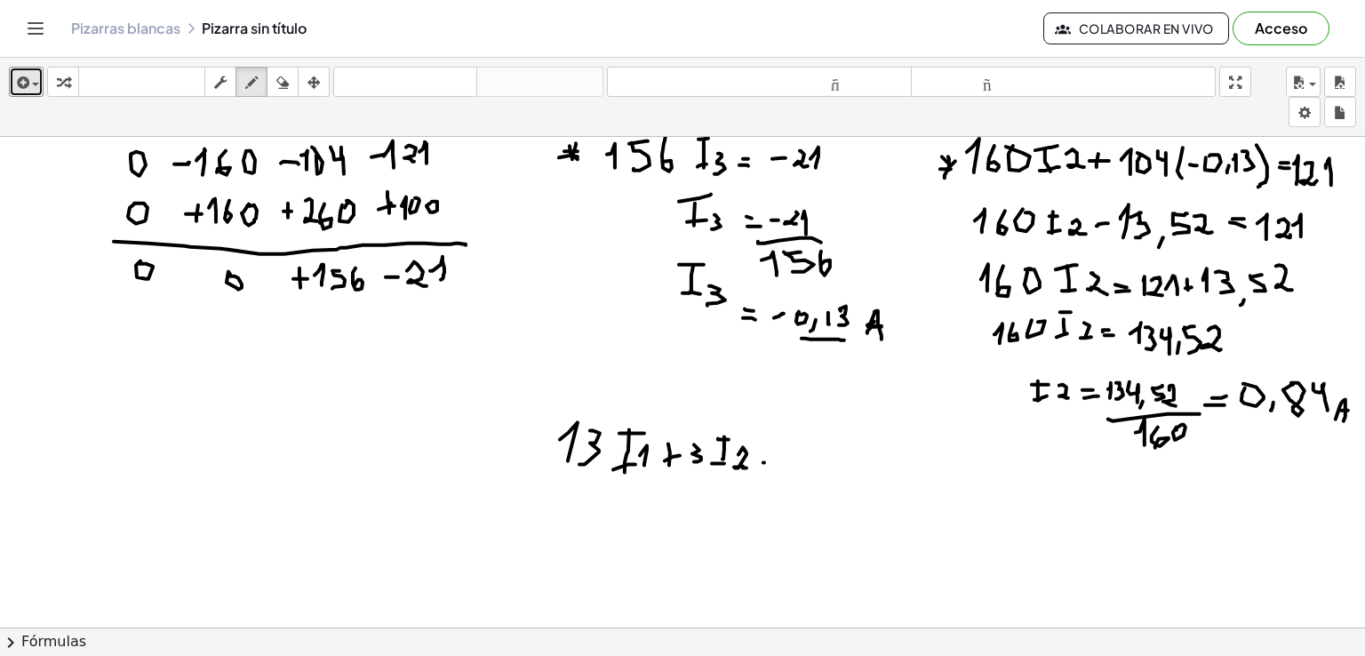
click at [774, 460] on div at bounding box center [682, 111] width 1365 height 1474
click at [772, 469] on div at bounding box center [682, 111] width 1365 height 1474
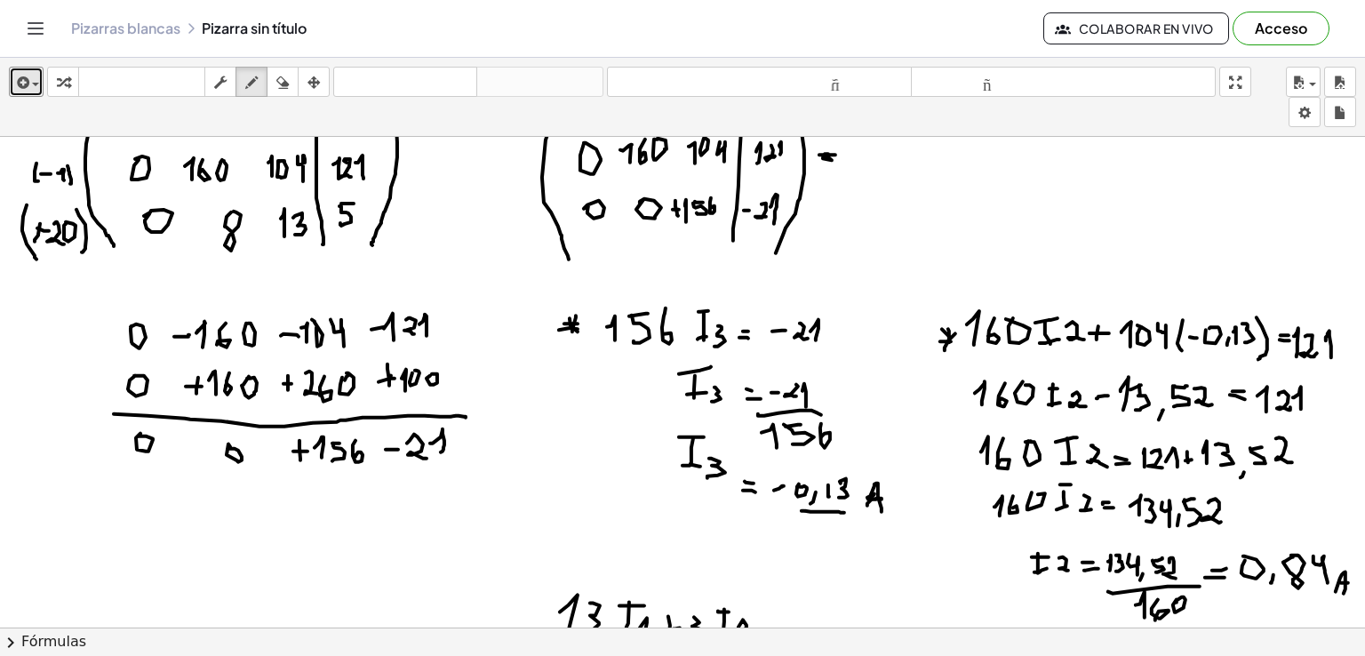
scroll to position [679, 0]
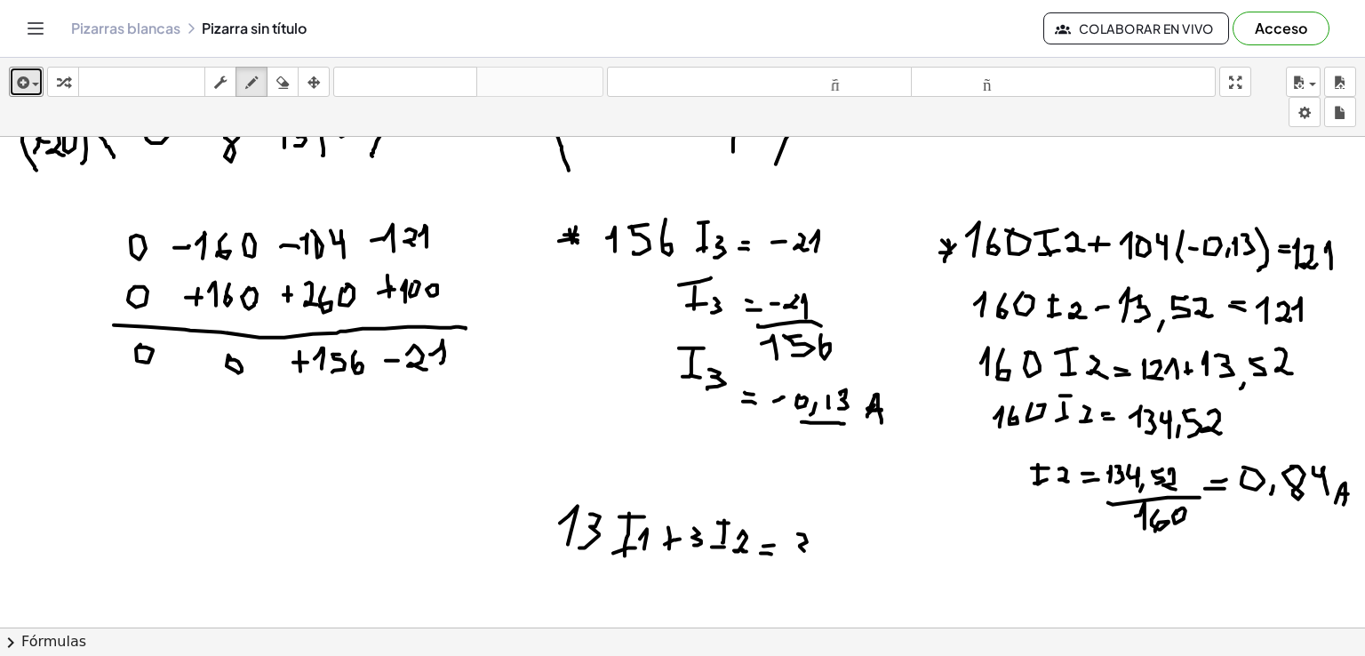
drag, startPoint x: 807, startPoint y: 540, endPoint x: 789, endPoint y: 552, distance: 22.0
click at [789, 552] on div at bounding box center [682, 195] width 1365 height 1474
click at [526, 541] on div at bounding box center [682, 195] width 1365 height 1474
drag, startPoint x: 524, startPoint y: 534, endPoint x: 532, endPoint y: 531, distance: 9.6
click at [537, 536] on div at bounding box center [682, 195] width 1365 height 1474
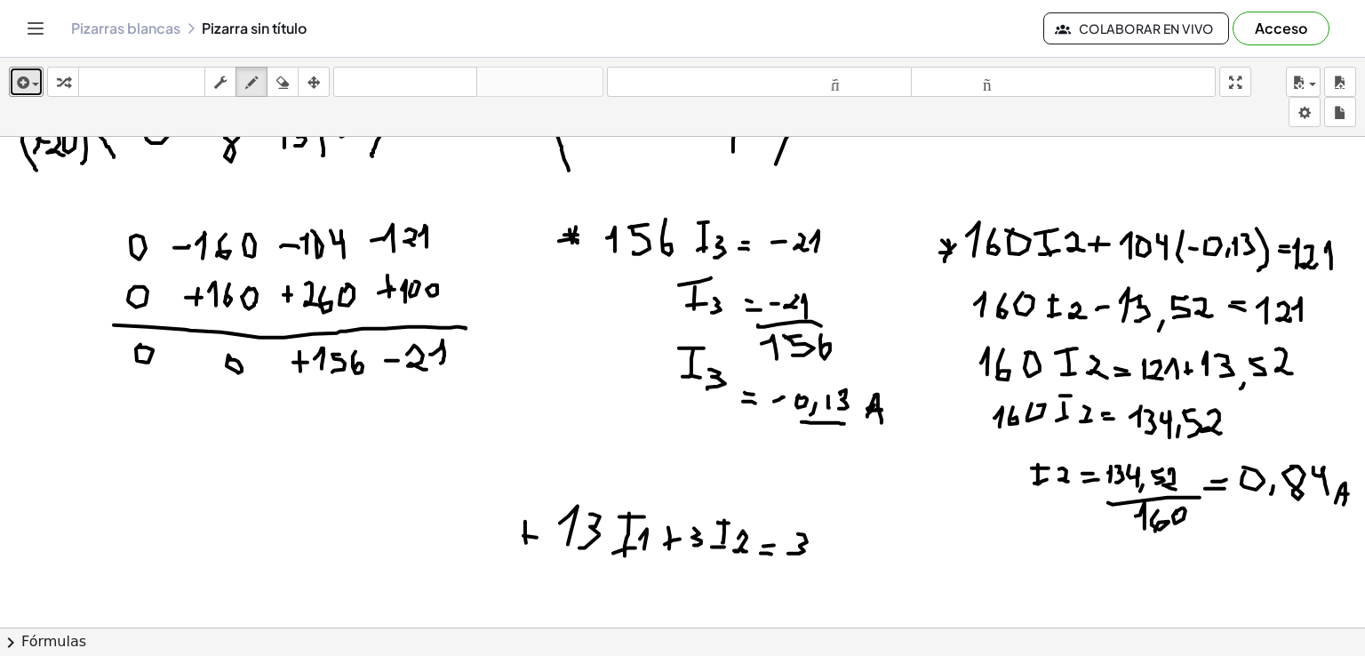
click at [525, 534] on div at bounding box center [682, 195] width 1365 height 1474
click at [518, 553] on div at bounding box center [682, 195] width 1365 height 1474
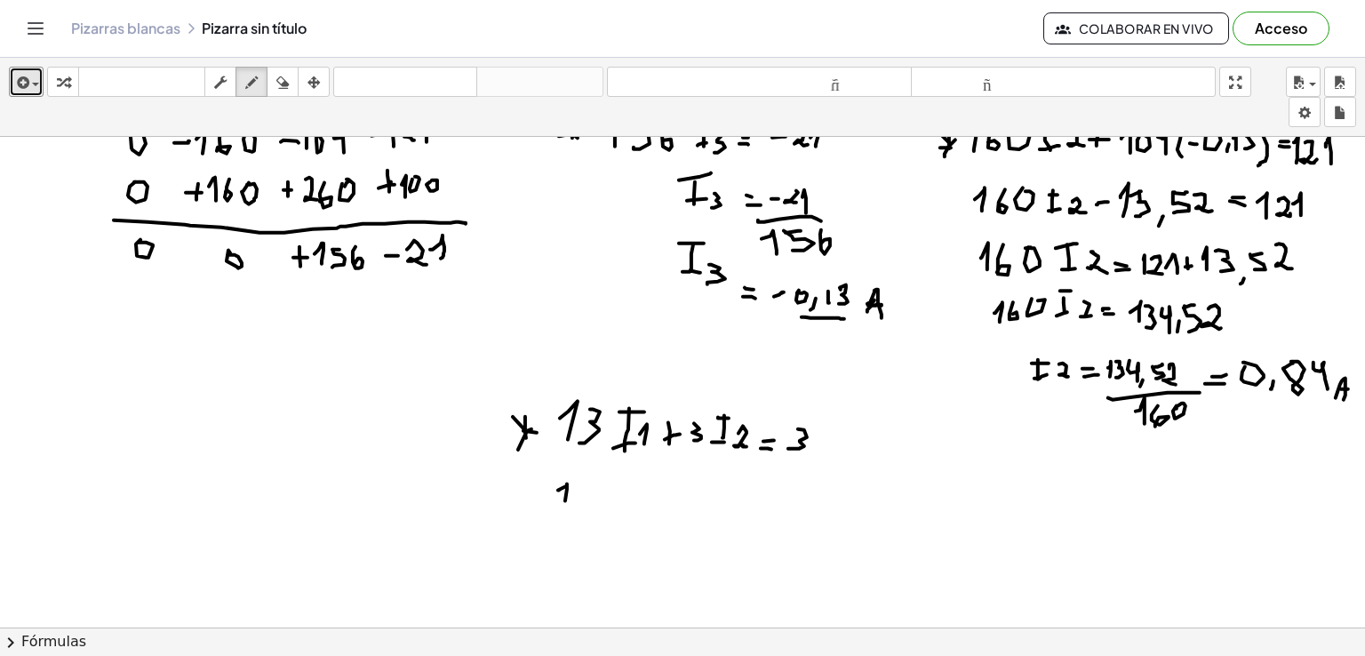
drag, startPoint x: 559, startPoint y: 489, endPoint x: 578, endPoint y: 488, distance: 18.7
click at [564, 500] on div at bounding box center [682, 90] width 1365 height 1474
drag, startPoint x: 584, startPoint y: 480, endPoint x: 584, endPoint y: 499, distance: 18.7
click at [584, 499] on div at bounding box center [682, 90] width 1365 height 1474
drag, startPoint x: 622, startPoint y: 481, endPoint x: 622, endPoint y: 503, distance: 22.2
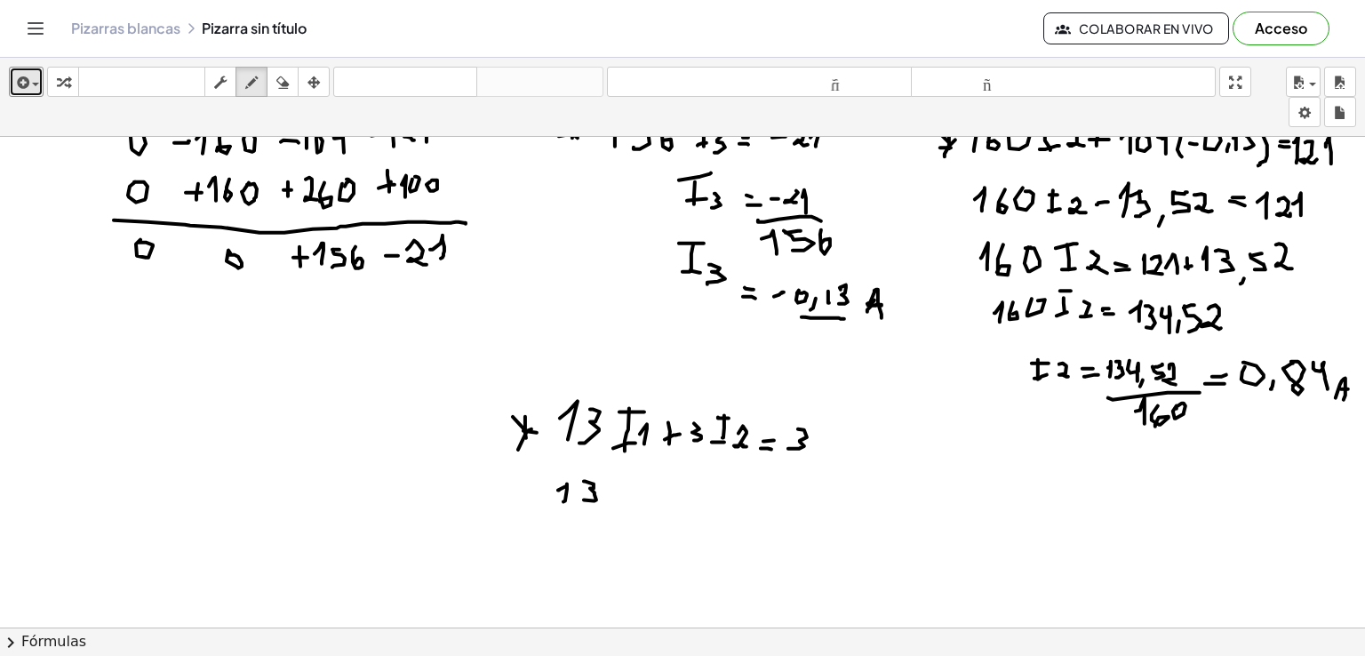
click at [621, 504] on div at bounding box center [682, 90] width 1365 height 1474
drag, startPoint x: 626, startPoint y: 479, endPoint x: 622, endPoint y: 494, distance: 15.5
click at [629, 479] on div at bounding box center [682, 90] width 1365 height 1474
drag, startPoint x: 612, startPoint y: 507, endPoint x: 628, endPoint y: 503, distance: 16.4
click at [628, 503] on div at bounding box center [682, 90] width 1365 height 1474
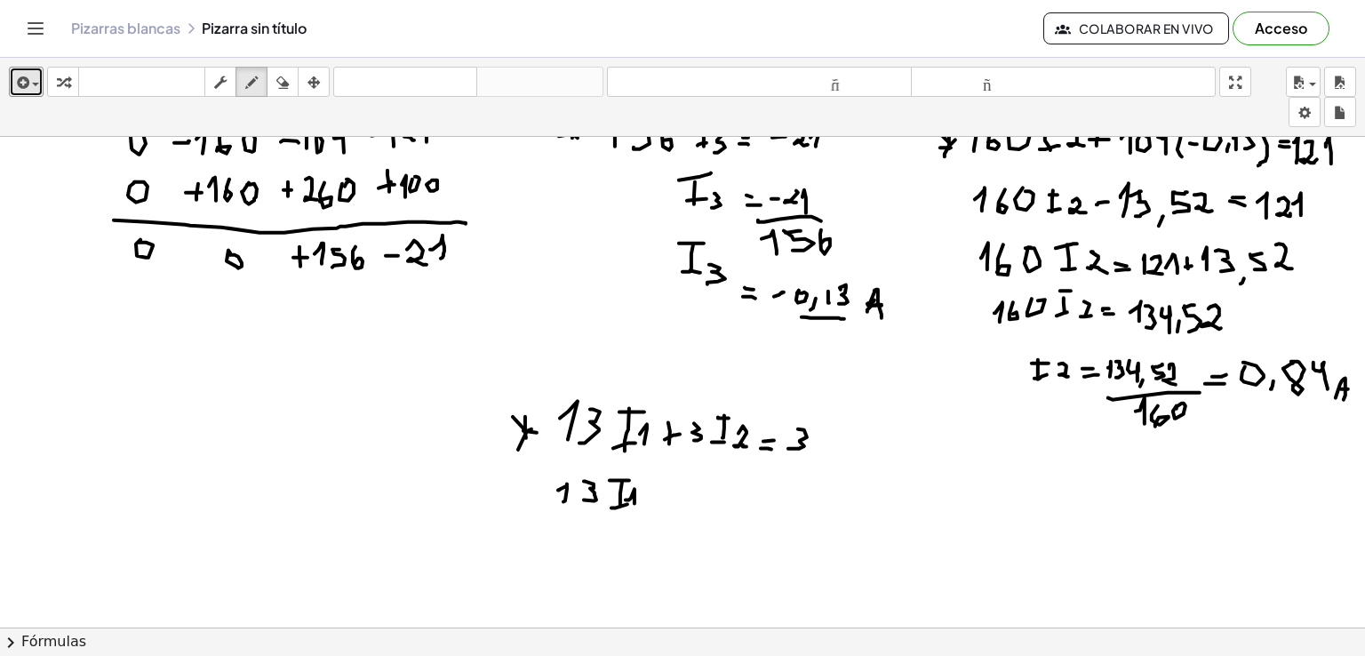
drag, startPoint x: 631, startPoint y: 497, endPoint x: 658, endPoint y: 487, distance: 28.4
click at [635, 505] on div at bounding box center [682, 90] width 1365 height 1474
drag, startPoint x: 658, startPoint y: 487, endPoint x: 657, endPoint y: 500, distance: 12.5
click at [657, 500] on div at bounding box center [682, 90] width 1365 height 1474
click at [671, 492] on div at bounding box center [682, 90] width 1365 height 1474
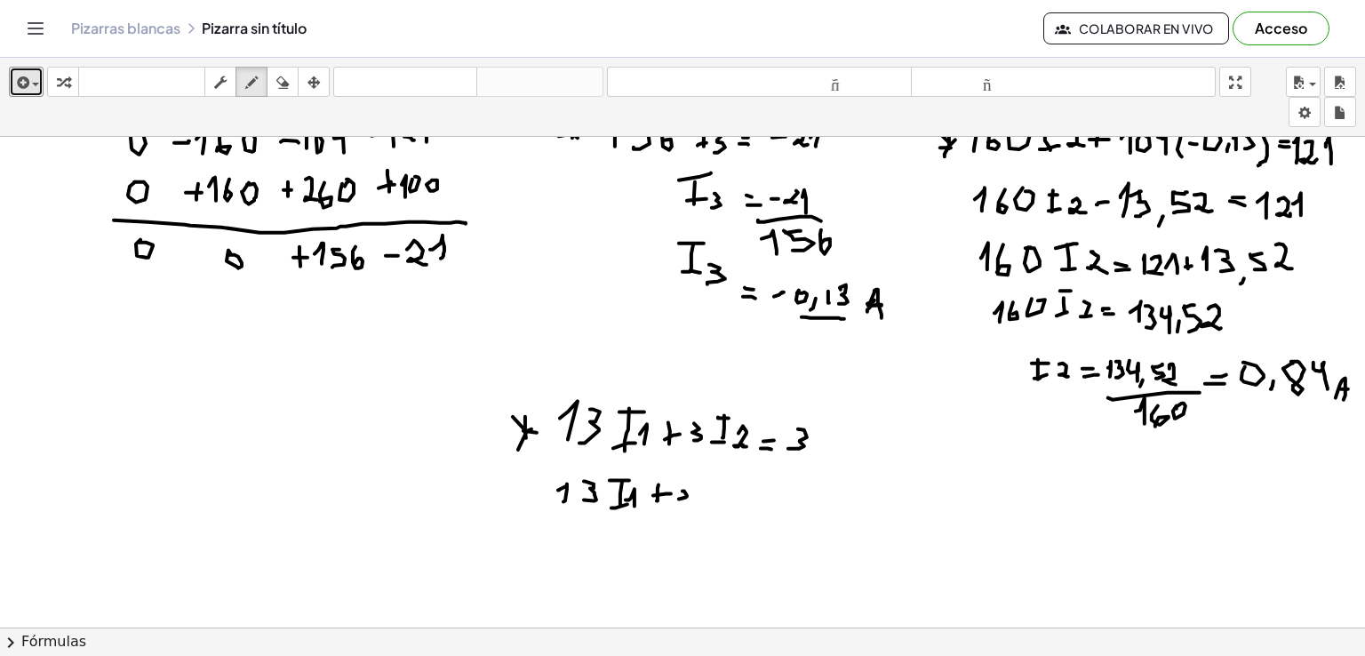
drag, startPoint x: 683, startPoint y: 490, endPoint x: 677, endPoint y: 505, distance: 16.0
click at [677, 505] on div at bounding box center [682, 90] width 1365 height 1474
drag, startPoint x: 703, startPoint y: 491, endPoint x: 709, endPoint y: 508, distance: 18.8
click at [708, 513] on div at bounding box center [682, 90] width 1365 height 1474
drag, startPoint x: 708, startPoint y: 500, endPoint x: 722, endPoint y: 507, distance: 15.9
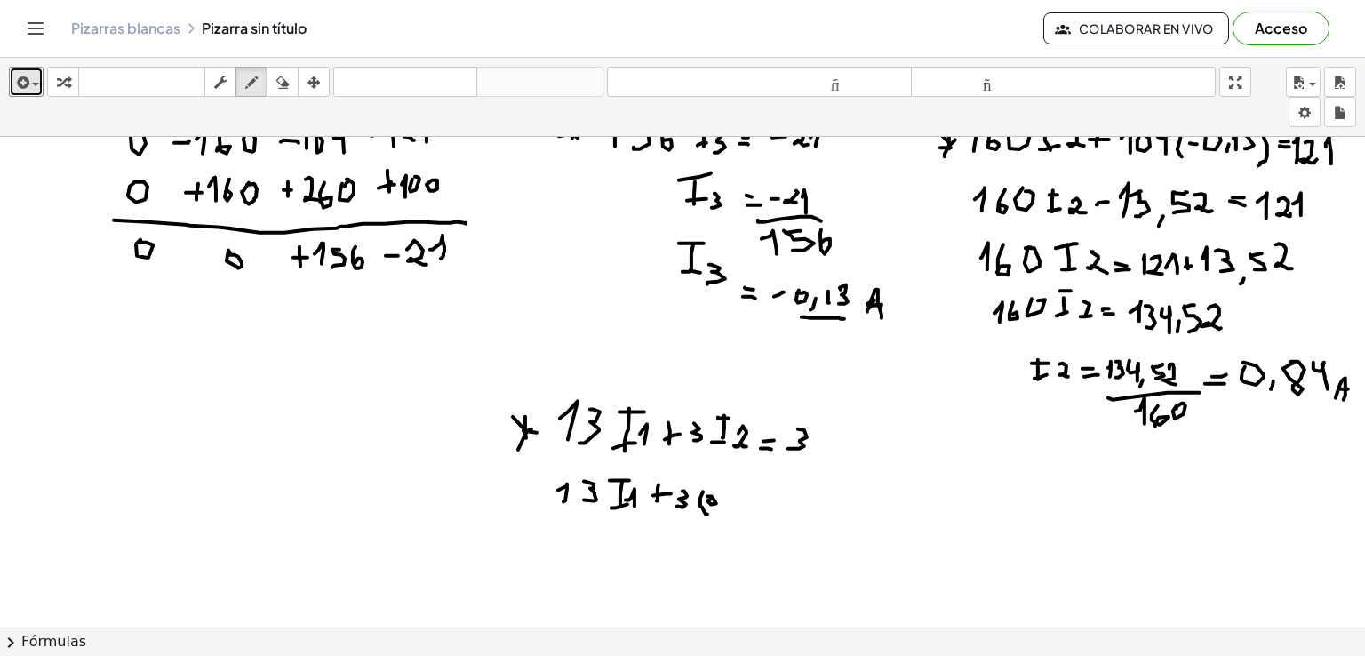
click at [708, 496] on div at bounding box center [682, 90] width 1365 height 1474
click at [722, 513] on div at bounding box center [682, 90] width 1365 height 1474
click at [737, 492] on div at bounding box center [682, 90] width 1365 height 1474
drag, startPoint x: 755, startPoint y: 490, endPoint x: 757, endPoint y: 510, distance: 20.6
click at [757, 510] on div at bounding box center [682, 90] width 1365 height 1474
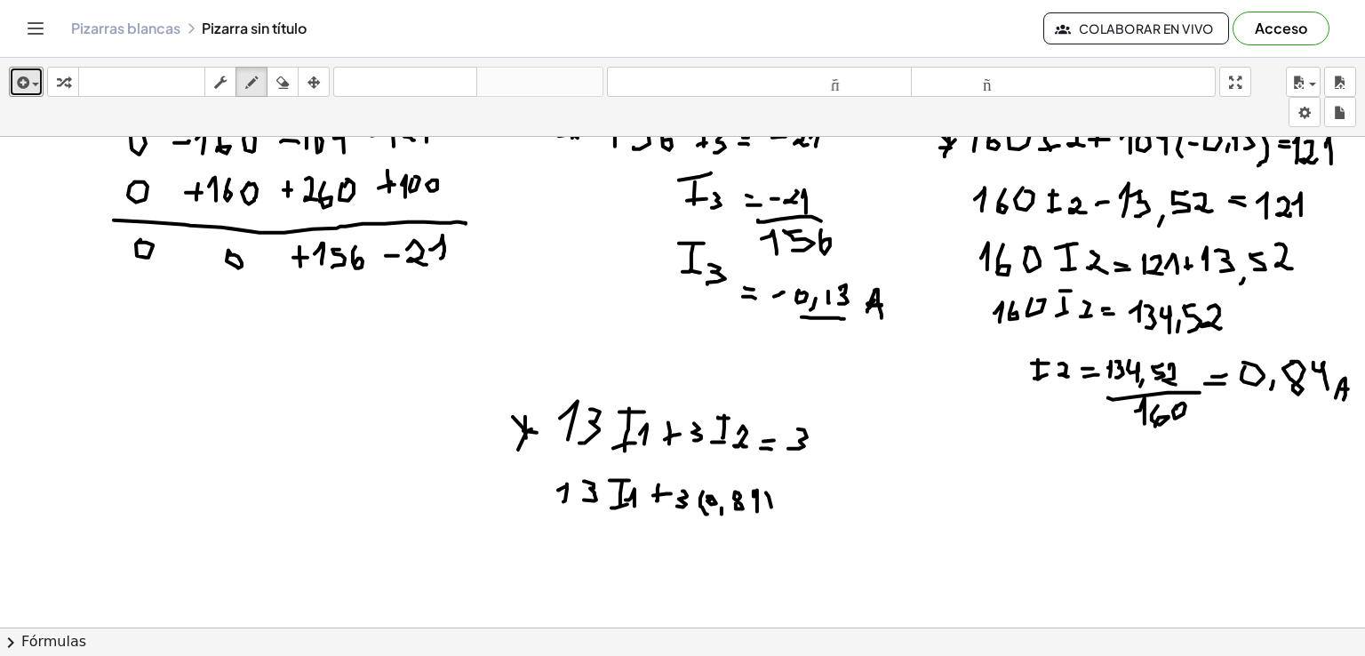
click at [768, 521] on div at bounding box center [682, 90] width 1365 height 1474
click at [791, 505] on div at bounding box center [682, 90] width 1365 height 1474
click at [783, 513] on div at bounding box center [682, 90] width 1365 height 1474
click at [794, 511] on div at bounding box center [682, 90] width 1365 height 1474
click at [807, 516] on div at bounding box center [682, 90] width 1365 height 1474
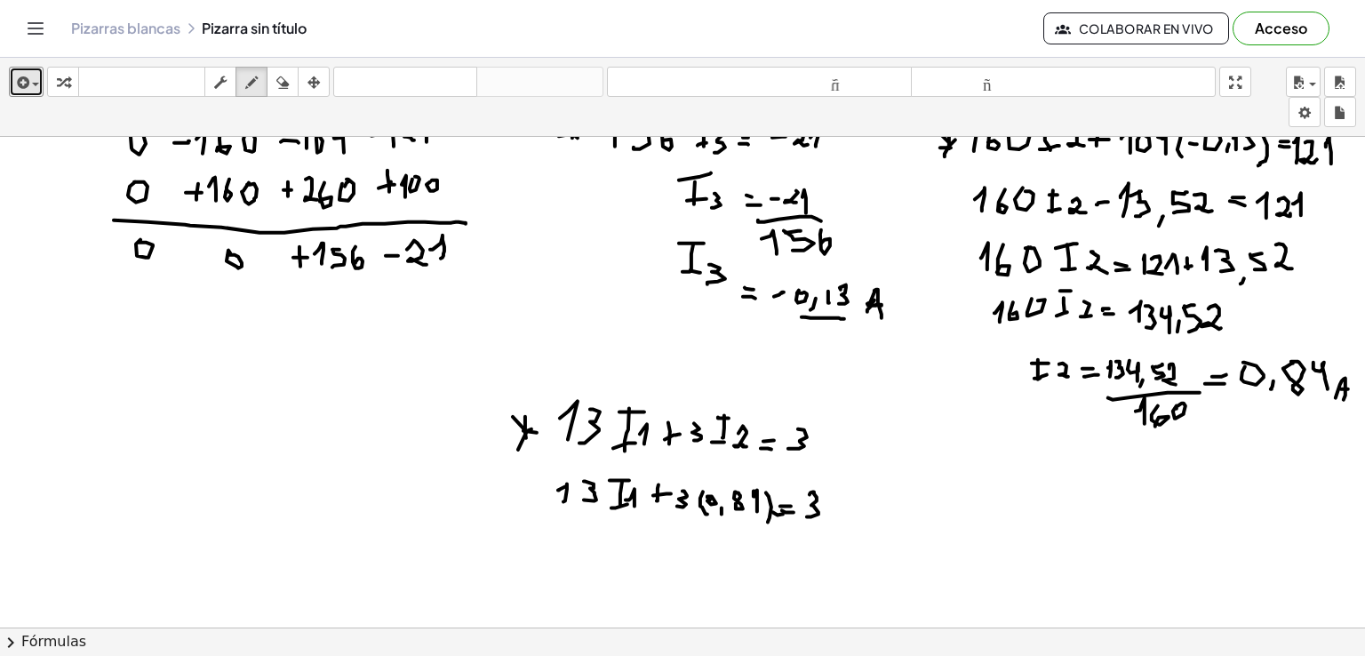
click at [809, 494] on div at bounding box center [682, 90] width 1365 height 1474
click at [569, 555] on div at bounding box center [682, 90] width 1365 height 1474
click at [579, 553] on div at bounding box center [682, 90] width 1365 height 1474
click at [613, 560] on div at bounding box center [682, 90] width 1365 height 1474
click at [620, 544] on div at bounding box center [682, 90] width 1365 height 1474
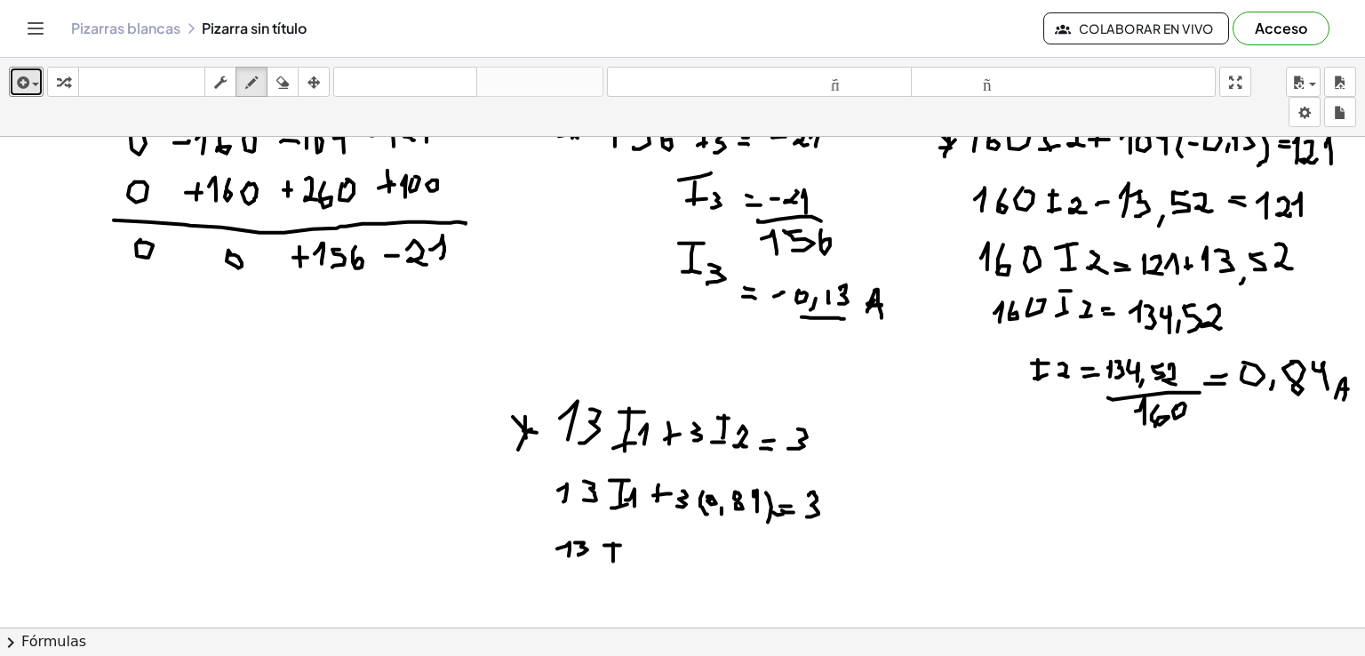
click at [621, 556] on div at bounding box center [682, 90] width 1365 height 1474
click at [627, 550] on div at bounding box center [682, 90] width 1365 height 1474
click at [629, 559] on div at bounding box center [682, 90] width 1365 height 1474
click at [656, 556] on div at bounding box center [682, 90] width 1365 height 1474
click at [665, 551] on div at bounding box center [682, 90] width 1365 height 1474
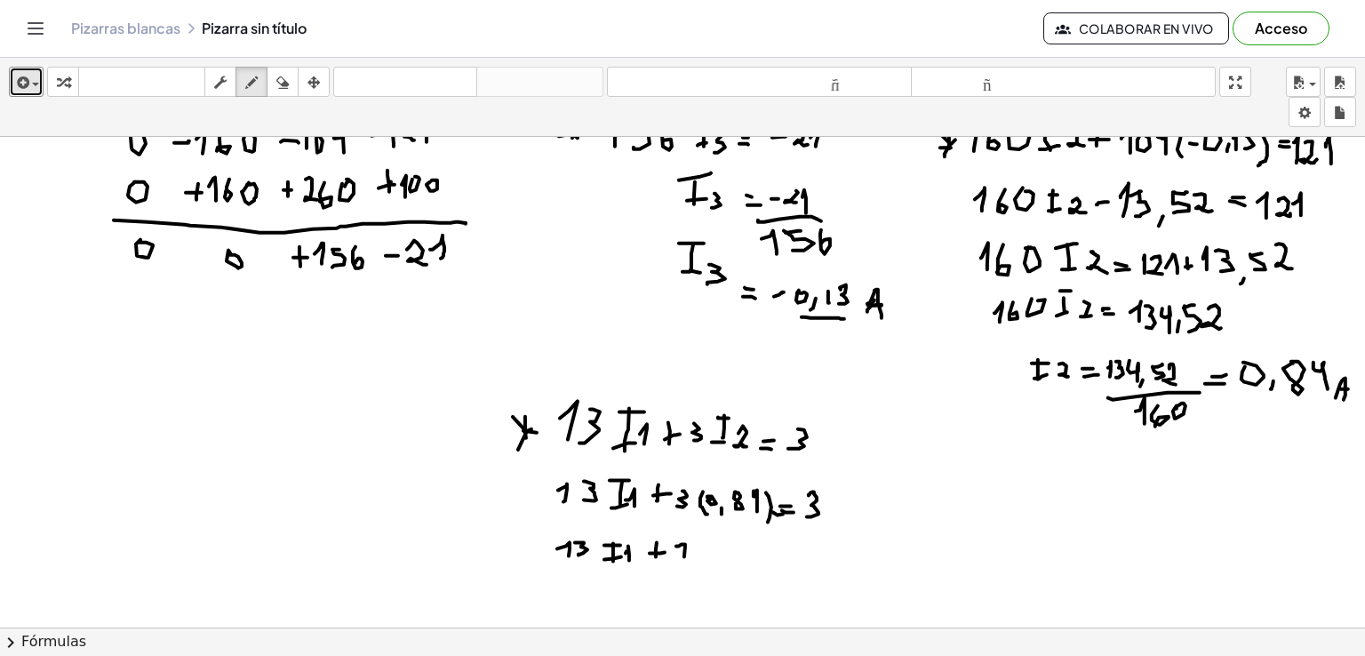
click at [669, 562] on div at bounding box center [682, 90] width 1365 height 1474
click at [685, 566] on div at bounding box center [682, 90] width 1365 height 1474
click at [693, 568] on div at bounding box center [682, 90] width 1365 height 1474
click at [718, 542] on div at bounding box center [682, 90] width 1365 height 1474
click at [701, 560] on div at bounding box center [682, 90] width 1365 height 1474
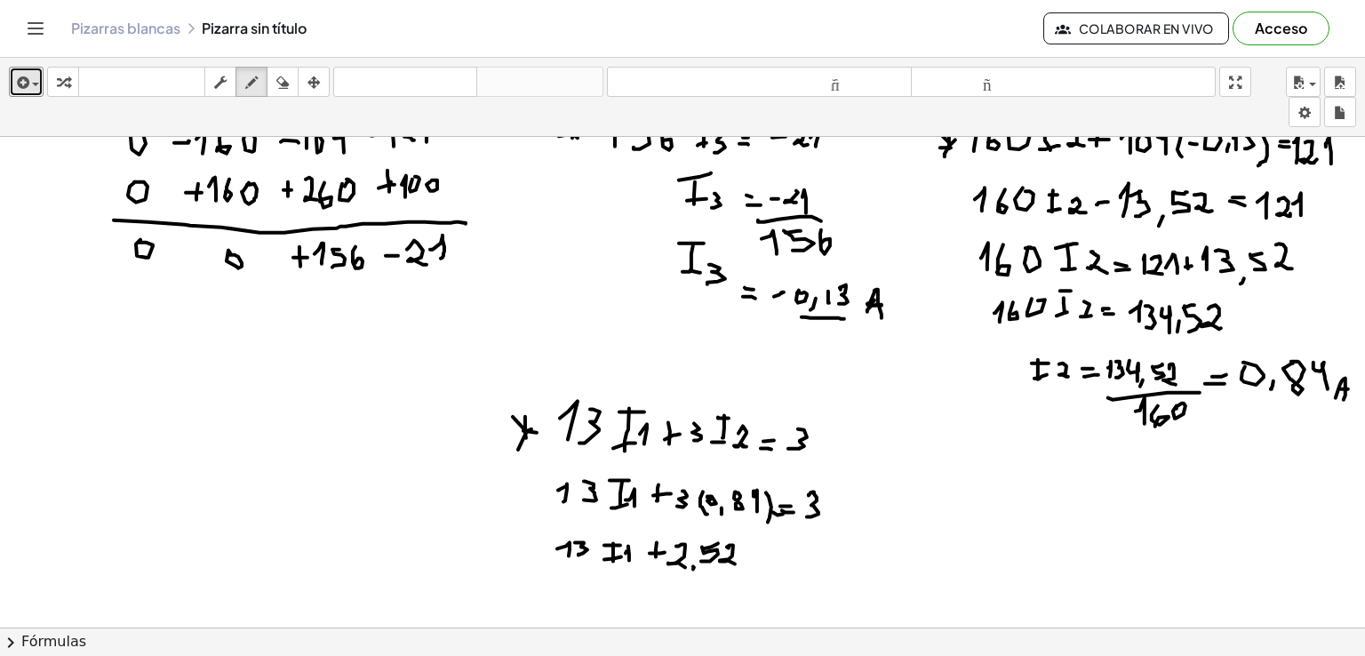
click at [736, 563] on div at bounding box center [682, 90] width 1365 height 1474
click at [766, 552] on div at bounding box center [682, 90] width 1365 height 1474
click at [764, 556] on div at bounding box center [682, 90] width 1365 height 1474
click at [768, 570] on div at bounding box center [682, 90] width 1365 height 1474
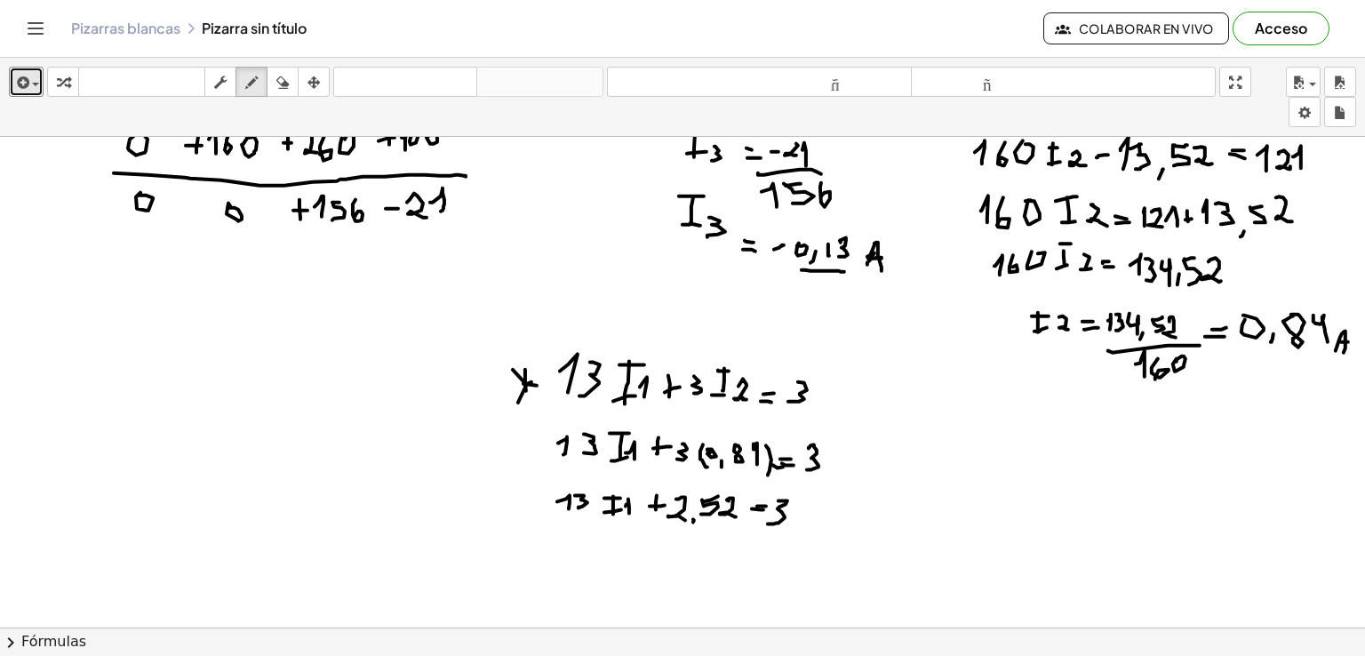
scroll to position [808, 0]
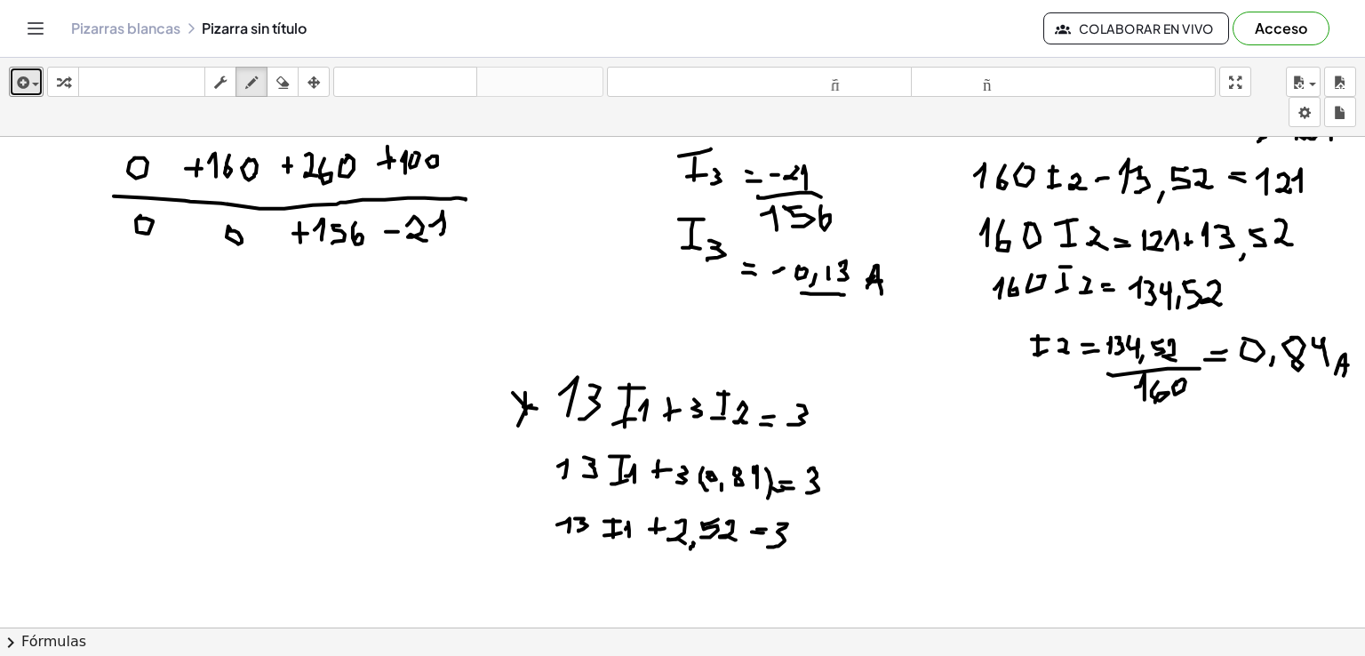
click at [691, 548] on div at bounding box center [682, 66] width 1365 height 1474
drag, startPoint x: 557, startPoint y: 574, endPoint x: 567, endPoint y: 584, distance: 13.8
click at [567, 584] on div at bounding box center [682, 66] width 1365 height 1474
drag, startPoint x: 583, startPoint y: 560, endPoint x: 578, endPoint y: 582, distance: 22.9
click at [578, 582] on div at bounding box center [682, 66] width 1365 height 1474
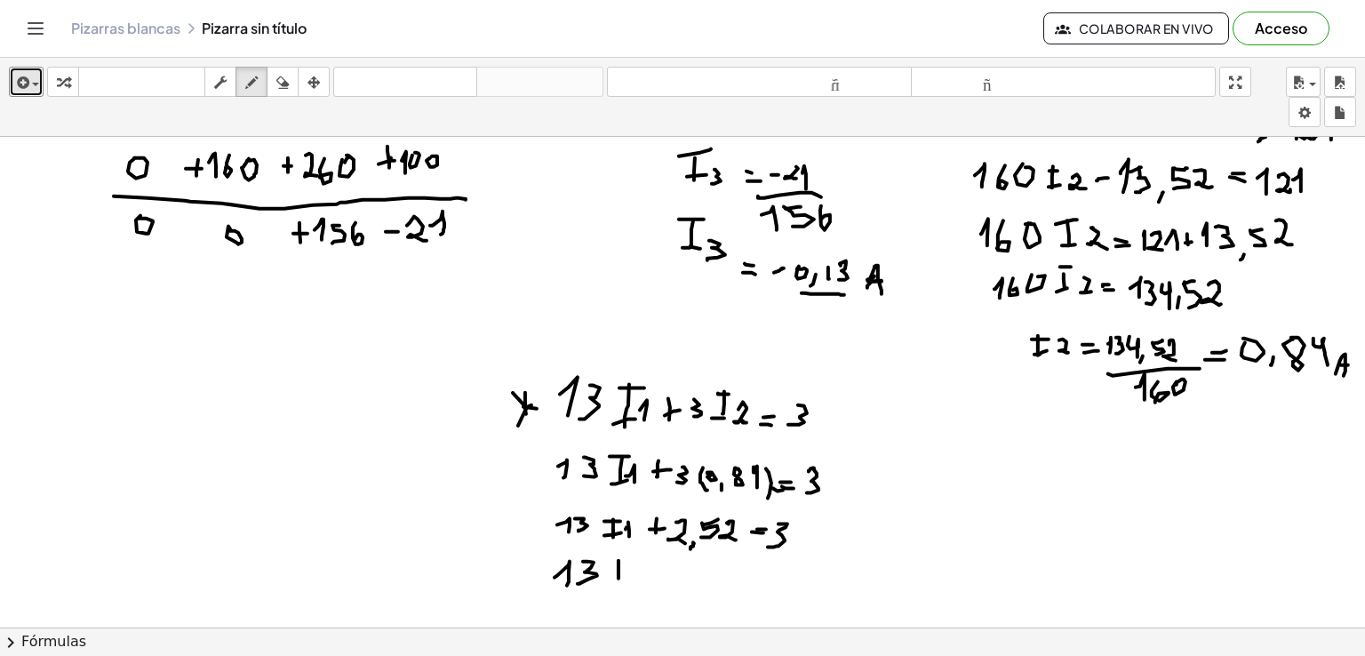
drag, startPoint x: 619, startPoint y: 564, endPoint x: 619, endPoint y: 580, distance: 15.1
click at [618, 580] on div at bounding box center [682, 66] width 1365 height 1474
drag, startPoint x: 604, startPoint y: 556, endPoint x: 629, endPoint y: 556, distance: 25.8
click at [629, 556] on div at bounding box center [682, 66] width 1365 height 1474
click at [627, 588] on div at bounding box center [682, 66] width 1365 height 1474
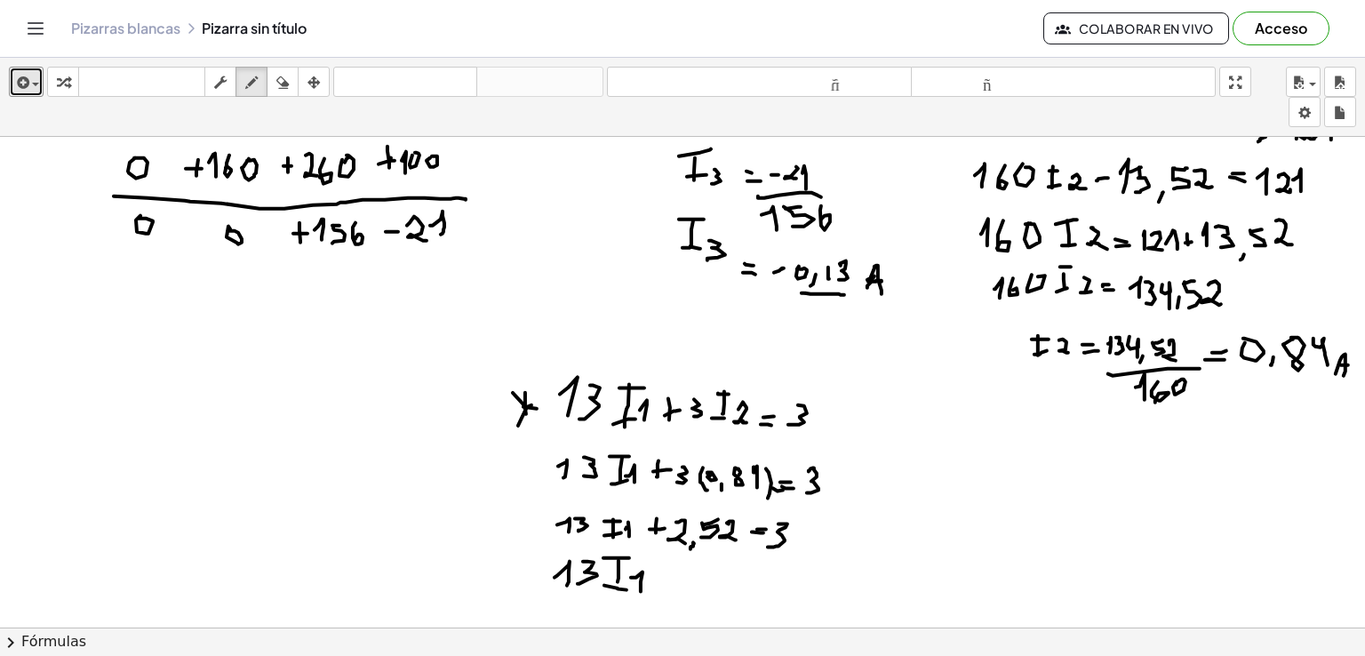
click at [640, 593] on div at bounding box center [682, 66] width 1365 height 1474
click at [666, 582] on div at bounding box center [682, 66] width 1365 height 1474
drag, startPoint x: 651, startPoint y: 588, endPoint x: 669, endPoint y: 588, distance: 18.7
click at [668, 588] on div at bounding box center [682, 66] width 1365 height 1474
drag, startPoint x: 690, startPoint y: 572, endPoint x: 685, endPoint y: 591, distance: 19.4
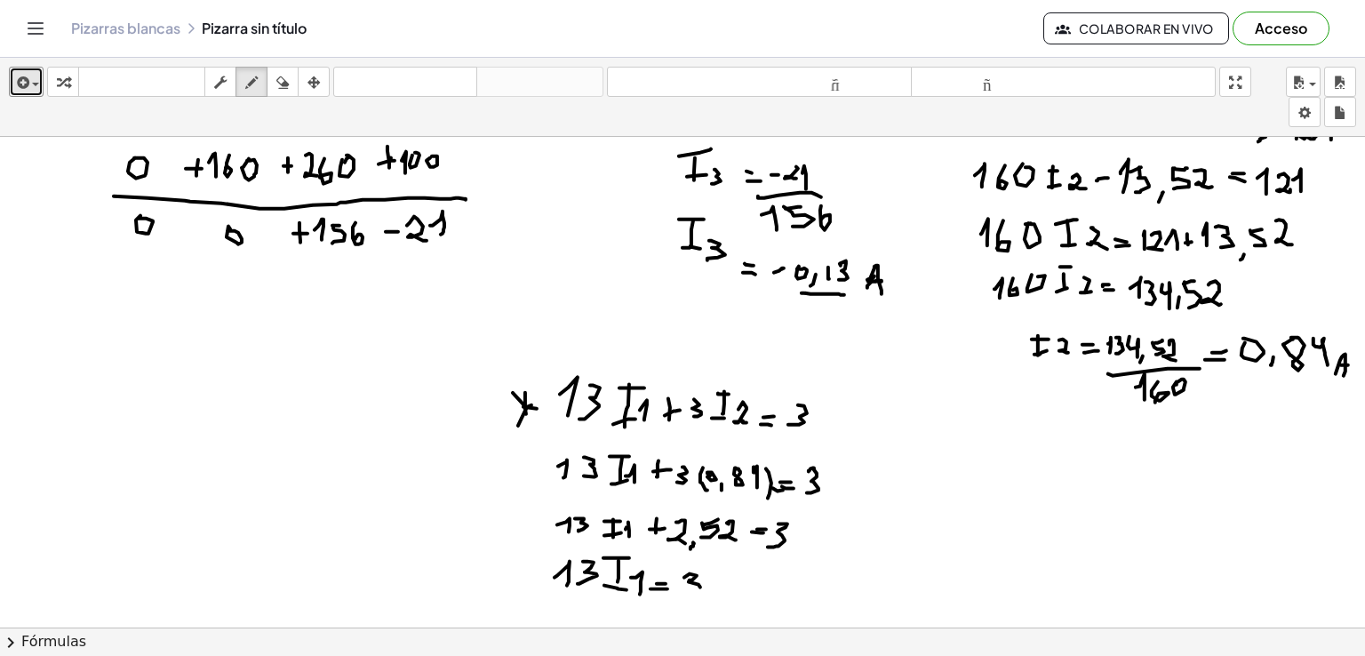
click at [685, 591] on div at bounding box center [682, 66] width 1365 height 1474
click at [721, 584] on div at bounding box center [682, 66] width 1365 height 1474
drag, startPoint x: 744, startPoint y: 573, endPoint x: 748, endPoint y: 593, distance: 19.9
click at [744, 594] on div at bounding box center [682, 66] width 1365 height 1474
click at [749, 598] on div at bounding box center [682, 66] width 1365 height 1474
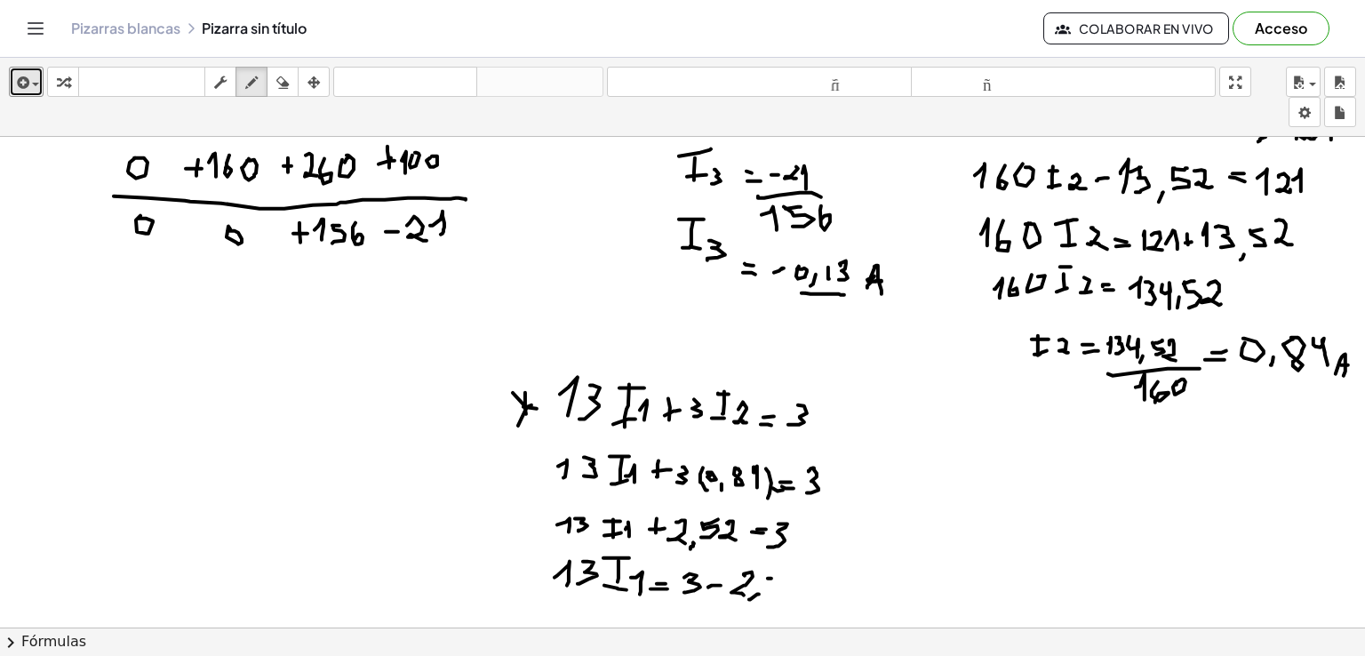
drag, startPoint x: 768, startPoint y: 577, endPoint x: 779, endPoint y: 575, distance: 10.8
click at [779, 575] on div at bounding box center [682, 66] width 1365 height 1474
drag, startPoint x: 762, startPoint y: 575, endPoint x: 773, endPoint y: 590, distance: 19.0
click at [766, 592] on div at bounding box center [682, 66] width 1365 height 1474
drag, startPoint x: 800, startPoint y: 574, endPoint x: 797, endPoint y: 598, distance: 24.3
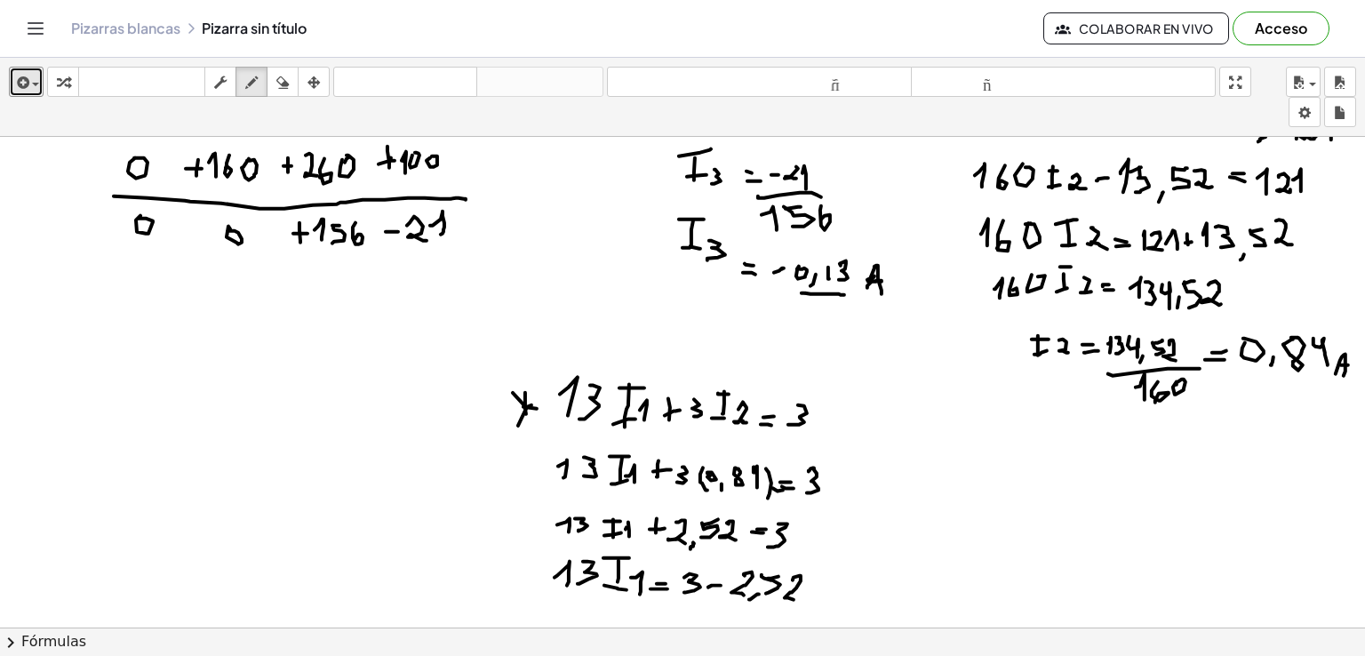
click at [797, 598] on div at bounding box center [682, 66] width 1365 height 1474
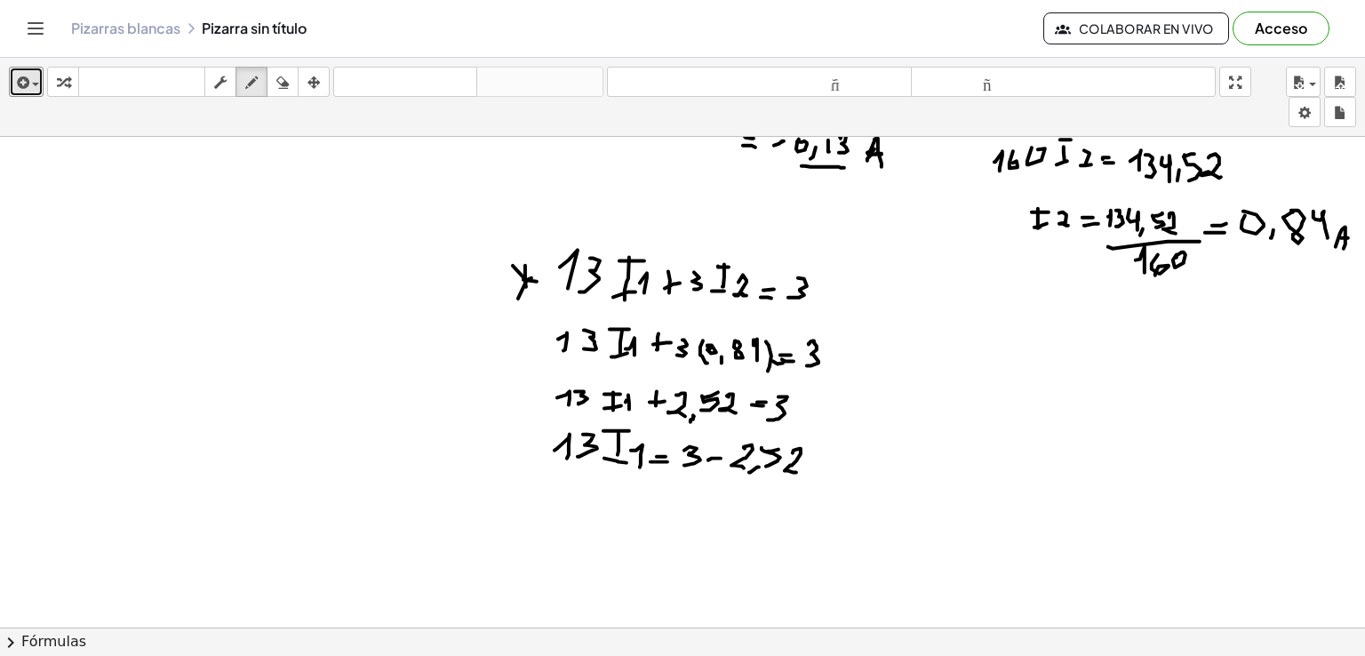
scroll to position [964, 0]
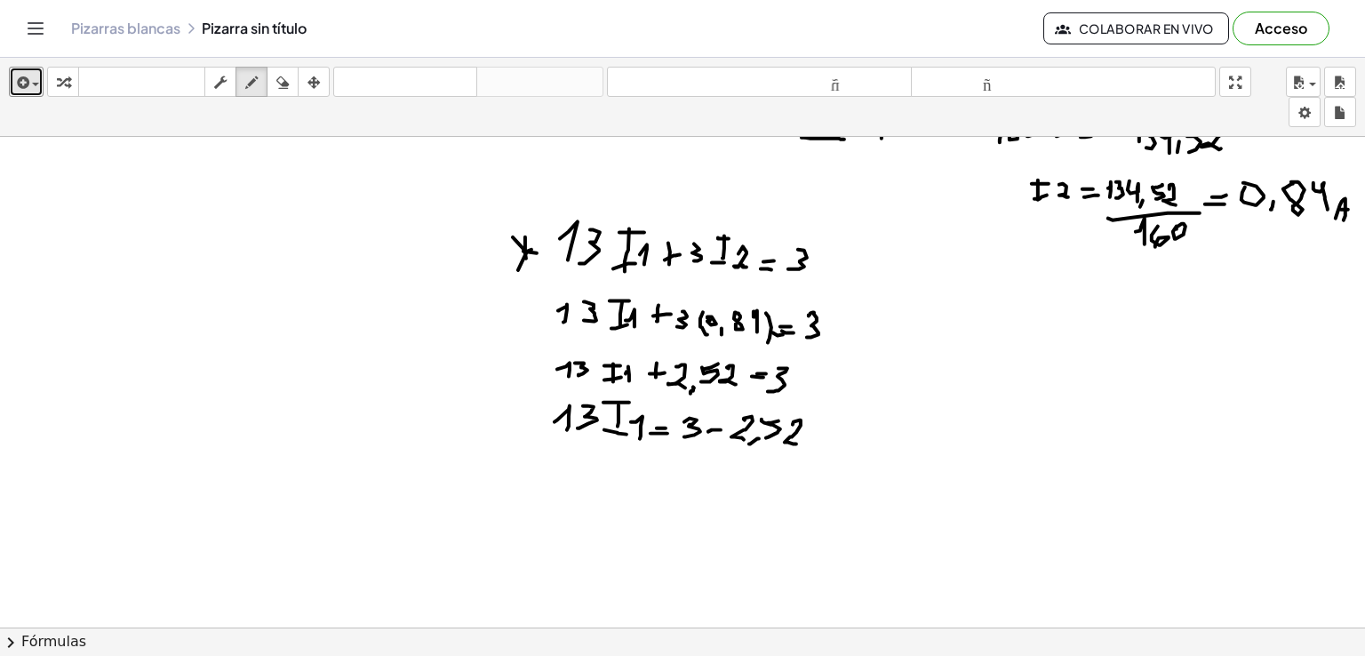
drag, startPoint x: 604, startPoint y: 467, endPoint x: 602, endPoint y: 485, distance: 18.9
drag, startPoint x: 590, startPoint y: 492, endPoint x: 618, endPoint y: 488, distance: 27.8
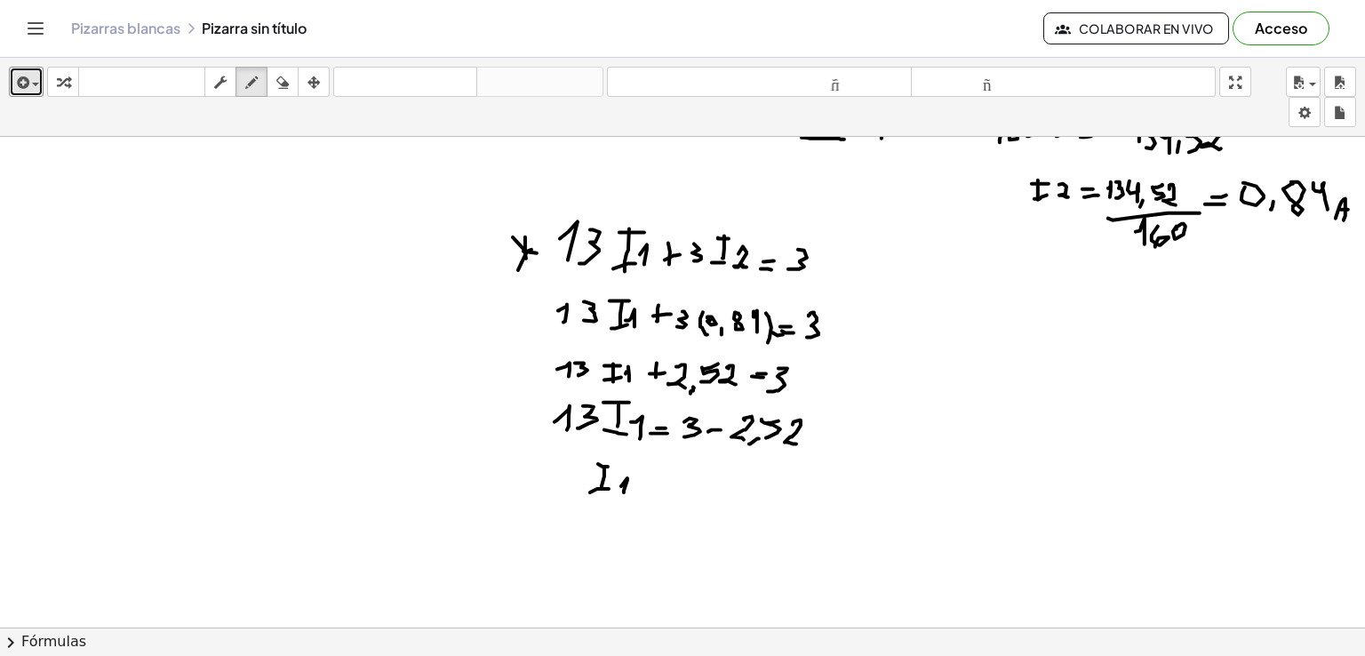
drag, startPoint x: 628, startPoint y: 477, endPoint x: 624, endPoint y: 492, distance: 14.7
drag, startPoint x: 669, startPoint y: 476, endPoint x: 671, endPoint y: 492, distance: 16.2
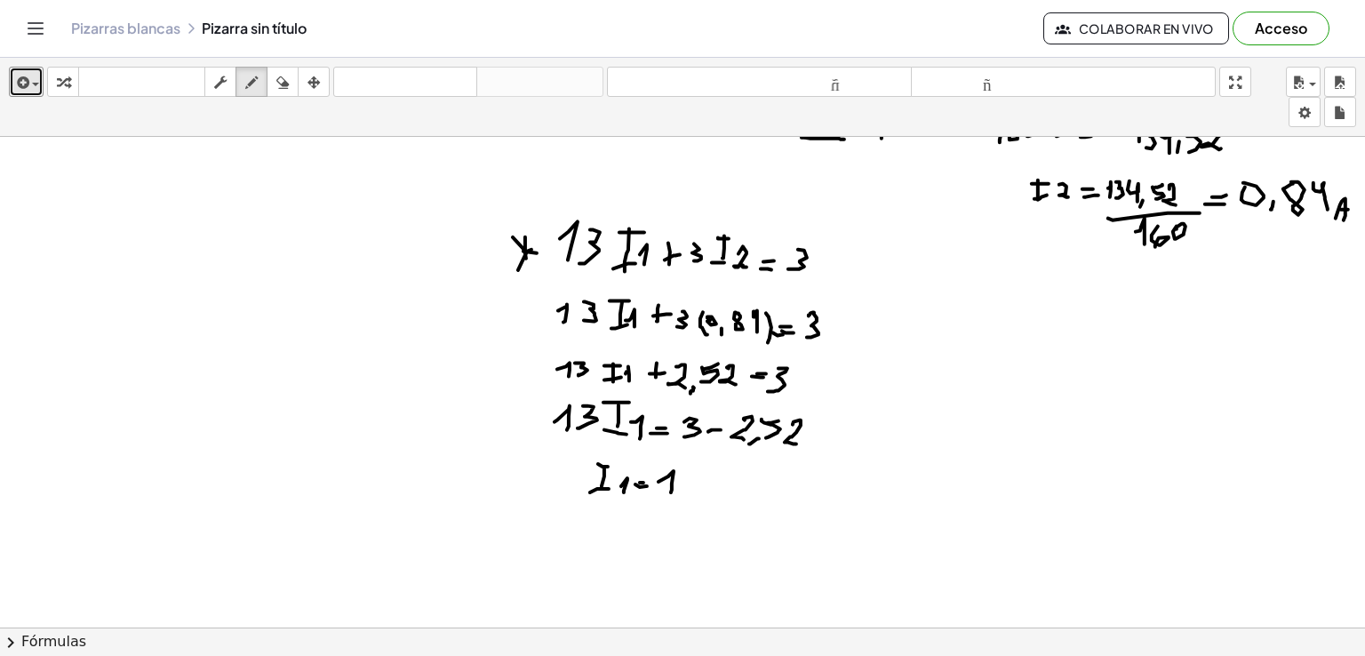
drag, startPoint x: 686, startPoint y: 467, endPoint x: 687, endPoint y: 487, distance: 20.5
drag, startPoint x: 676, startPoint y: 479, endPoint x: 679, endPoint y: 494, distance: 15.5
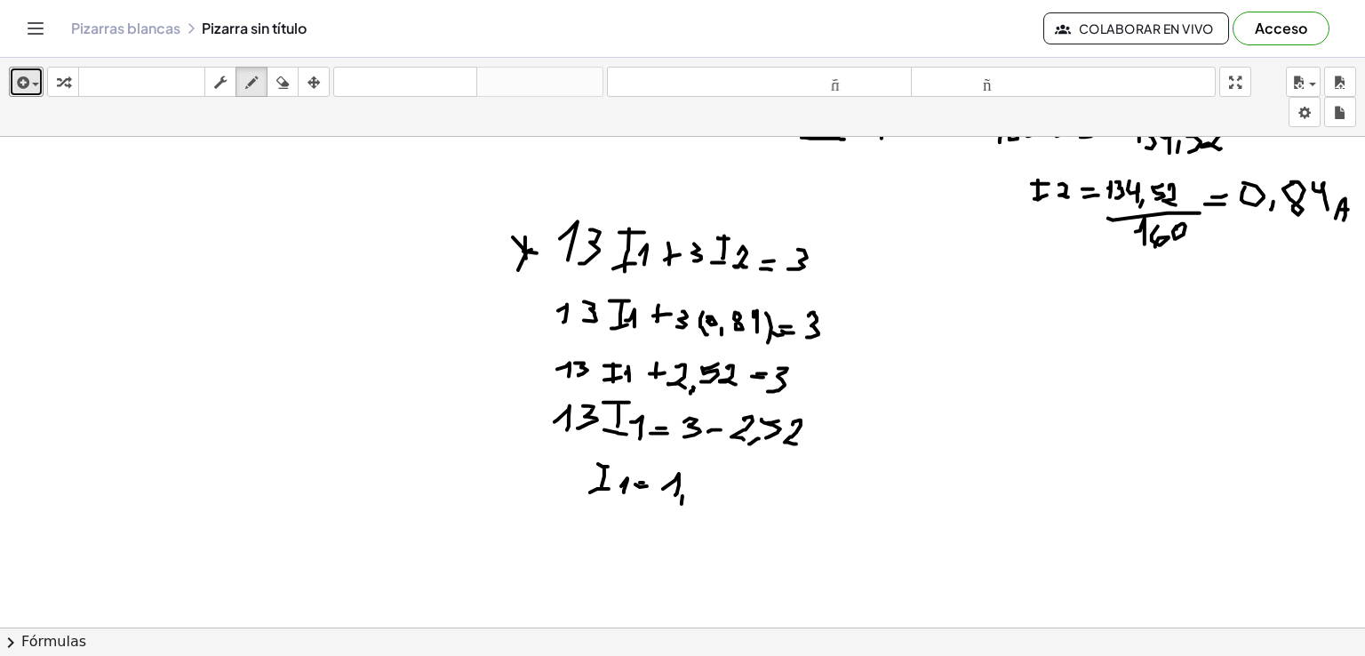
drag, startPoint x: 701, startPoint y: 479, endPoint x: 710, endPoint y: 479, distance: 9.8
drag, startPoint x: 699, startPoint y: 487, endPoint x: 701, endPoint y: 501, distance: 14.3
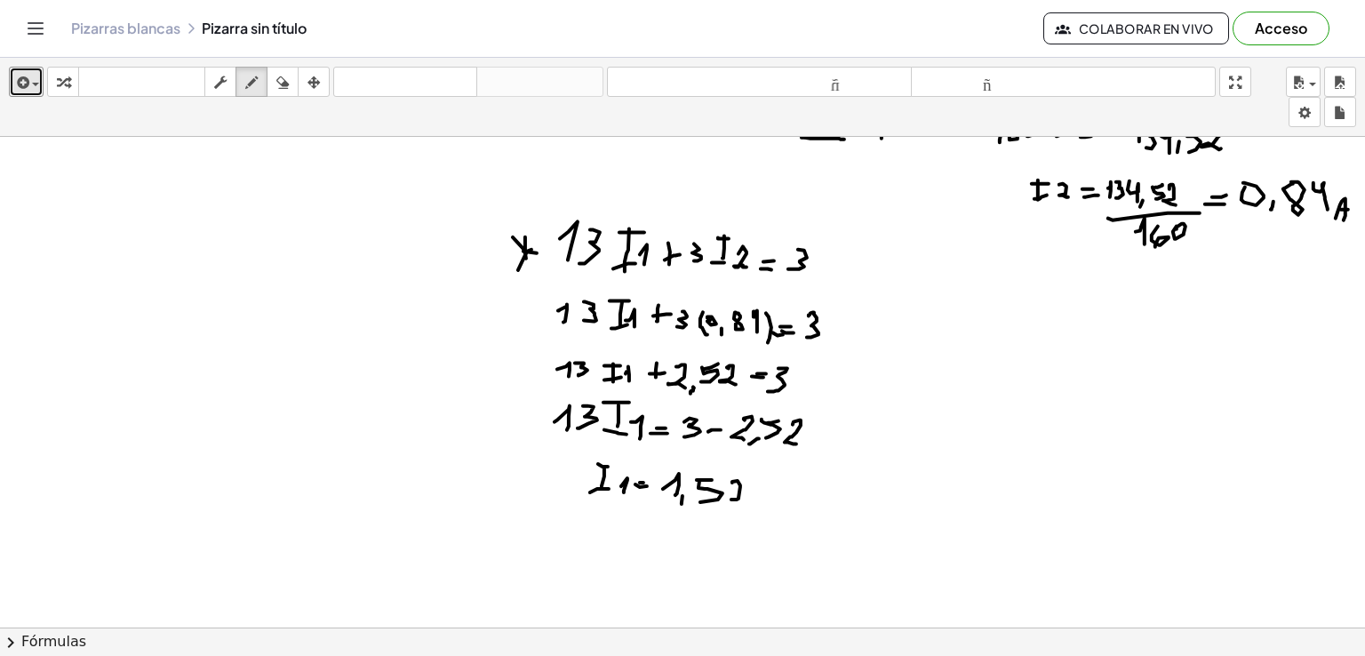
drag, startPoint x: 733, startPoint y: 481, endPoint x: 732, endPoint y: 499, distance: 17.8
drag, startPoint x: 675, startPoint y: 506, endPoint x: 763, endPoint y: 523, distance: 89.6
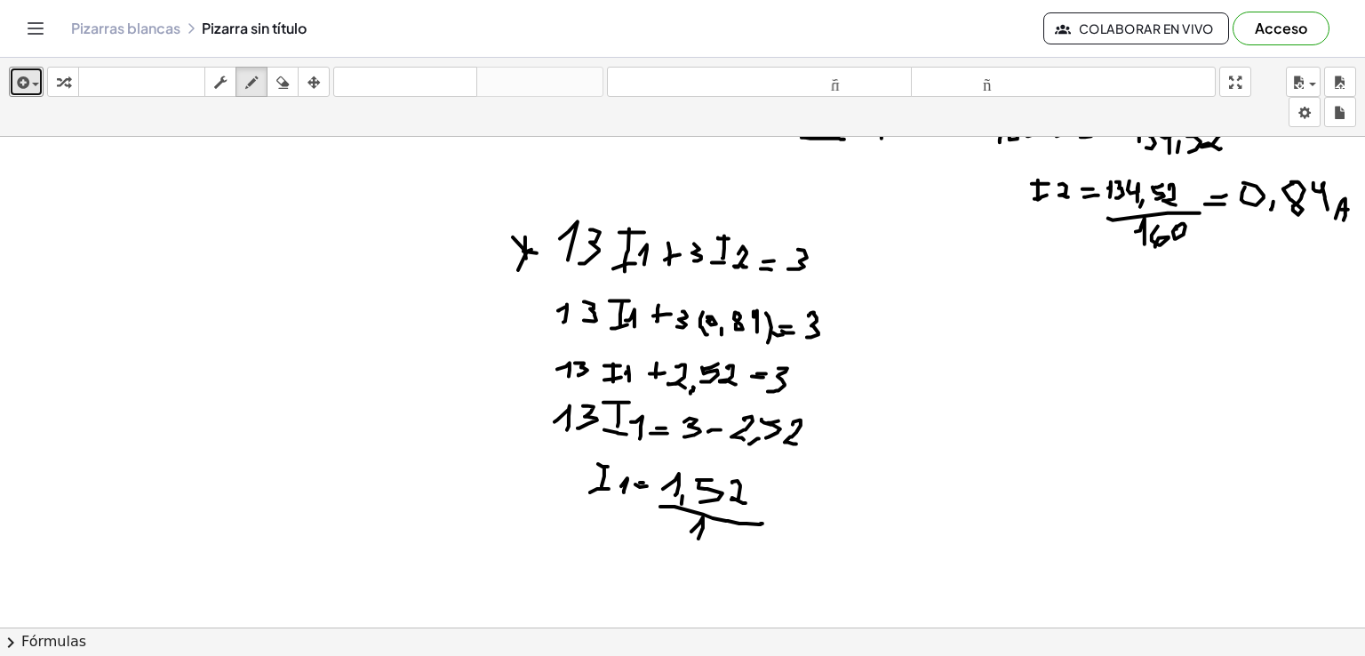
drag, startPoint x: 692, startPoint y: 531, endPoint x: 699, endPoint y: 538, distance: 10.1
drag, startPoint x: 713, startPoint y: 524, endPoint x: 712, endPoint y: 546, distance: 21.4
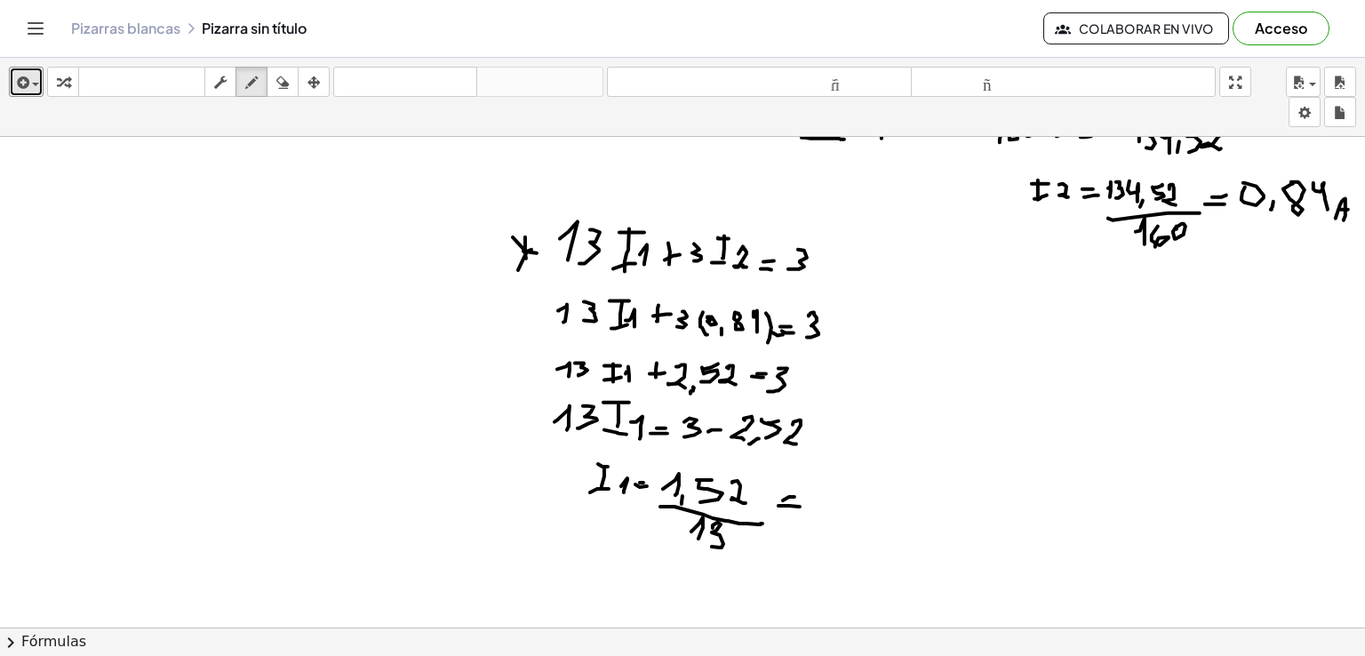
drag, startPoint x: 852, startPoint y: 490, endPoint x: 853, endPoint y: 502, distance: 12.6
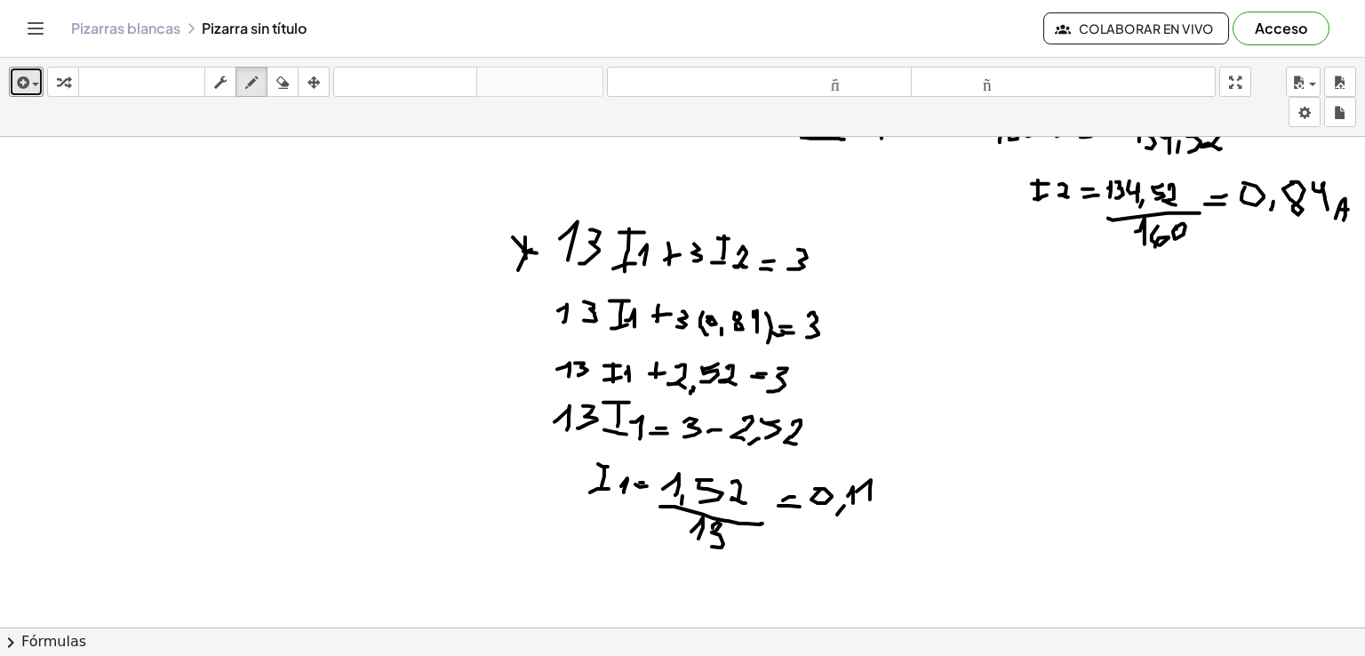
drag, startPoint x: 857, startPoint y: 491, endPoint x: 873, endPoint y: 502, distance: 19.7
drag, startPoint x: 888, startPoint y: 497, endPoint x: 896, endPoint y: 506, distance: 12.0
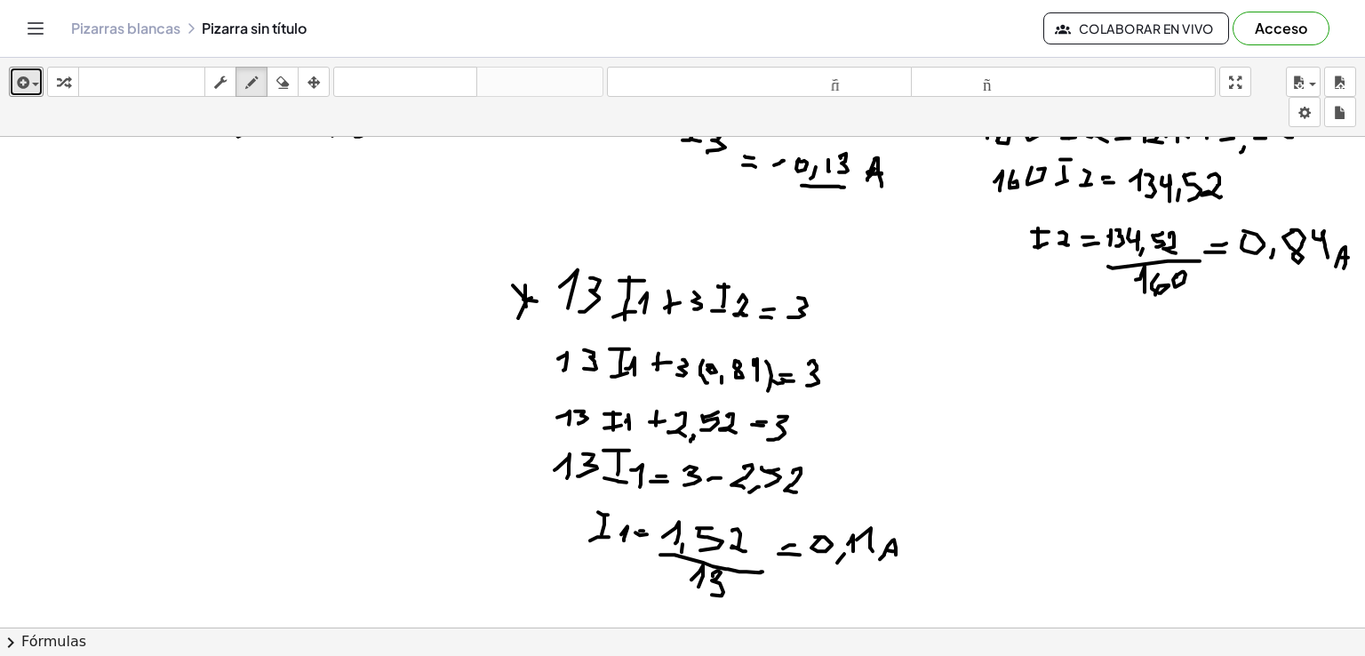
scroll to position [937, 0]
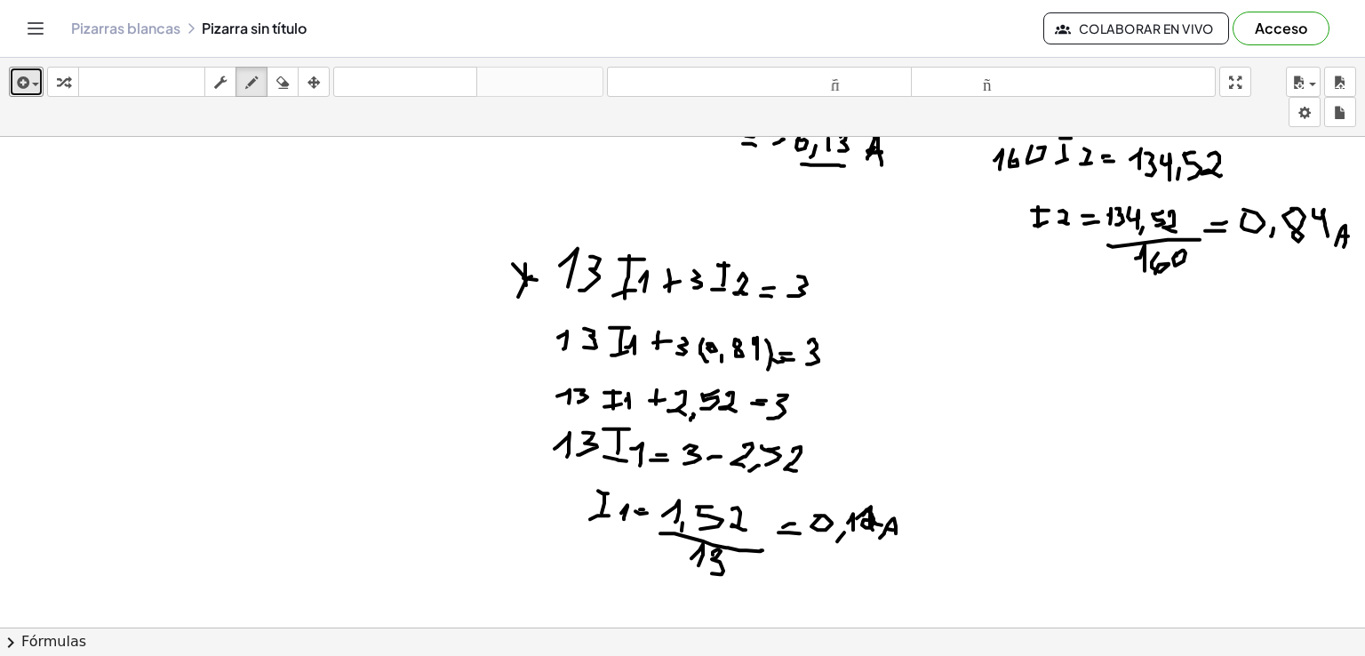
drag, startPoint x: 863, startPoint y: 514, endPoint x: 882, endPoint y: 520, distance: 19.7
click at [882, 520] on div at bounding box center [682, 183] width 1365 height 1966
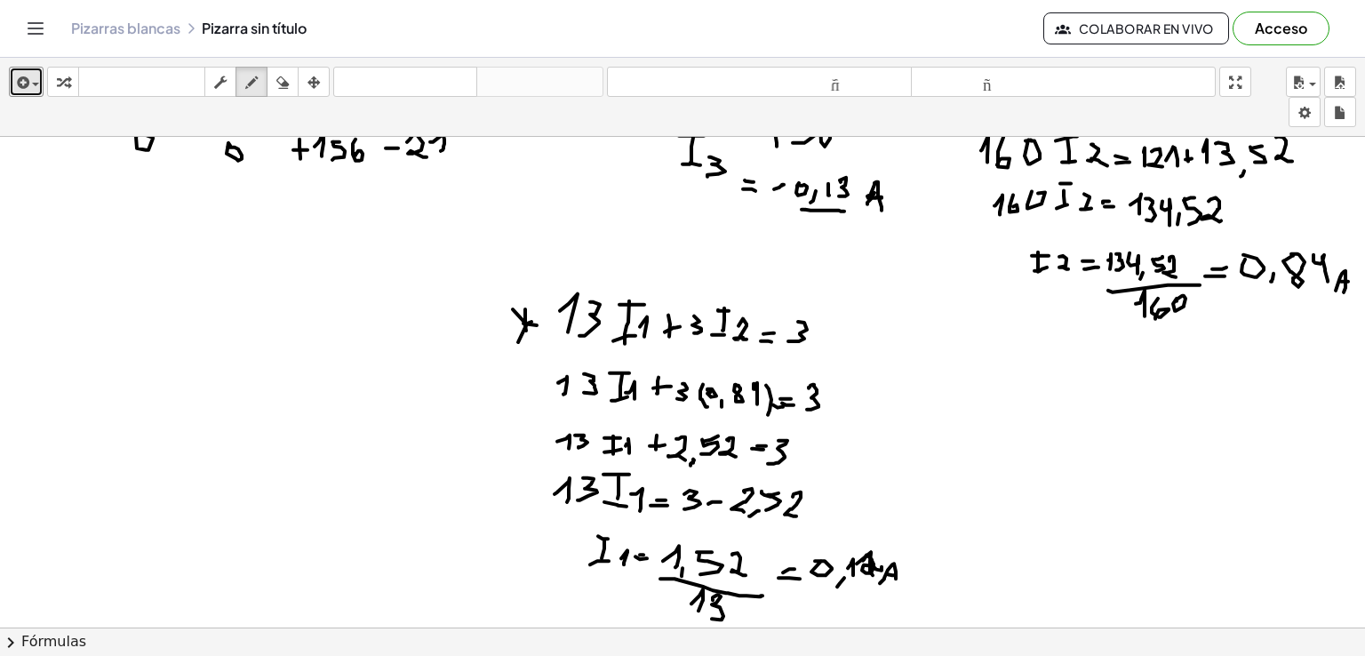
scroll to position [894, 0]
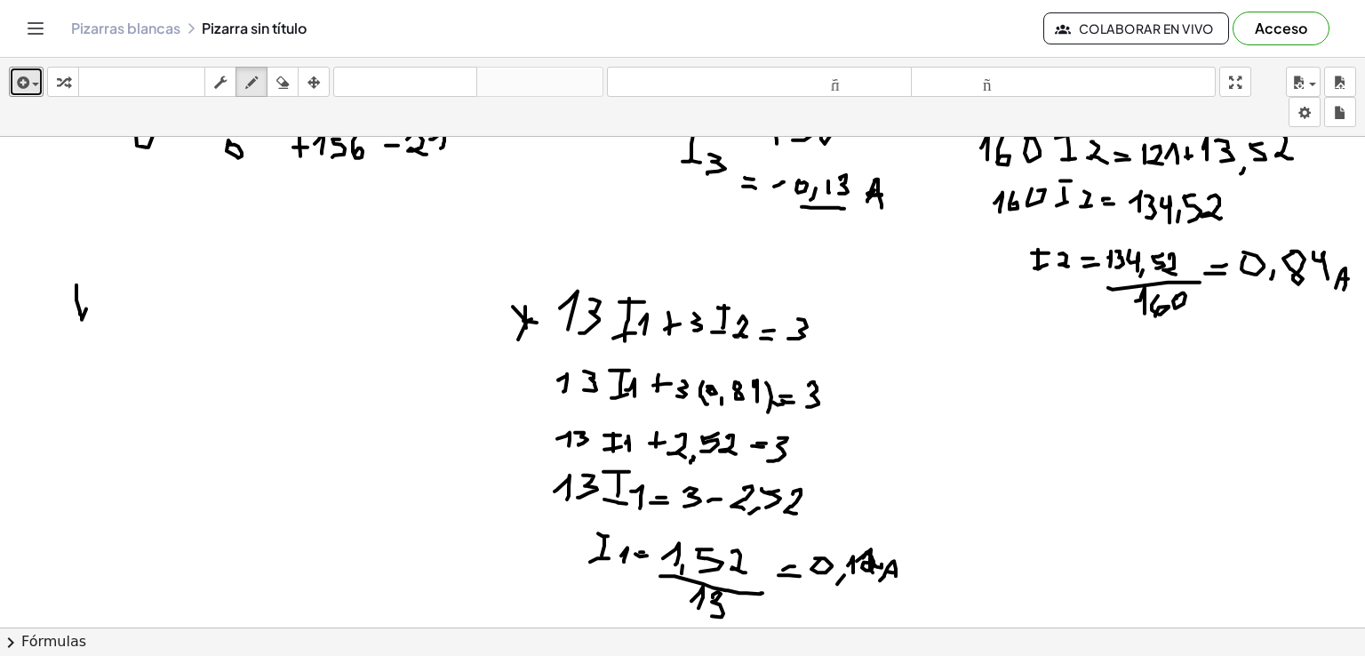
drag, startPoint x: 76, startPoint y: 284, endPoint x: 92, endPoint y: 284, distance: 15.1
click at [92, 284] on div at bounding box center [682, 226] width 1365 height 1966
drag, startPoint x: 105, startPoint y: 307, endPoint x: 124, endPoint y: 306, distance: 19.6
click at [124, 305] on div at bounding box center [682, 226] width 1365 height 1966
click at [126, 313] on div at bounding box center [682, 226] width 1365 height 1966
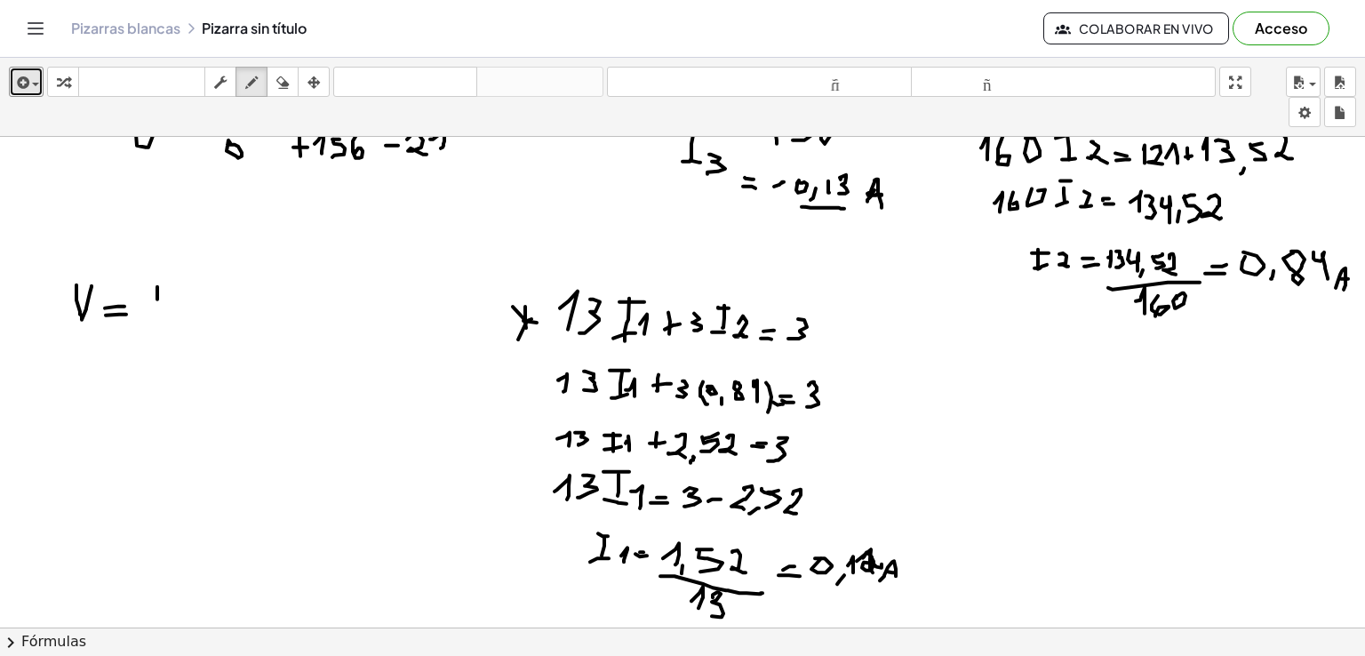
drag, startPoint x: 157, startPoint y: 298, endPoint x: 159, endPoint y: 316, distance: 18.8
click at [156, 319] on div at bounding box center [682, 226] width 1365 height 1966
drag, startPoint x: 164, startPoint y: 282, endPoint x: 164, endPoint y: 319, distance: 37.3
click at [164, 319] on div at bounding box center [682, 226] width 1365 height 1966
click at [181, 316] on div at bounding box center [682, 226] width 1365 height 1966
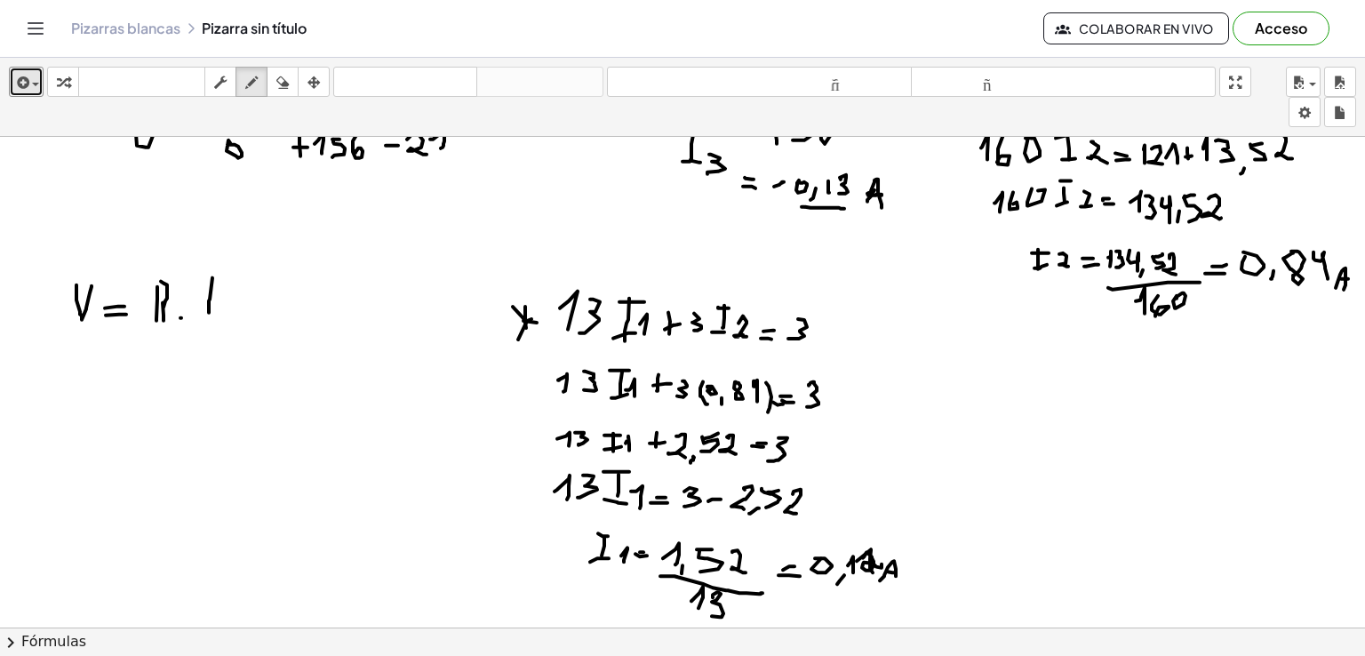
click at [209, 313] on div at bounding box center [682, 226] width 1365 height 1966
drag, startPoint x: 207, startPoint y: 279, endPoint x: 214, endPoint y: 293, distance: 15.9
click at [220, 278] on div at bounding box center [682, 226] width 1365 height 1966
drag, startPoint x: 203, startPoint y: 313, endPoint x: 220, endPoint y: 310, distance: 18.0
click at [219, 310] on div at bounding box center [682, 226] width 1365 height 1966
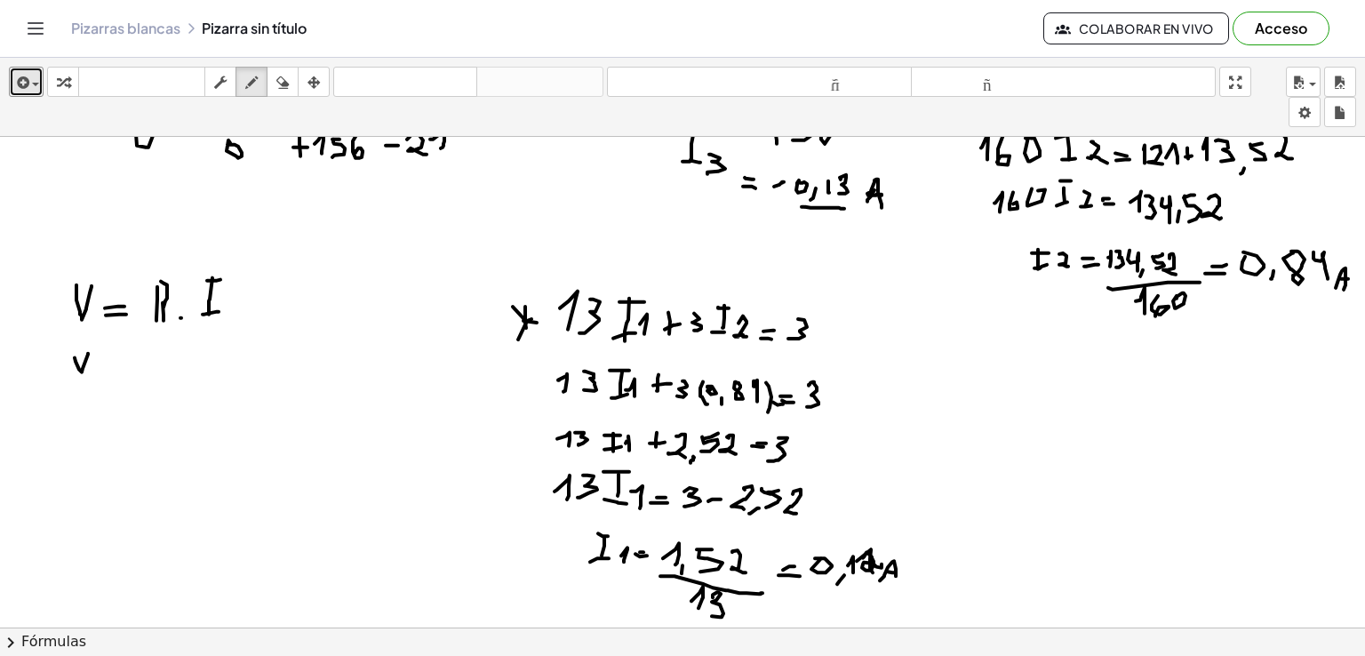
drag, startPoint x: 75, startPoint y: 356, endPoint x: 88, endPoint y: 356, distance: 13.4
click at [88, 351] on div at bounding box center [682, 226] width 1365 height 1966
drag, startPoint x: 106, startPoint y: 364, endPoint x: 100, endPoint y: 373, distance: 11.6
click at [110, 364] on div at bounding box center [682, 226] width 1365 height 1966
click at [113, 373] on div at bounding box center [682, 226] width 1365 height 1966
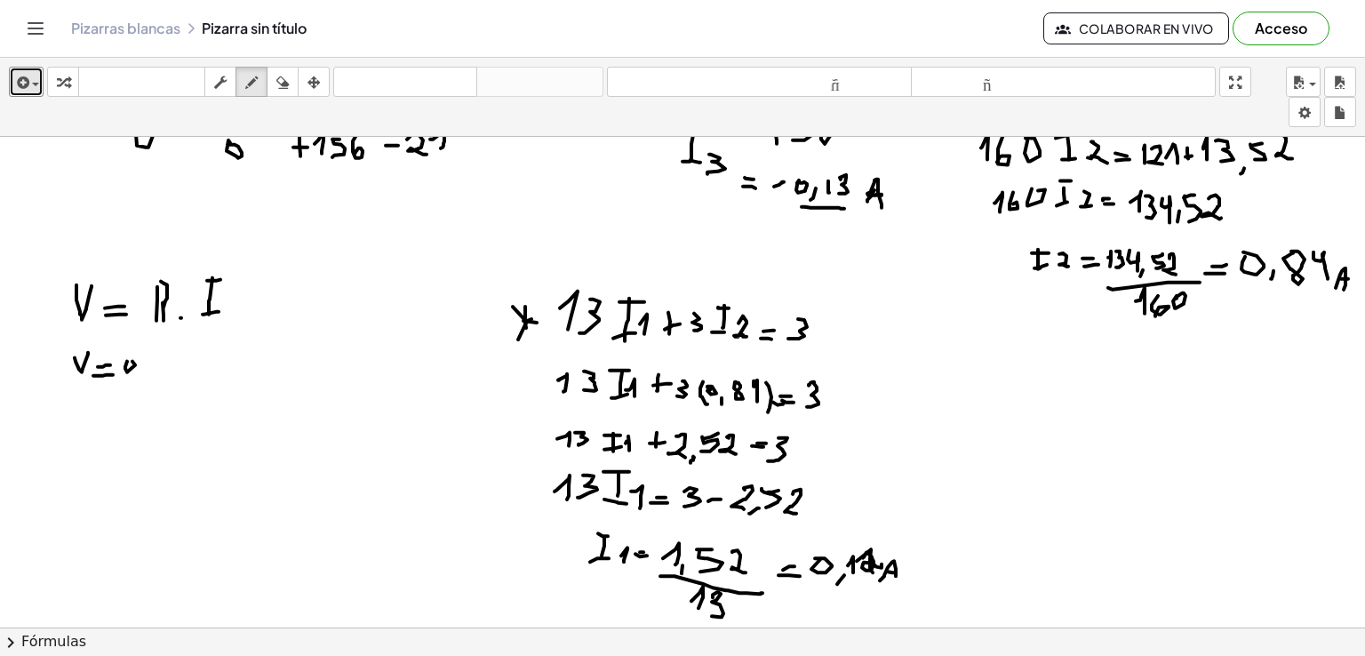
drag, startPoint x: 127, startPoint y: 360, endPoint x: 133, endPoint y: 381, distance: 22.2
click at [133, 381] on div at bounding box center [682, 226] width 1365 height 1966
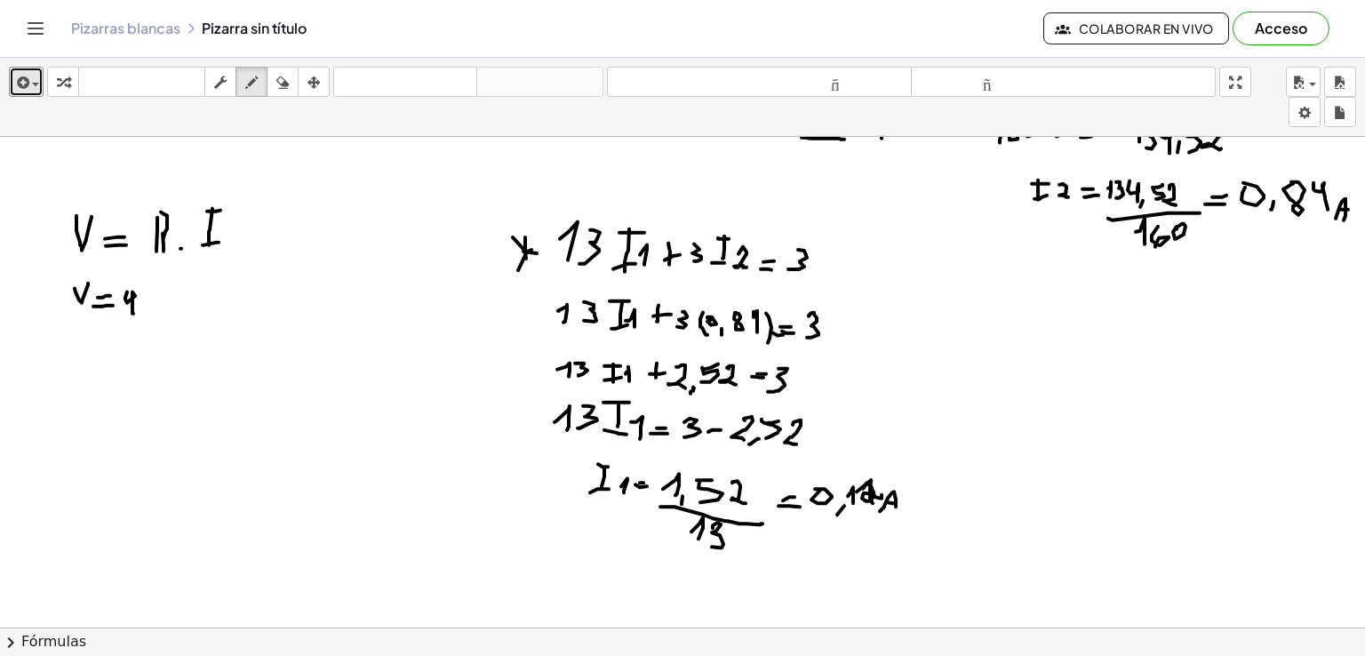
scroll to position [991, 0]
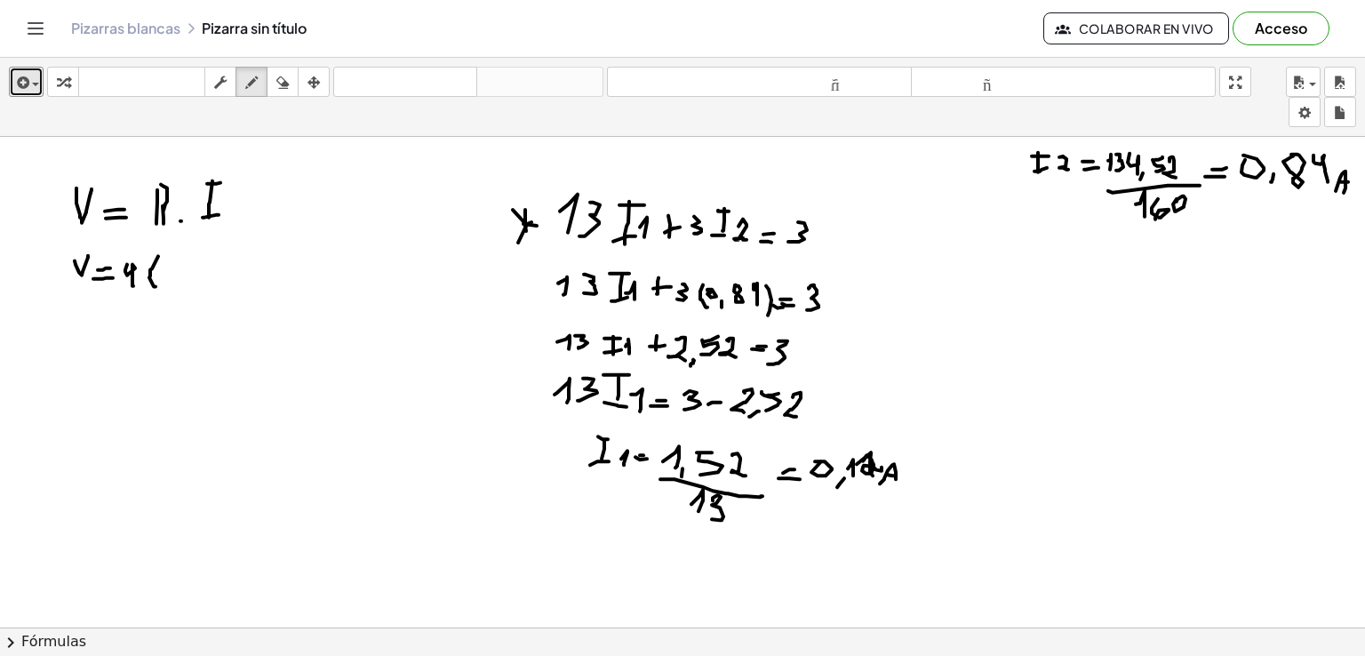
drag, startPoint x: 158, startPoint y: 255, endPoint x: 164, endPoint y: 270, distance: 16.3
click at [156, 285] on div at bounding box center [682, 129] width 1365 height 1966
click at [160, 263] on div at bounding box center [682, 129] width 1365 height 1966
click at [176, 289] on div at bounding box center [682, 129] width 1365 height 1966
drag, startPoint x: 188, startPoint y: 271, endPoint x: 197, endPoint y: 280, distance: 13.2
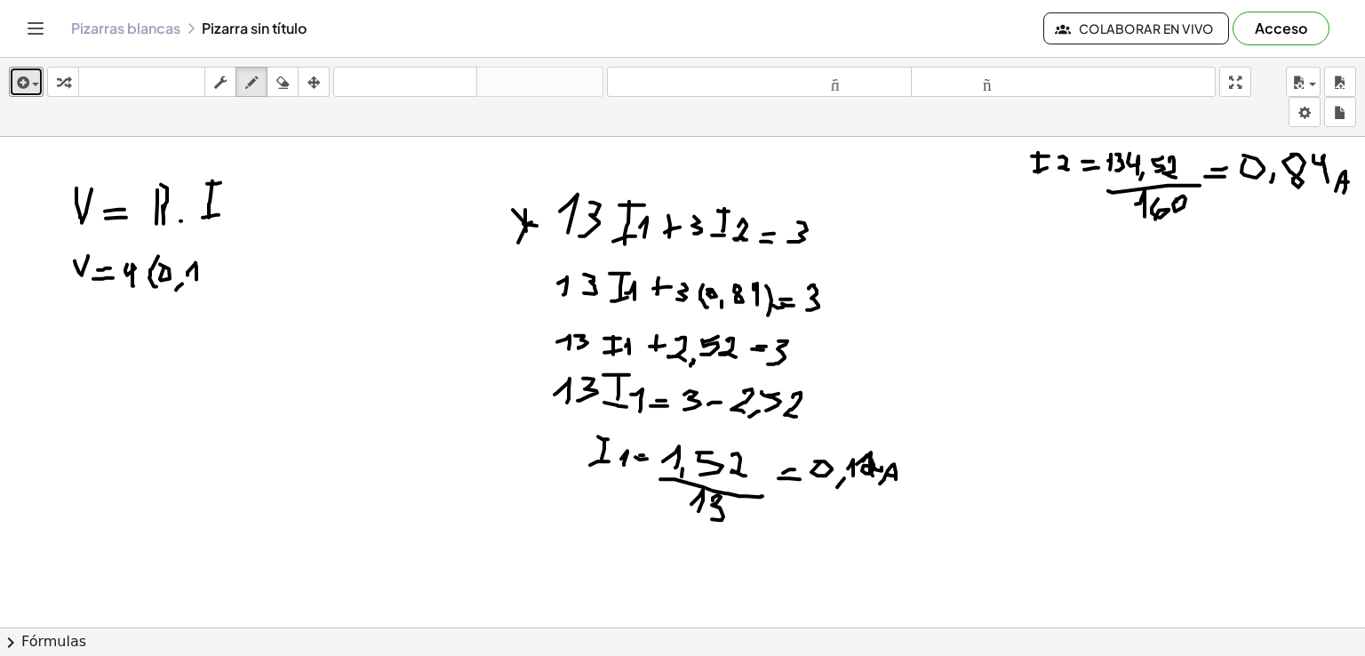
click at [196, 281] on div at bounding box center [682, 129] width 1365 height 1966
drag, startPoint x: 203, startPoint y: 261, endPoint x: 212, endPoint y: 268, distance: 11.6
click at [207, 279] on div at bounding box center [682, 129] width 1365 height 1966
drag, startPoint x: 211, startPoint y: 259, endPoint x: 190, endPoint y: 285, distance: 33.6
click at [216, 285] on div at bounding box center [682, 129] width 1365 height 1966
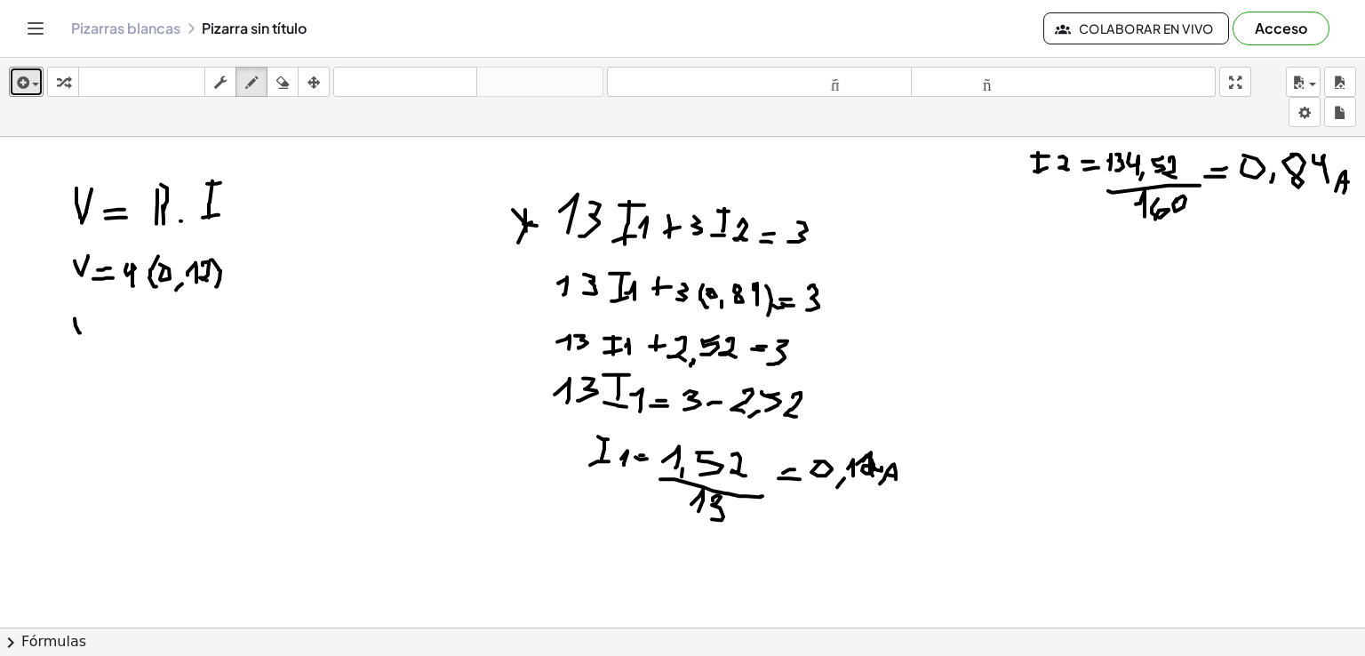
drag, startPoint x: 75, startPoint y: 317, endPoint x: 91, endPoint y: 308, distance: 18.3
click at [91, 308] on div at bounding box center [682, 129] width 1365 height 1966
click at [116, 326] on div at bounding box center [682, 129] width 1365 height 1966
drag, startPoint x: 103, startPoint y: 332, endPoint x: 115, endPoint y: 342, distance: 15.7
click at [114, 332] on div at bounding box center [682, 129] width 1365 height 1966
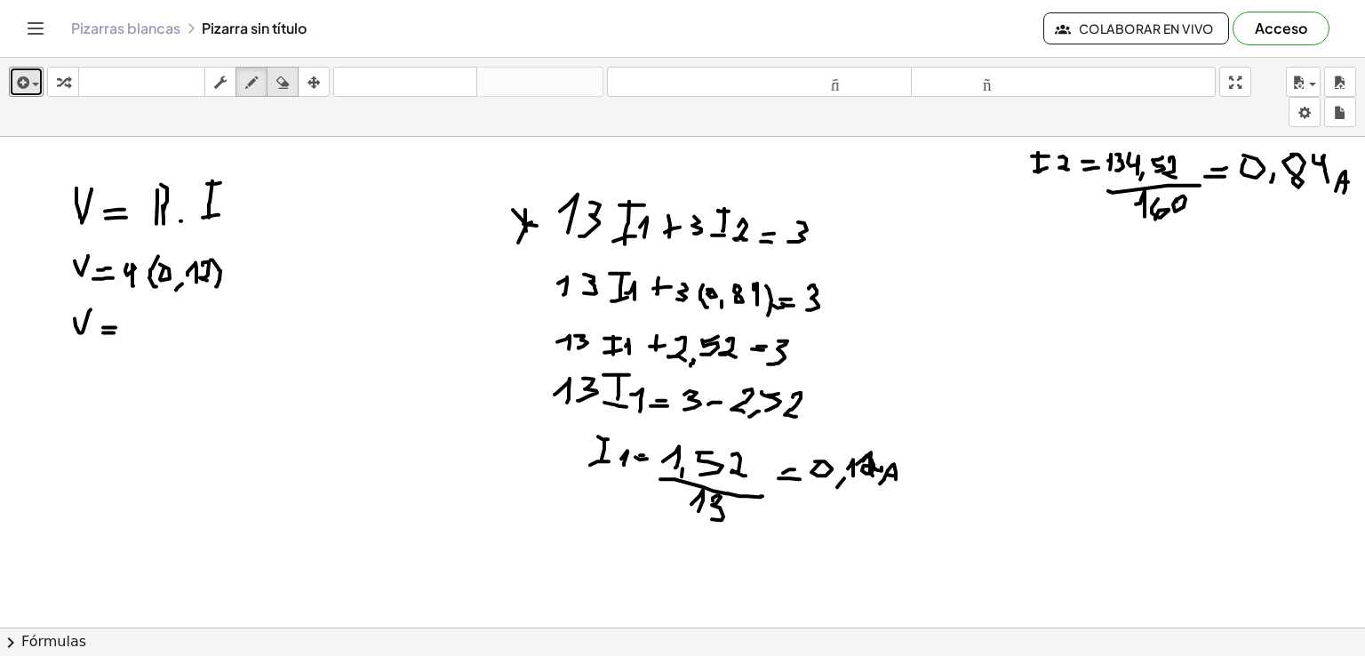
click at [282, 89] on icon "button" at bounding box center [282, 82] width 12 height 21
drag, startPoint x: 260, startPoint y: 284, endPoint x: 164, endPoint y: 278, distance: 96.2
click at [164, 278] on div at bounding box center [682, 129] width 1365 height 1966
click at [250, 85] on icon "button" at bounding box center [251, 82] width 12 height 21
drag, startPoint x: 132, startPoint y: 257, endPoint x: 145, endPoint y: 283, distance: 29.0
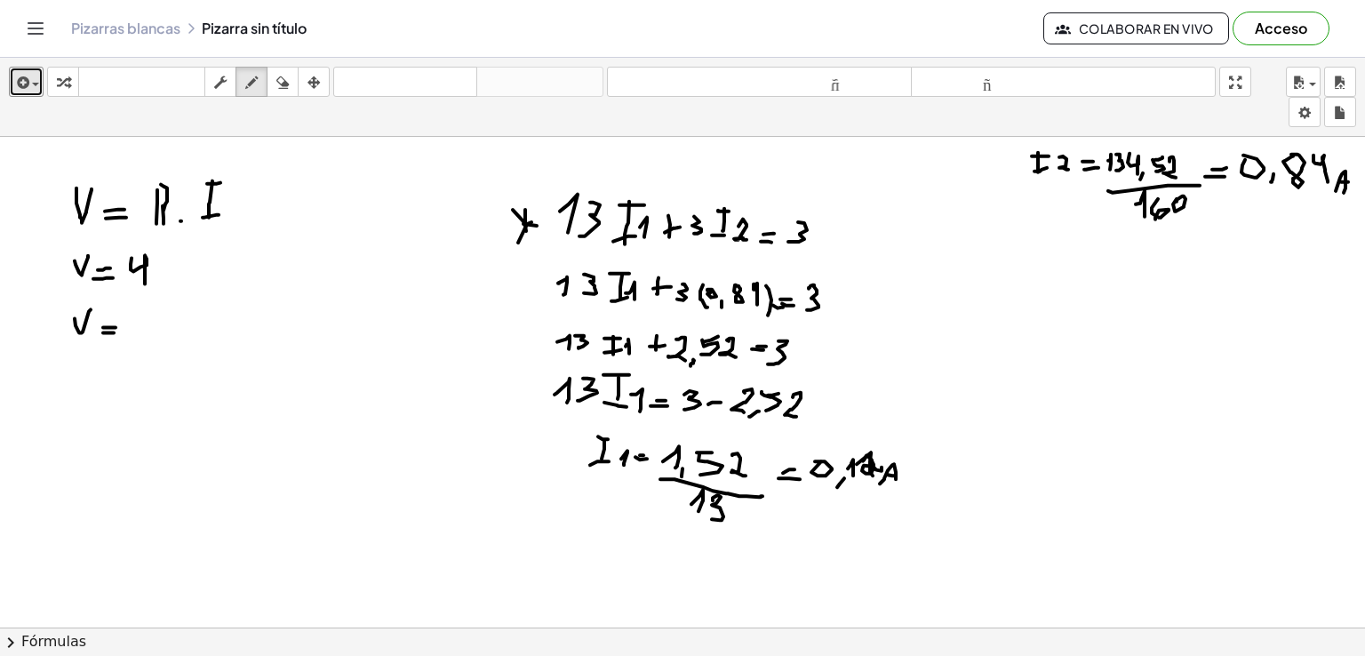
click at [145, 283] on div at bounding box center [682, 129] width 1365 height 1966
drag, startPoint x: 165, startPoint y: 271, endPoint x: 179, endPoint y: 280, distance: 16.0
click at [176, 292] on div at bounding box center [682, 129] width 1365 height 1966
click at [179, 265] on div at bounding box center [682, 129] width 1365 height 1966
click at [193, 285] on div at bounding box center [682, 129] width 1365 height 1966
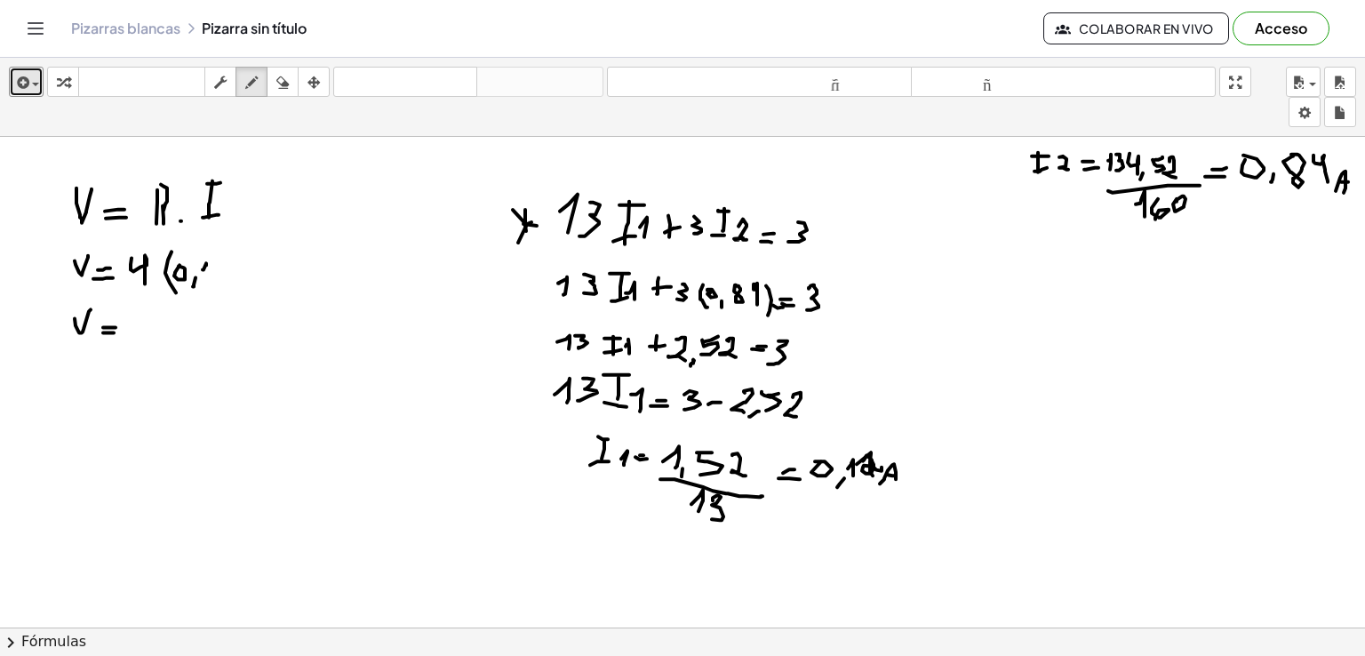
drag, startPoint x: 203, startPoint y: 268, endPoint x: 206, endPoint y: 279, distance: 11.2
click at [206, 279] on div at bounding box center [682, 129] width 1365 height 1966
drag, startPoint x: 217, startPoint y: 261, endPoint x: 226, endPoint y: 275, distance: 16.0
click at [226, 275] on div at bounding box center [682, 129] width 1365 height 1966
drag, startPoint x: 233, startPoint y: 260, endPoint x: 231, endPoint y: 291, distance: 30.3
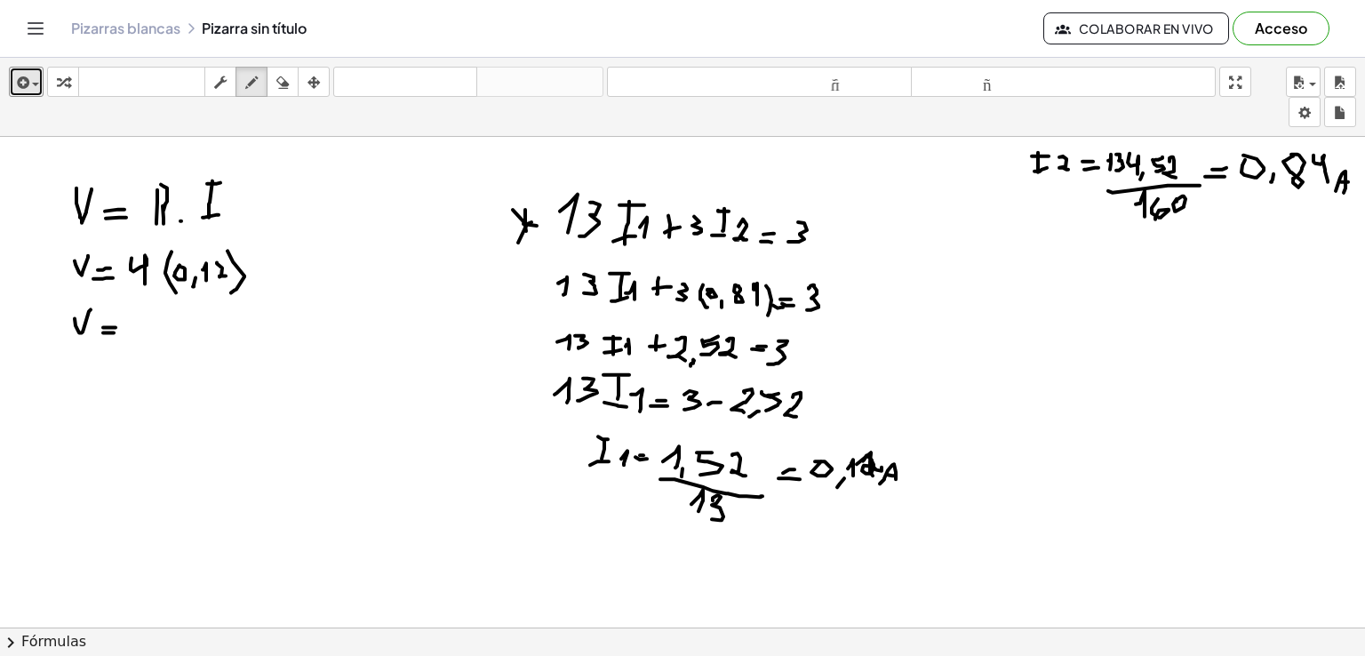
click at [230, 292] on div at bounding box center [682, 129] width 1365 height 1966
click at [138, 319] on div at bounding box center [682, 129] width 1365 height 1966
click at [164, 348] on div at bounding box center [682, 129] width 1365 height 1966
drag, startPoint x: 172, startPoint y: 322, endPoint x: 180, endPoint y: 346, distance: 25.3
click at [180, 346] on div at bounding box center [682, 129] width 1365 height 1966
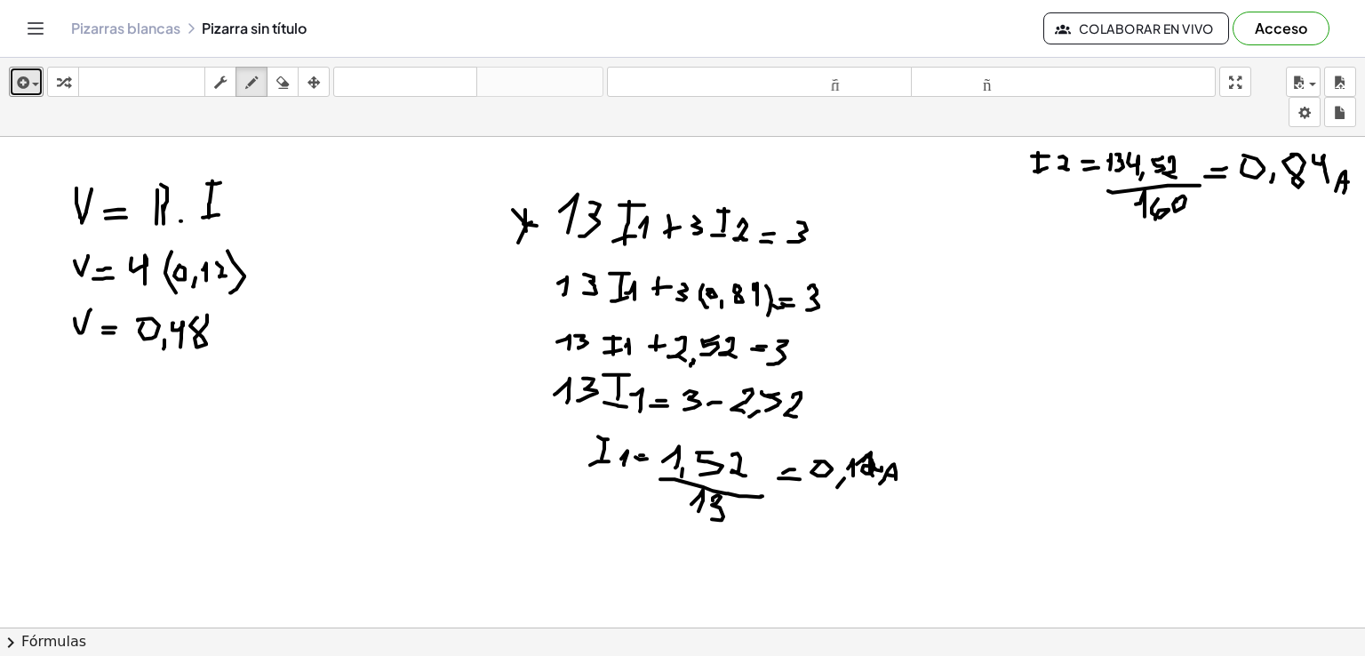
drag, startPoint x: 190, startPoint y: 324, endPoint x: 202, endPoint y: 317, distance: 13.6
click at [199, 315] on div at bounding box center [682, 129] width 1365 height 1966
drag, startPoint x: 221, startPoint y: 335, endPoint x: 231, endPoint y: 308, distance: 28.4
click at [231, 308] on div at bounding box center [682, 129] width 1365 height 1966
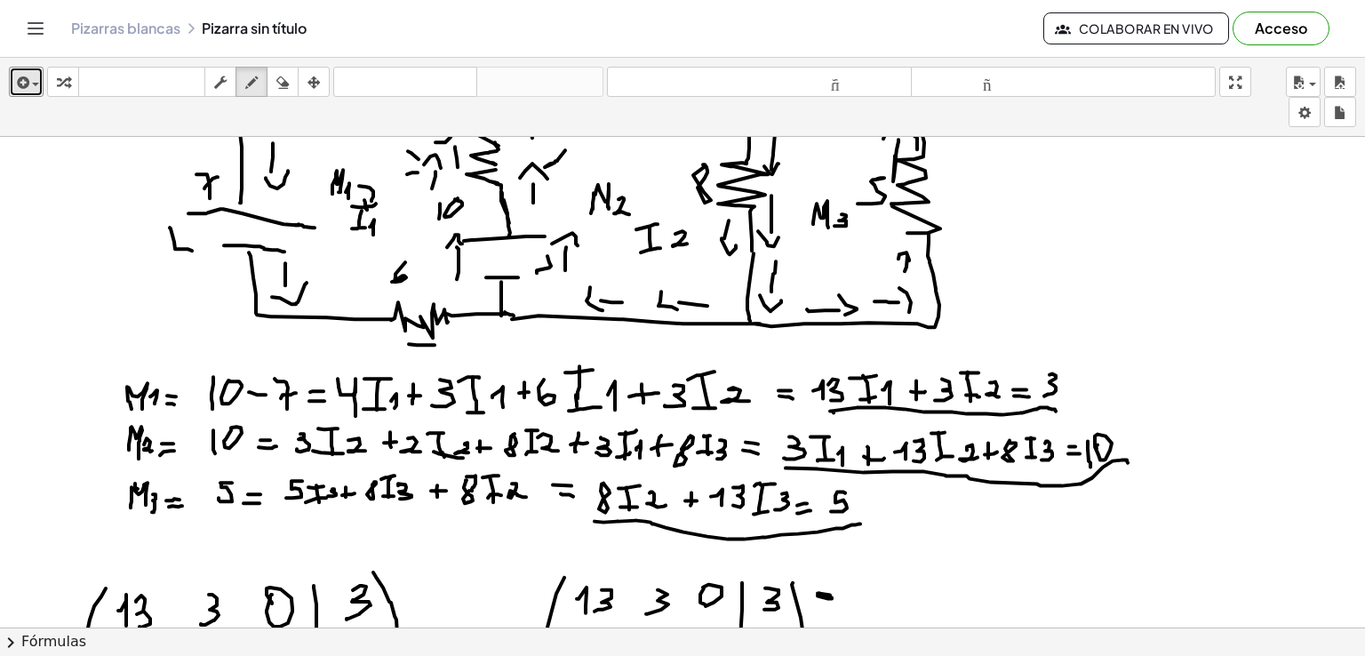
scroll to position [0, 0]
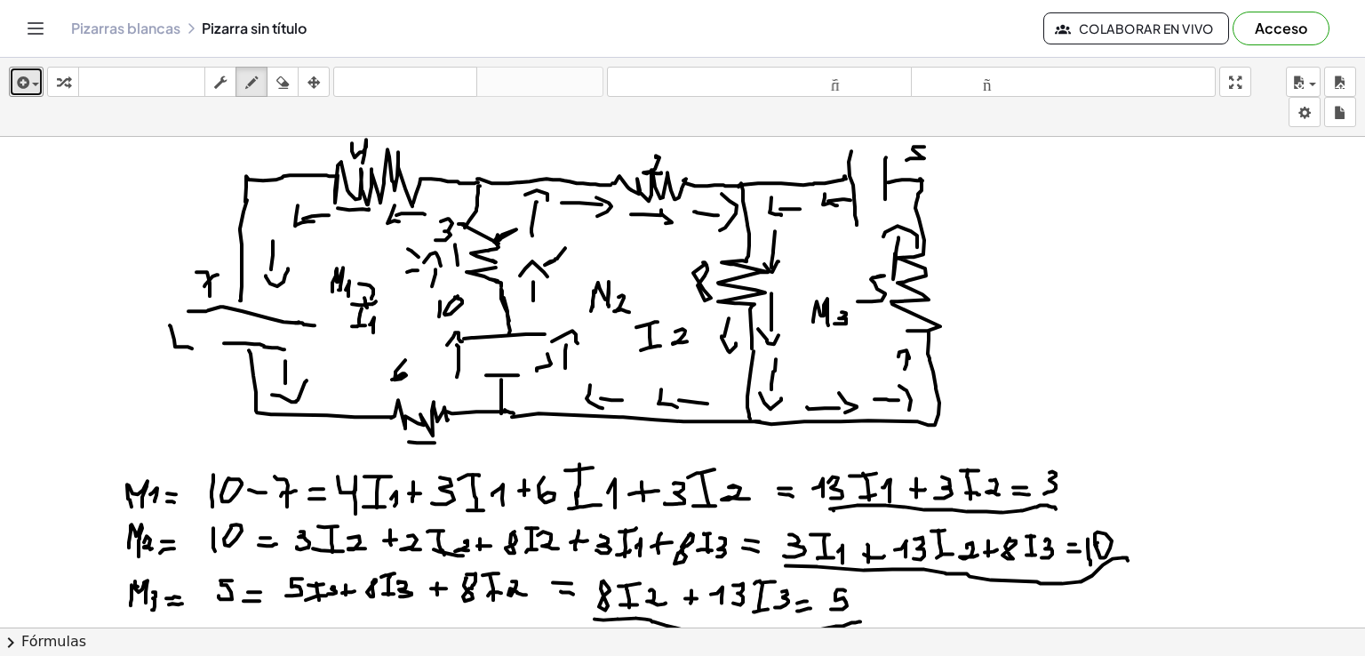
drag, startPoint x: 508, startPoint y: 232, endPoint x: 498, endPoint y: 235, distance: 10.1
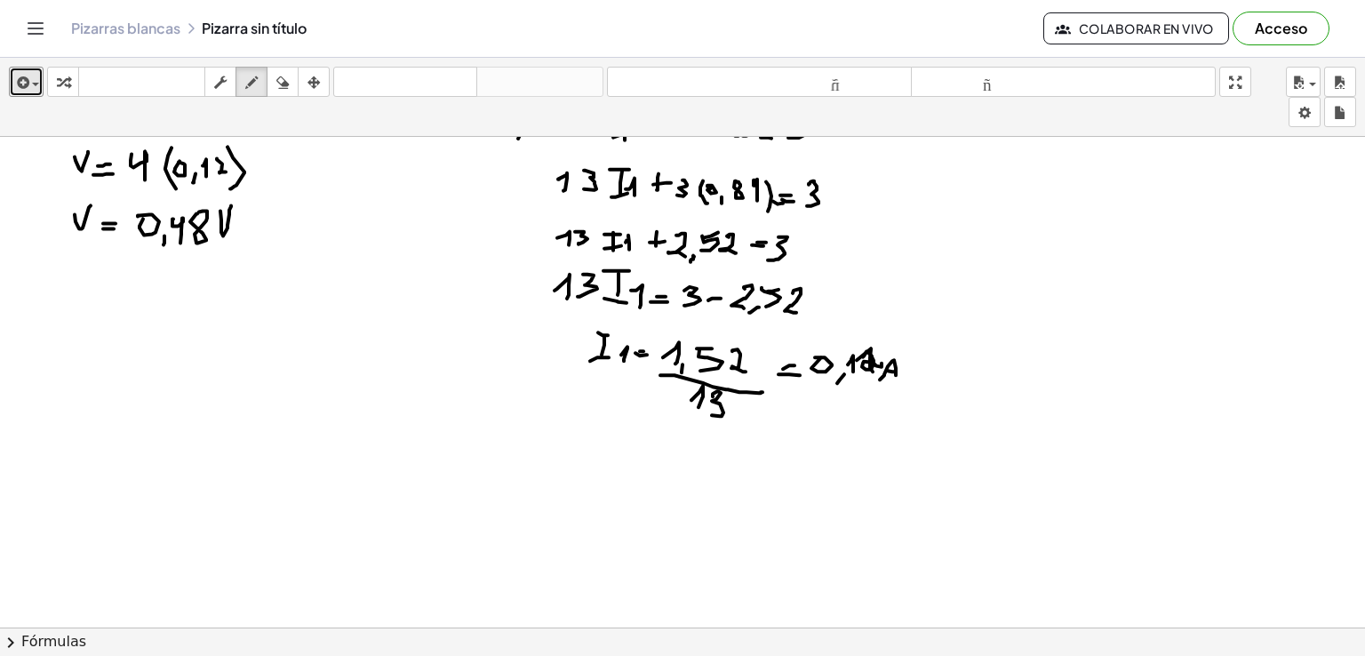
scroll to position [1101, 0]
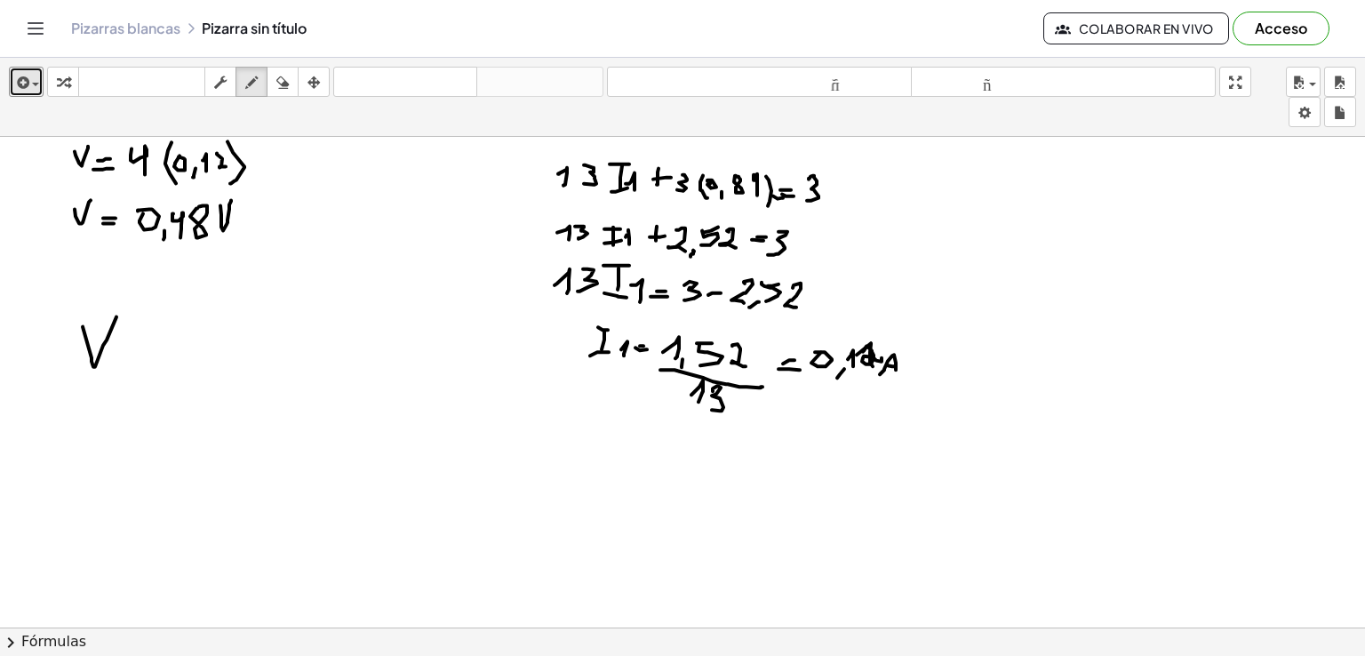
drag, startPoint x: 92, startPoint y: 356, endPoint x: 116, endPoint y: 324, distance: 40.7
click at [117, 315] on div at bounding box center [682, 19] width 1365 height 1966
drag, startPoint x: 118, startPoint y: 341, endPoint x: 125, endPoint y: 349, distance: 10.7
click at [132, 348] on div at bounding box center [682, 19] width 1365 height 1966
drag, startPoint x: 112, startPoint y: 356, endPoint x: 132, endPoint y: 362, distance: 20.3
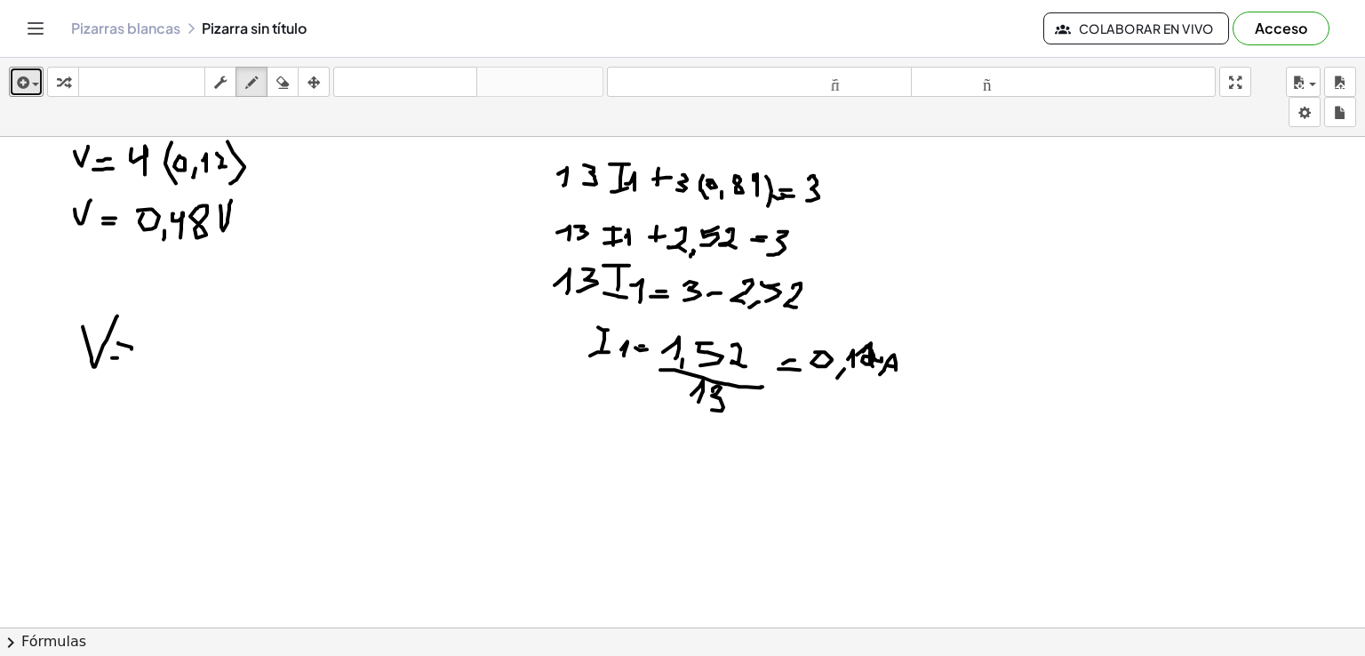
click at [131, 362] on div at bounding box center [682, 19] width 1365 height 1966
drag, startPoint x: 157, startPoint y: 340, endPoint x: 167, endPoint y: 367, distance: 29.2
click at [167, 367] on div at bounding box center [682, 19] width 1365 height 1966
click at [165, 378] on div at bounding box center [682, 19] width 1365 height 1966
click at [188, 332] on div at bounding box center [682, 19] width 1365 height 1966
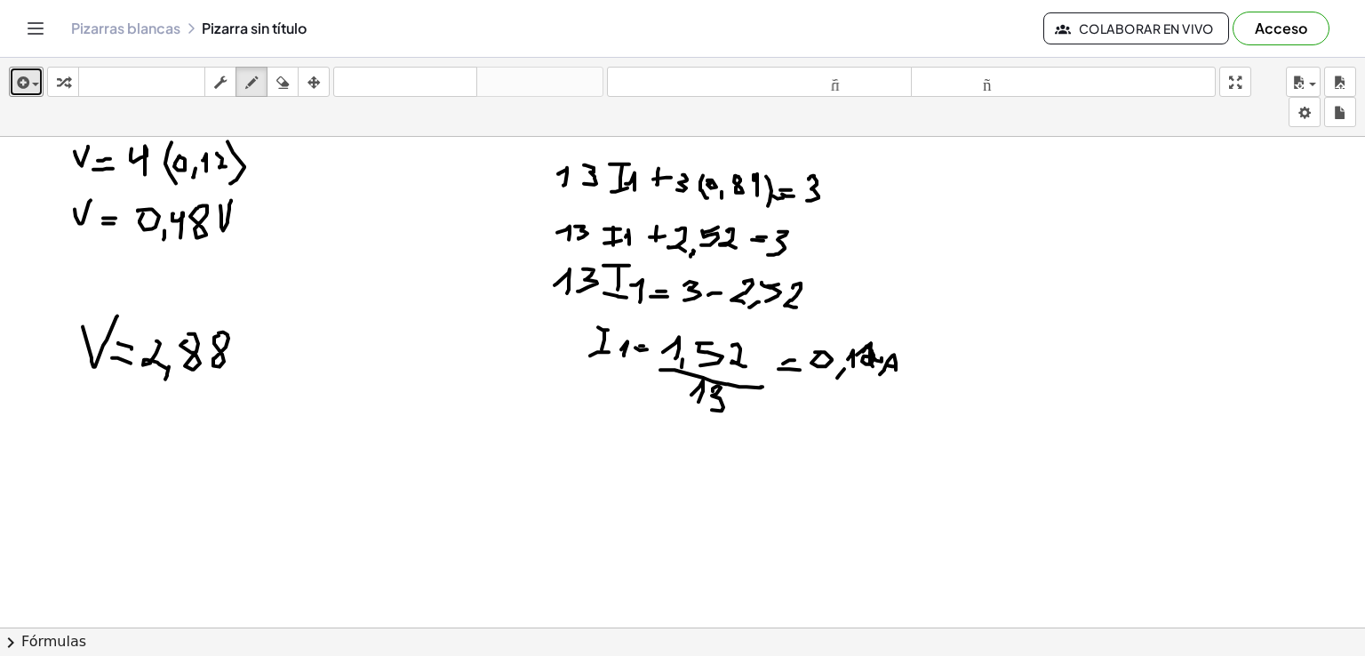
click at [213, 335] on div at bounding box center [682, 19] width 1365 height 1966
drag, startPoint x: 243, startPoint y: 332, endPoint x: 266, endPoint y: 332, distance: 23.1
click at [267, 332] on div at bounding box center [682, 19] width 1365 height 1966
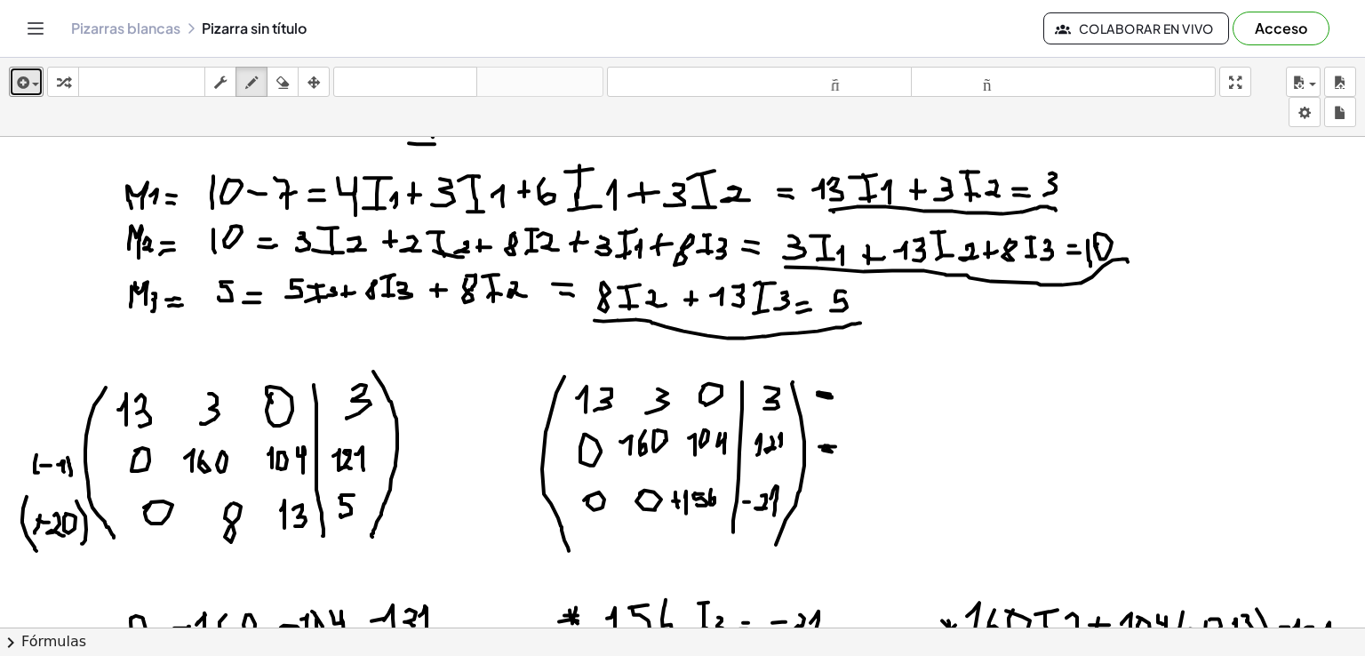
scroll to position [0, 0]
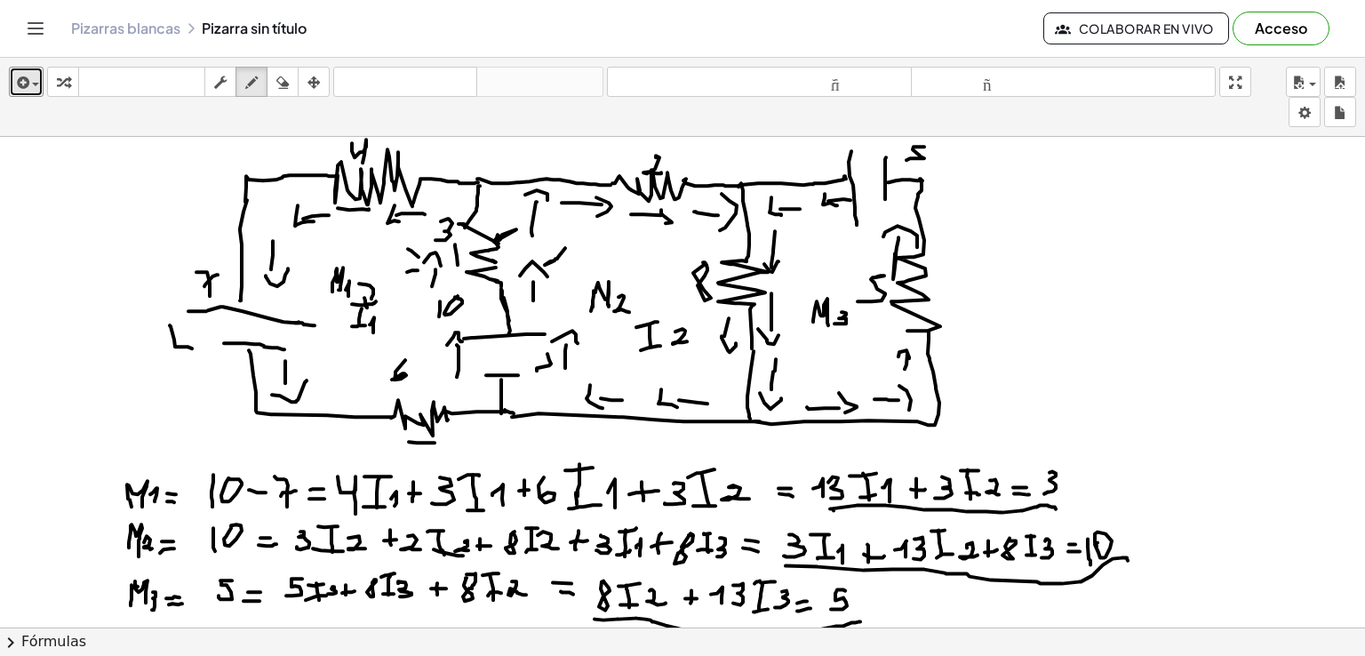
drag, startPoint x: 298, startPoint y: 136, endPoint x: 299, endPoint y: 157, distance: 21.4
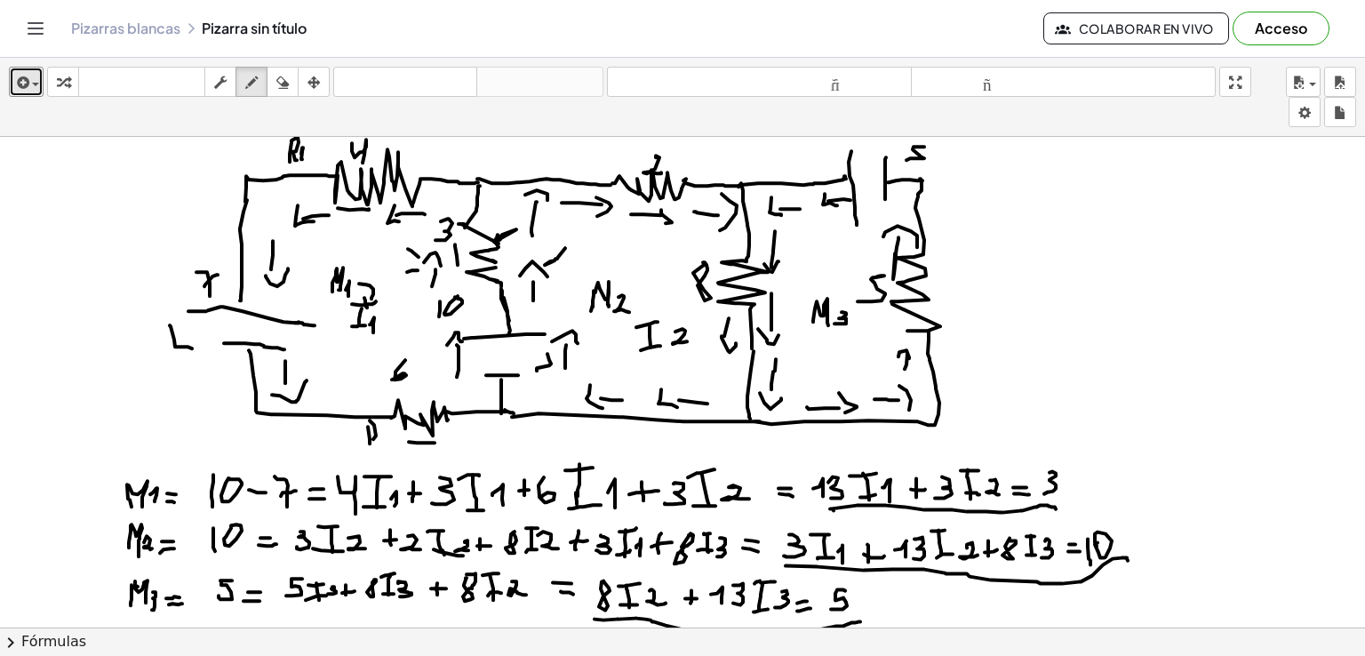
drag, startPoint x: 374, startPoint y: 424, endPoint x: 380, endPoint y: 442, distance: 18.6
drag, startPoint x: 380, startPoint y: 432, endPoint x: 394, endPoint y: 439, distance: 15.1
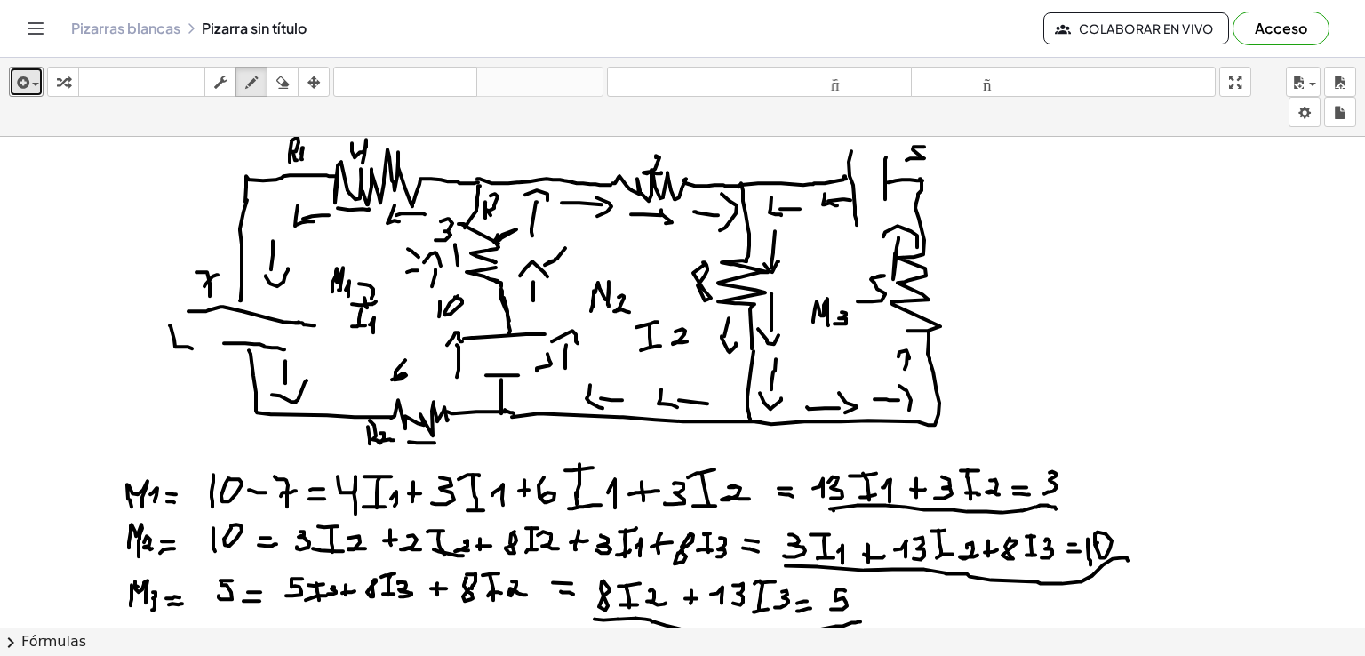
drag, startPoint x: 491, startPoint y: 195, endPoint x: 497, endPoint y: 210, distance: 16.3
drag, startPoint x: 501, startPoint y: 200, endPoint x: 501, endPoint y: 218, distance: 17.8
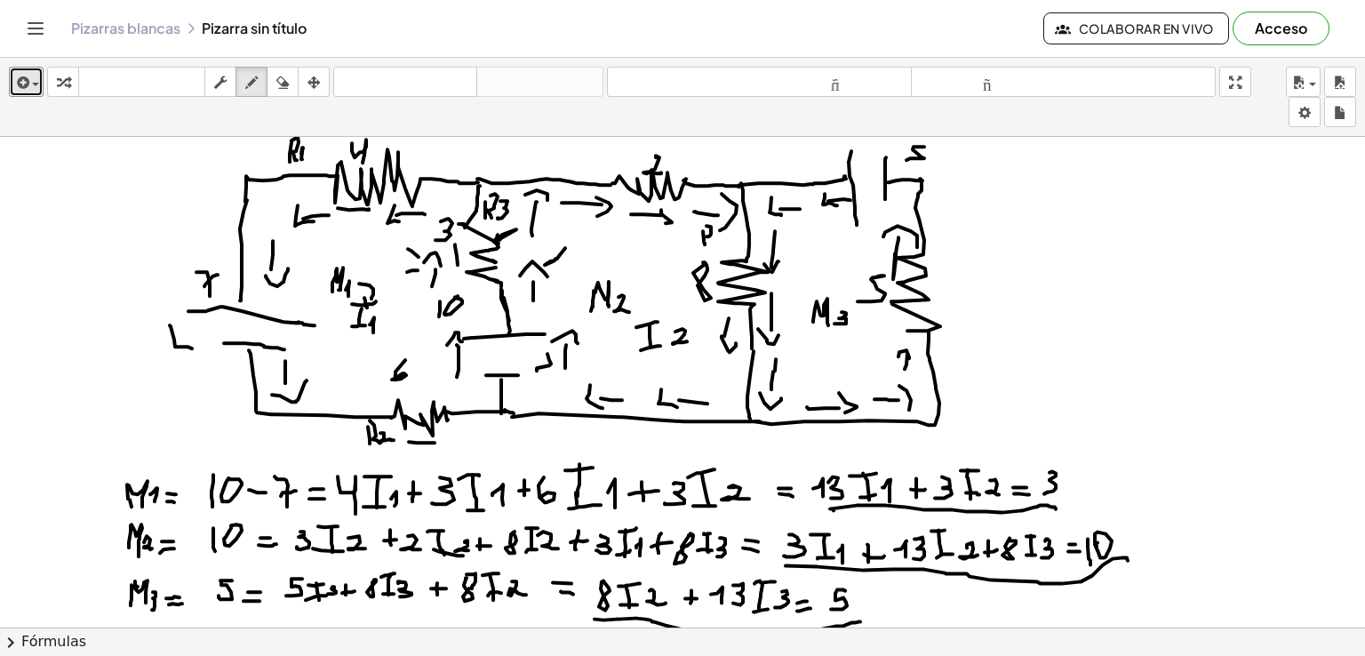
drag, startPoint x: 711, startPoint y: 226, endPoint x: 711, endPoint y: 240, distance: 14.2
drag, startPoint x: 715, startPoint y: 233, endPoint x: 718, endPoint y: 245, distance: 12.9
drag, startPoint x: 945, startPoint y: 282, endPoint x: 946, endPoint y: 293, distance: 11.6
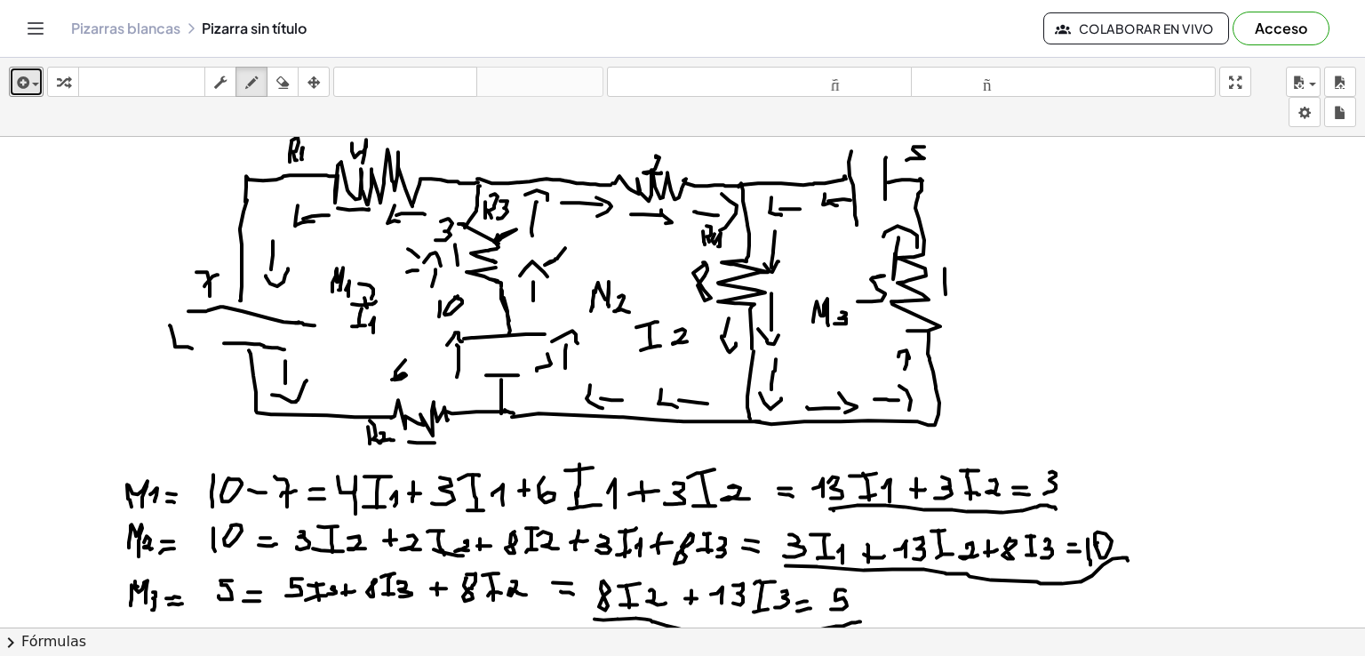
drag, startPoint x: 949, startPoint y: 265, endPoint x: 955, endPoint y: 294, distance: 30.0
drag, startPoint x: 978, startPoint y: 280, endPoint x: 960, endPoint y: 292, distance: 21.7
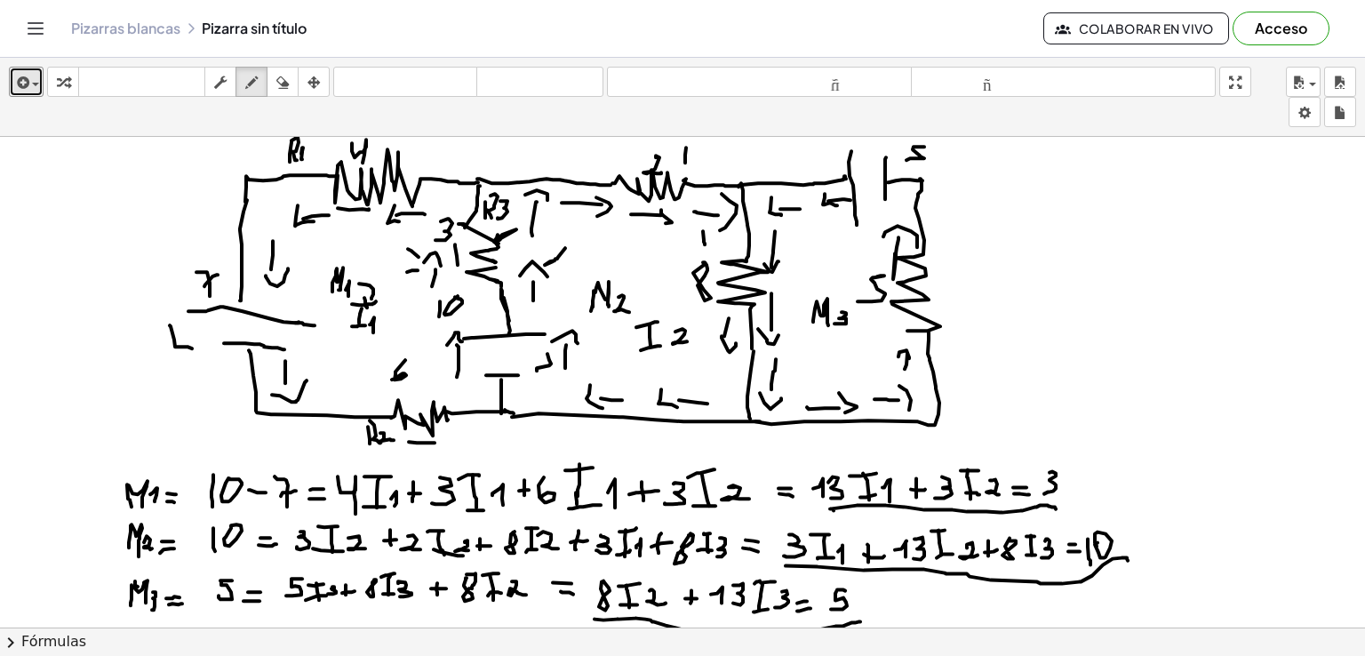
drag, startPoint x: 690, startPoint y: 145, endPoint x: 690, endPoint y: 164, distance: 18.7
drag, startPoint x: 693, startPoint y: 156, endPoint x: 704, endPoint y: 173, distance: 20.7
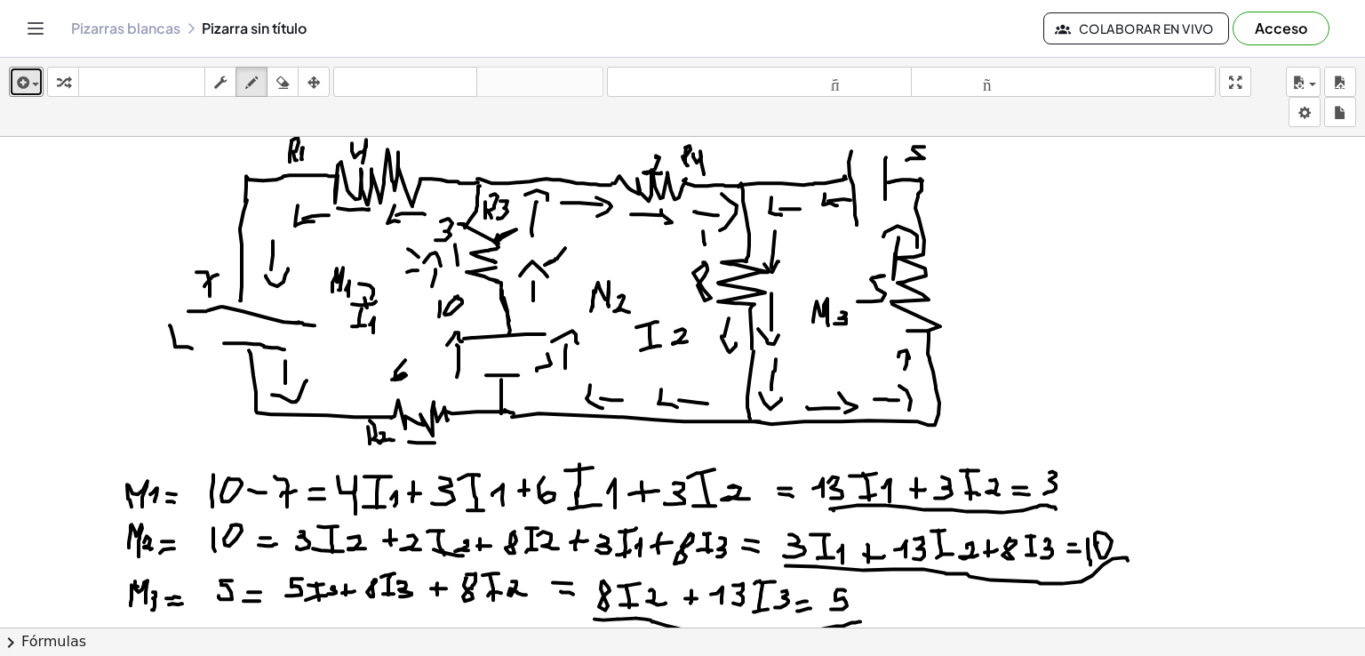
drag, startPoint x: 737, startPoint y: 228, endPoint x: 736, endPoint y: 241, distance: 12.5
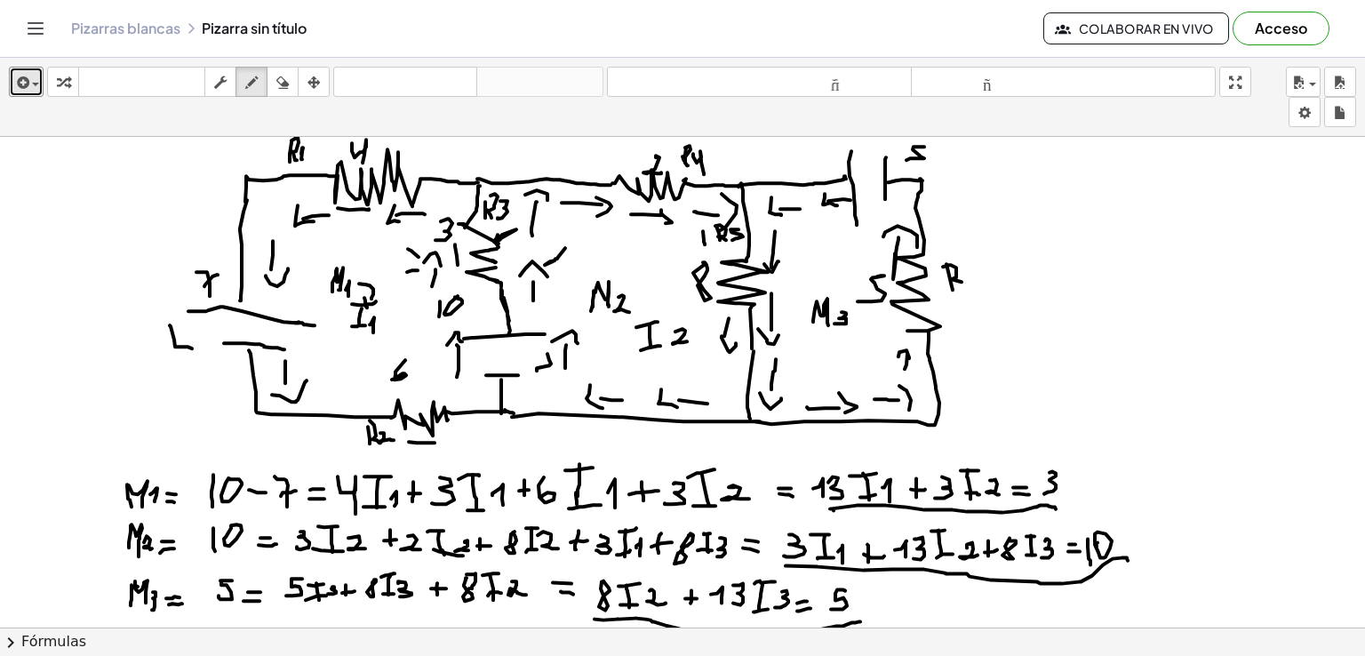
drag, startPoint x: 951, startPoint y: 264, endPoint x: 967, endPoint y: 285, distance: 26.7
drag, startPoint x: 971, startPoint y: 275, endPoint x: 984, endPoint y: 282, distance: 15.1
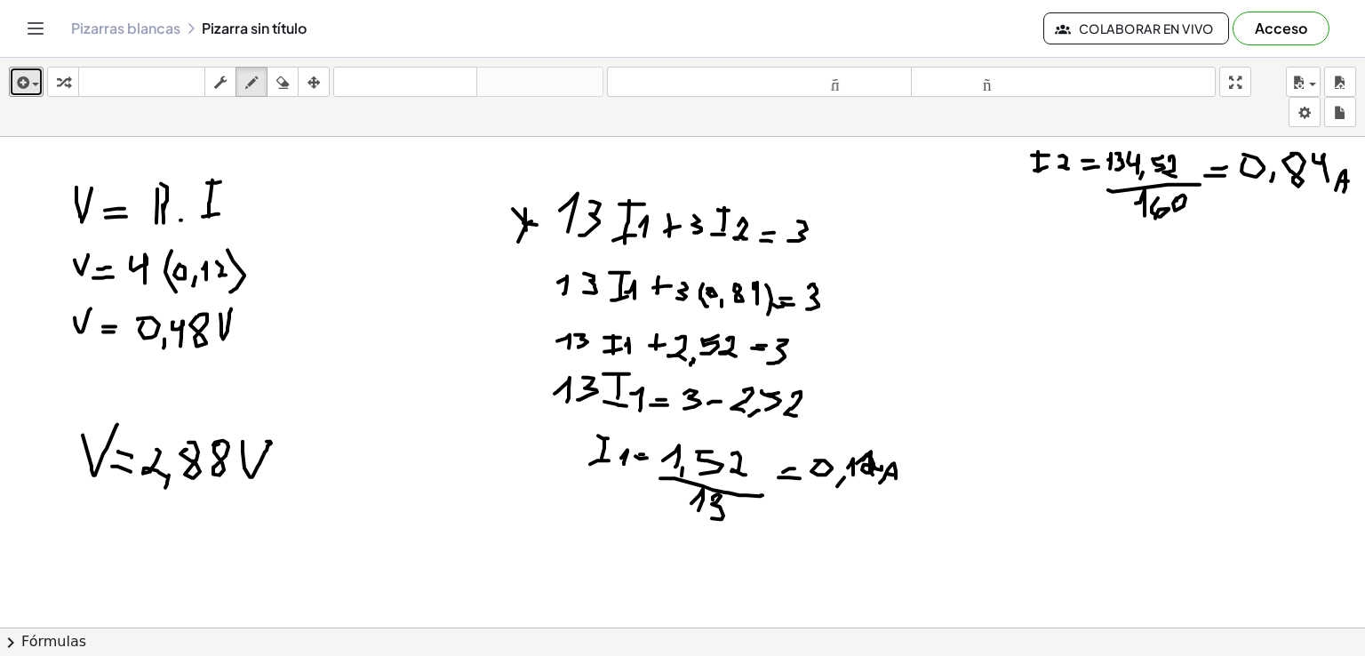
scroll to position [934, 0]
